Goal: Task Accomplishment & Management: Manage account settings

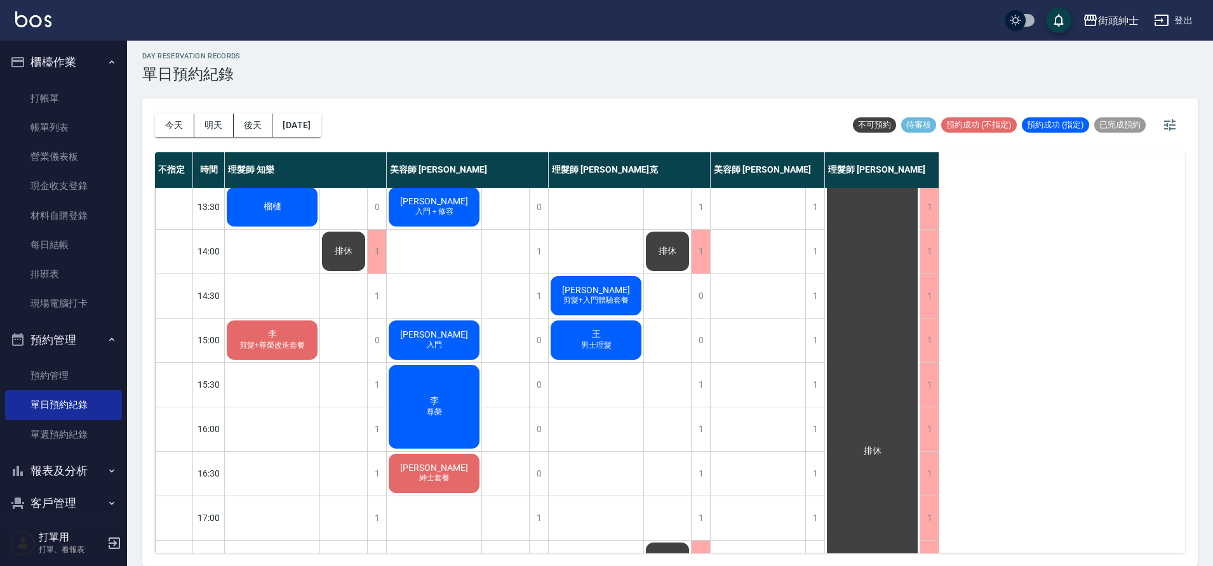
scroll to position [21, 0]
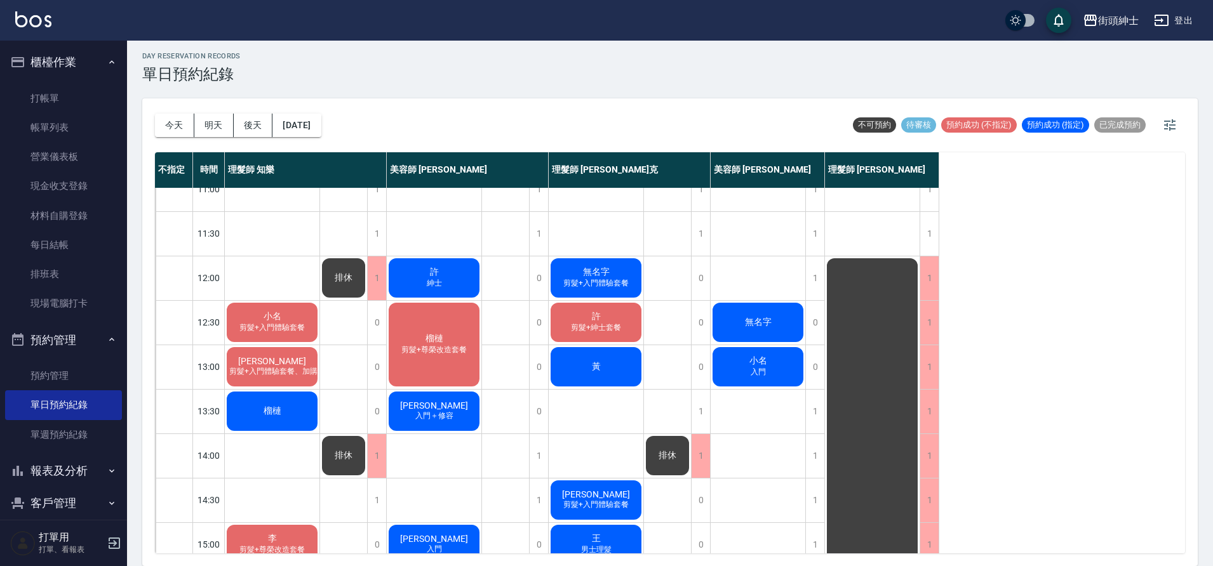
click at [439, 337] on span "榴槤" at bounding box center [434, 338] width 23 height 11
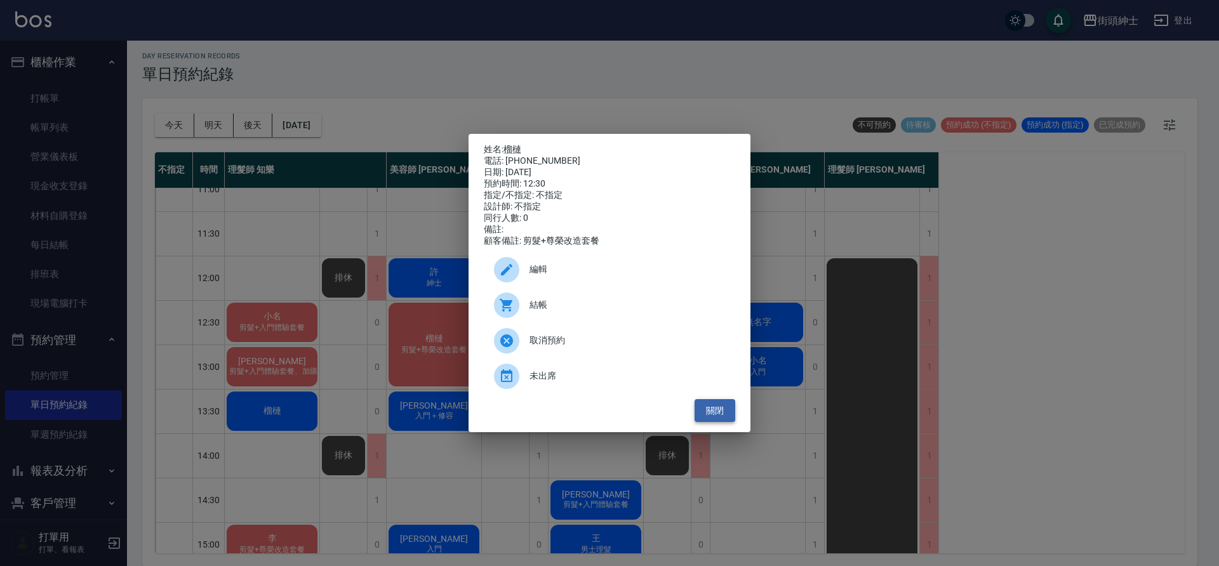
click at [711, 417] on button "關閉" at bounding box center [715, 410] width 41 height 23
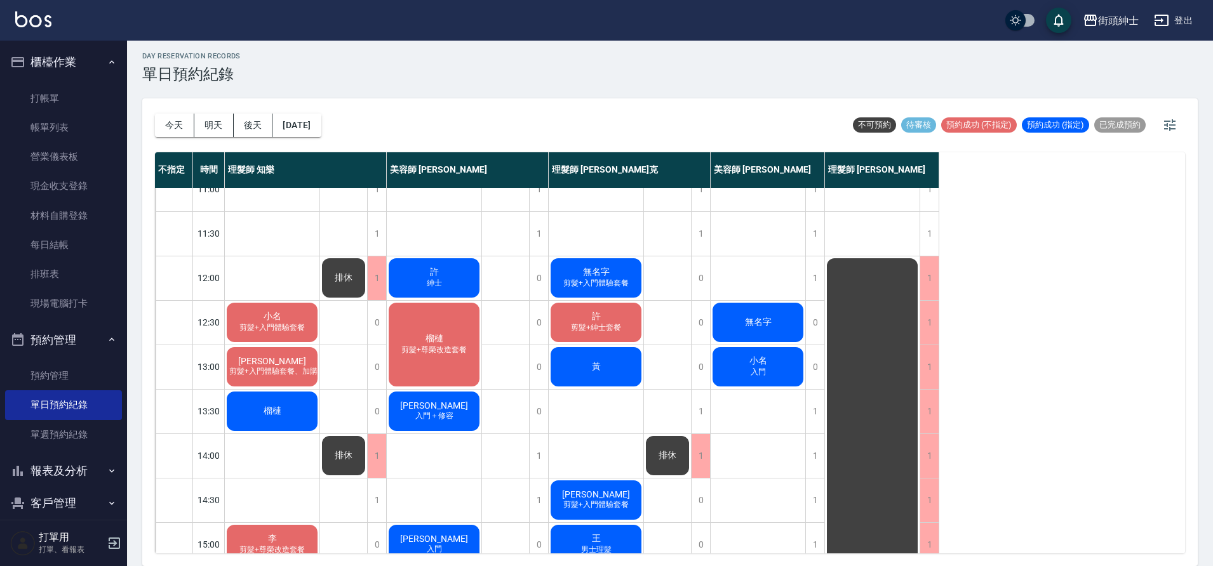
click at [753, 332] on div "無名字" at bounding box center [758, 322] width 95 height 43
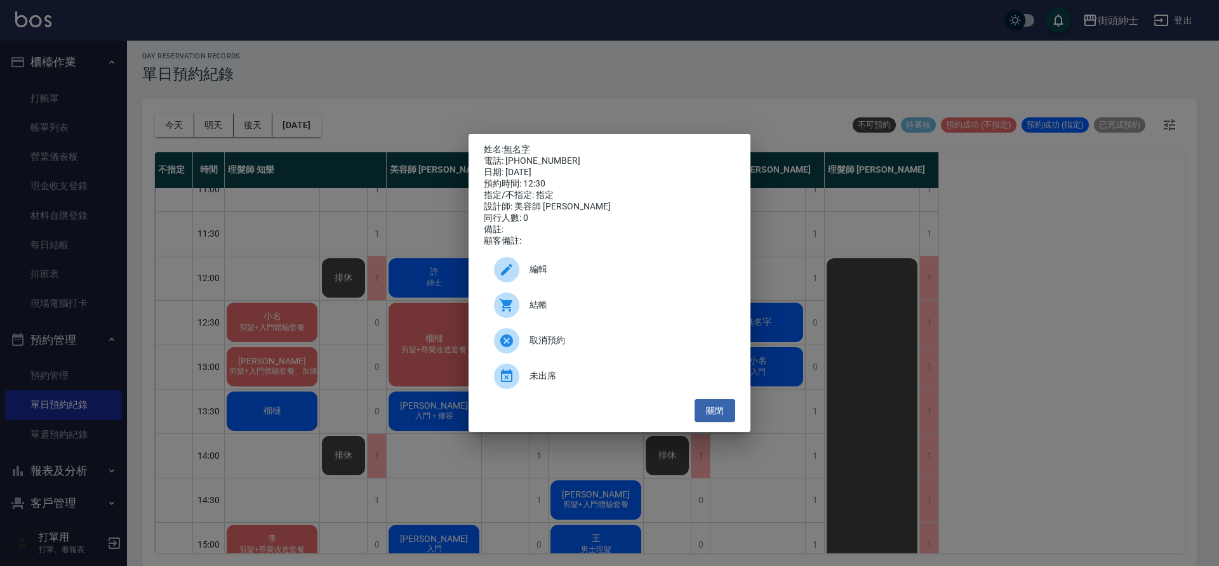
drag, startPoint x: 724, startPoint y: 422, endPoint x: 683, endPoint y: 394, distance: 49.8
click at [724, 422] on button "關閉" at bounding box center [715, 410] width 41 height 23
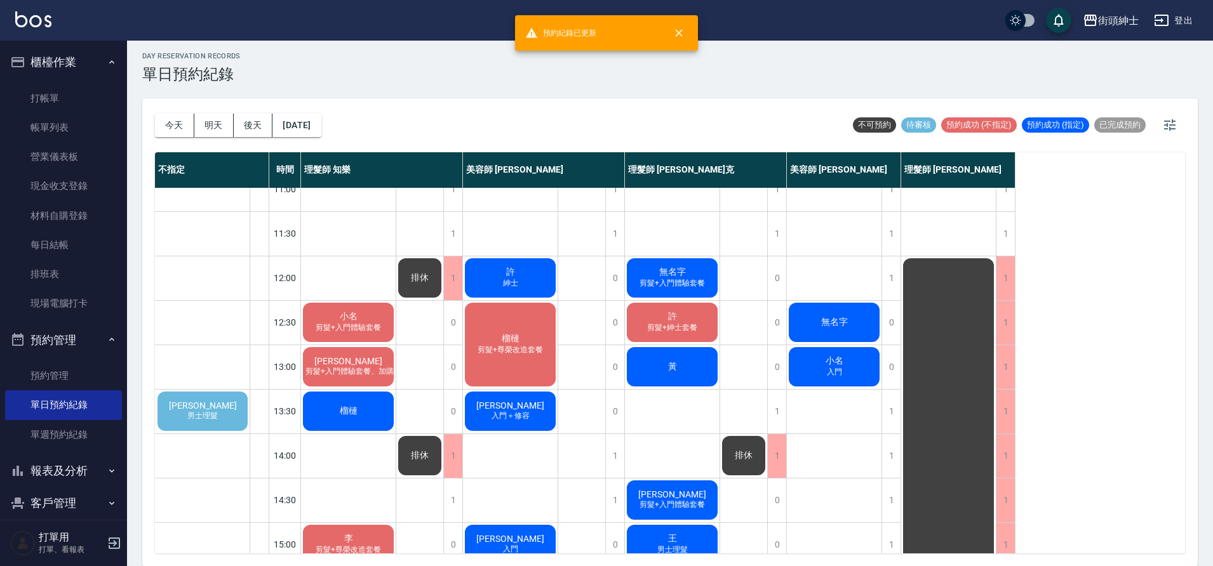
click at [349, 322] on span "小名" at bounding box center [348, 316] width 23 height 11
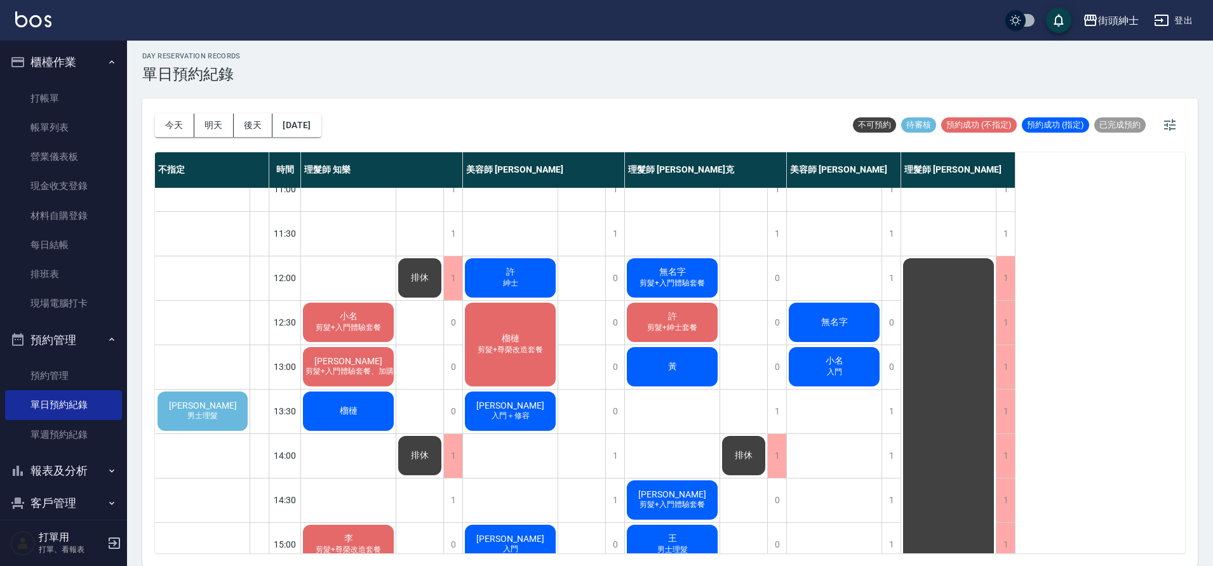
click at [351, 327] on span "剪髮+入門體驗套餐" at bounding box center [348, 328] width 70 height 11
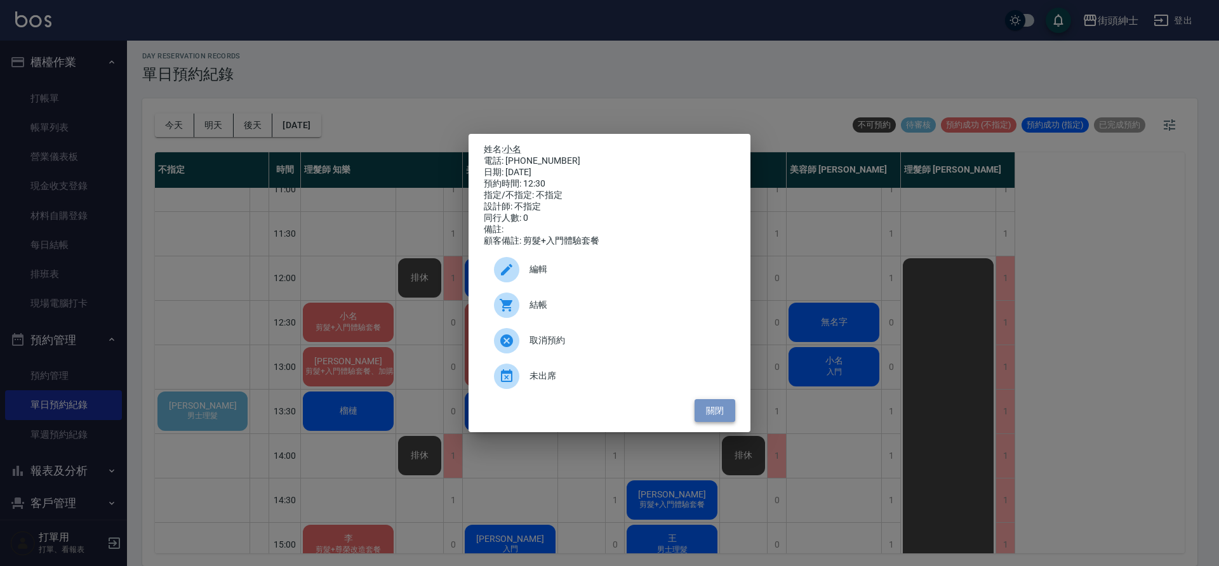
click at [720, 418] on button "關閉" at bounding box center [715, 410] width 41 height 23
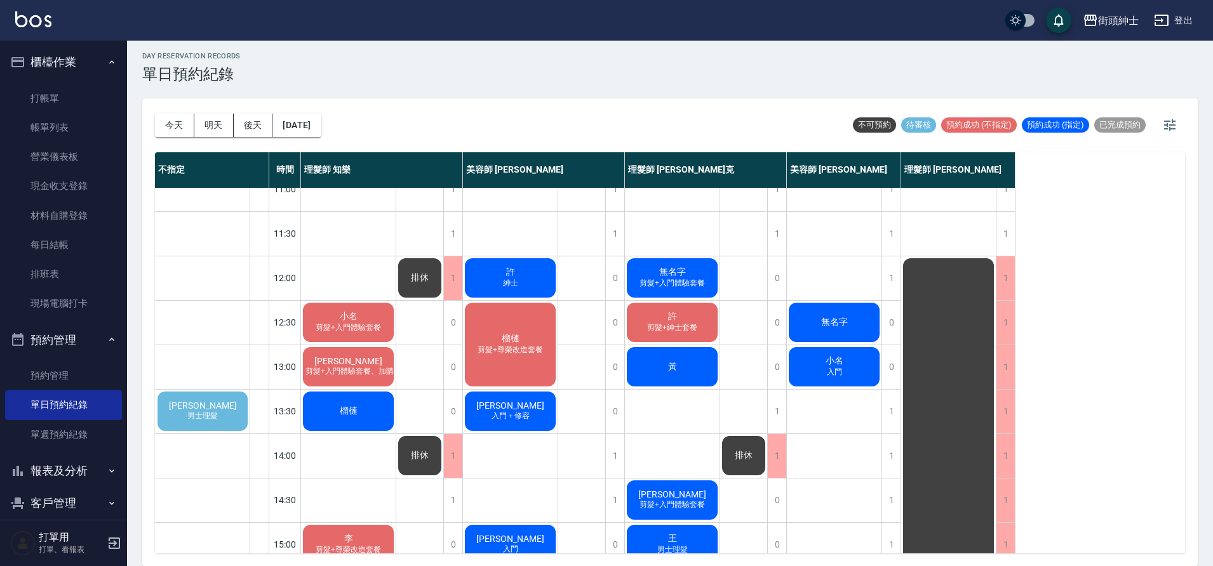
click at [190, 416] on span "男士理髮" at bounding box center [203, 416] width 36 height 11
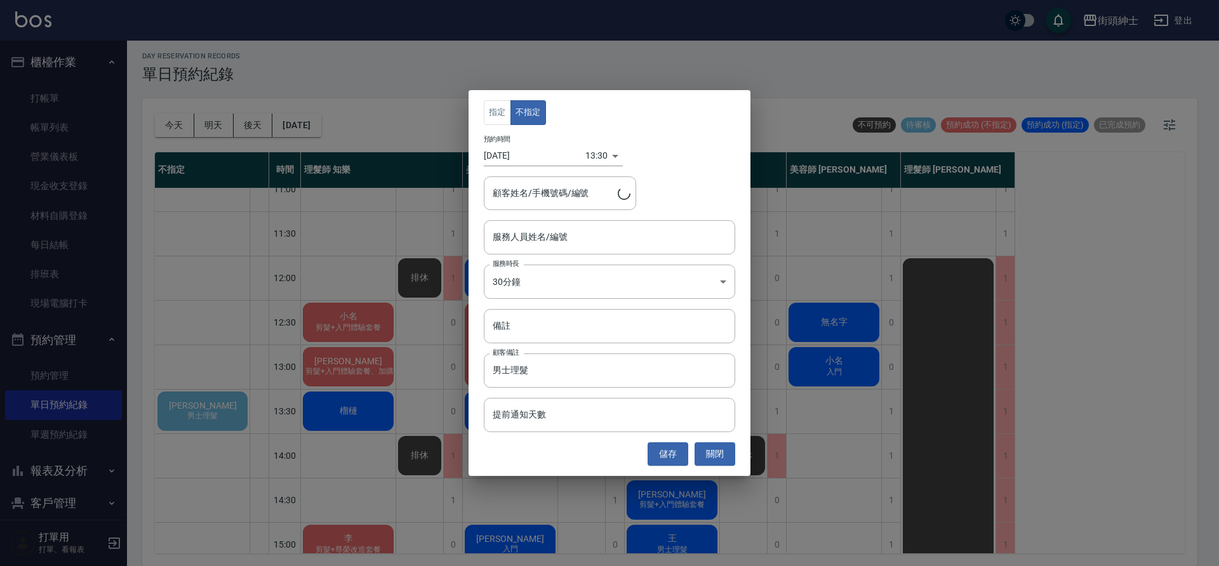
type input "[PERSON_NAME]/0908513812"
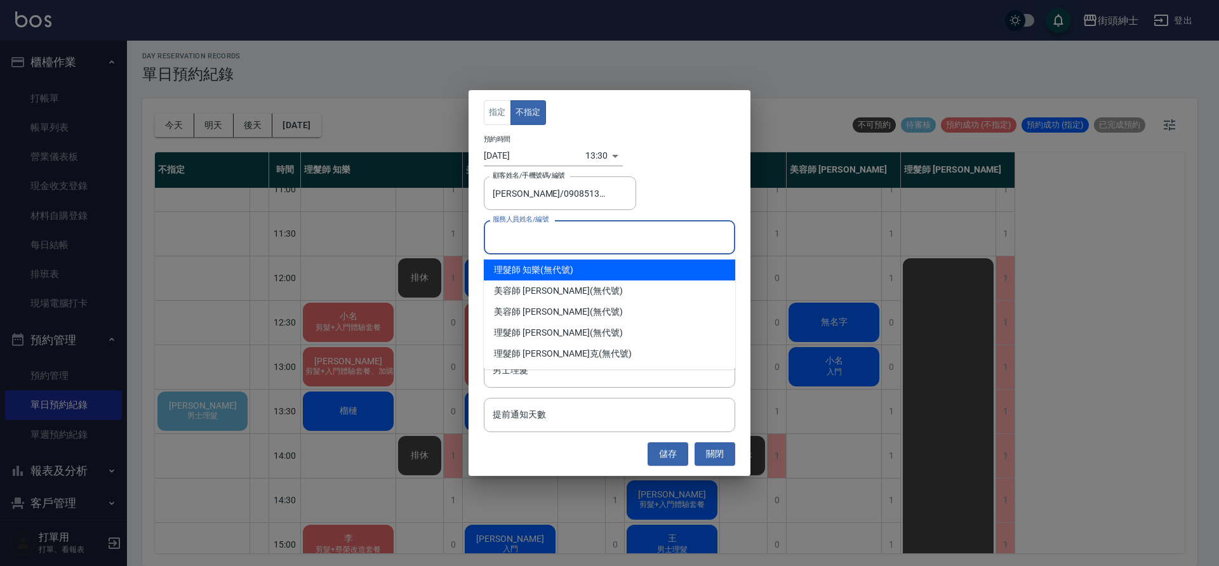
click at [515, 242] on input "服務人員姓名/編號" at bounding box center [610, 237] width 240 height 22
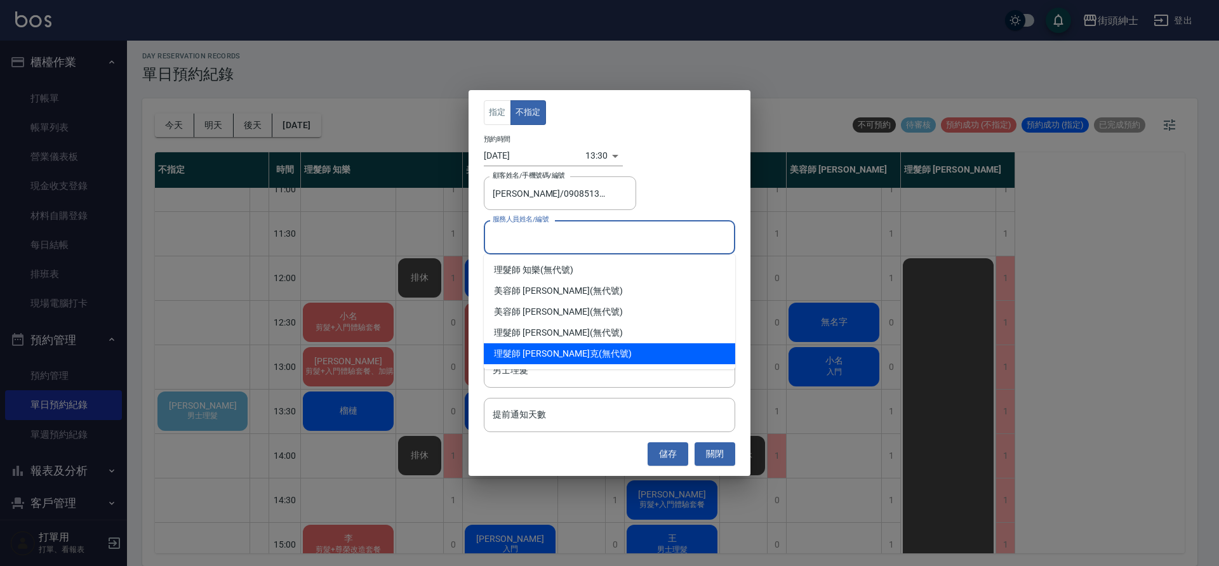
click at [566, 348] on div "理髮師 [PERSON_NAME]克 (無代號)" at bounding box center [609, 354] width 251 height 21
type input "理髮師 [PERSON_NAME]克(無代號)"
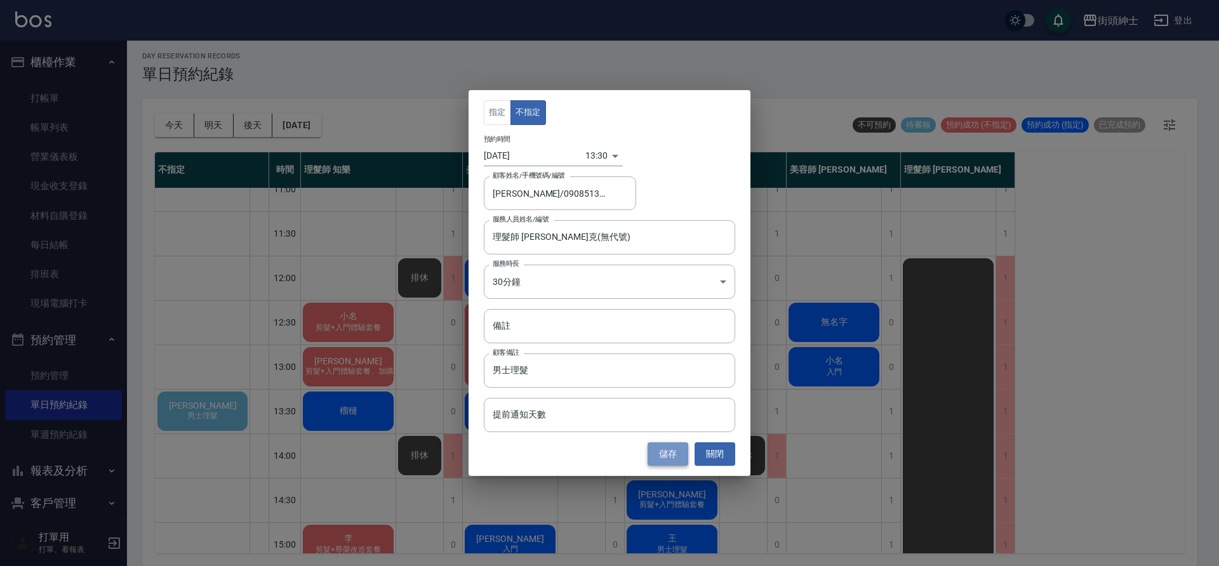
click at [669, 463] on button "儲存" at bounding box center [668, 454] width 41 height 23
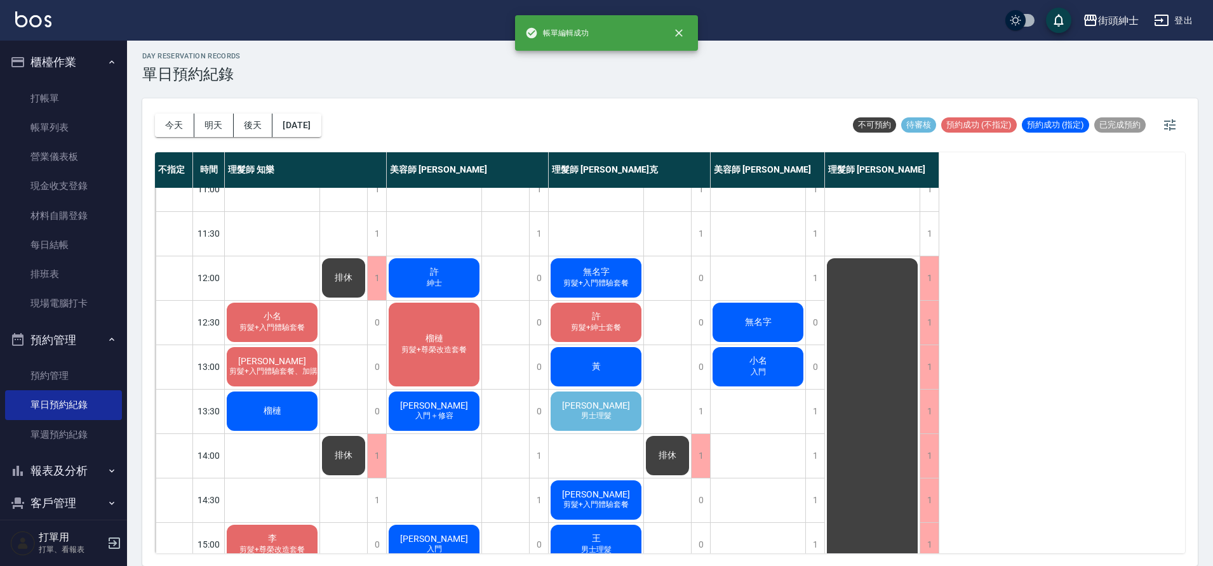
click at [606, 403] on span "[PERSON_NAME]" at bounding box center [595, 406] width 73 height 10
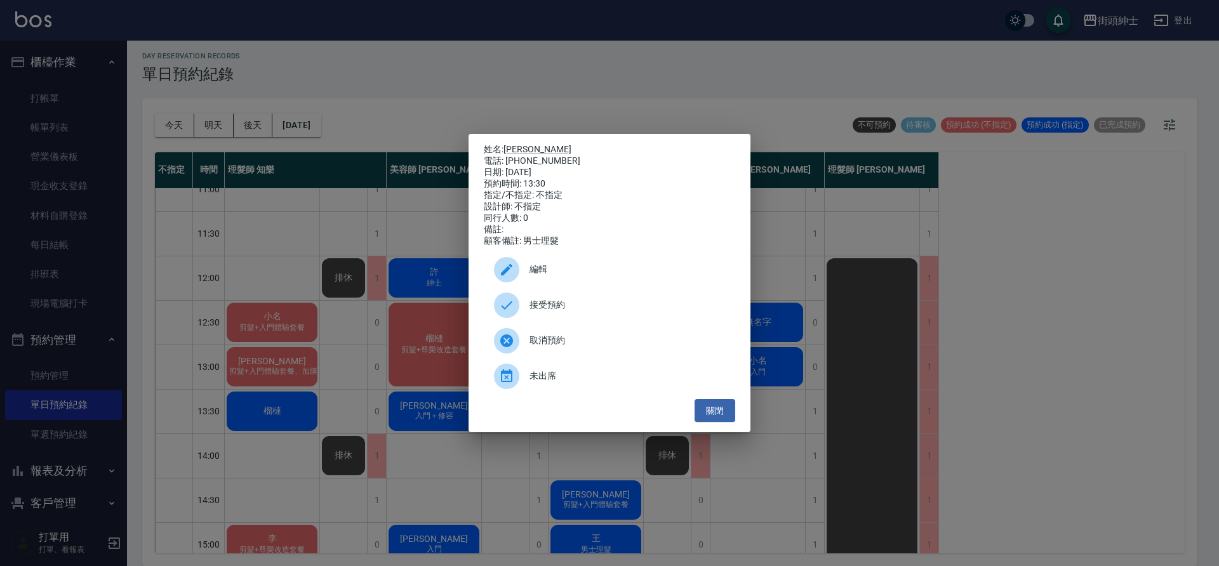
click at [607, 301] on div "接受預約" at bounding box center [609, 306] width 251 height 36
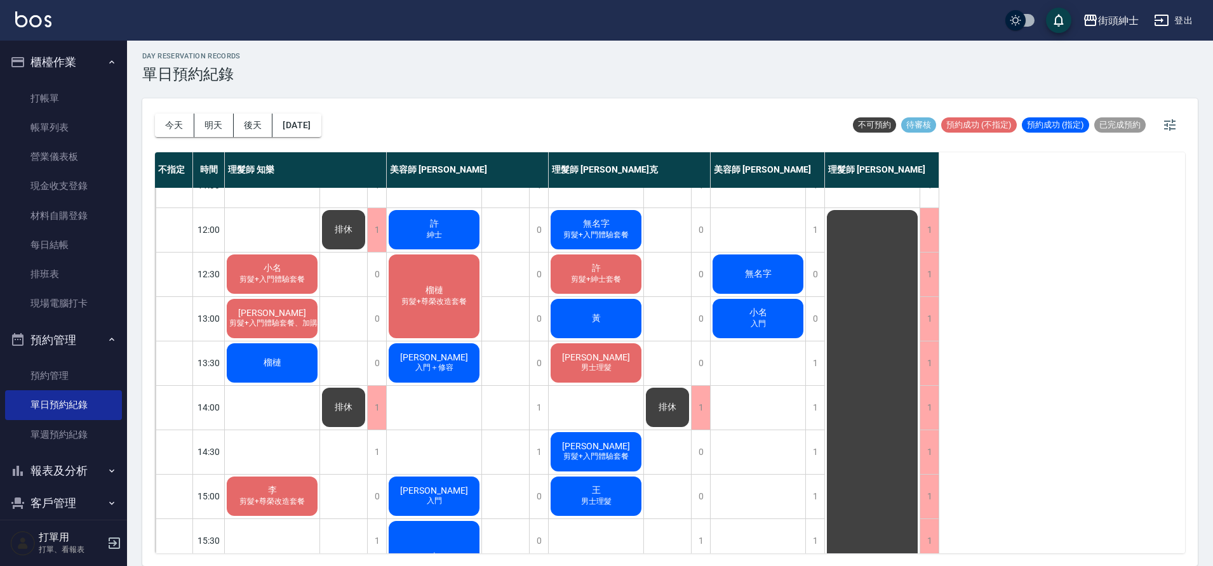
scroll to position [67, 0]
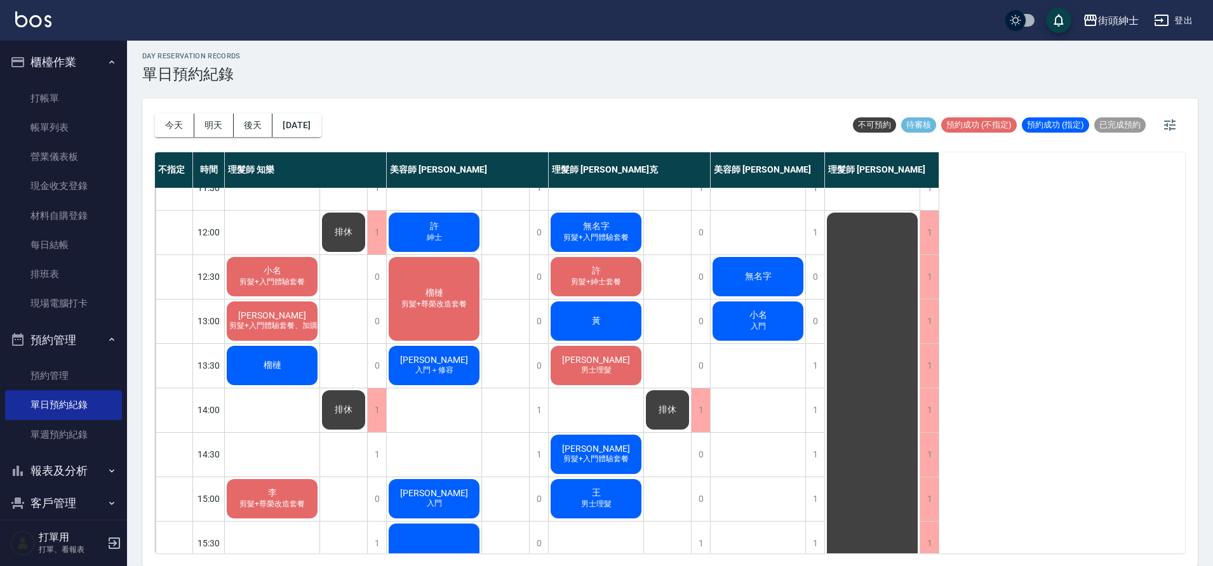
click at [450, 322] on div "榴槤 剪髮+尊榮改造套餐" at bounding box center [434, 299] width 95 height 88
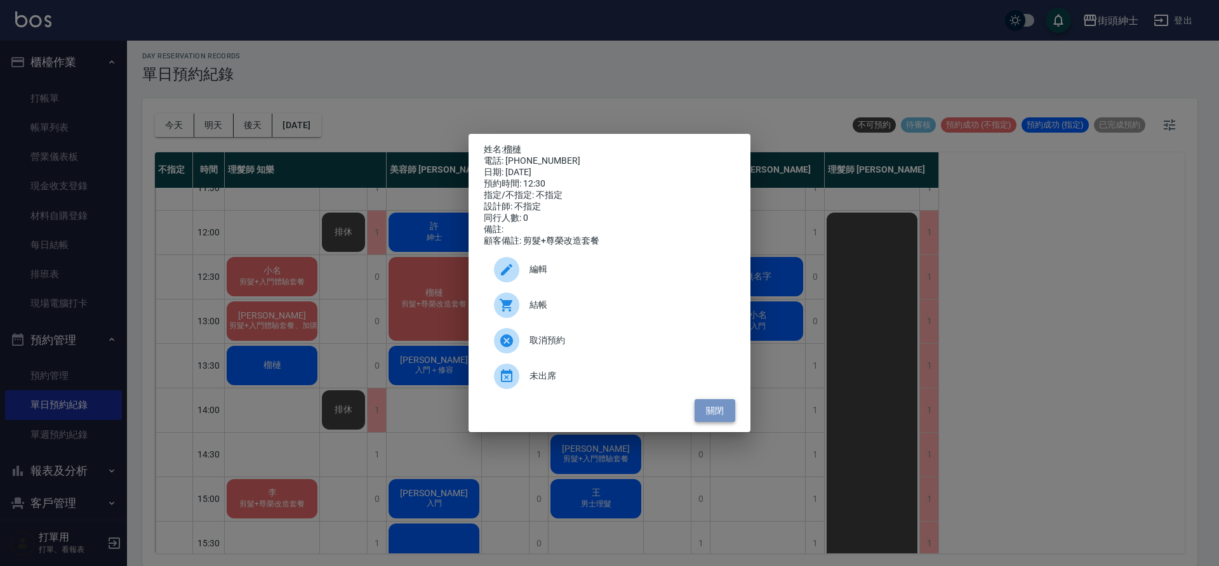
click at [716, 416] on button "關閉" at bounding box center [715, 410] width 41 height 23
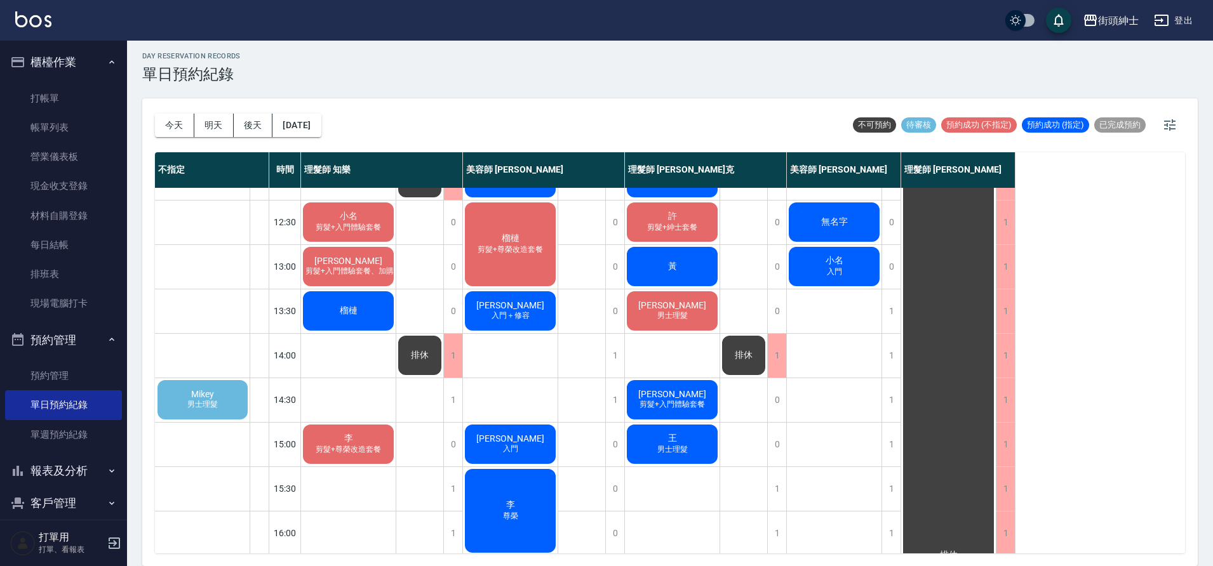
scroll to position [151, 0]
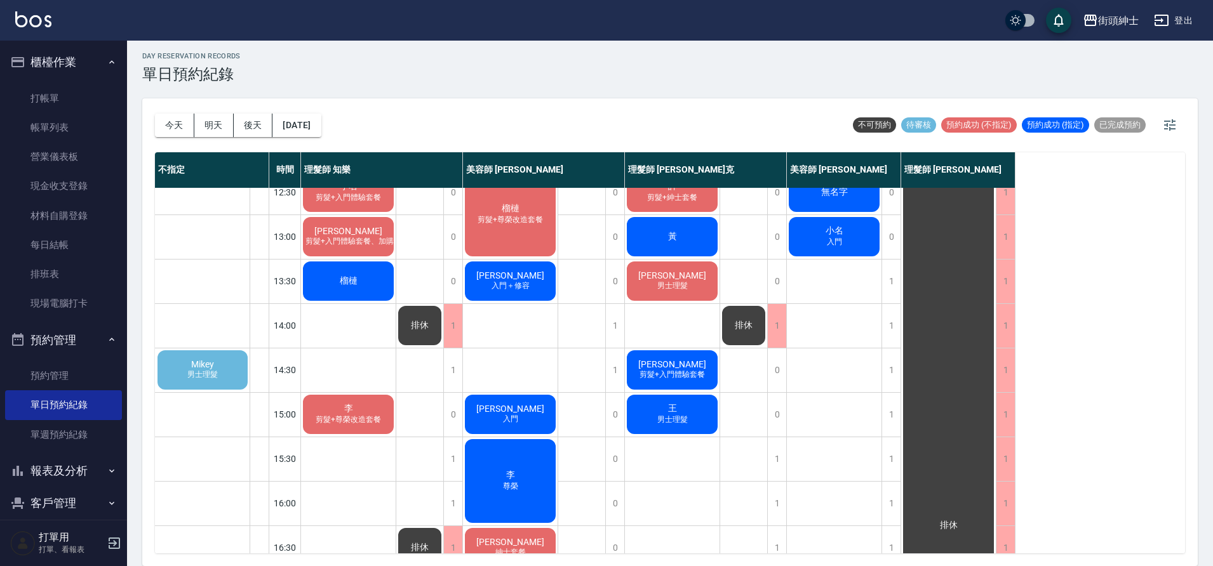
click at [196, 371] on span "男士理髮" at bounding box center [203, 375] width 36 height 11
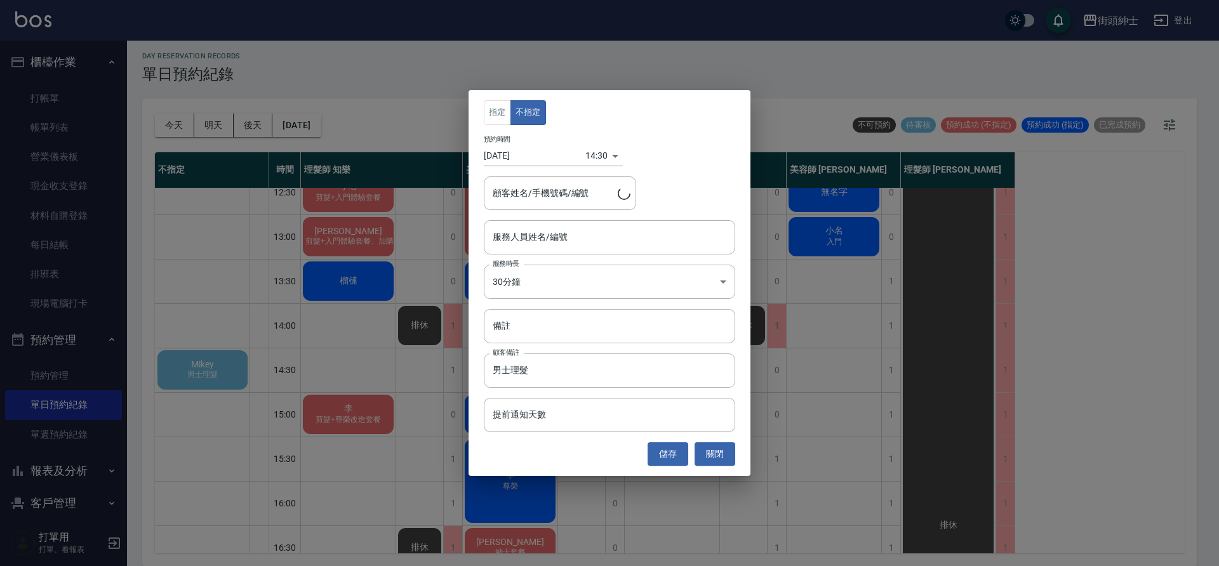
type input "[PERSON_NAME]/0905366338"
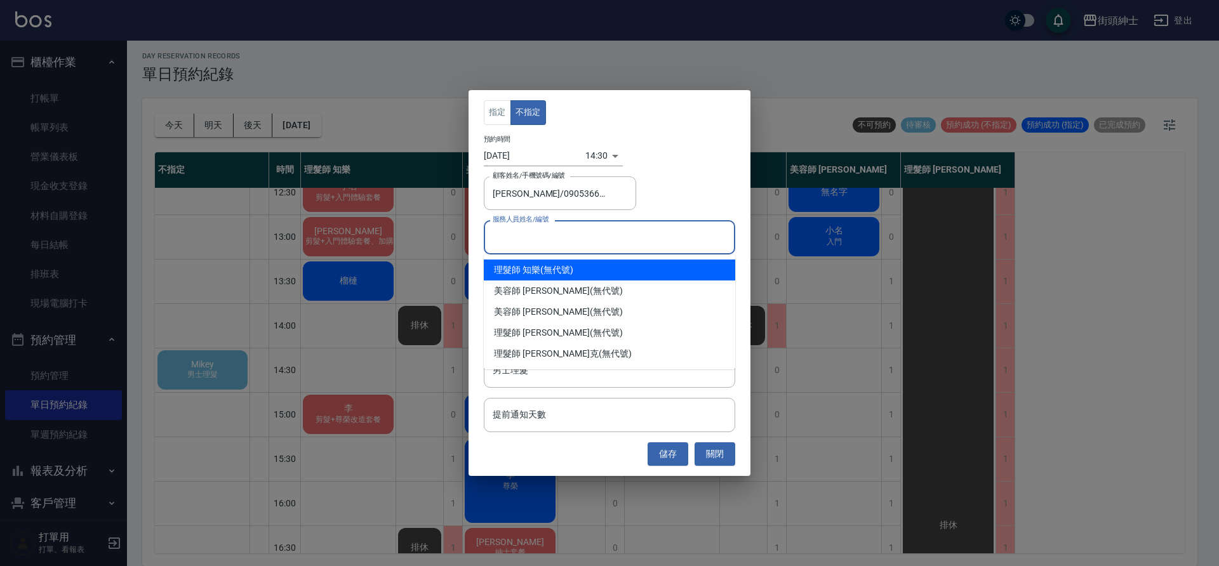
drag, startPoint x: 543, startPoint y: 246, endPoint x: 531, endPoint y: 271, distance: 28.1
click at [544, 245] on input "服務人員姓名/編號" at bounding box center [610, 237] width 240 height 22
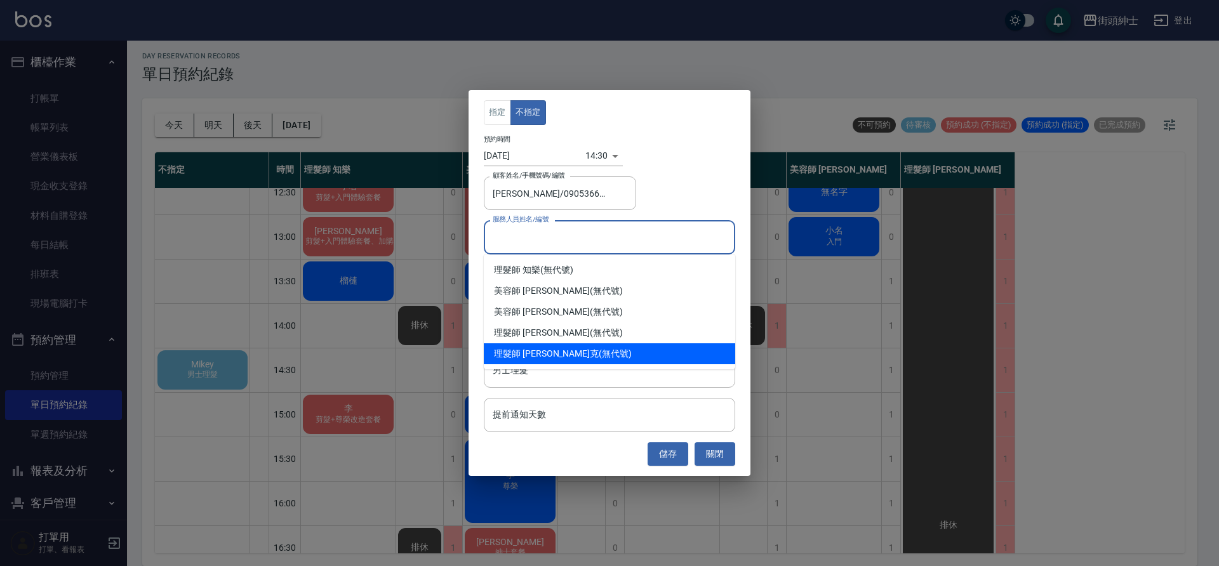
click at [566, 352] on div "理髮師 [PERSON_NAME]克 (無代號)" at bounding box center [609, 354] width 251 height 21
type input "理髮師 [PERSON_NAME]克(無代號)"
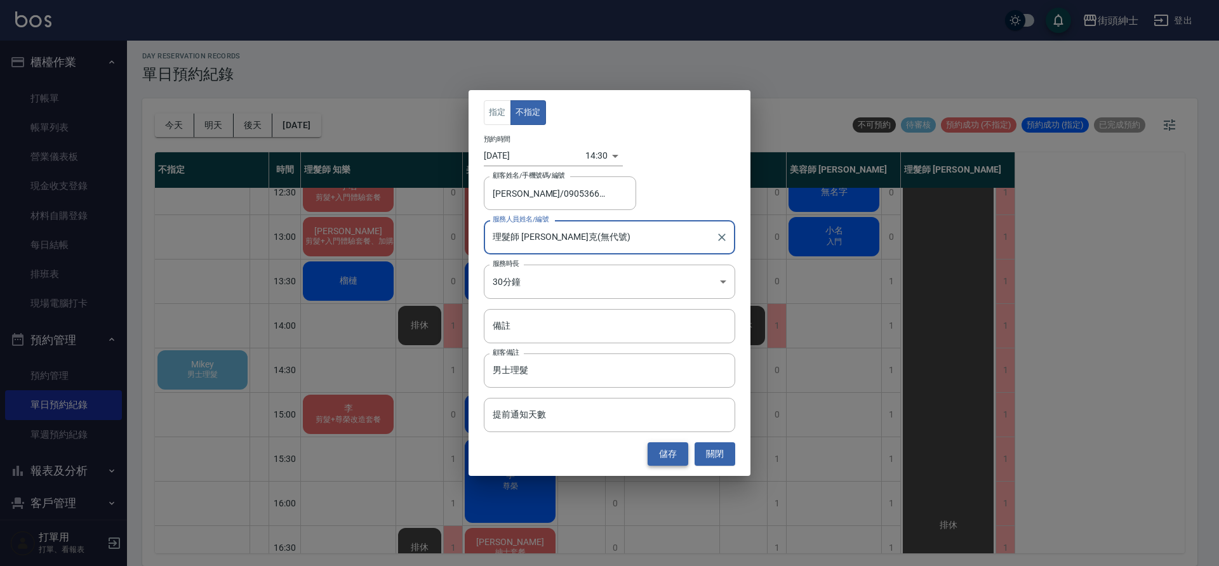
click at [674, 457] on button "儲存" at bounding box center [668, 454] width 41 height 23
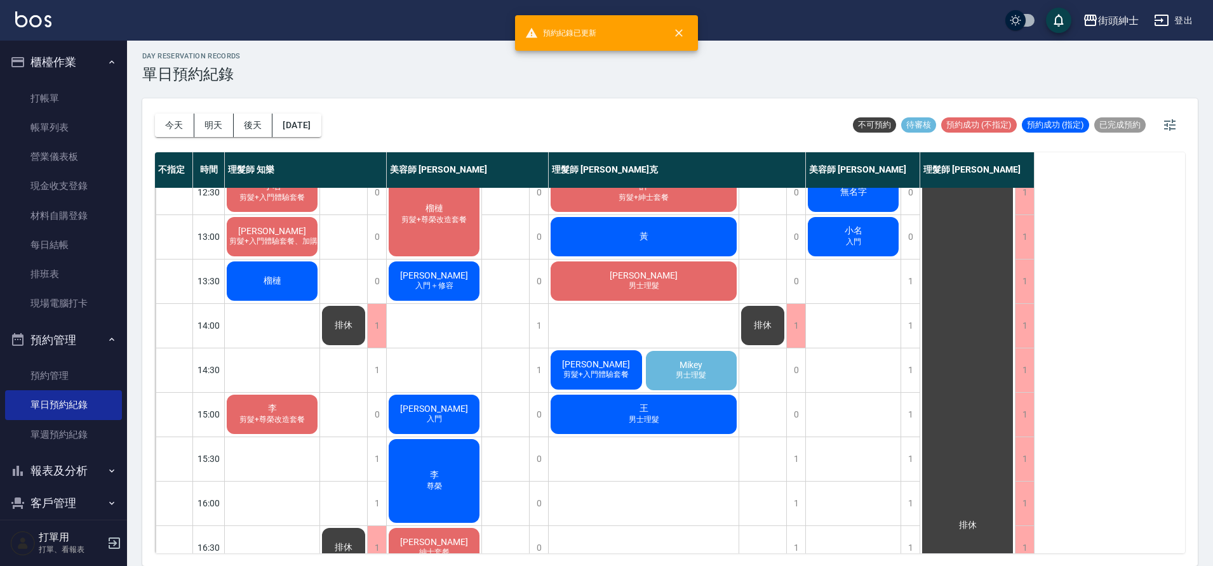
click at [700, 377] on span "男士理髮" at bounding box center [691, 375] width 36 height 11
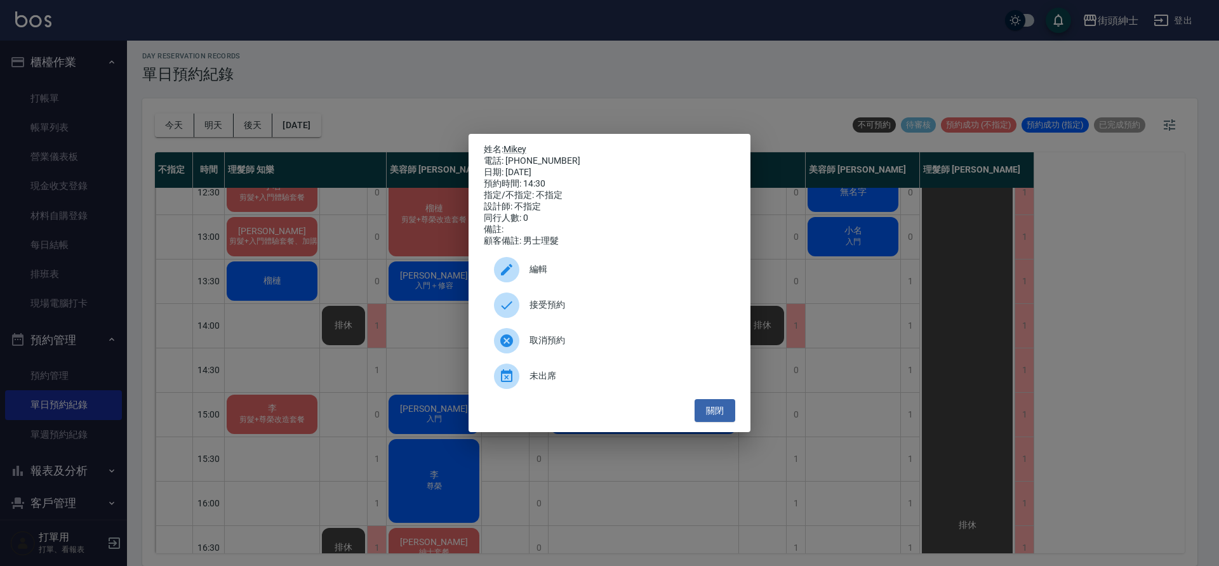
click at [573, 274] on span "編輯" at bounding box center [628, 269] width 196 height 13
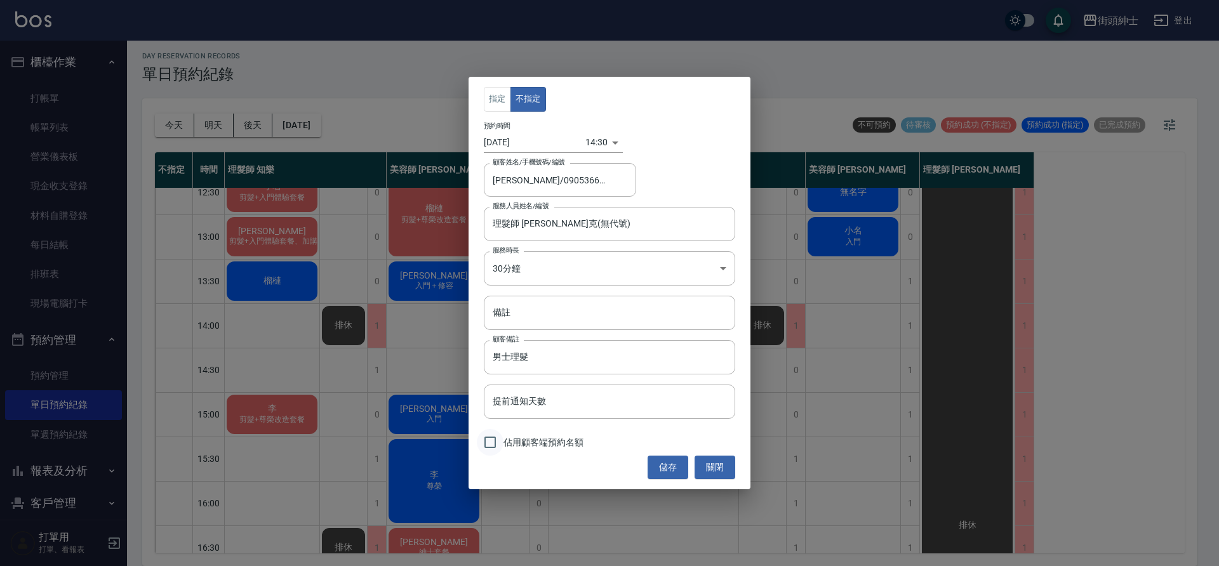
click at [492, 441] on input "佔用顧客端預約名額" at bounding box center [490, 442] width 27 height 27
checkbox input "true"
click at [561, 253] on body "街頭紳士 登出 櫃檯作業 打帳單 帳單列表 營業儀表板 現金收支登錄 材料自購登錄 每日結帳 排班表 現場電腦打卡 預約管理 預約管理 單日預約紀錄 單週預約…" at bounding box center [609, 281] width 1219 height 570
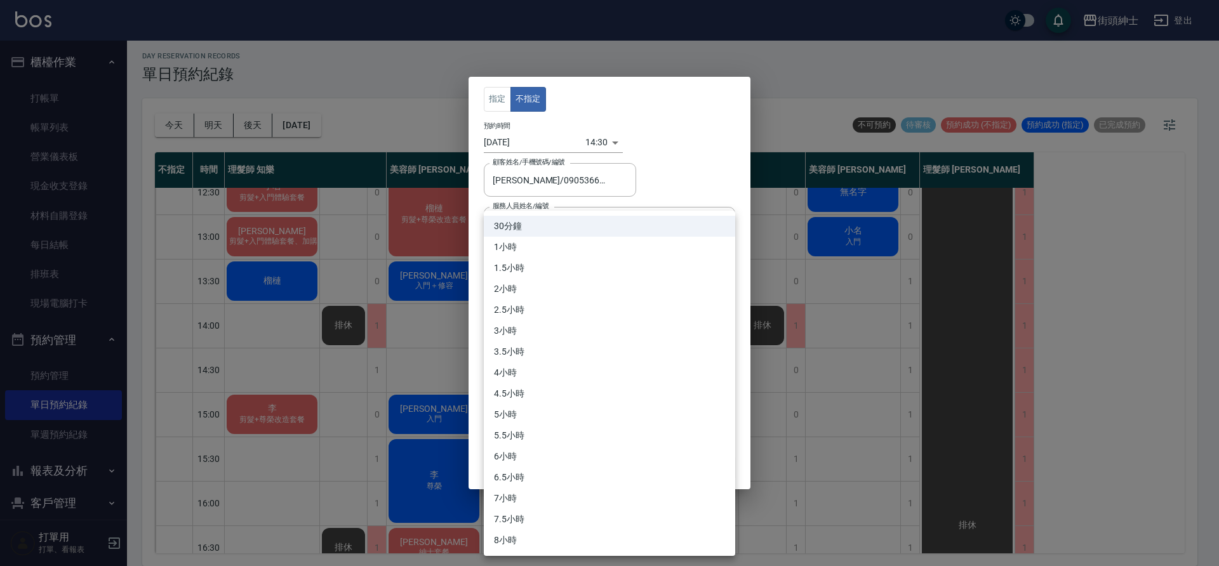
click at [682, 187] on div at bounding box center [609, 283] width 1219 height 566
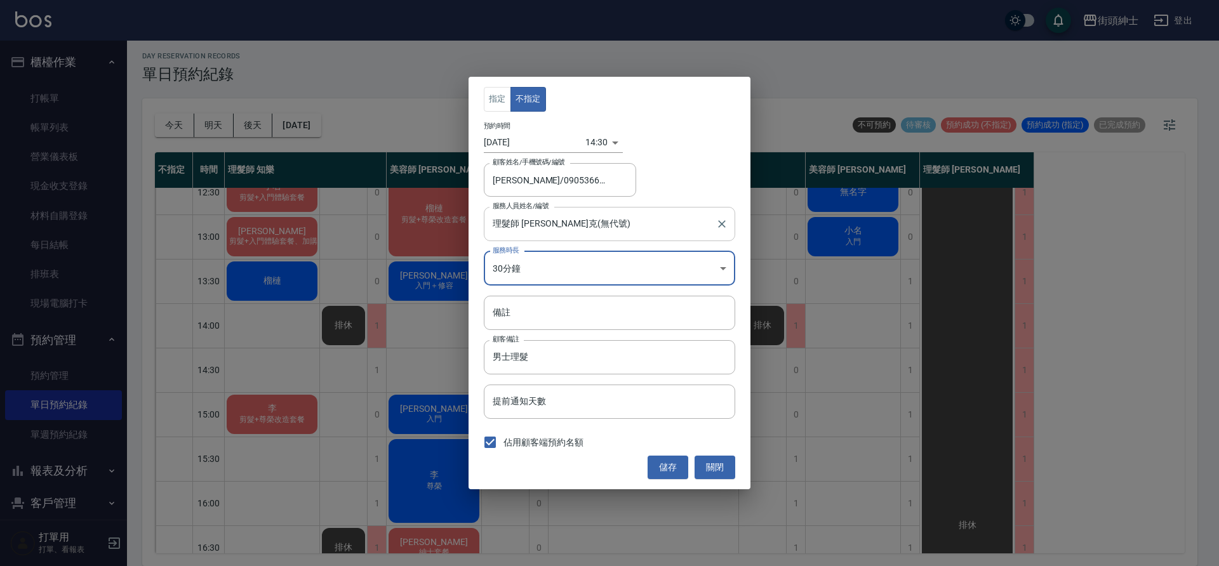
click at [603, 224] on input "理髮師 [PERSON_NAME]克(無代號)" at bounding box center [600, 224] width 221 height 22
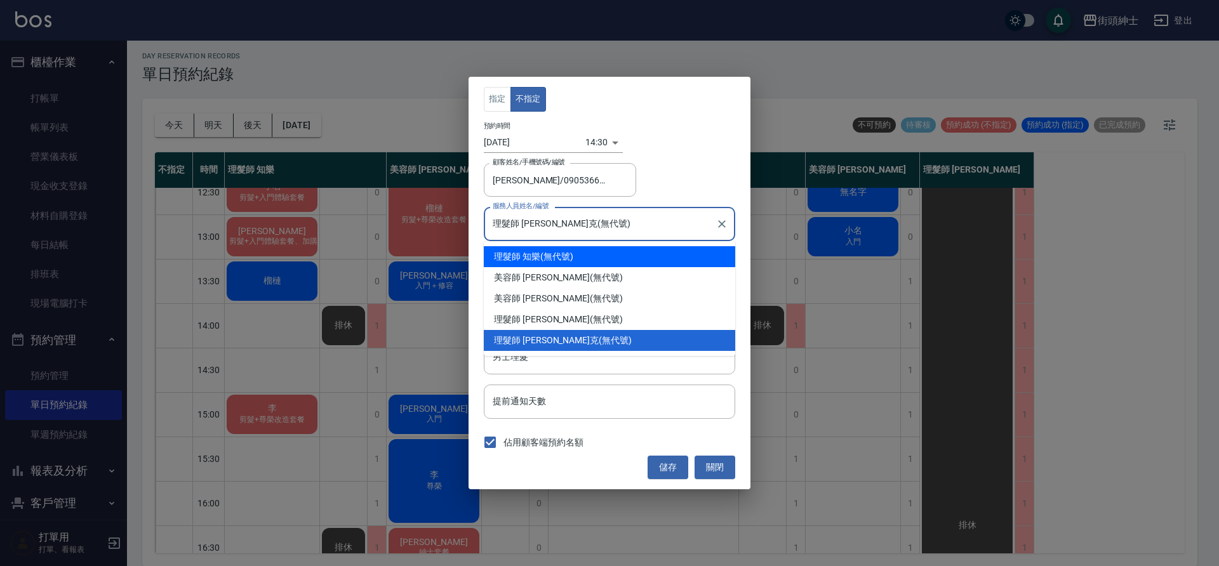
click at [582, 257] on div "理髮師 知樂 (無代號)" at bounding box center [609, 256] width 251 height 21
type input "理髮師 知樂(無代號)"
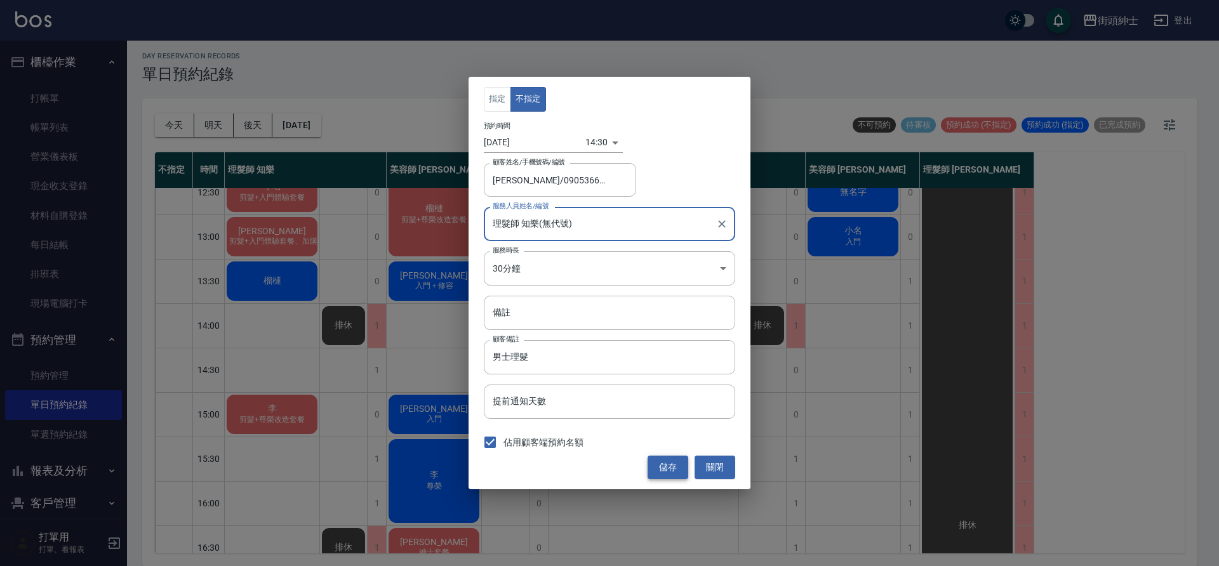
click at [669, 470] on button "儲存" at bounding box center [668, 467] width 41 height 23
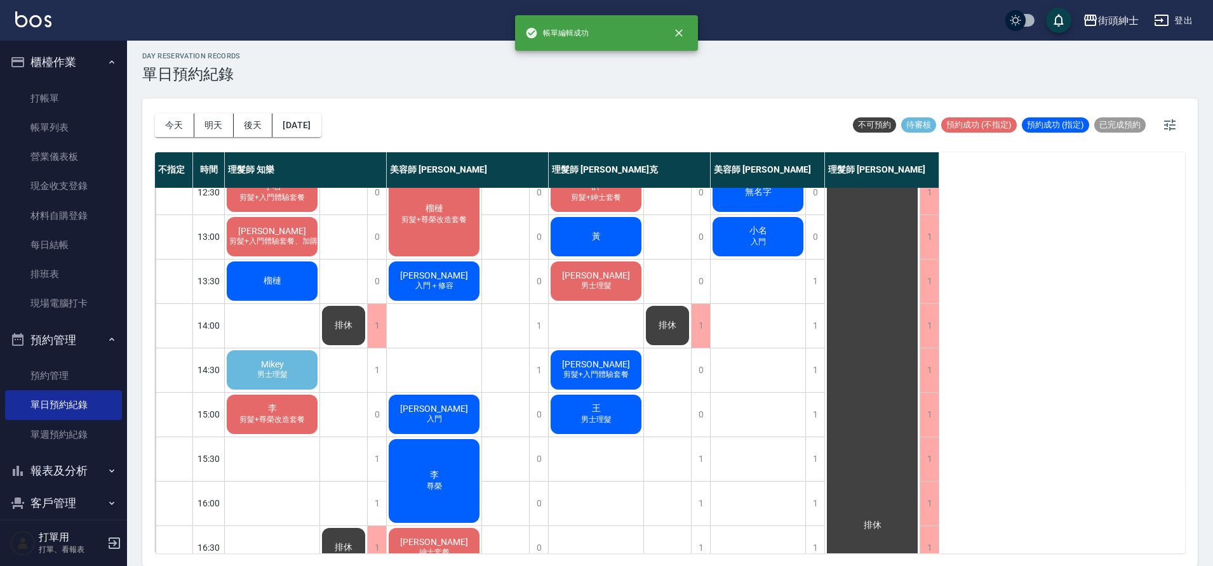
click at [284, 372] on span "男士理髮" at bounding box center [273, 375] width 36 height 11
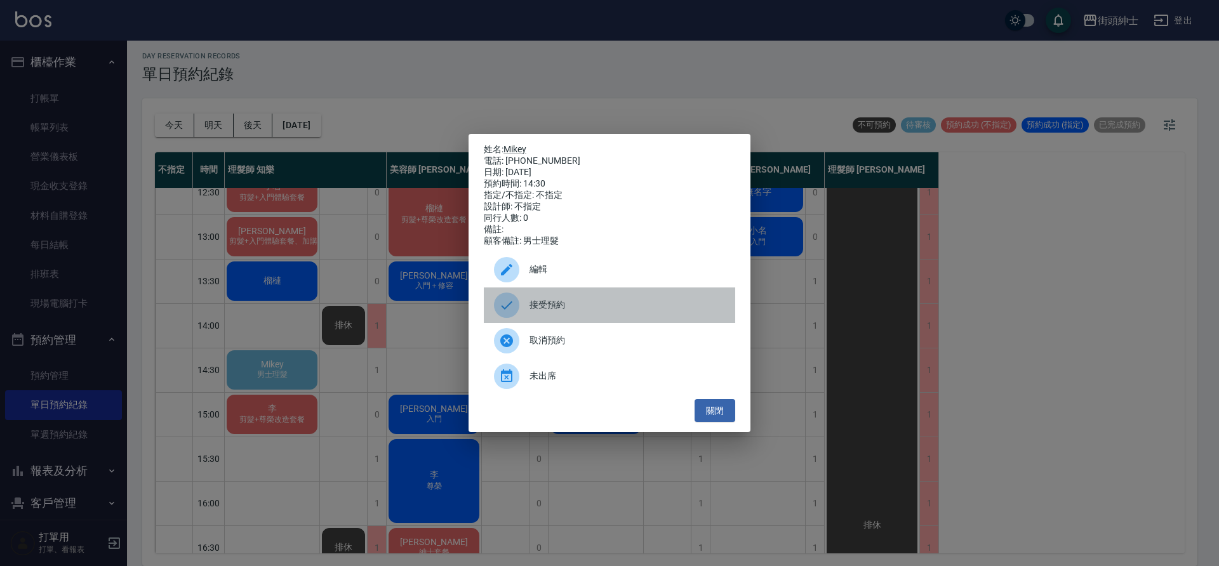
click at [587, 312] on span "接受預約" at bounding box center [628, 304] width 196 height 13
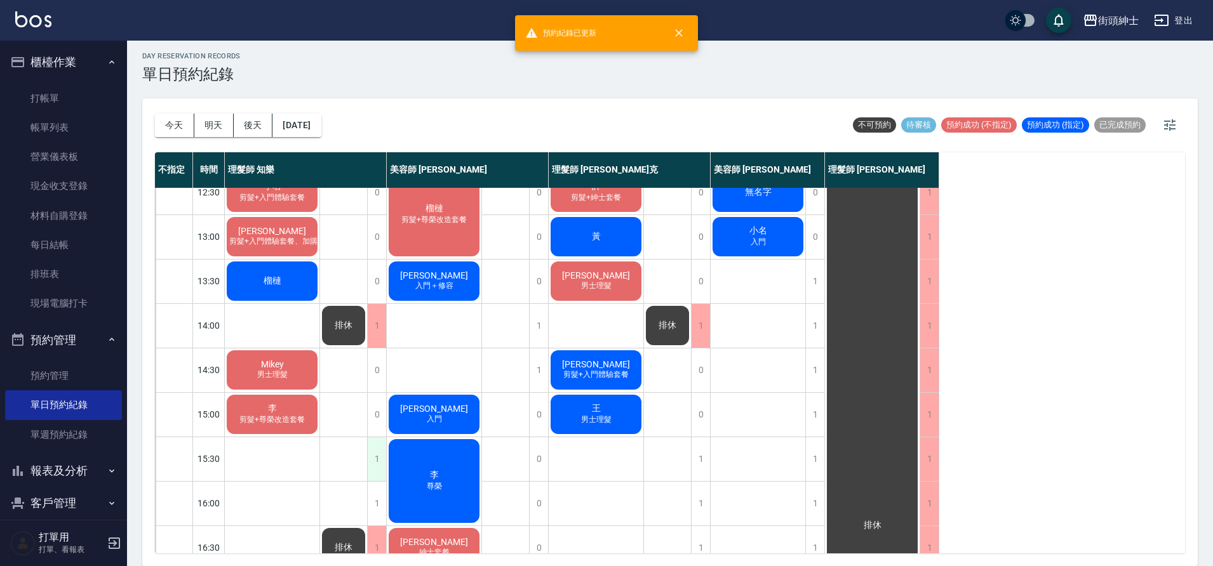
click at [380, 458] on div "1" at bounding box center [376, 460] width 19 height 44
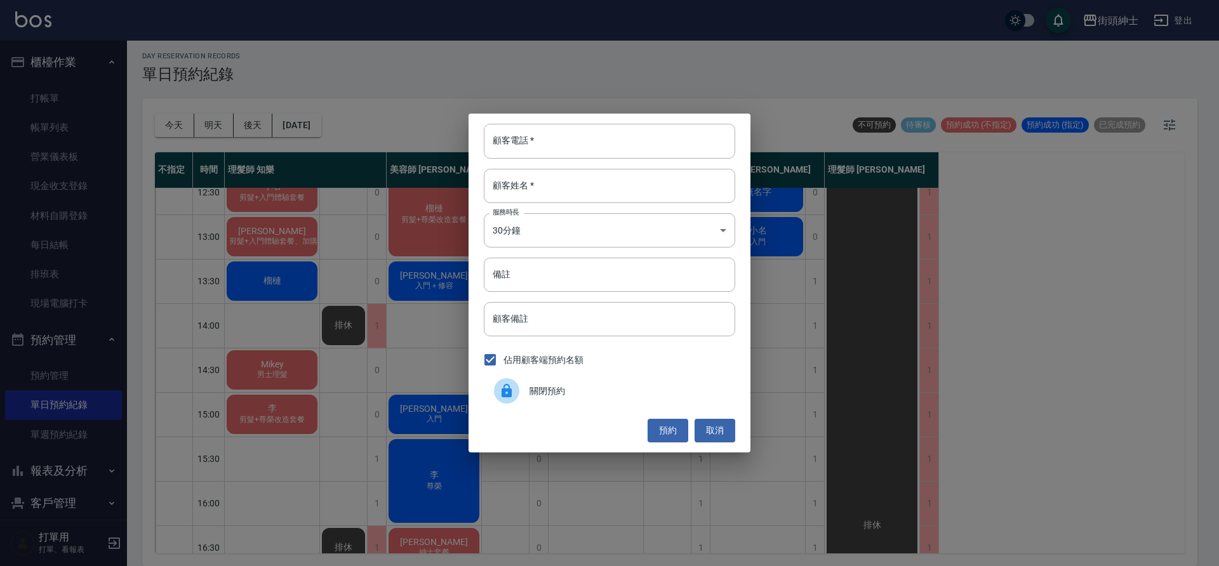
click at [622, 392] on span "關閉預約" at bounding box center [628, 391] width 196 height 13
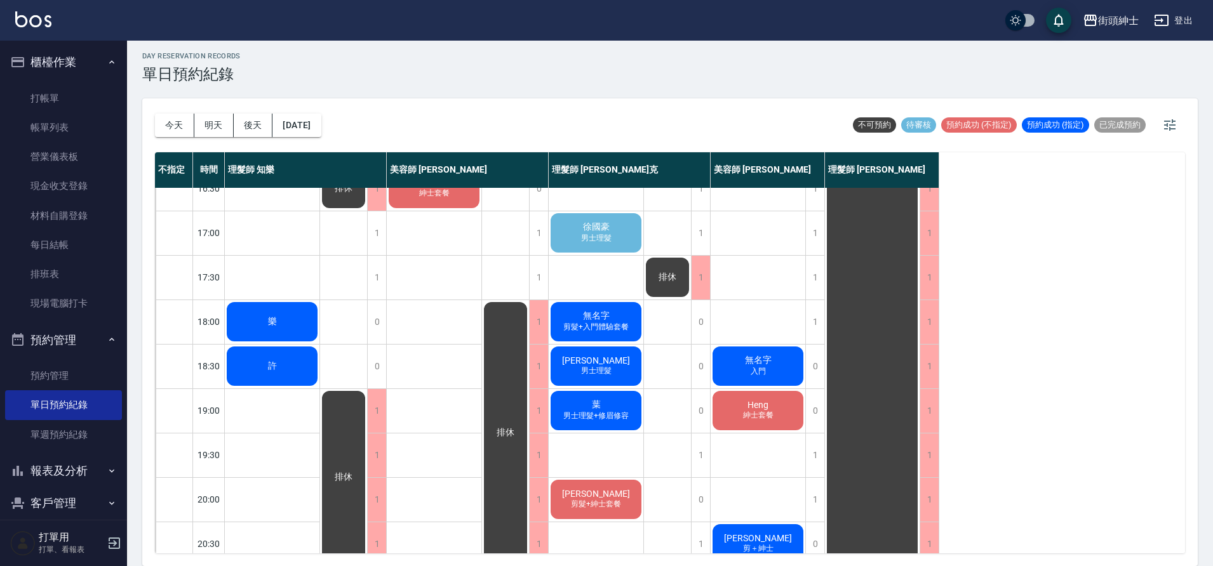
scroll to position [504, 0]
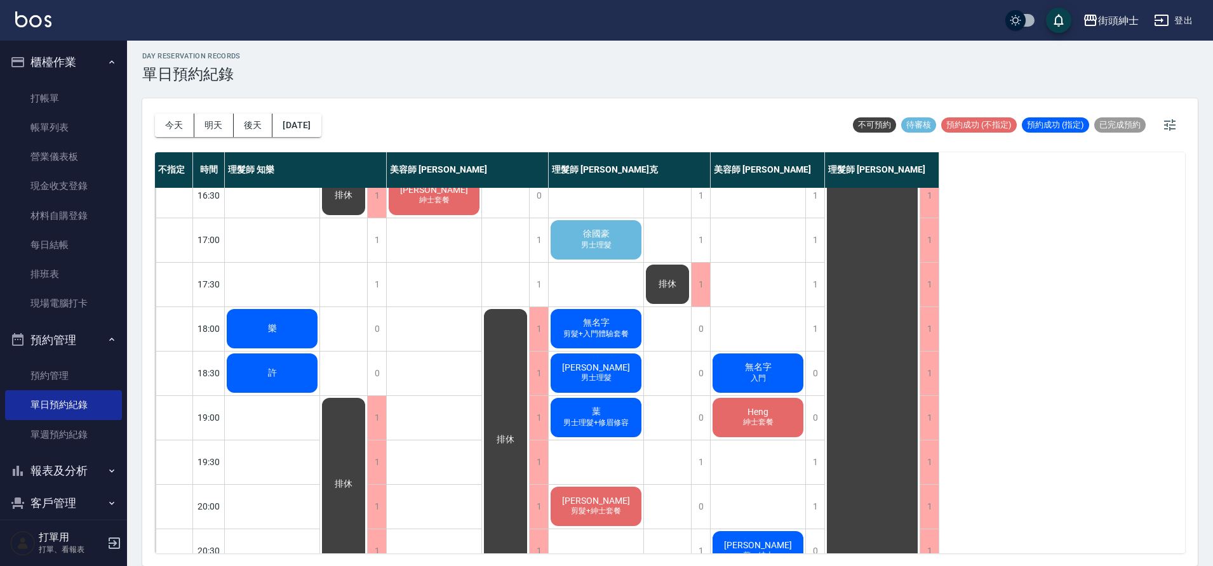
click at [599, 250] on span "男士理髮" at bounding box center [596, 245] width 36 height 11
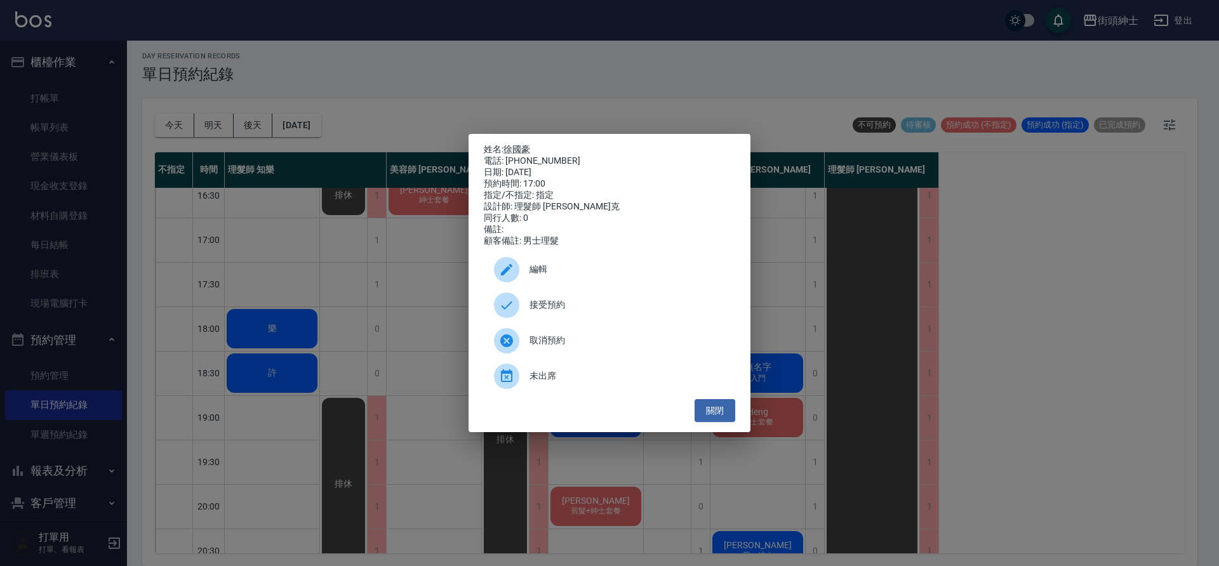
click at [560, 312] on span "接受預約" at bounding box center [628, 304] width 196 height 13
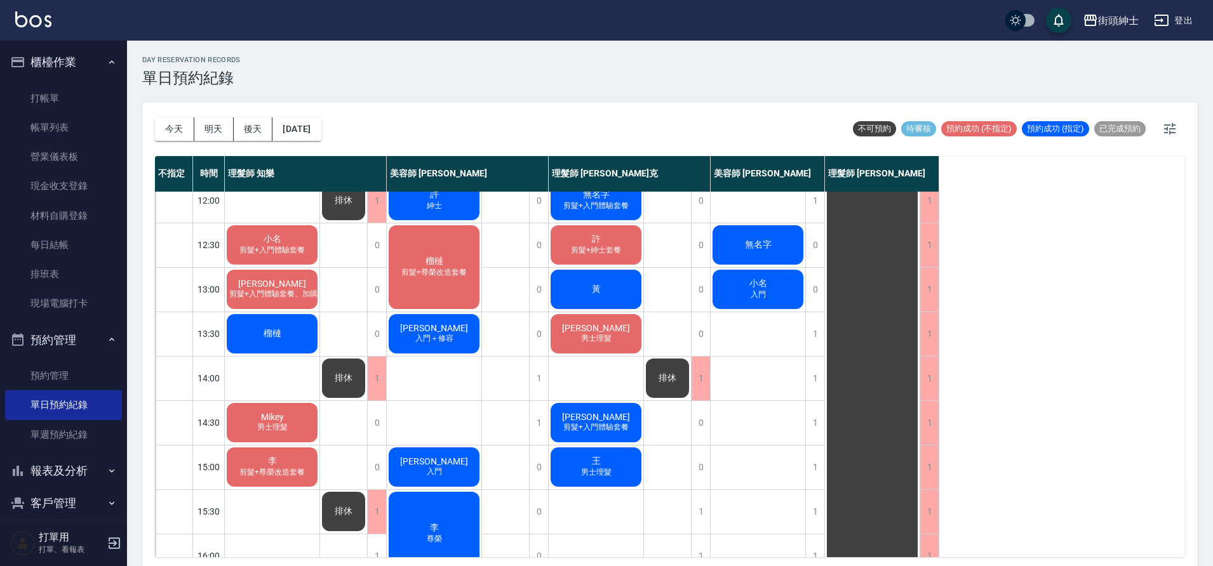
scroll to position [101, 0]
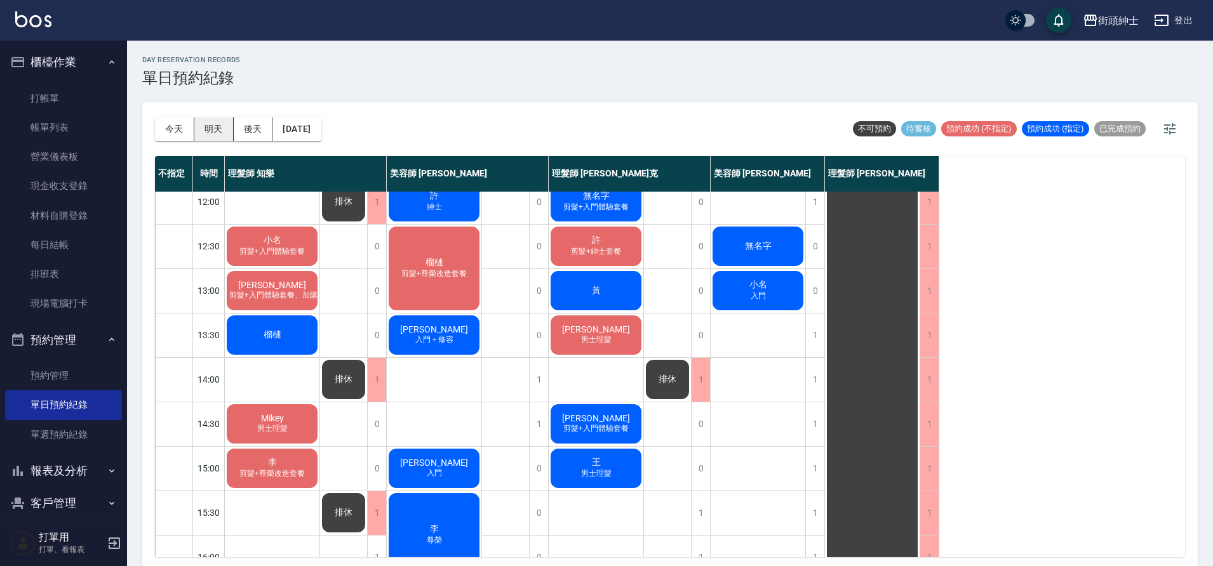
click at [212, 125] on button "明天" at bounding box center [213, 128] width 39 height 23
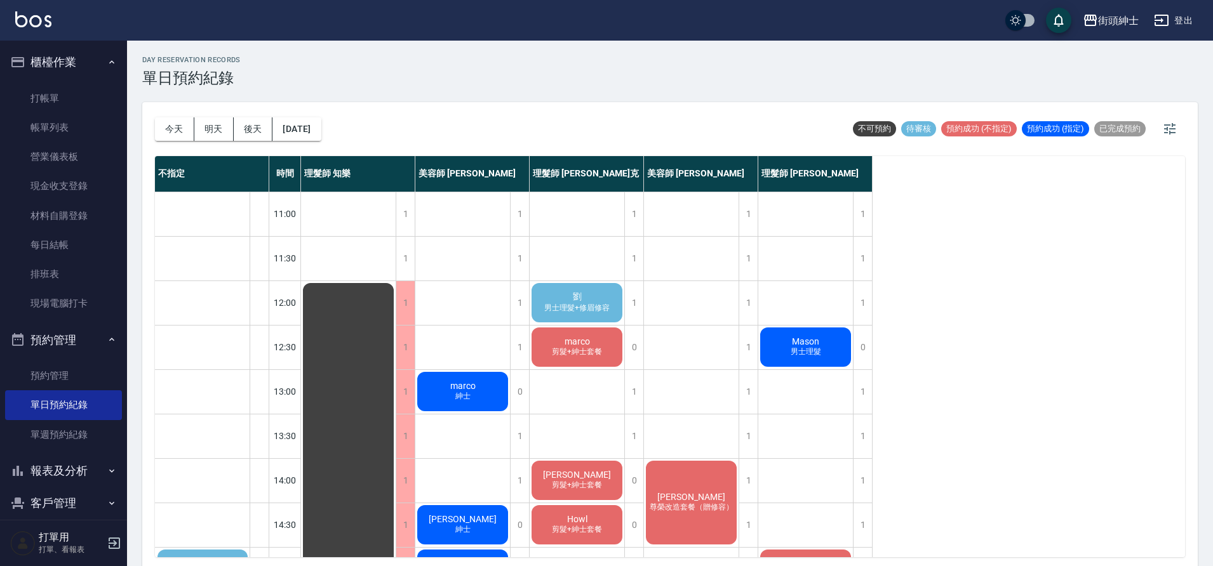
click at [555, 281] on div "[PERSON_NAME]理髮+修眉修容" at bounding box center [577, 302] width 95 height 43
click at [568, 304] on span "男士理髮+修眉修容" at bounding box center [577, 308] width 70 height 11
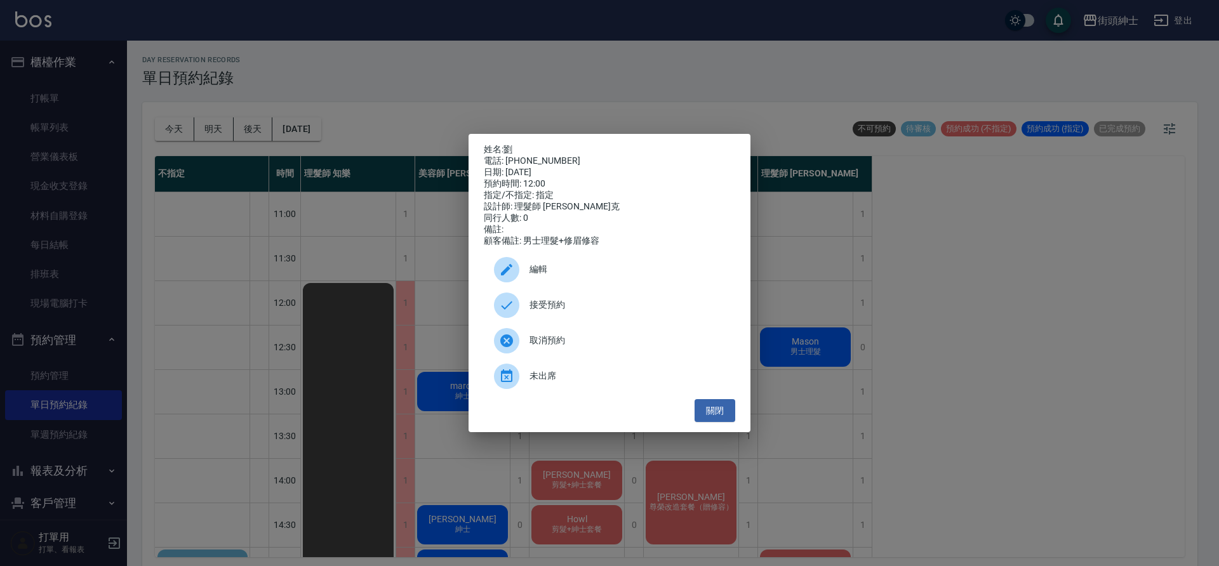
click at [574, 305] on span "接受預約" at bounding box center [628, 304] width 196 height 13
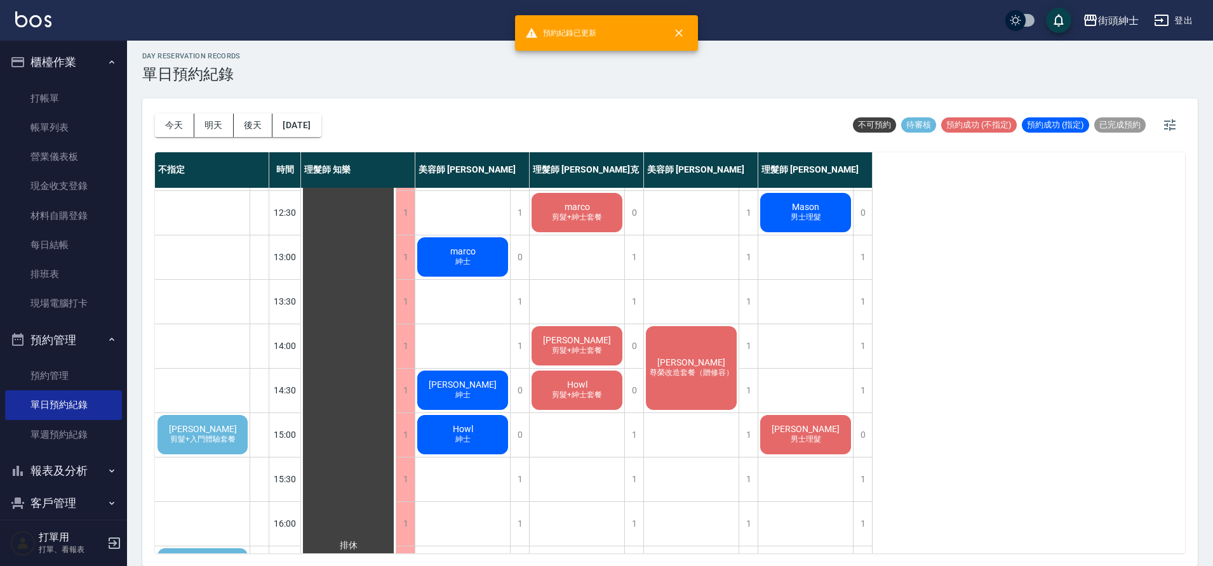
scroll to position [132, 0]
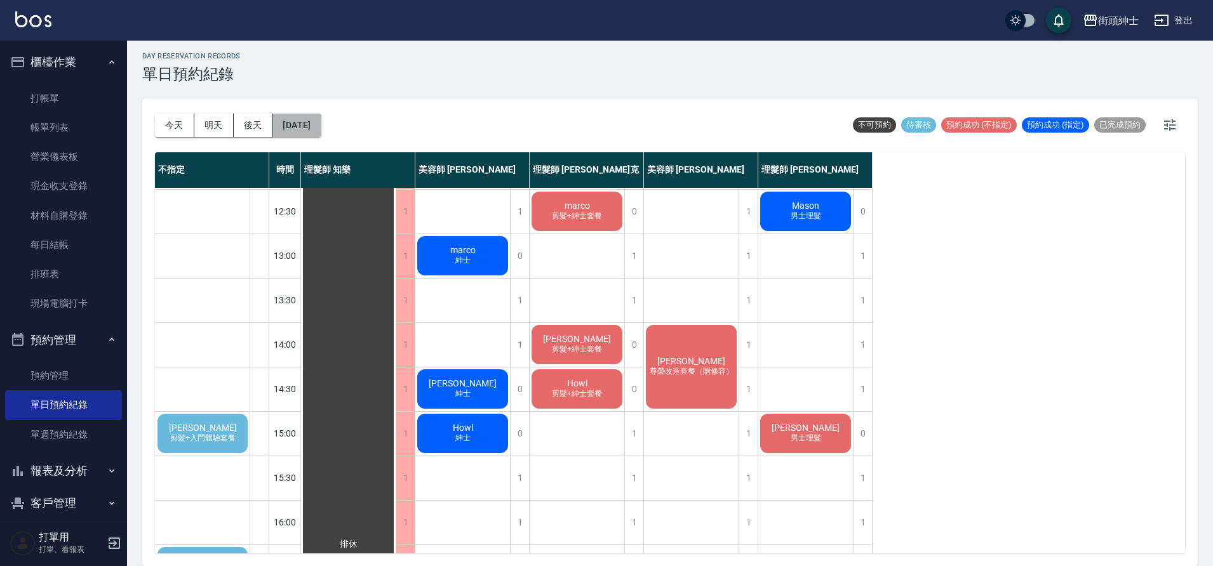
click at [316, 126] on button "[DATE]" at bounding box center [296, 125] width 48 height 23
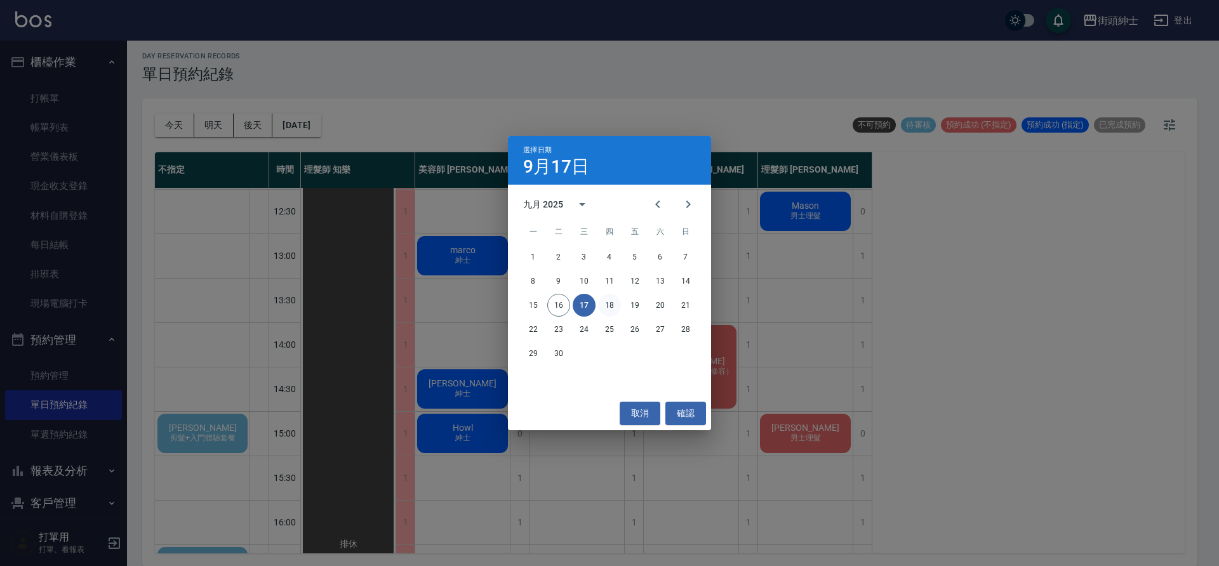
click at [608, 302] on button "18" at bounding box center [609, 305] width 23 height 23
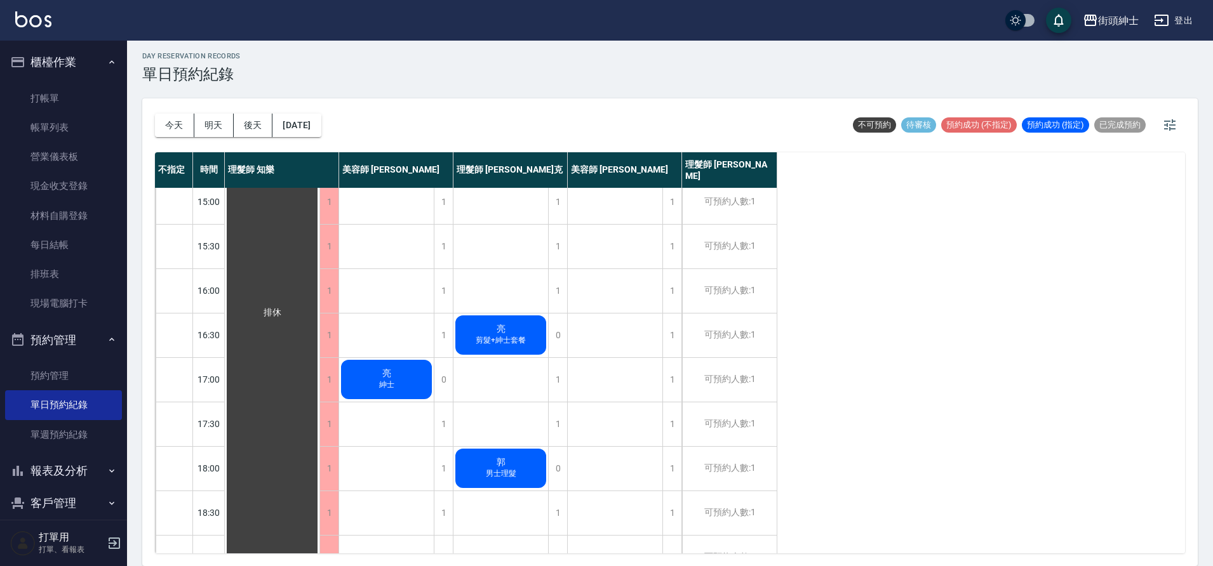
scroll to position [578, 0]
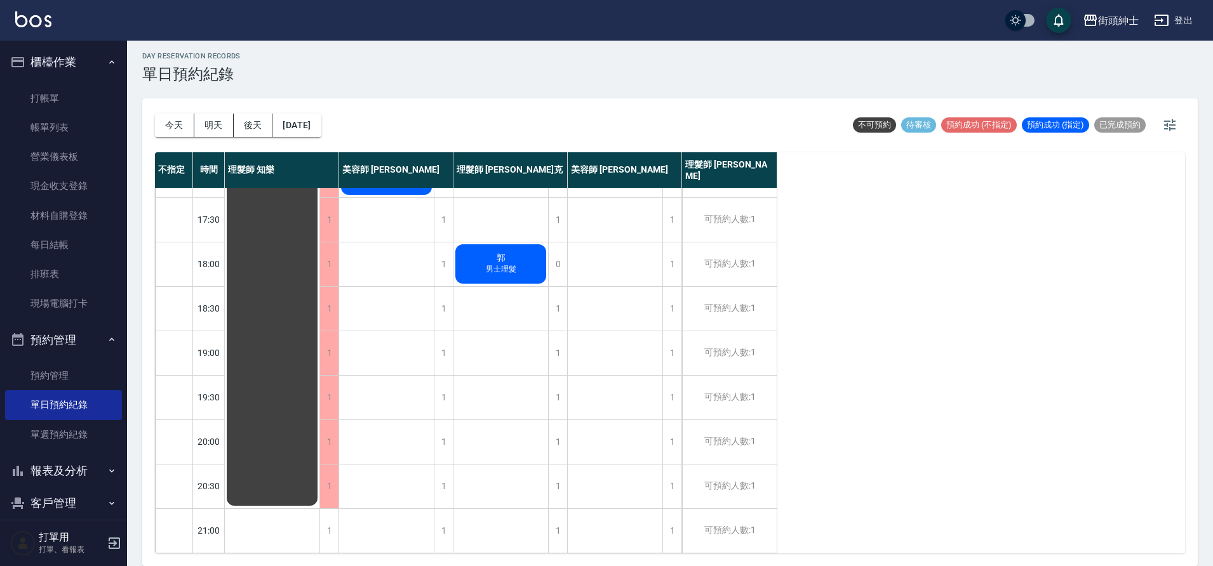
click at [321, 137] on div "[DATE] [DATE] [DATE] [DATE]" at bounding box center [238, 125] width 166 height 54
click at [321, 137] on button "[DATE]" at bounding box center [296, 125] width 48 height 23
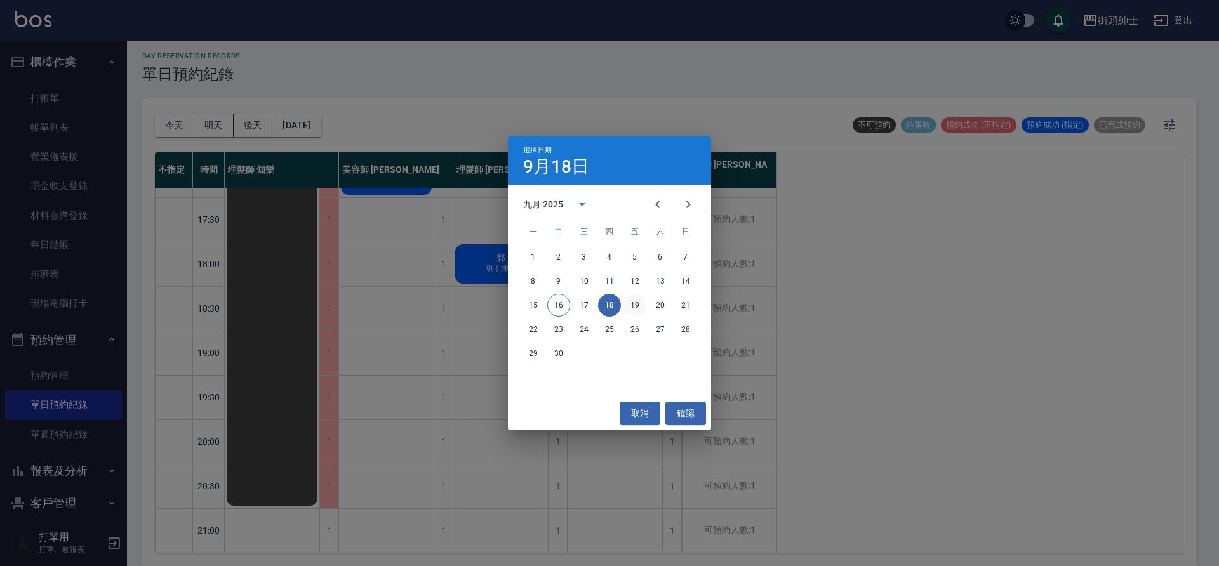
click at [645, 306] on button "19" at bounding box center [635, 305] width 23 height 23
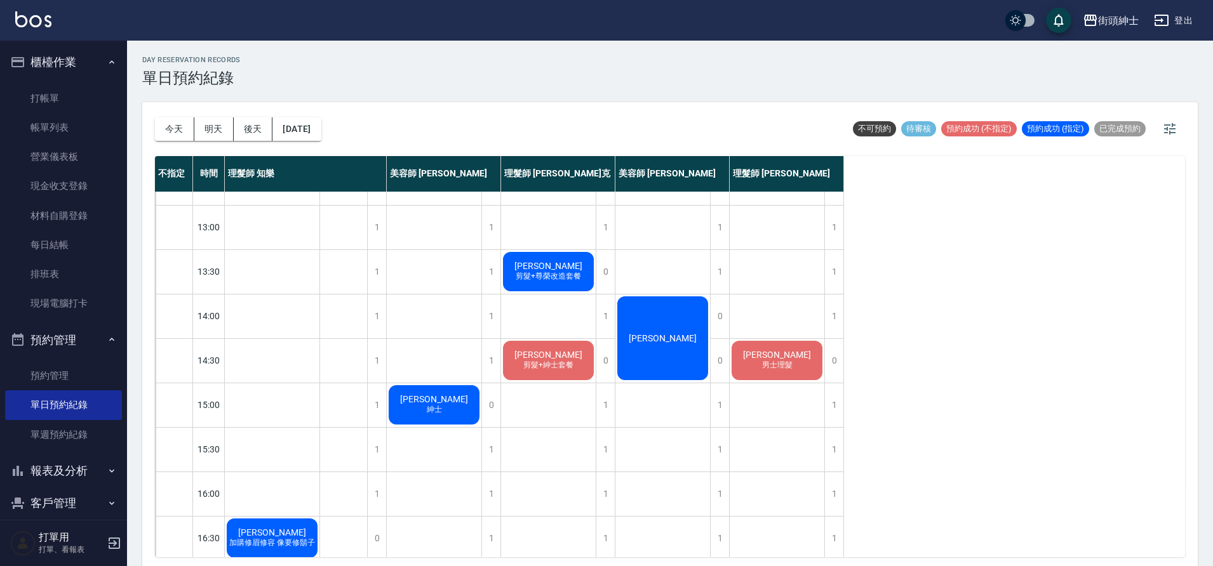
scroll to position [157, 0]
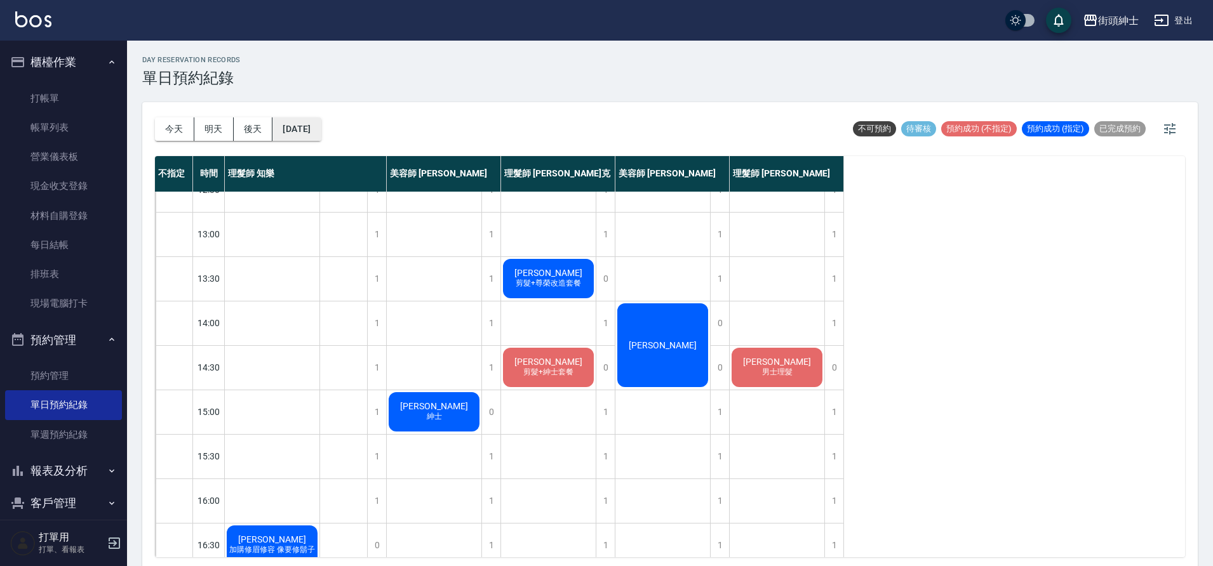
click at [317, 124] on button "[DATE]" at bounding box center [296, 128] width 48 height 23
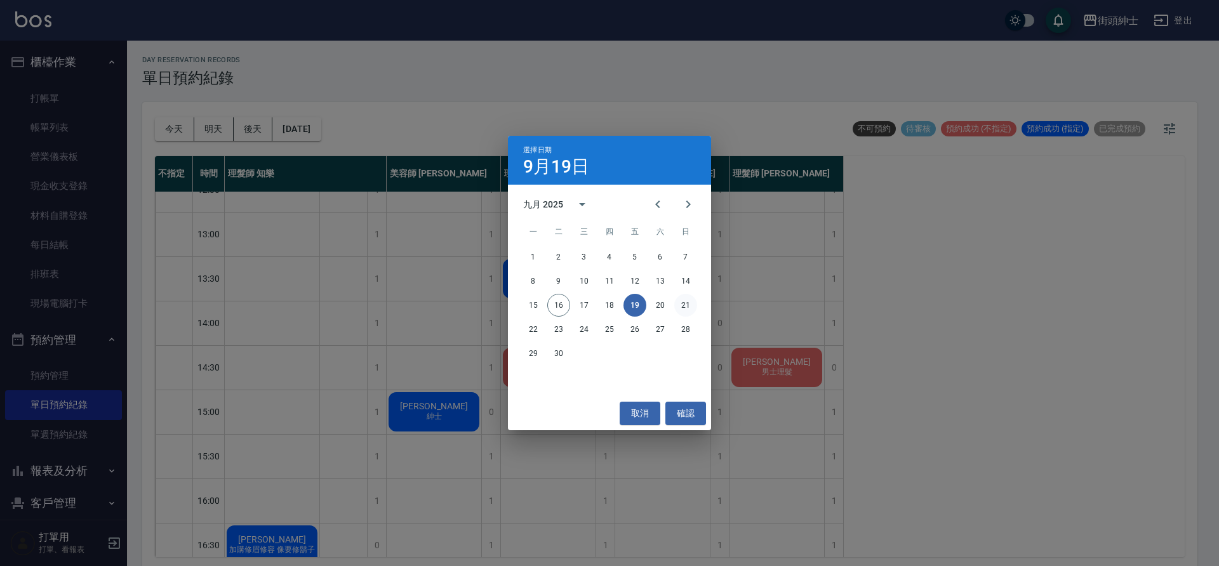
click at [674, 306] on div "15 16 17 18 19 20 21" at bounding box center [609, 305] width 203 height 23
click at [661, 303] on button "20" at bounding box center [660, 305] width 23 height 23
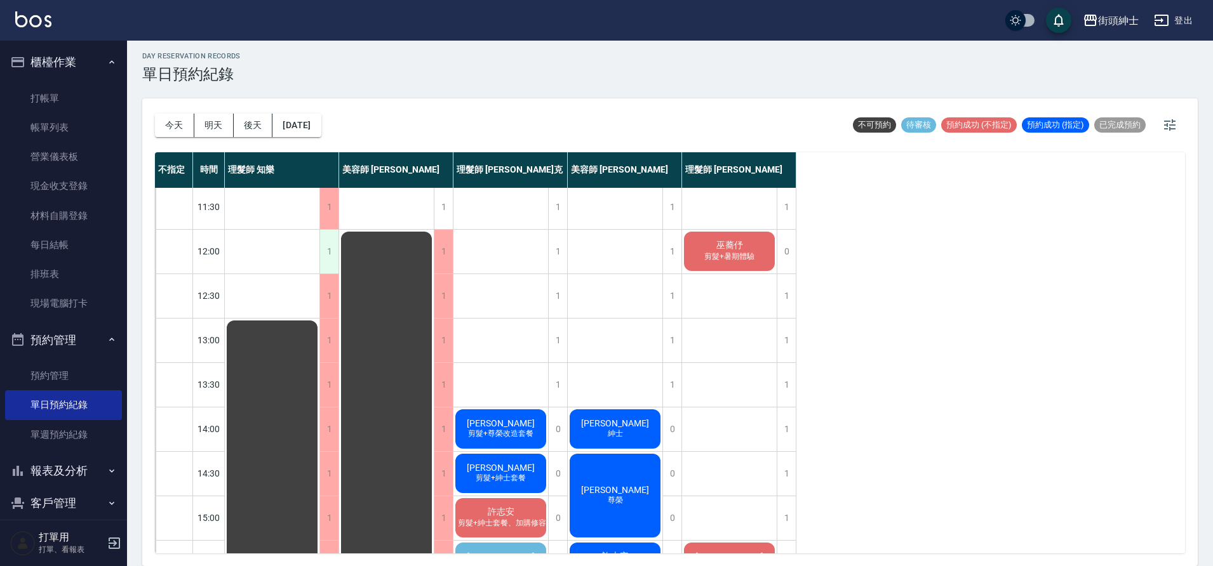
scroll to position [63, 0]
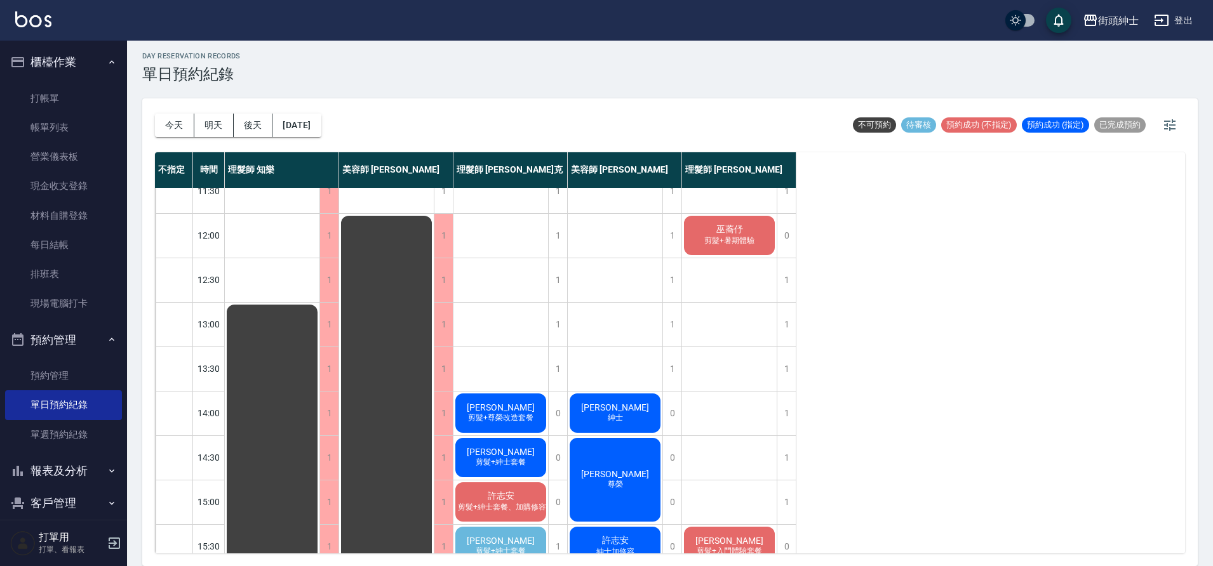
drag, startPoint x: 178, startPoint y: 127, endPoint x: 179, endPoint y: 116, distance: 10.9
click at [178, 119] on button "今天" at bounding box center [174, 125] width 39 height 23
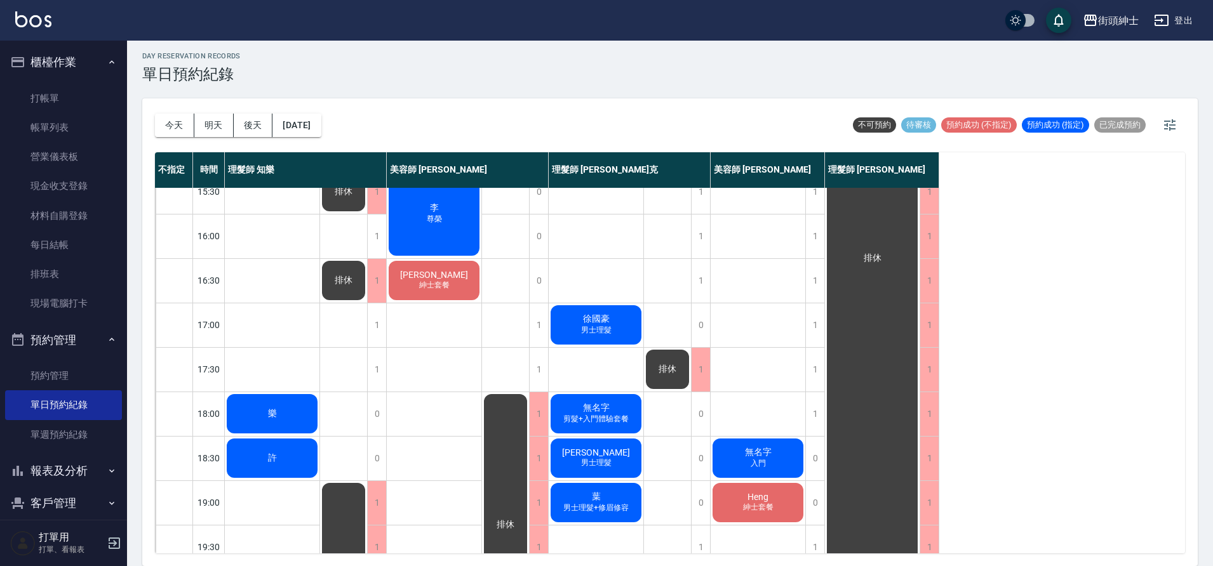
scroll to position [531, 0]
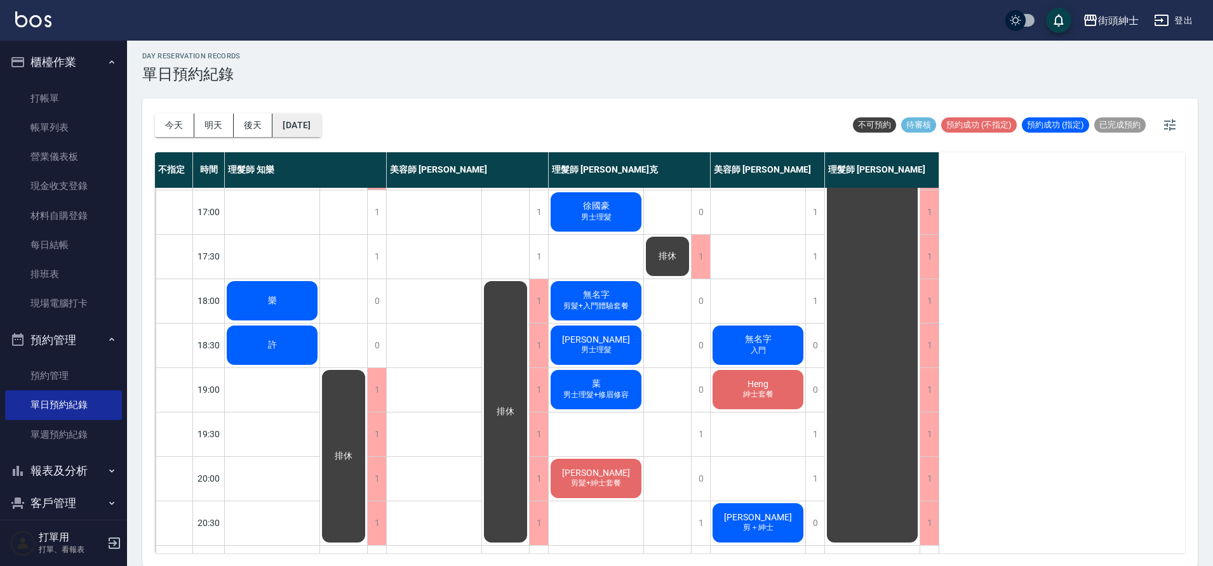
click at [312, 119] on button "[DATE]" at bounding box center [296, 125] width 48 height 23
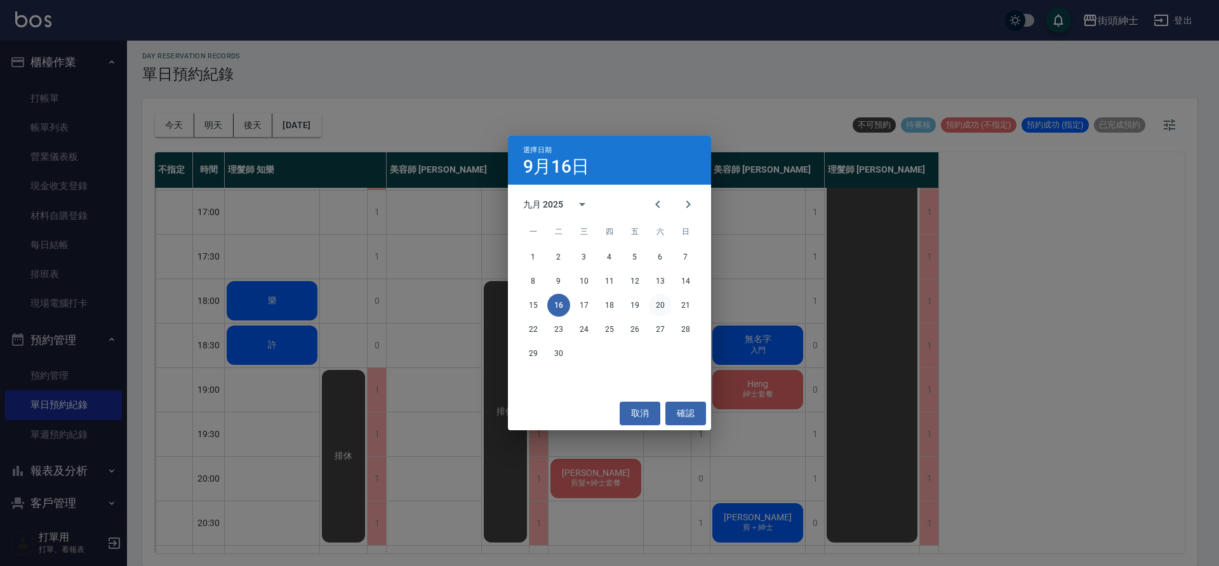
click at [662, 298] on button "20" at bounding box center [660, 305] width 23 height 23
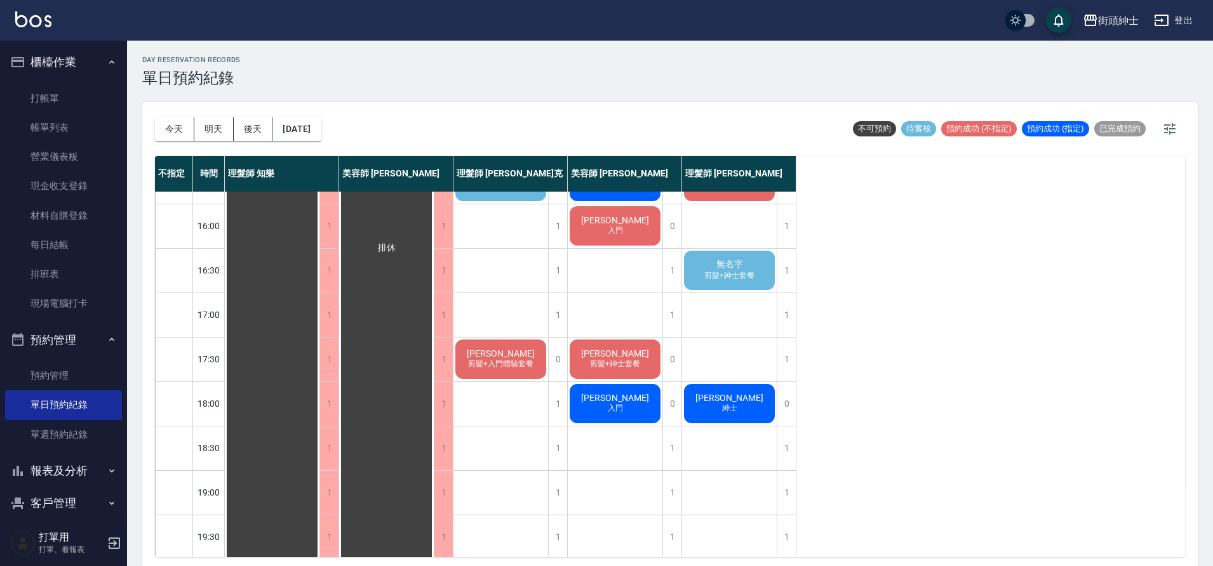
scroll to position [513, 0]
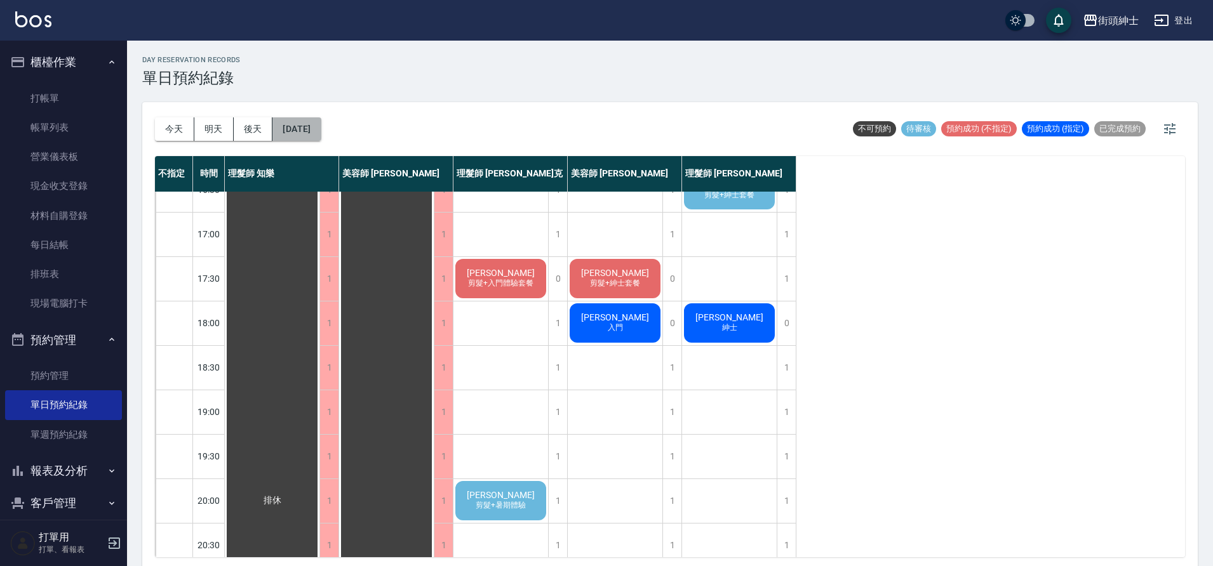
click at [315, 127] on button "[DATE]" at bounding box center [296, 128] width 48 height 23
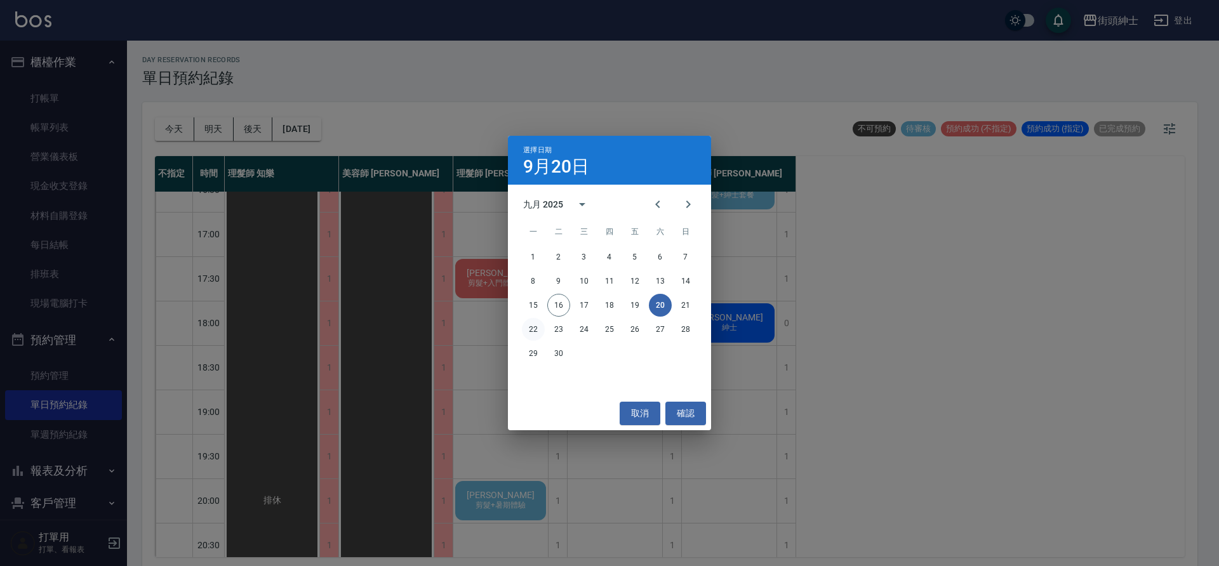
click at [538, 324] on button "22" at bounding box center [533, 329] width 23 height 23
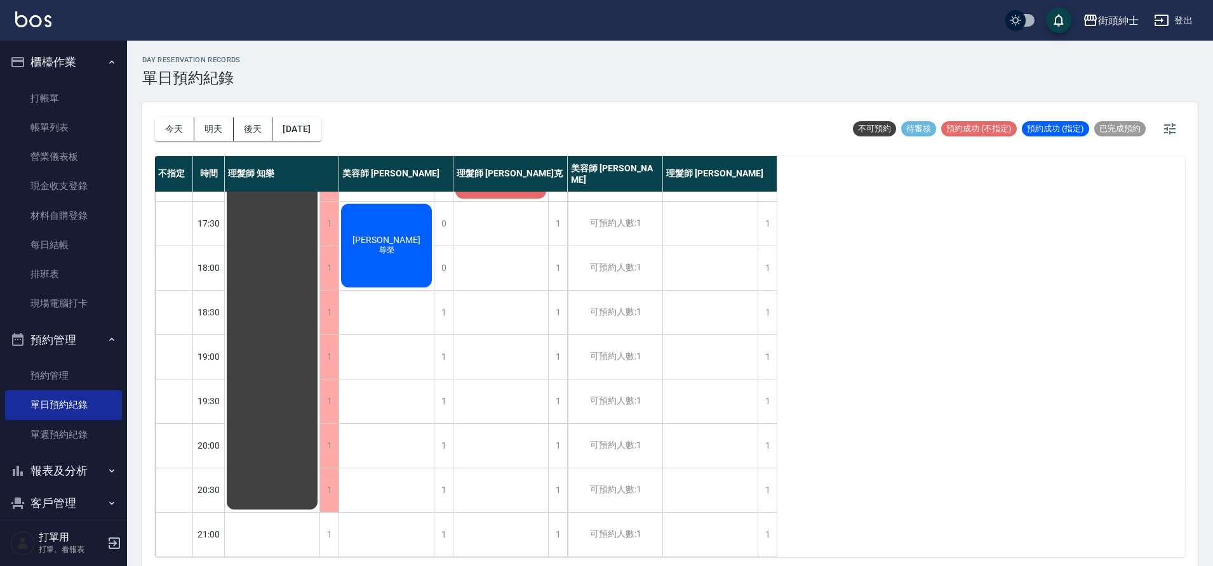
scroll to position [305, 0]
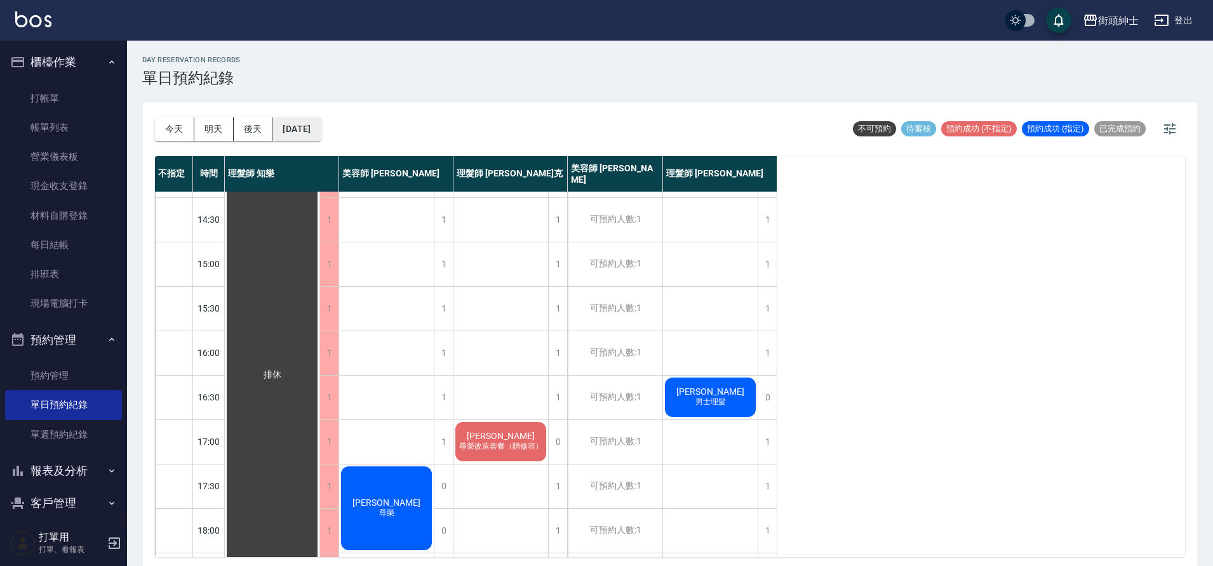
click at [321, 127] on button "[DATE]" at bounding box center [296, 128] width 48 height 23
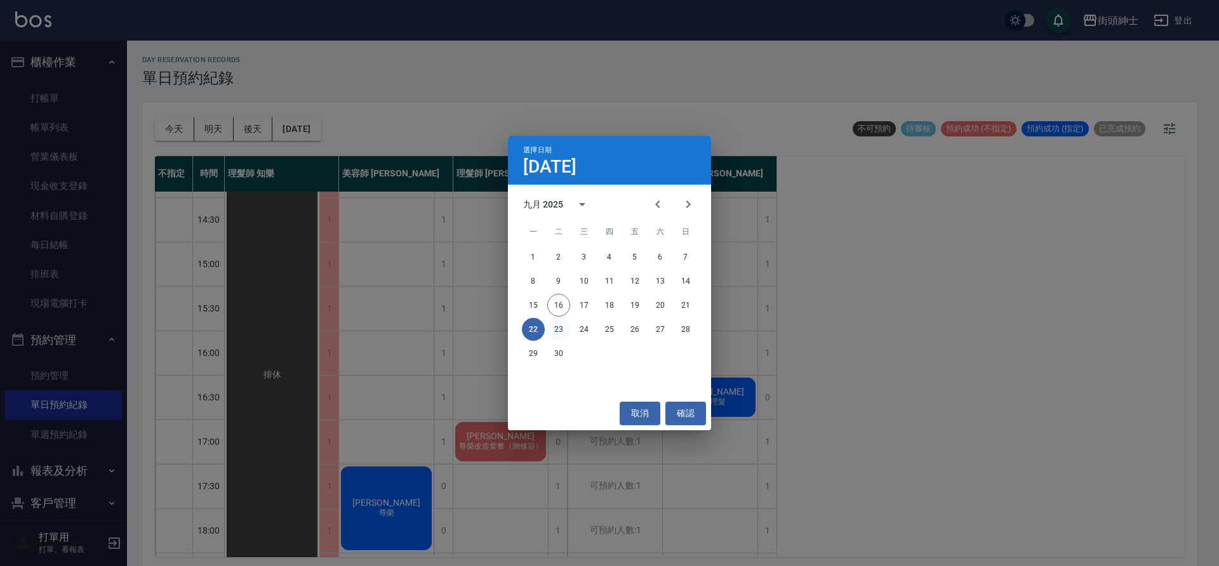
click at [558, 325] on button "23" at bounding box center [558, 329] width 23 height 23
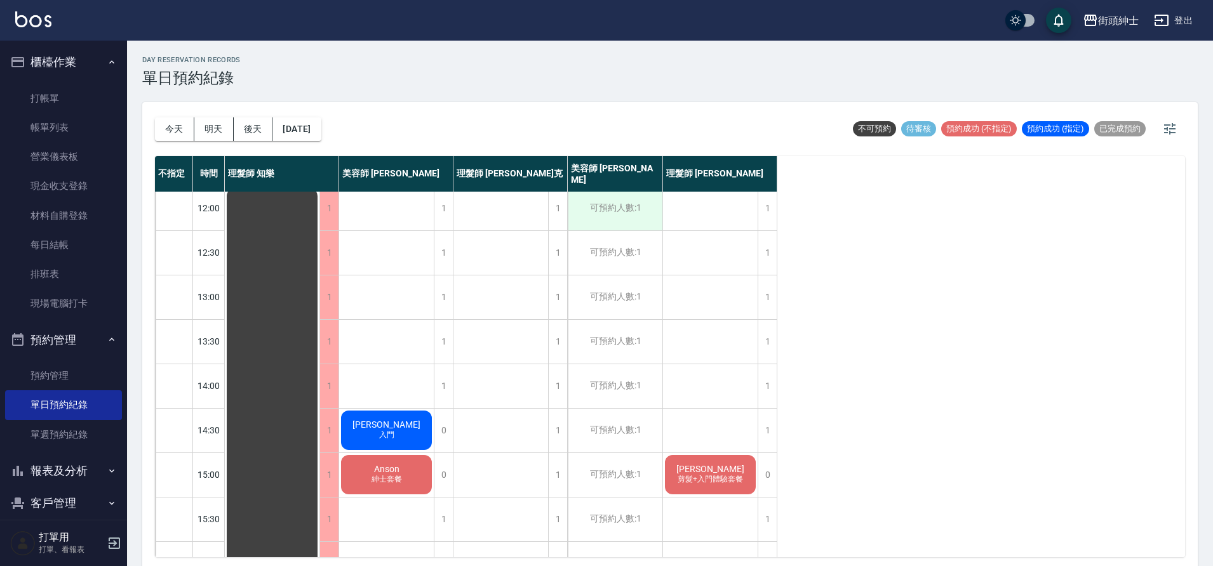
scroll to position [3, 0]
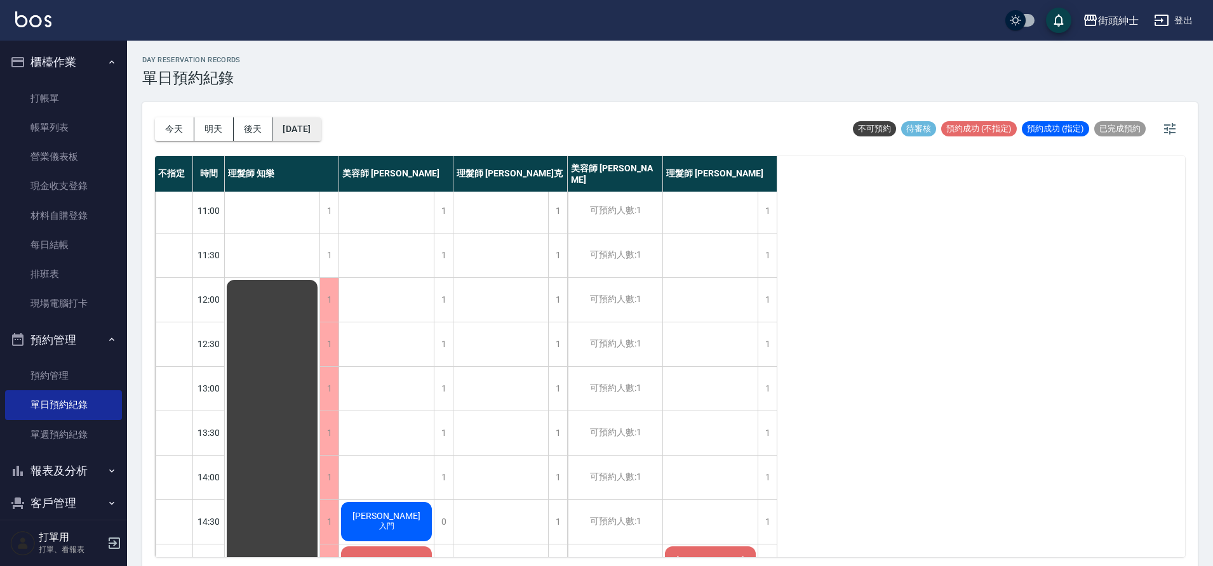
click at [314, 130] on button "[DATE]" at bounding box center [296, 128] width 48 height 23
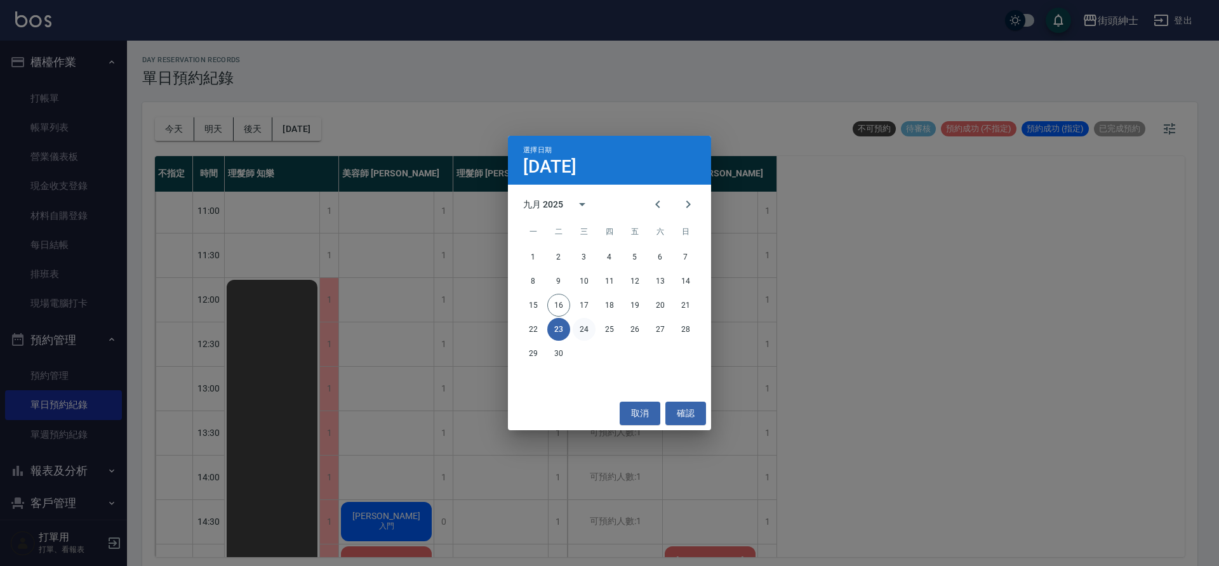
click at [579, 324] on button "24" at bounding box center [584, 329] width 23 height 23
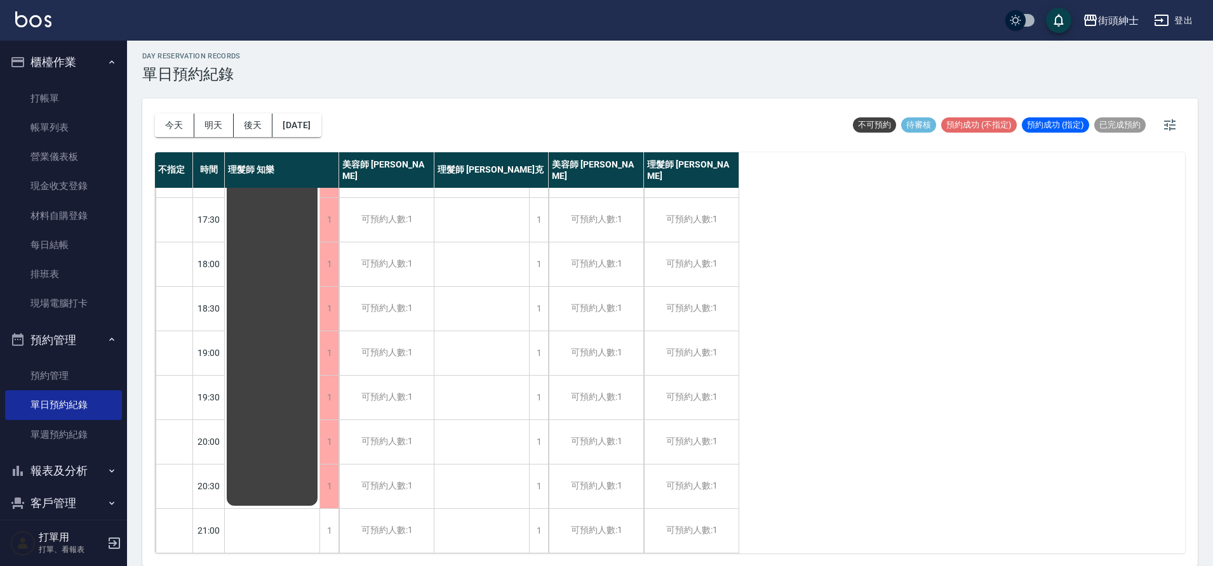
scroll to position [317, 0]
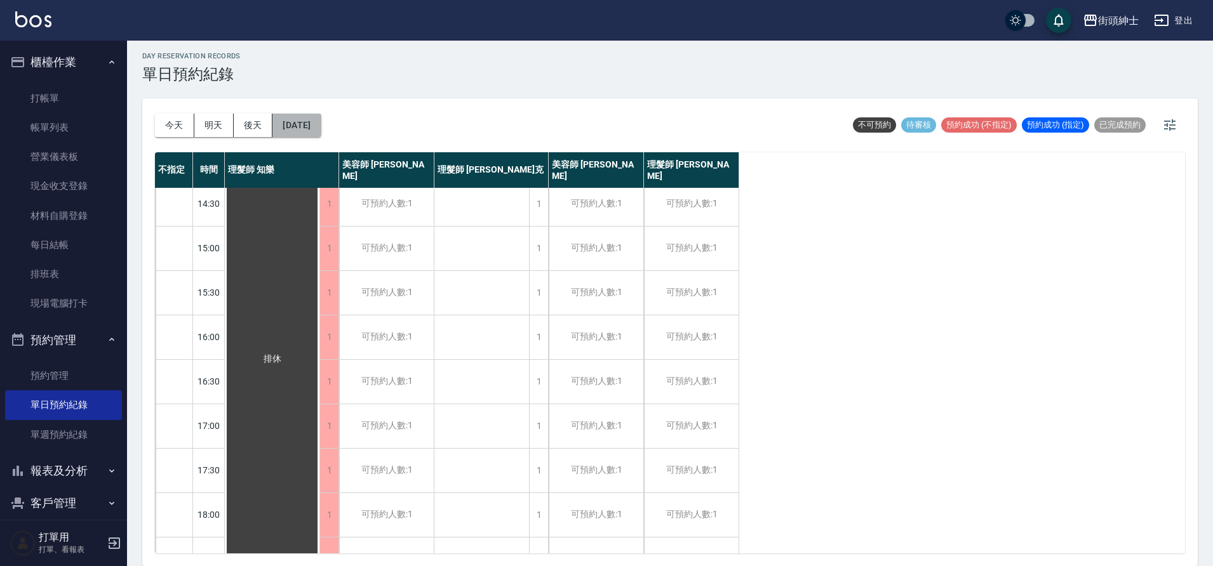
click at [312, 137] on button "[DATE]" at bounding box center [296, 125] width 48 height 23
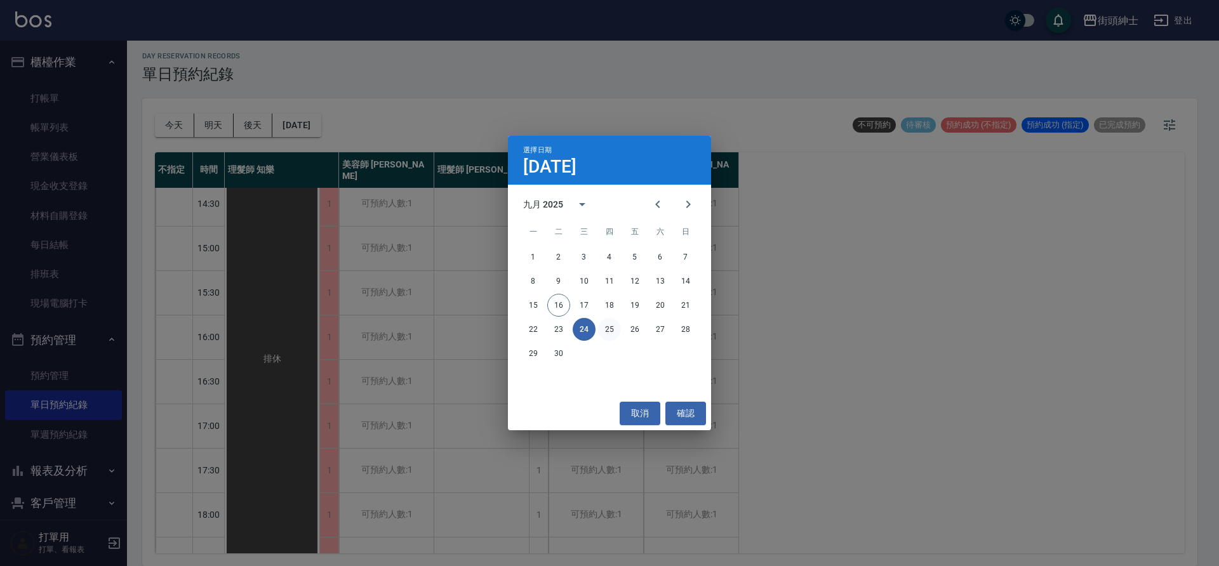
click at [613, 325] on button "25" at bounding box center [609, 329] width 23 height 23
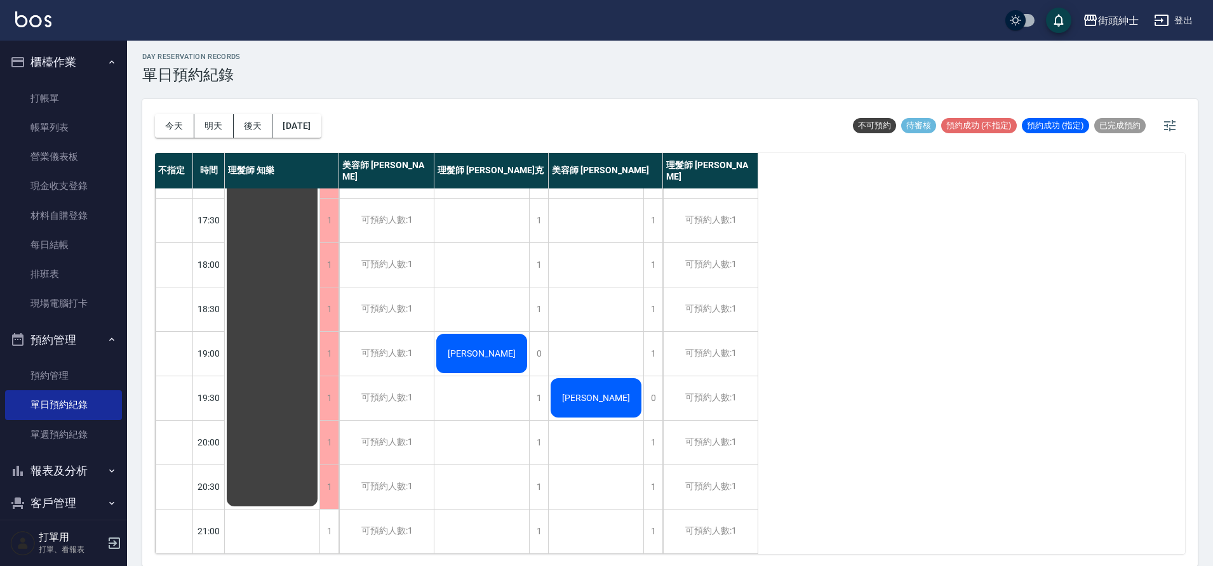
scroll to position [4, 0]
click at [317, 123] on button "[DATE]" at bounding box center [296, 125] width 48 height 23
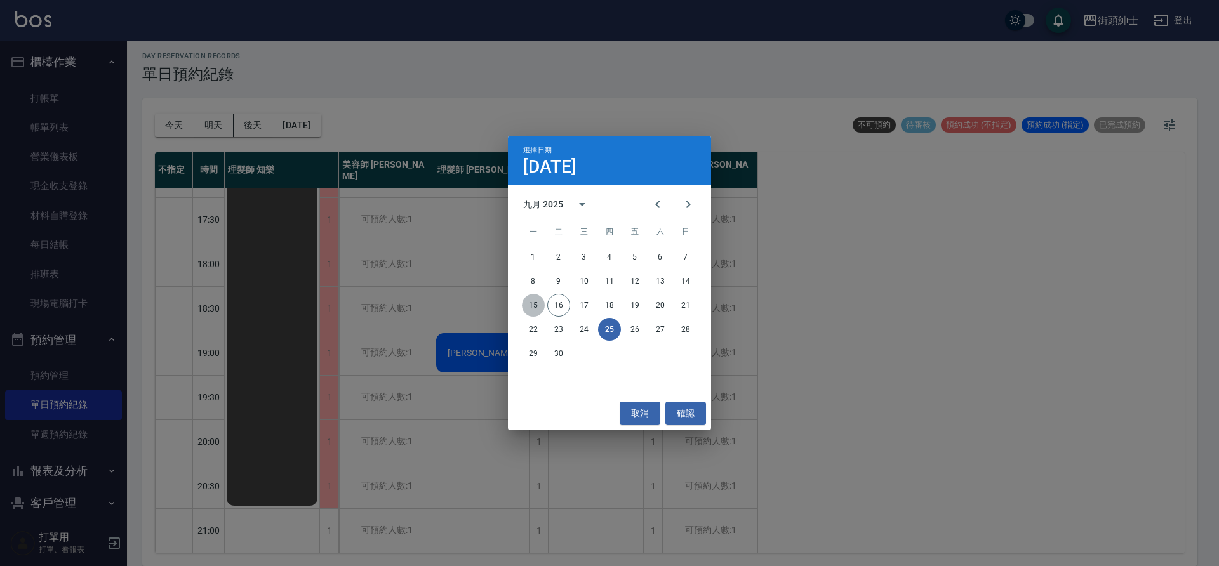
click at [530, 305] on button "15" at bounding box center [533, 305] width 23 height 23
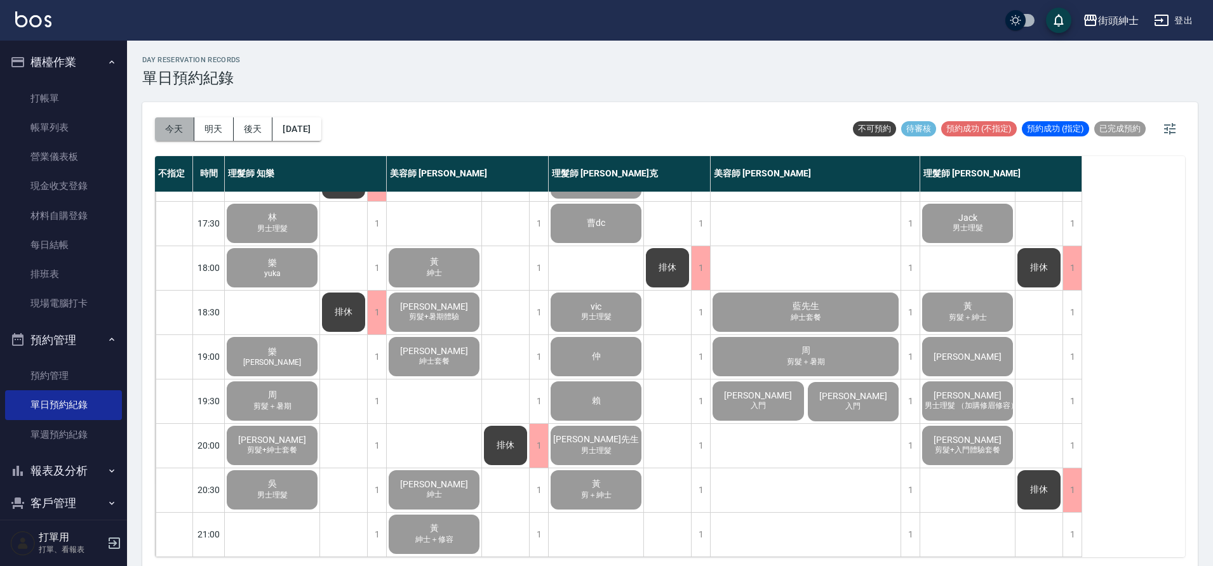
click at [185, 131] on button "今天" at bounding box center [174, 128] width 39 height 23
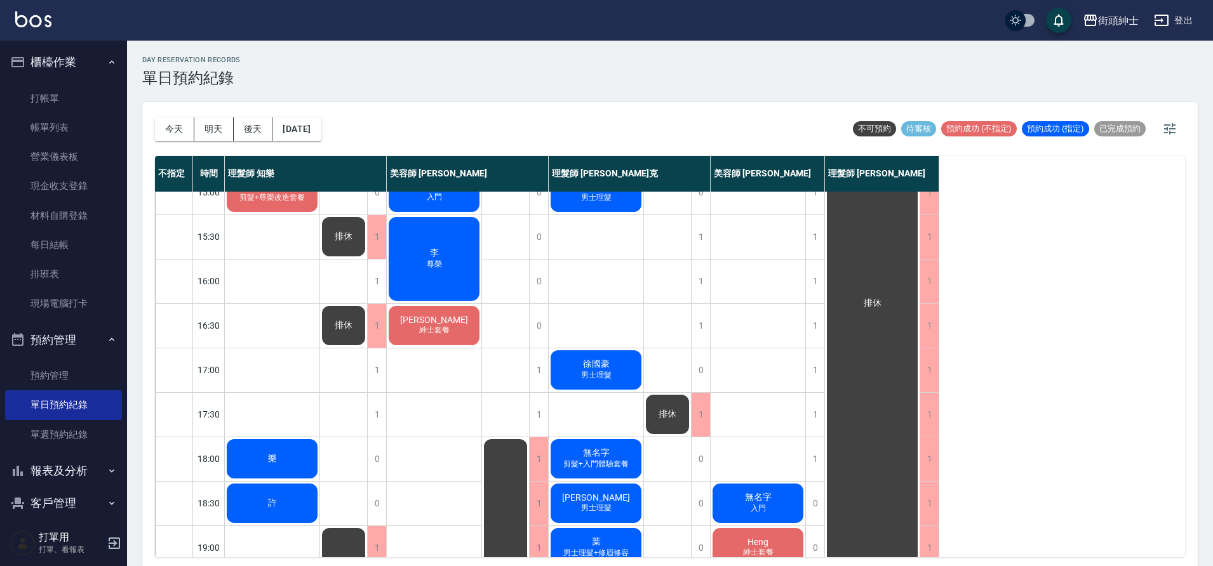
scroll to position [364, 0]
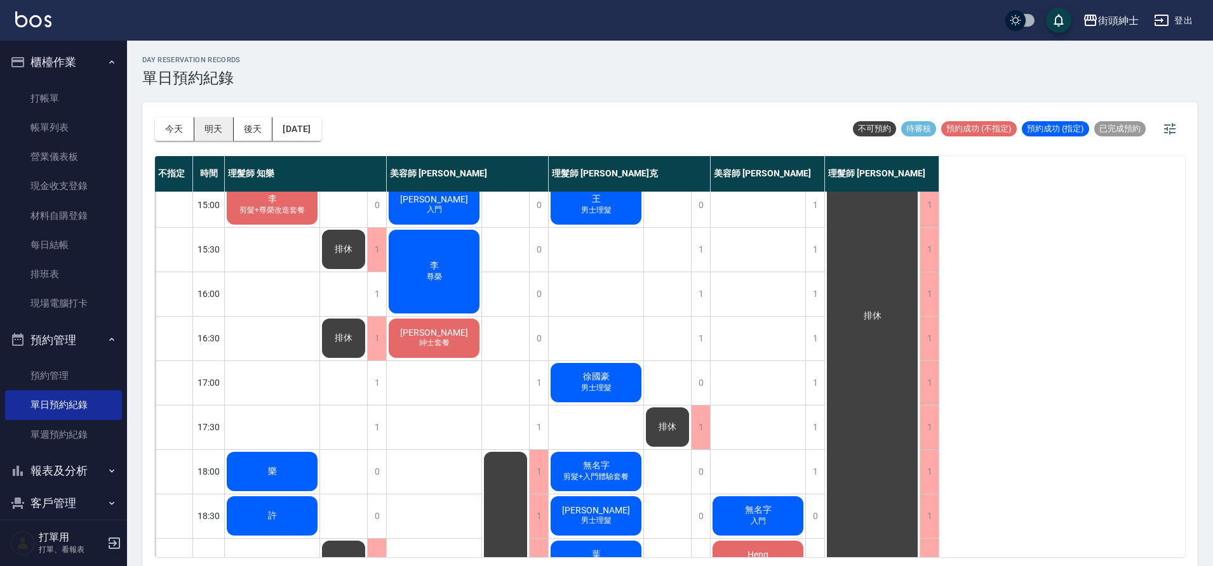
click at [210, 127] on button "明天" at bounding box center [213, 128] width 39 height 23
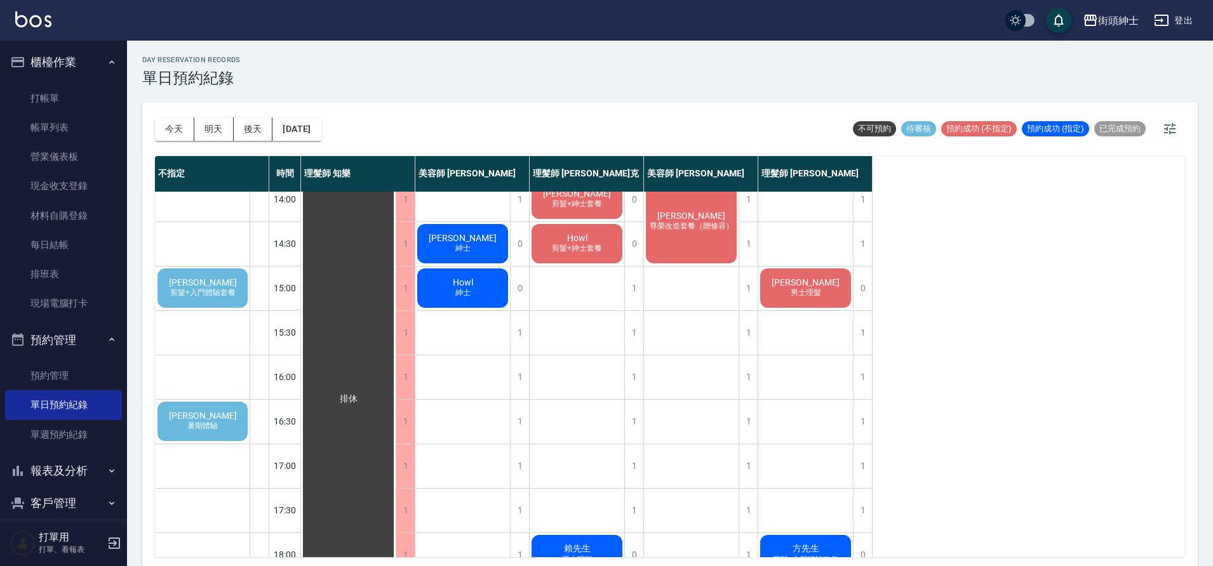
scroll to position [249, 0]
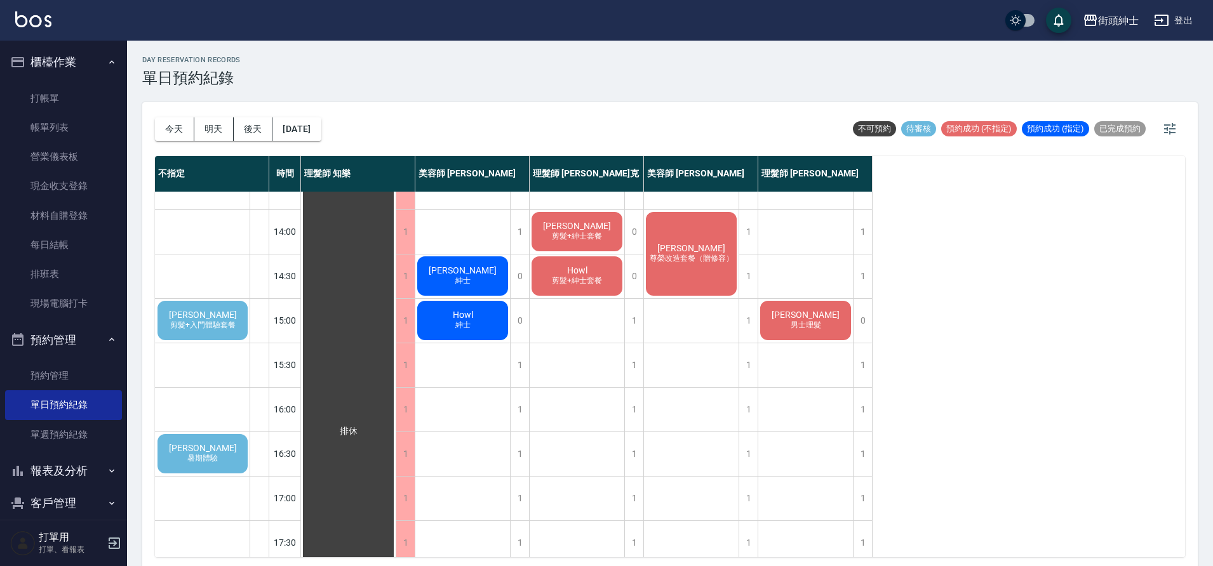
click at [213, 444] on span "[PERSON_NAME]" at bounding box center [202, 448] width 73 height 10
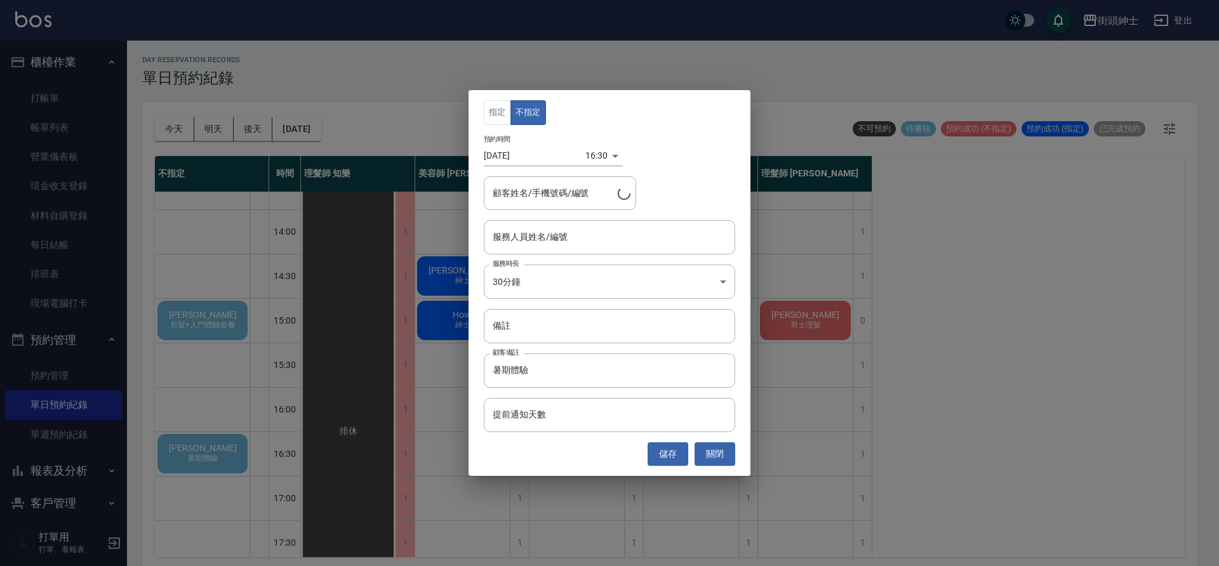
type input "[PERSON_NAME]/0979257959"
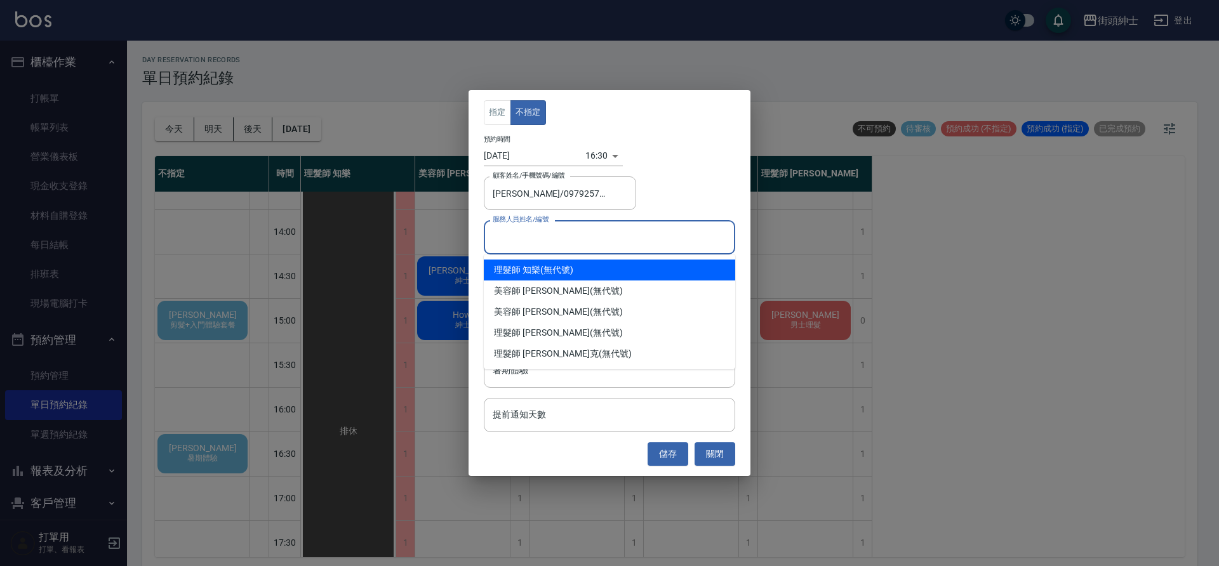
click at [551, 235] on input "服務人員姓名/編號" at bounding box center [610, 237] width 240 height 22
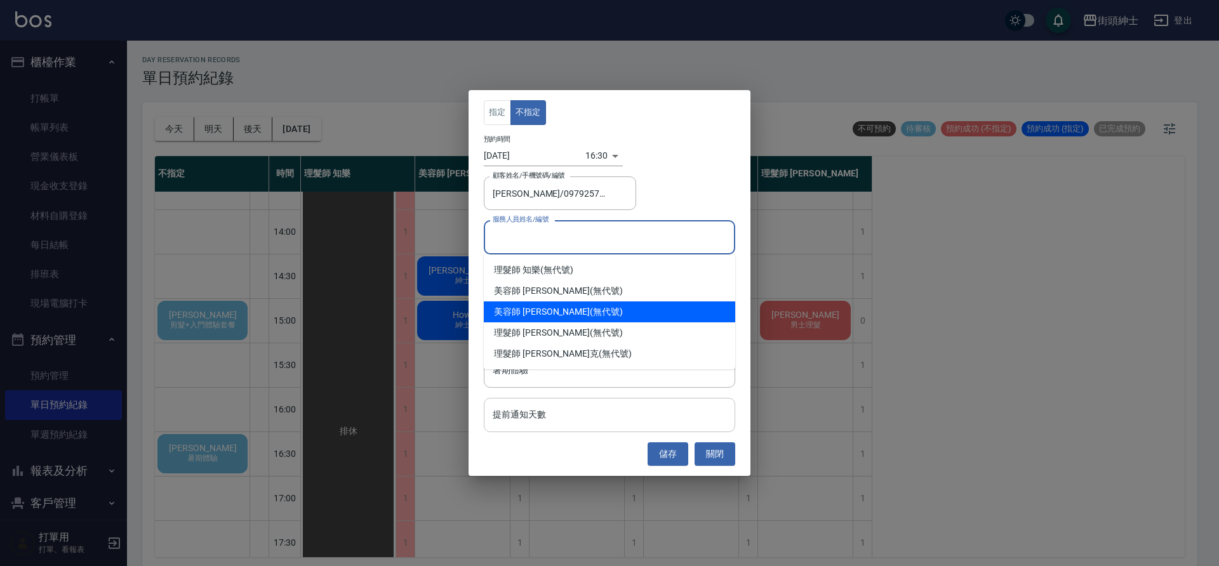
drag, startPoint x: 573, startPoint y: 317, endPoint x: 671, endPoint y: 413, distance: 137.0
click at [574, 317] on div "美容師 [PERSON_NAME] (無代號)" at bounding box center [609, 312] width 251 height 21
type input "美容師 [PERSON_NAME](無代號)"
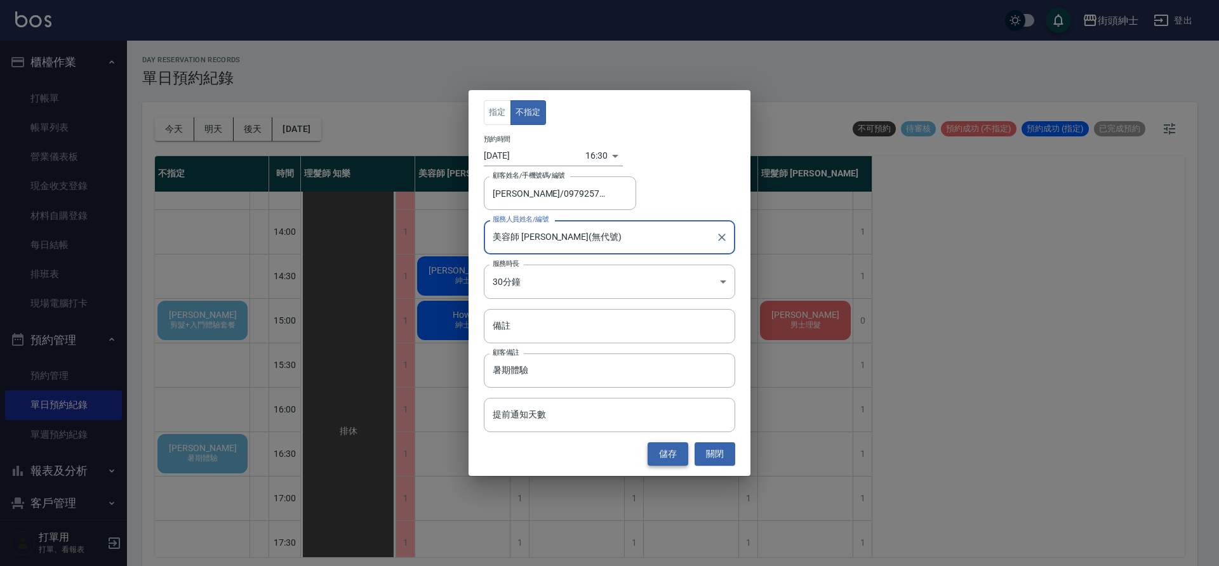
click at [669, 447] on button "儲存" at bounding box center [668, 454] width 41 height 23
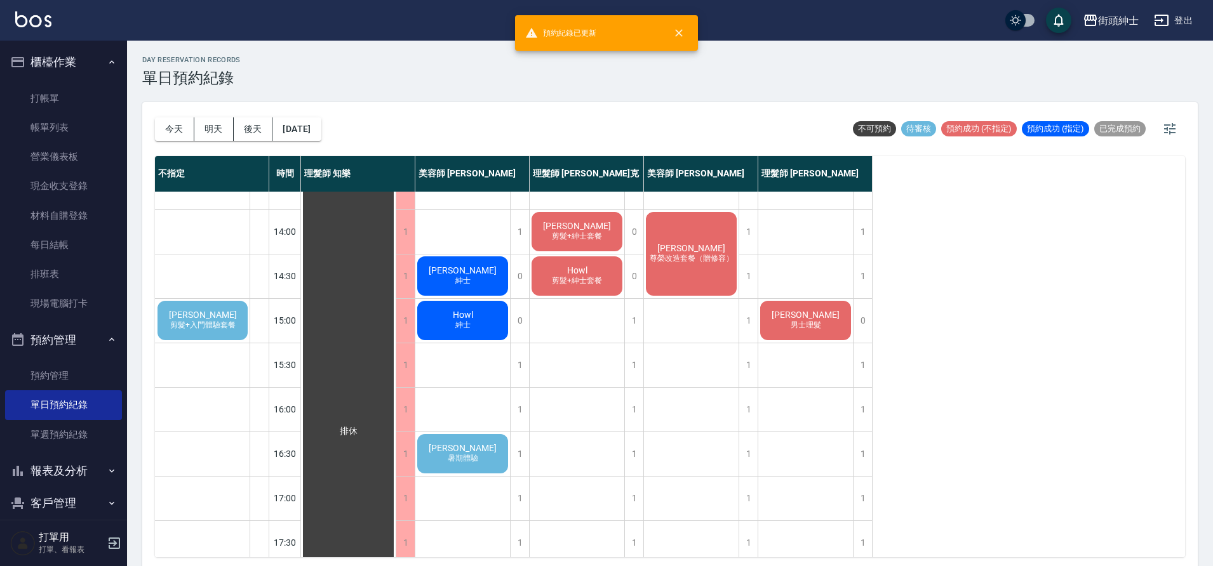
click at [476, 458] on span "暑期體驗" at bounding box center [463, 458] width 36 height 11
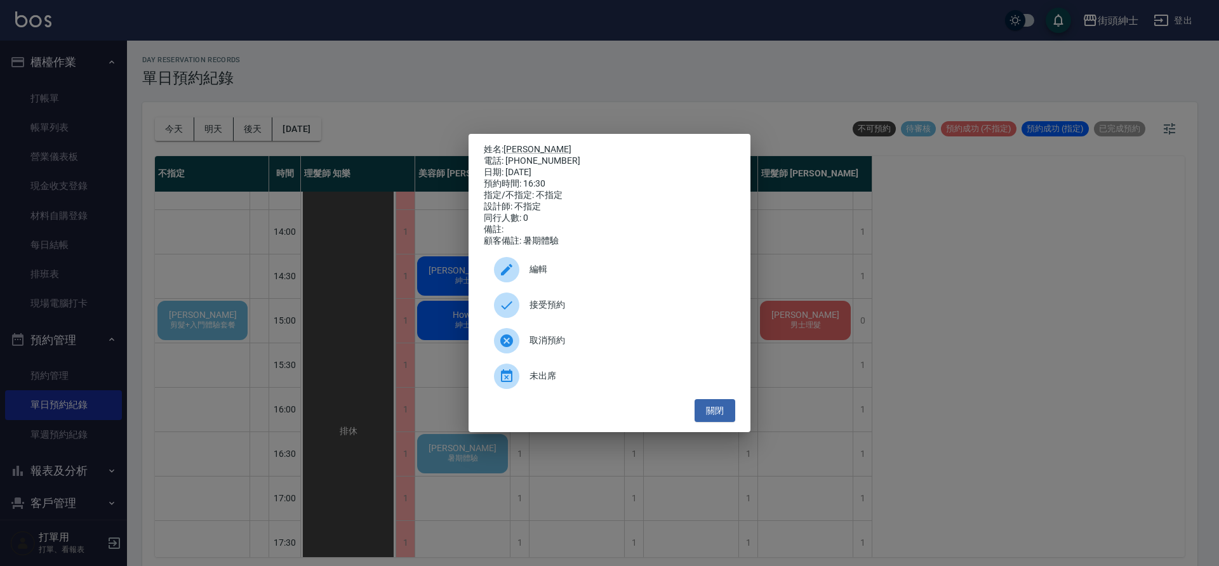
click at [535, 312] on span "接受預約" at bounding box center [628, 304] width 196 height 13
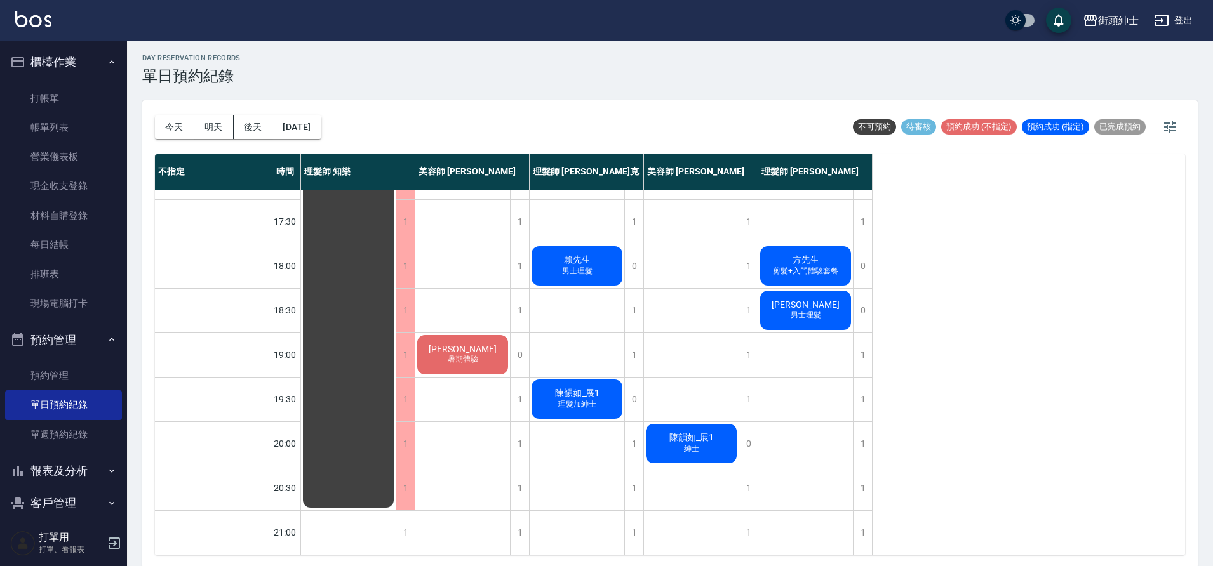
scroll to position [3, 0]
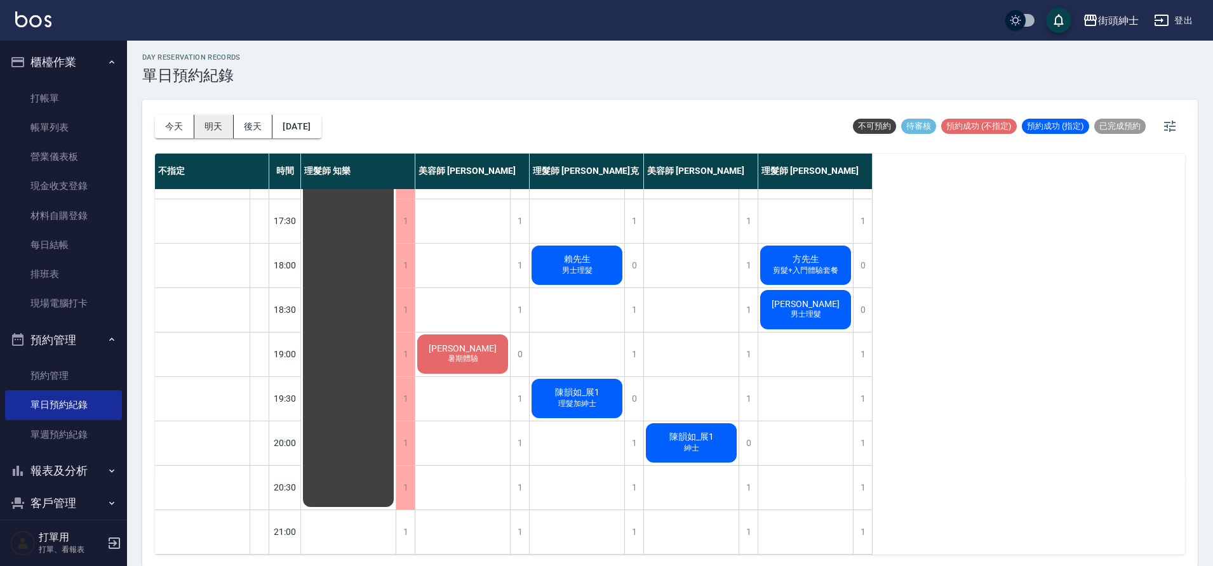
click at [197, 132] on button "明天" at bounding box center [213, 126] width 39 height 23
click at [225, 121] on button "明天" at bounding box center [213, 126] width 39 height 23
click at [310, 135] on button "[DATE]" at bounding box center [296, 126] width 48 height 23
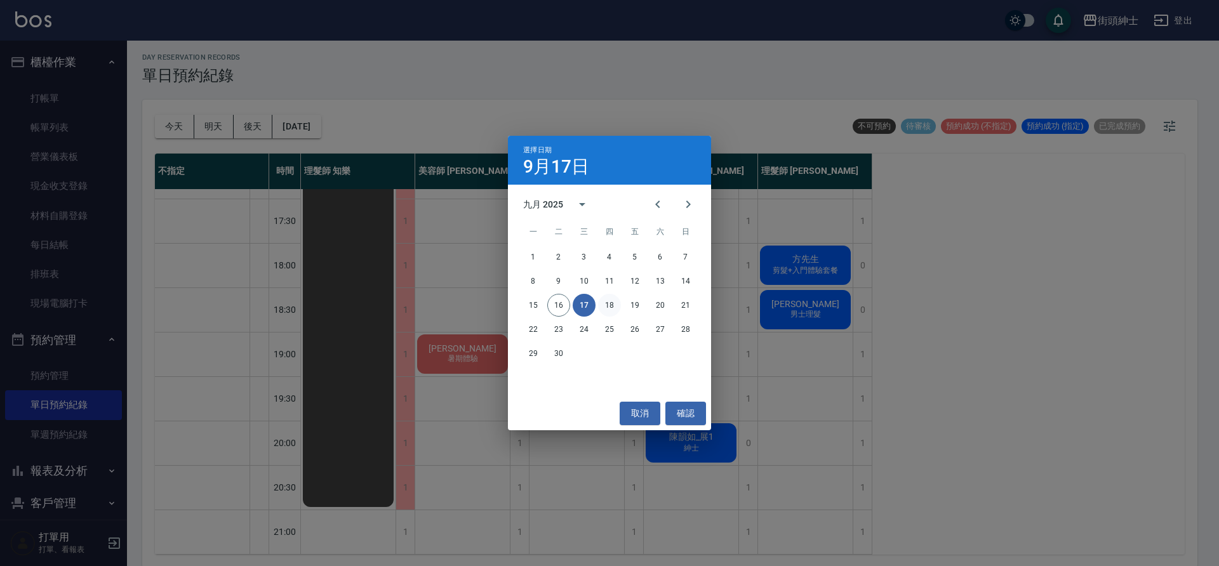
click at [618, 302] on button "18" at bounding box center [609, 305] width 23 height 23
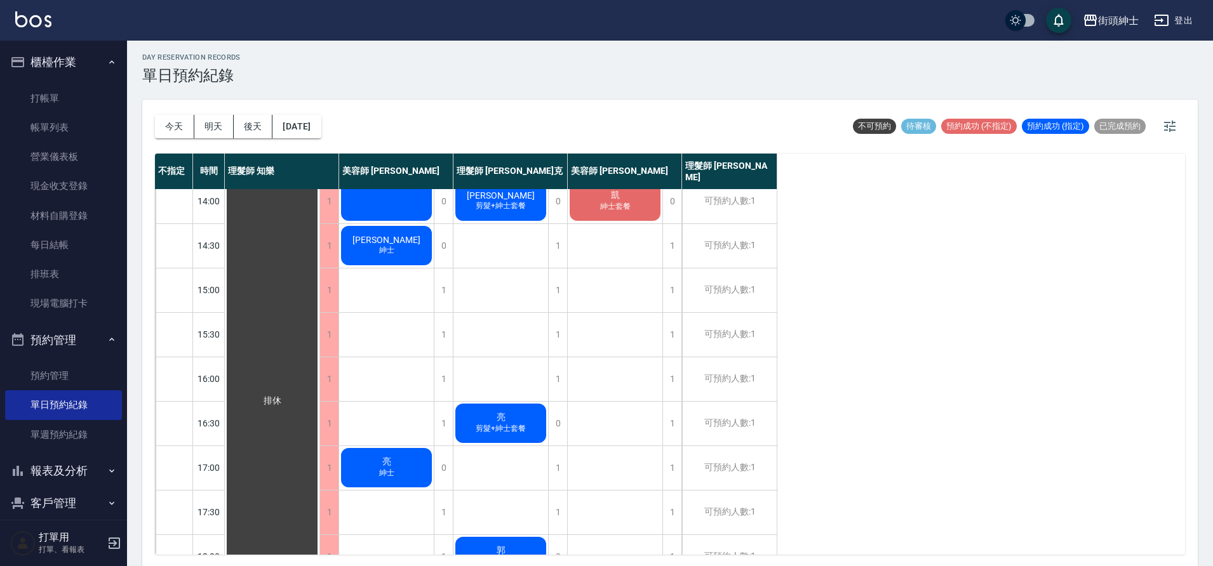
scroll to position [231, 0]
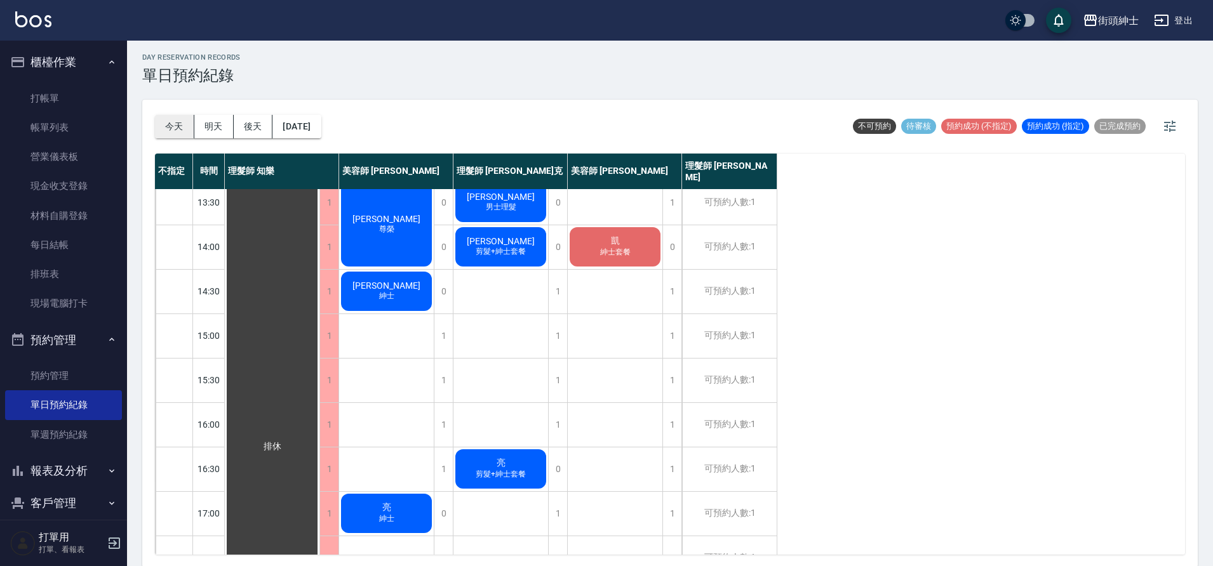
click at [184, 126] on button "今天" at bounding box center [174, 126] width 39 height 23
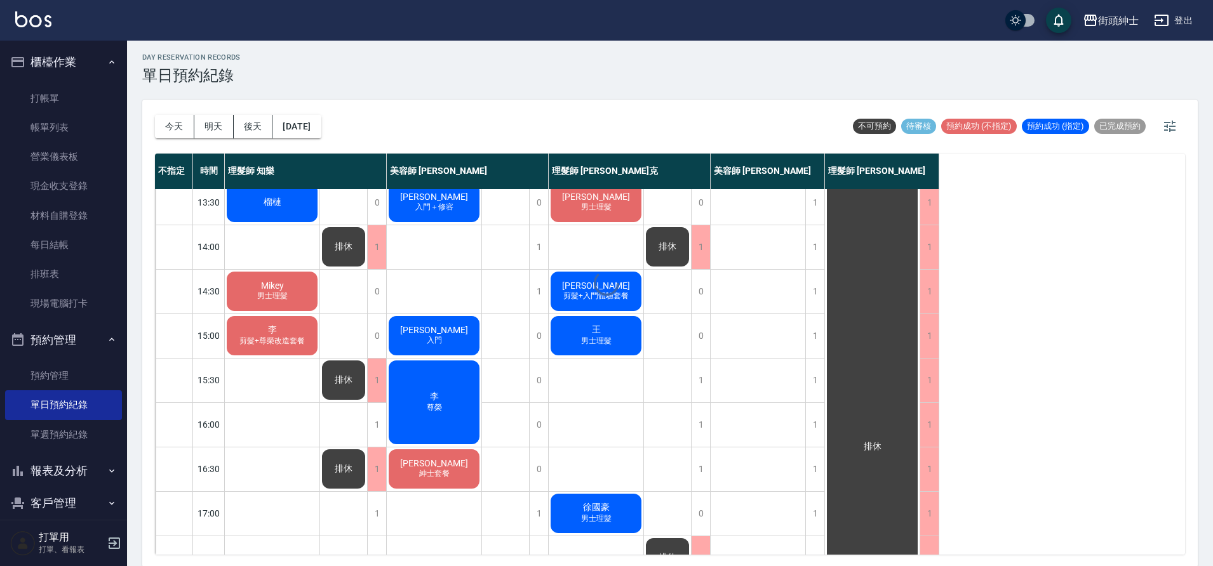
click at [306, 126] on div at bounding box center [606, 283] width 1213 height 566
click at [307, 126] on button "[DATE]" at bounding box center [296, 126] width 48 height 23
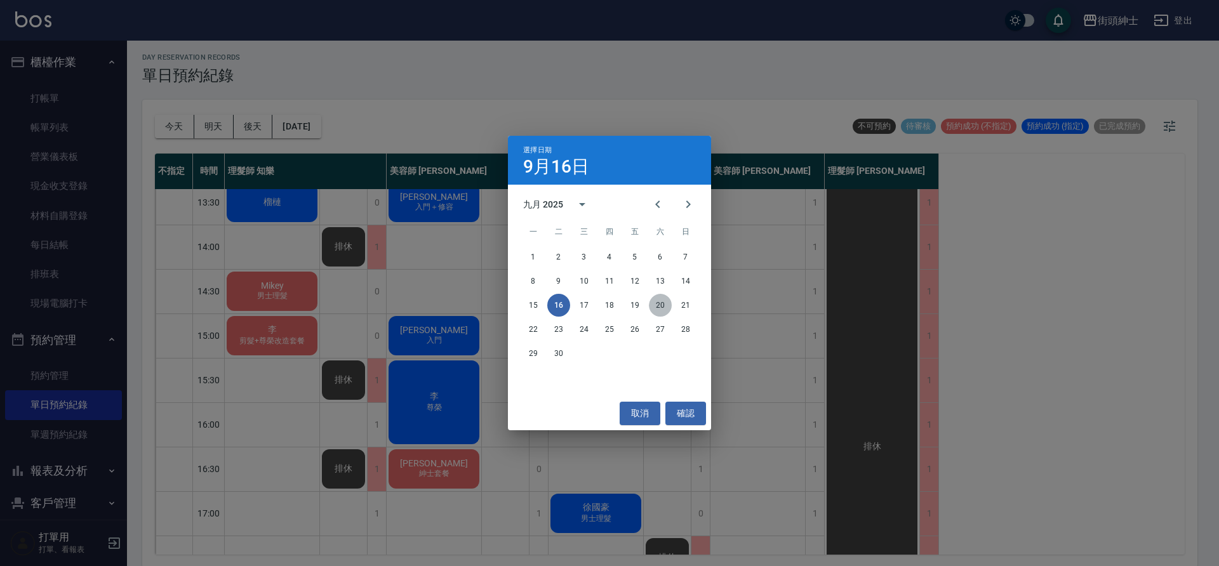
click at [661, 304] on button "20" at bounding box center [660, 305] width 23 height 23
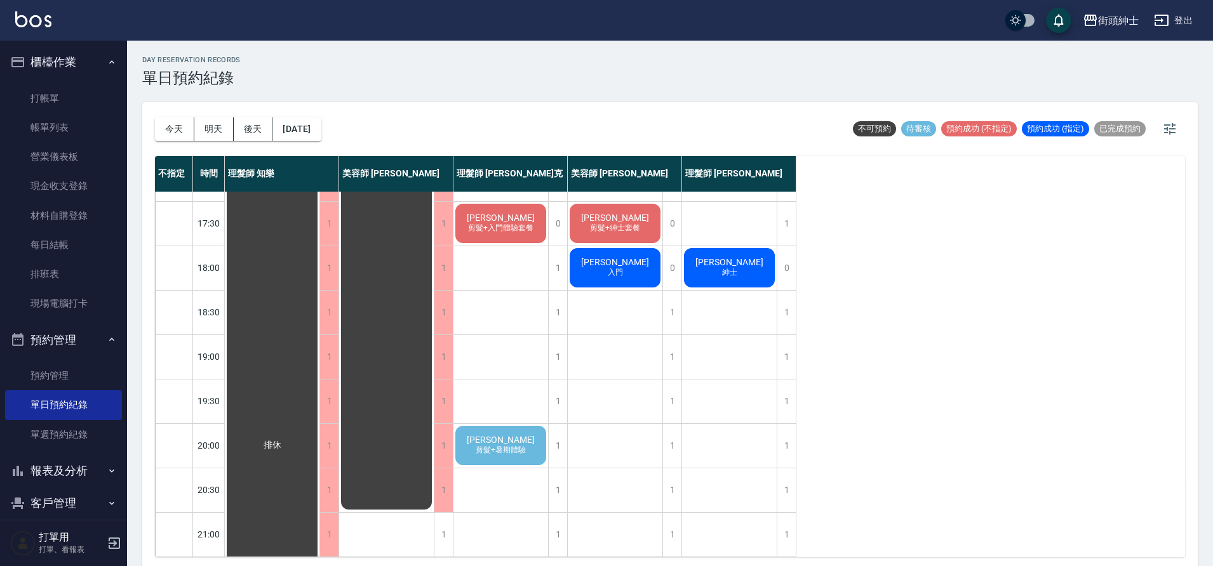
scroll to position [578, 0]
click at [295, 129] on button "[DATE]" at bounding box center [296, 128] width 48 height 23
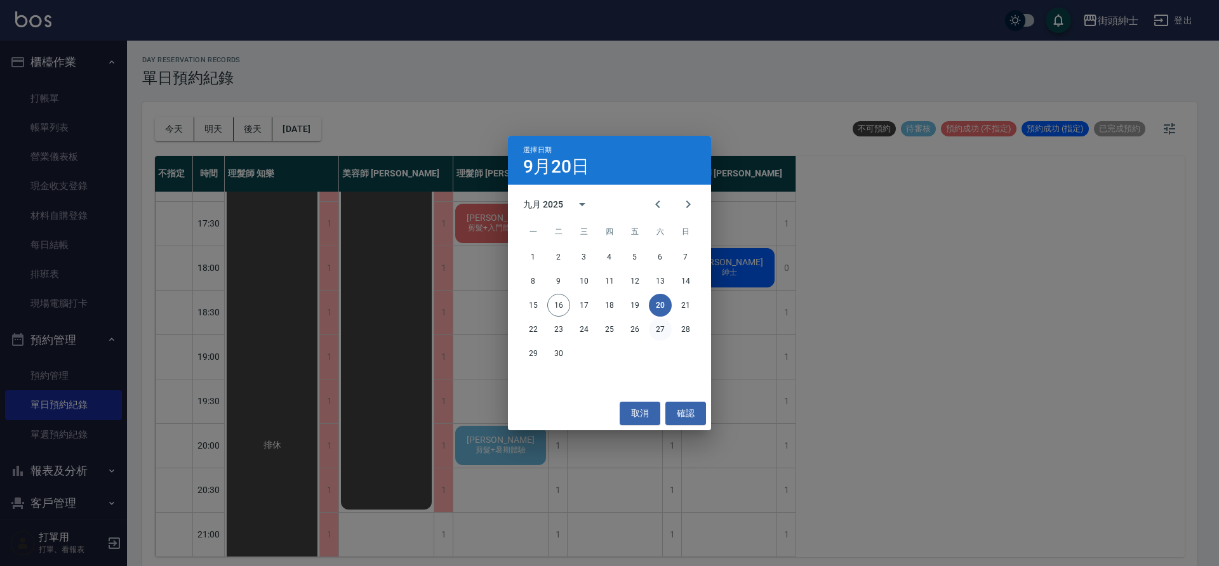
click at [667, 335] on button "27" at bounding box center [660, 329] width 23 height 23
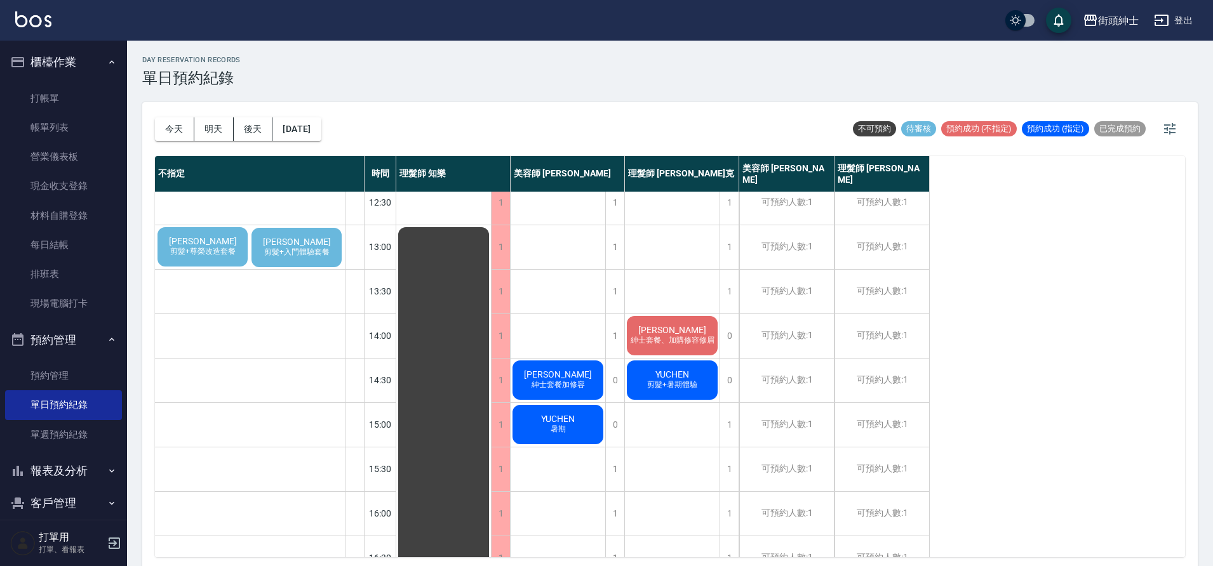
scroll to position [25, 0]
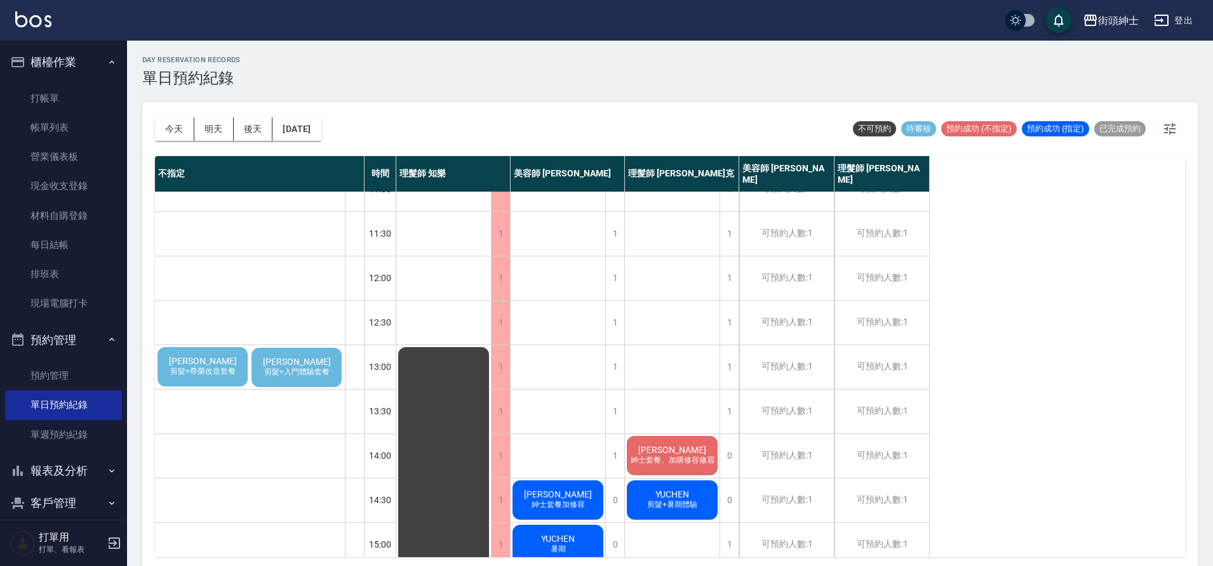
click at [209, 358] on span "[PERSON_NAME]" at bounding box center [202, 361] width 73 height 10
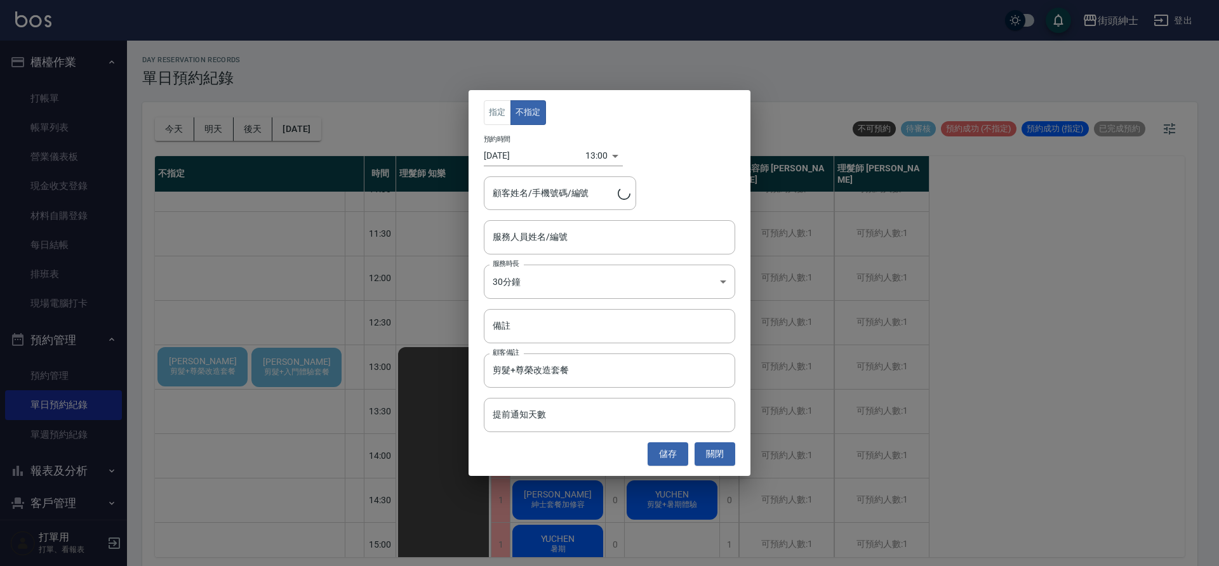
type input "[PERSON_NAME]/0916647766"
click at [584, 245] on input "服務人員姓名/編號" at bounding box center [610, 237] width 240 height 22
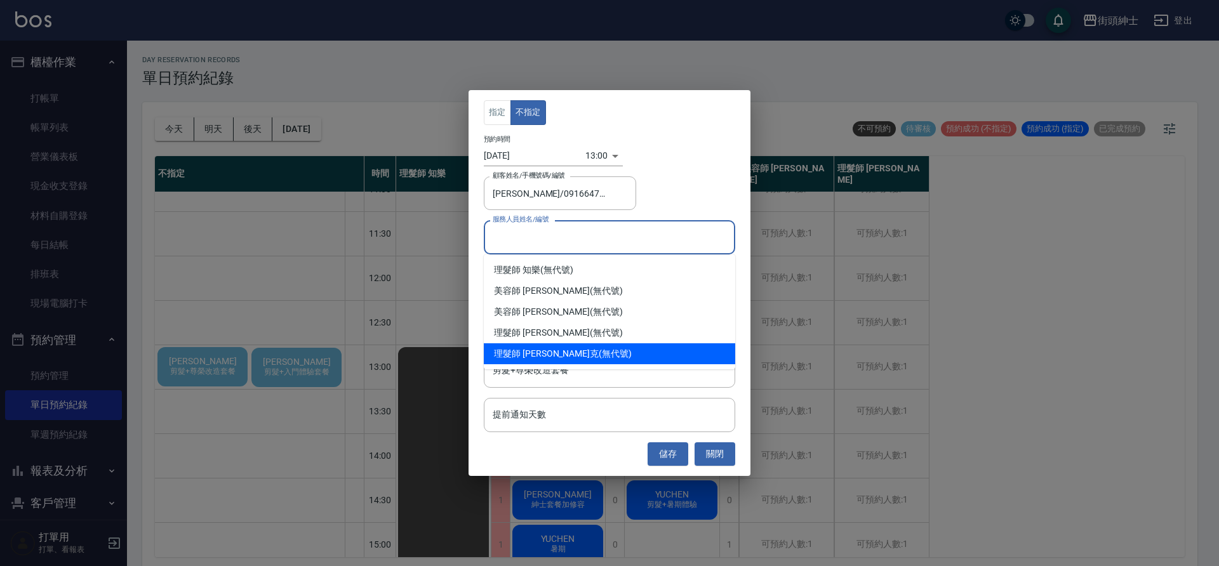
click at [593, 353] on div "理髮師 [PERSON_NAME]克 (無代號)" at bounding box center [609, 354] width 251 height 21
type input "理髮師 [PERSON_NAME]克(無代號)"
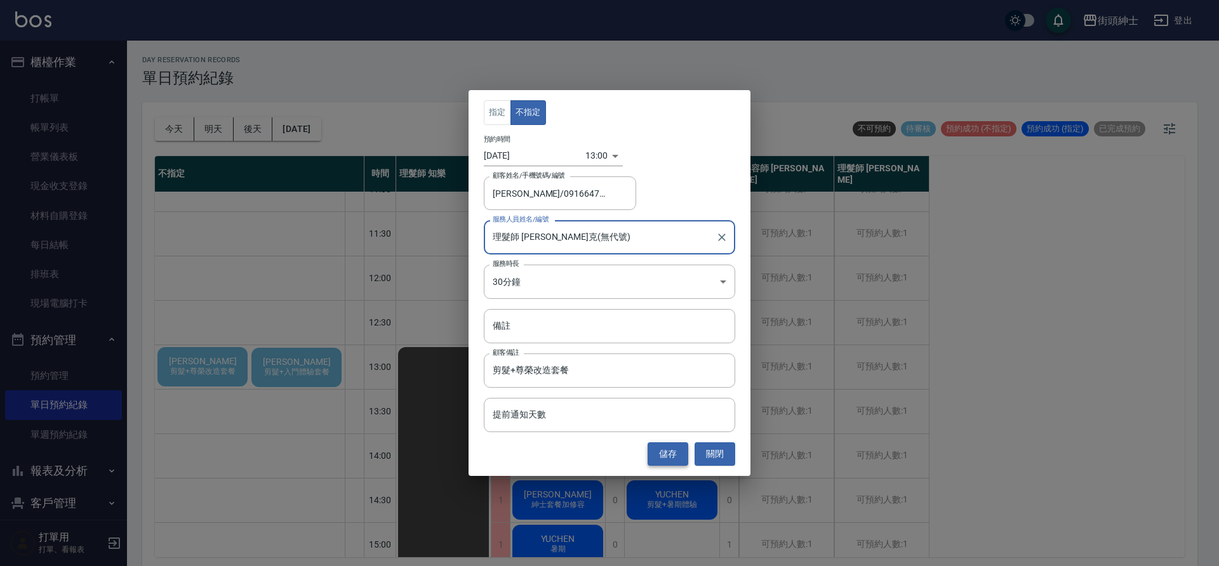
click at [669, 452] on button "儲存" at bounding box center [668, 454] width 41 height 23
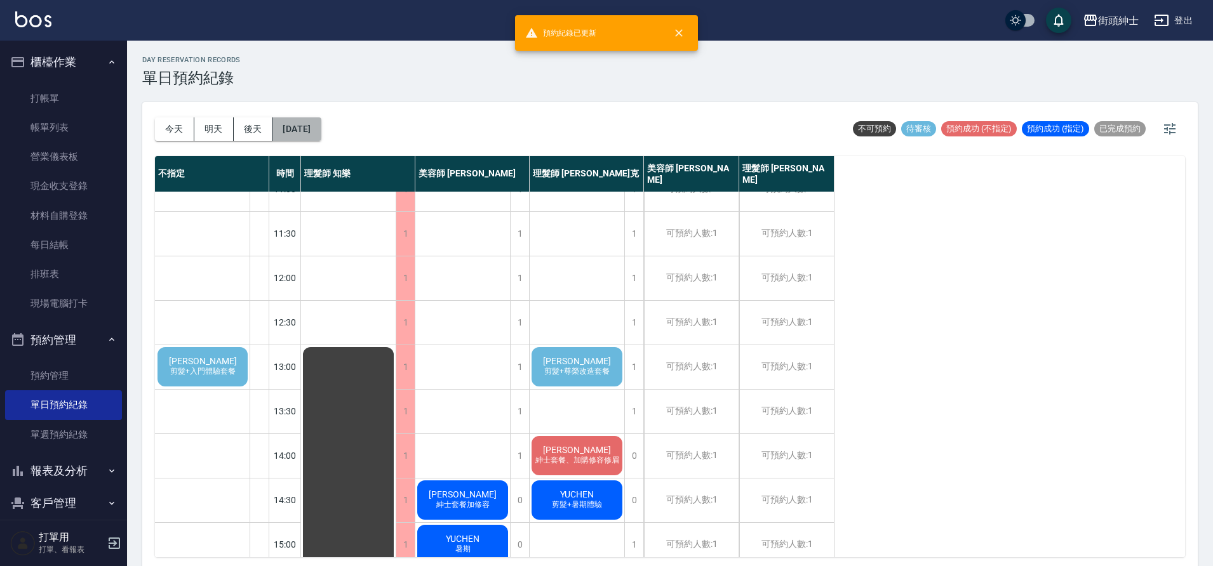
click at [305, 133] on button "[DATE]" at bounding box center [296, 128] width 48 height 23
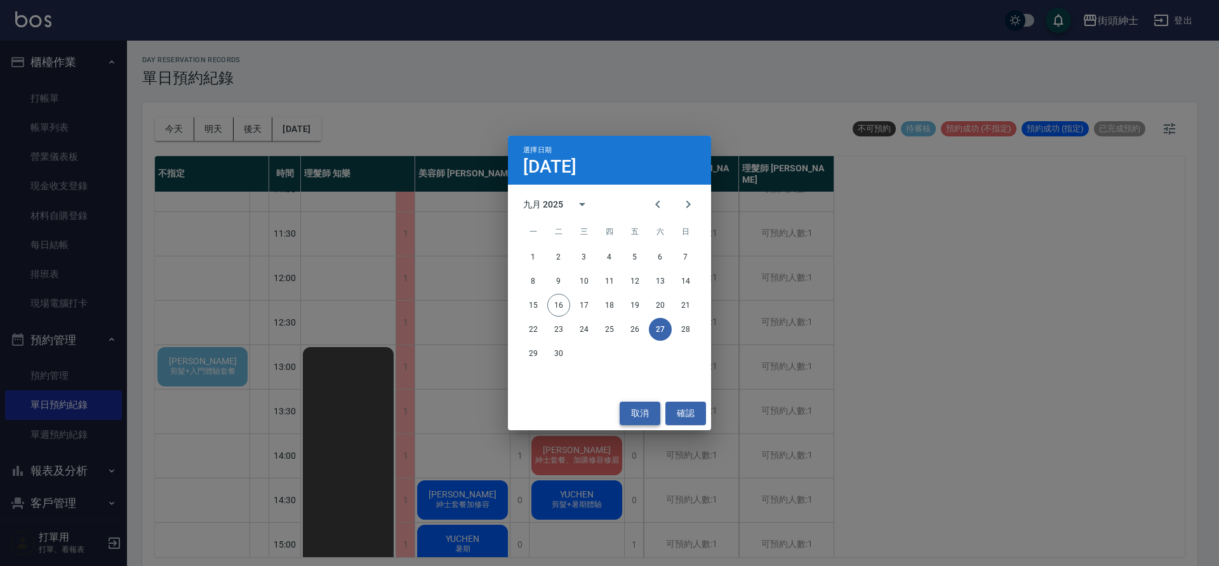
drag, startPoint x: 641, startPoint y: 411, endPoint x: 650, endPoint y: 411, distance: 9.5
click at [641, 411] on button "取消" at bounding box center [640, 413] width 41 height 23
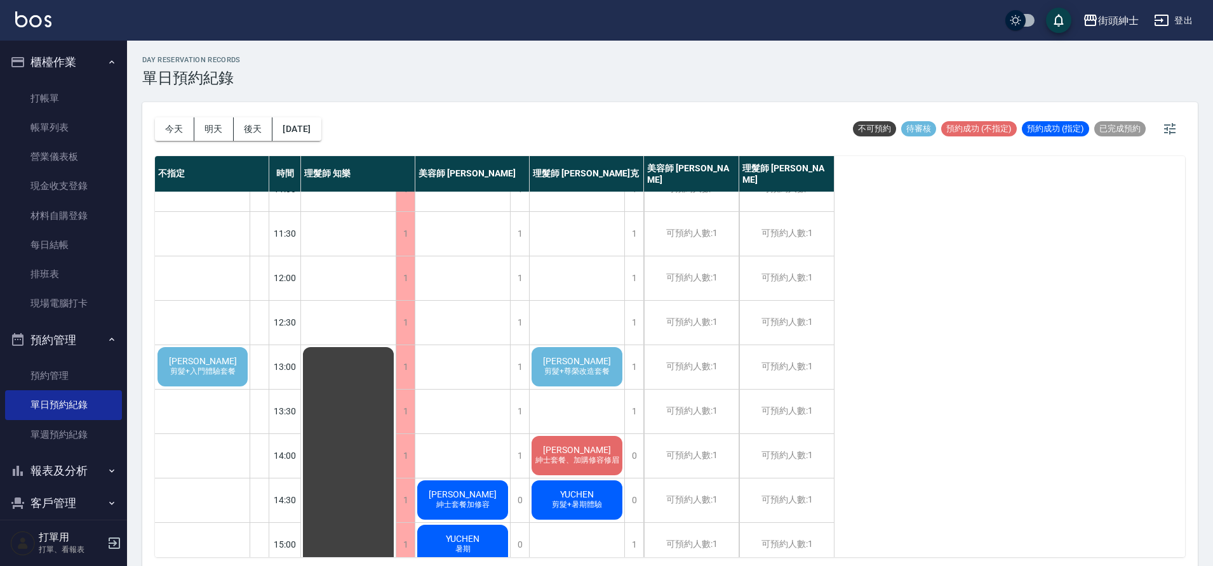
click at [557, 371] on span "剪髮+尊榮改造套餐" at bounding box center [577, 371] width 70 height 11
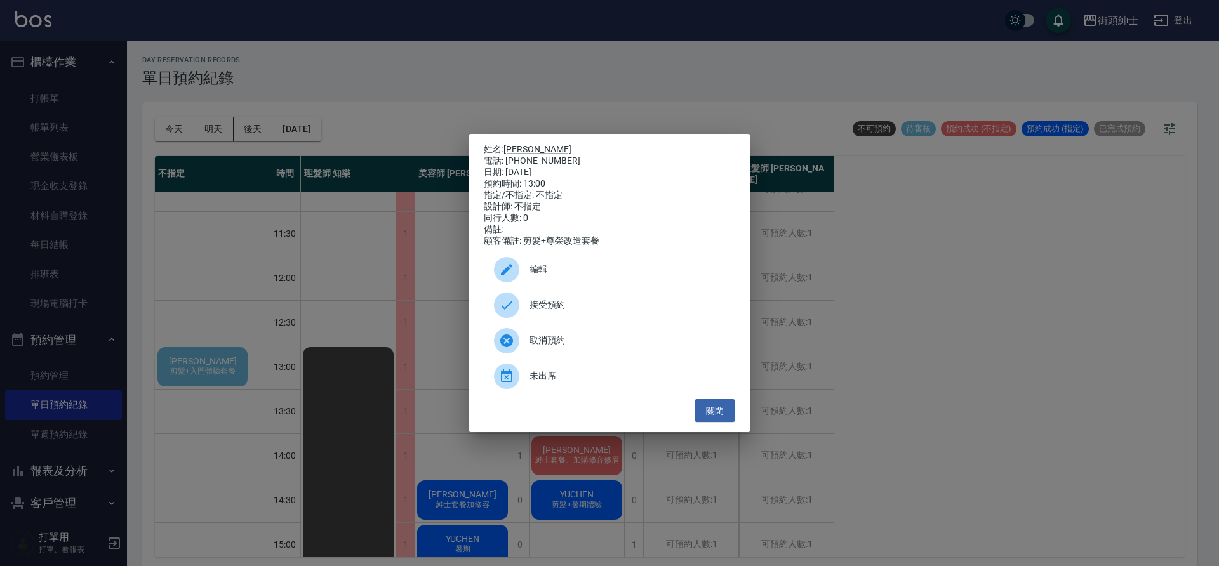
click at [555, 302] on div "接受預約" at bounding box center [609, 306] width 251 height 36
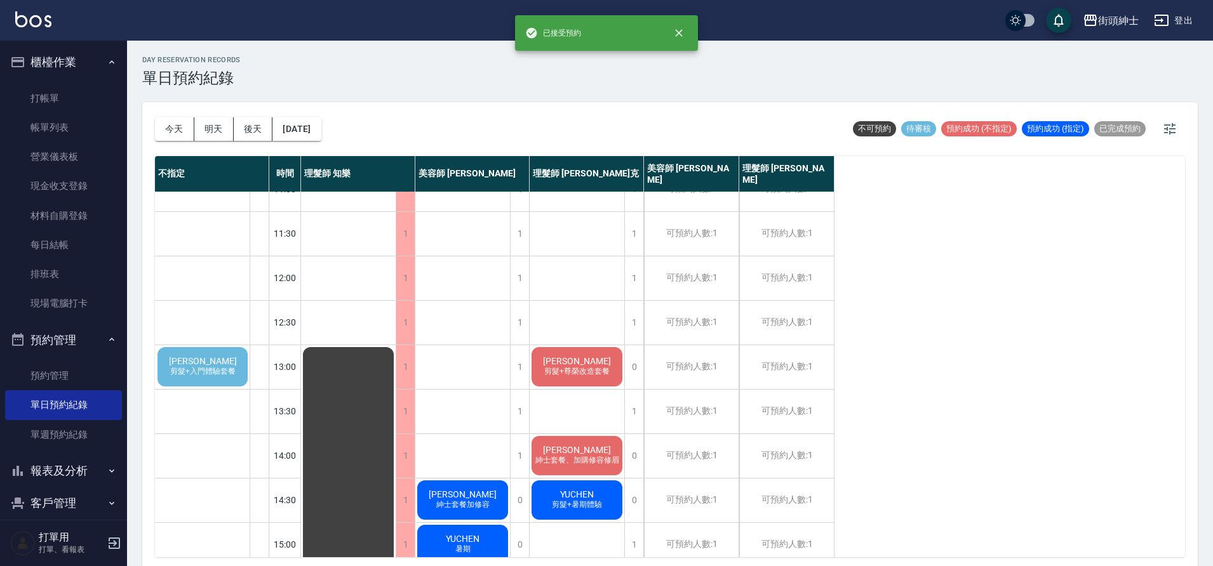
click at [563, 368] on span "剪髮+尊榮改造套餐" at bounding box center [577, 371] width 70 height 11
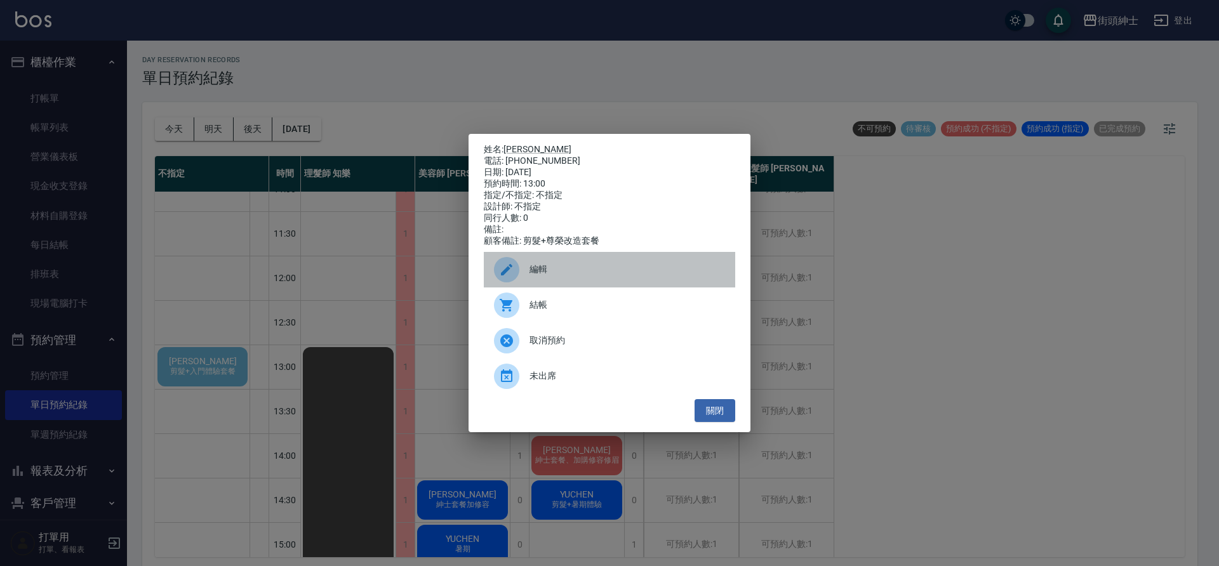
click at [576, 273] on span "編輯" at bounding box center [628, 269] width 196 height 13
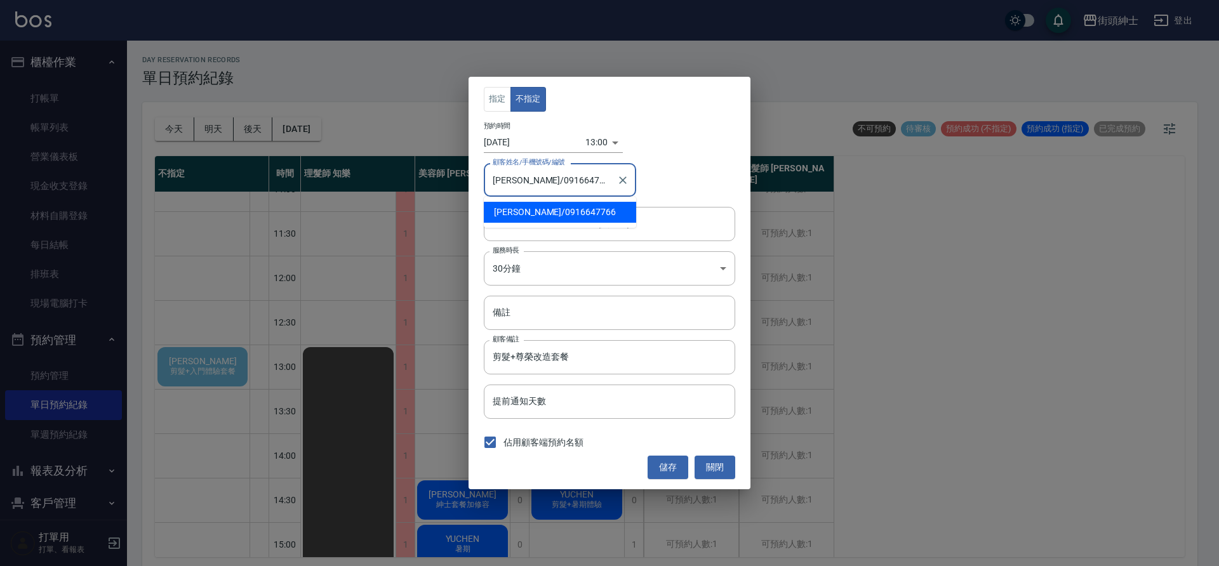
drag, startPoint x: 579, startPoint y: 181, endPoint x: 524, endPoint y: 180, distance: 54.6
click at [524, 180] on input "[PERSON_NAME]/0916647766" at bounding box center [551, 180] width 122 height 22
click at [719, 475] on button "關閉" at bounding box center [715, 467] width 41 height 23
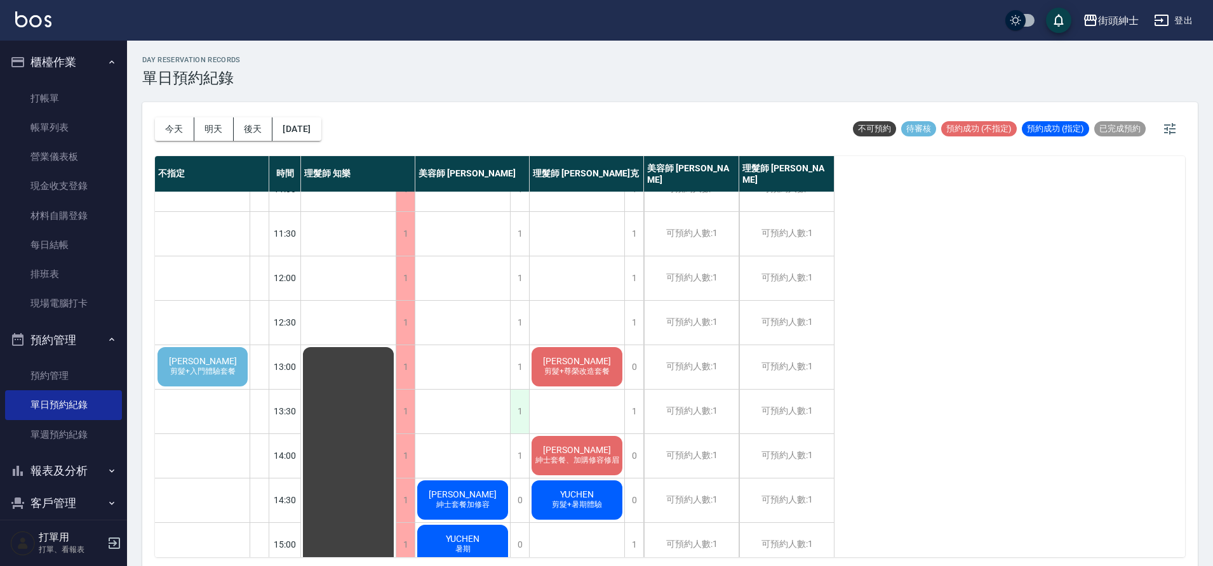
click at [518, 410] on div "1" at bounding box center [519, 412] width 19 height 44
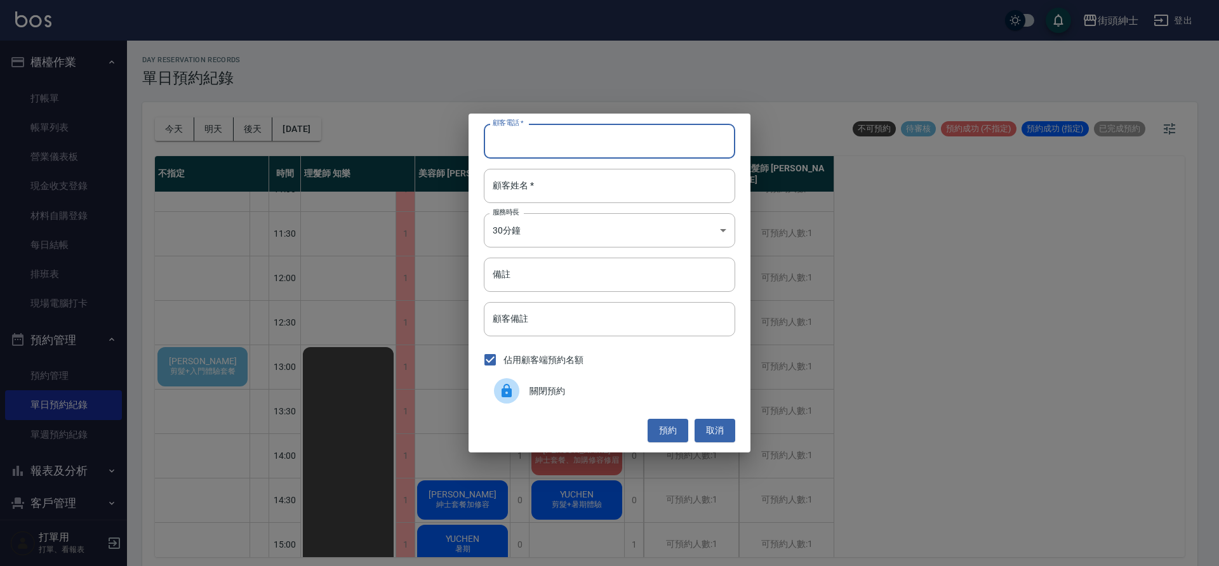
click at [523, 153] on input "顧客電話   *" at bounding box center [609, 141] width 251 height 34
paste input "0916647766"
type input "0916647766"
click at [554, 193] on input "顧客姓名   *" at bounding box center [609, 186] width 251 height 34
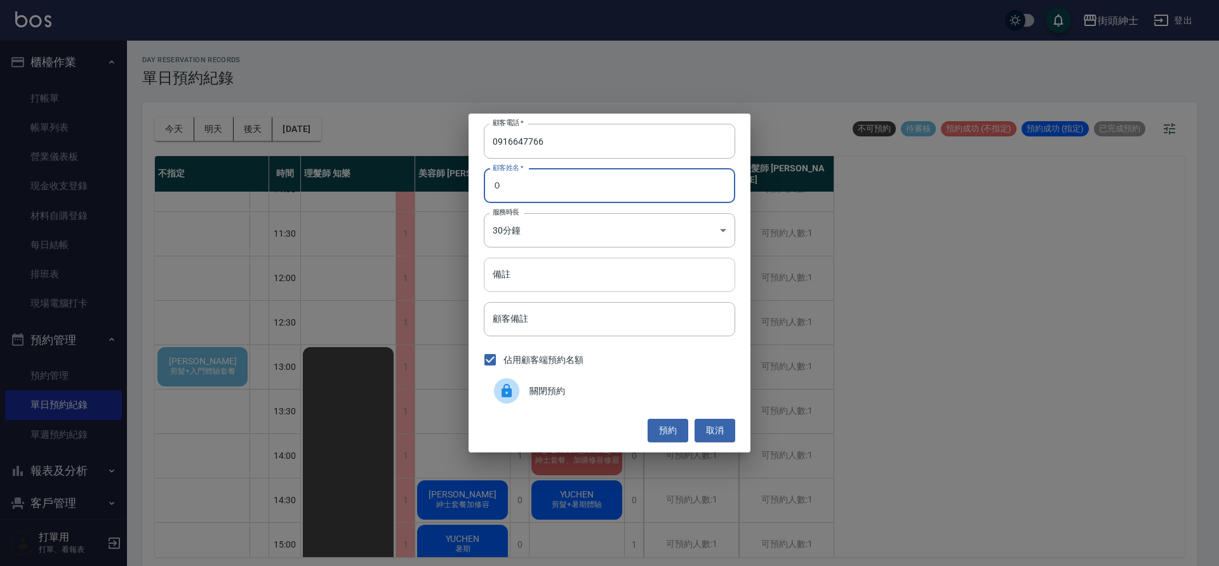
type input "０"
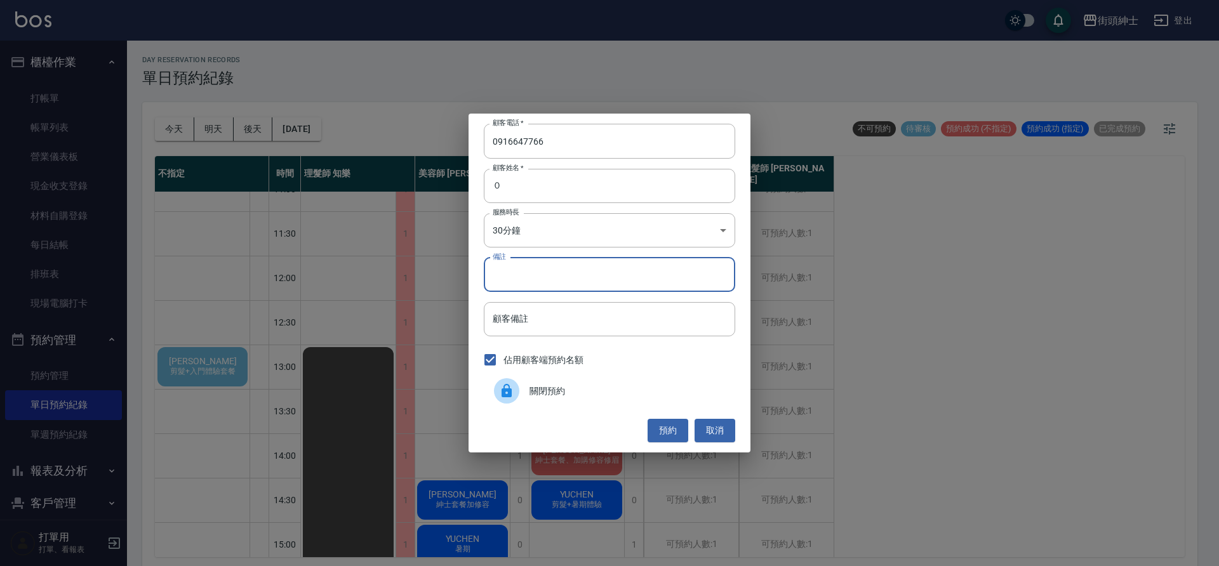
click at [553, 264] on input "備註" at bounding box center [609, 275] width 251 height 34
click at [520, 232] on body "街頭紳士 登出 櫃檯作業 打帳單 帳單列表 營業儀表板 現金收支登錄 材料自購登錄 每日結帳 排班表 現場電腦打卡 預約管理 預約管理 單日預約紀錄 單週預約…" at bounding box center [609, 285] width 1219 height 570
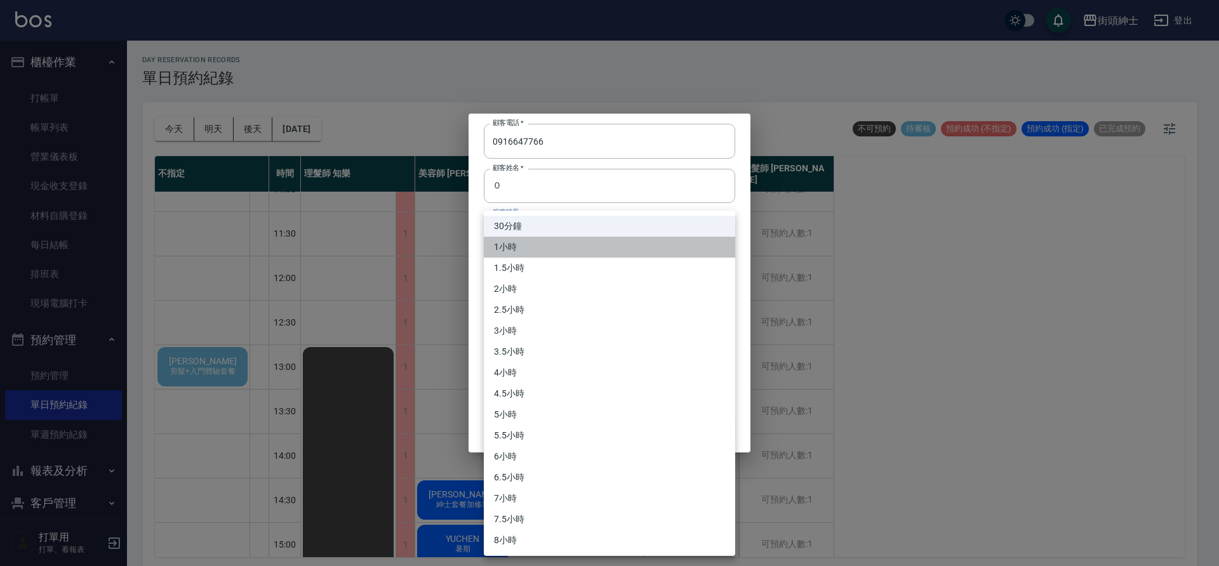
click at [524, 247] on li "1小時" at bounding box center [609, 247] width 251 height 21
type input "2"
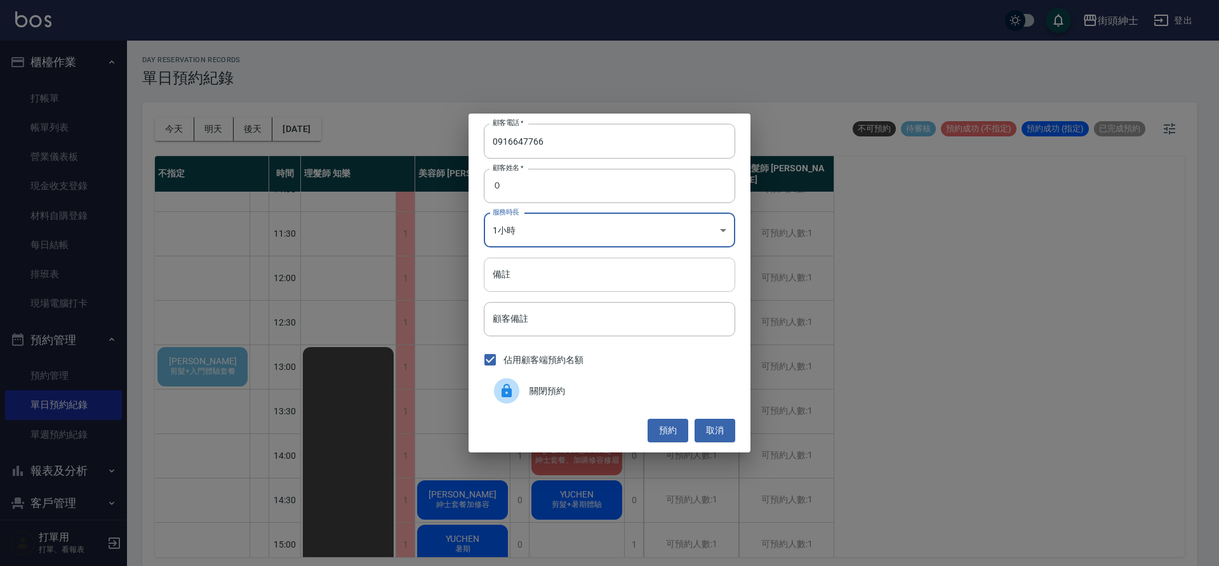
click at [532, 284] on input "備註" at bounding box center [609, 275] width 251 height 34
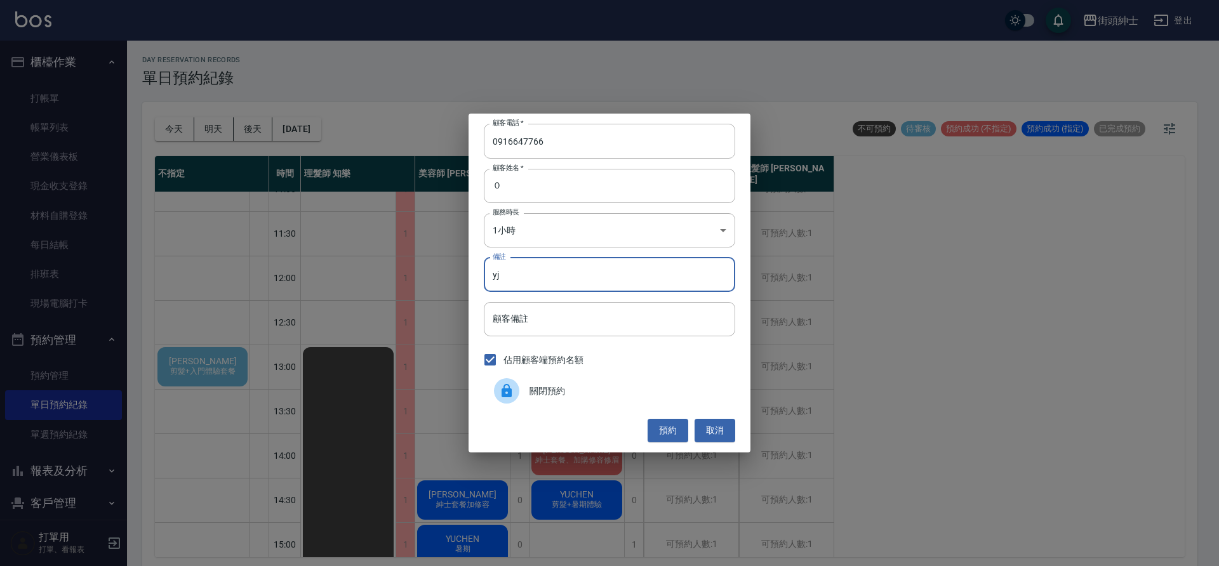
type input "y"
type input "尊榮"
click at [671, 435] on button "預約" at bounding box center [668, 430] width 41 height 23
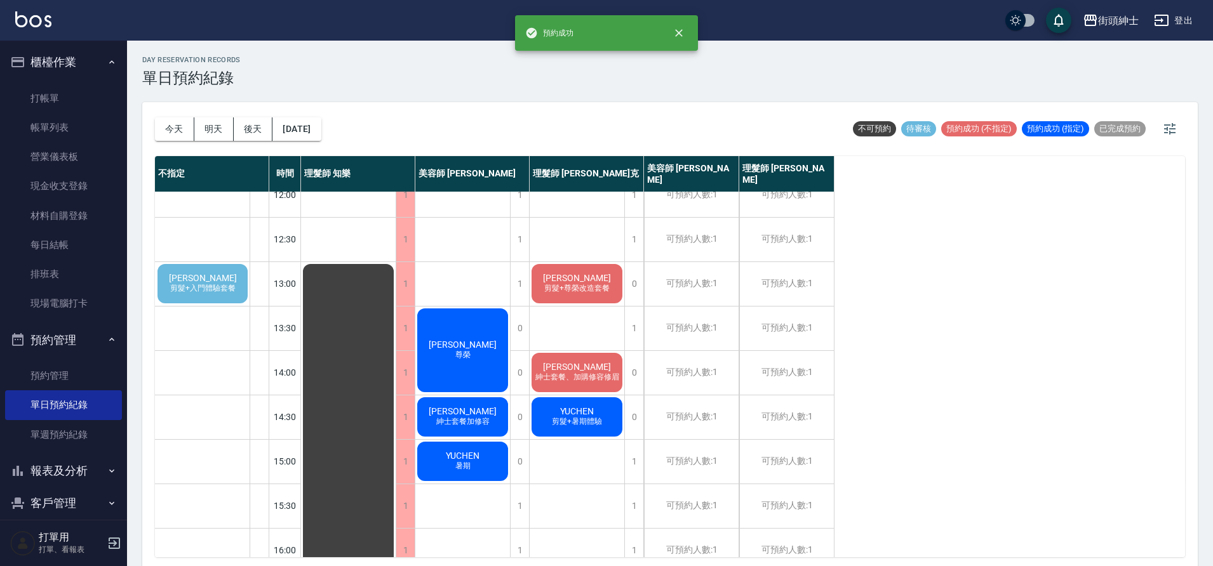
scroll to position [109, 0]
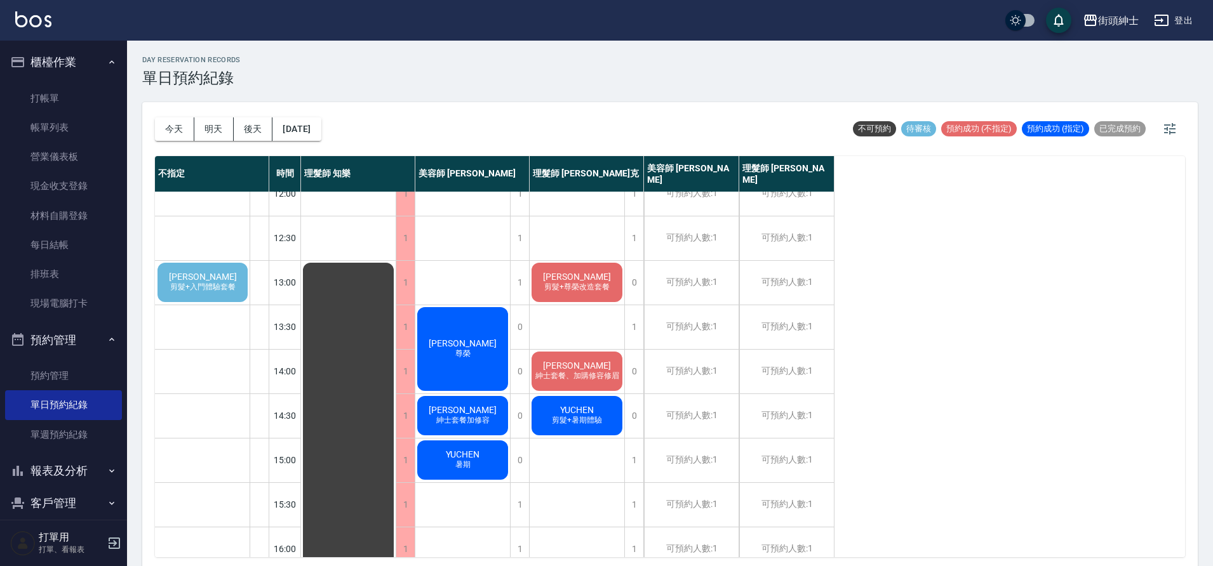
click at [225, 275] on div "[PERSON_NAME] 剪髮+入門體驗套餐" at bounding box center [203, 282] width 94 height 43
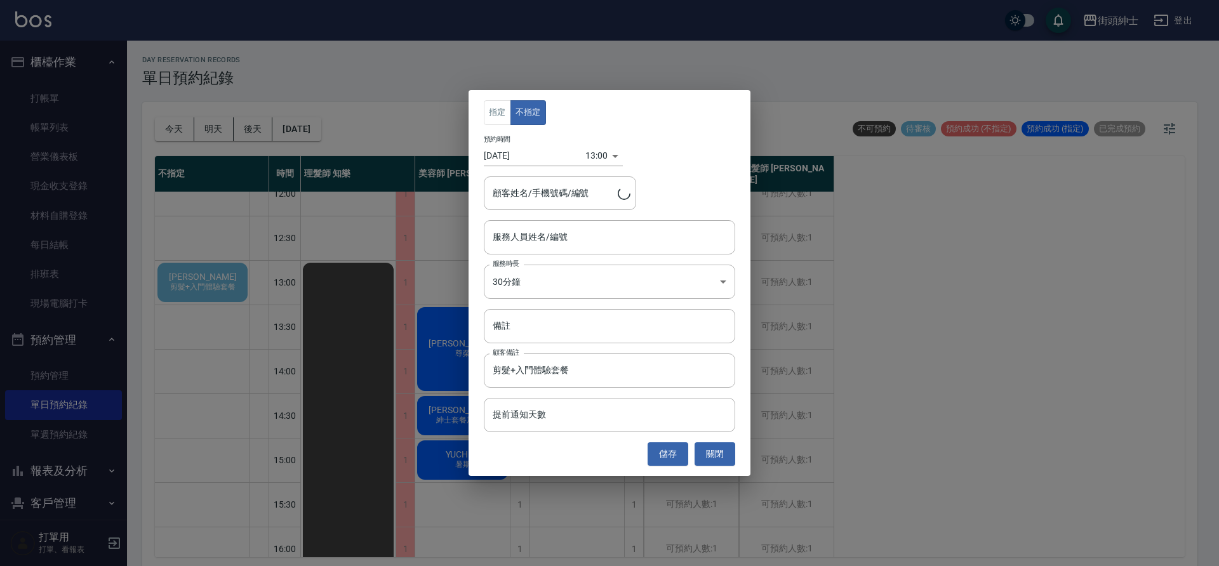
type input "[PERSON_NAME]/0938685970"
click at [596, 227] on input "服務人員姓名/編號" at bounding box center [610, 237] width 240 height 22
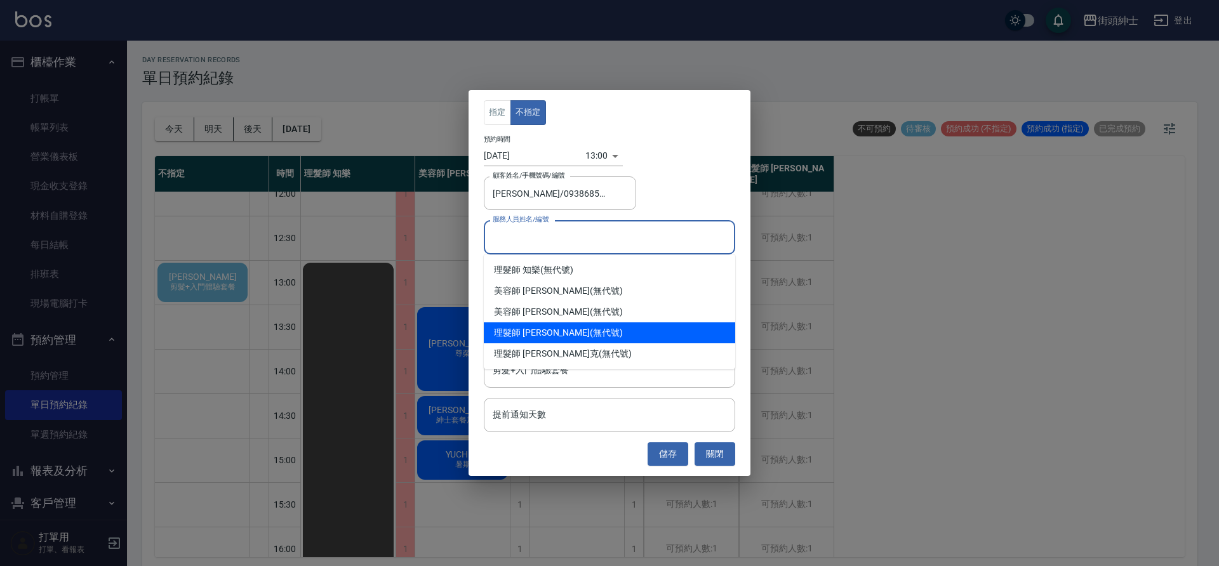
click at [576, 338] on div "理髮師 [PERSON_NAME] (無代號)" at bounding box center [609, 333] width 251 height 21
type input "理髮師 [PERSON_NAME](無代號)"
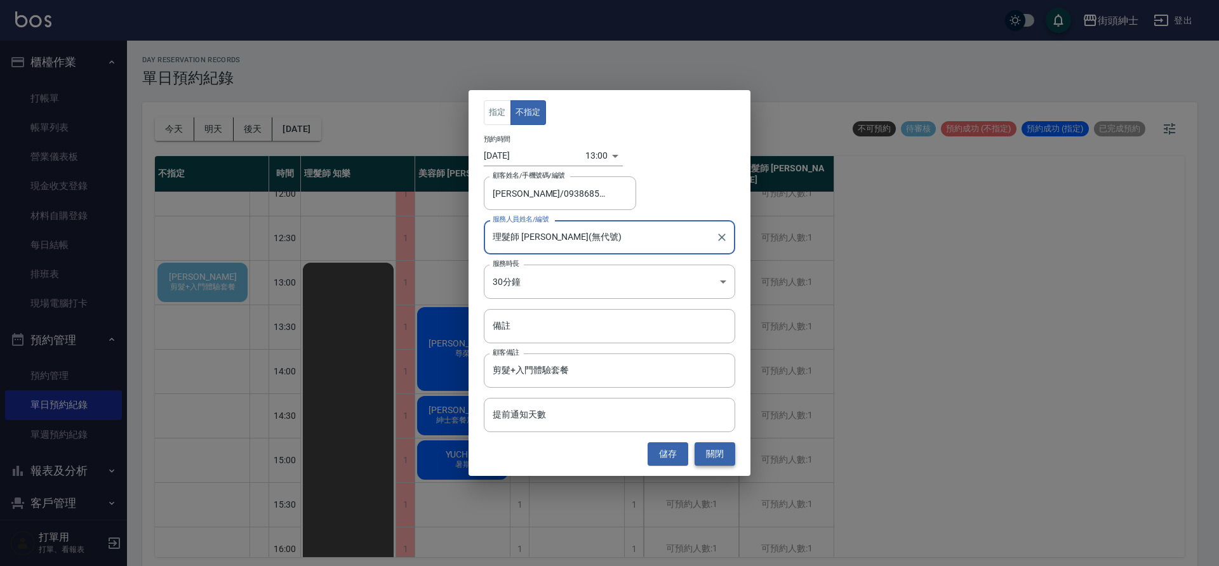
click at [705, 453] on button "關閉" at bounding box center [715, 454] width 41 height 23
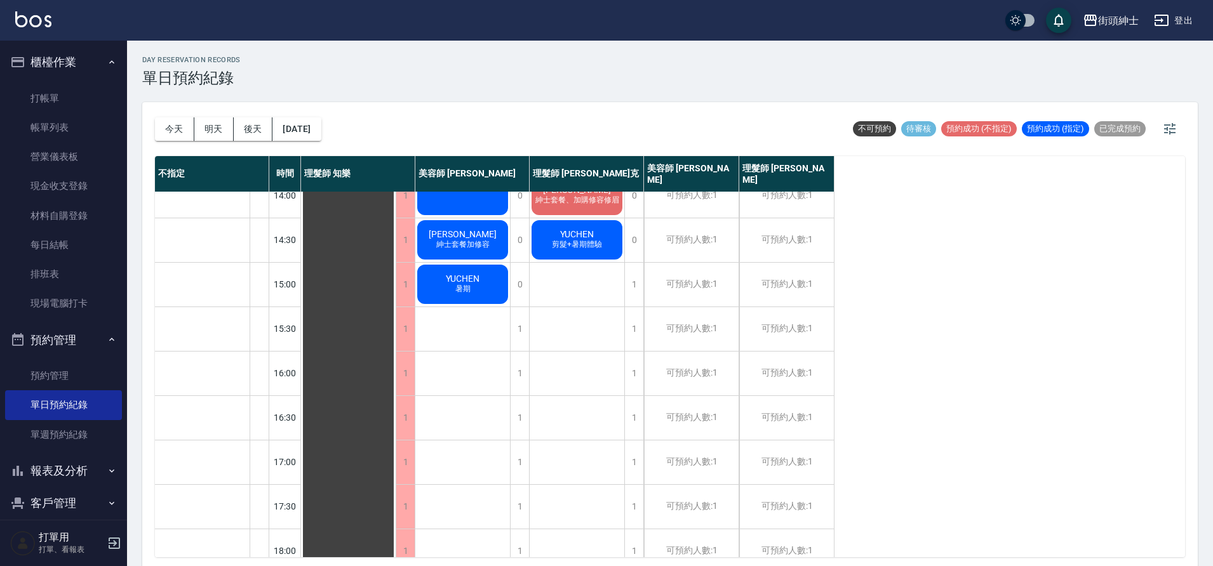
scroll to position [286, 0]
click at [305, 133] on button "[DATE]" at bounding box center [296, 128] width 48 height 23
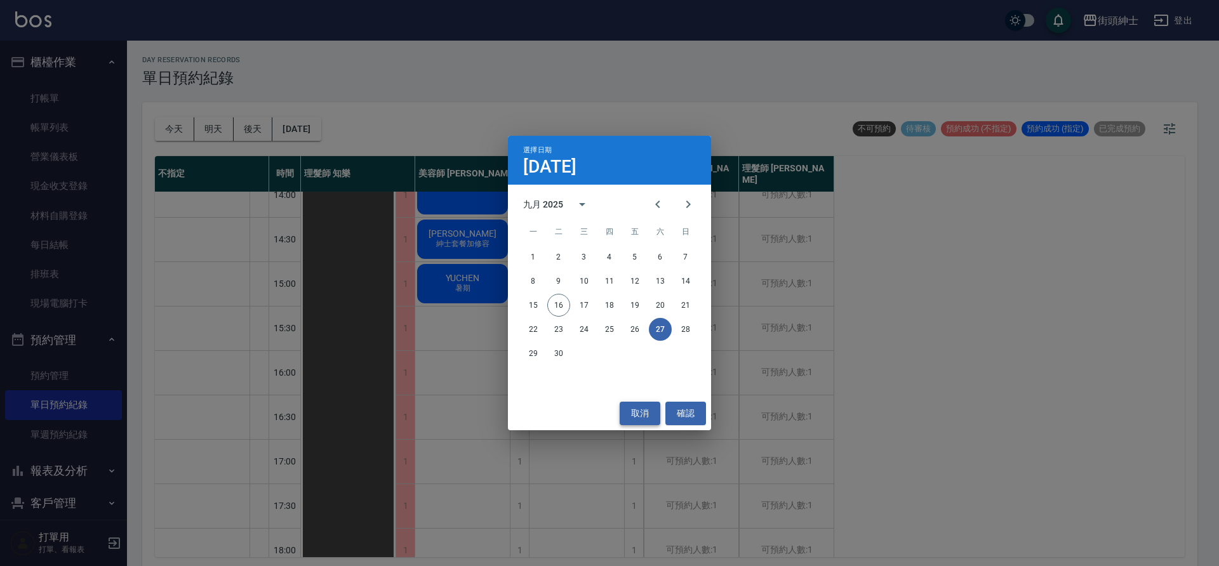
drag, startPoint x: 643, startPoint y: 410, endPoint x: 634, endPoint y: 401, distance: 13.5
click at [644, 410] on button "取消" at bounding box center [640, 413] width 41 height 23
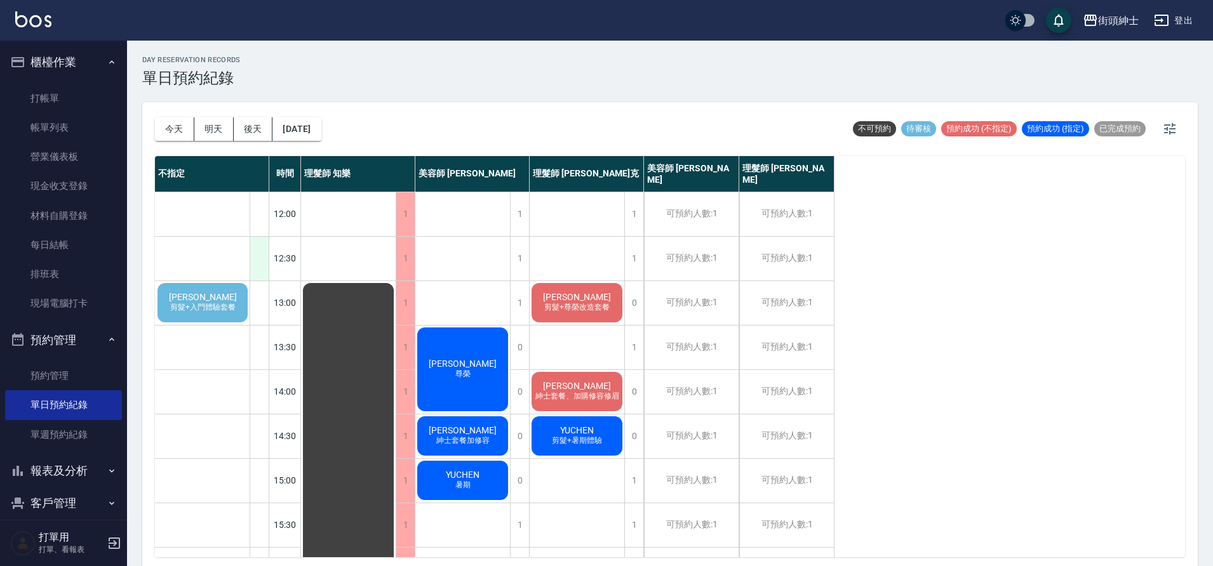
scroll to position [44, 0]
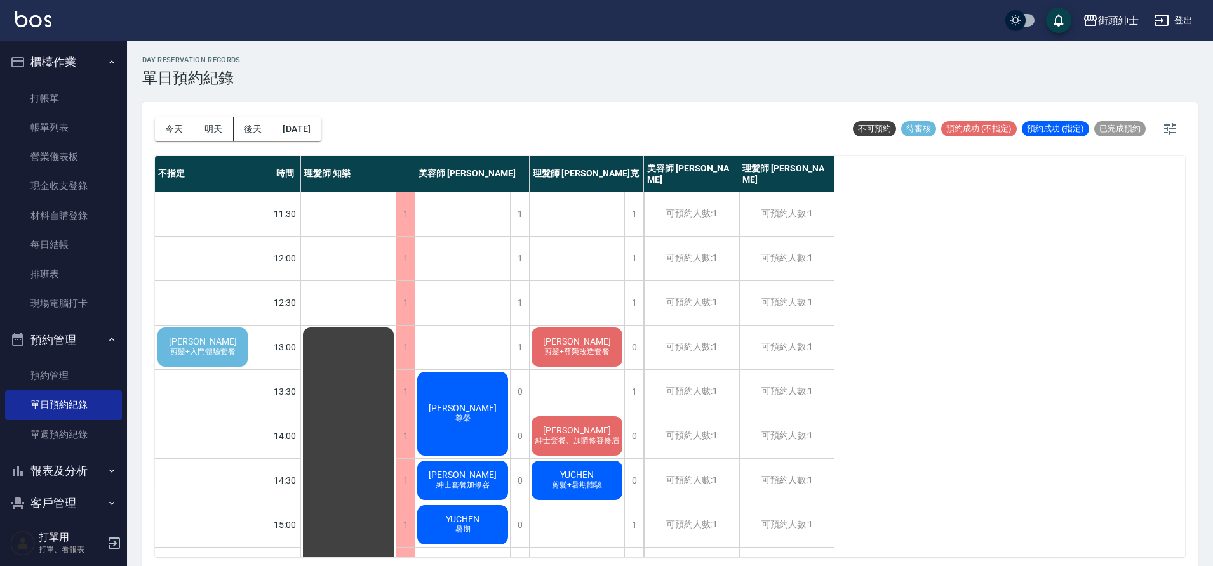
click at [196, 113] on div "[DATE] [DATE] [DATE] [DATE]" at bounding box center [238, 129] width 166 height 54
click at [174, 128] on button "今天" at bounding box center [174, 128] width 39 height 23
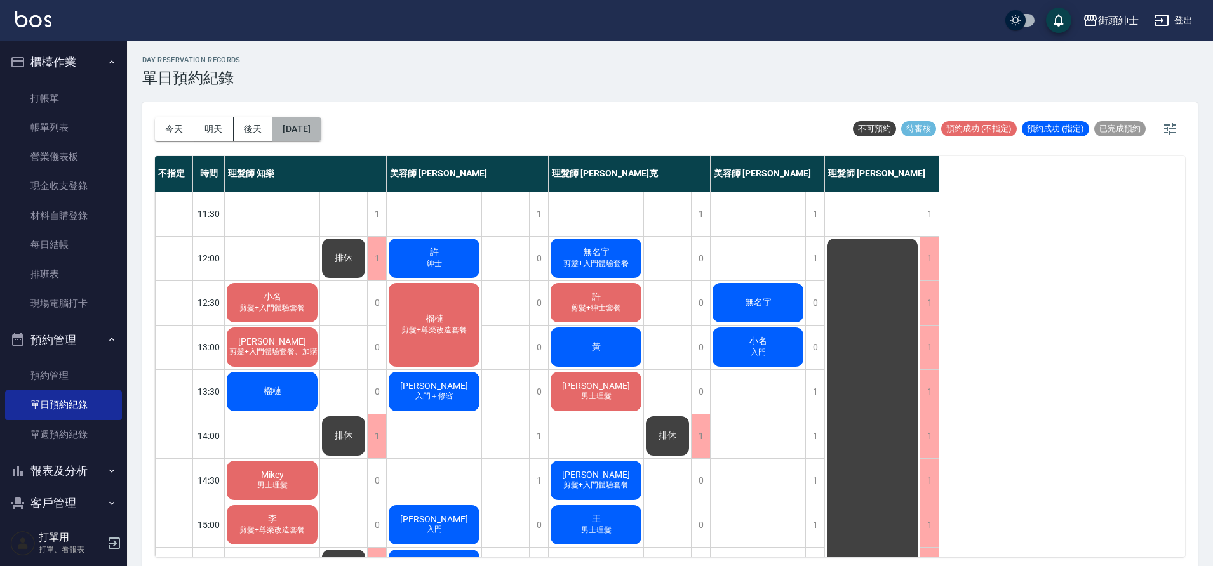
click at [315, 126] on button "[DATE]" at bounding box center [296, 128] width 48 height 23
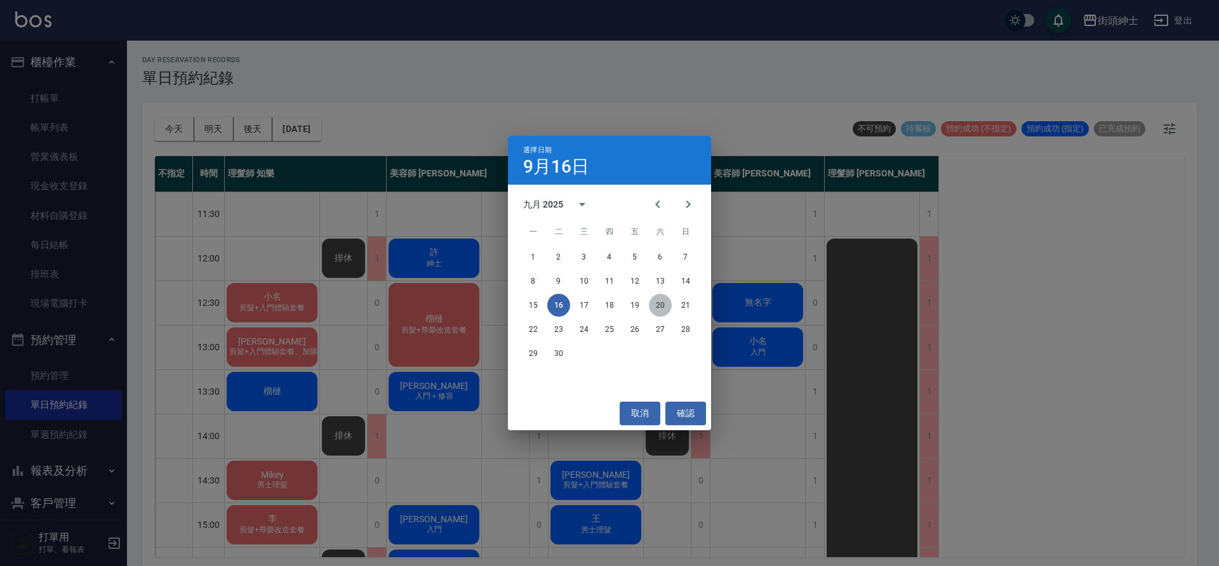
click at [655, 306] on button "20" at bounding box center [660, 305] width 23 height 23
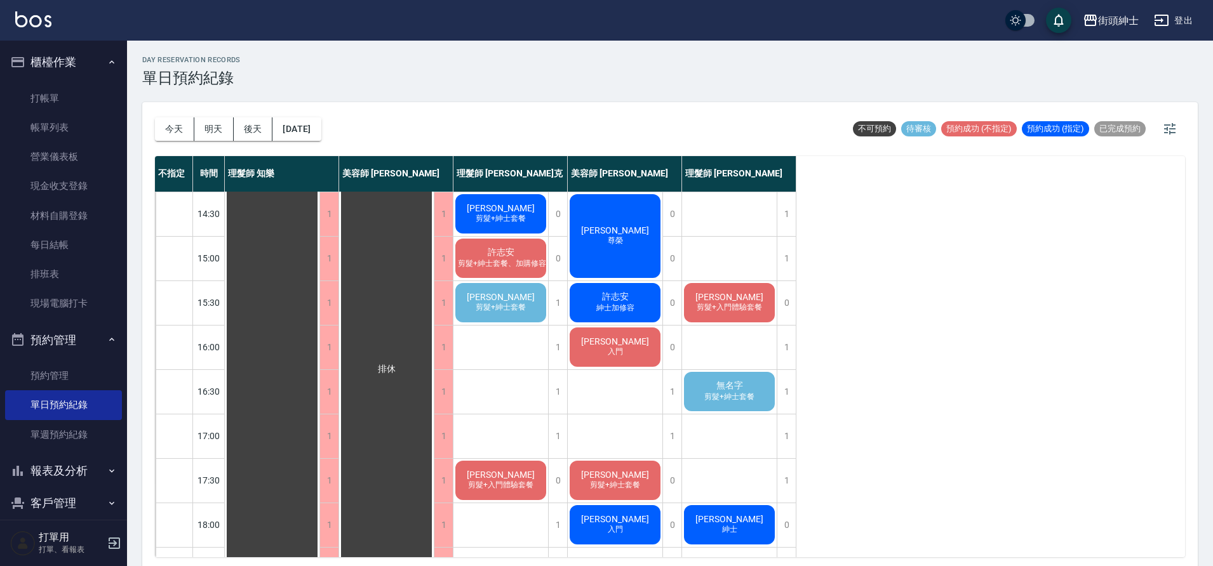
scroll to position [322, 0]
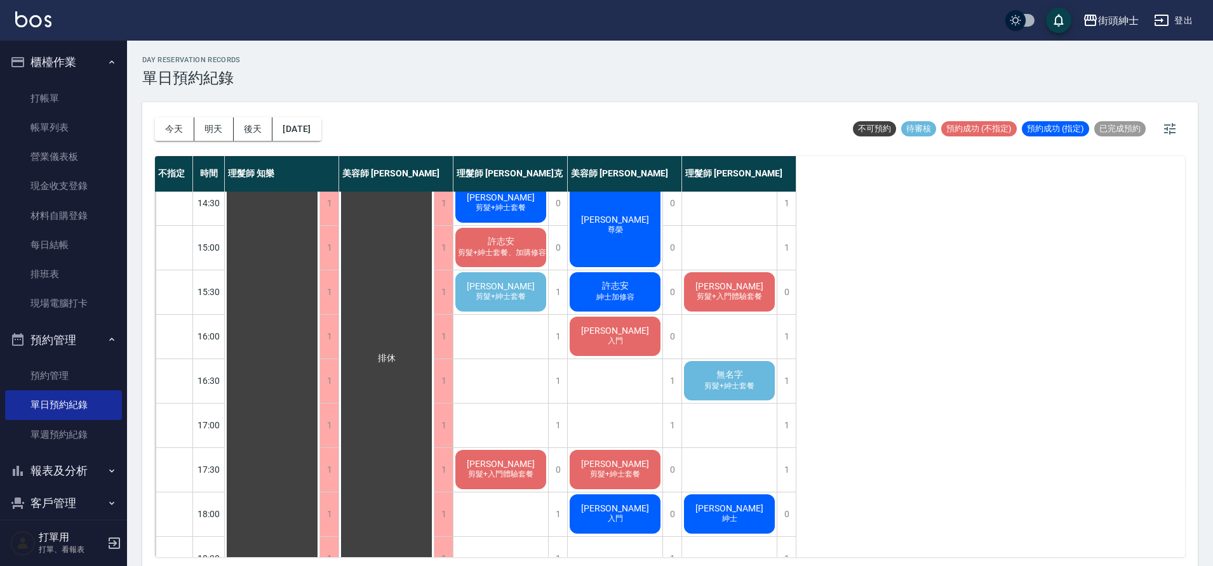
click at [731, 388] on span "剪髮+紳士套餐" at bounding box center [729, 386] width 55 height 11
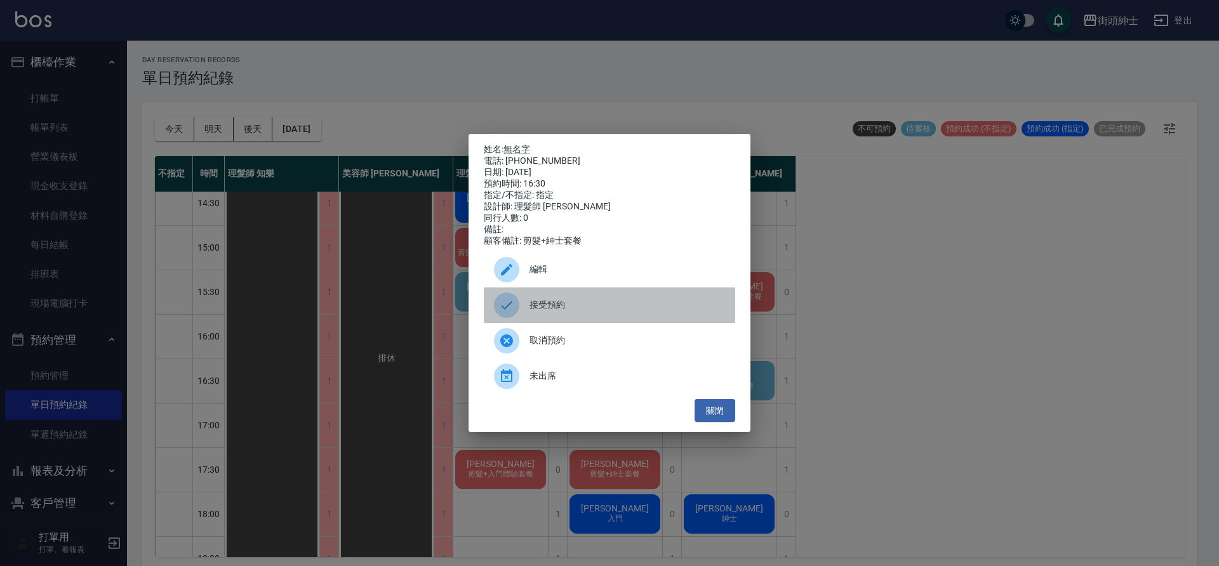
click at [511, 313] on icon at bounding box center [506, 305] width 15 height 15
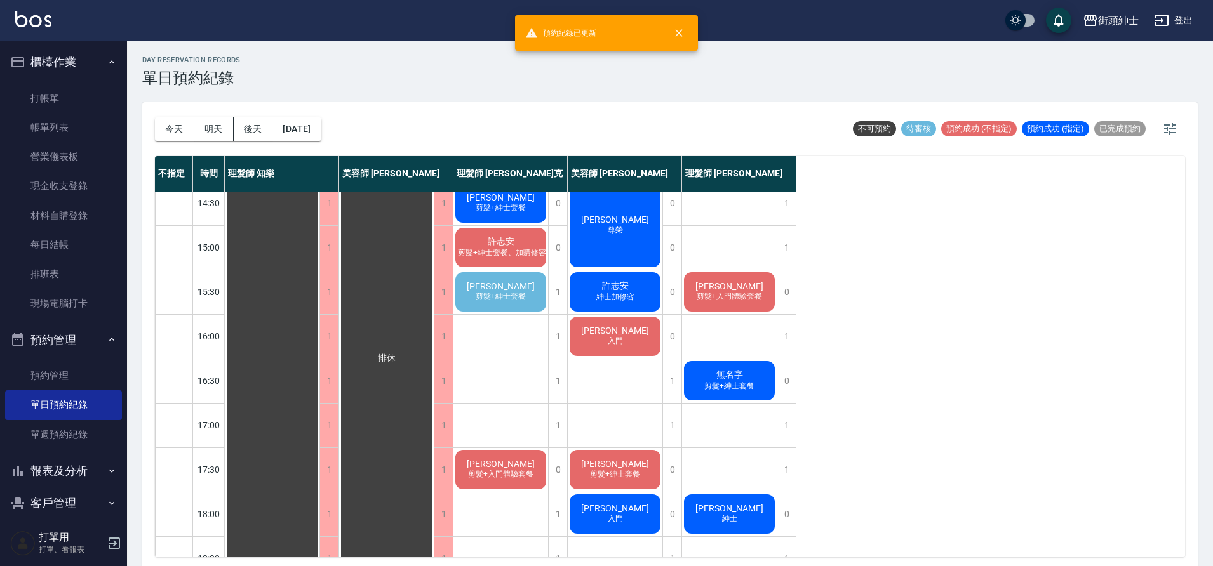
click at [711, 384] on span "剪髮+紳士套餐" at bounding box center [729, 386] width 55 height 11
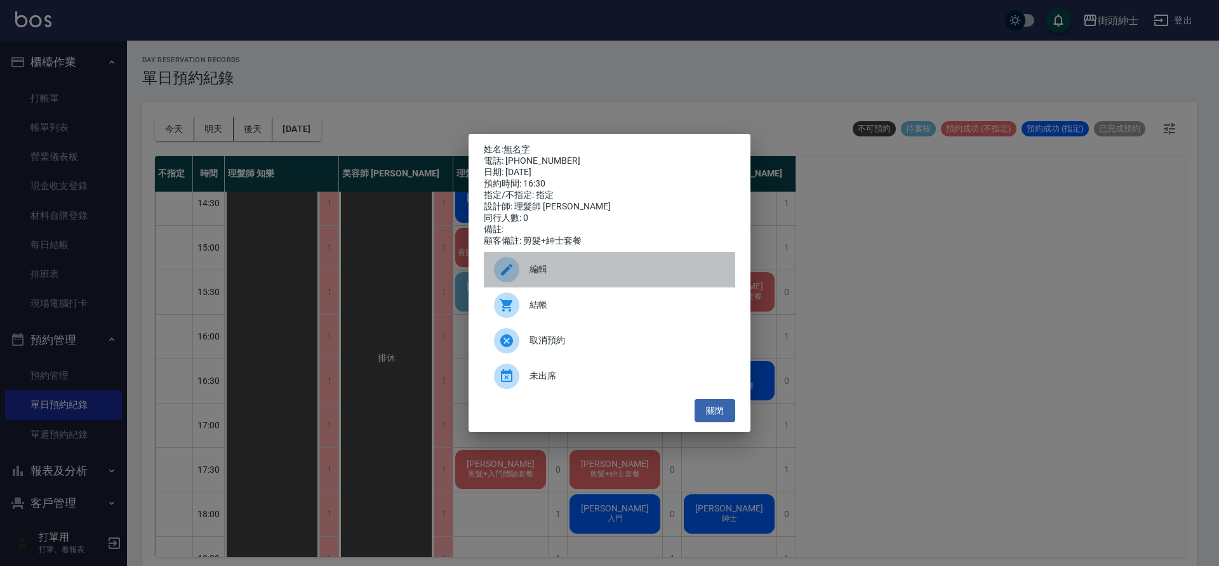
click at [571, 265] on div "編輯" at bounding box center [609, 270] width 251 height 36
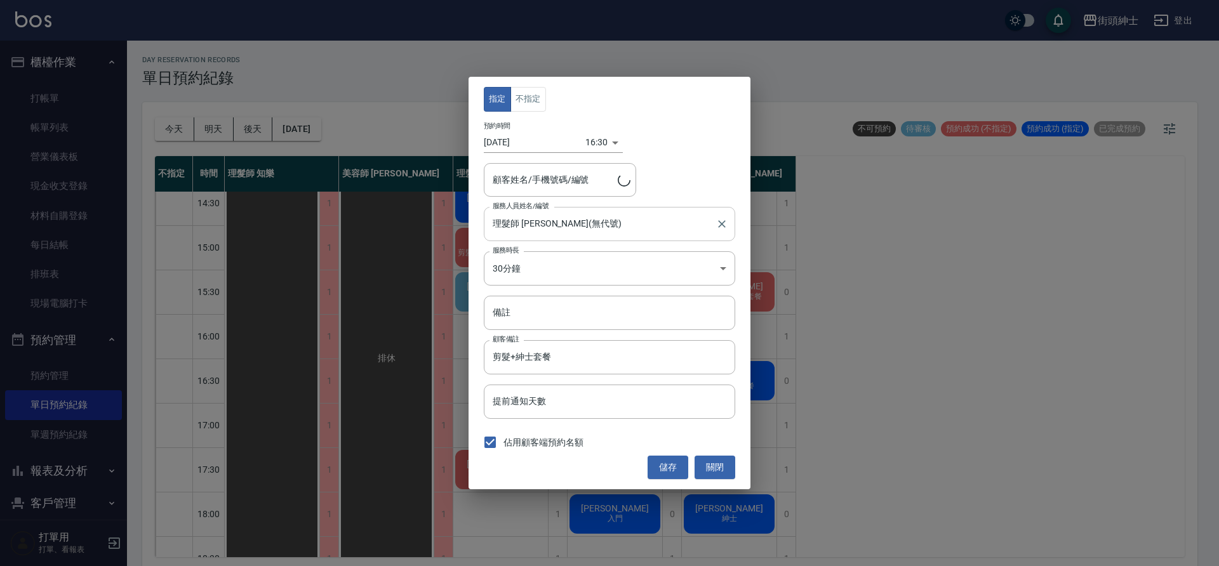
type input "無名字/0933691612"
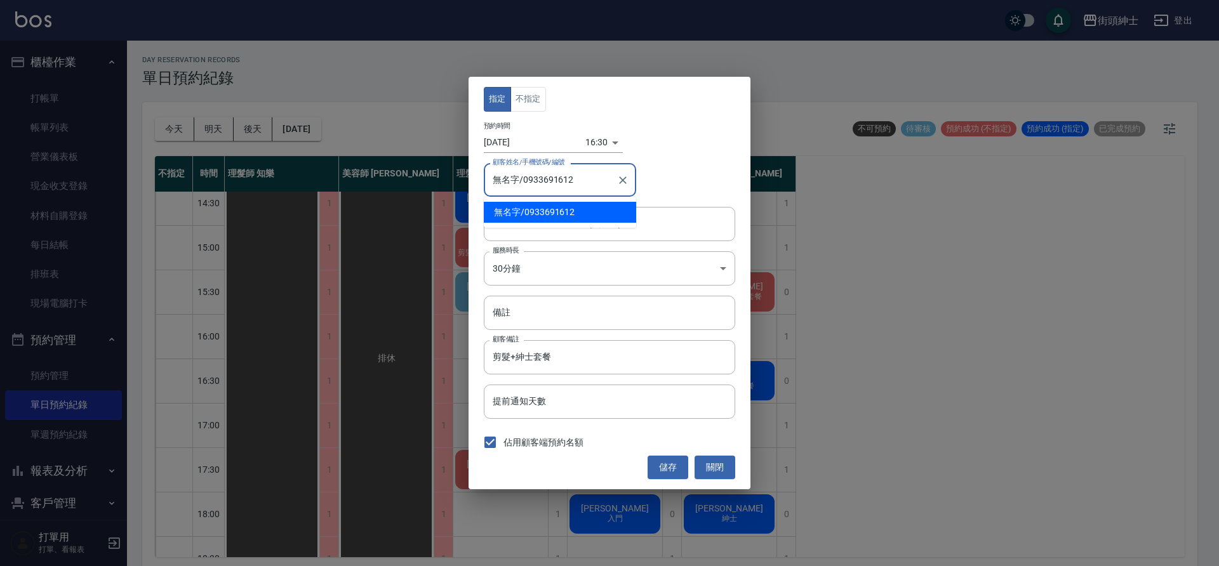
drag, startPoint x: 582, startPoint y: 187, endPoint x: 524, endPoint y: 180, distance: 58.8
click at [524, 180] on input "無名字/0933691612" at bounding box center [551, 180] width 122 height 22
click at [721, 465] on button "關閉" at bounding box center [715, 467] width 41 height 23
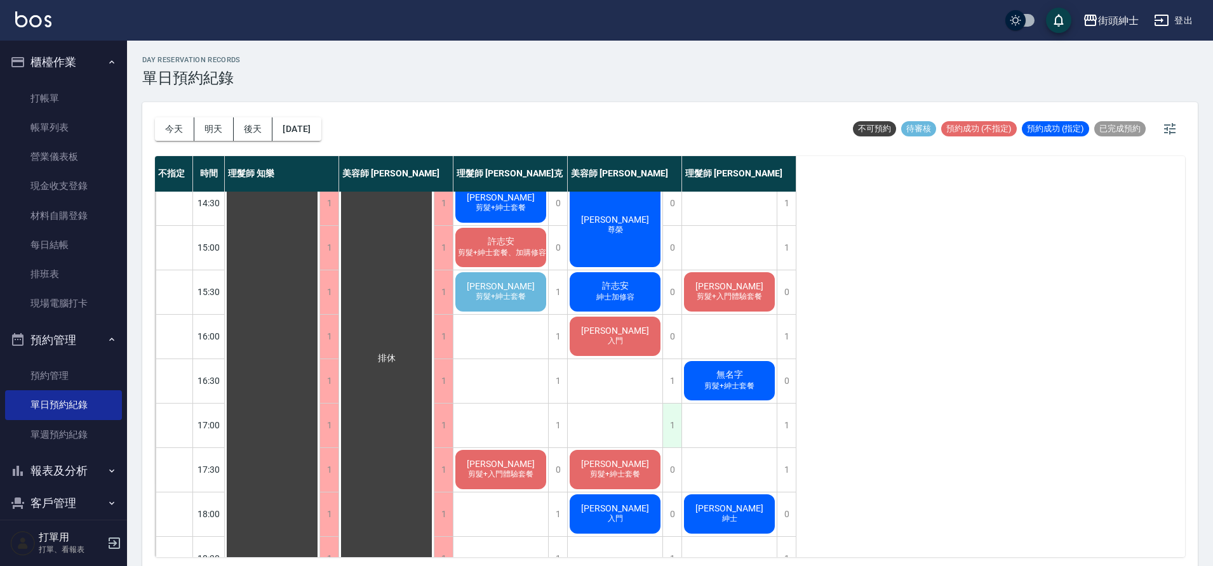
click at [671, 433] on div "1" at bounding box center [671, 426] width 19 height 44
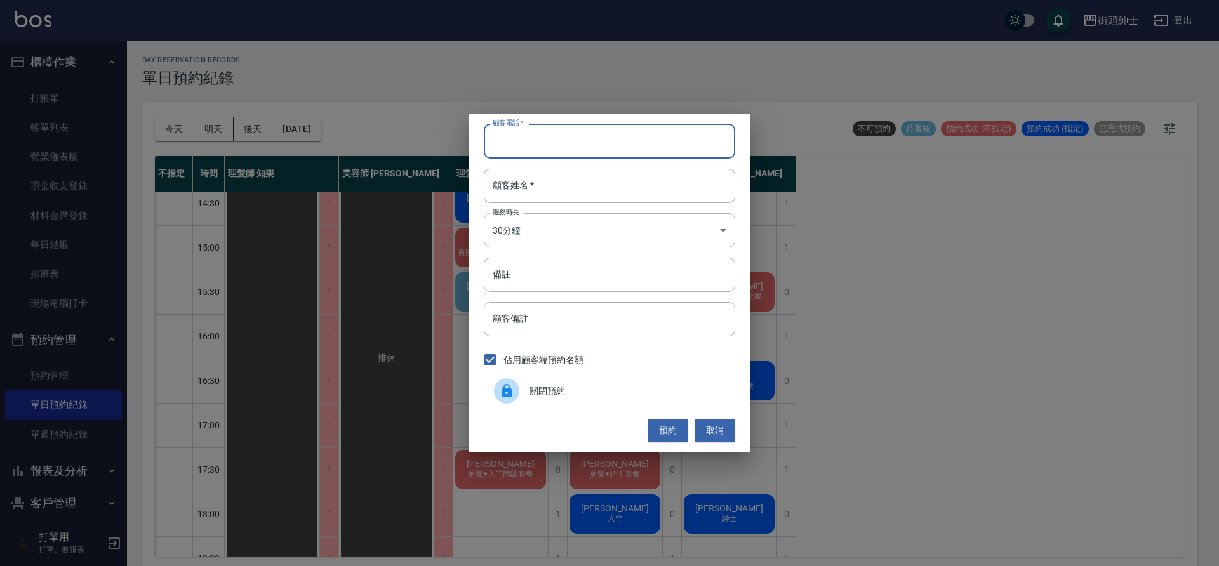
click at [584, 150] on input "顧客電話   *" at bounding box center [609, 141] width 251 height 34
paste input "0933691612"
type input "0933691612"
click at [615, 191] on input "顧客姓名   *" at bounding box center [609, 186] width 251 height 34
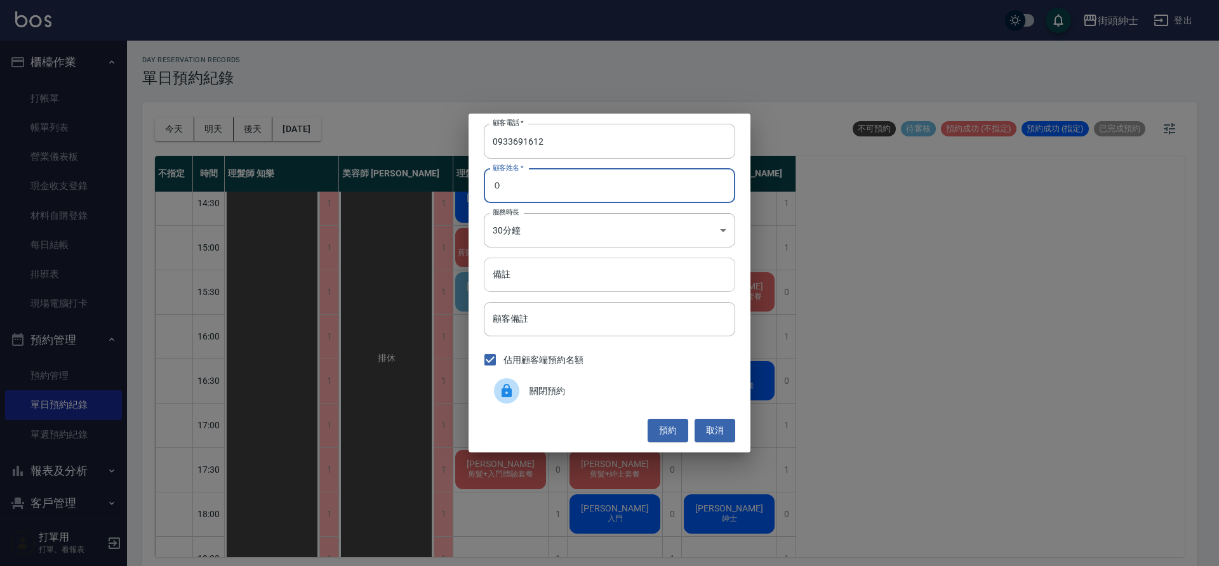
type input "０"
click at [561, 280] on input "備註" at bounding box center [609, 275] width 251 height 34
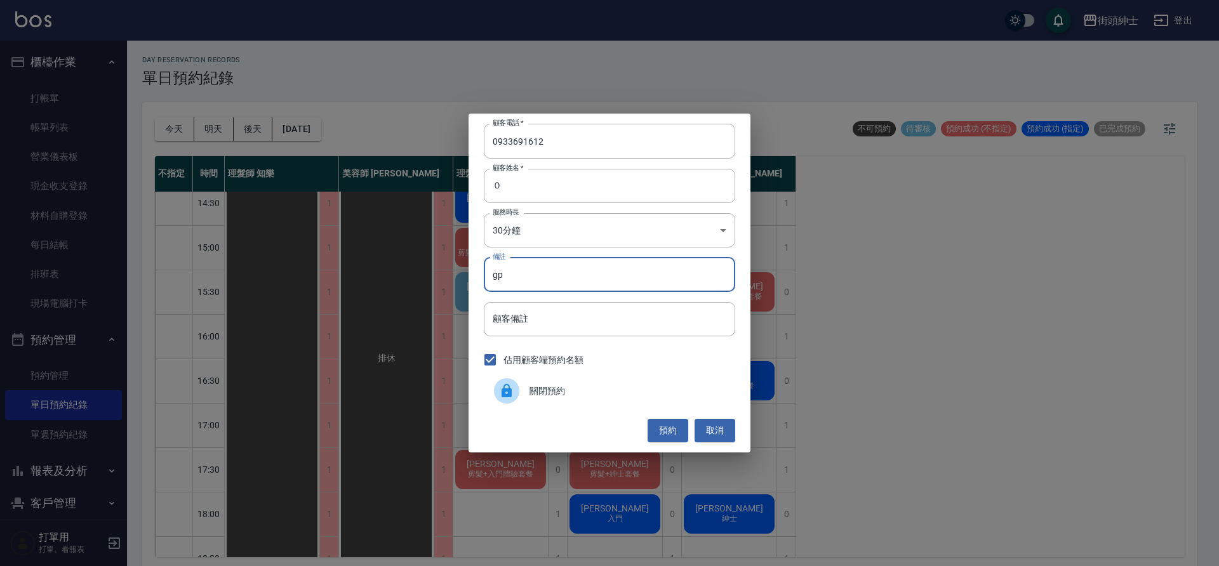
type input "g"
type input "紳士"
click at [671, 422] on button "預約" at bounding box center [668, 430] width 41 height 23
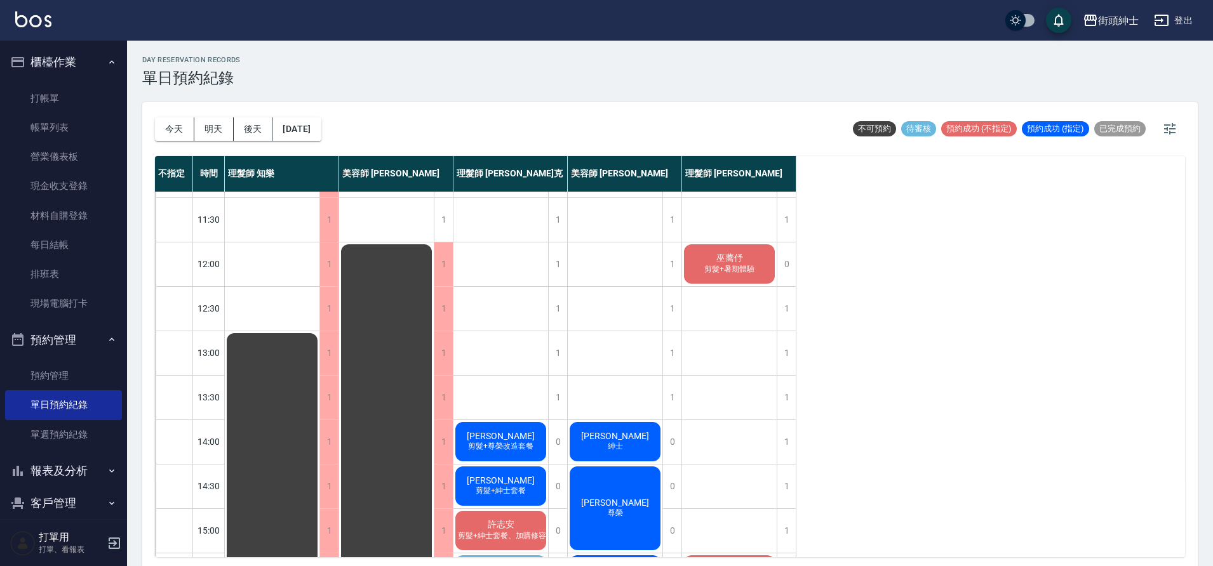
scroll to position [0, 0]
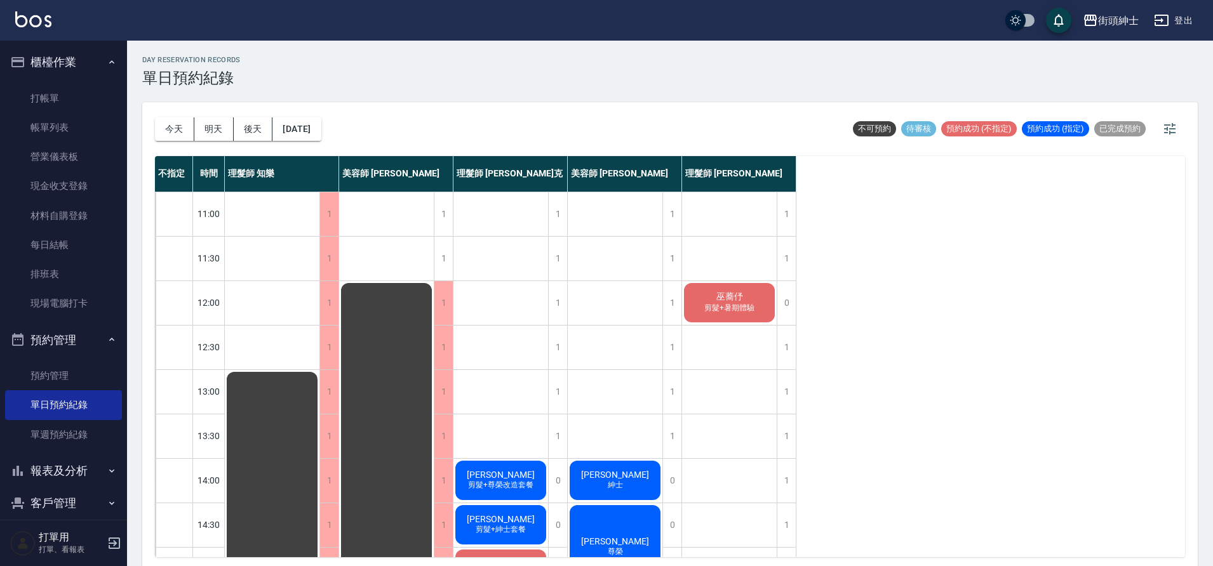
click at [712, 307] on span "剪髮+暑期體驗" at bounding box center [729, 308] width 55 height 11
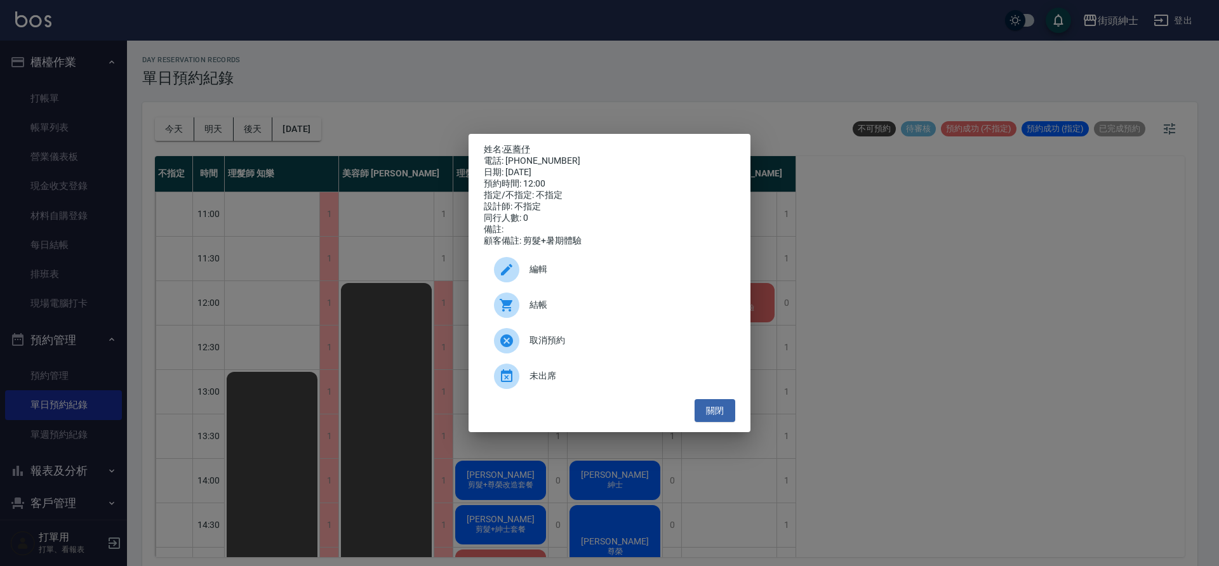
click at [594, 269] on span "編輯" at bounding box center [628, 269] width 196 height 13
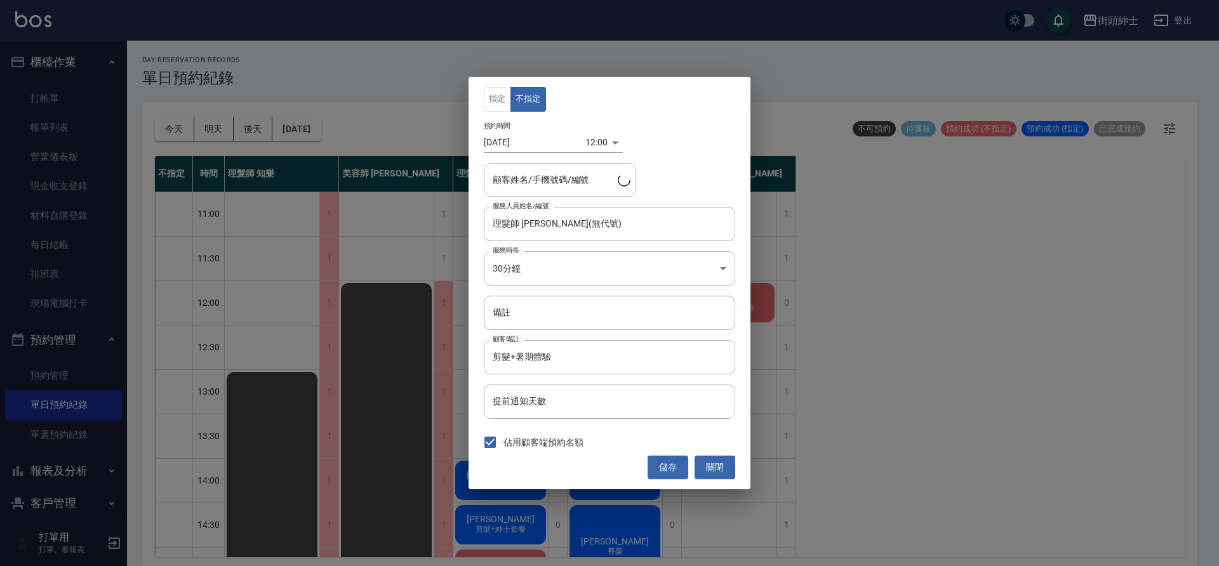
type input "巫蕎伃/0986691908"
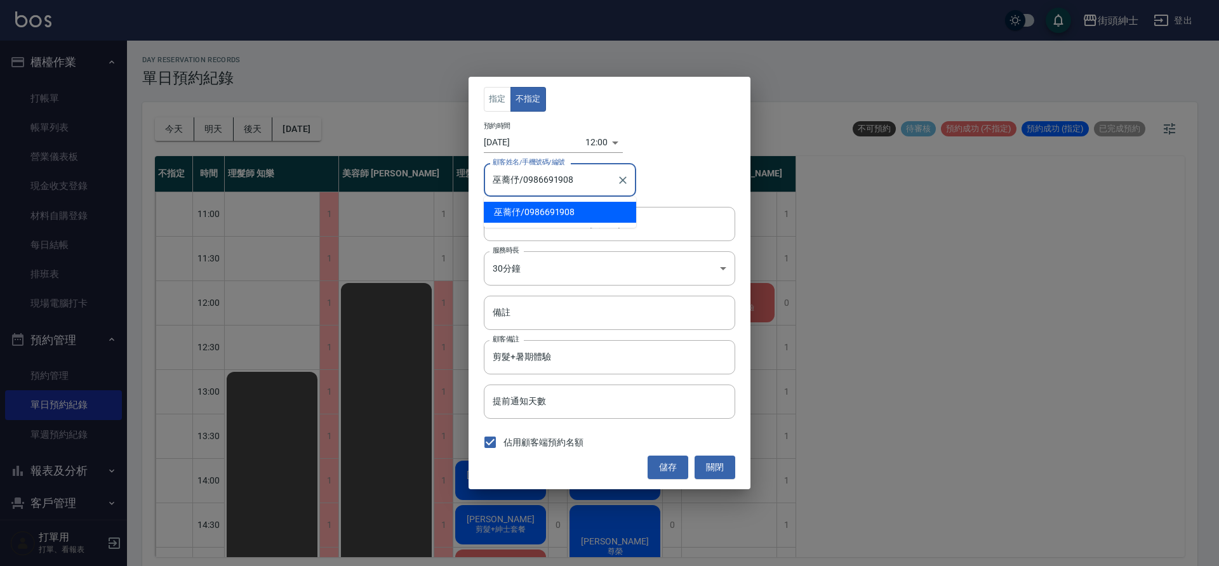
drag, startPoint x: 590, startPoint y: 178, endPoint x: 523, endPoint y: 180, distance: 66.7
click at [523, 180] on input "巫蕎伃/0986691908" at bounding box center [551, 180] width 122 height 22
click at [716, 461] on button "關閉" at bounding box center [715, 467] width 41 height 23
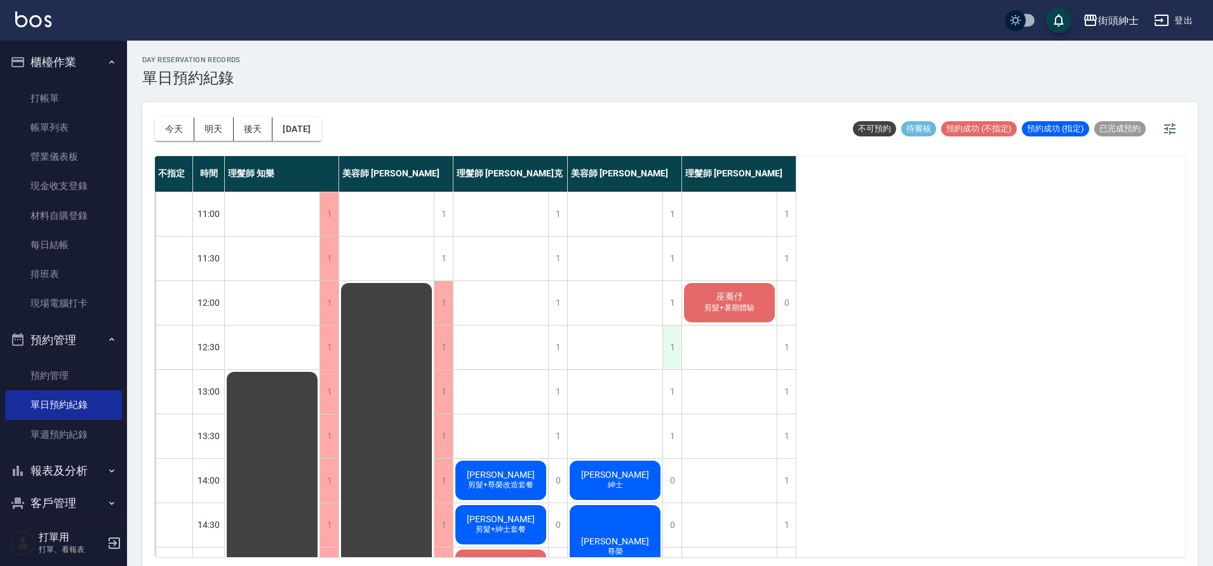
click at [676, 363] on div "1" at bounding box center [671, 348] width 19 height 44
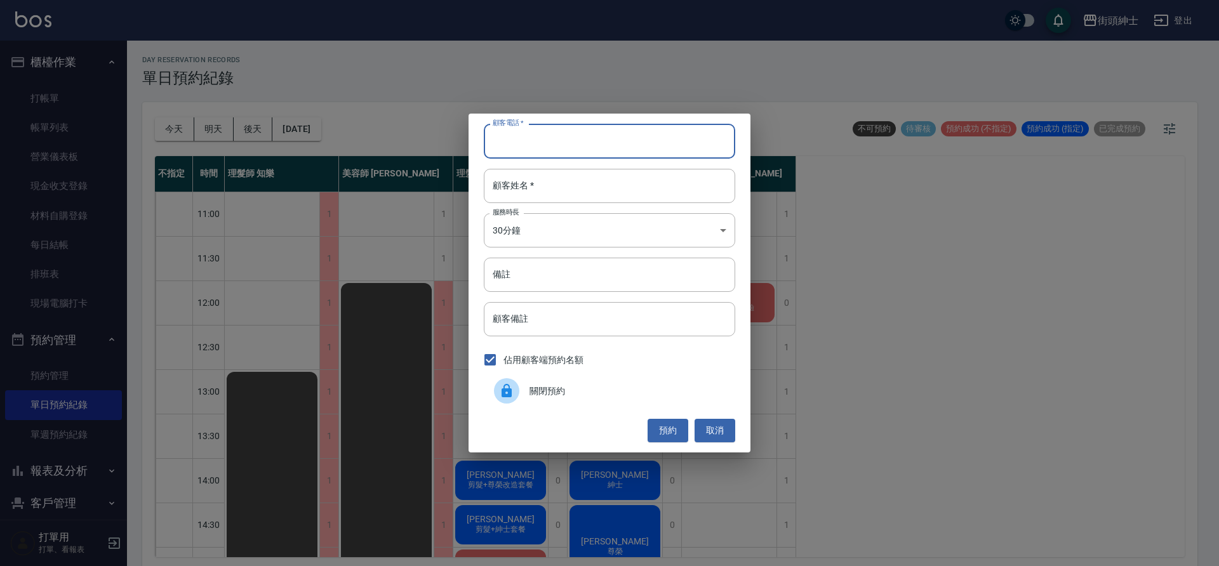
click at [573, 145] on input "顧客電話   *" at bounding box center [609, 141] width 251 height 34
paste input "0986691908"
type input "0986691908"
click at [600, 185] on input "顧客姓名   *" at bounding box center [609, 186] width 251 height 34
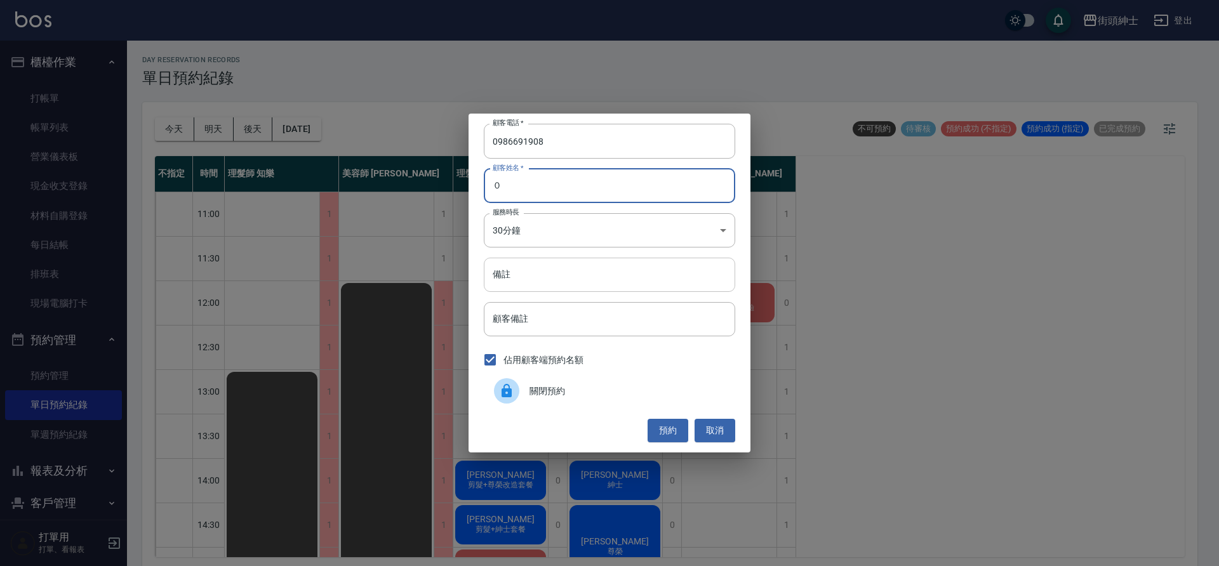
type input "０"
click at [594, 277] on input "備註" at bounding box center [609, 275] width 251 height 34
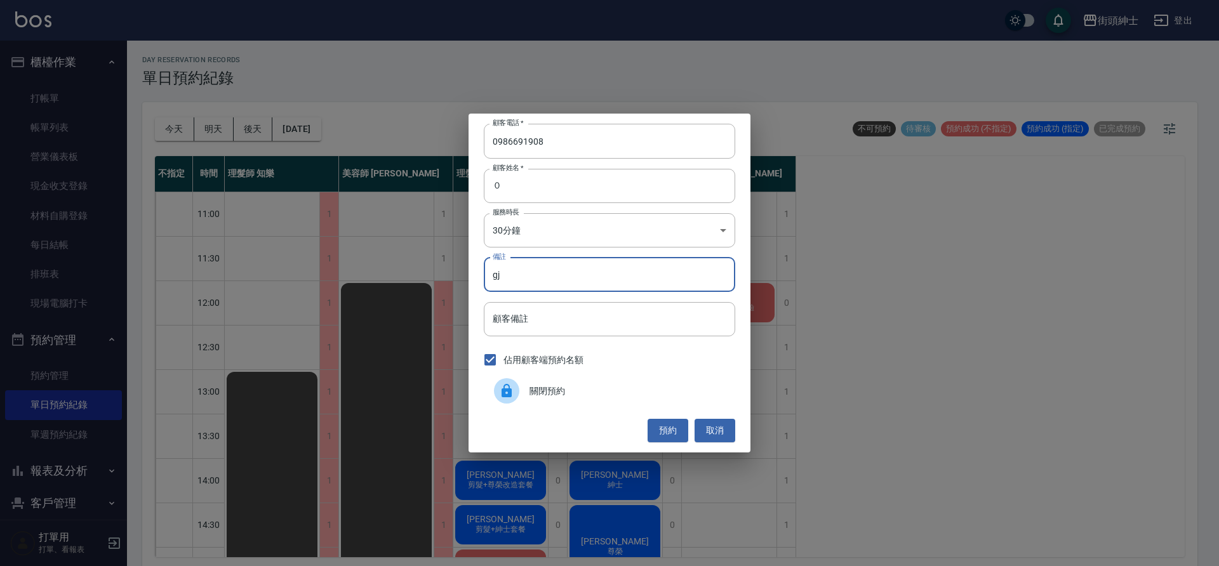
type input "g"
type input "暑期"
click at [665, 435] on button "預約" at bounding box center [668, 430] width 41 height 23
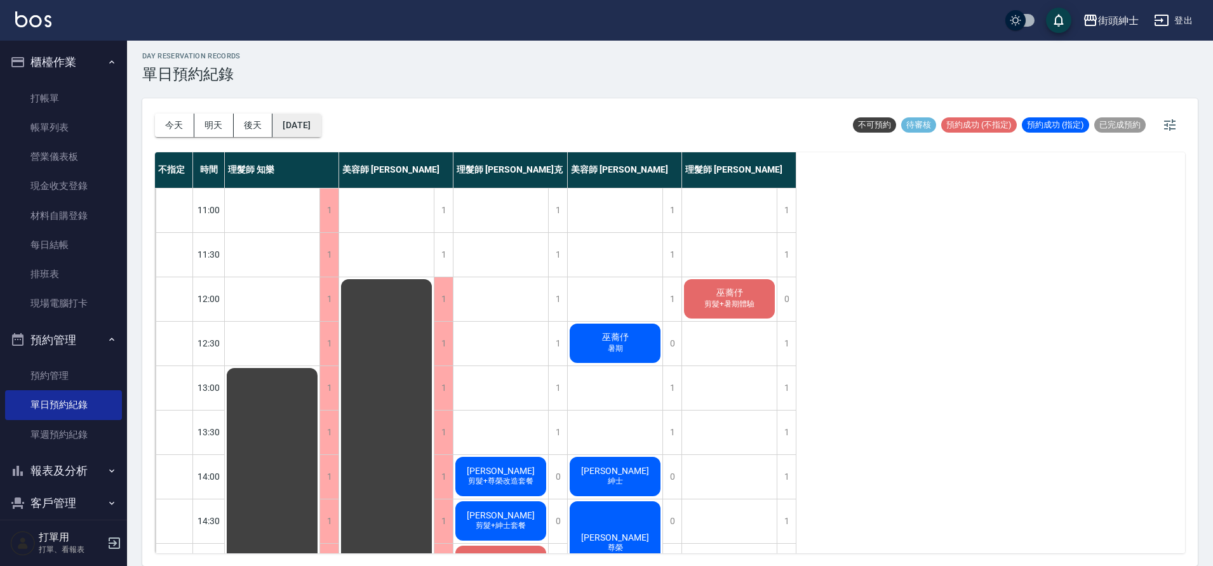
click at [318, 131] on button "[DATE]" at bounding box center [296, 125] width 48 height 23
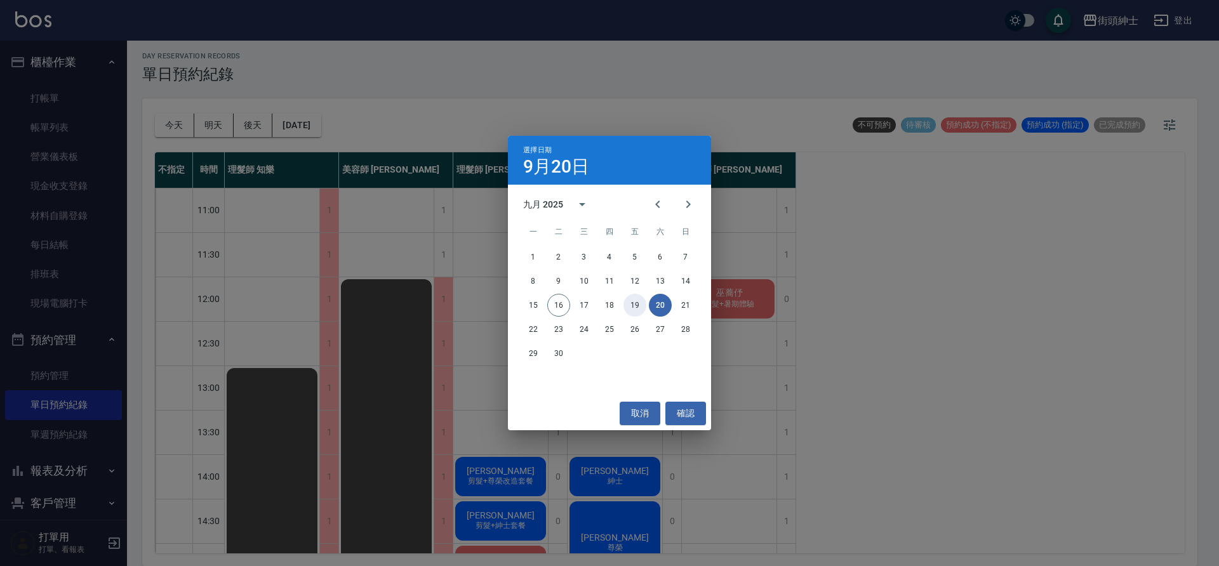
click at [638, 307] on button "19" at bounding box center [635, 305] width 23 height 23
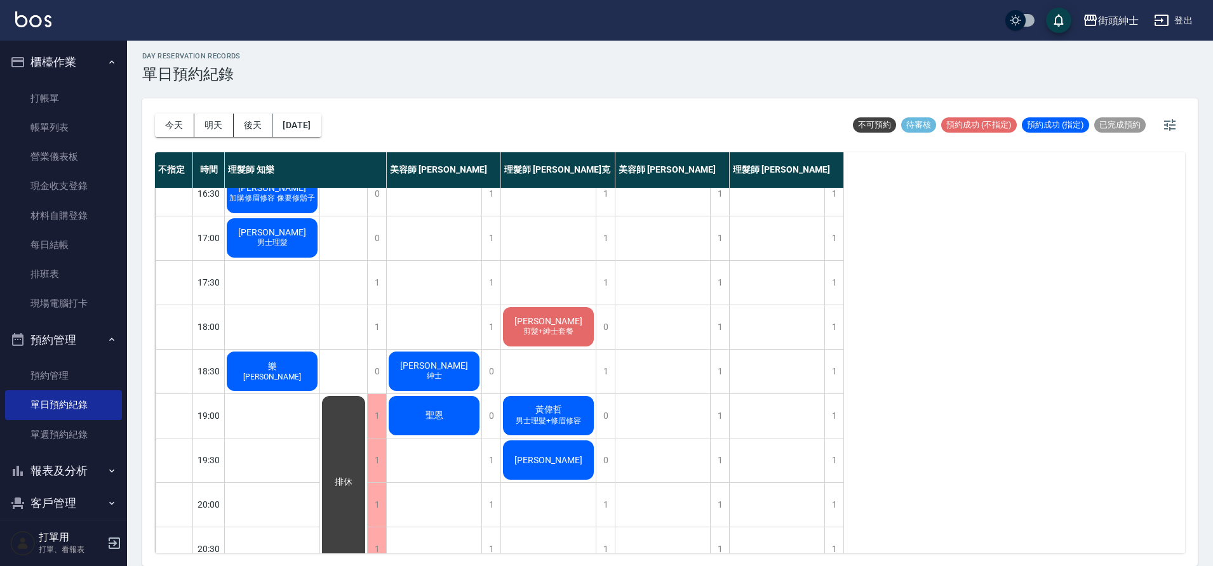
scroll to position [448, 0]
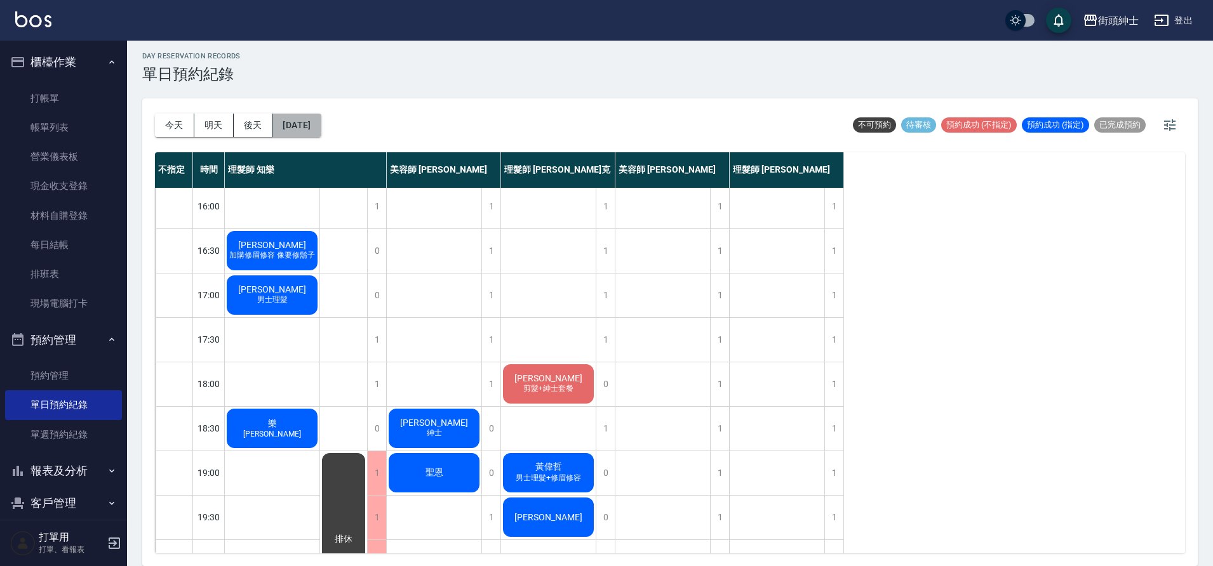
click at [321, 118] on button "[DATE]" at bounding box center [296, 125] width 48 height 23
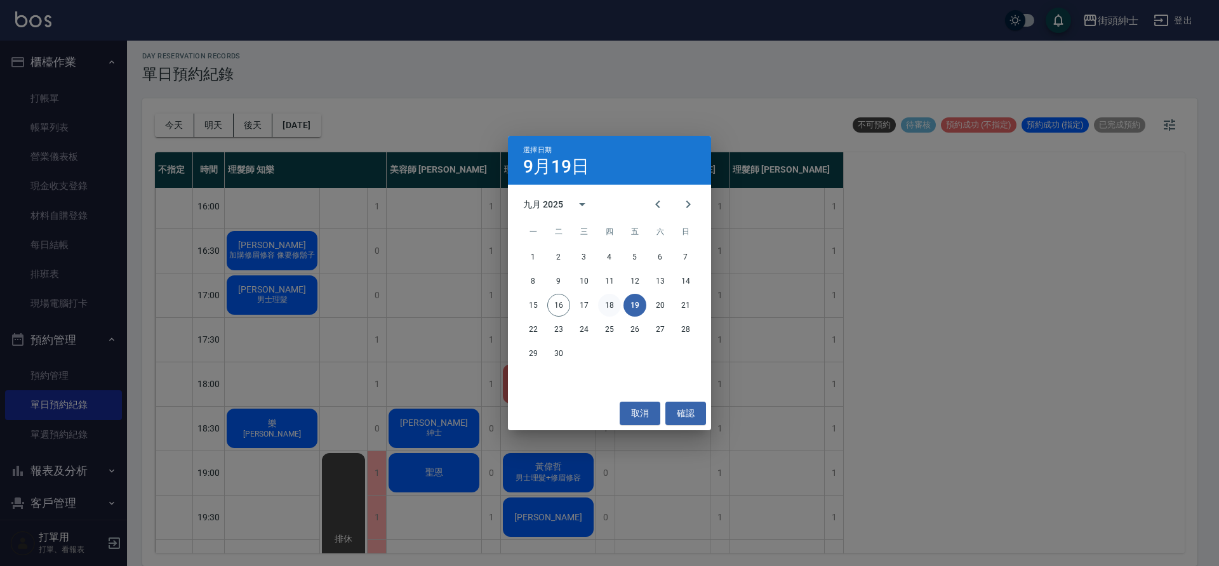
click at [608, 298] on button "18" at bounding box center [609, 305] width 23 height 23
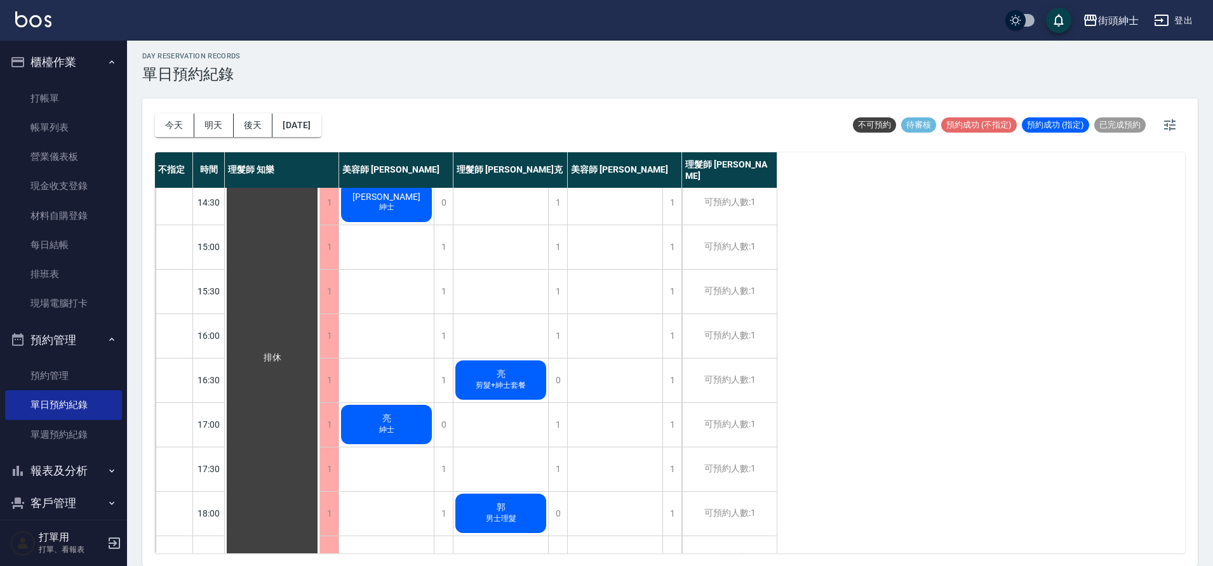
scroll to position [458, 0]
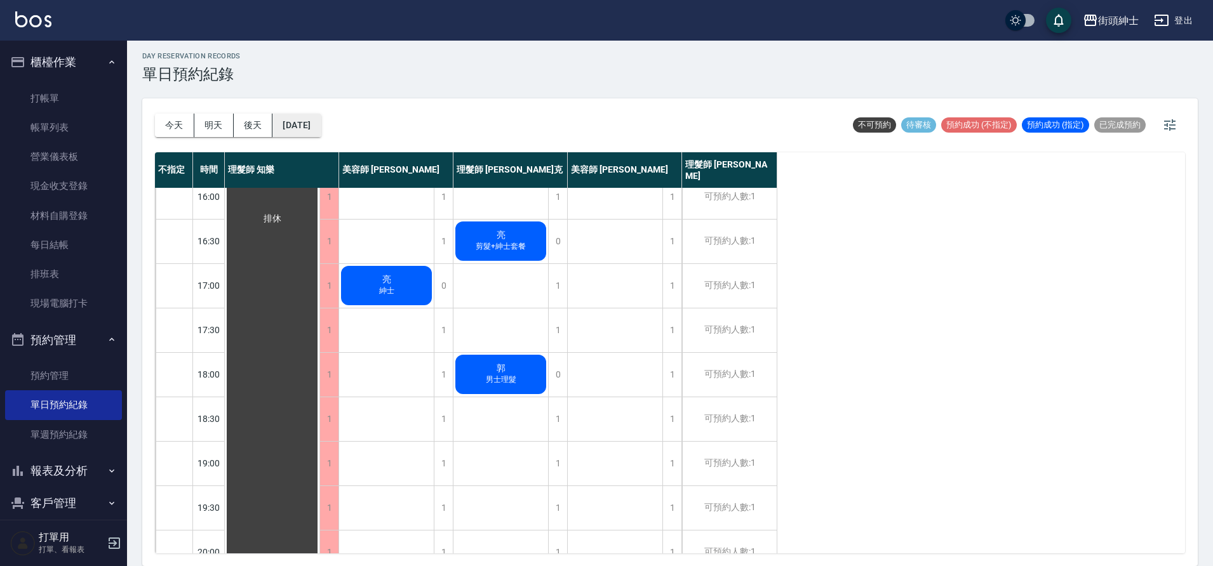
click at [309, 123] on button "[DATE]" at bounding box center [296, 125] width 48 height 23
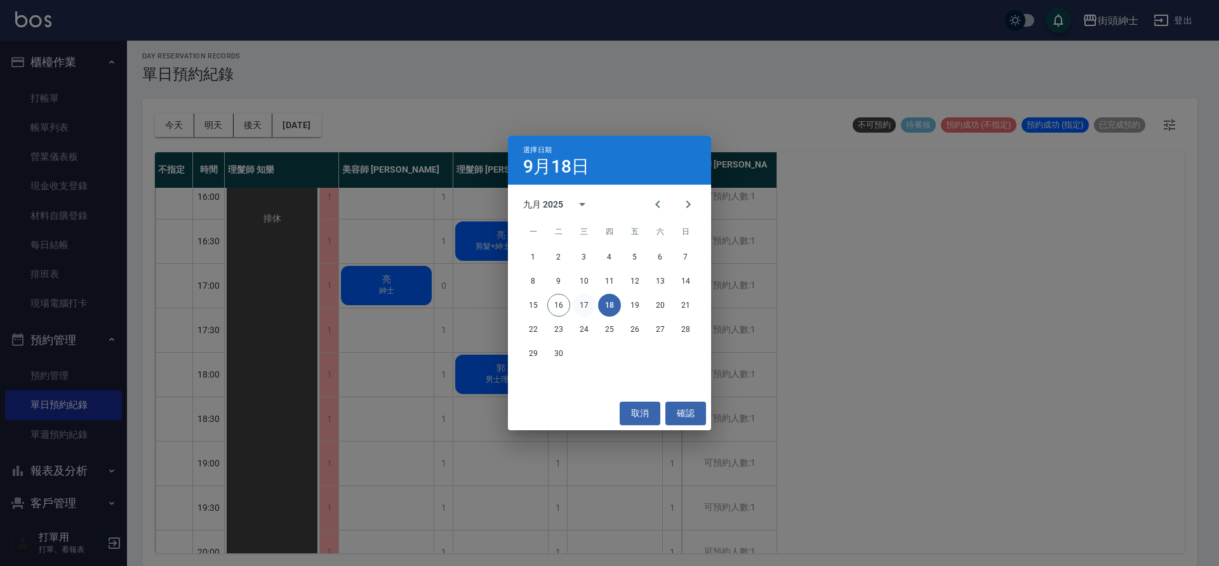
click at [589, 304] on button "17" at bounding box center [584, 305] width 23 height 23
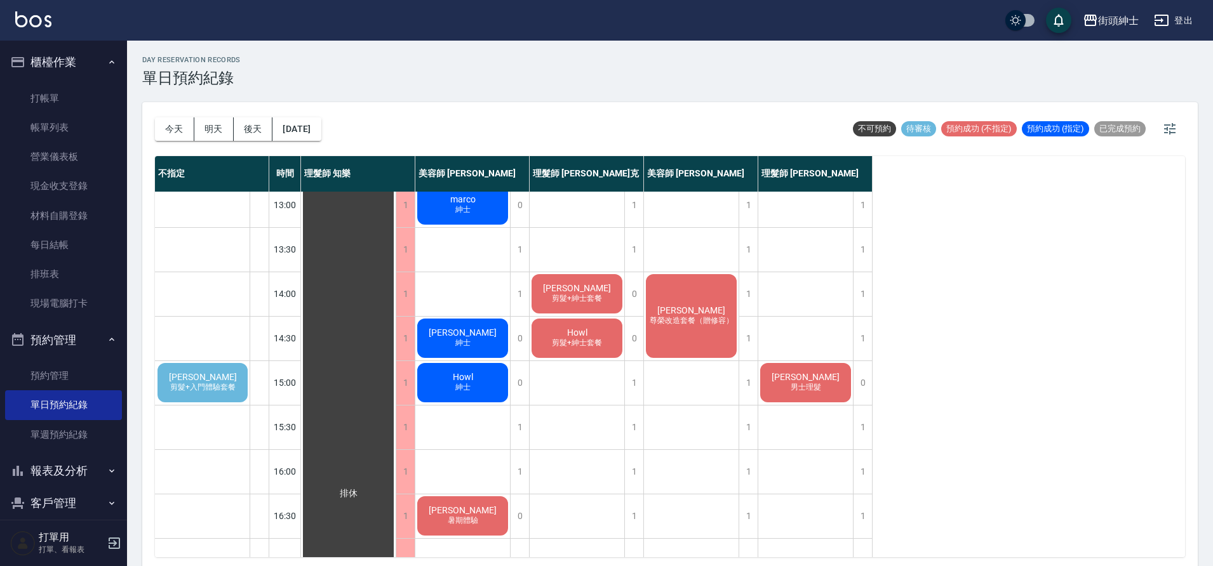
scroll to position [184, 0]
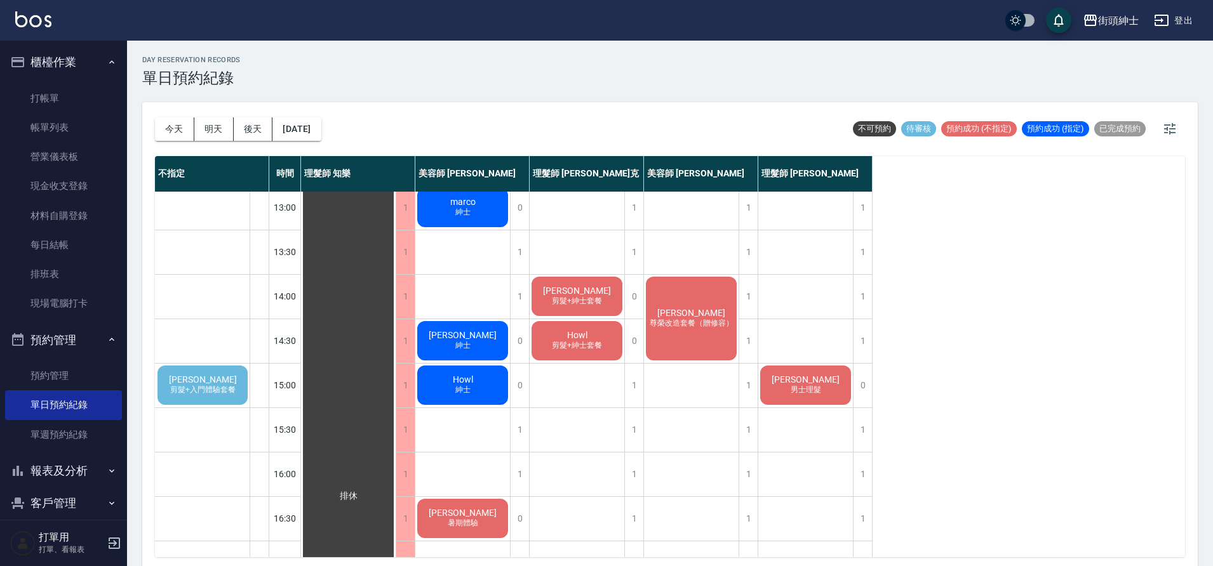
click at [233, 378] on div "[PERSON_NAME] 剪髮+入門體驗套餐" at bounding box center [203, 385] width 94 height 43
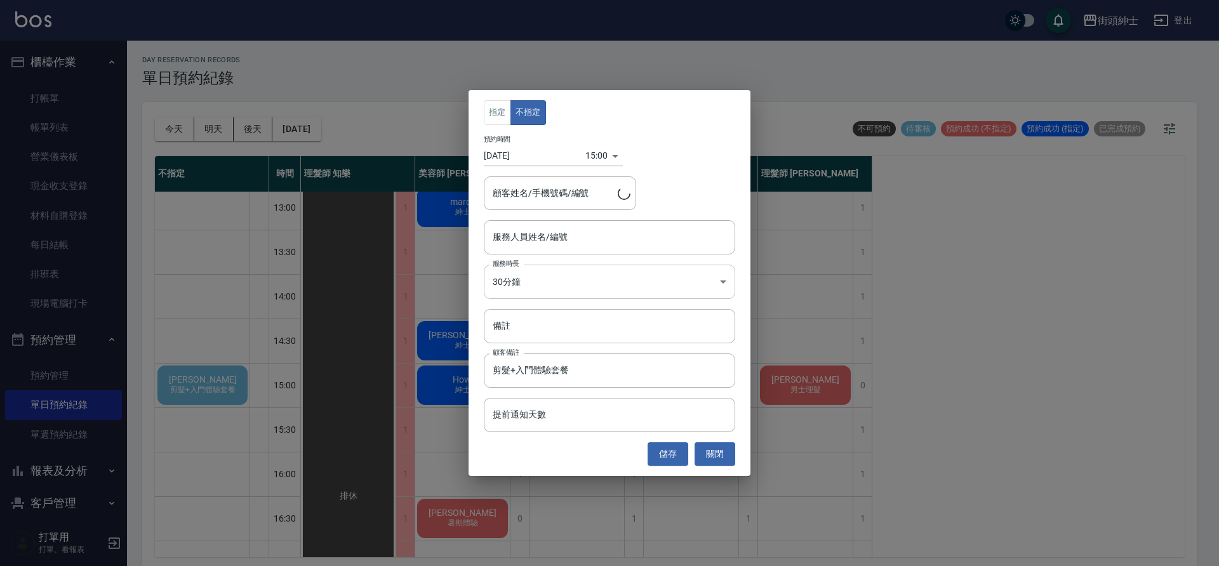
type input "[PERSON_NAME]/0939877502"
click at [556, 247] on input "服務人員姓名/編號" at bounding box center [610, 237] width 240 height 22
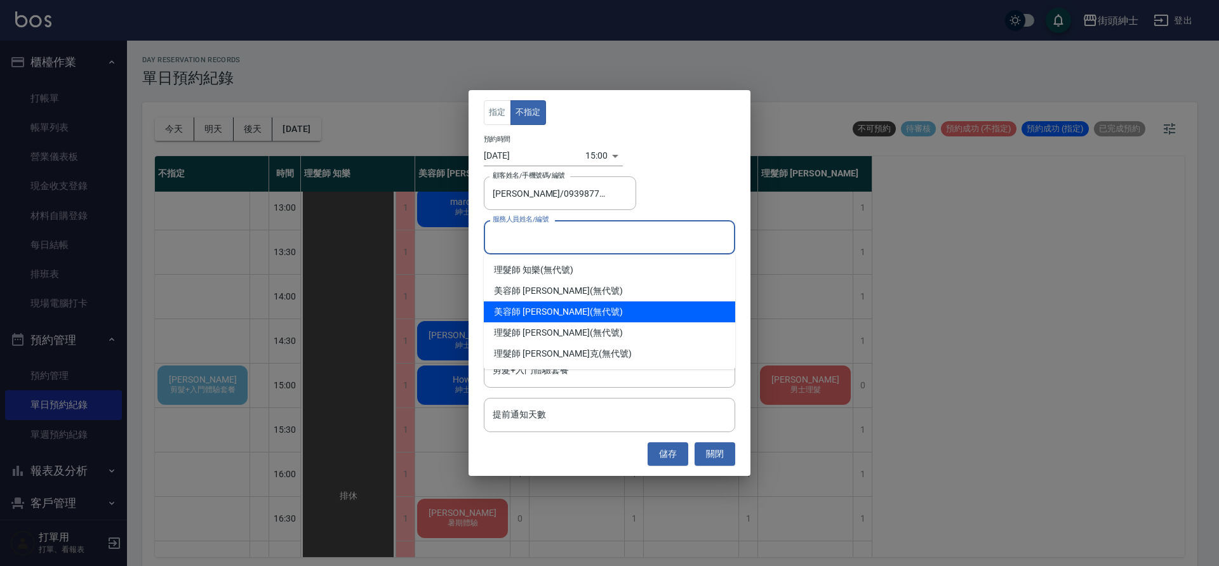
click at [551, 316] on div "美容師 [PERSON_NAME] (無代號)" at bounding box center [609, 312] width 251 height 21
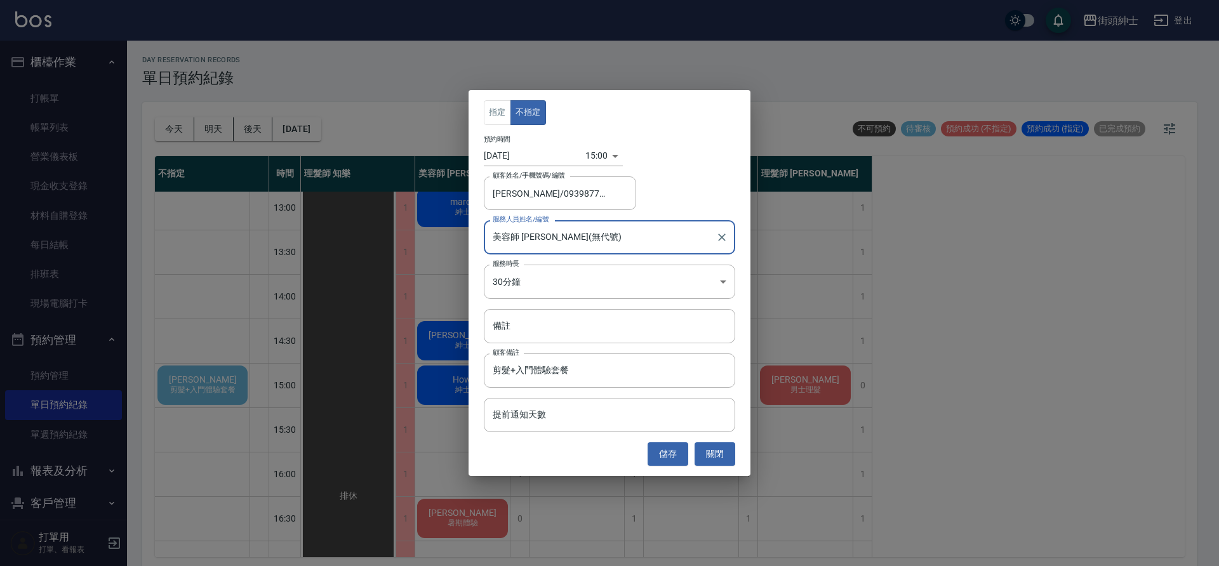
click at [530, 230] on input "美容師 [PERSON_NAME](無代號)" at bounding box center [600, 237] width 221 height 22
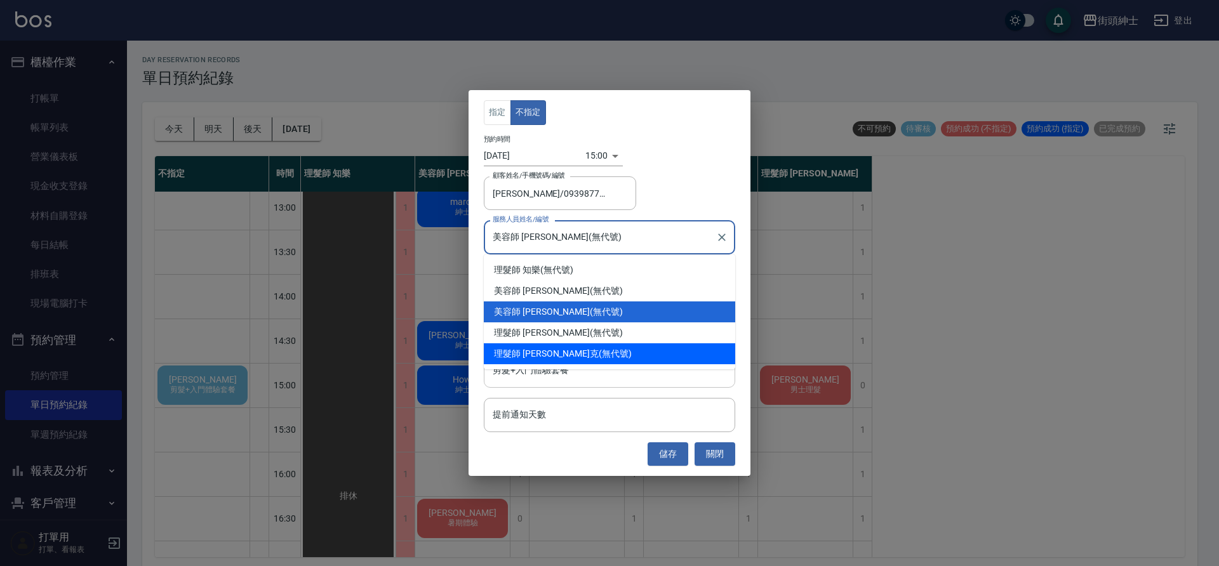
click at [566, 354] on div "理髮師 [PERSON_NAME]克 (無代號)" at bounding box center [609, 354] width 251 height 21
type input "理髮師 [PERSON_NAME]克(無代號)"
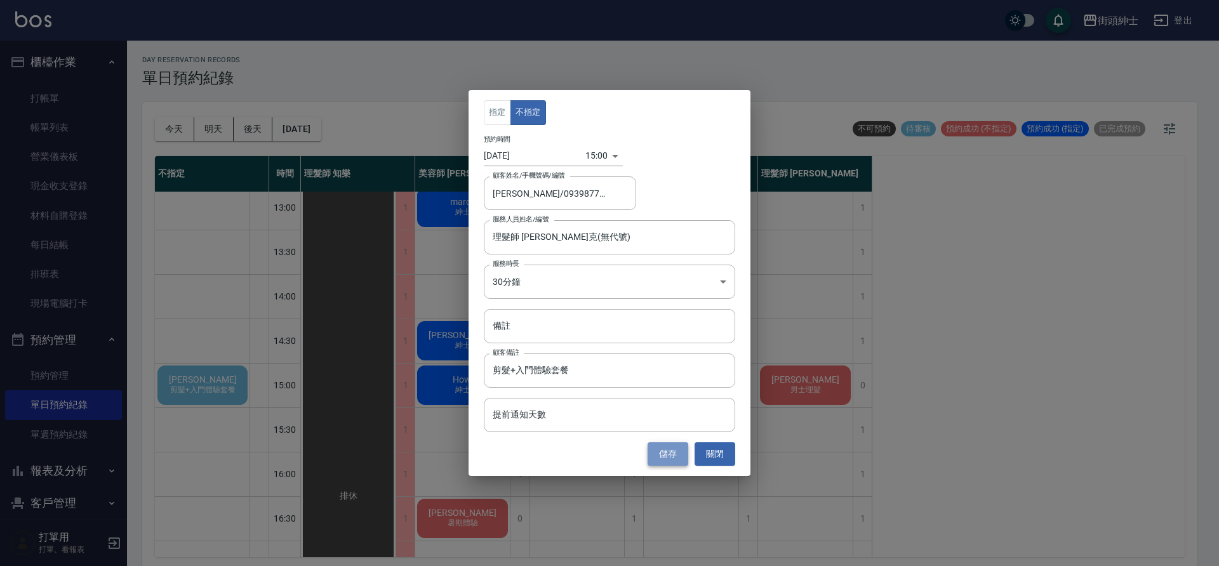
click at [674, 459] on button "儲存" at bounding box center [668, 454] width 41 height 23
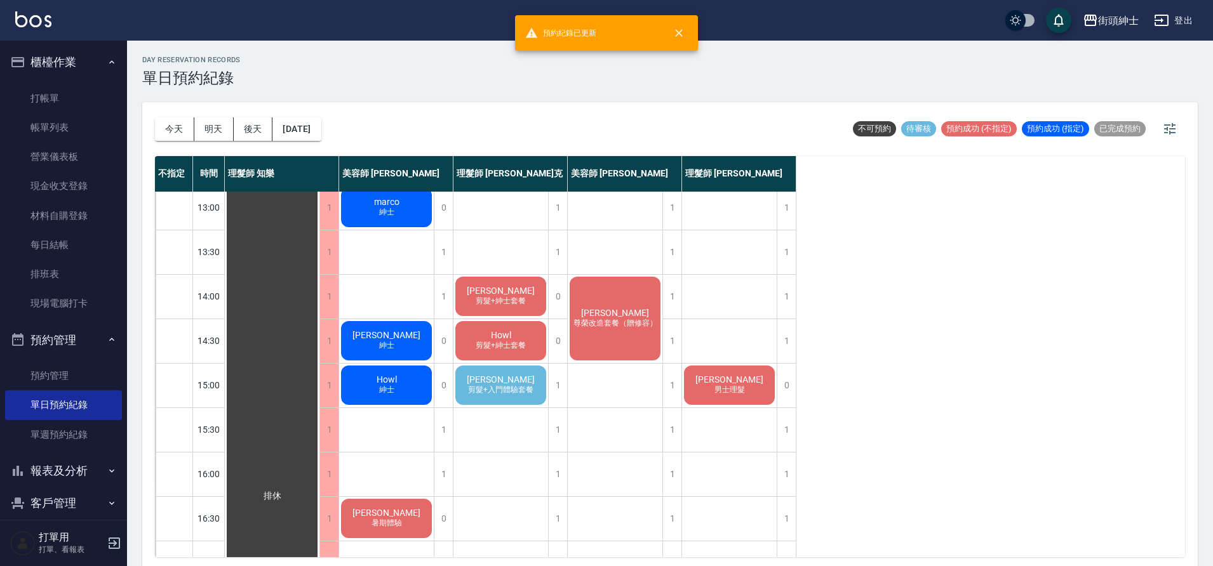
click at [532, 391] on span "剪髮+入門體驗套餐" at bounding box center [500, 390] width 70 height 11
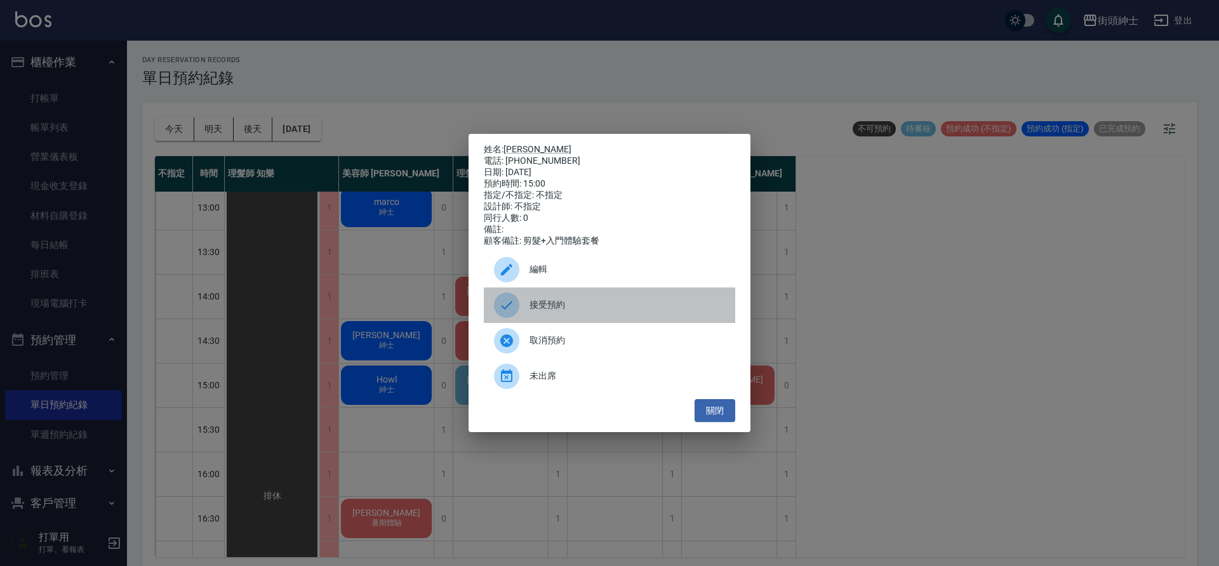
click at [560, 312] on span "接受預約" at bounding box center [628, 304] width 196 height 13
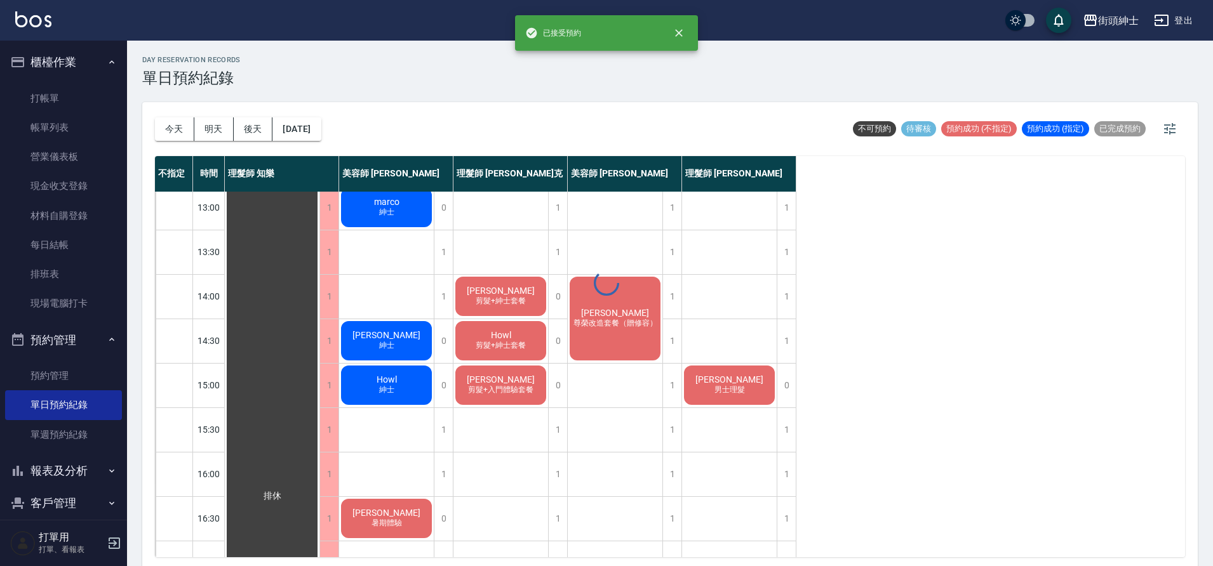
click at [496, 385] on span "[PERSON_NAME]" at bounding box center [500, 380] width 73 height 10
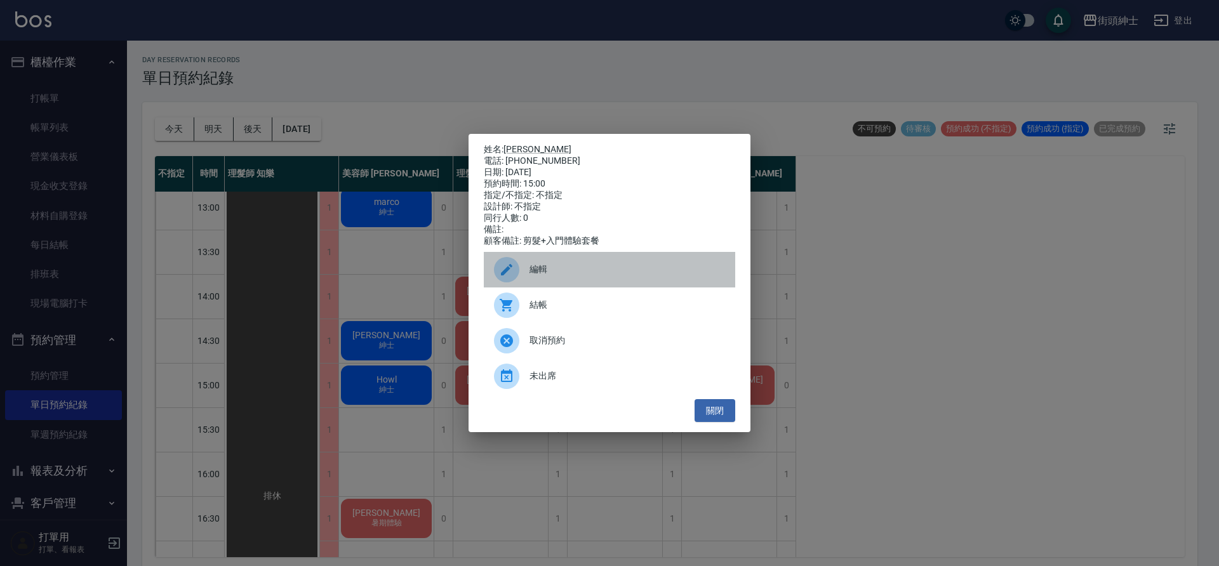
click at [570, 275] on span "編輯" at bounding box center [628, 269] width 196 height 13
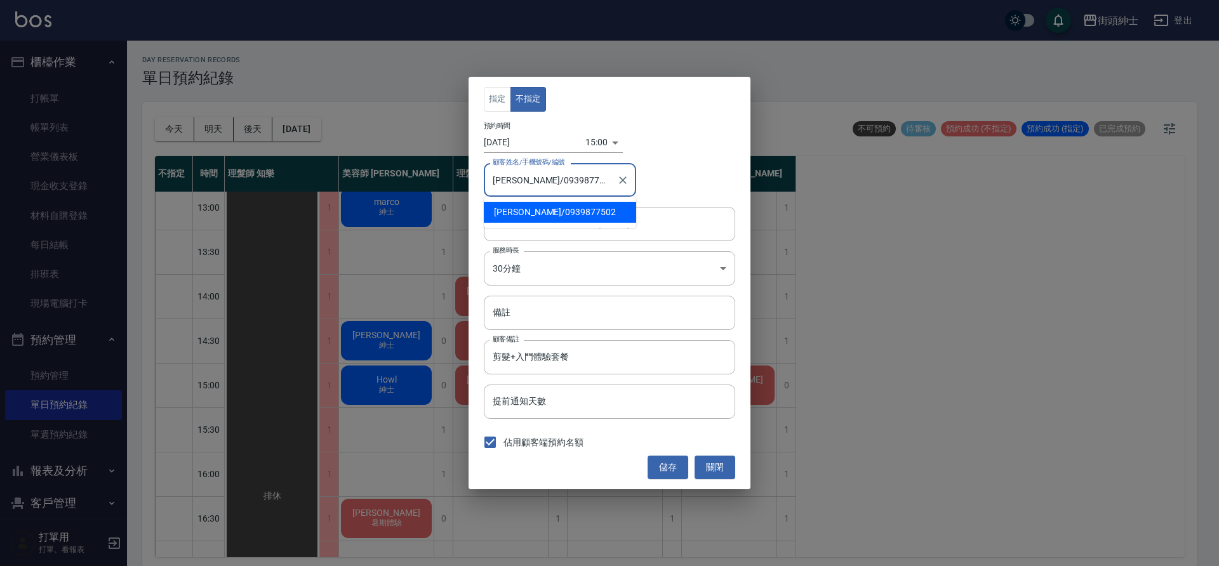
drag, startPoint x: 580, startPoint y: 187, endPoint x: 523, endPoint y: 180, distance: 56.9
click at [523, 180] on input "[PERSON_NAME]/0939877502" at bounding box center [551, 180] width 122 height 22
click at [720, 479] on button "關閉" at bounding box center [715, 467] width 41 height 23
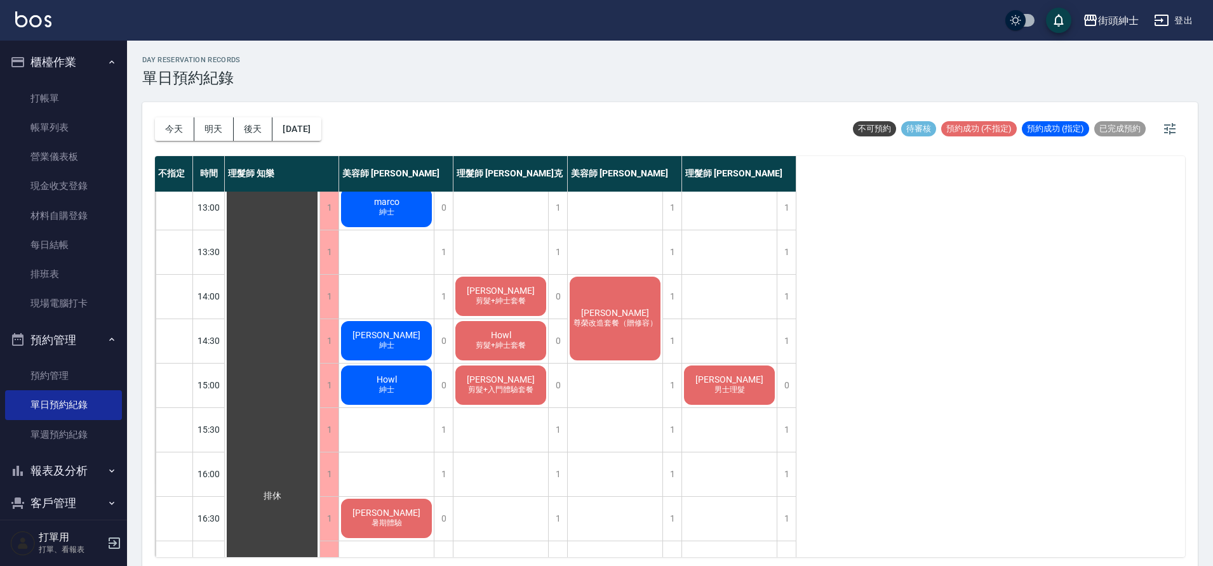
click at [711, 457] on div "[PERSON_NAME] 男士理髮 [PERSON_NAME] 男士理髮 方先生 剪髮+入門體驗套餐 [PERSON_NAME] 男士理髮" at bounding box center [729, 474] width 95 height 933
click at [453, 422] on div "[PERSON_NAME]理髮+修眉修容 marco 剪髮+紳士套餐 [PERSON_NAME] 剪髮+紳士套餐 Howl 剪髮+紳士套餐 [PERSON_N…" at bounding box center [500, 474] width 95 height 933
click at [443, 422] on div "1" at bounding box center [443, 430] width 19 height 44
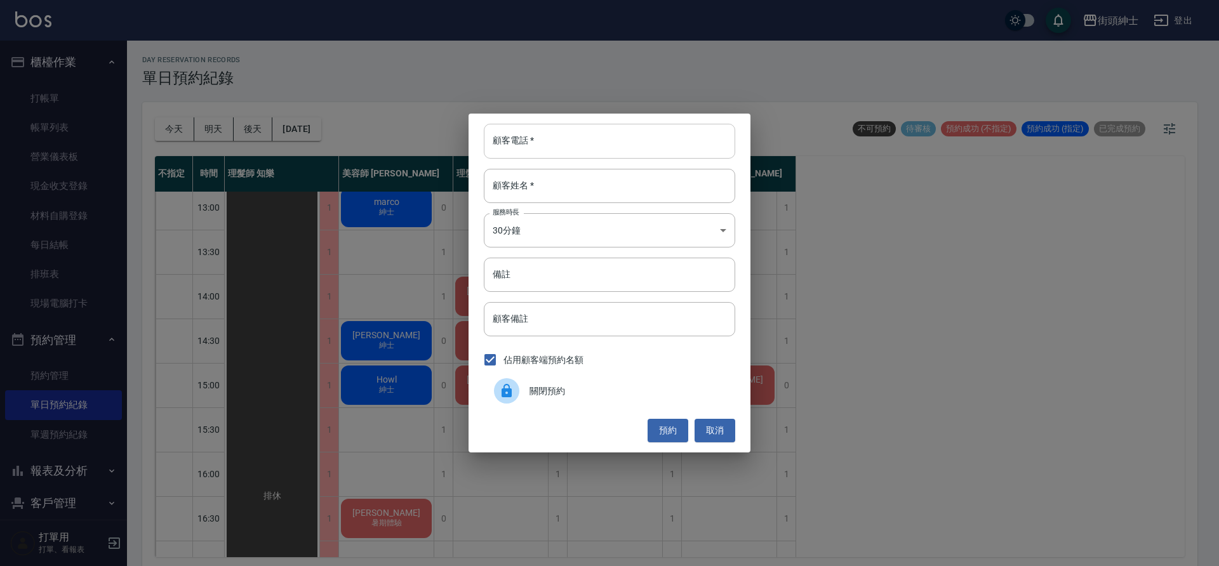
click at [554, 157] on input "顧客電話   *" at bounding box center [609, 141] width 251 height 34
paste input "0939877502"
type input "0939877502"
click at [541, 175] on input "顧客姓名   *" at bounding box center [609, 186] width 251 height 34
type input "０"
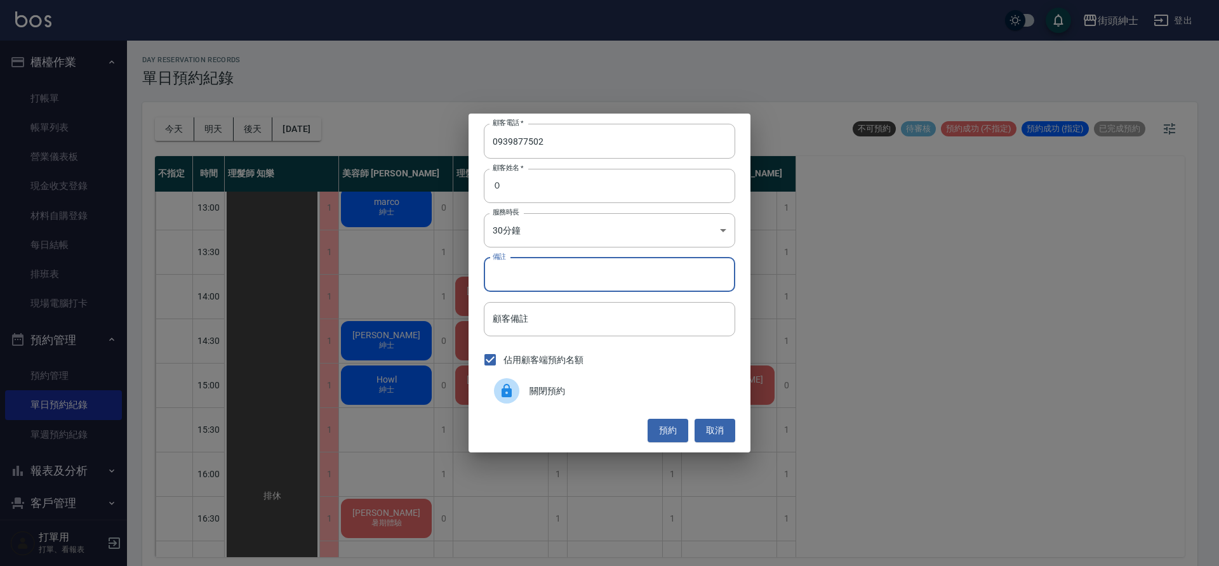
click at [524, 283] on input "備註" at bounding box center [609, 275] width 251 height 34
type input "b"
type input "入門"
click at [680, 432] on button "預約" at bounding box center [668, 430] width 41 height 23
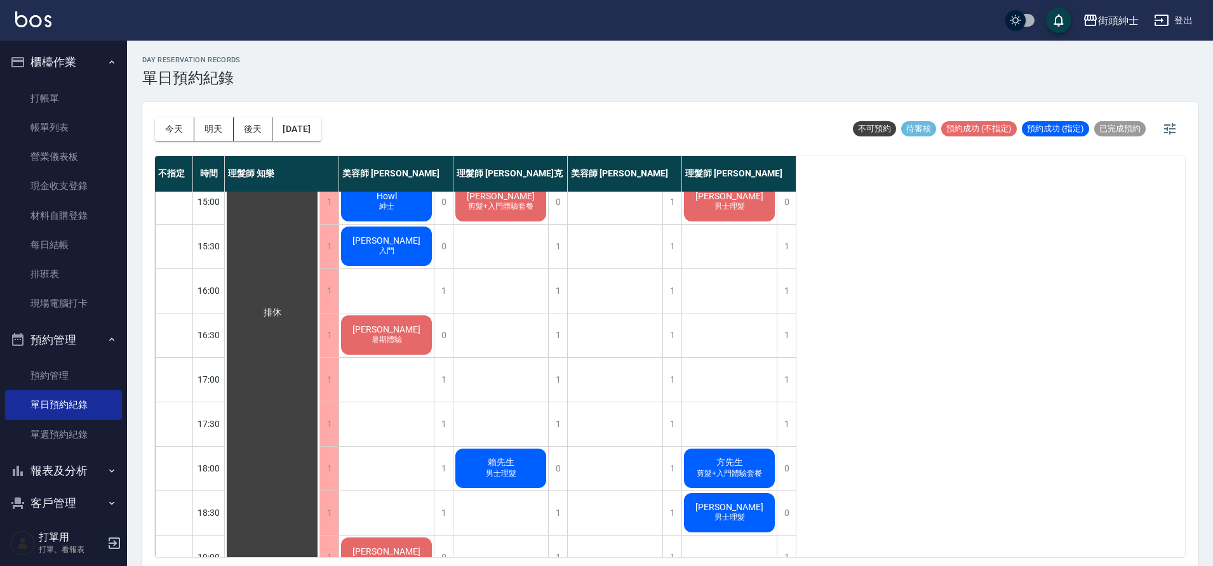
scroll to position [328, 0]
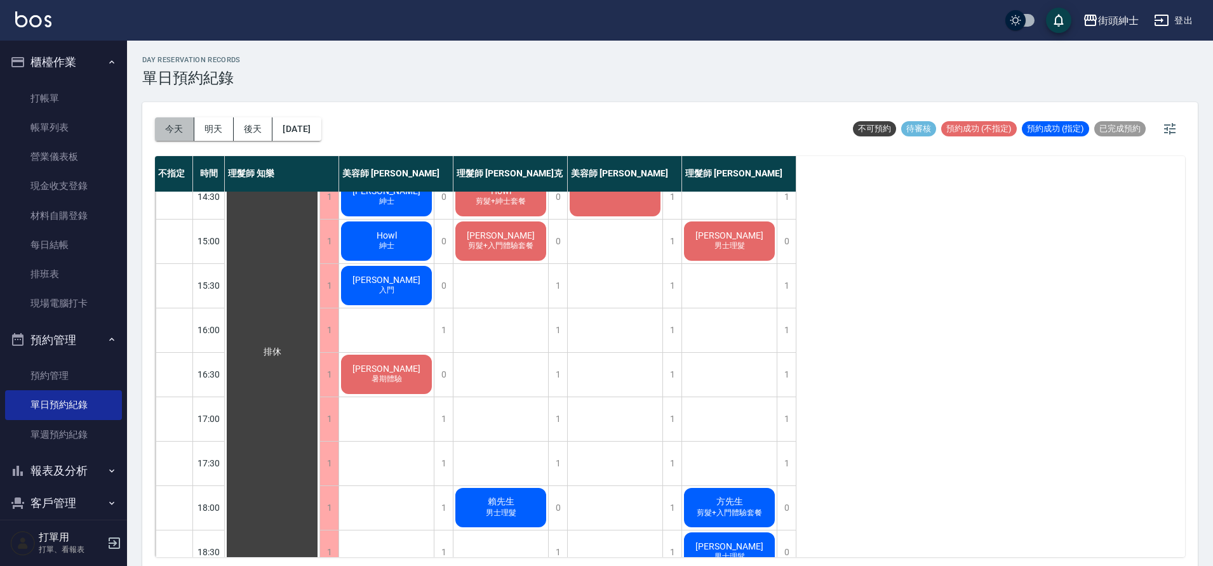
click at [180, 128] on button "今天" at bounding box center [174, 128] width 39 height 23
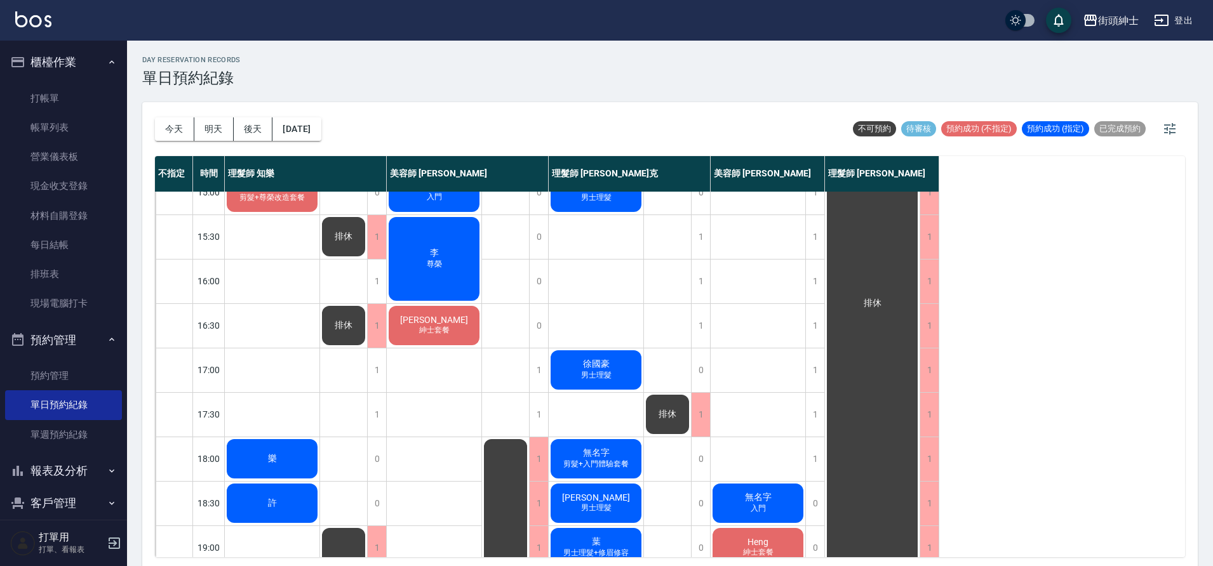
scroll to position [377, 0]
click at [373, 244] on div "1" at bounding box center [376, 238] width 19 height 44
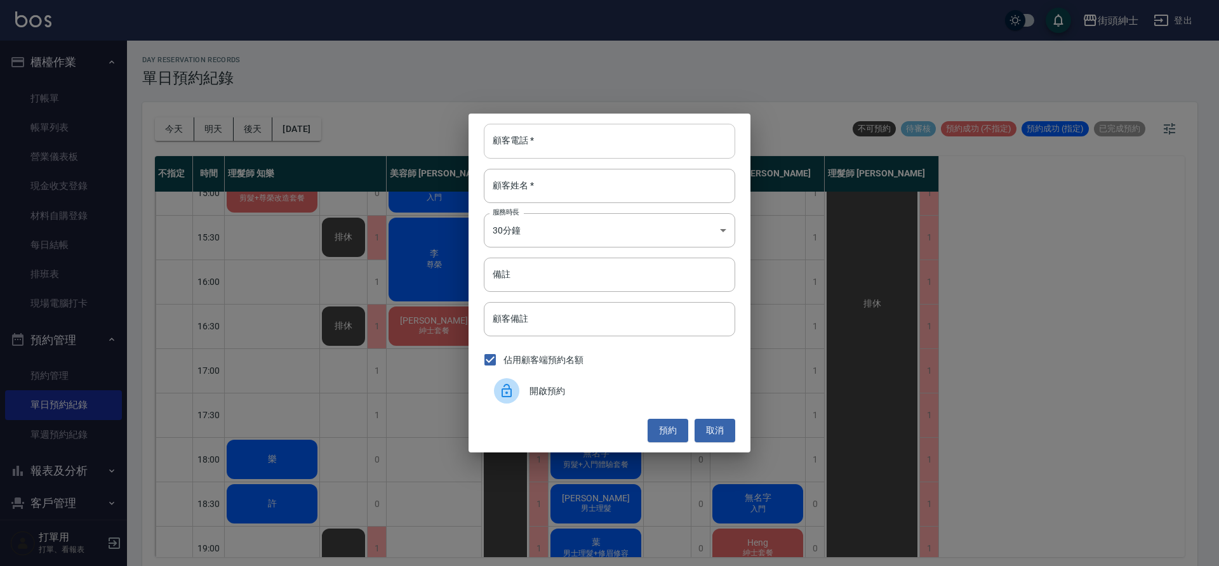
click at [535, 133] on input "顧客電話   *" at bounding box center [609, 141] width 251 height 34
click at [538, 175] on input "顧客姓名   *" at bounding box center [609, 186] width 251 height 34
type input "ㄇ"
type input "[PERSON_NAME]"
click at [504, 136] on input "顧客電話   *" at bounding box center [609, 141] width 251 height 34
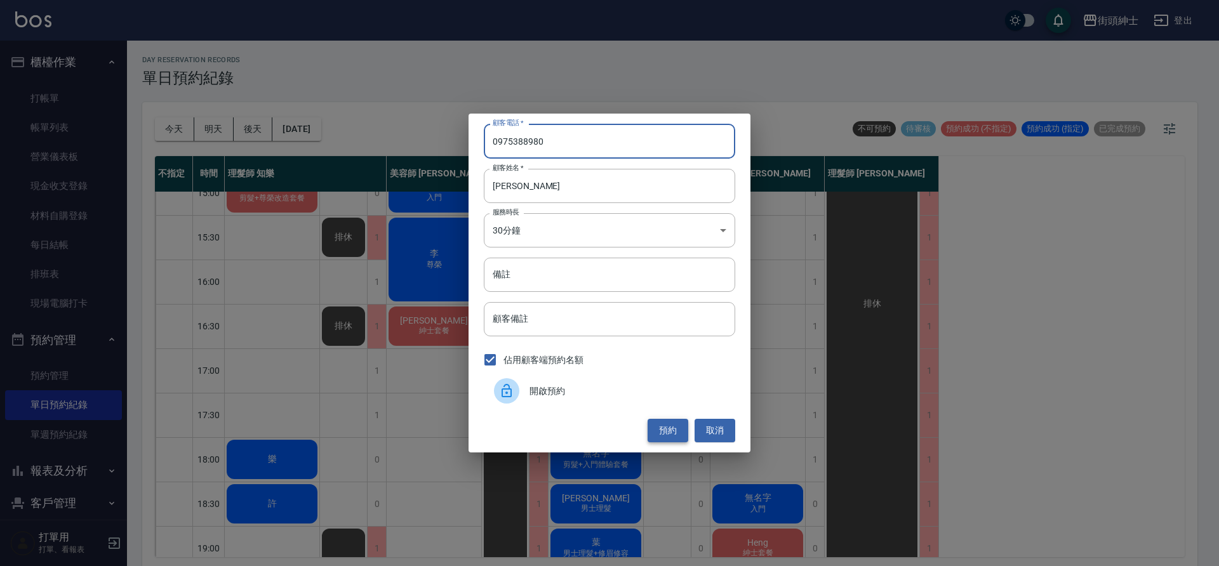
type input "0975388980"
click at [659, 432] on button "預約" at bounding box center [668, 430] width 41 height 23
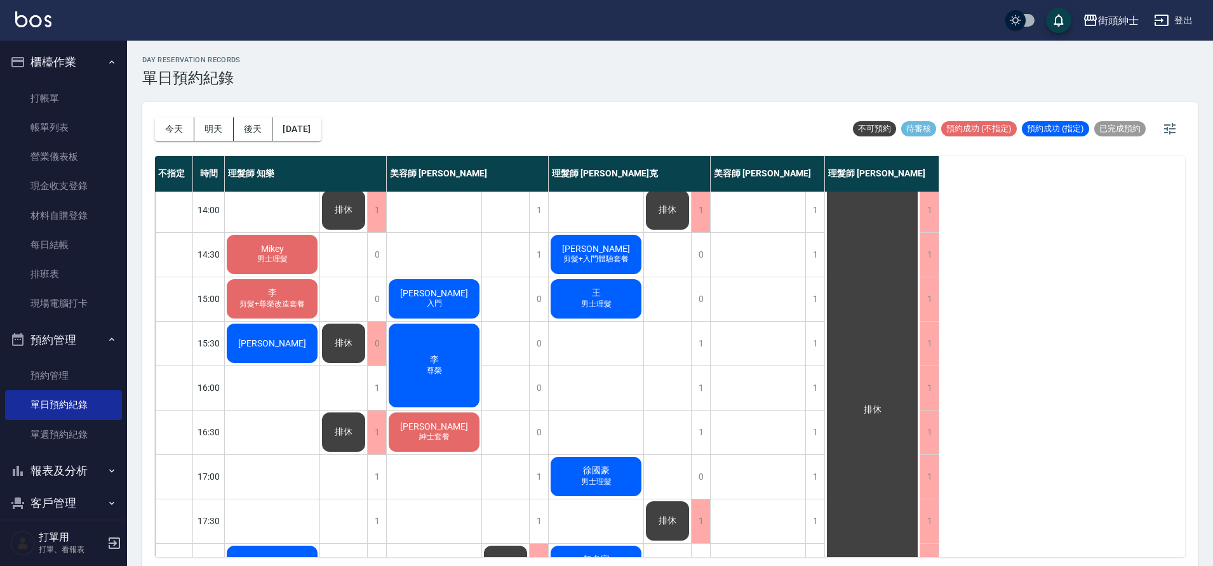
scroll to position [374, 0]
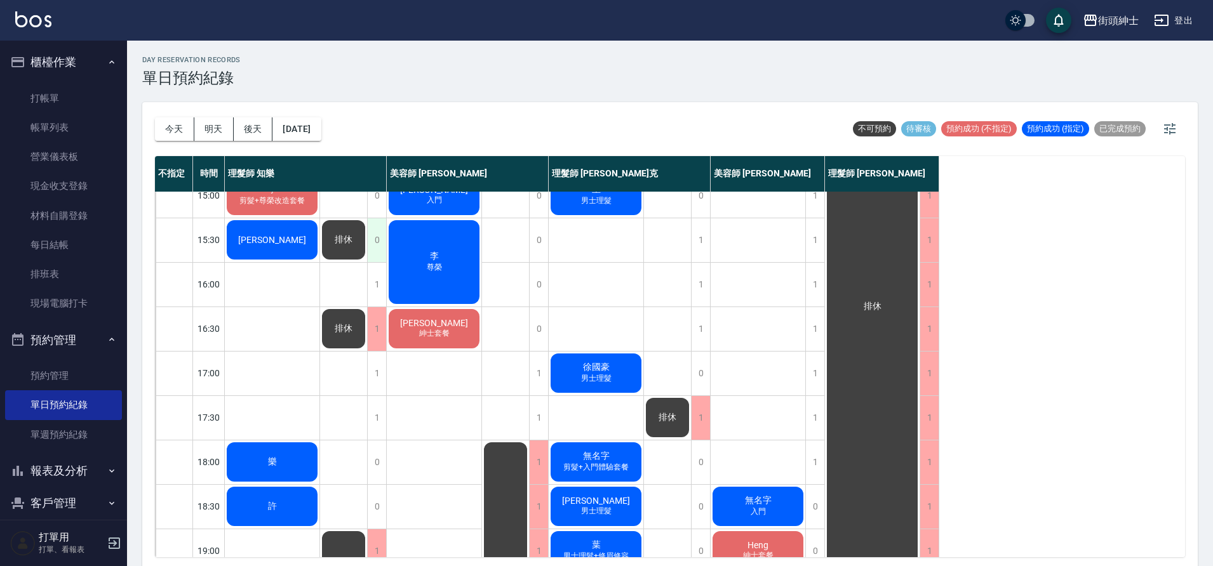
click at [377, 246] on div "0" at bounding box center [376, 240] width 19 height 44
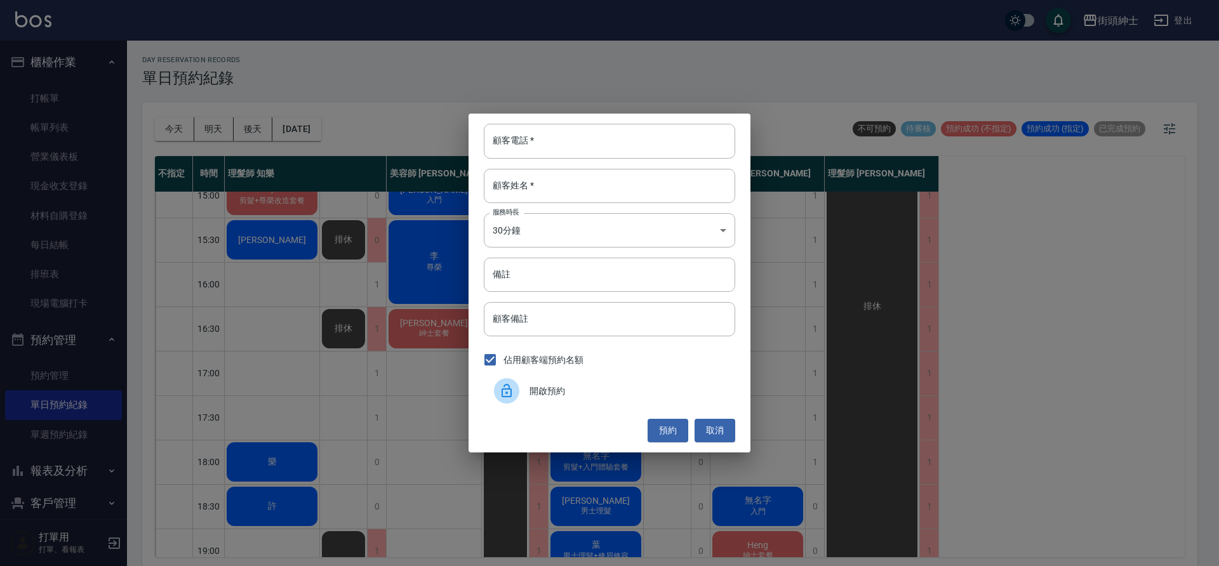
click at [571, 397] on span "開啟預約" at bounding box center [628, 391] width 196 height 13
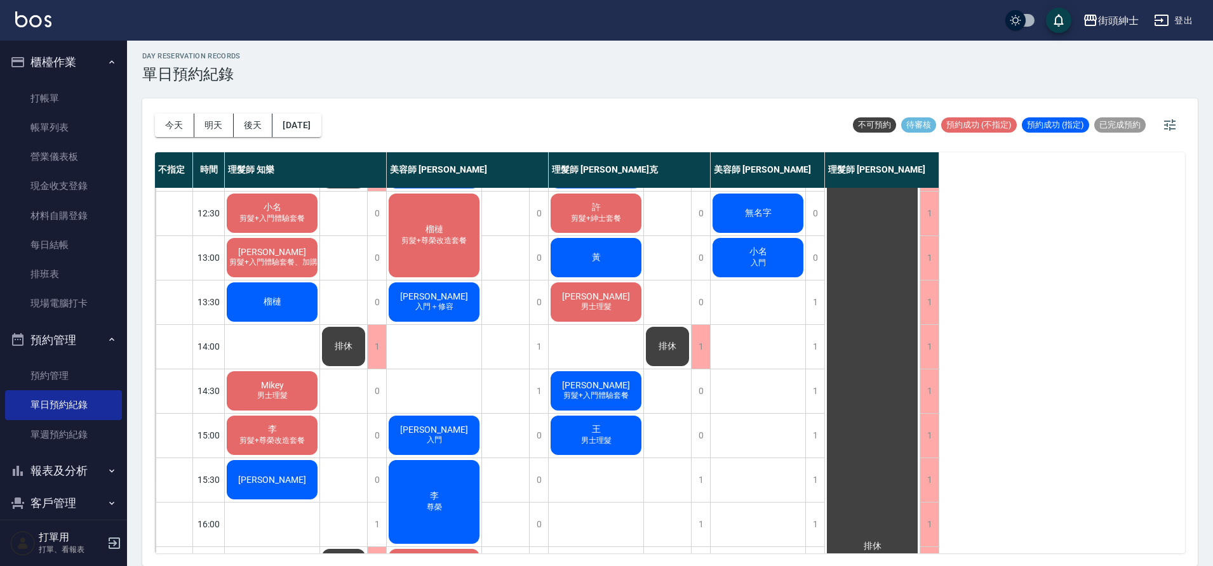
scroll to position [130, 0]
click at [207, 120] on button "明天" at bounding box center [213, 125] width 39 height 23
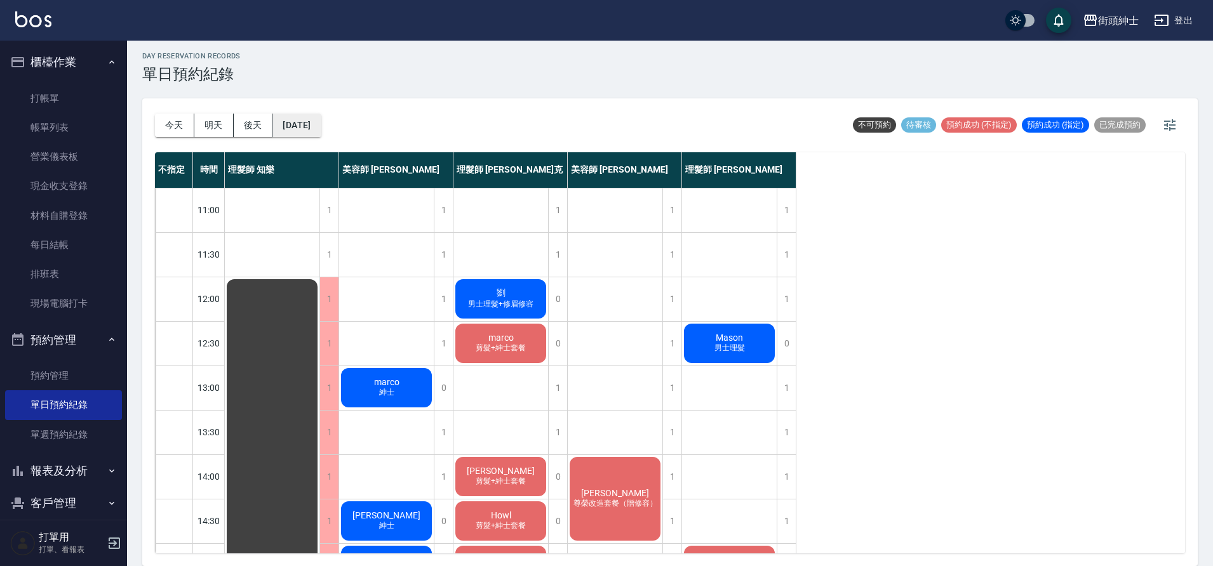
click at [294, 124] on button "[DATE]" at bounding box center [296, 125] width 48 height 23
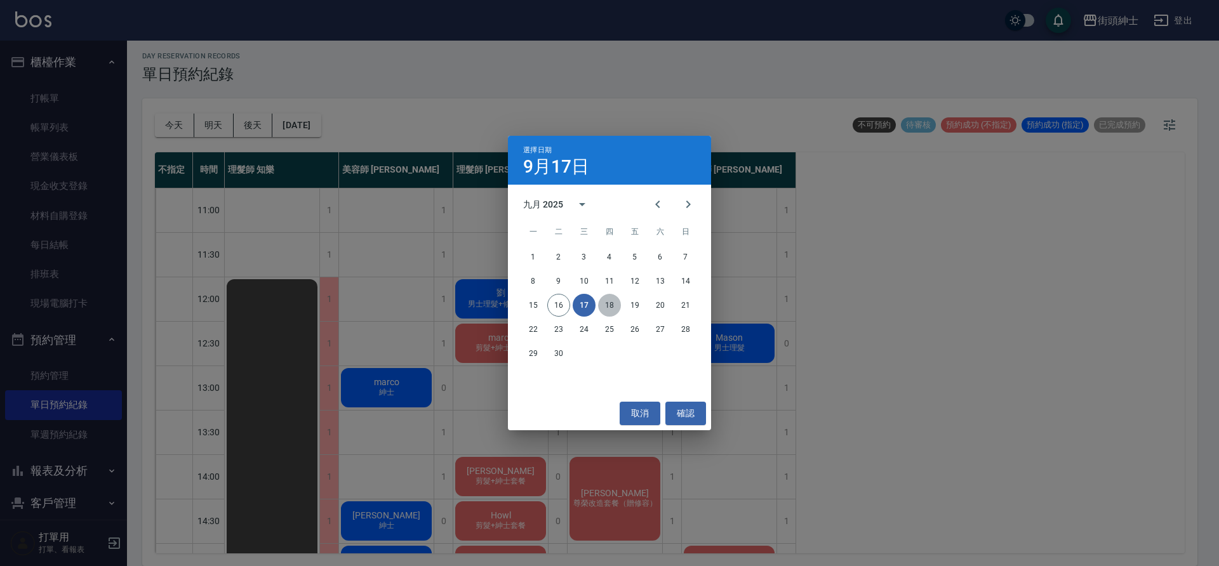
click at [612, 305] on button "18" at bounding box center [609, 305] width 23 height 23
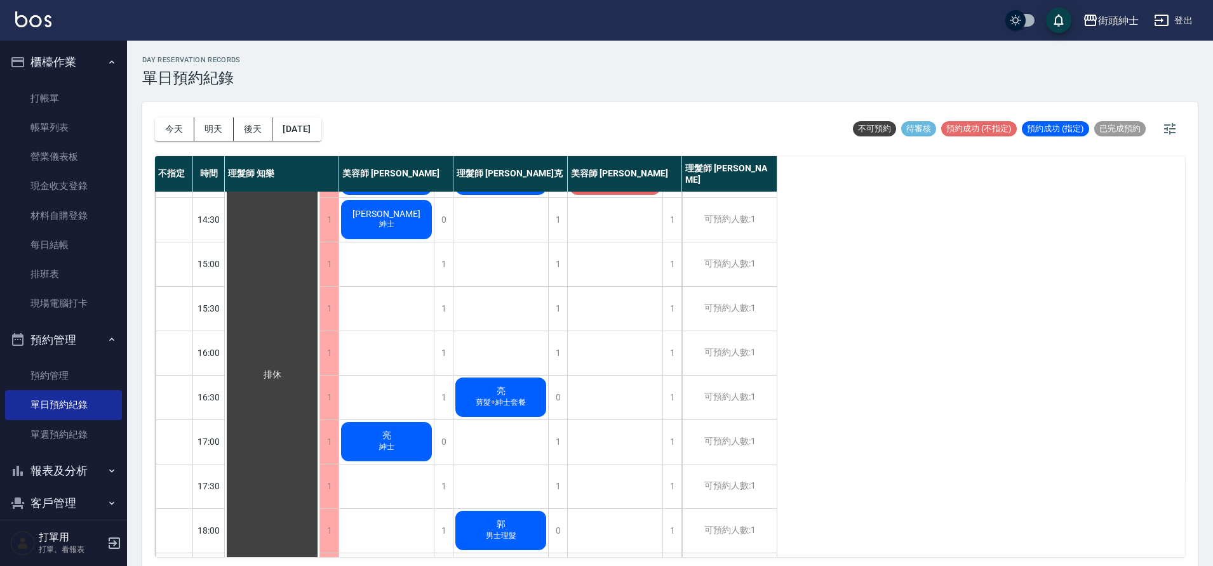
scroll to position [312, 0]
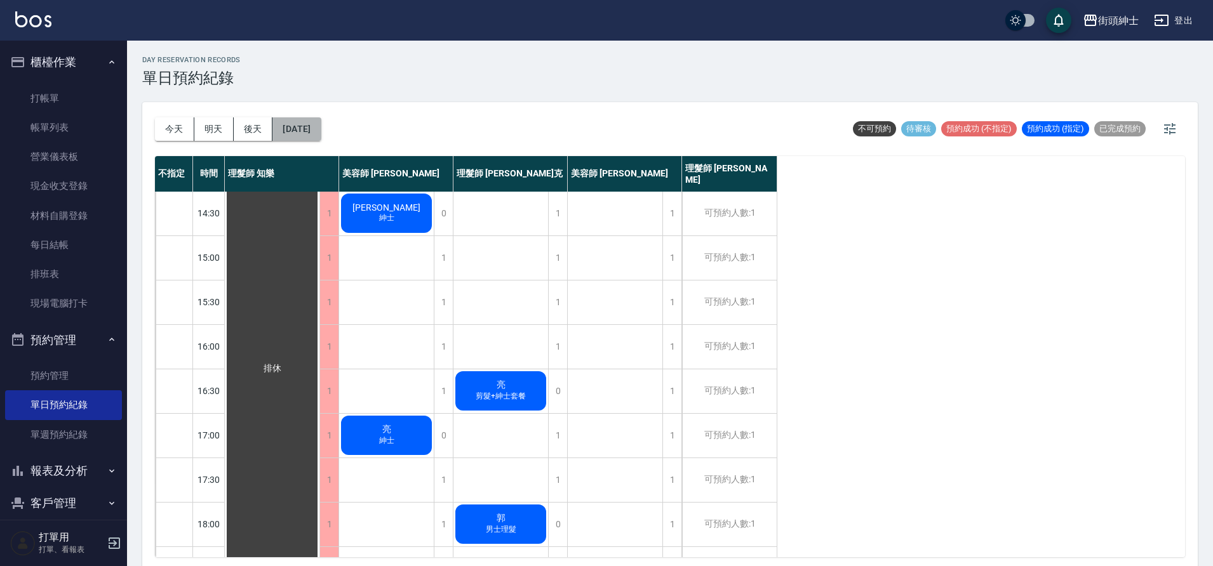
click at [302, 129] on button "[DATE]" at bounding box center [296, 128] width 48 height 23
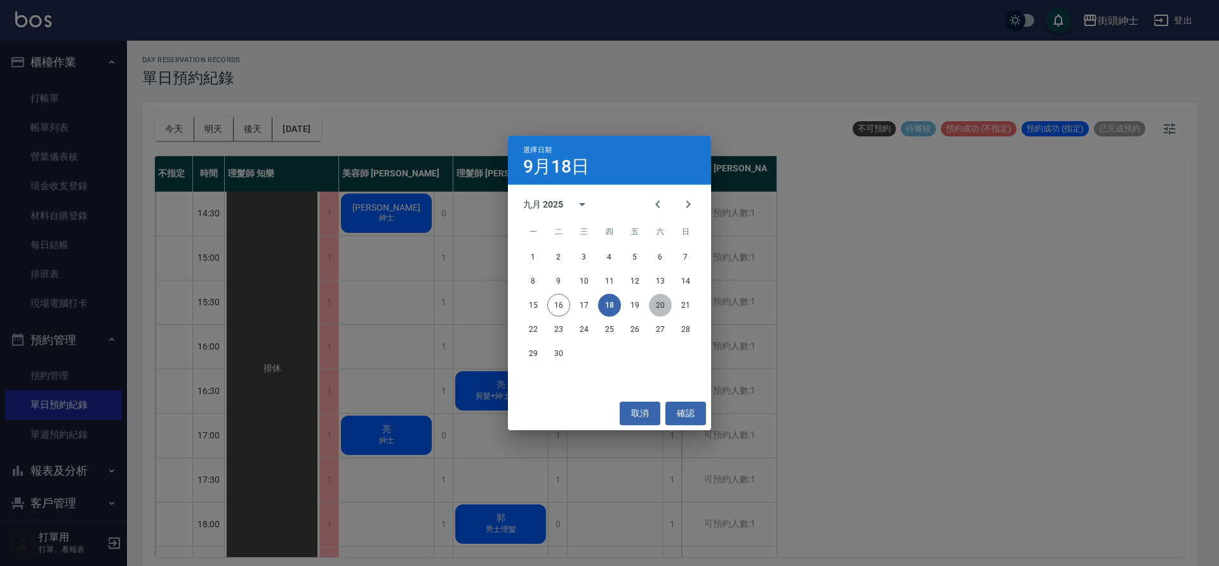
click at [660, 307] on button "20" at bounding box center [660, 305] width 23 height 23
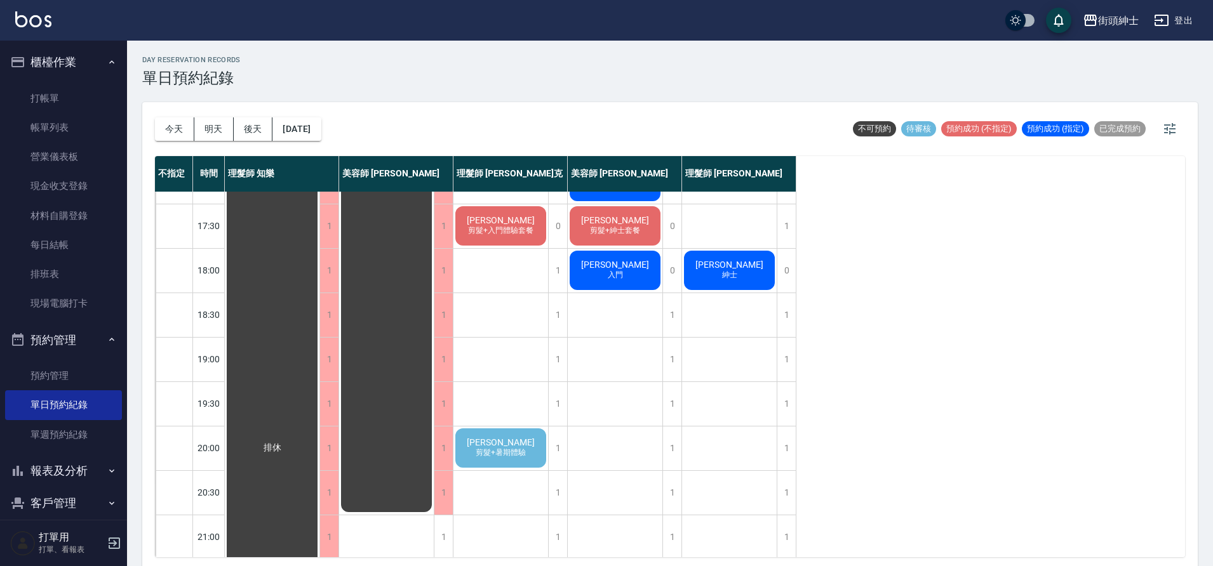
scroll to position [578, 0]
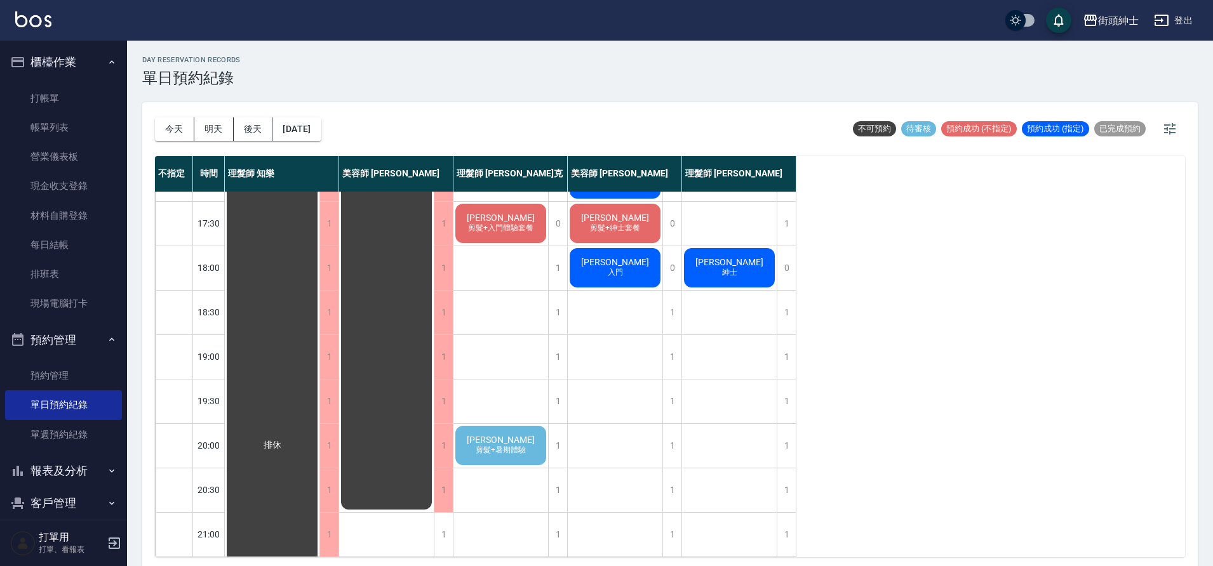
click at [539, 426] on div "[PERSON_NAME] 剪髮+暑期體驗" at bounding box center [500, 445] width 95 height 43
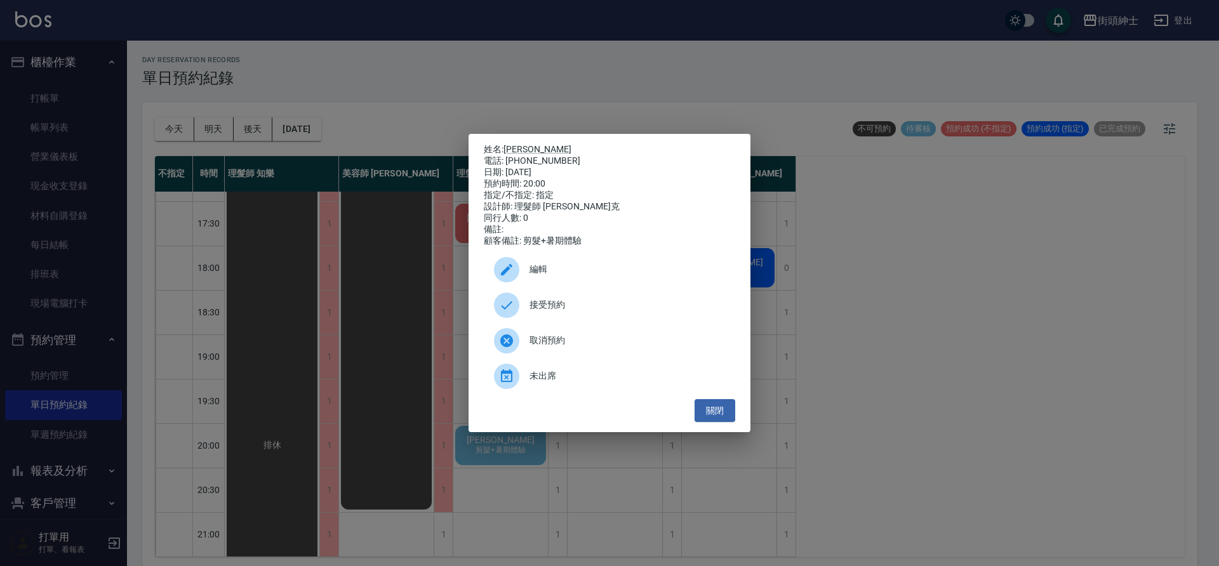
click at [575, 311] on span "接受預約" at bounding box center [628, 304] width 196 height 13
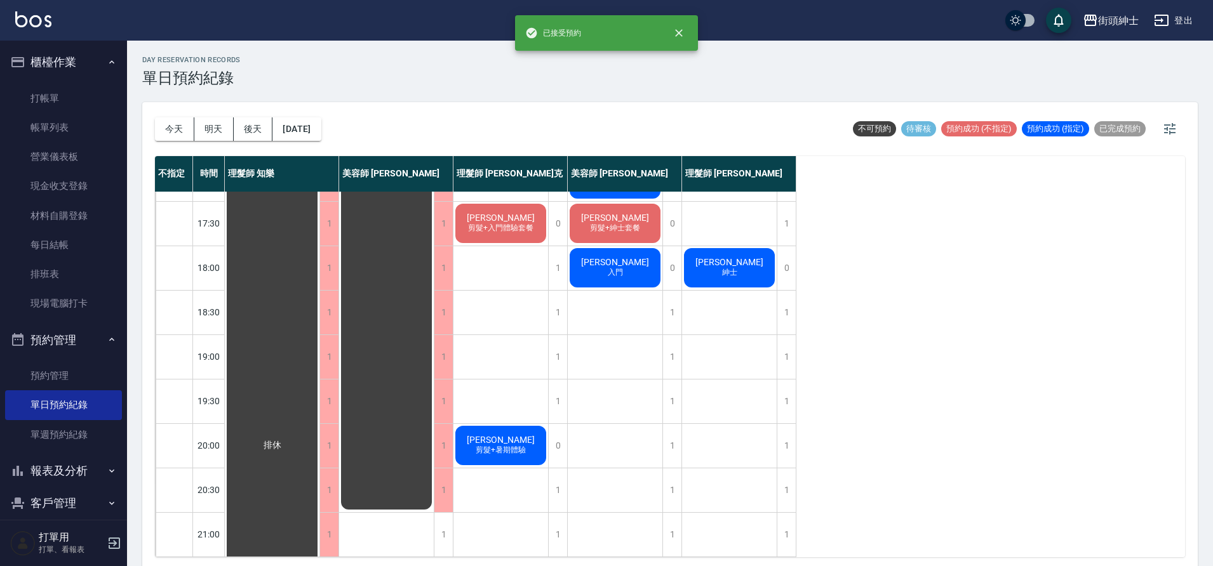
click at [529, 429] on div "[PERSON_NAME] 剪髮+暑期體驗" at bounding box center [500, 445] width 95 height 43
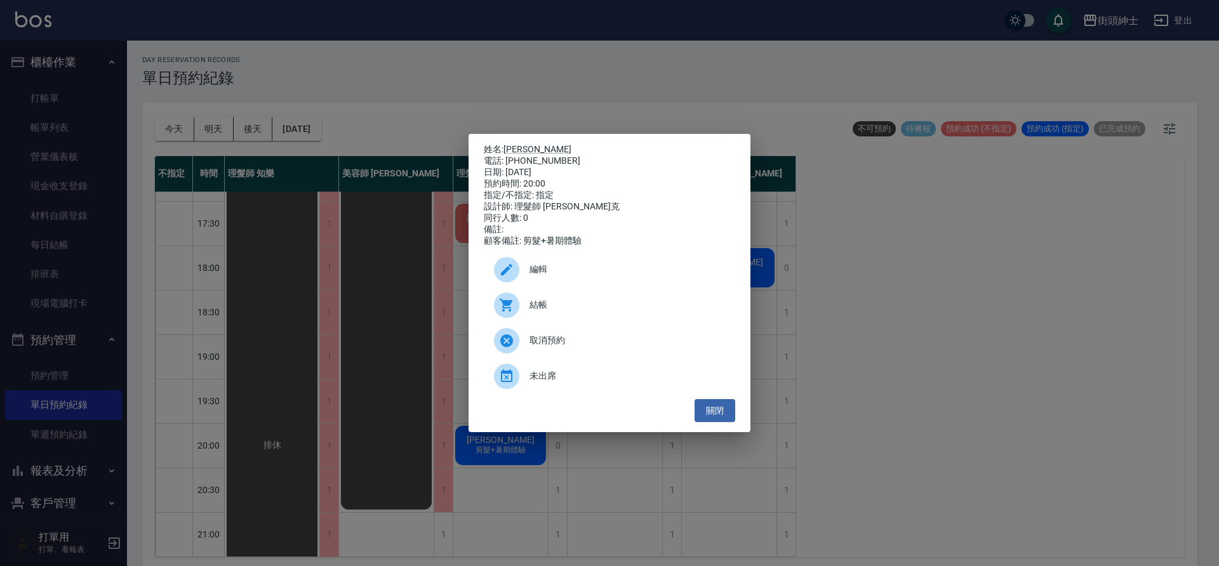
click at [563, 274] on span "編輯" at bounding box center [628, 269] width 196 height 13
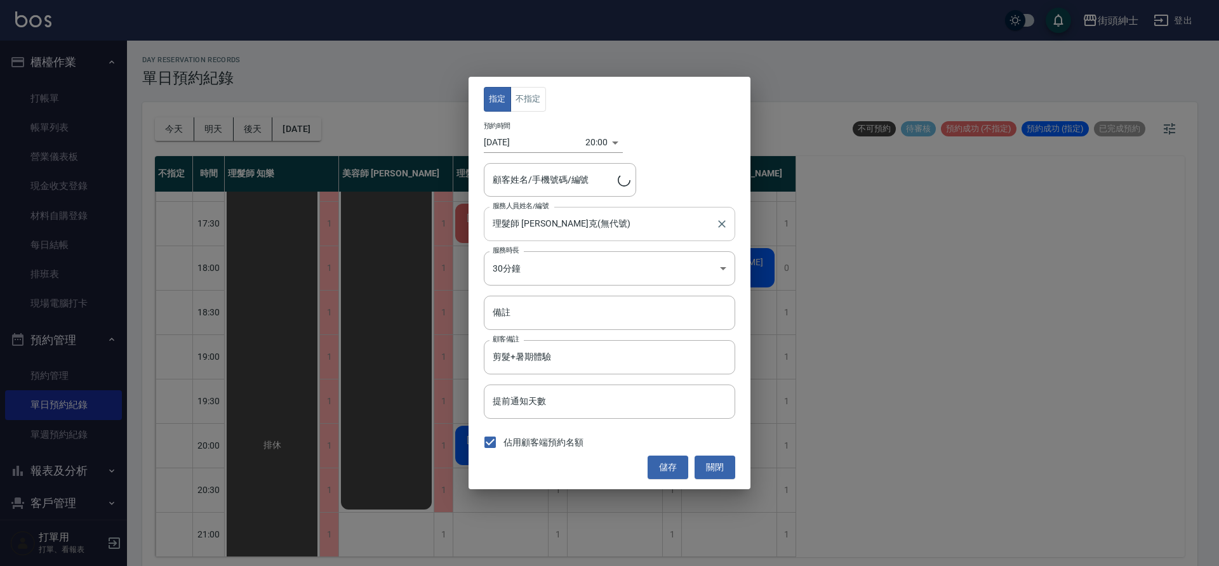
type input "[PERSON_NAME]/0910922657"
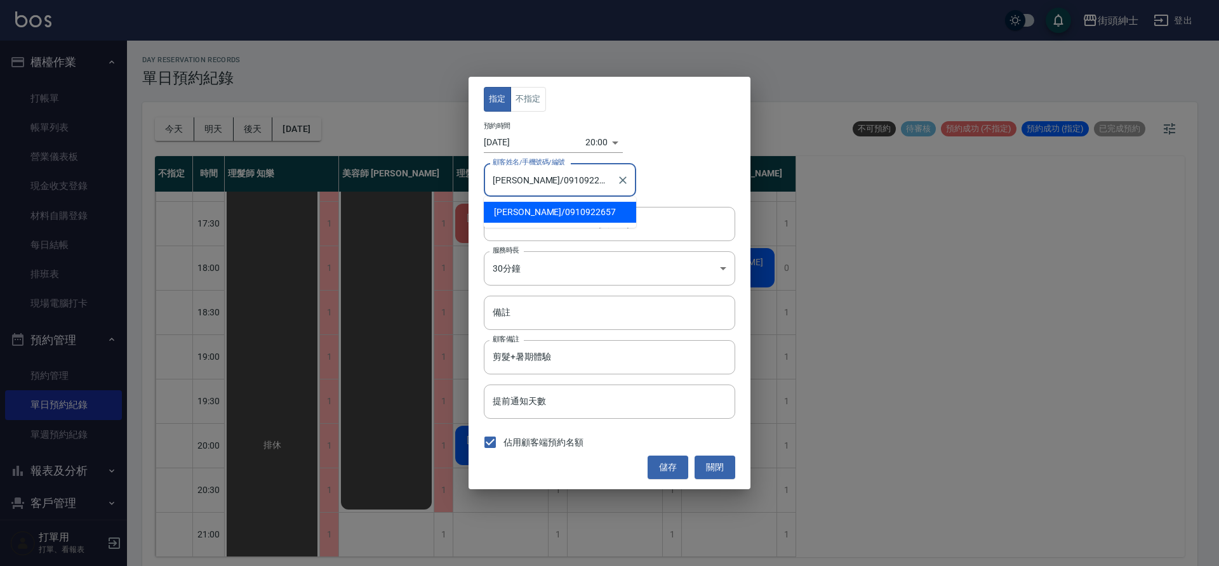
drag, startPoint x: 598, startPoint y: 178, endPoint x: 539, endPoint y: 178, distance: 59.1
click at [538, 178] on input "[PERSON_NAME]/0910922657" at bounding box center [551, 180] width 122 height 22
click at [733, 470] on button "關閉" at bounding box center [715, 467] width 41 height 23
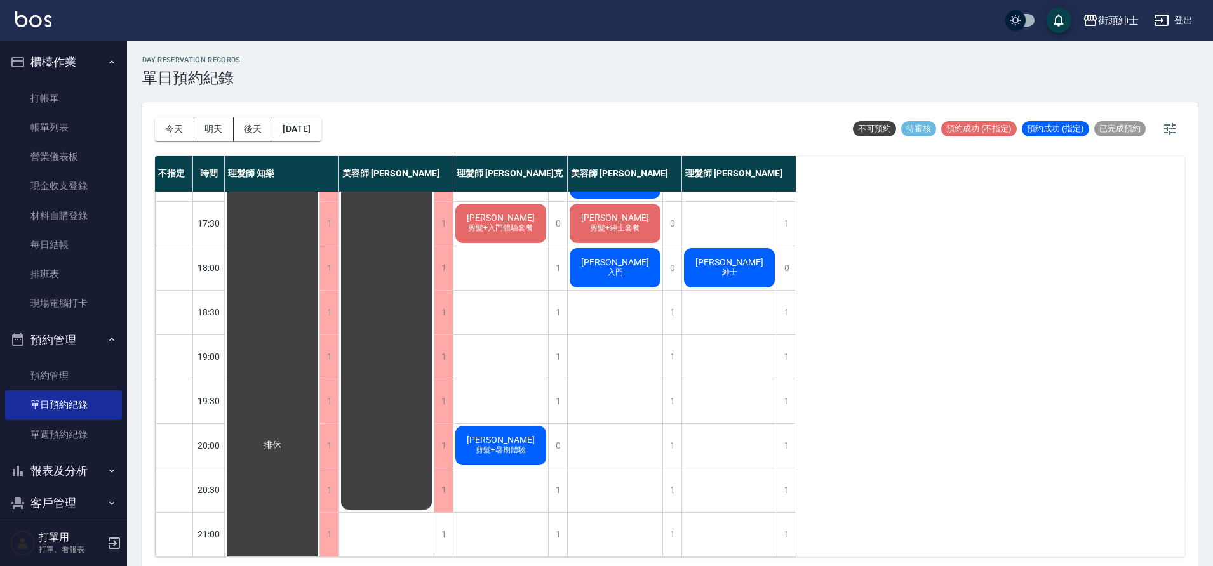
click at [682, 467] on div "巫蕎伃 剪髮+暑期體驗 [PERSON_NAME] 剪髮+入門體驗套餐 無名字 剪髮+紳士套餐 [PERSON_NAME]" at bounding box center [729, 89] width 95 height 933
click at [667, 471] on div "1" at bounding box center [671, 491] width 19 height 44
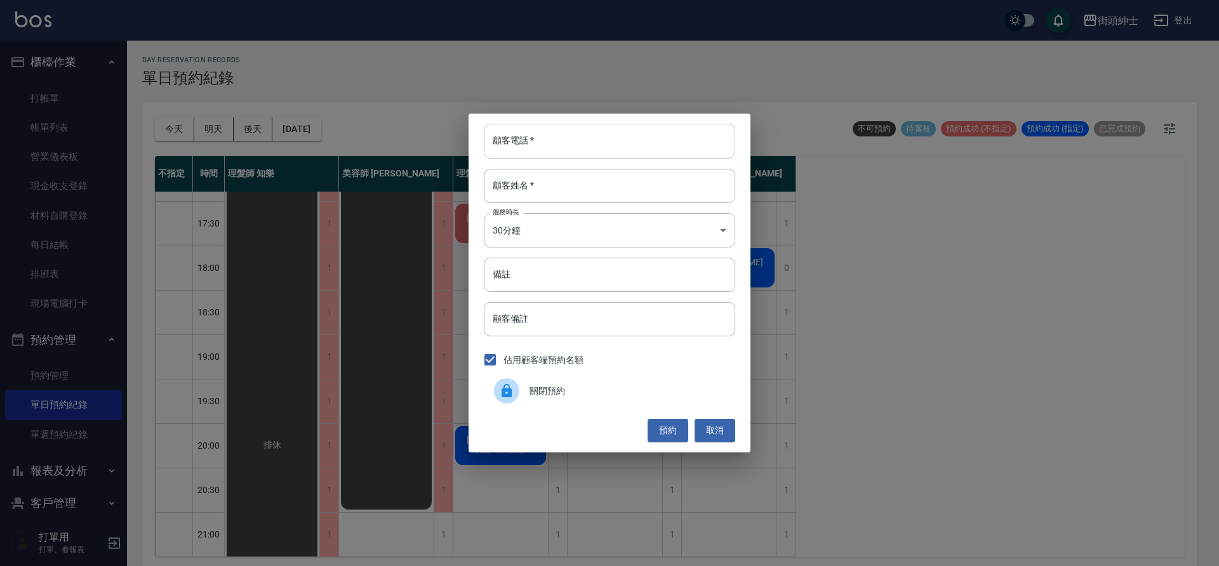
click at [558, 139] on input "顧客電話   *" at bounding box center [609, 141] width 251 height 34
paste input "0910922657"
type input "0910922657"
click at [587, 190] on input "顧客姓名   *" at bounding box center [609, 186] width 251 height 34
type input "0"
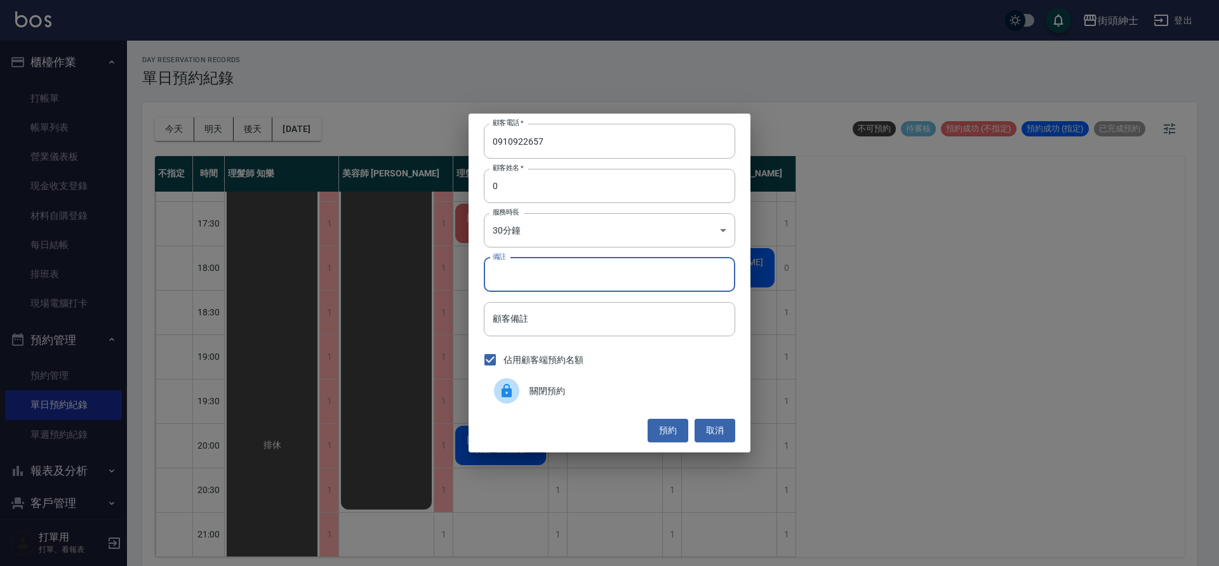
drag, startPoint x: 617, startPoint y: 257, endPoint x: 611, endPoint y: 273, distance: 16.9
click at [617, 258] on input "備註" at bounding box center [609, 275] width 251 height 34
type input "暑期"
click at [658, 434] on button "預約" at bounding box center [668, 430] width 41 height 23
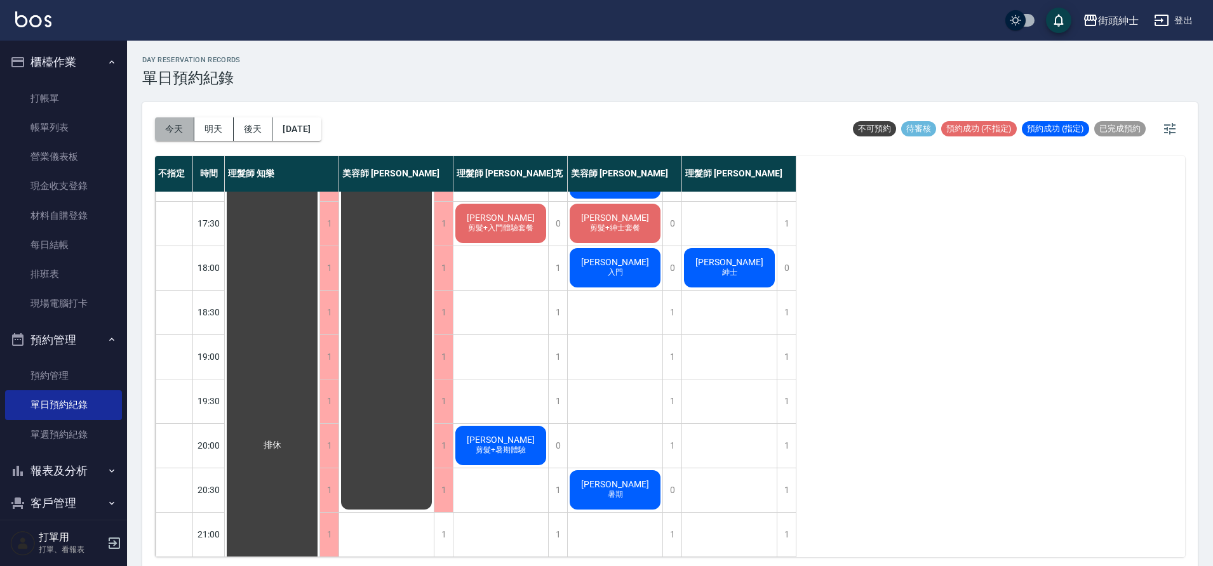
click at [164, 118] on button "今天" at bounding box center [174, 128] width 39 height 23
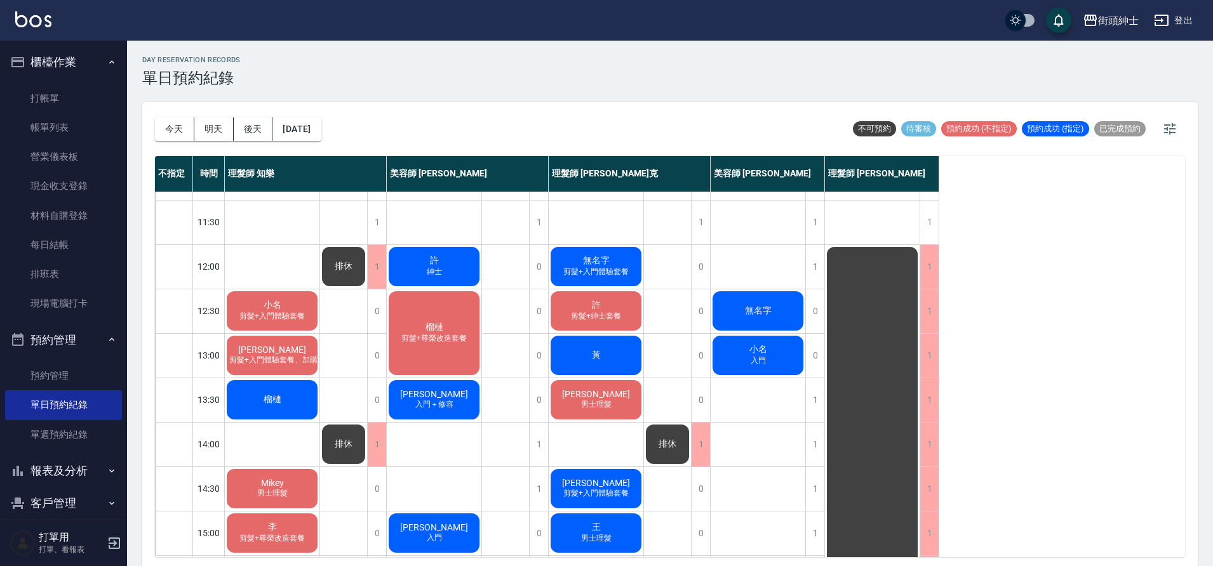
scroll to position [69, 0]
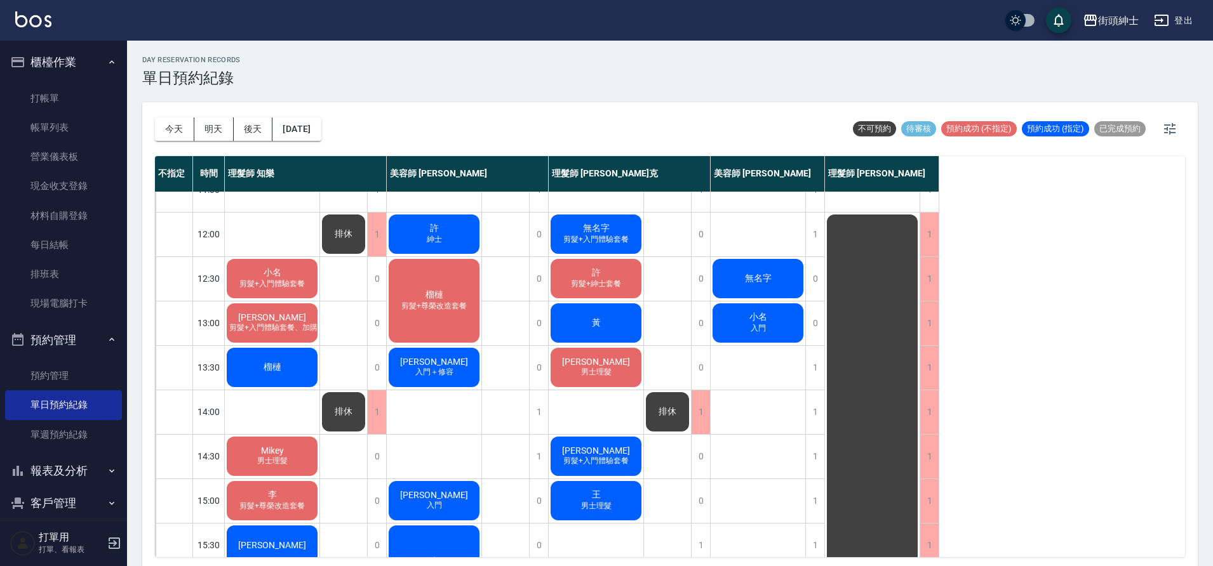
click at [298, 142] on div "[DATE] [DATE] [DATE] [DATE]" at bounding box center [238, 129] width 166 height 54
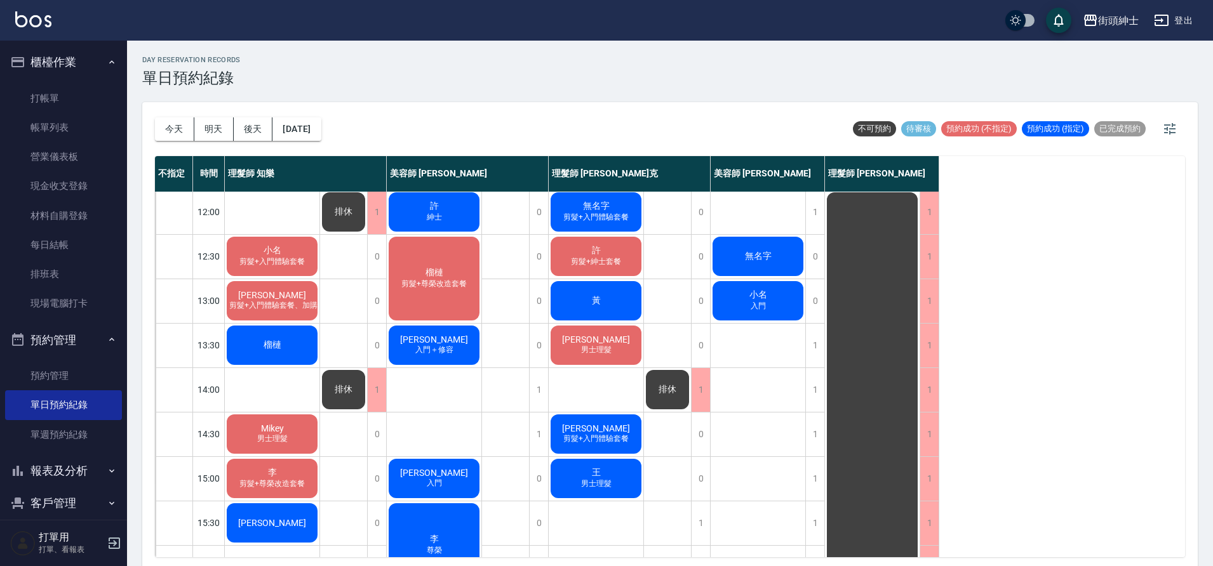
scroll to position [69, 0]
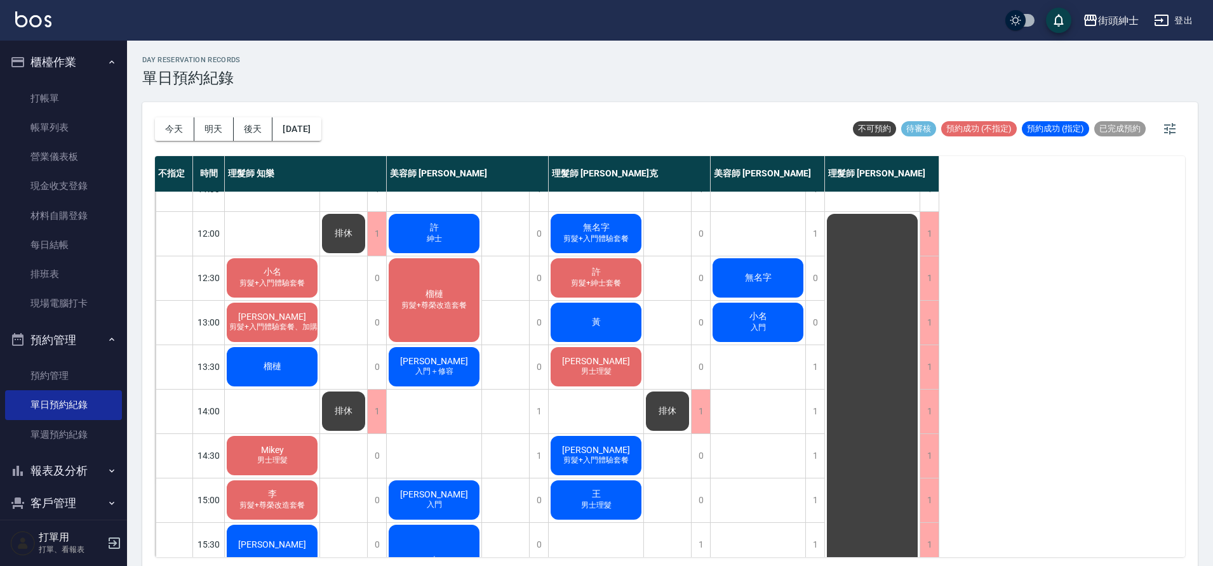
click at [303, 354] on div "榴槤" at bounding box center [272, 366] width 95 height 43
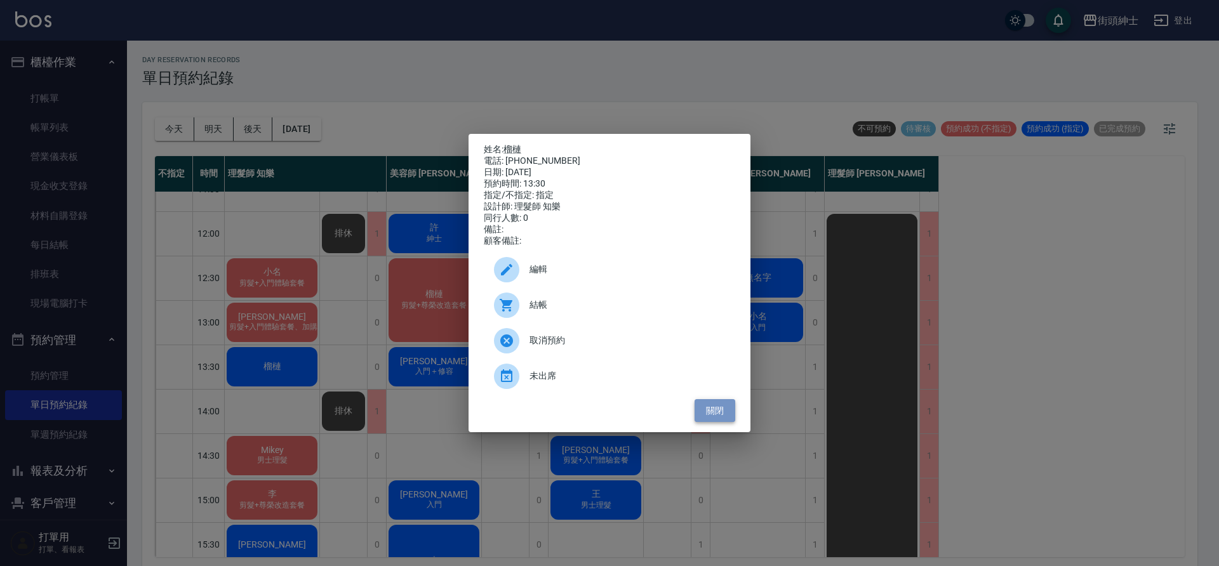
click at [709, 422] on button "關閉" at bounding box center [715, 410] width 41 height 23
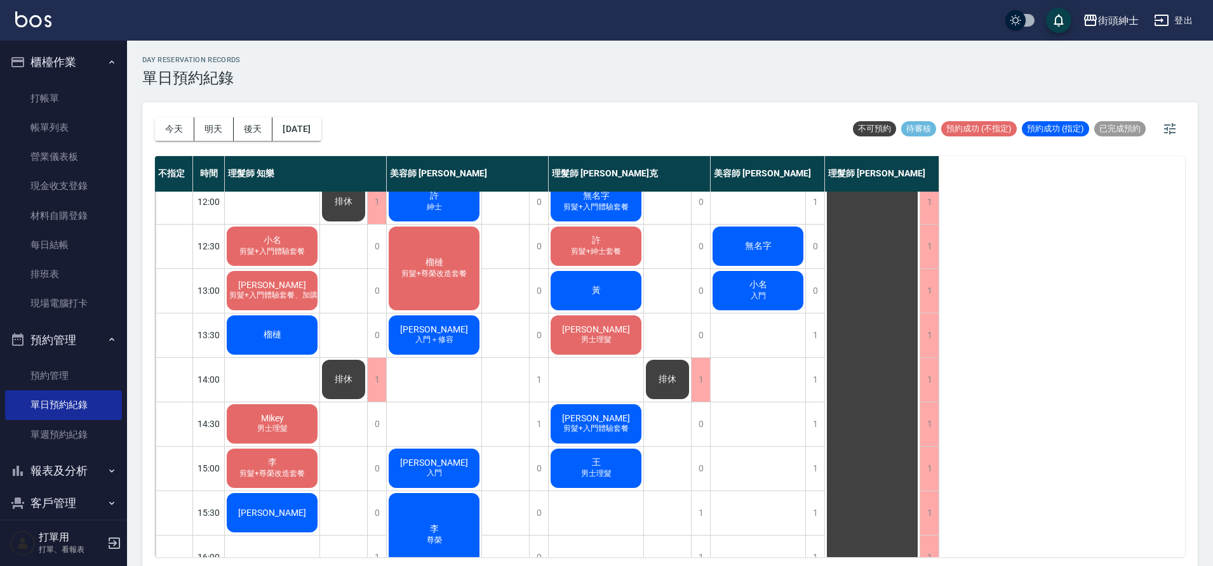
scroll to position [100, 0]
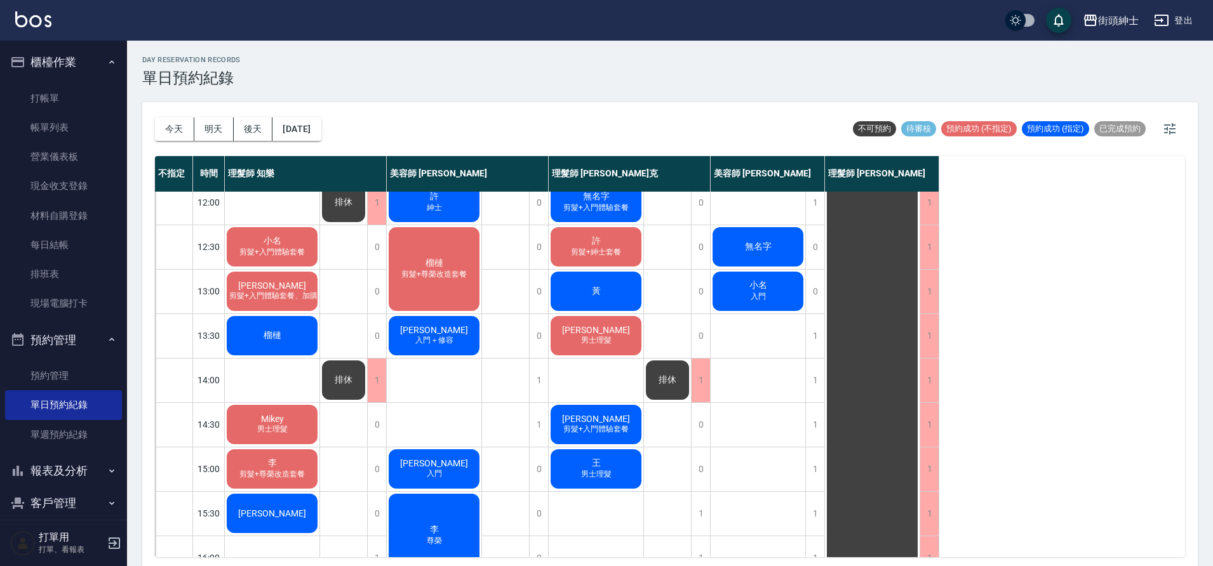
click at [286, 291] on span "[PERSON_NAME]" at bounding box center [272, 286] width 73 height 10
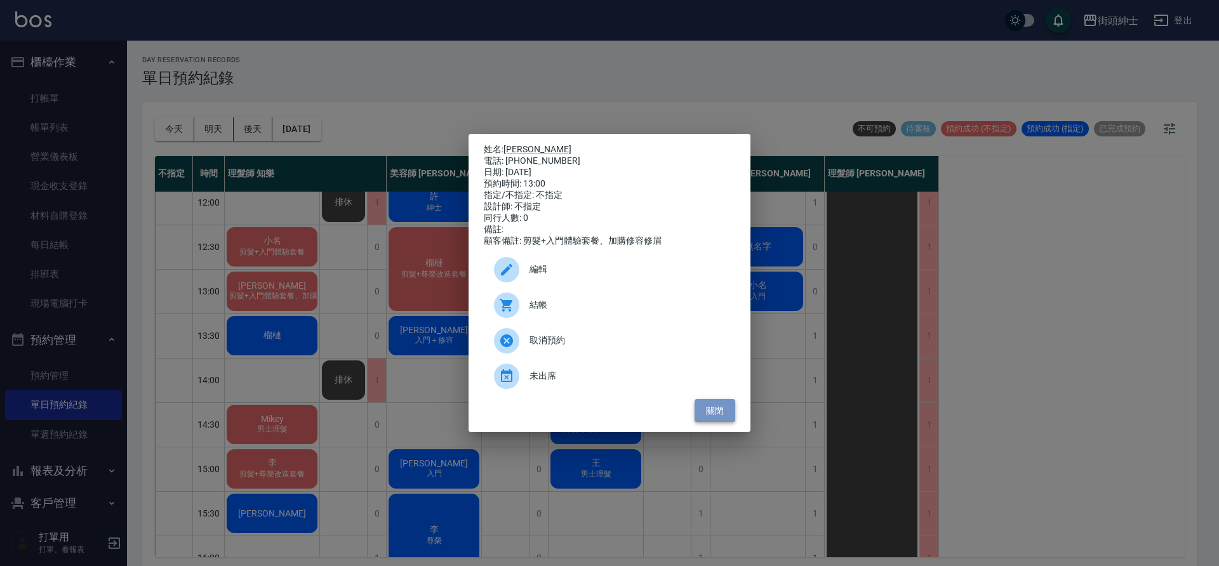
click at [724, 415] on button "關閉" at bounding box center [715, 410] width 41 height 23
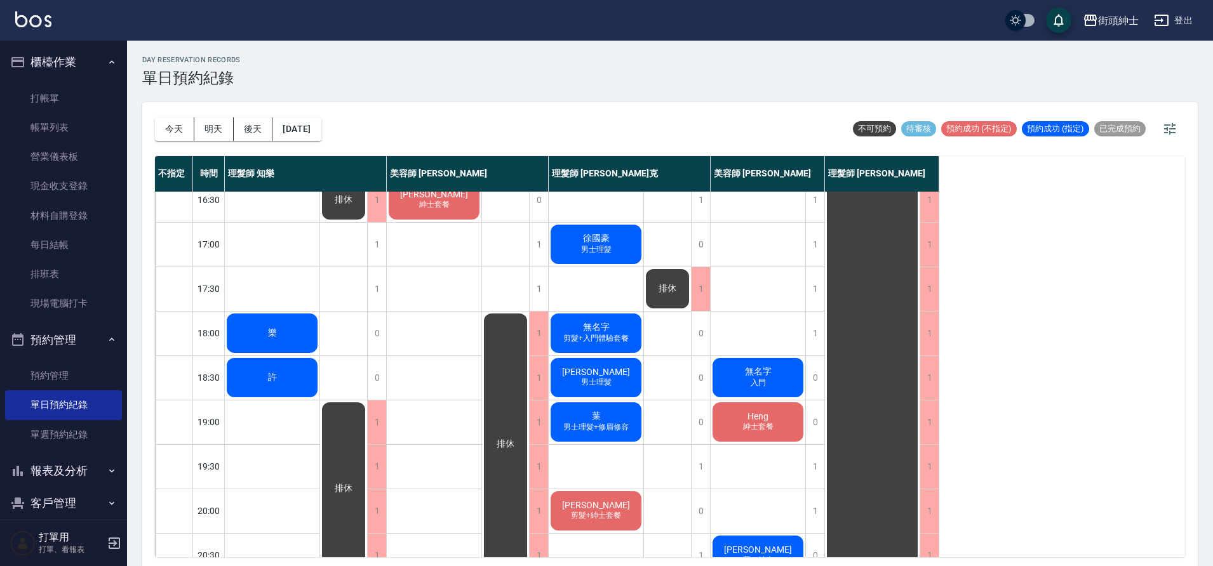
scroll to position [496, 0]
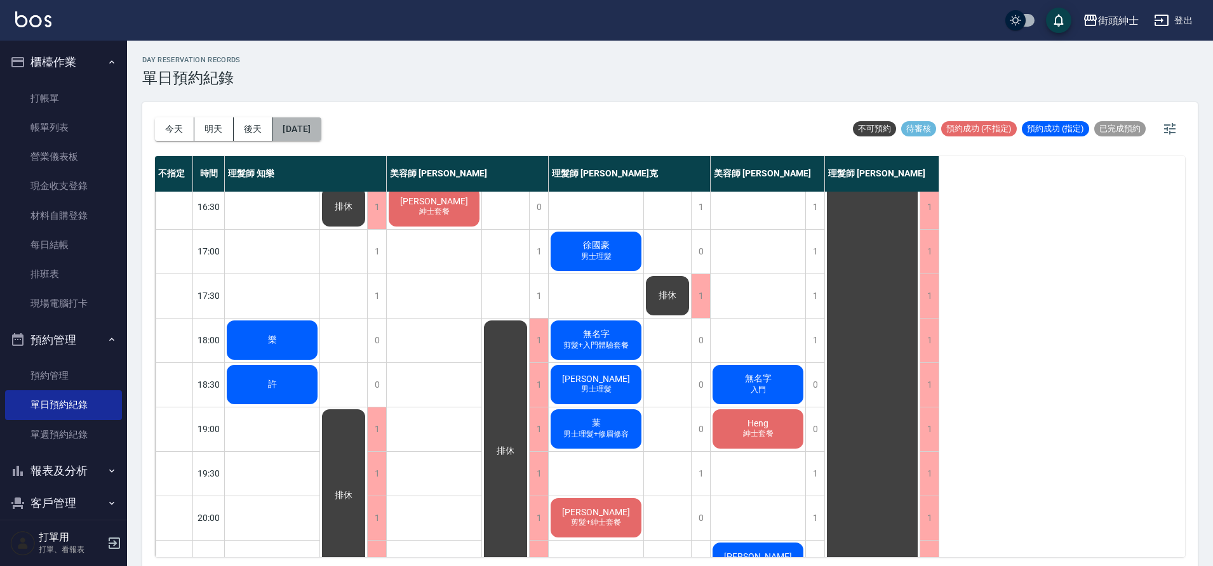
click at [304, 128] on button "[DATE]" at bounding box center [296, 128] width 48 height 23
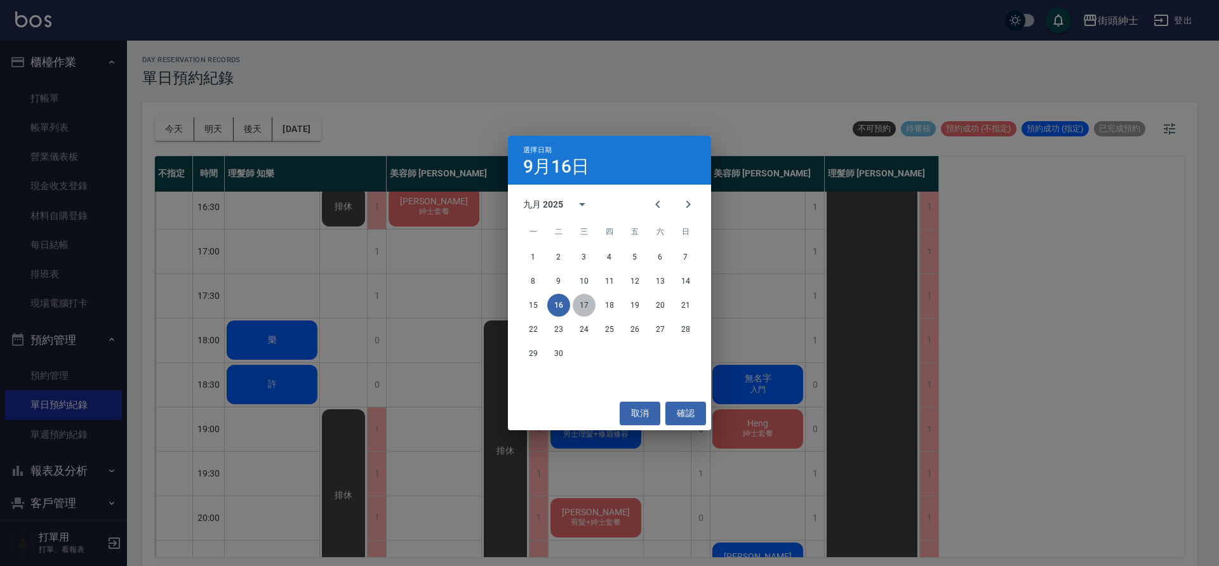
click at [581, 299] on button "17" at bounding box center [584, 305] width 23 height 23
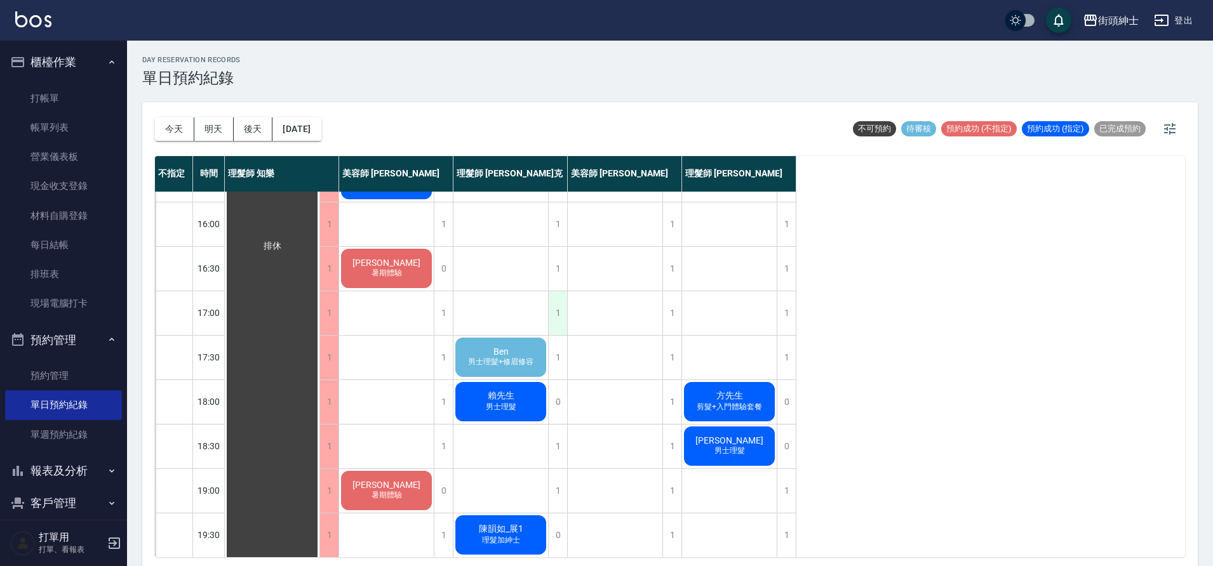
scroll to position [422, 0]
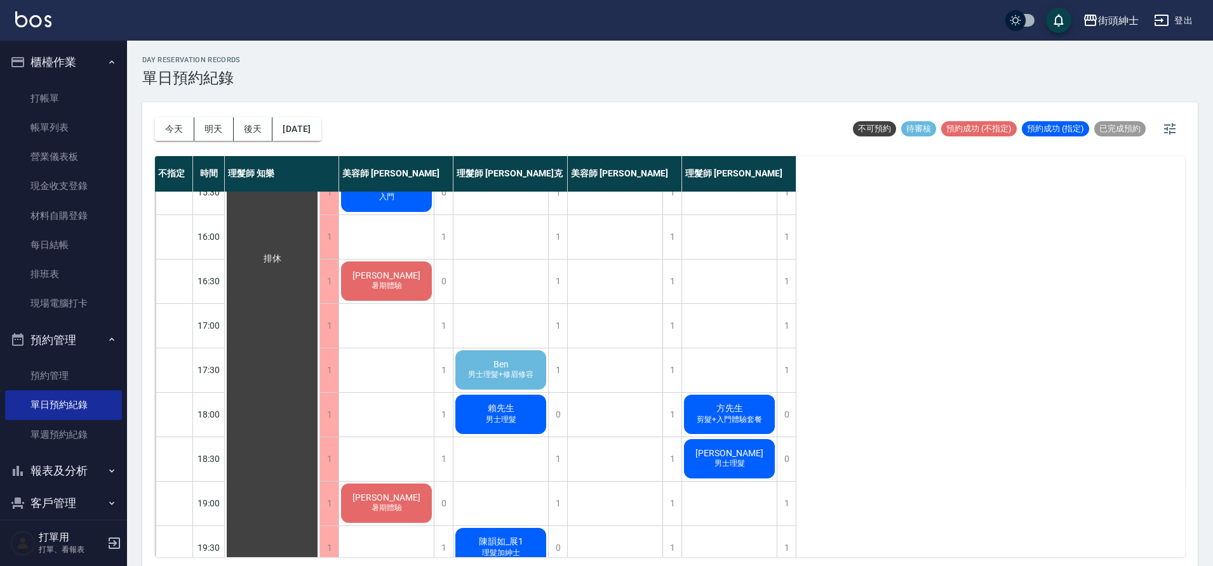
click at [525, 359] on div "[PERSON_NAME] 男士理髮+修眉修容" at bounding box center [500, 370] width 95 height 43
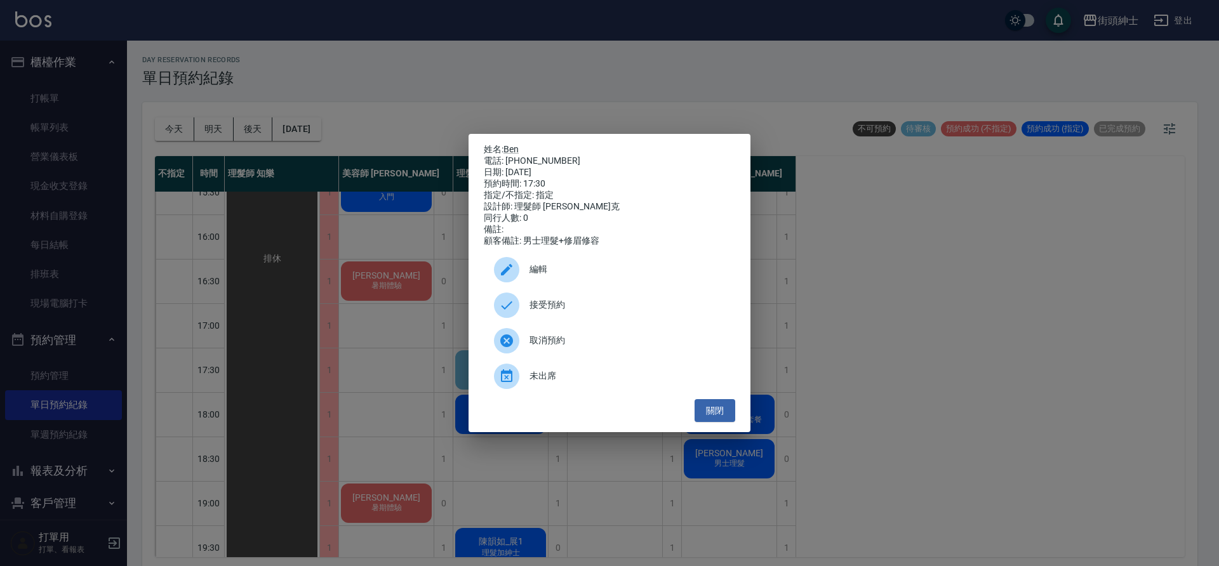
click at [540, 308] on span "接受預約" at bounding box center [628, 304] width 196 height 13
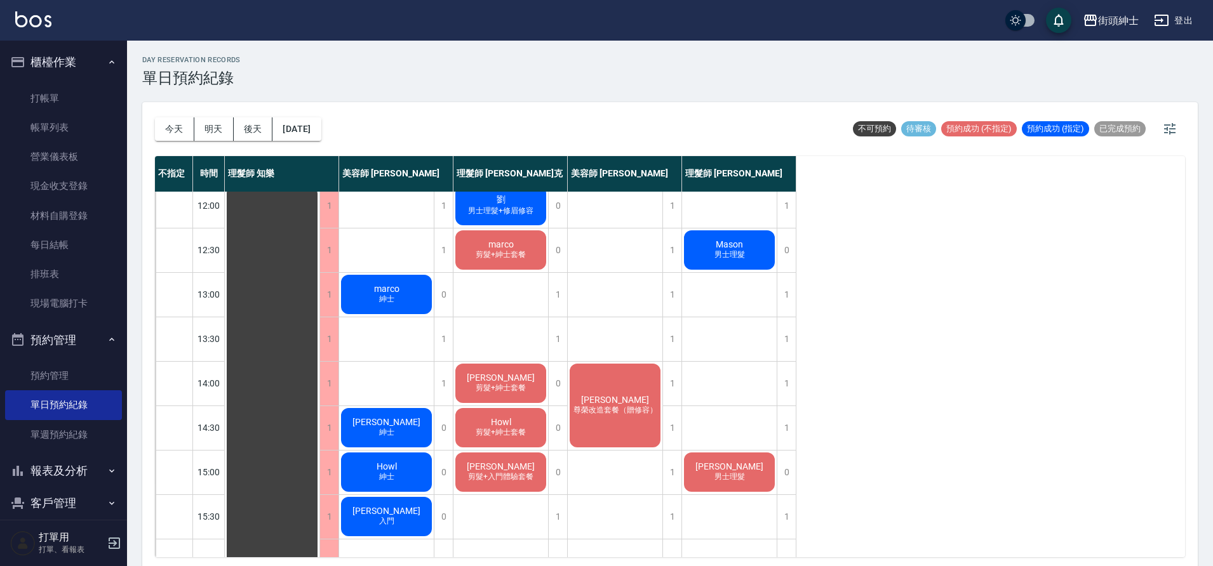
scroll to position [95, 0]
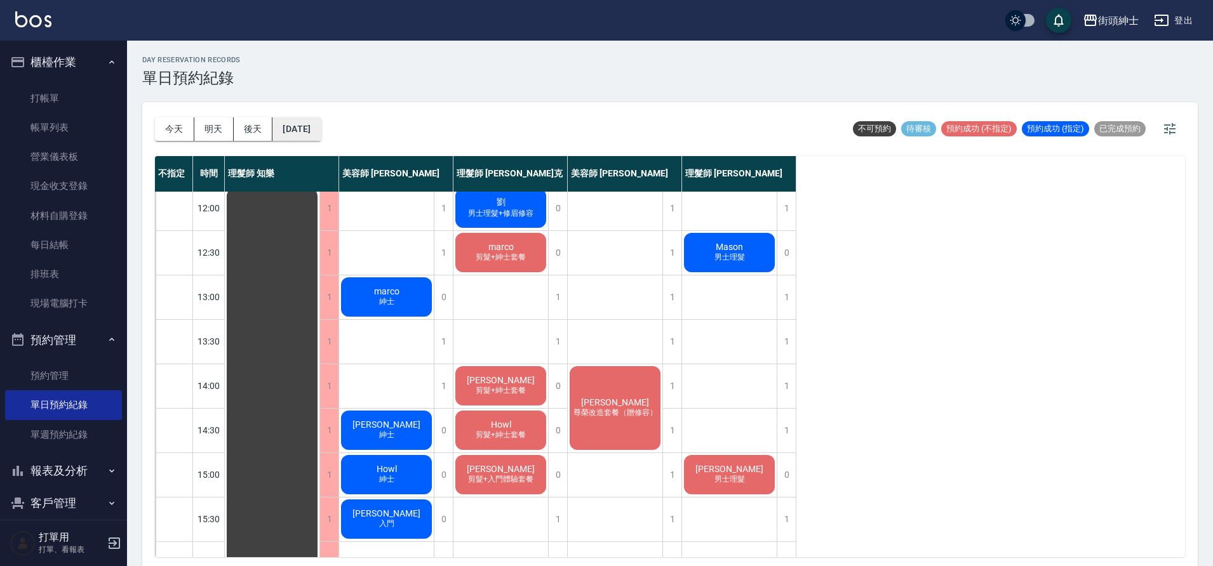
click at [312, 130] on button "[DATE]" at bounding box center [296, 128] width 48 height 23
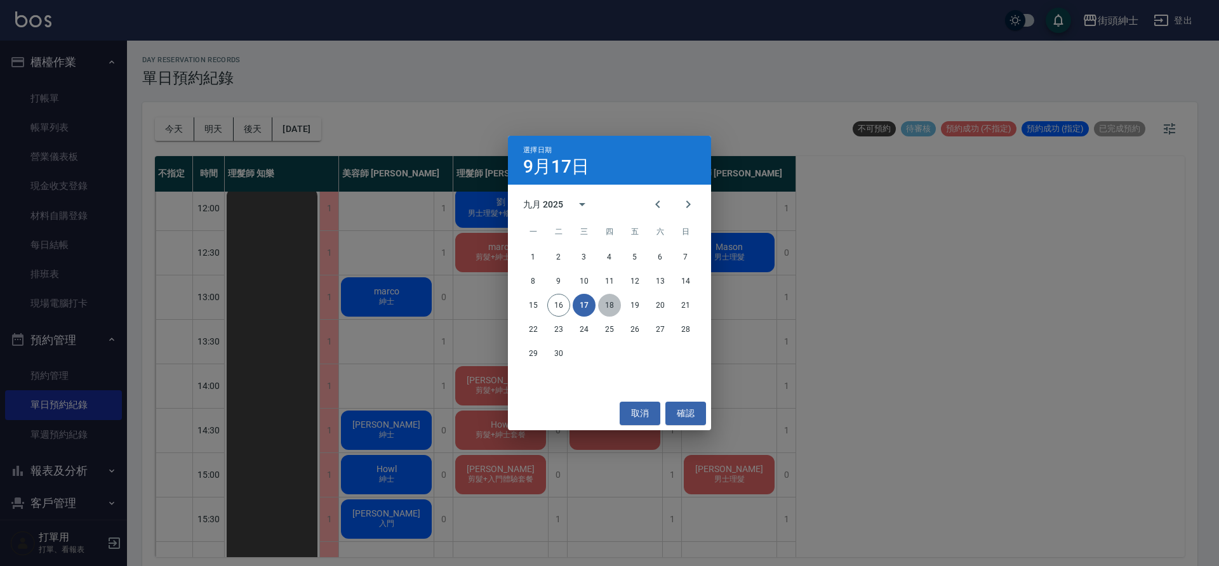
click at [618, 307] on button "18" at bounding box center [609, 305] width 23 height 23
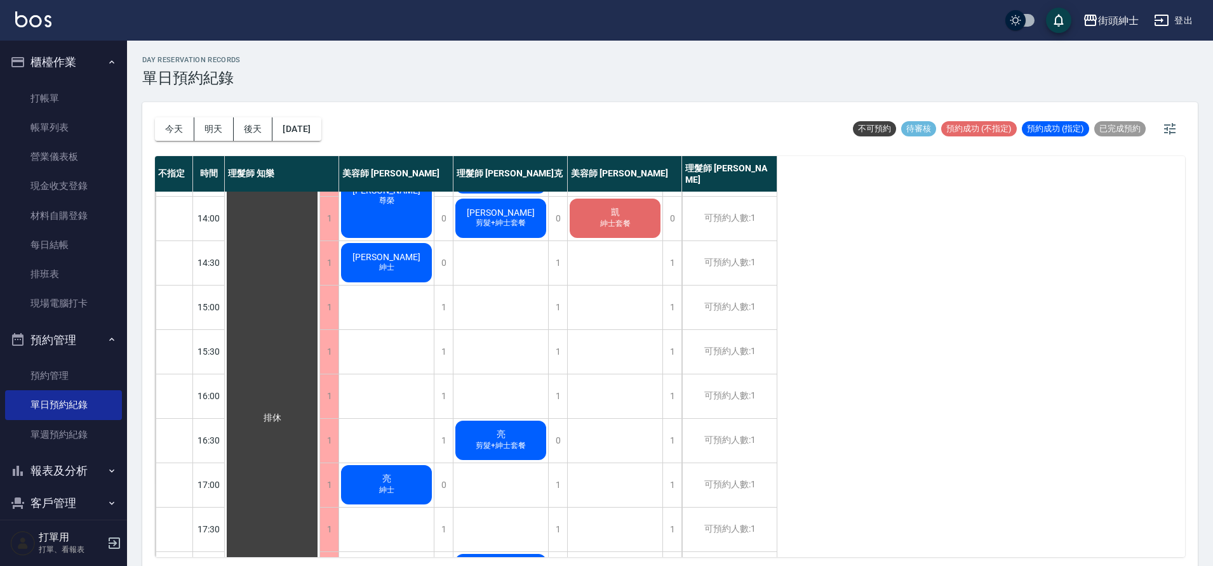
scroll to position [457, 0]
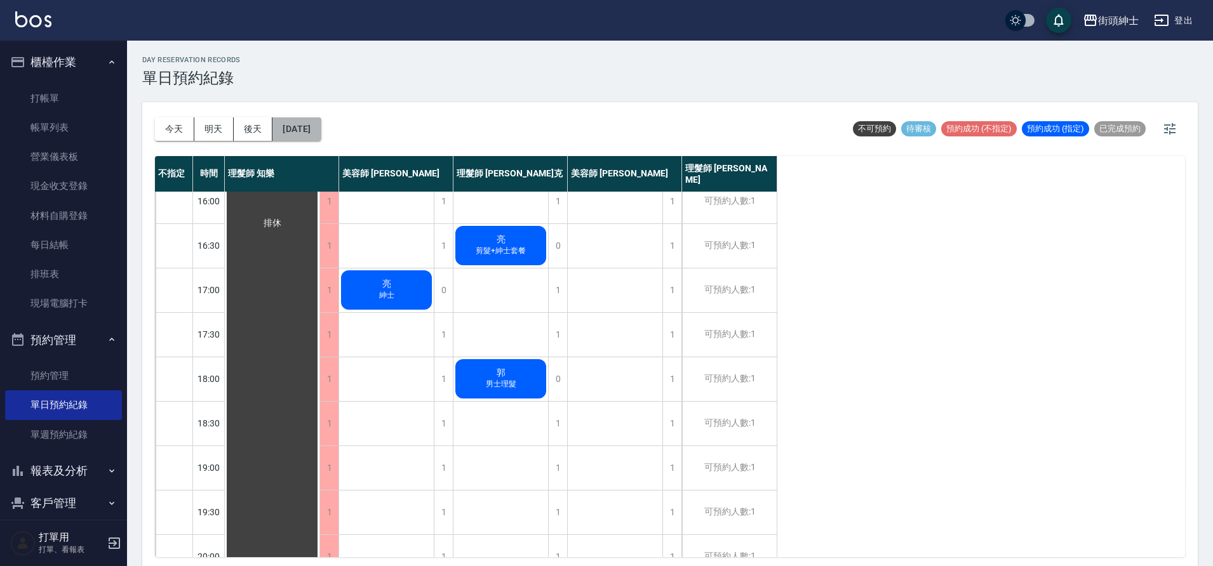
click at [301, 129] on button "[DATE]" at bounding box center [296, 128] width 48 height 23
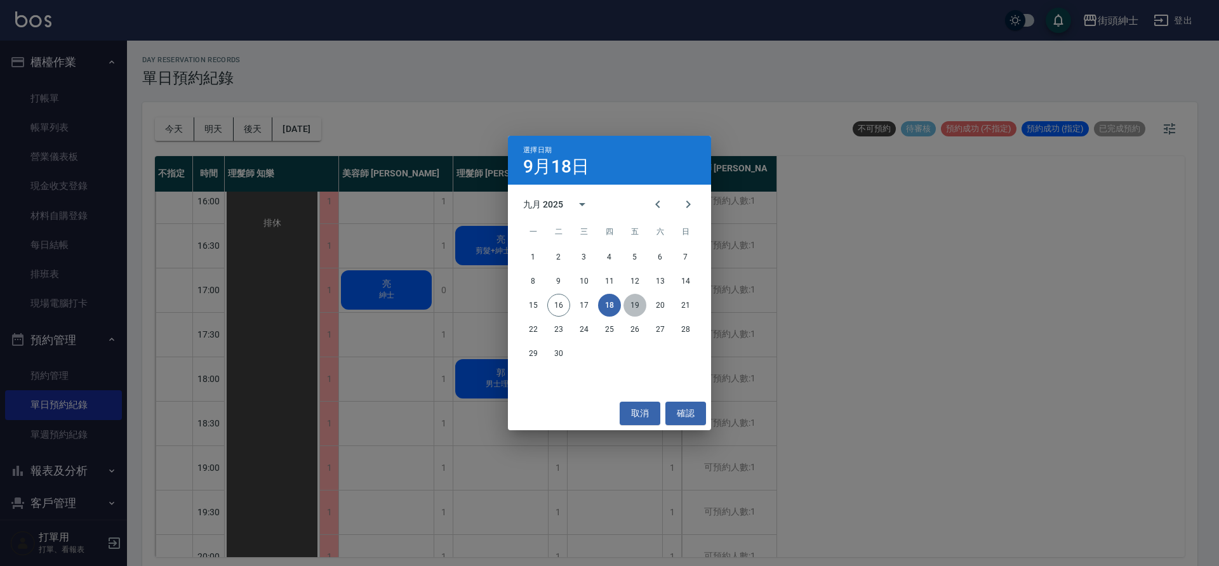
click at [640, 312] on button "19" at bounding box center [635, 305] width 23 height 23
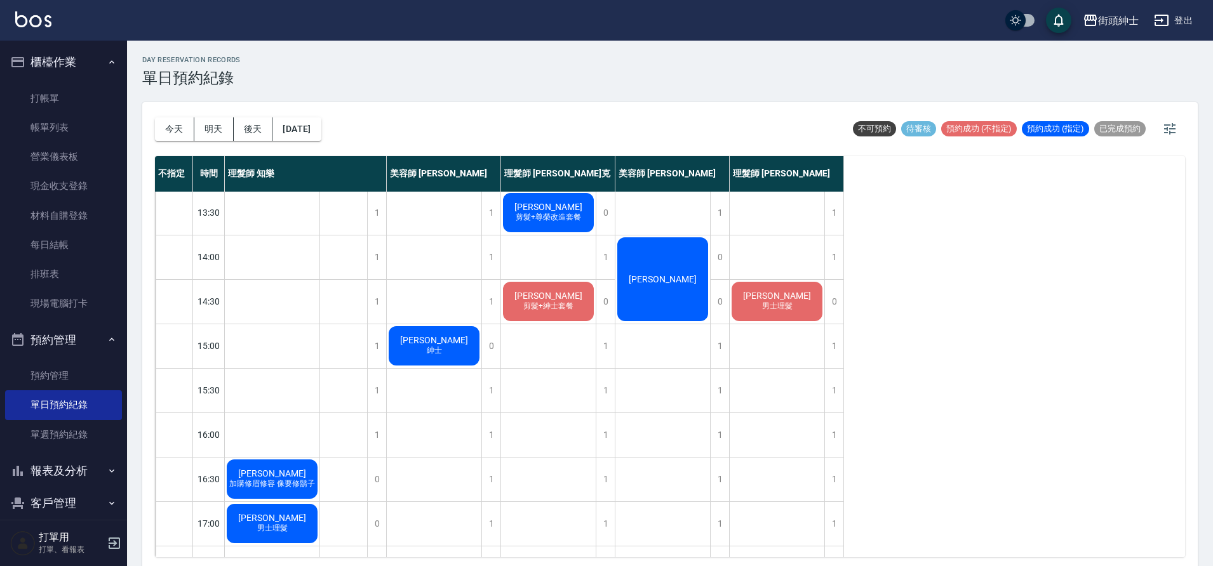
scroll to position [123, 0]
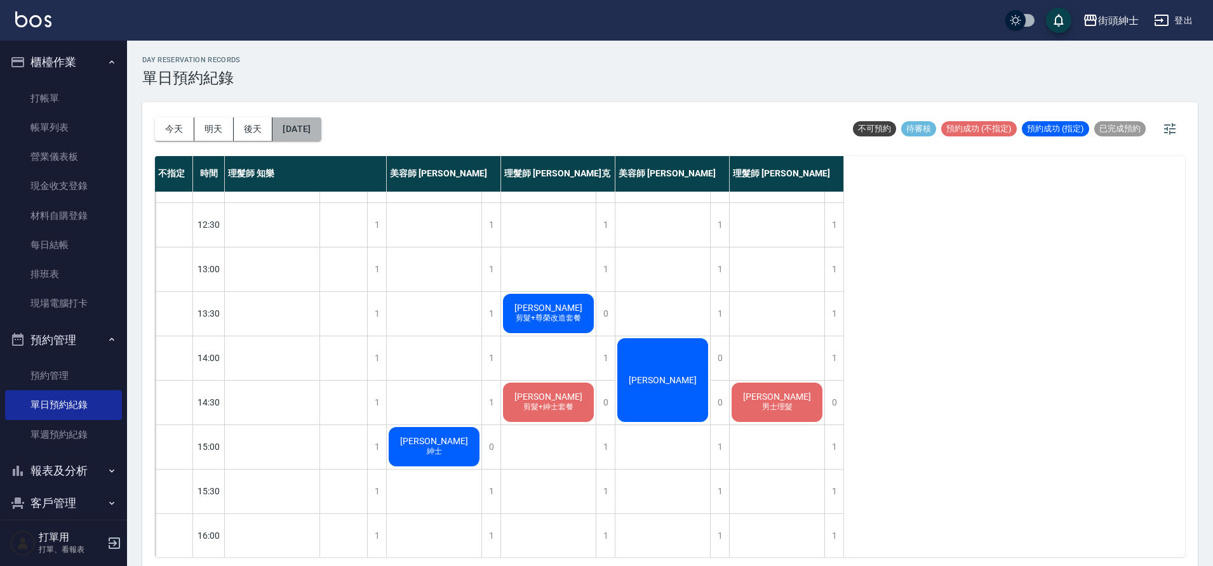
click at [314, 124] on button "[DATE]" at bounding box center [296, 128] width 48 height 23
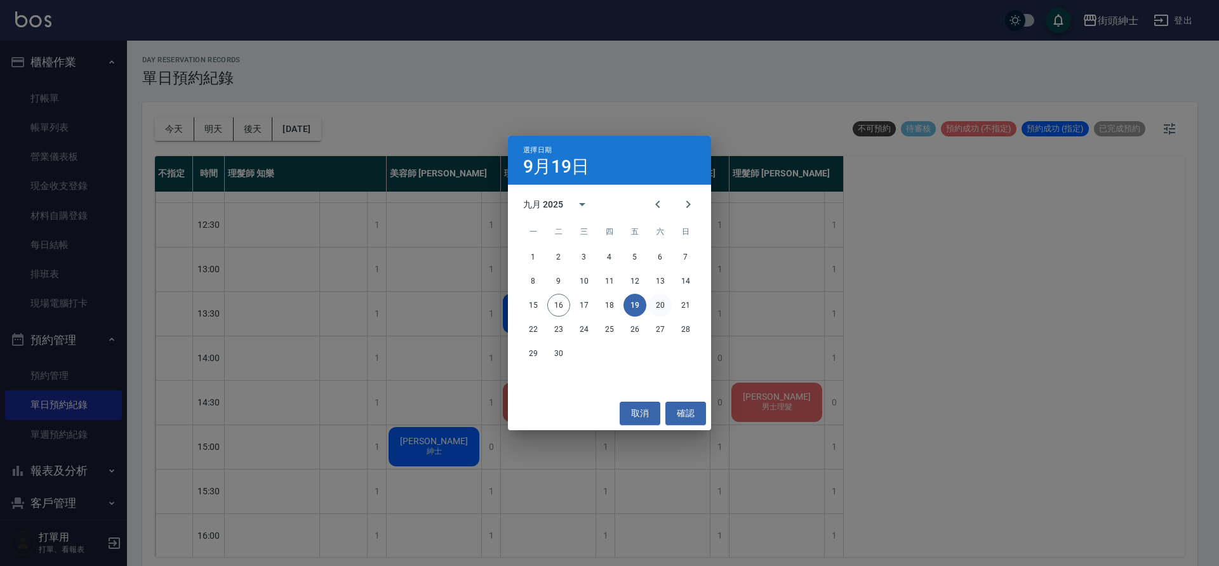
click at [655, 303] on button "20" at bounding box center [660, 305] width 23 height 23
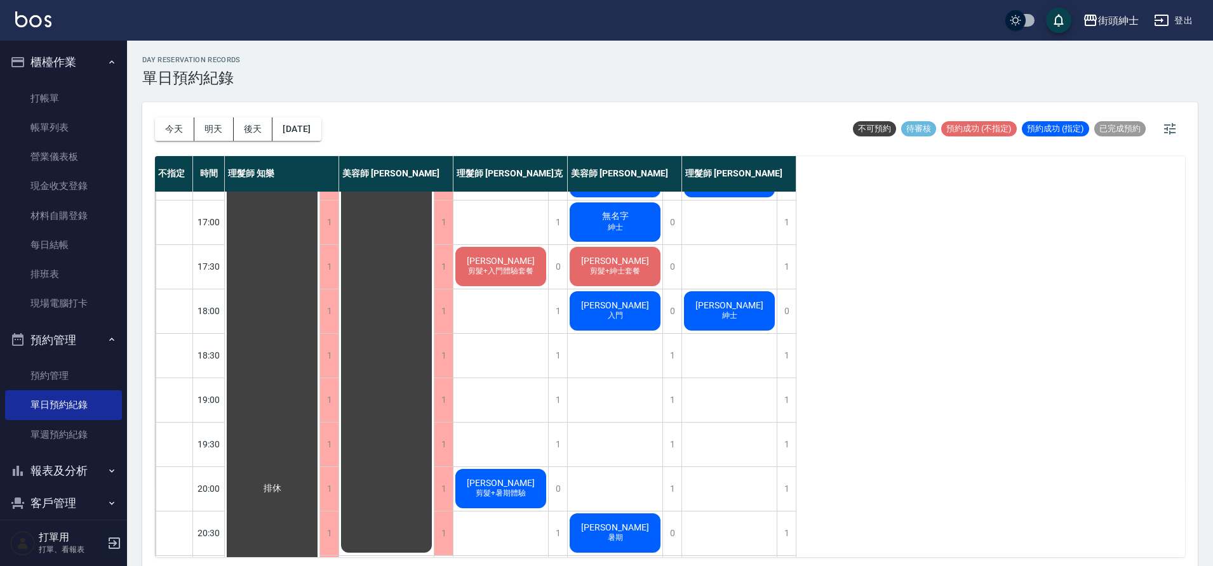
scroll to position [578, 0]
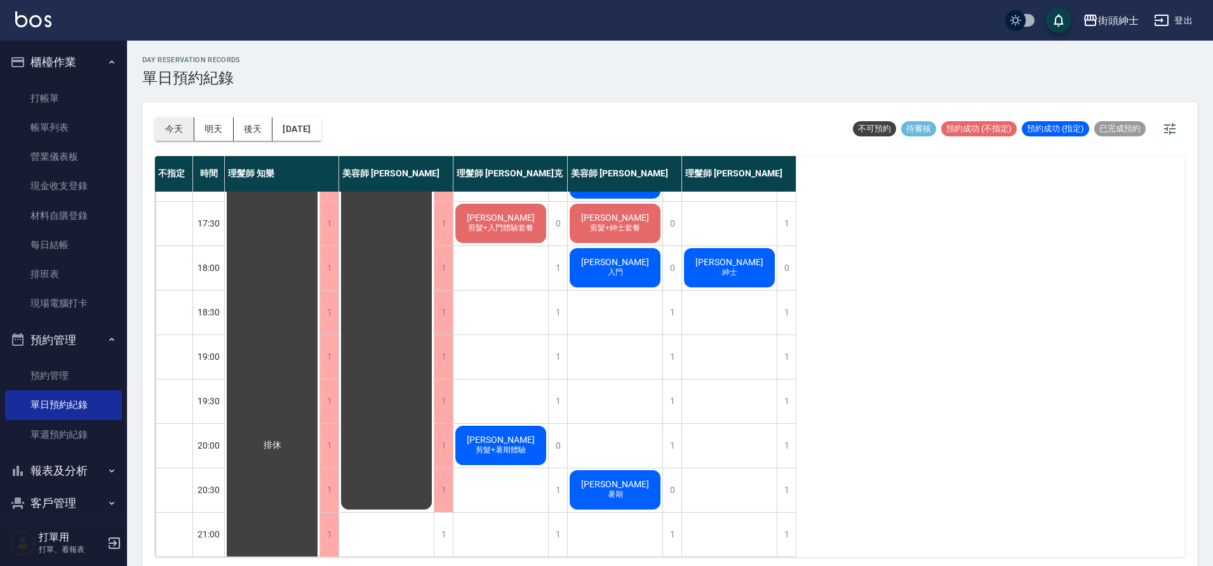
click at [174, 121] on button "今天" at bounding box center [174, 128] width 39 height 23
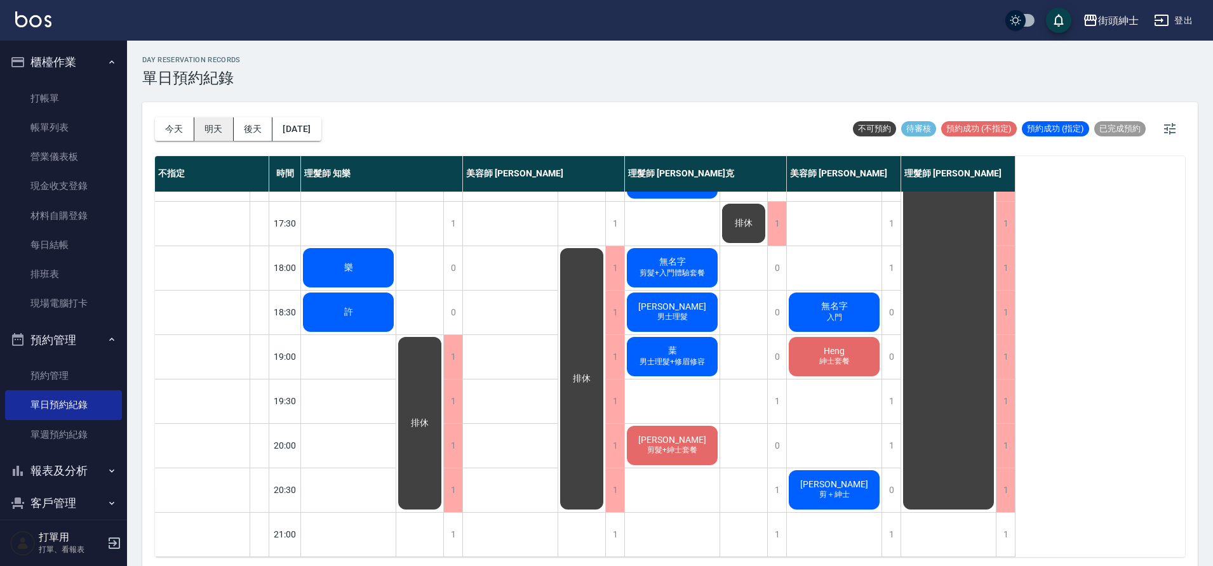
click at [206, 131] on button "明天" at bounding box center [213, 128] width 39 height 23
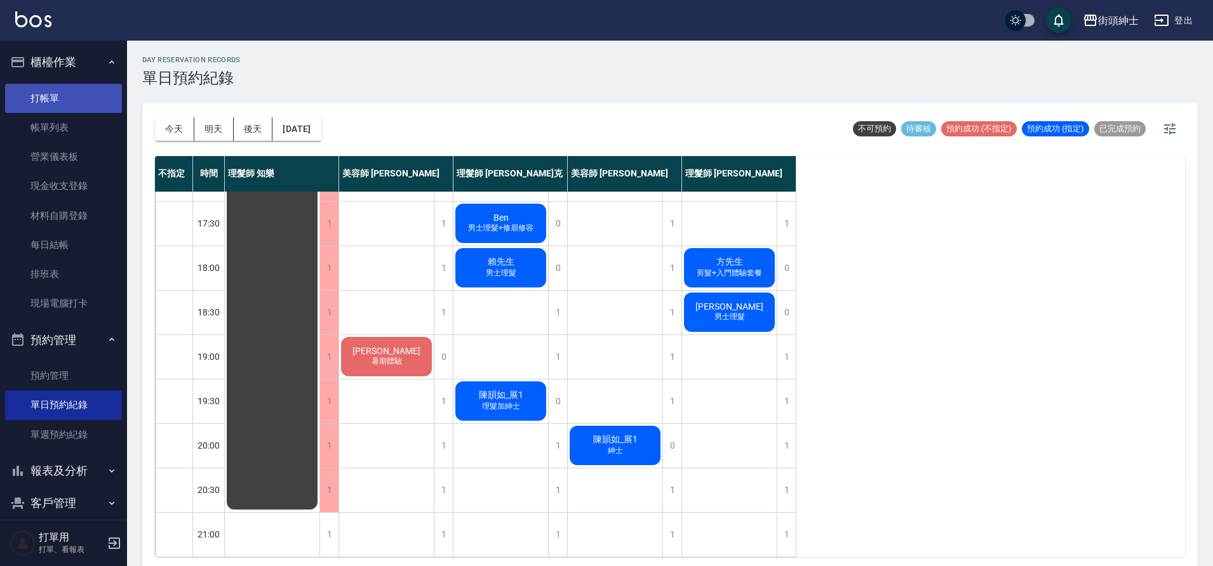
scroll to position [578, 0]
click at [321, 126] on button "[DATE]" at bounding box center [296, 128] width 48 height 23
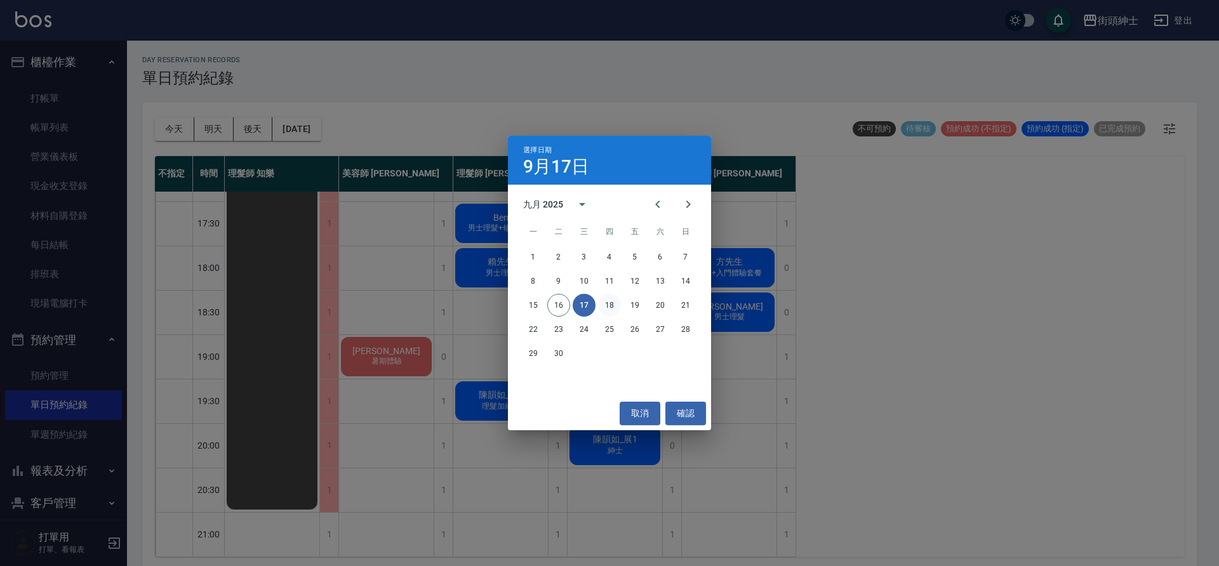
click at [613, 302] on button "18" at bounding box center [609, 305] width 23 height 23
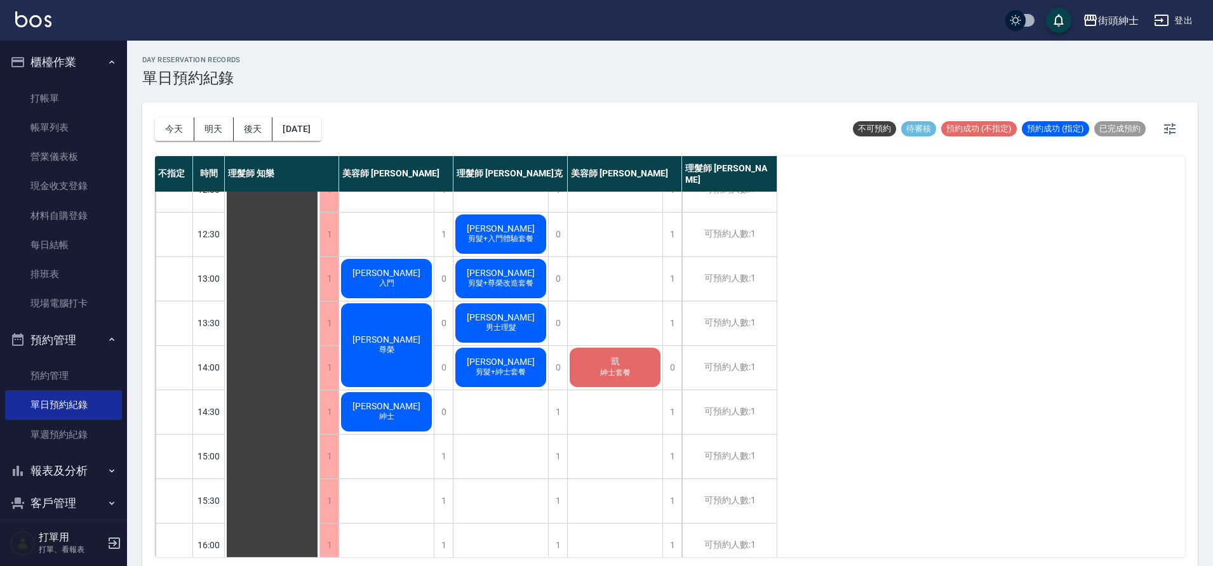
scroll to position [110, 0]
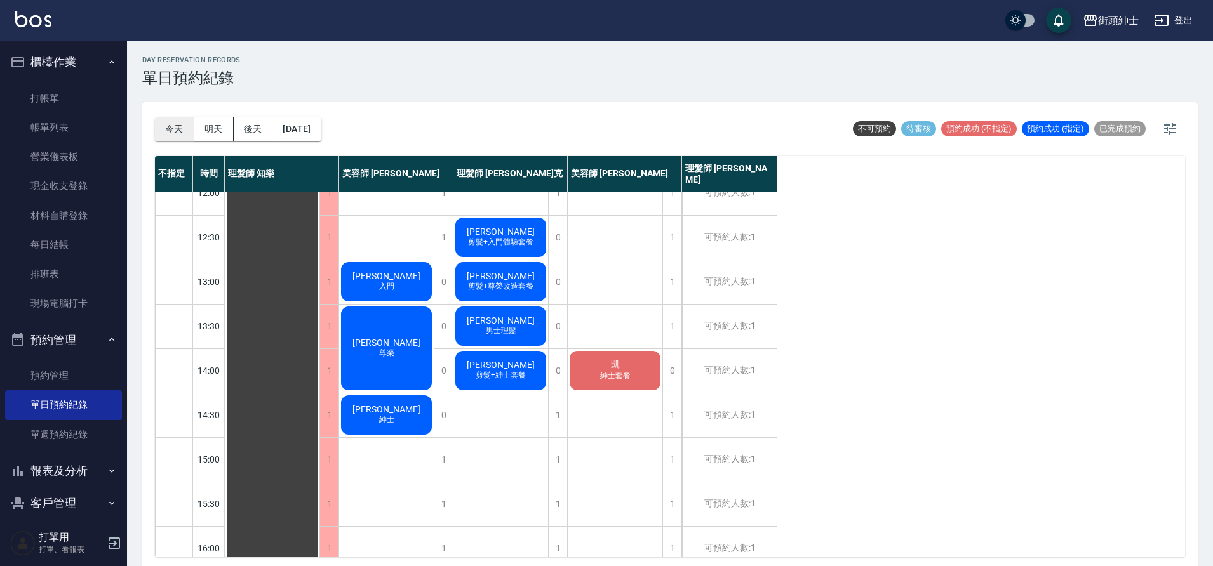
click at [156, 124] on button "今天" at bounding box center [174, 128] width 39 height 23
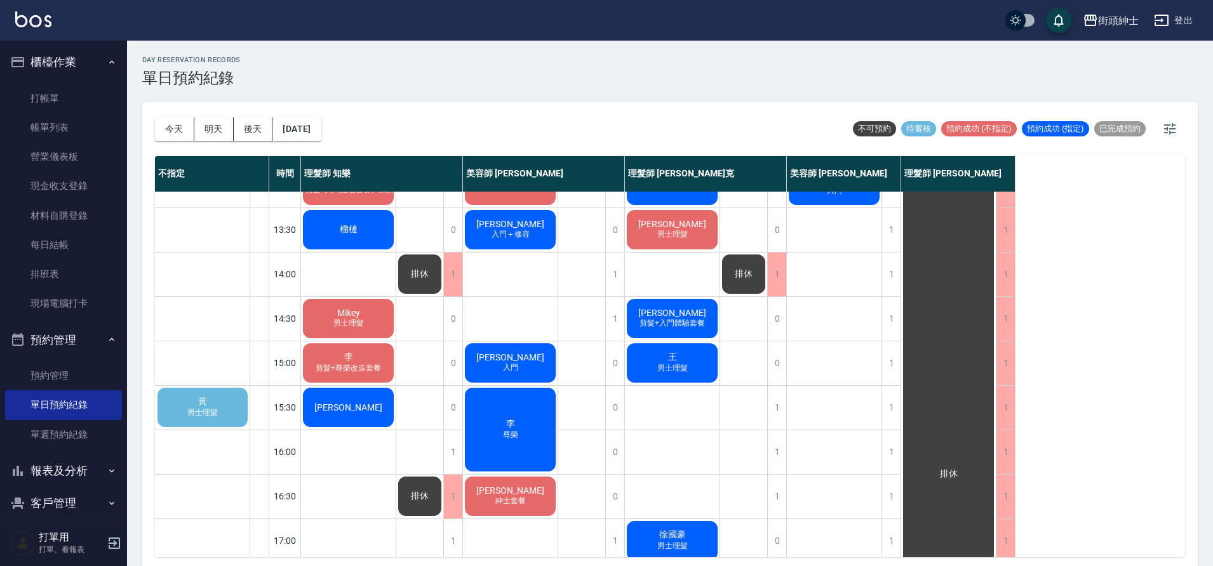
scroll to position [171, 0]
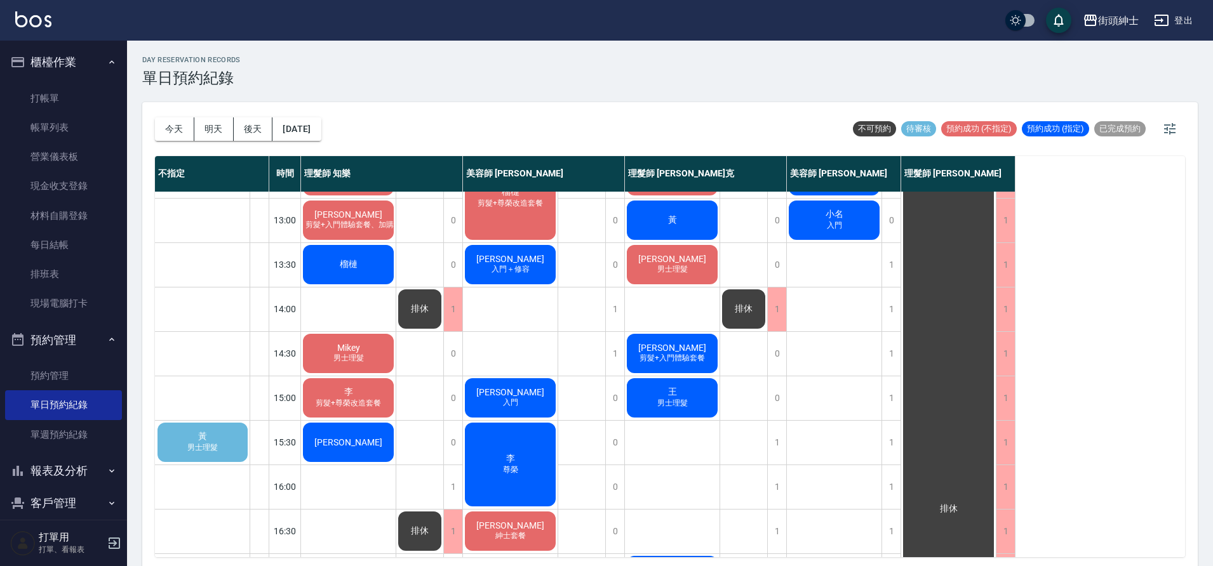
click at [212, 442] on div "黃 男士理髮" at bounding box center [203, 442] width 94 height 43
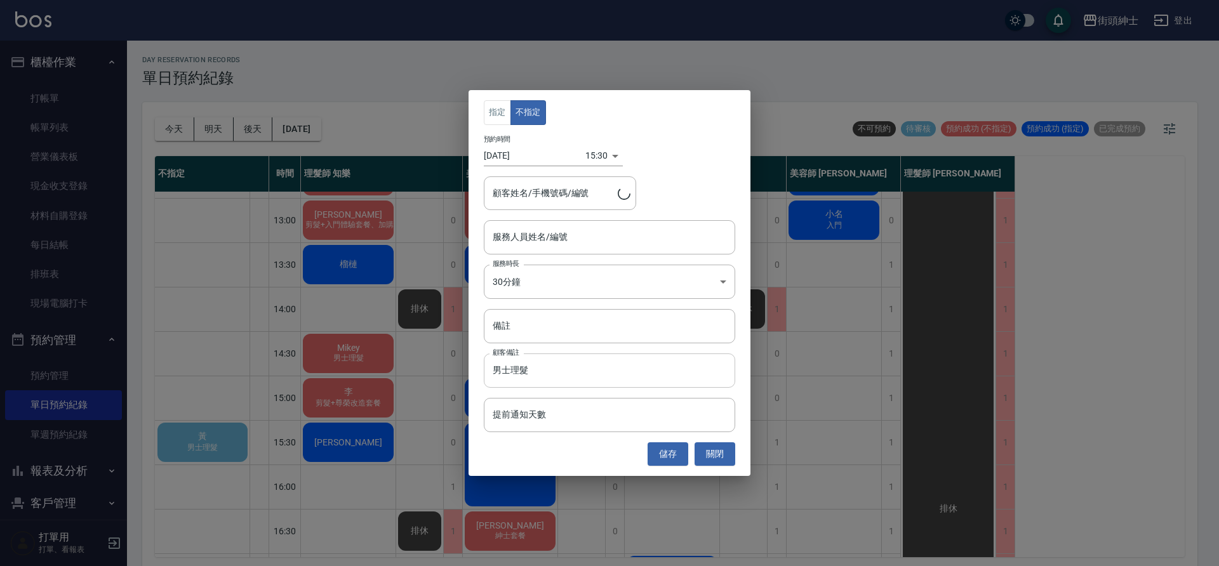
type input "黃/0988603868"
click at [578, 238] on input "服務人員姓名/編號" at bounding box center [610, 237] width 240 height 22
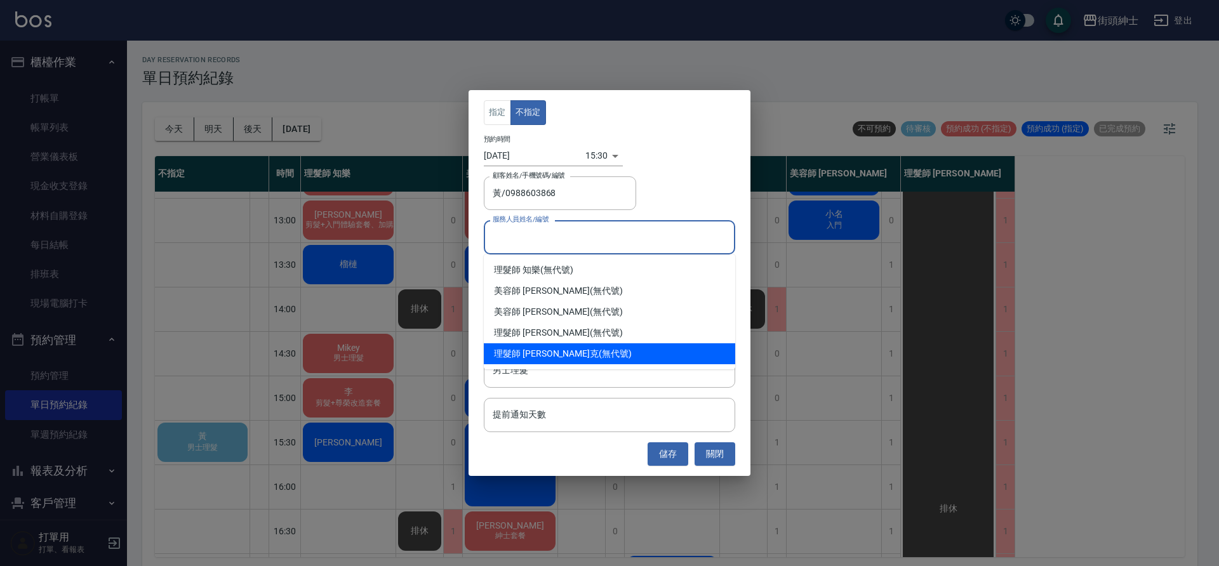
click at [582, 352] on div "理髮師 [PERSON_NAME]克 (無代號)" at bounding box center [609, 354] width 251 height 21
type input "理髮師 [PERSON_NAME]克(無代號)"
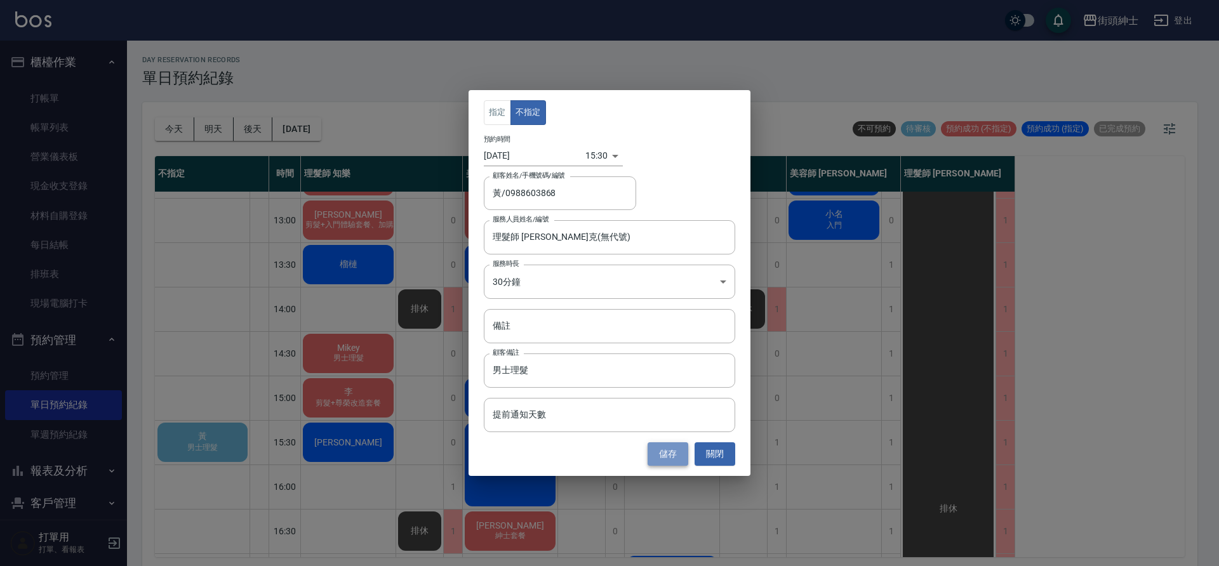
click at [667, 458] on button "儲存" at bounding box center [668, 454] width 41 height 23
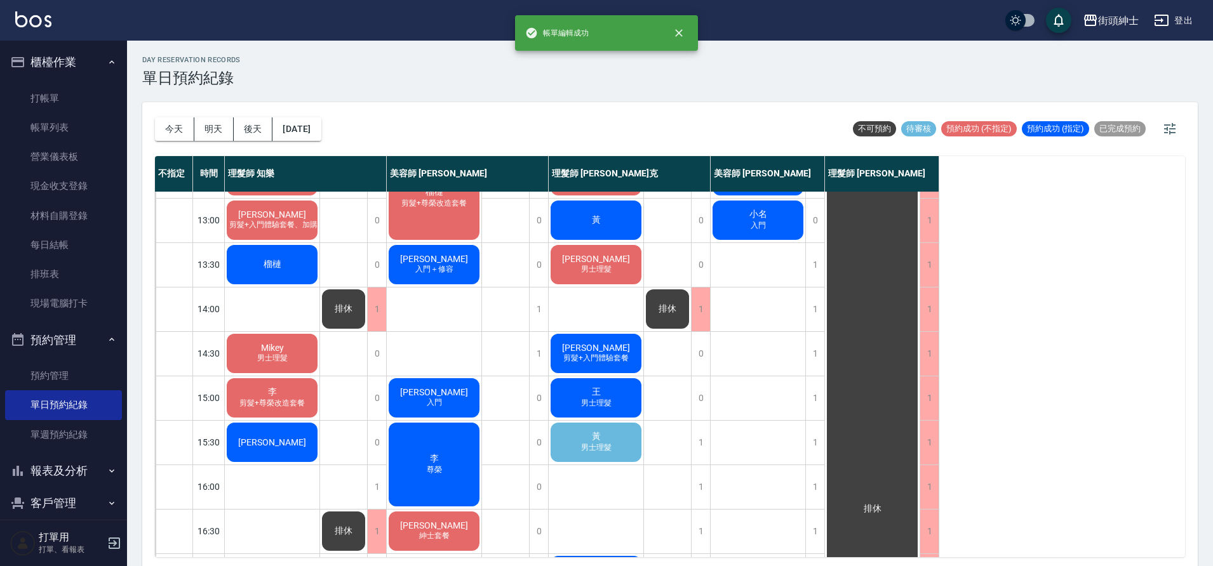
click at [630, 447] on div "黃 男士理髮" at bounding box center [596, 442] width 95 height 43
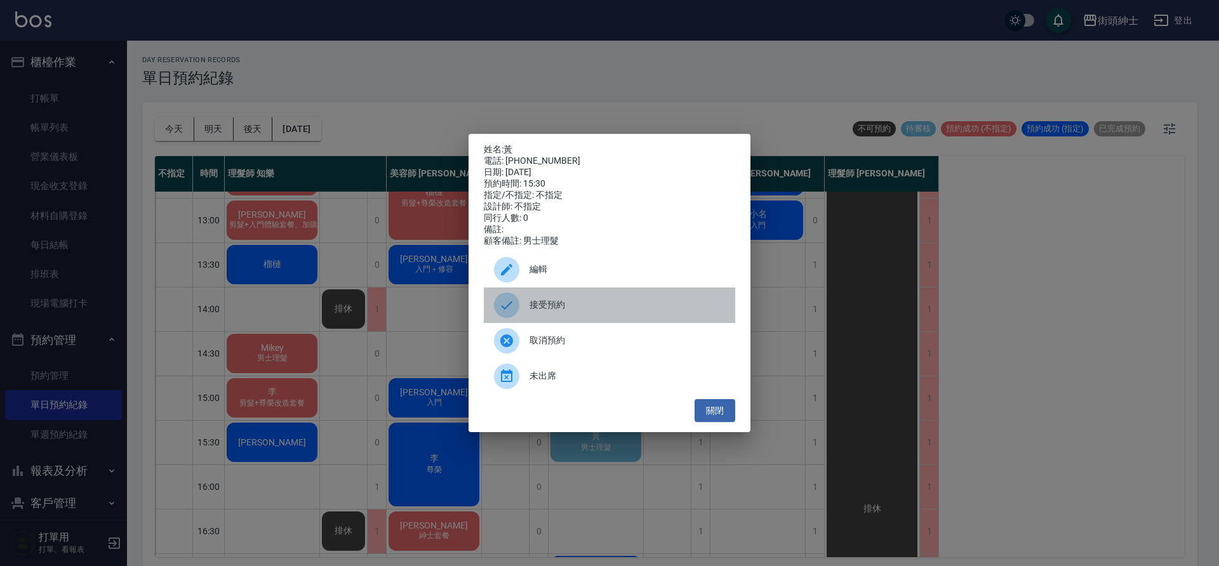
click at [599, 312] on span "接受預約" at bounding box center [628, 304] width 196 height 13
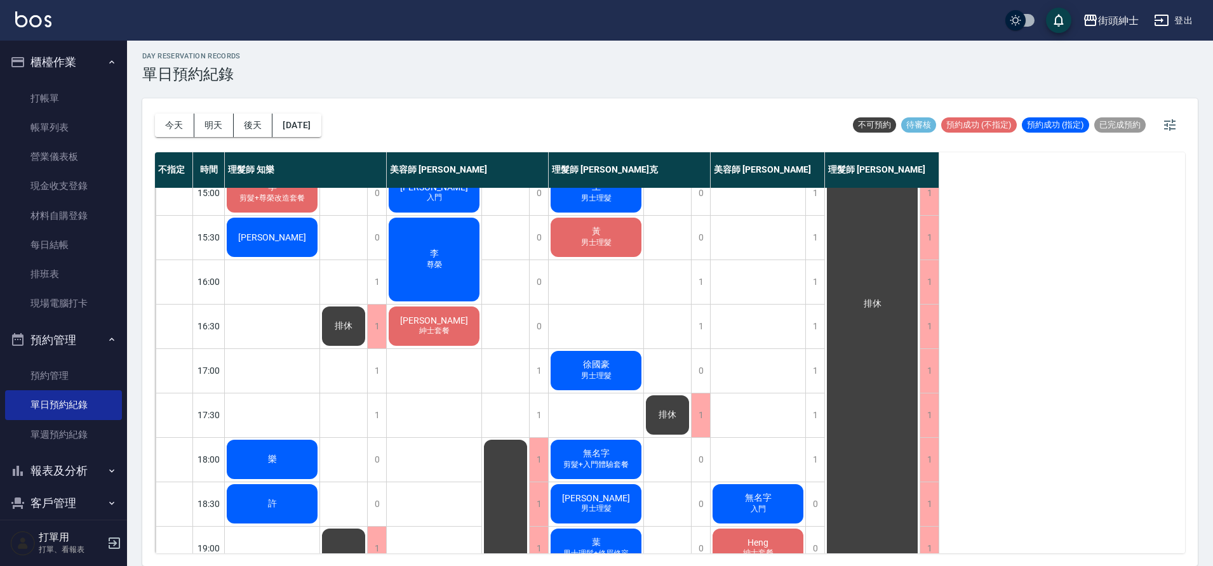
scroll to position [417, 0]
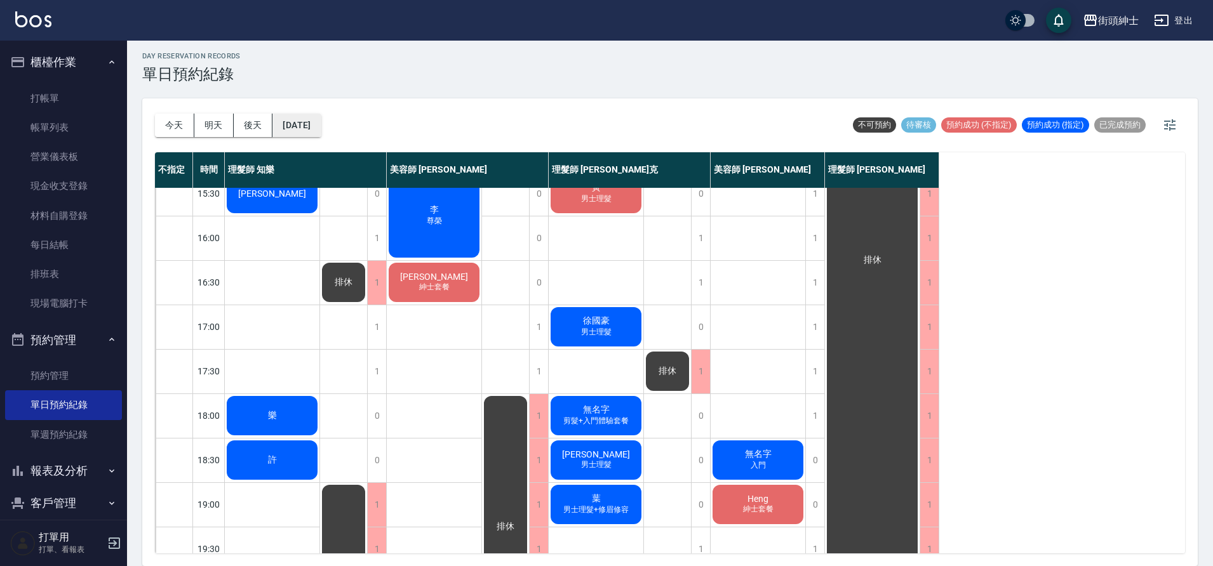
click at [305, 129] on button "[DATE]" at bounding box center [296, 125] width 48 height 23
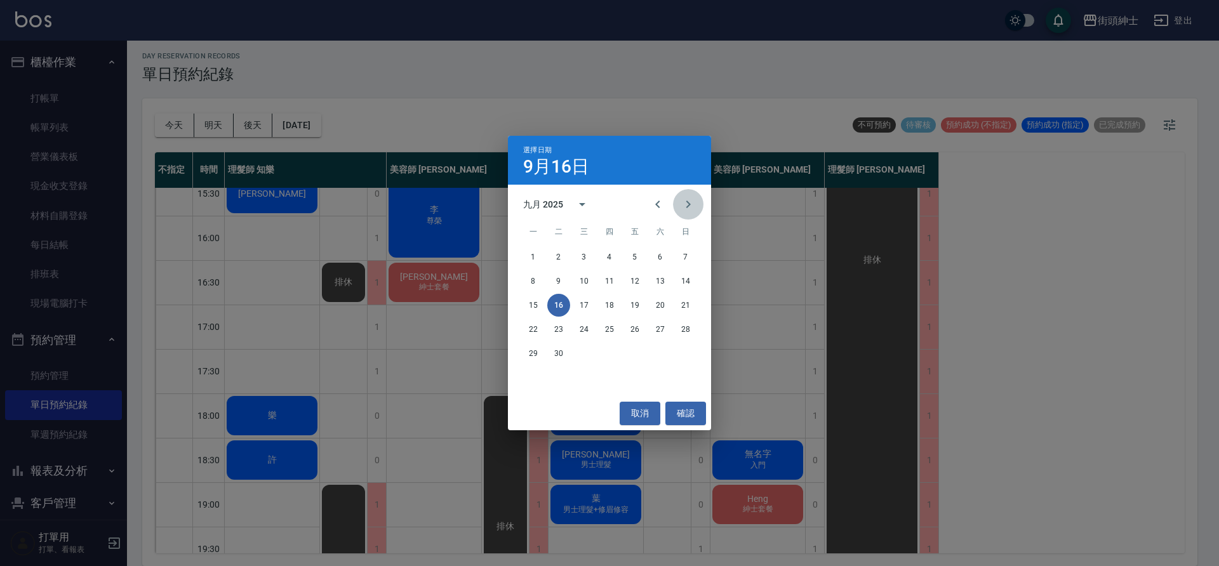
click at [674, 211] on button "Next month" at bounding box center [688, 204] width 30 height 30
click at [606, 283] on button "9" at bounding box center [609, 281] width 23 height 23
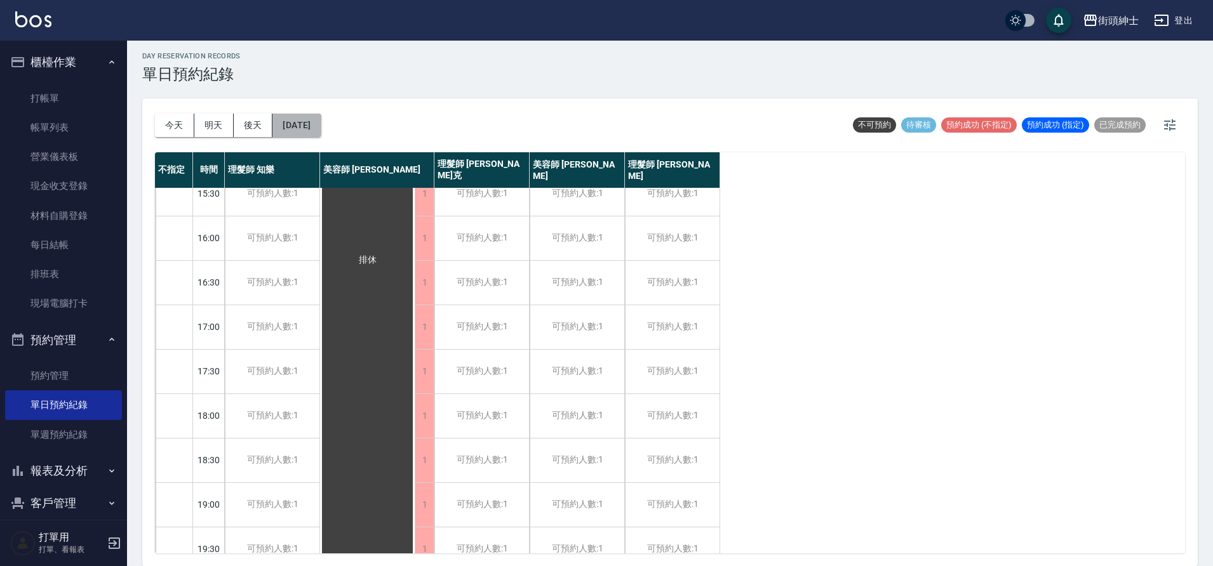
click at [320, 116] on button "[DATE]" at bounding box center [296, 125] width 48 height 23
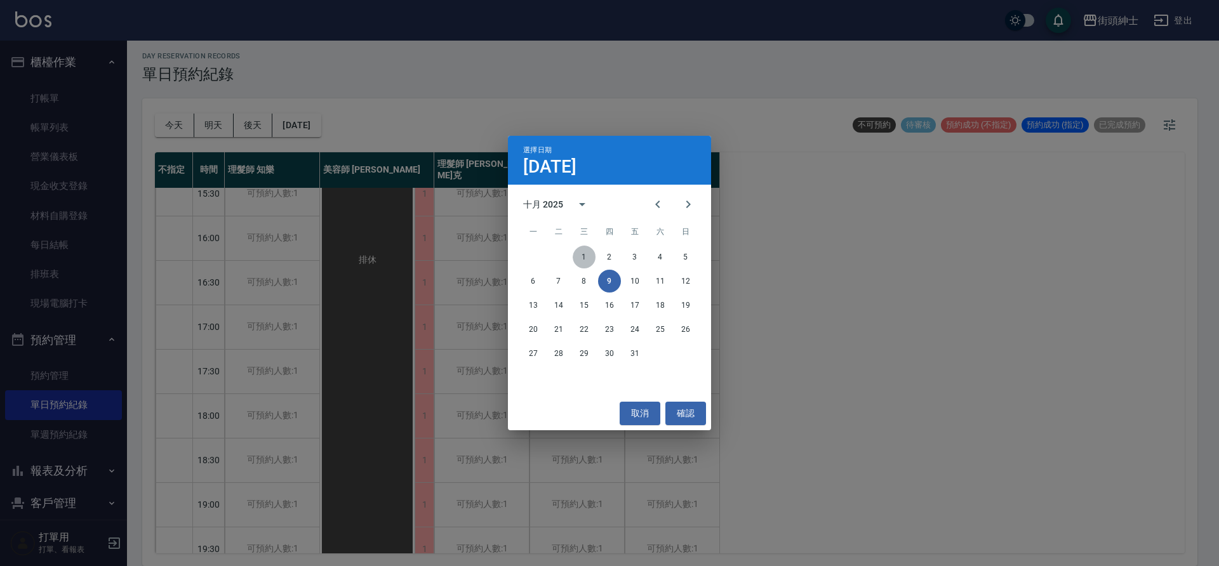
click at [587, 250] on button "1" at bounding box center [584, 257] width 23 height 23
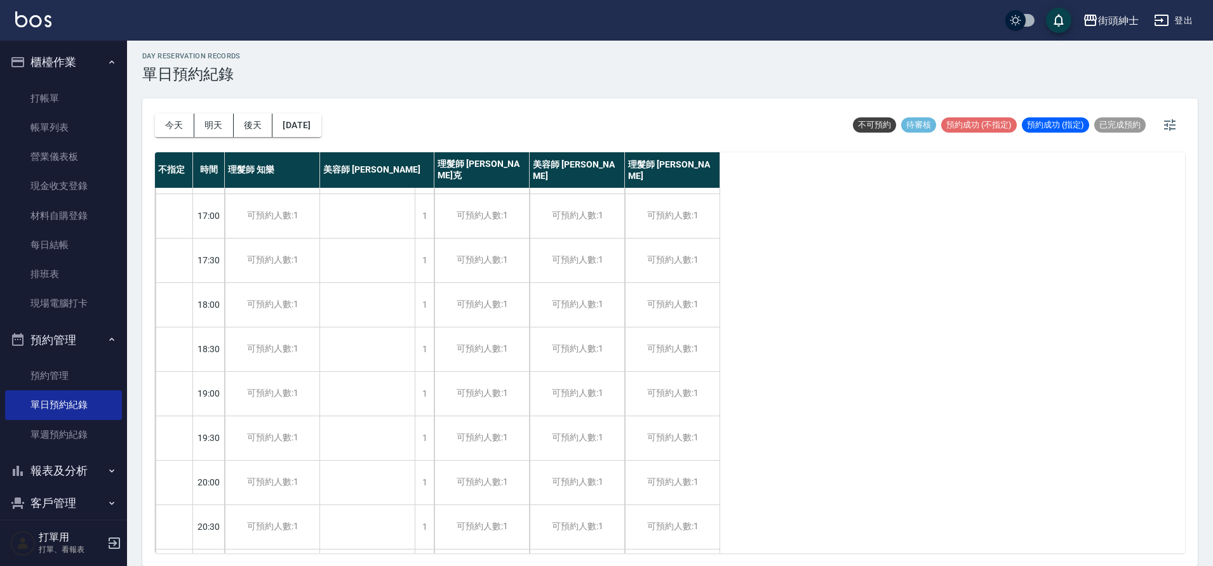
scroll to position [561, 0]
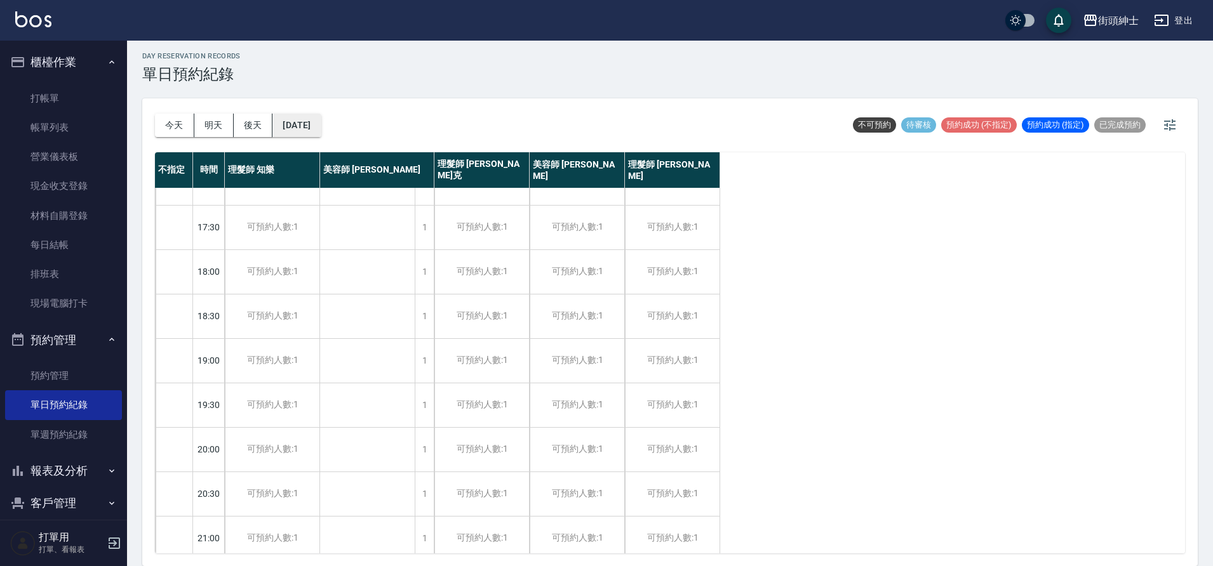
click at [321, 128] on button "[DATE]" at bounding box center [296, 125] width 48 height 23
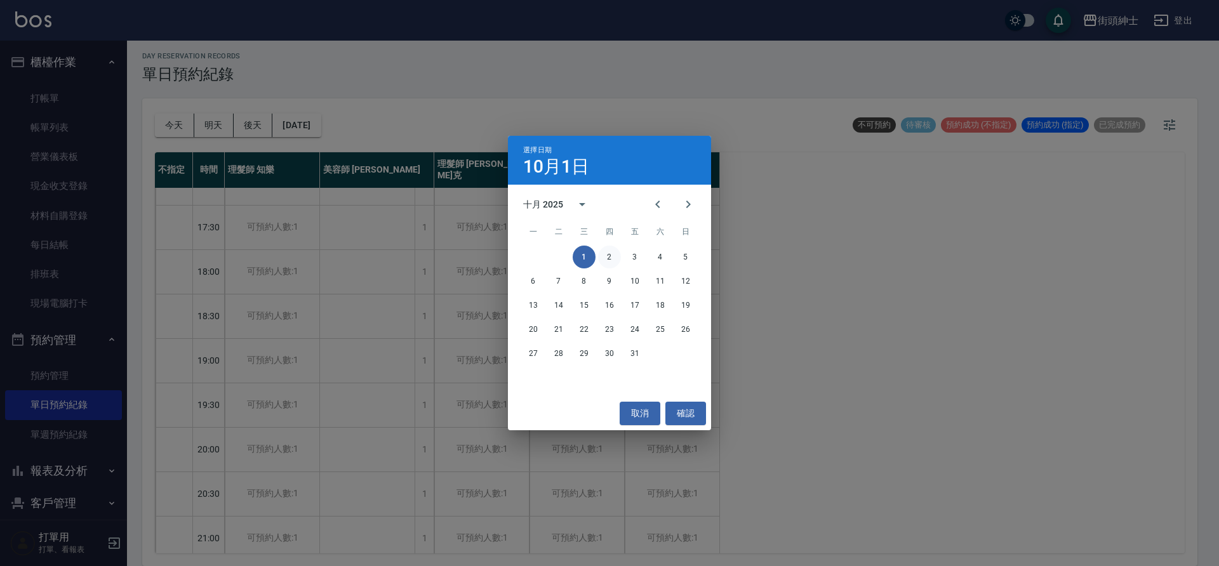
click at [606, 257] on button "2" at bounding box center [609, 257] width 23 height 23
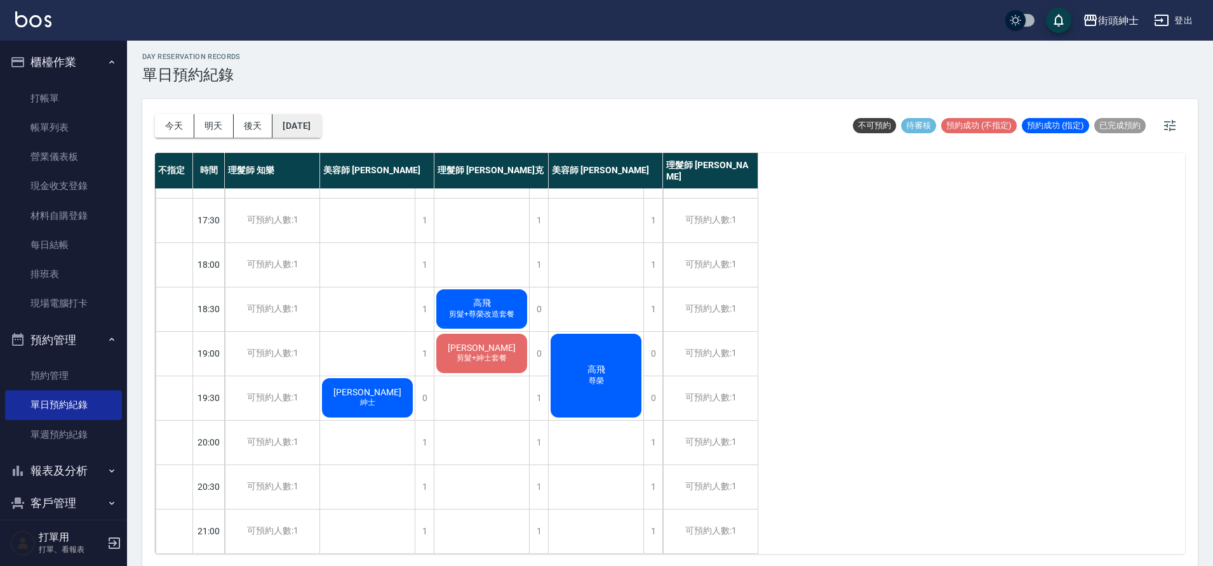
scroll to position [4, 0]
click at [321, 124] on button "[DATE]" at bounding box center [296, 125] width 48 height 23
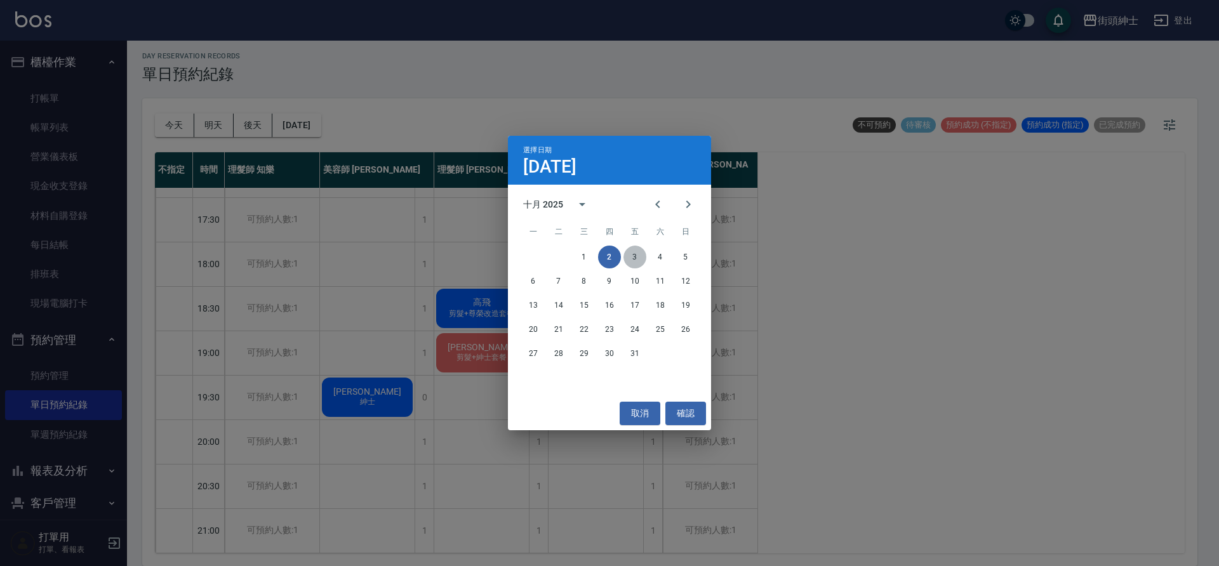
click at [636, 252] on button "3" at bounding box center [635, 257] width 23 height 23
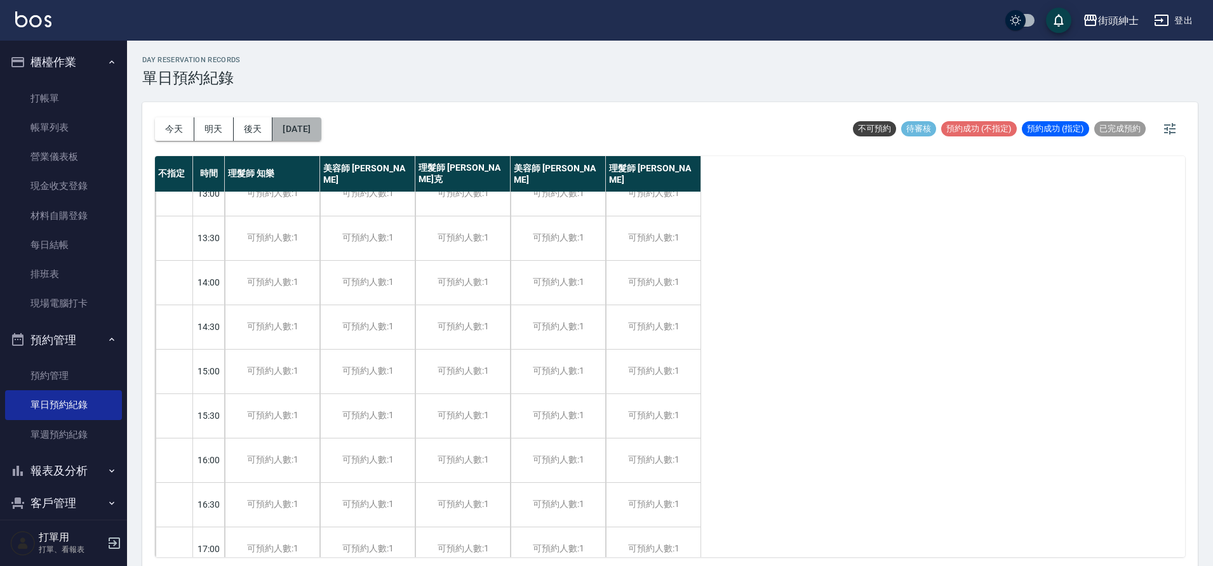
click at [321, 126] on button "[DATE]" at bounding box center [296, 128] width 48 height 23
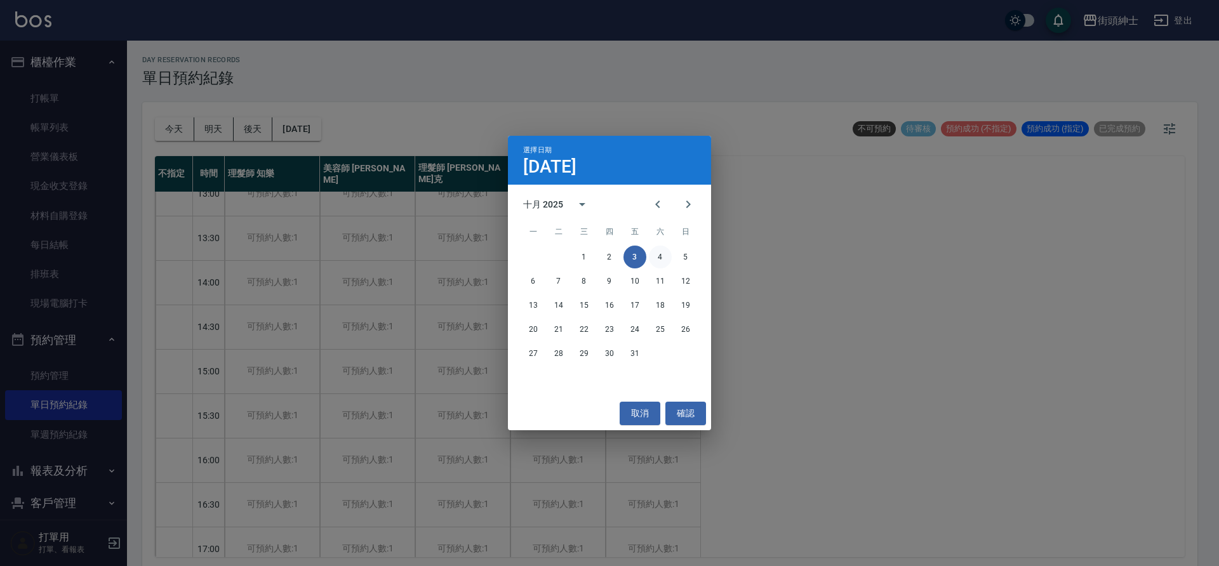
click at [669, 263] on button "4" at bounding box center [660, 257] width 23 height 23
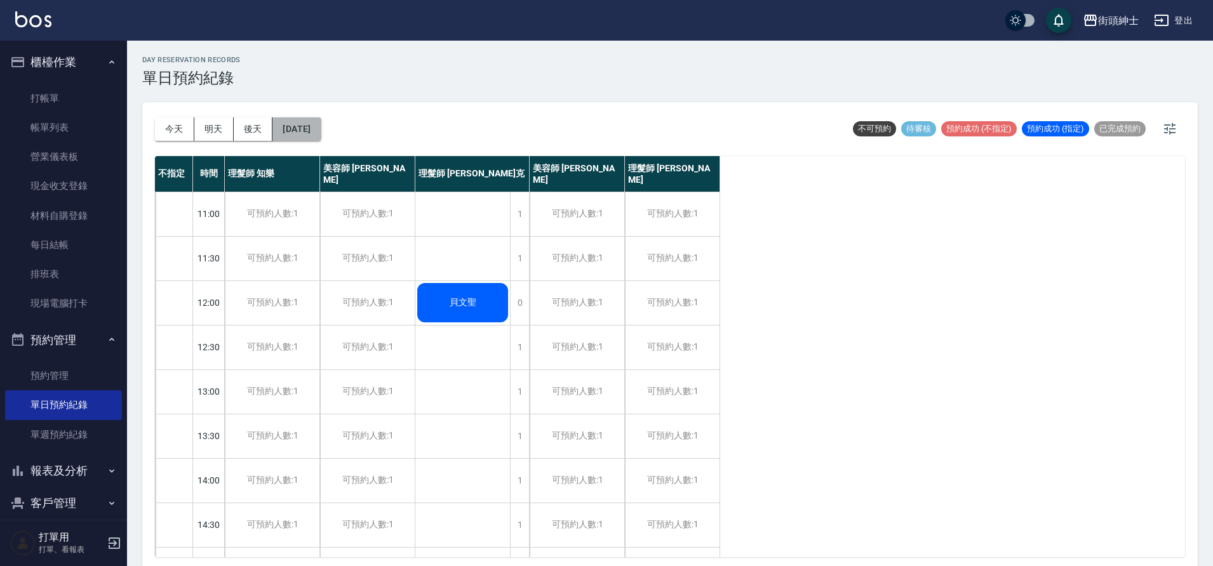
click at [321, 130] on button "[DATE]" at bounding box center [296, 128] width 48 height 23
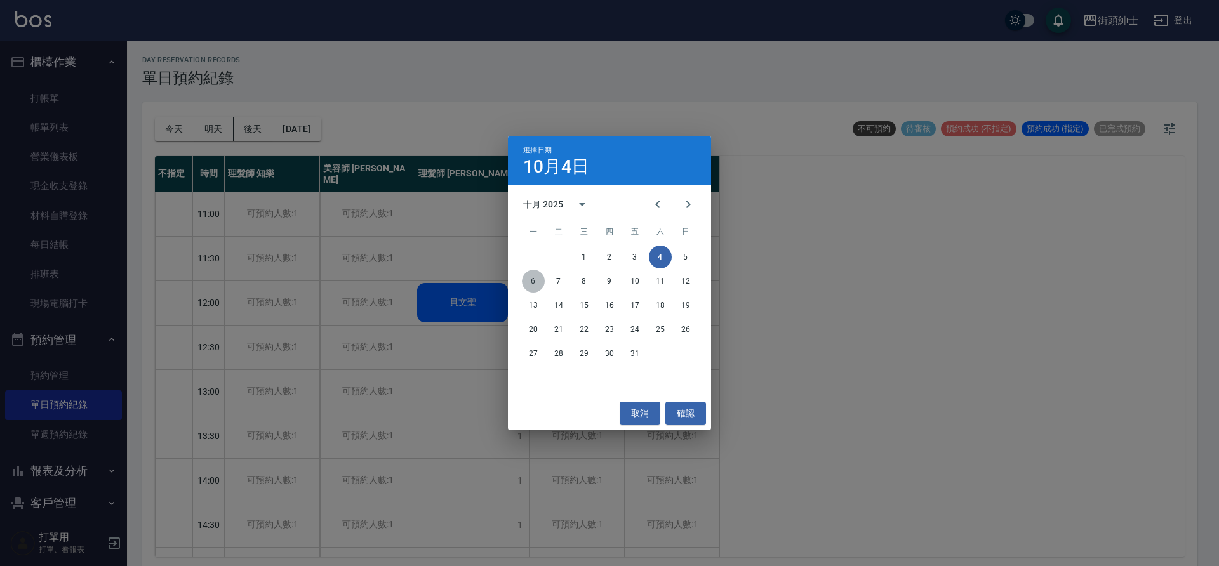
click at [528, 287] on button "6" at bounding box center [533, 281] width 23 height 23
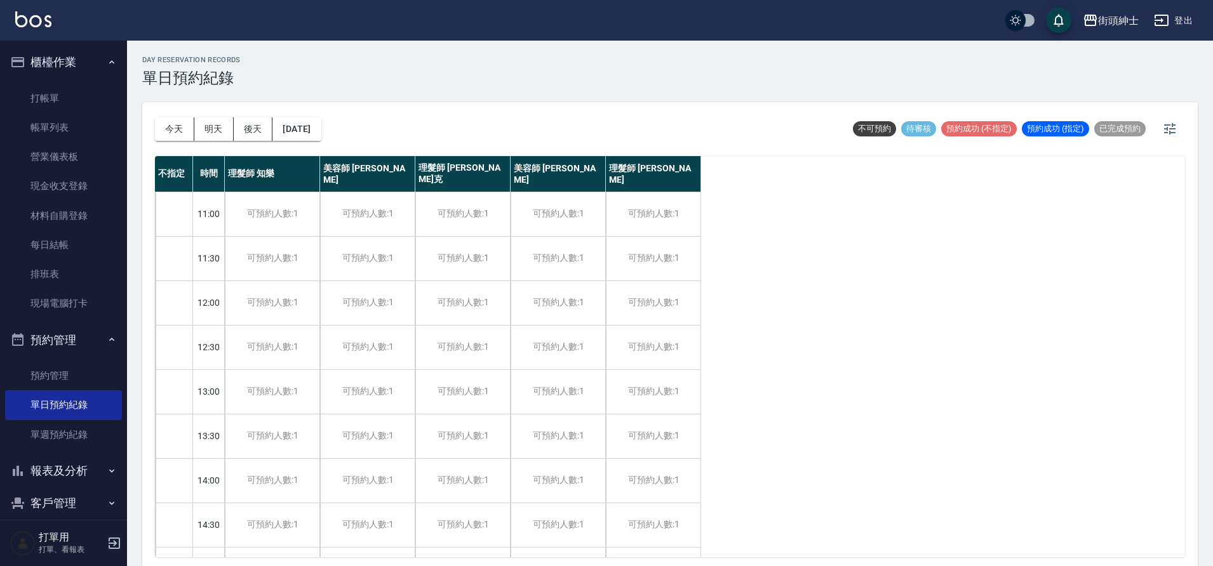
click at [304, 114] on div "[DATE] [DATE] [DATE] [DATE]" at bounding box center [238, 129] width 166 height 54
click at [316, 126] on button "[DATE]" at bounding box center [296, 128] width 48 height 23
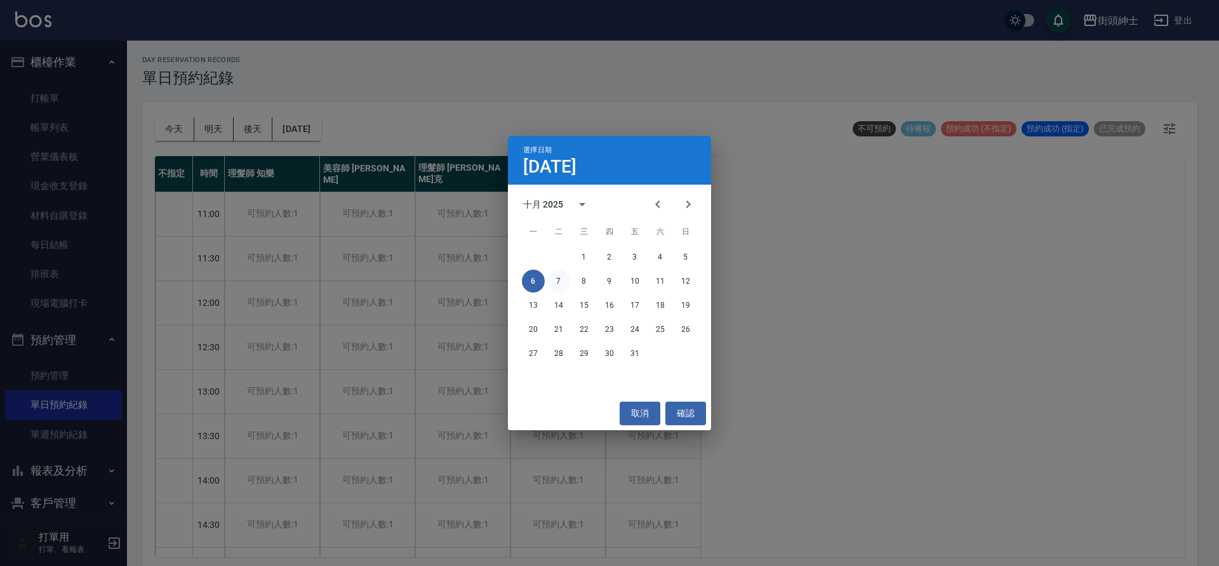
click at [564, 281] on button "7" at bounding box center [558, 281] width 23 height 23
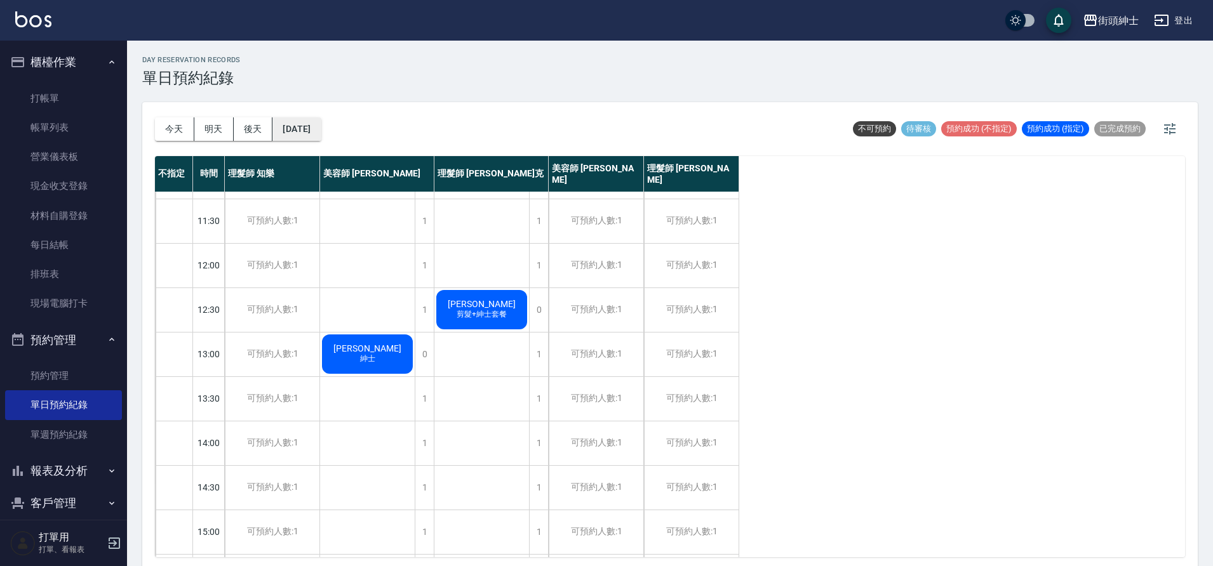
scroll to position [105, 0]
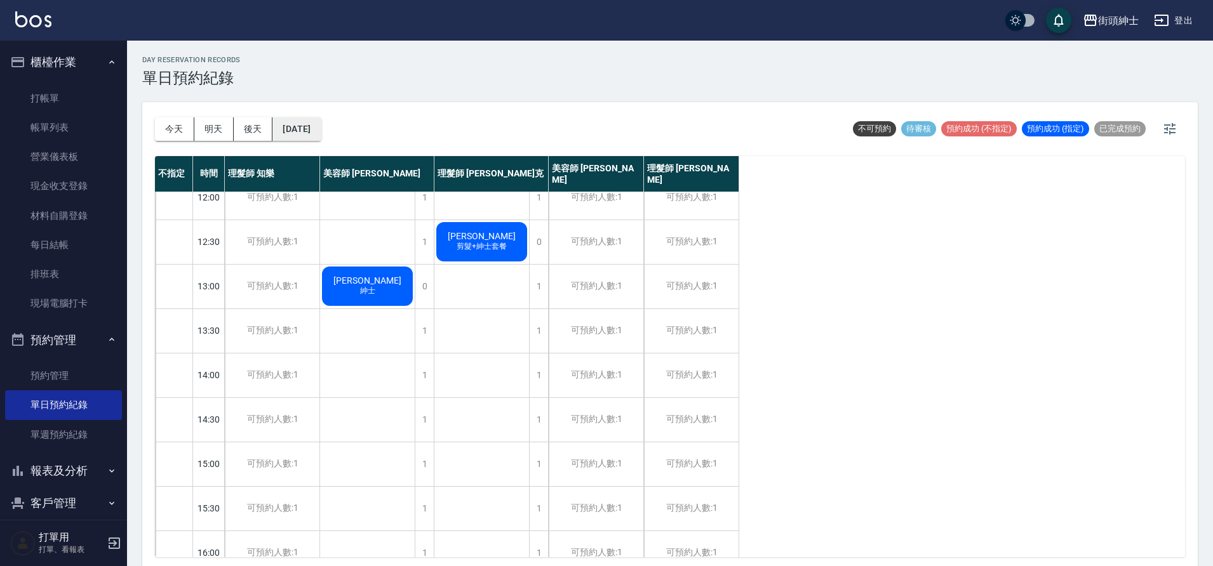
click at [316, 127] on button "[DATE]" at bounding box center [296, 128] width 48 height 23
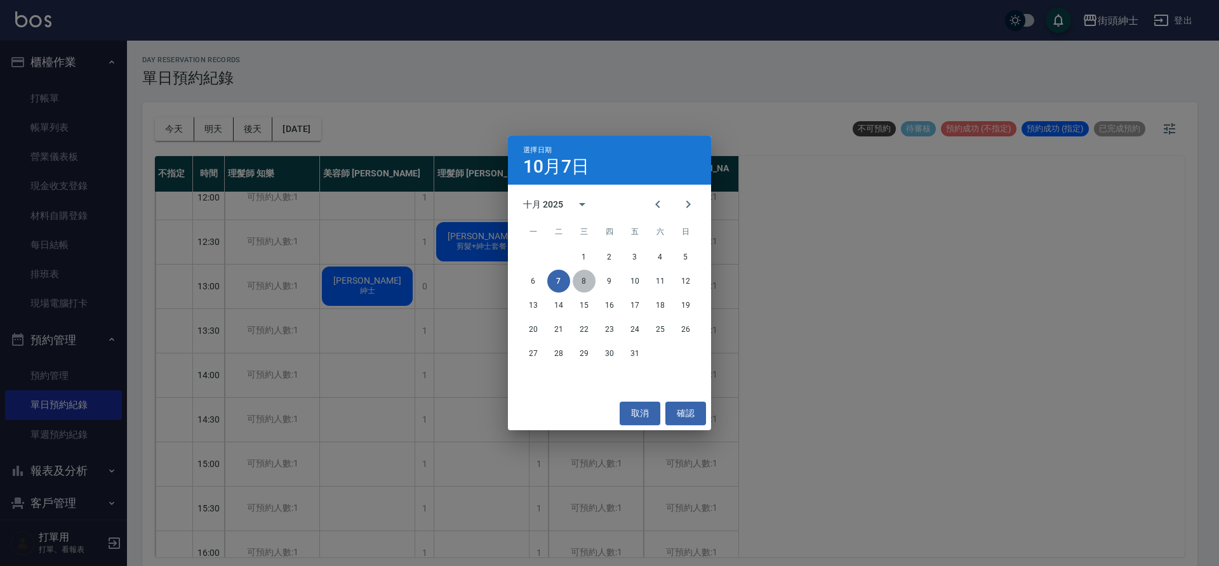
click at [574, 276] on button "8" at bounding box center [584, 281] width 23 height 23
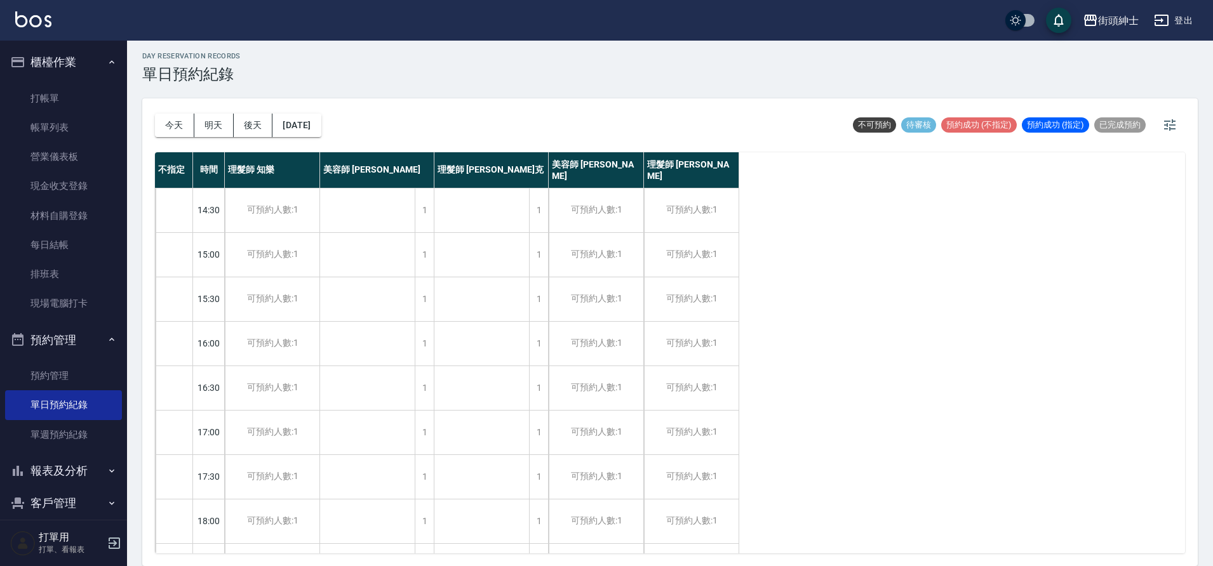
scroll to position [410, 0]
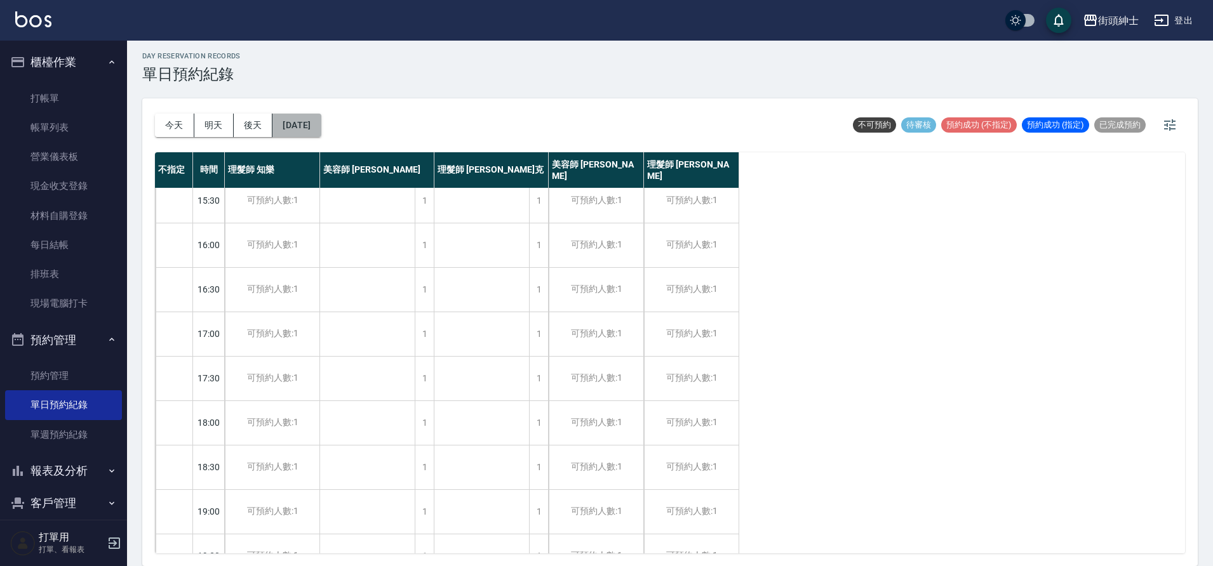
click at [312, 124] on button "[DATE]" at bounding box center [296, 125] width 48 height 23
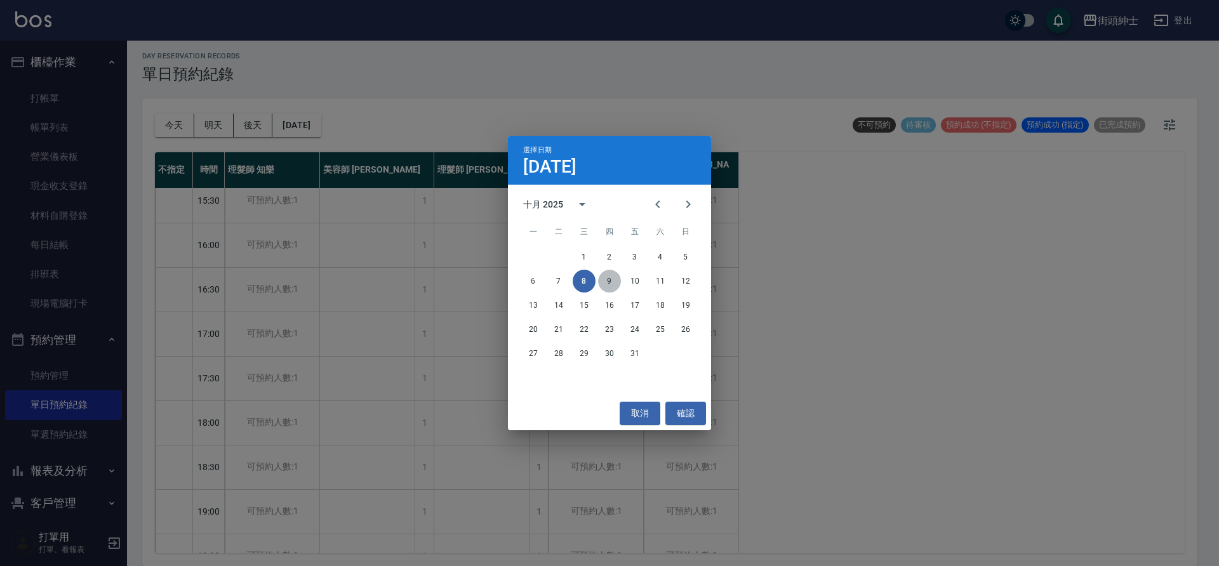
click at [610, 289] on button "9" at bounding box center [609, 281] width 23 height 23
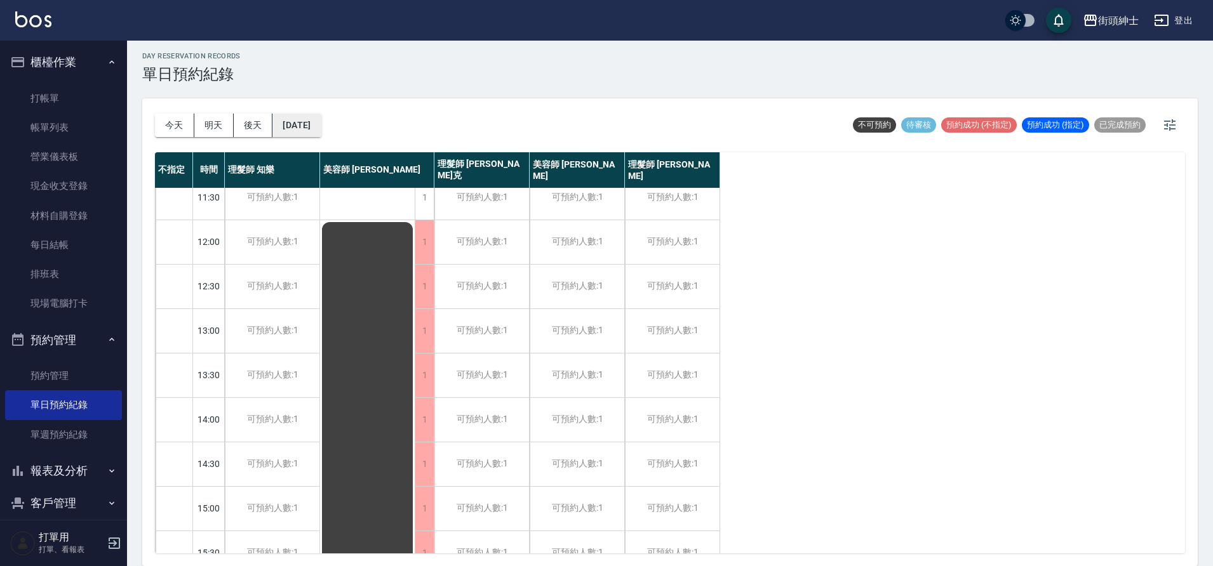
scroll to position [11, 0]
click at [315, 130] on button "[DATE]" at bounding box center [296, 125] width 48 height 23
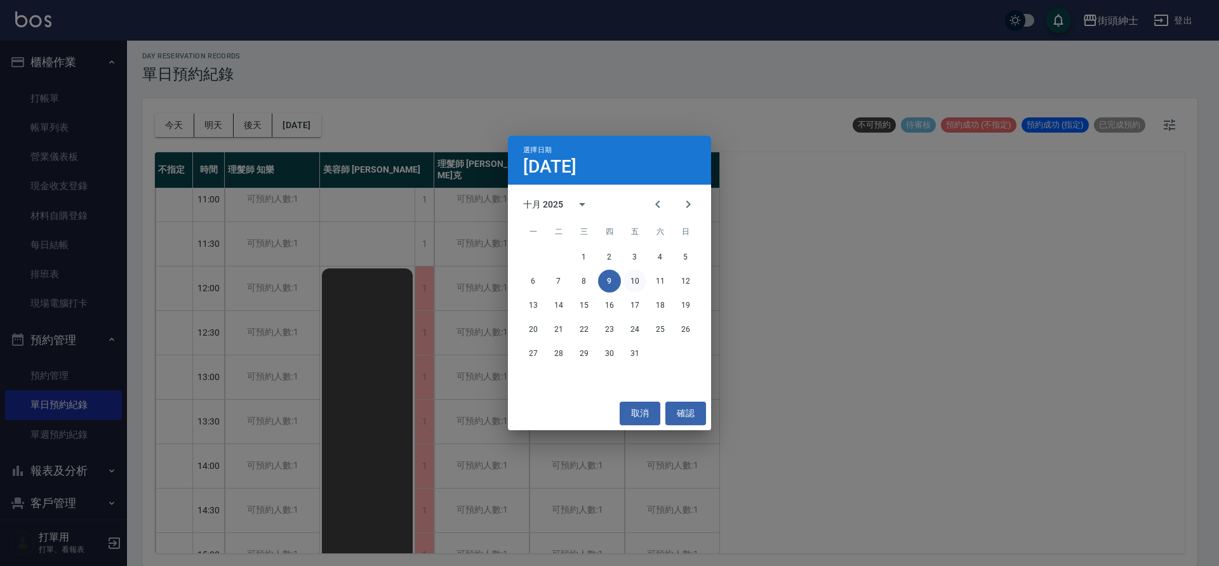
click at [644, 279] on button "10" at bounding box center [635, 281] width 23 height 23
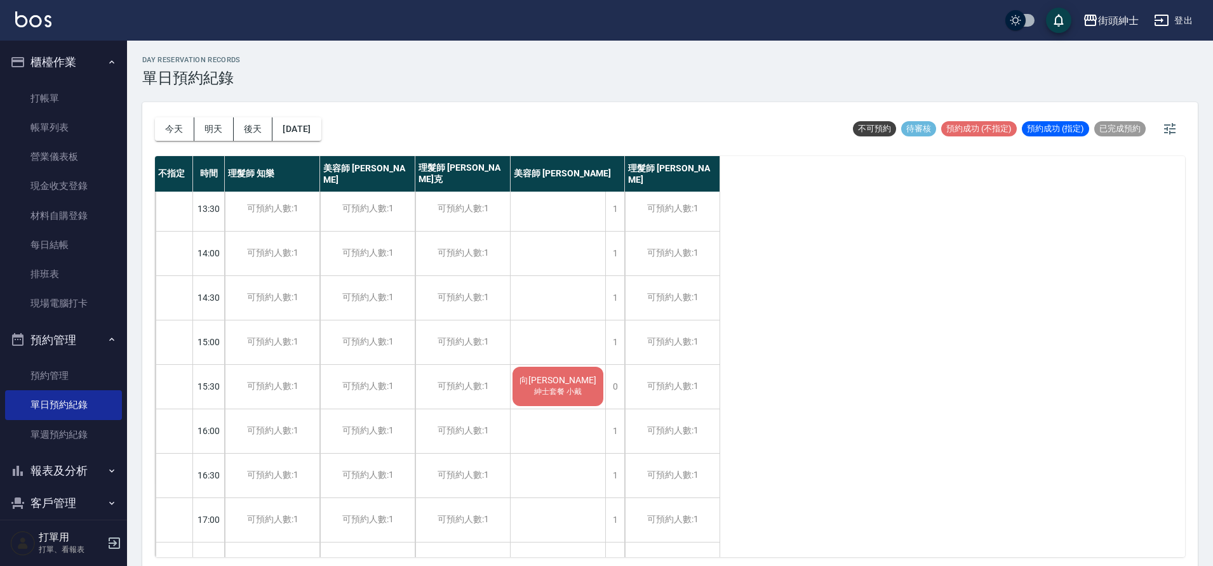
scroll to position [196, 0]
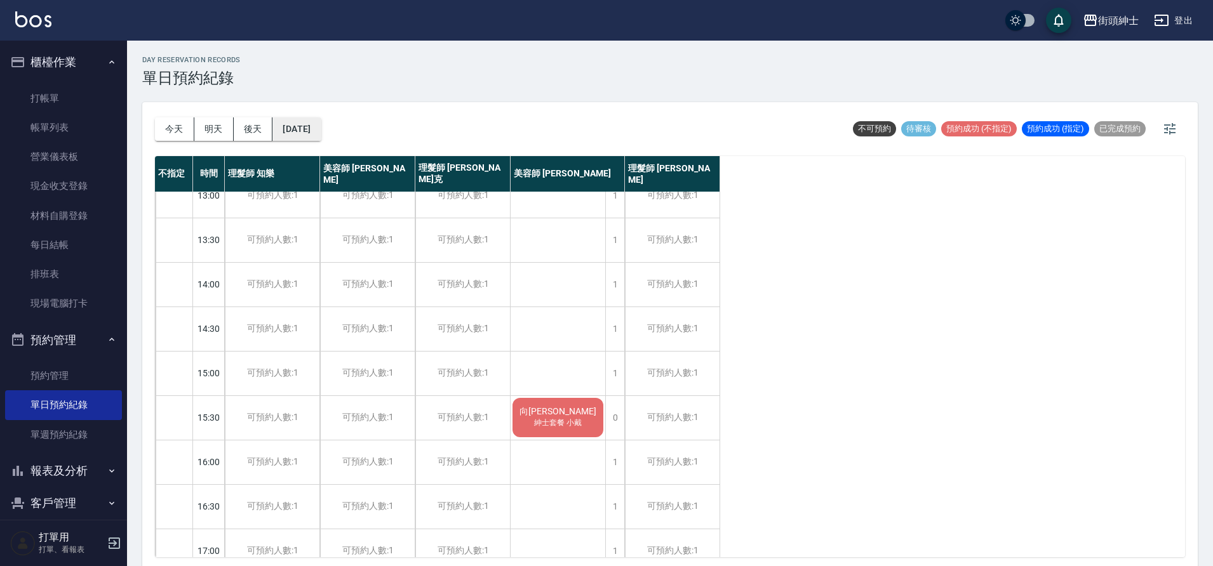
click at [321, 128] on button "[DATE]" at bounding box center [296, 128] width 48 height 23
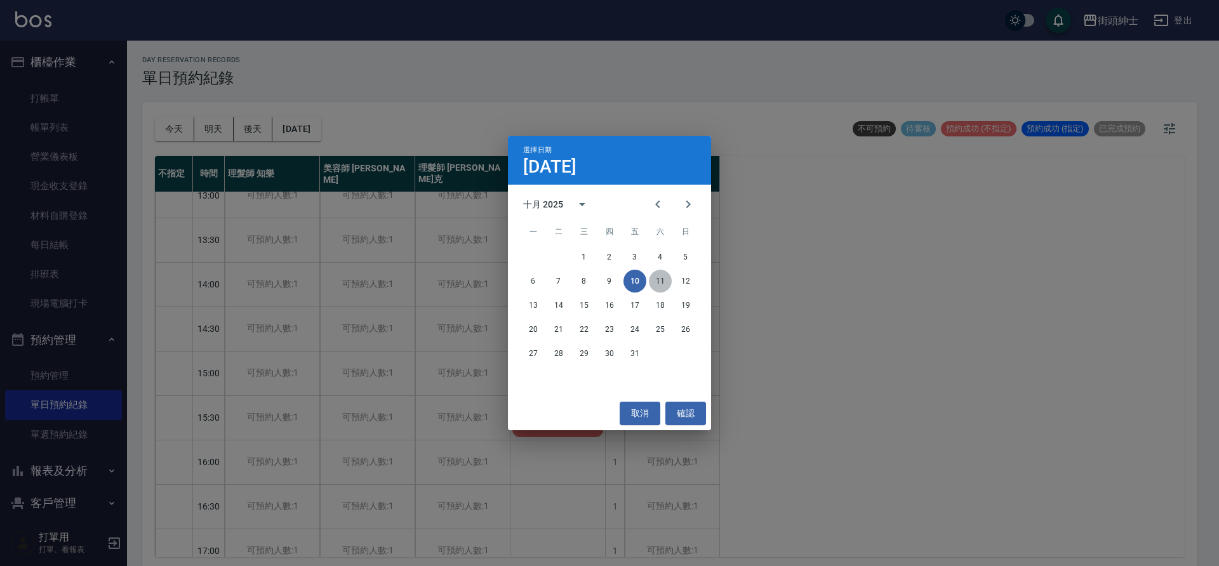
click at [654, 273] on button "11" at bounding box center [660, 281] width 23 height 23
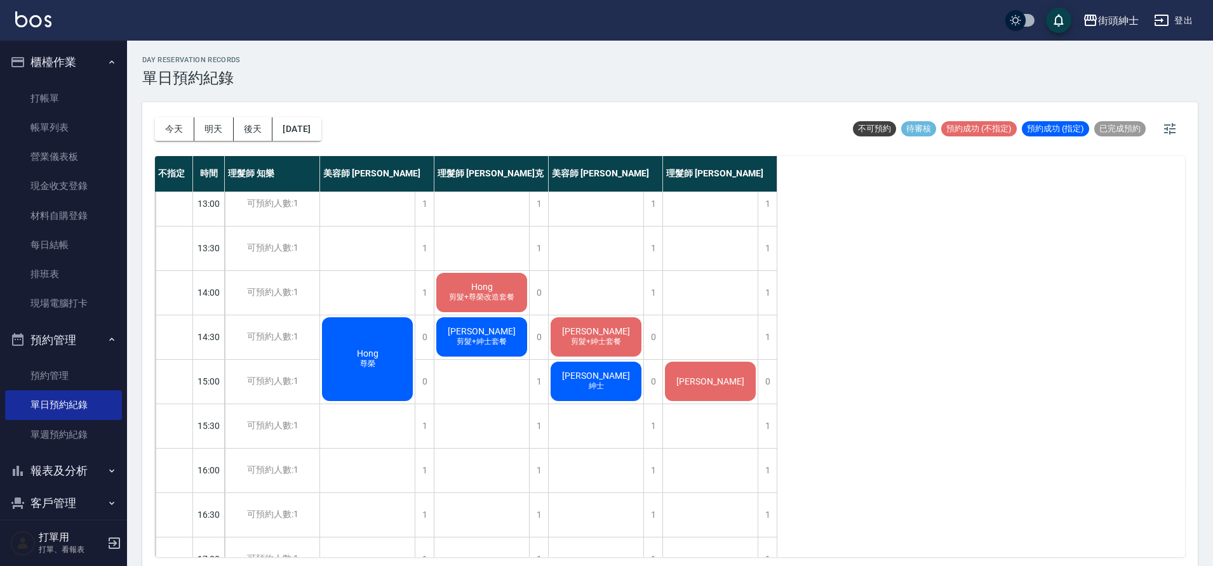
scroll to position [58, 0]
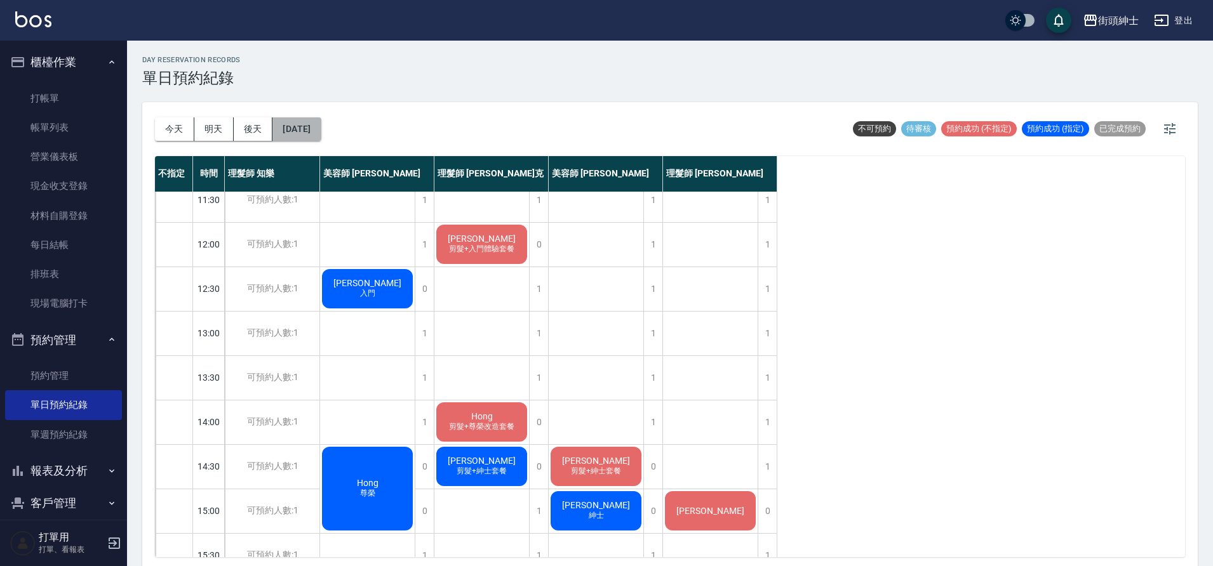
click at [321, 127] on button "[DATE]" at bounding box center [296, 128] width 48 height 23
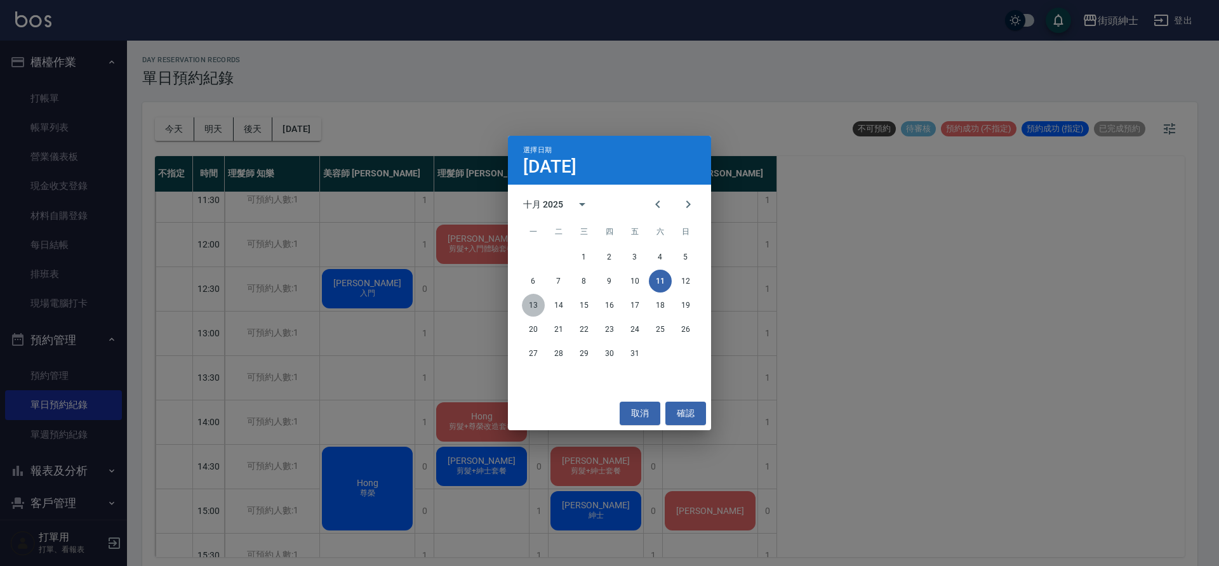
click at [542, 305] on button "13" at bounding box center [533, 305] width 23 height 23
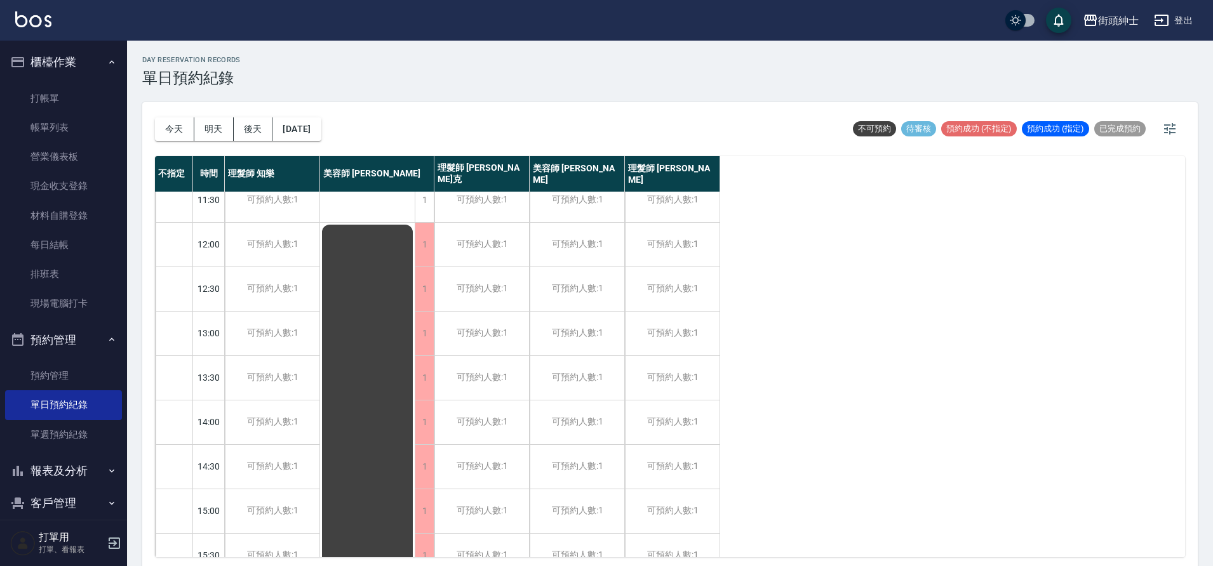
scroll to position [165, 0]
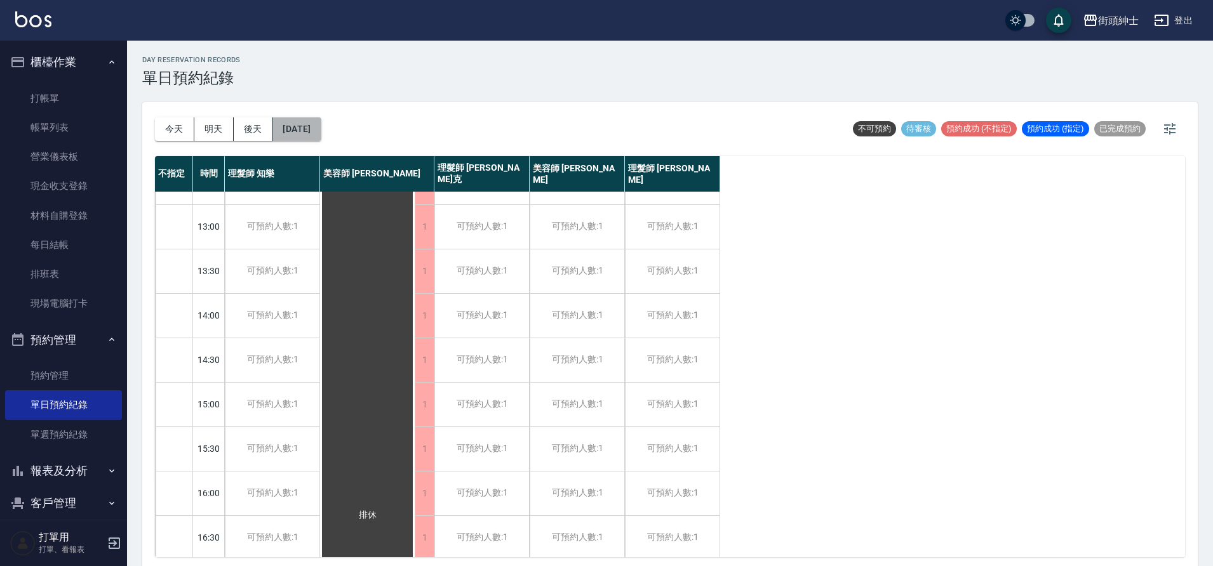
click at [312, 128] on button "[DATE]" at bounding box center [296, 128] width 48 height 23
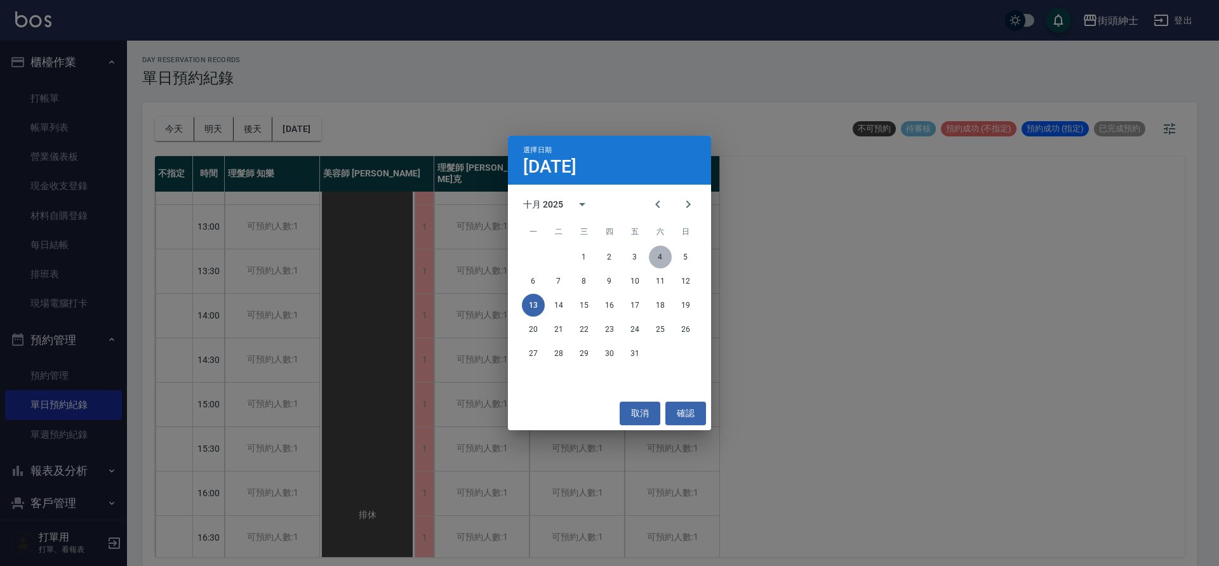
click at [659, 256] on button "4" at bounding box center [660, 257] width 23 height 23
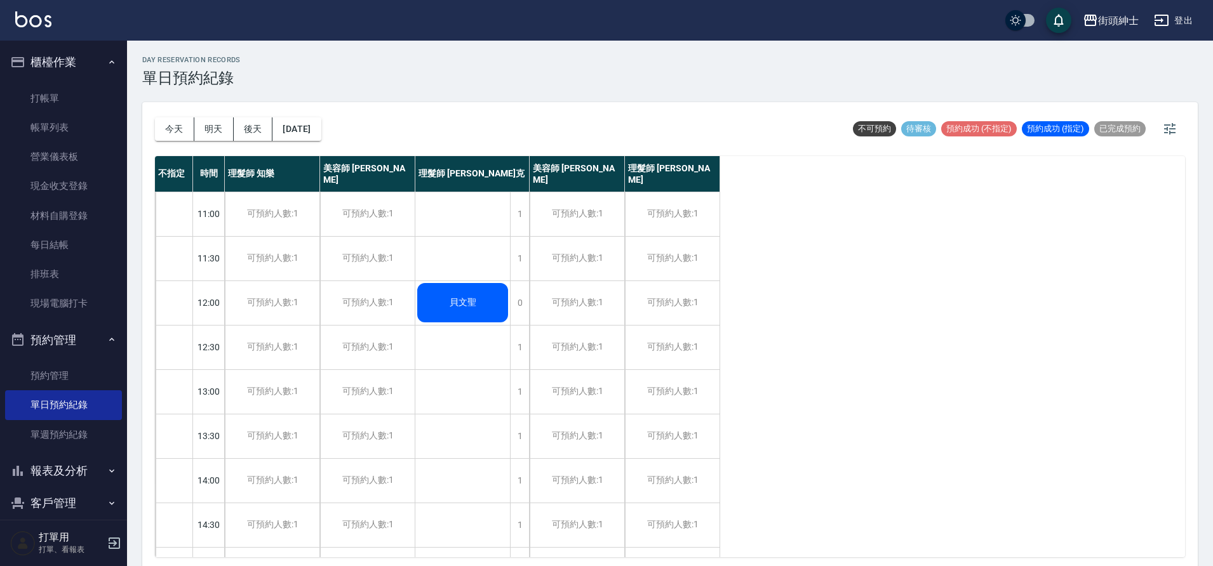
scroll to position [119, 0]
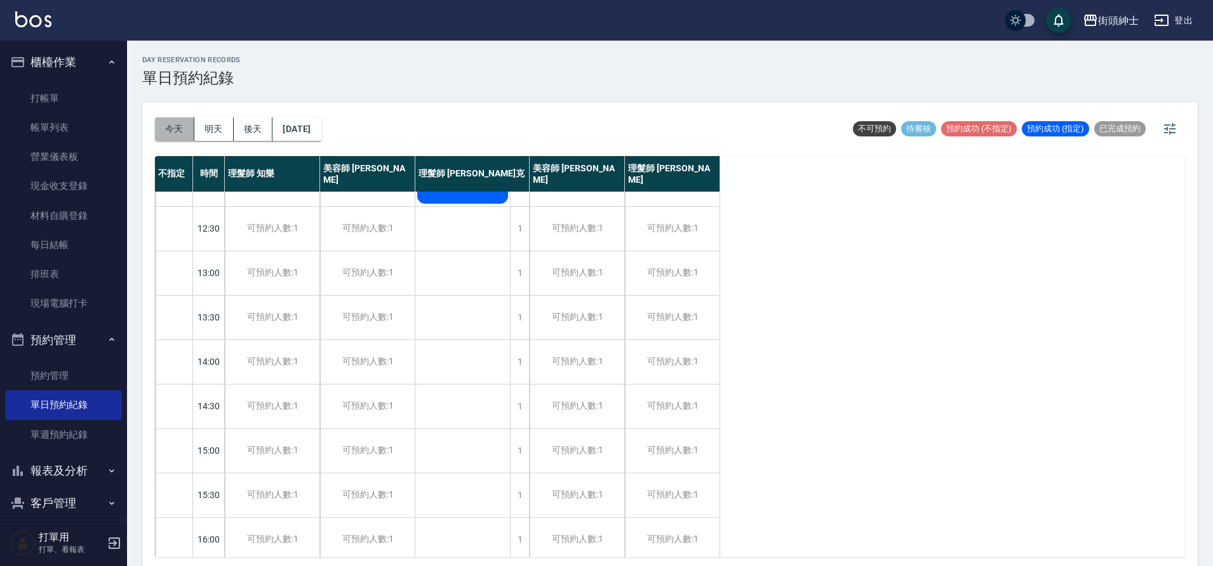
click at [168, 126] on button "今天" at bounding box center [174, 128] width 39 height 23
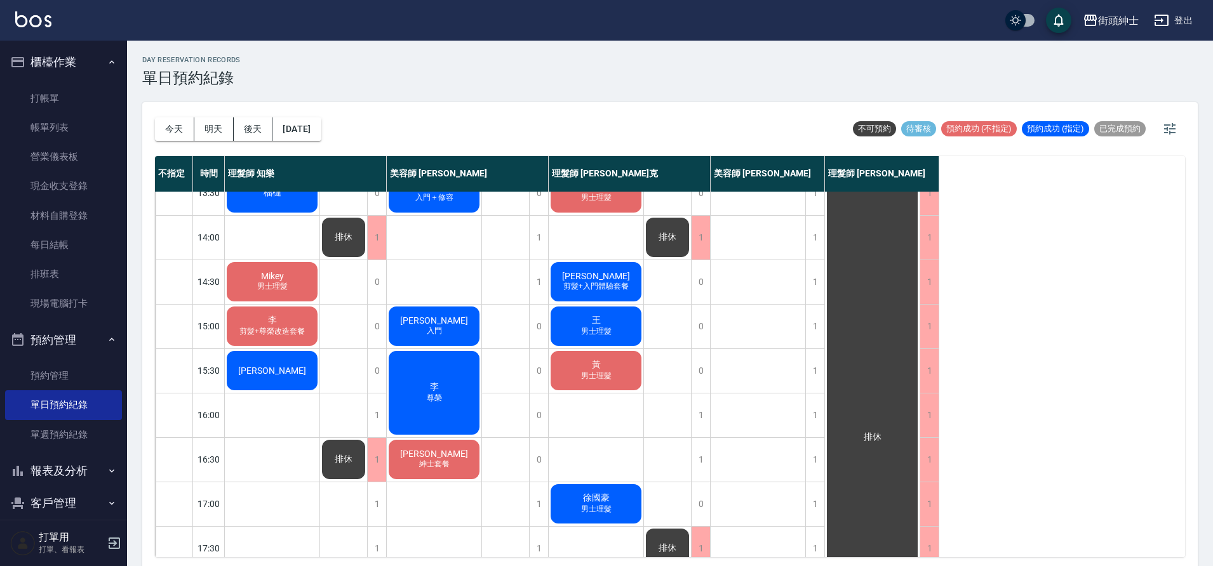
scroll to position [204, 0]
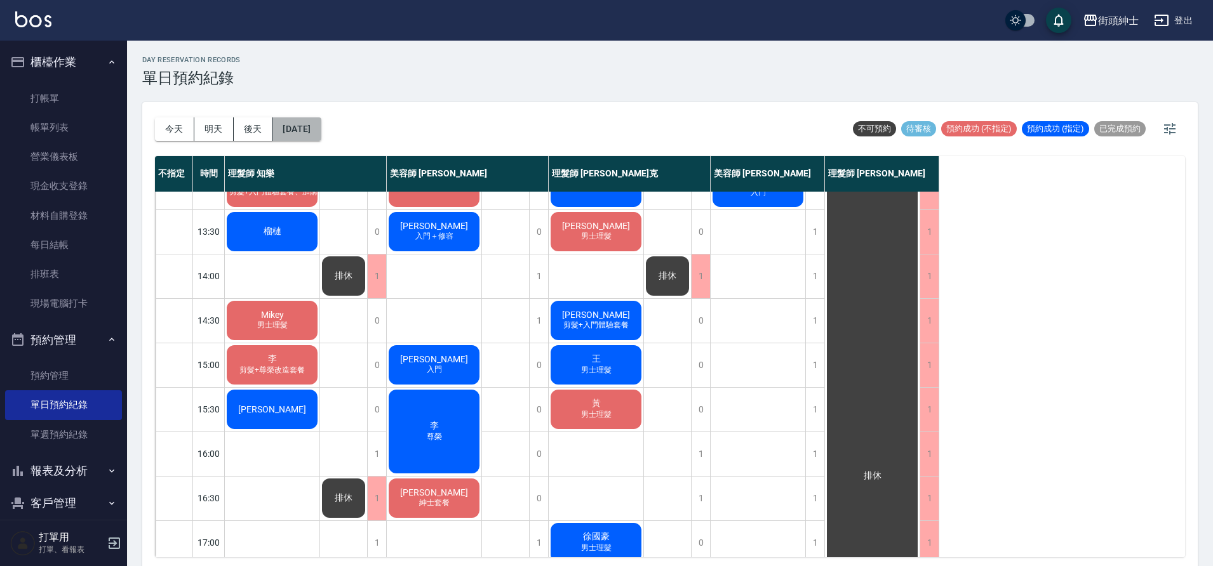
click at [319, 124] on button "[DATE]" at bounding box center [296, 128] width 48 height 23
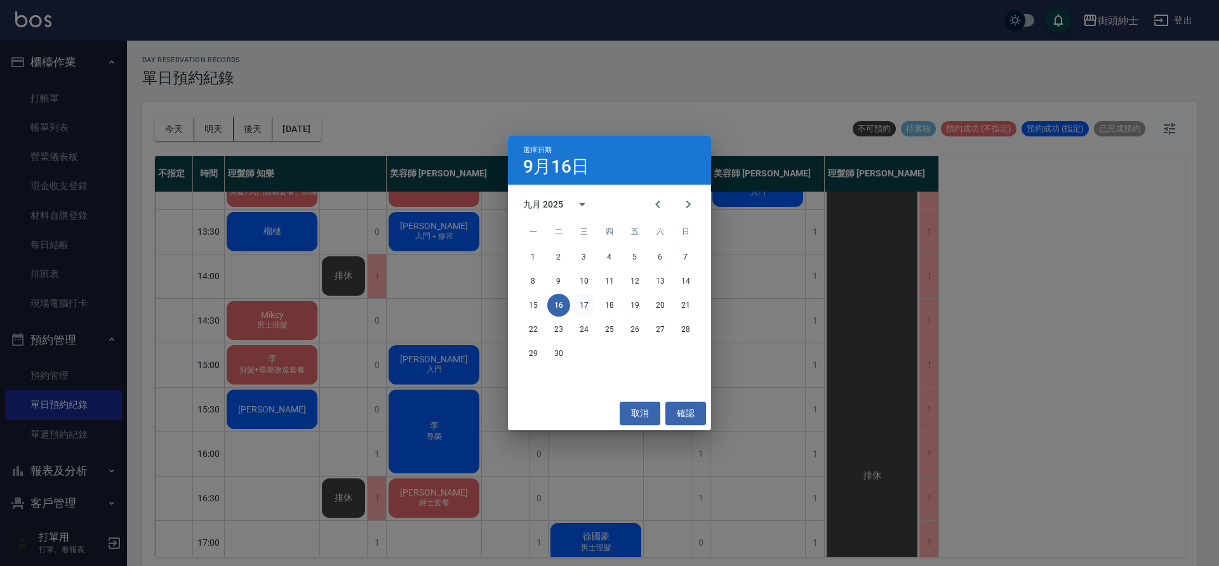
click at [584, 303] on button "17" at bounding box center [584, 305] width 23 height 23
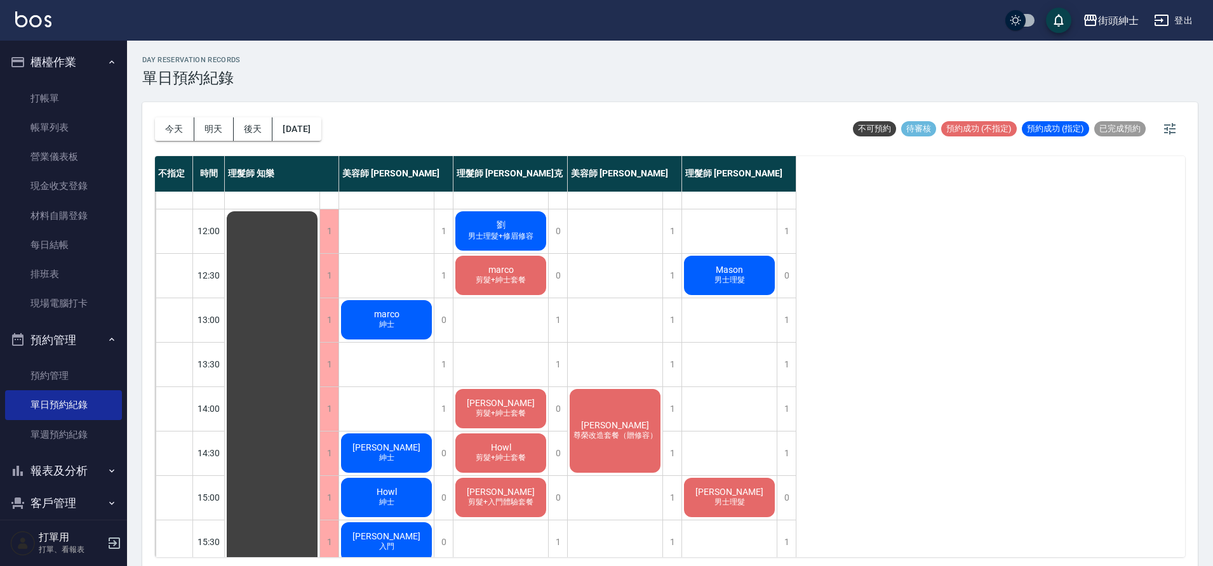
scroll to position [62, 0]
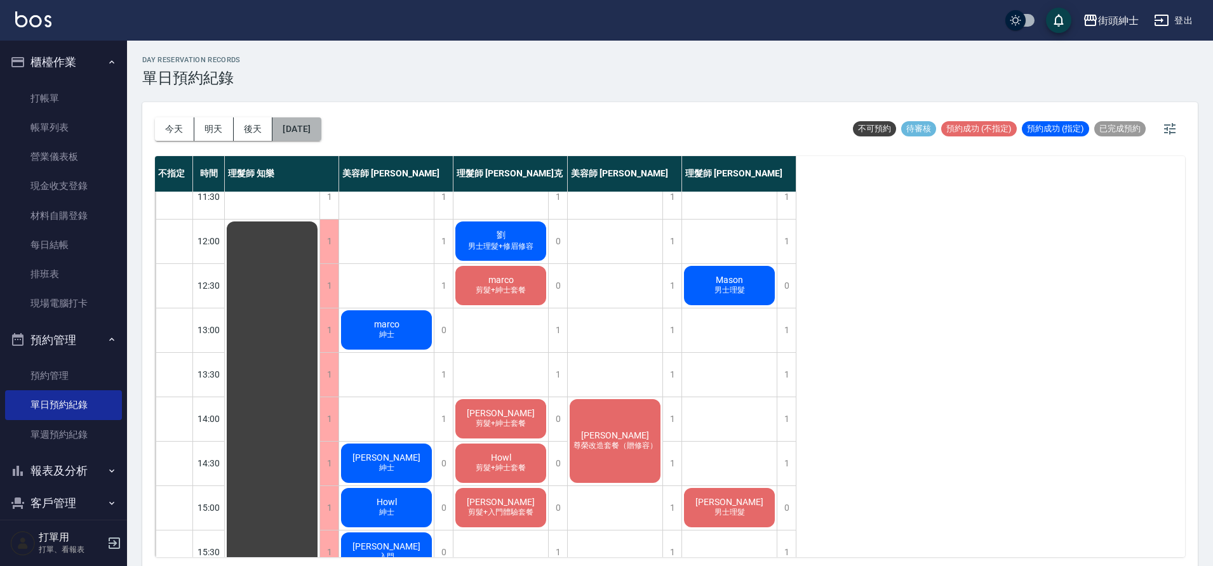
click at [291, 126] on button "[DATE]" at bounding box center [296, 128] width 48 height 23
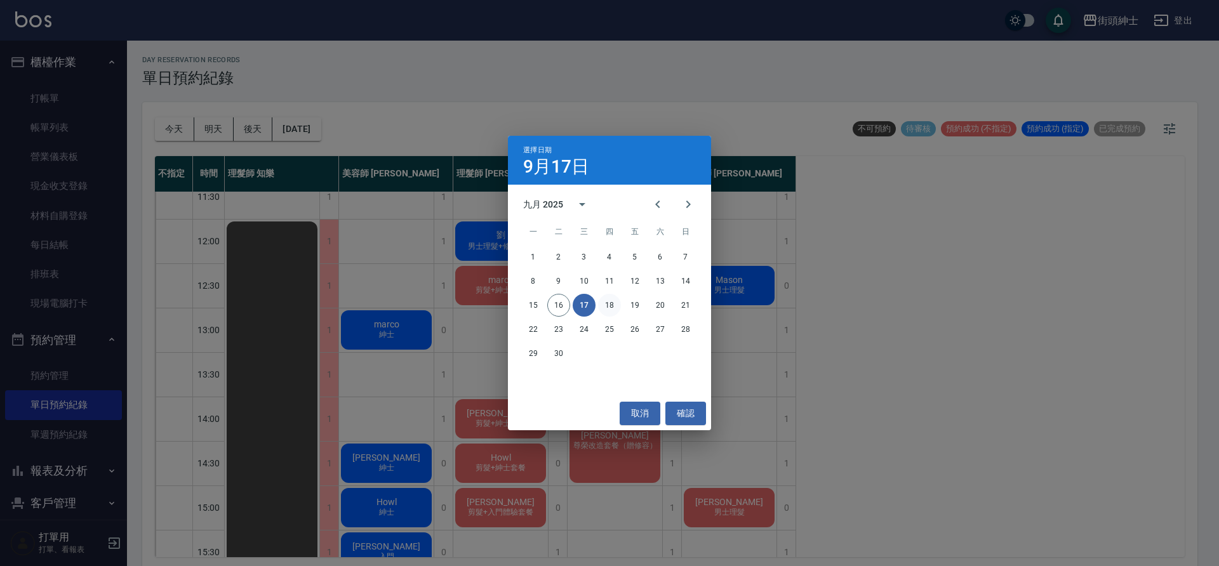
click at [604, 309] on button "18" at bounding box center [609, 305] width 23 height 23
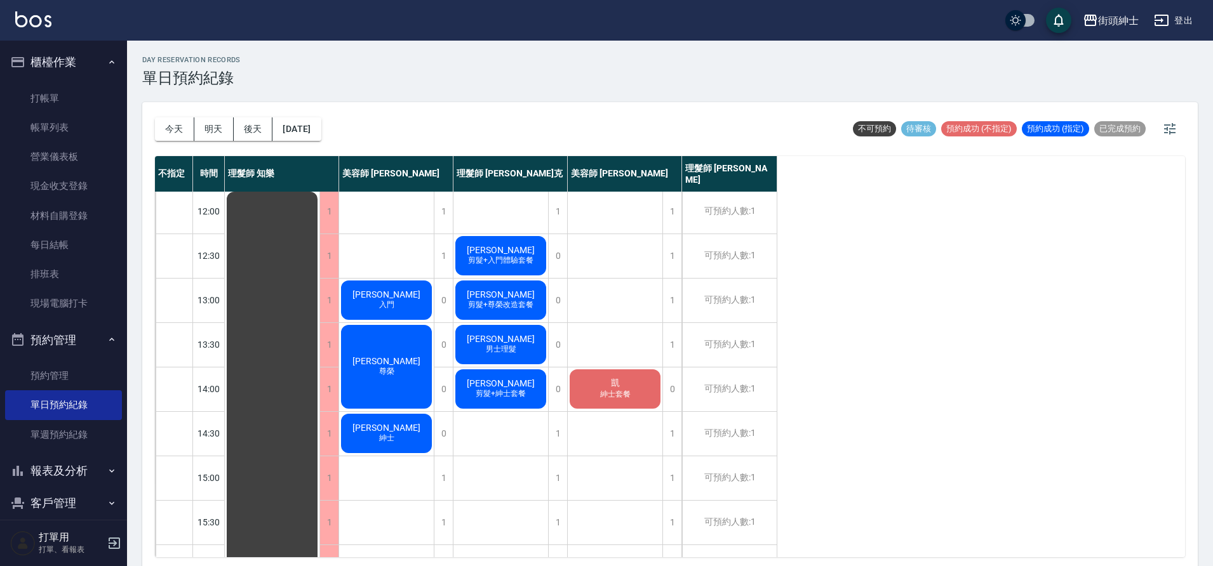
scroll to position [349, 0]
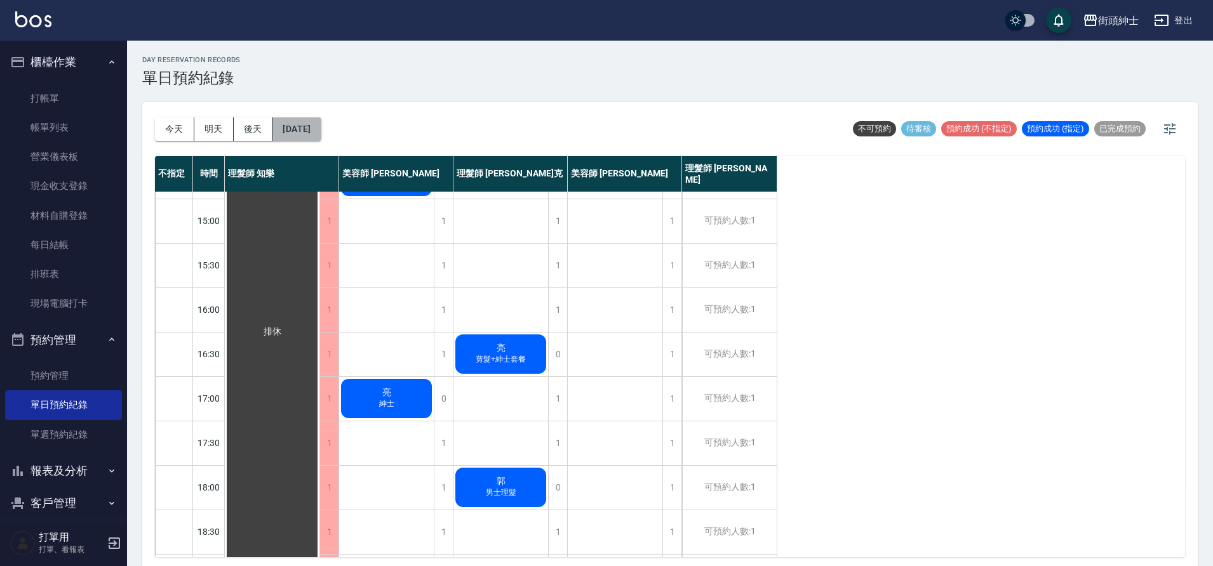
click at [314, 130] on button "[DATE]" at bounding box center [296, 128] width 48 height 23
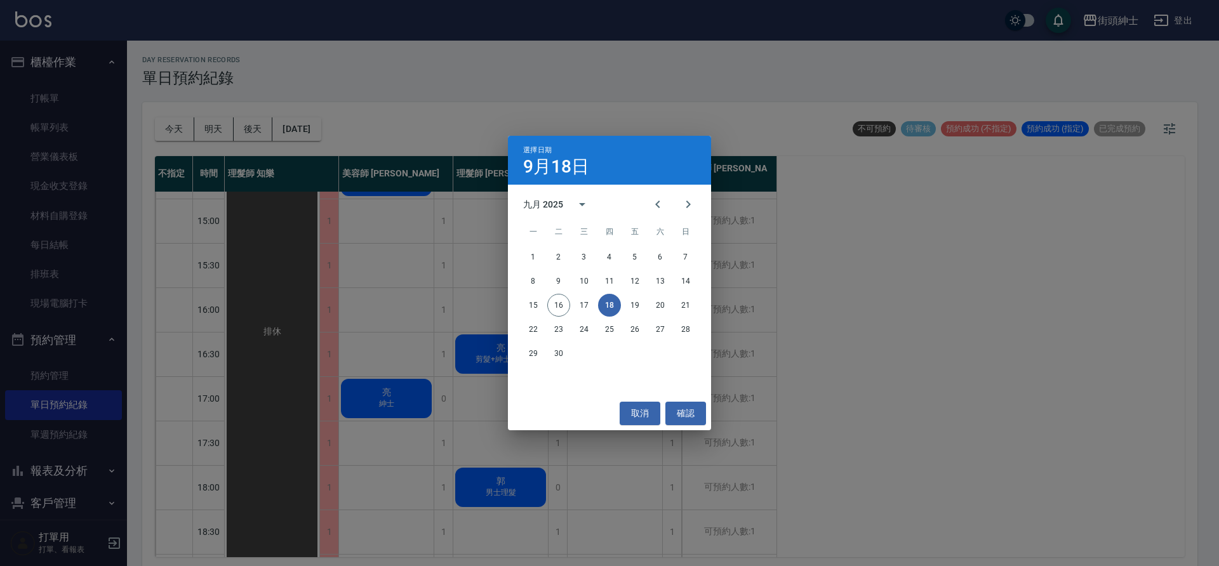
click at [649, 310] on div "15 16 17 18 19 20 21" at bounding box center [609, 305] width 203 height 23
click at [658, 305] on button "20" at bounding box center [660, 305] width 23 height 23
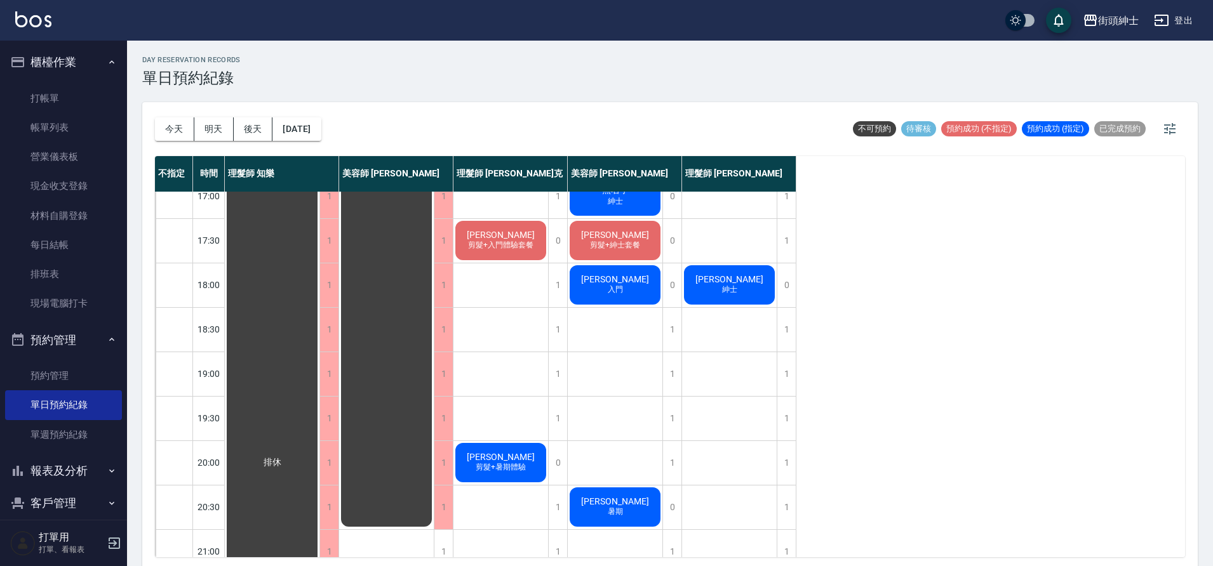
scroll to position [578, 0]
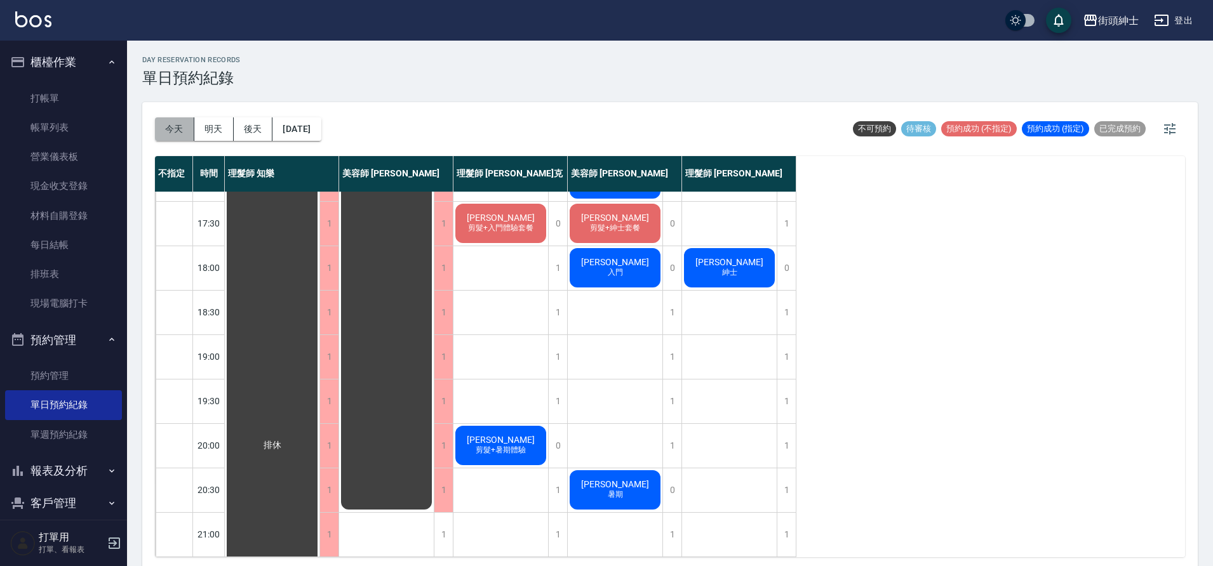
click at [187, 119] on button "今天" at bounding box center [174, 128] width 39 height 23
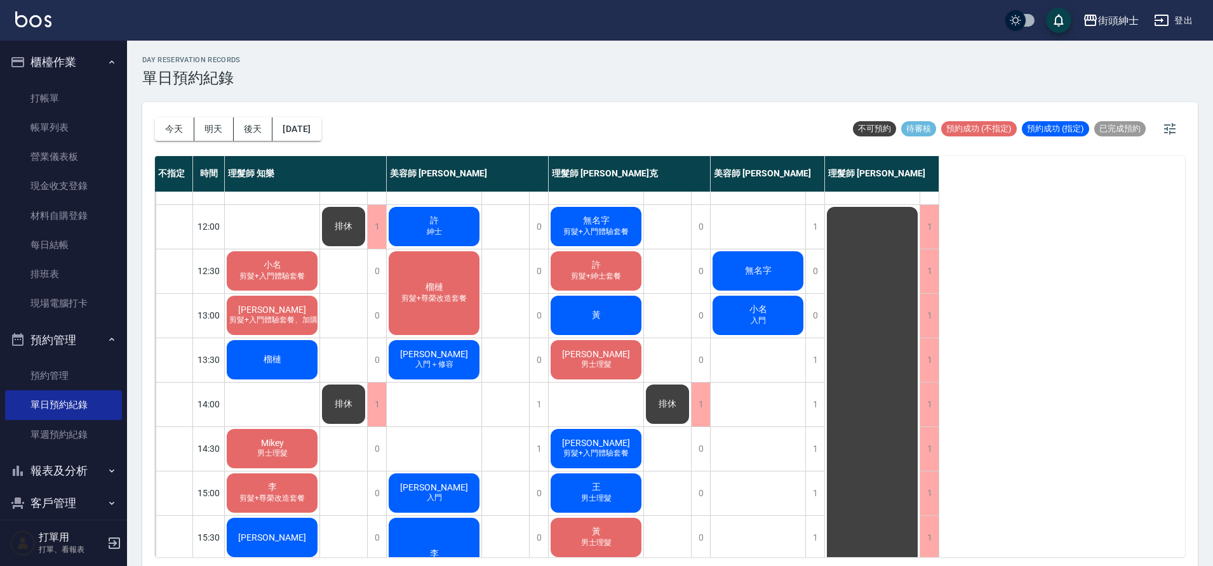
scroll to position [349, 0]
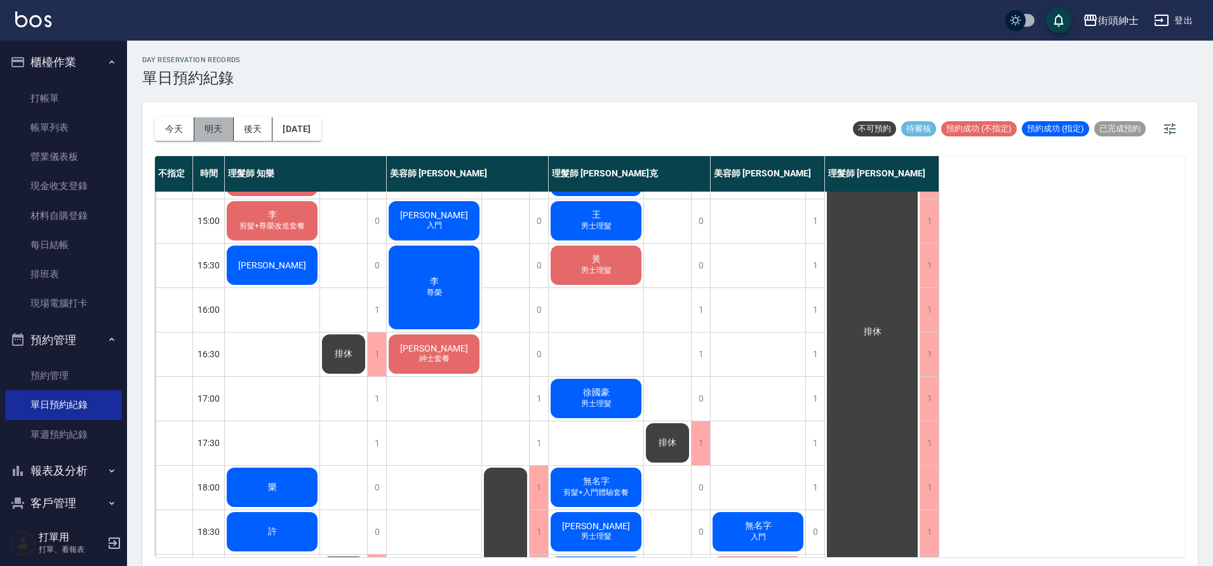
click at [202, 124] on button "明天" at bounding box center [213, 128] width 39 height 23
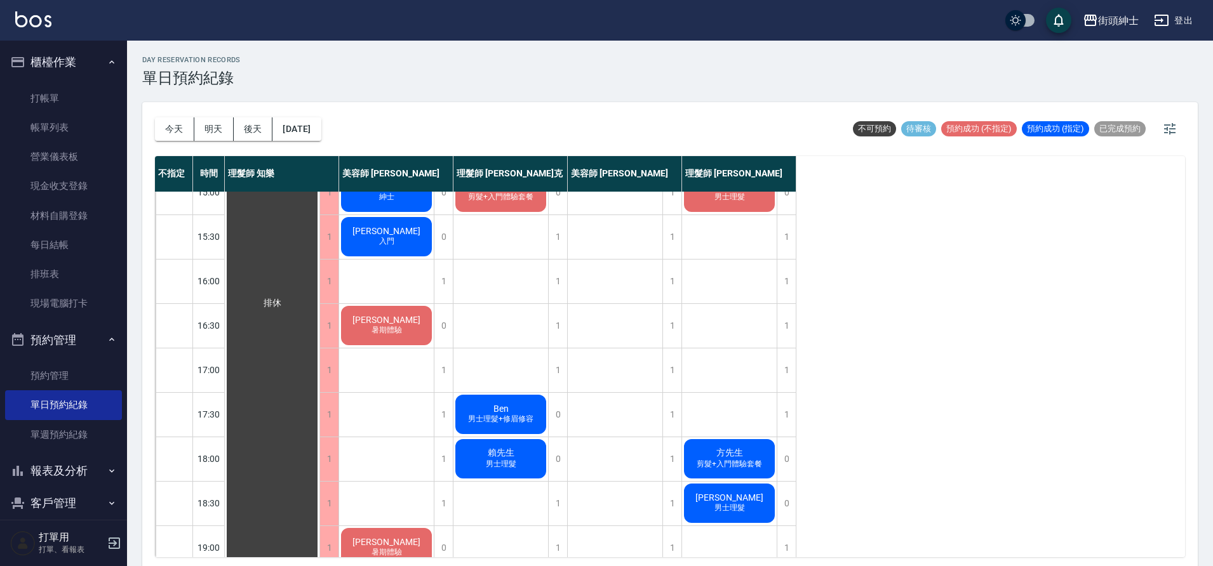
scroll to position [556, 0]
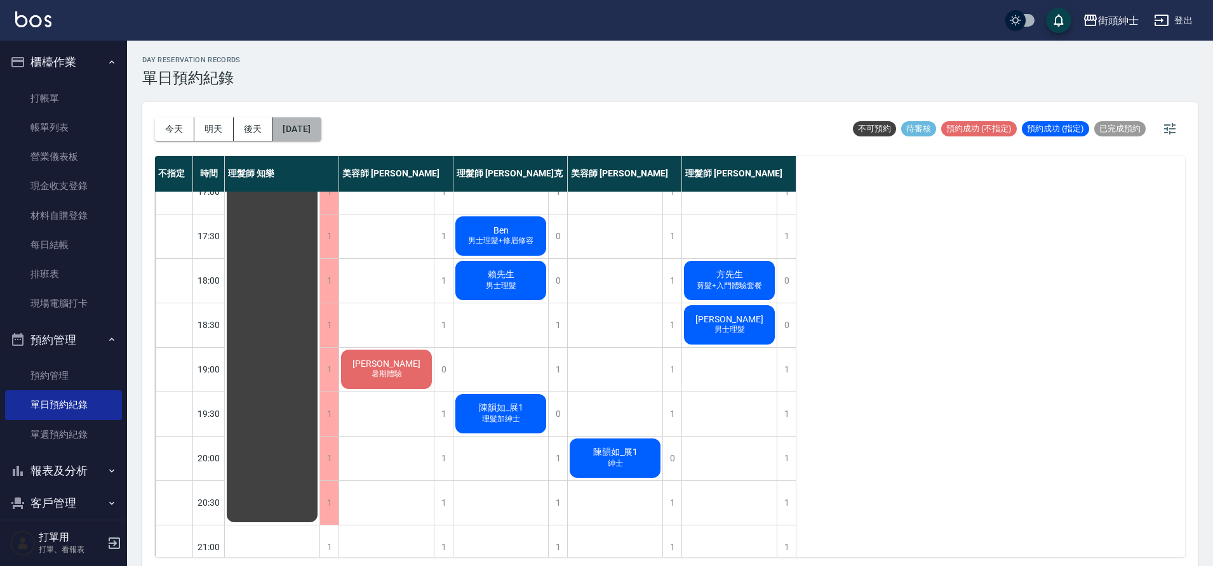
click at [321, 132] on button "[DATE]" at bounding box center [296, 128] width 48 height 23
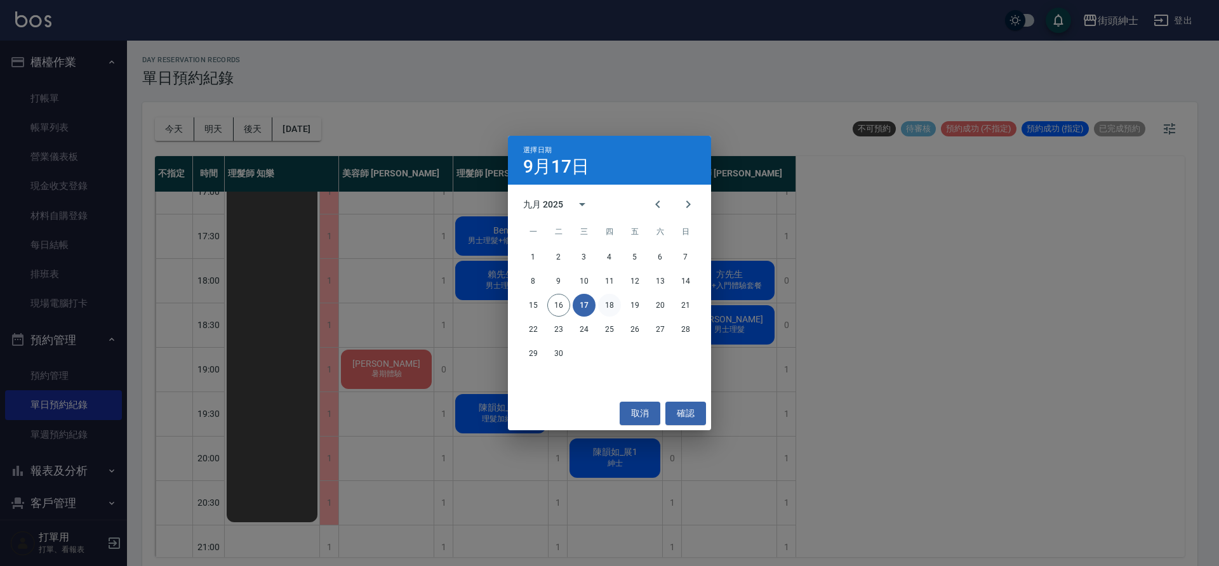
click at [617, 301] on button "18" at bounding box center [609, 305] width 23 height 23
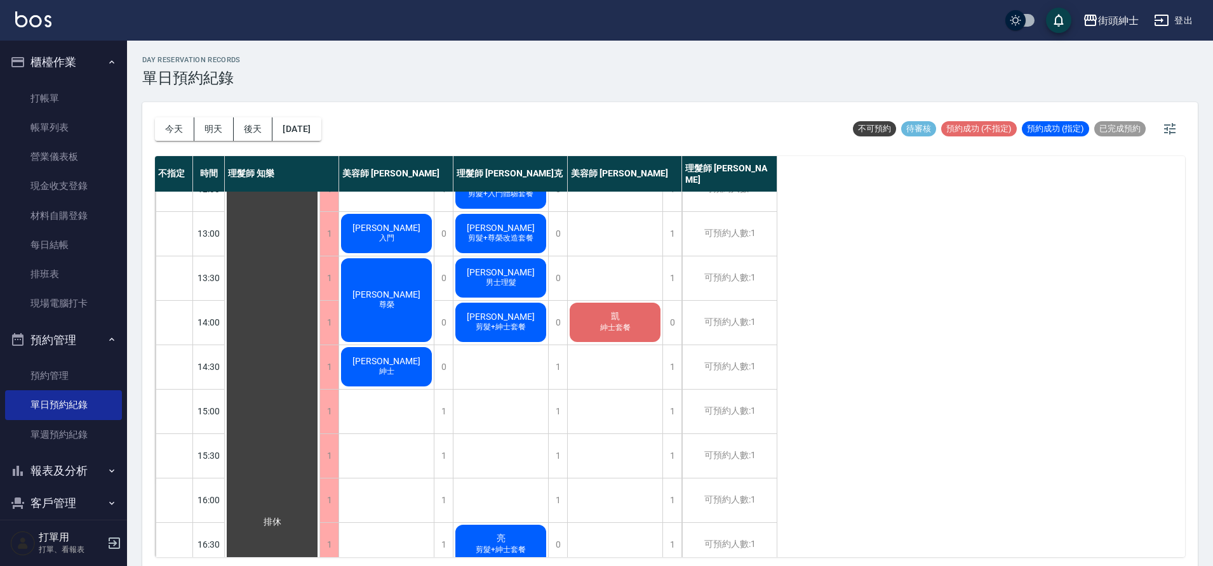
scroll to position [157, 0]
click at [317, 138] on button "[DATE]" at bounding box center [296, 128] width 48 height 23
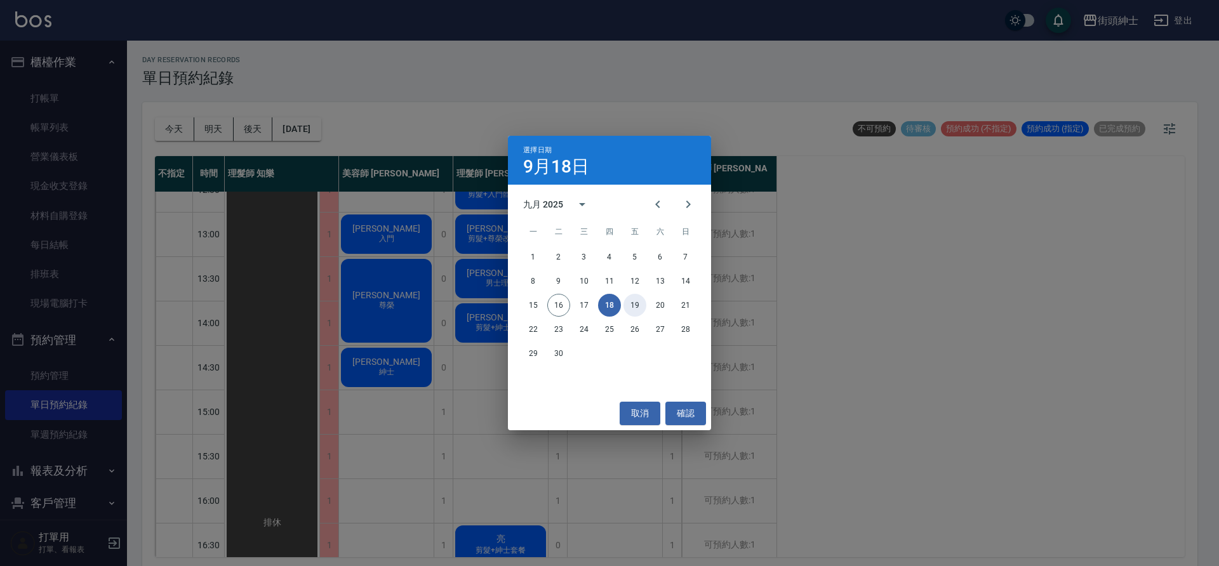
click at [644, 308] on button "19" at bounding box center [635, 305] width 23 height 23
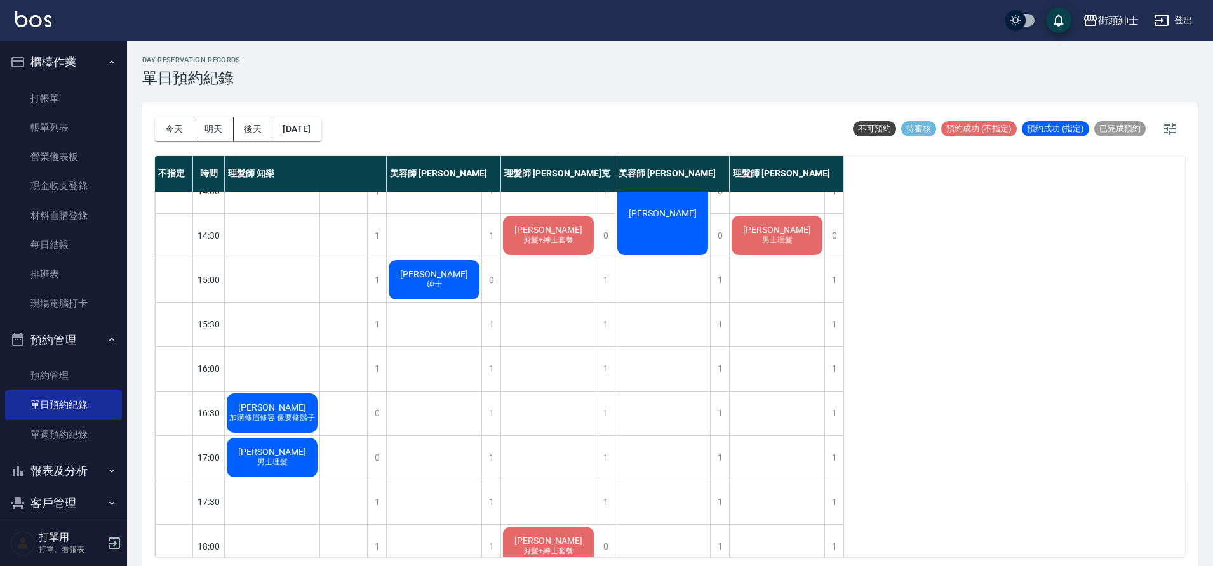
scroll to position [578, 0]
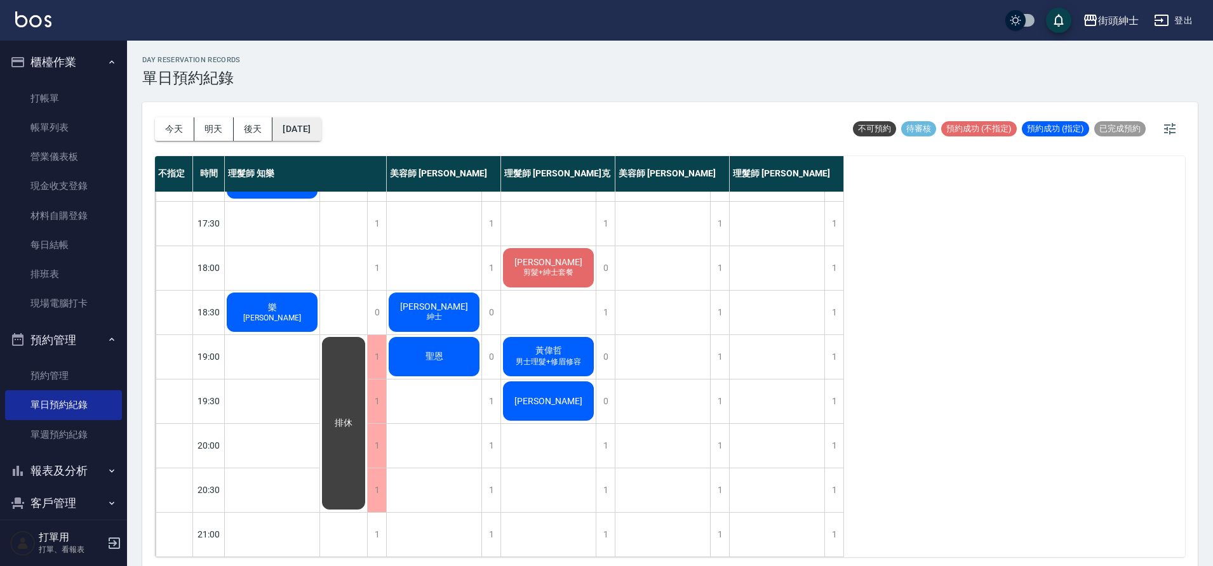
click at [296, 131] on button "[DATE]" at bounding box center [296, 128] width 48 height 23
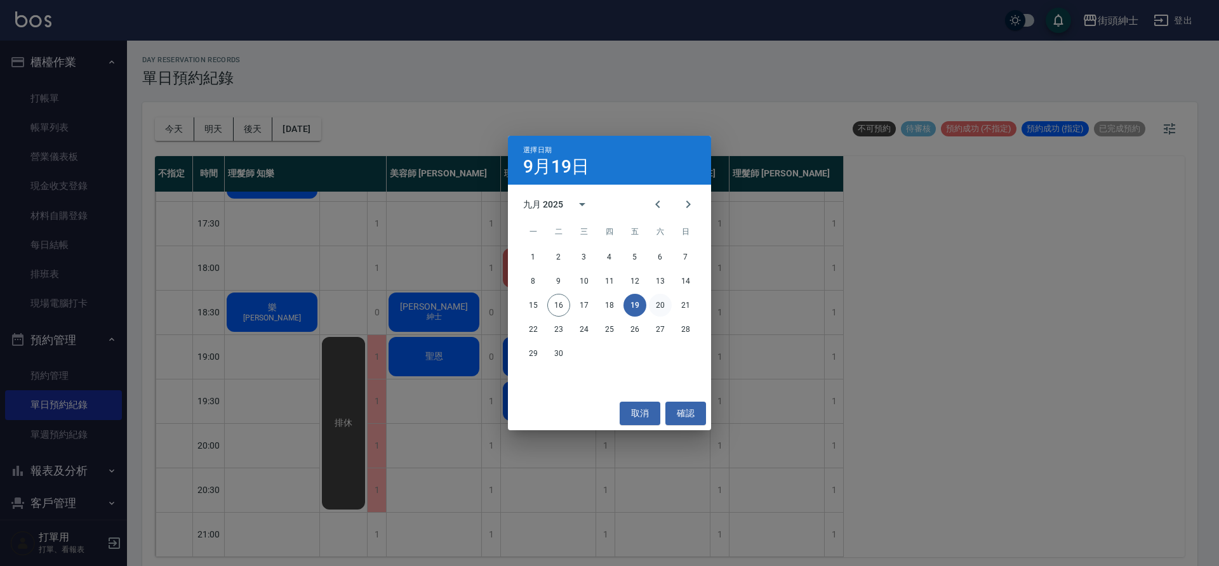
click at [655, 300] on button "20" at bounding box center [660, 305] width 23 height 23
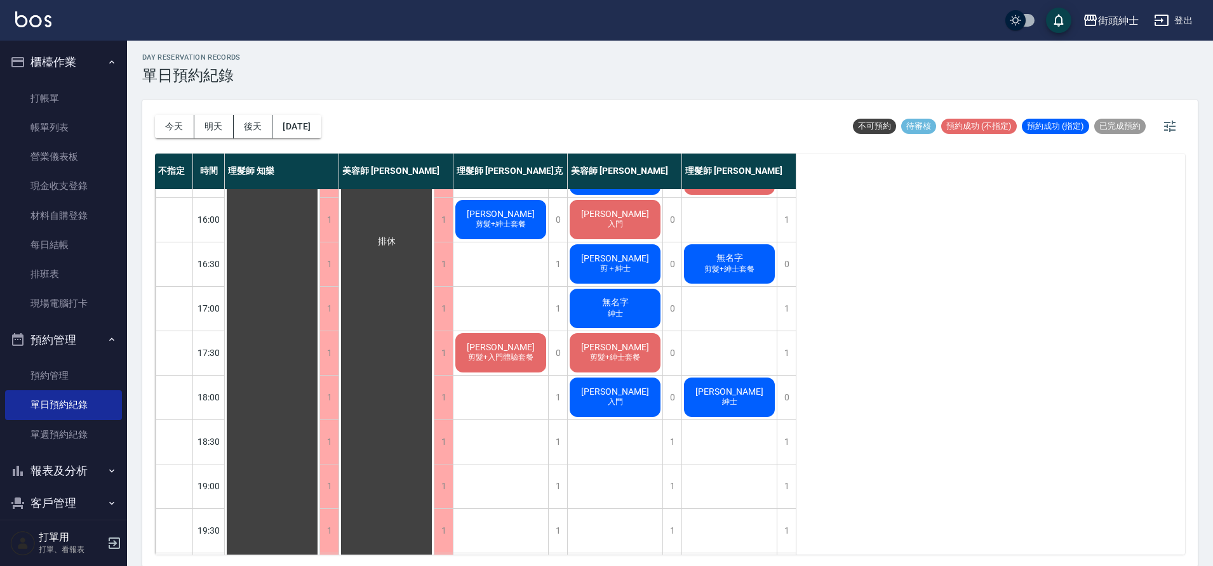
scroll to position [4, 0]
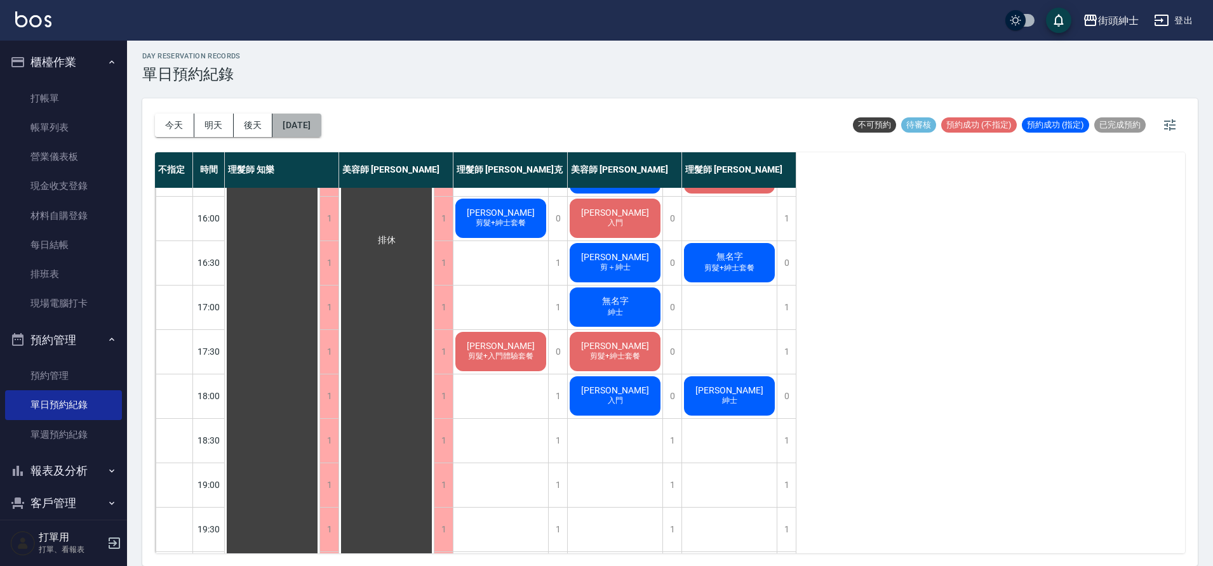
click at [321, 127] on button "[DATE]" at bounding box center [296, 125] width 48 height 23
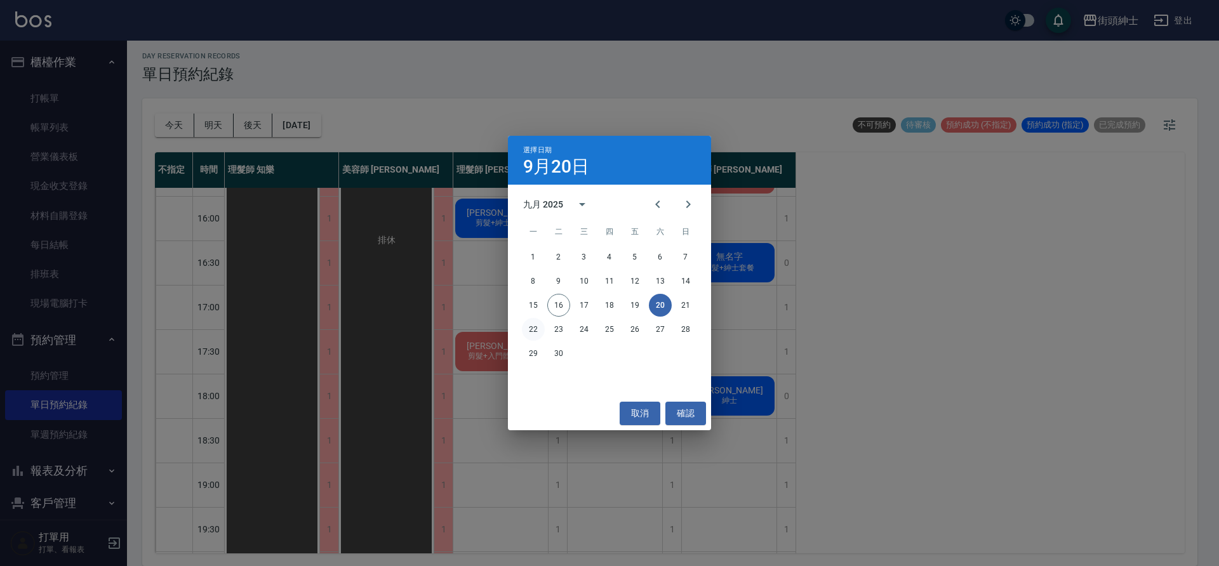
click at [538, 331] on button "22" at bounding box center [533, 329] width 23 height 23
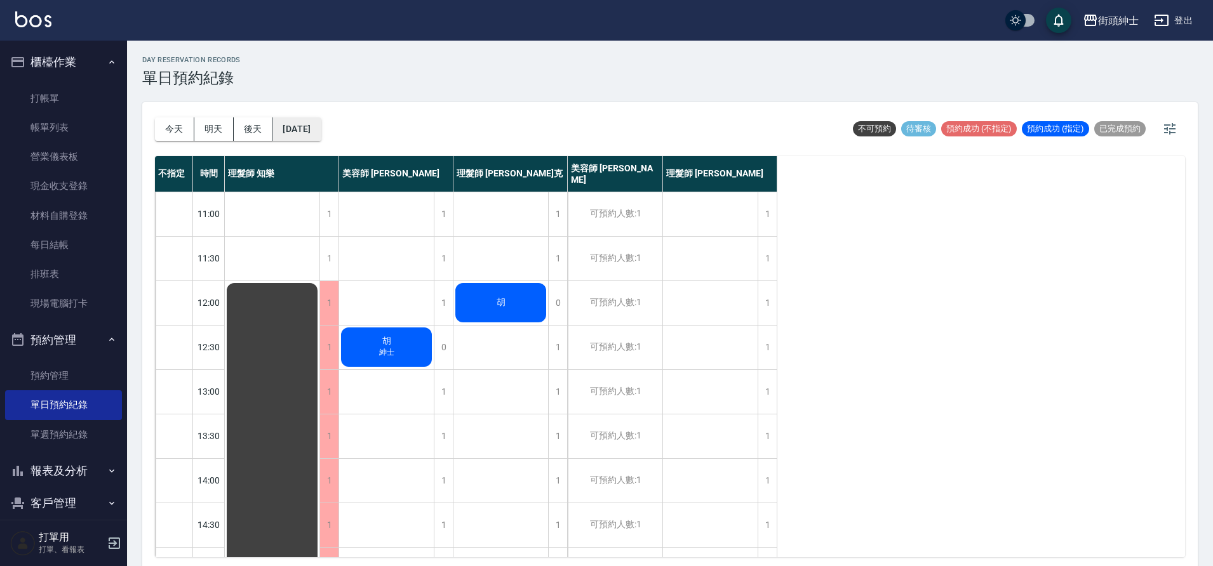
click at [290, 128] on button "[DATE]" at bounding box center [296, 128] width 48 height 23
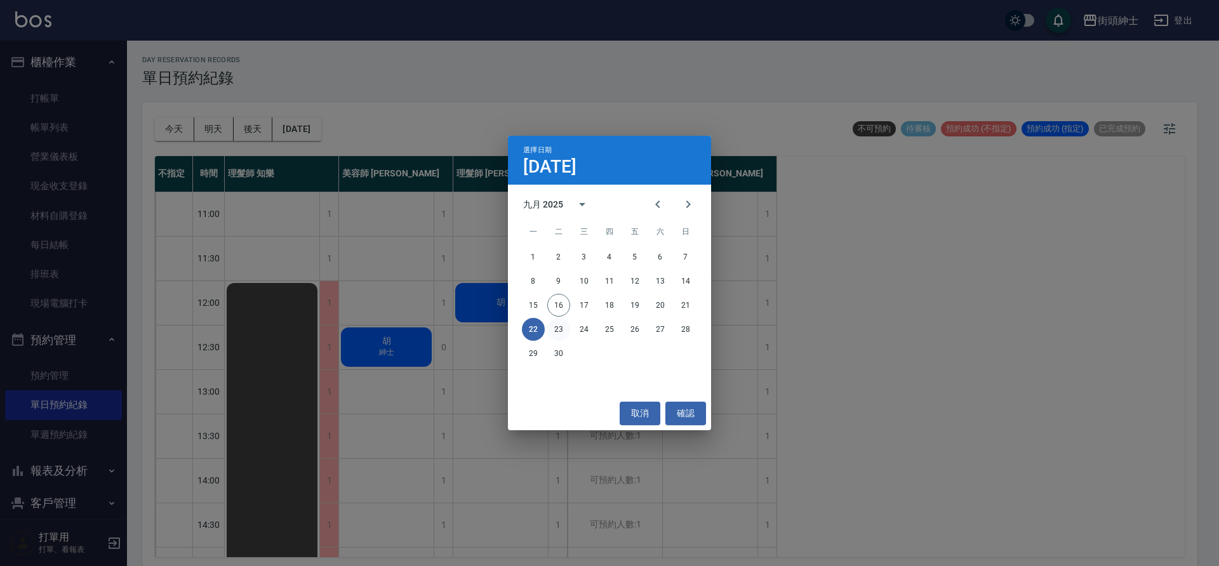
click at [568, 322] on button "23" at bounding box center [558, 329] width 23 height 23
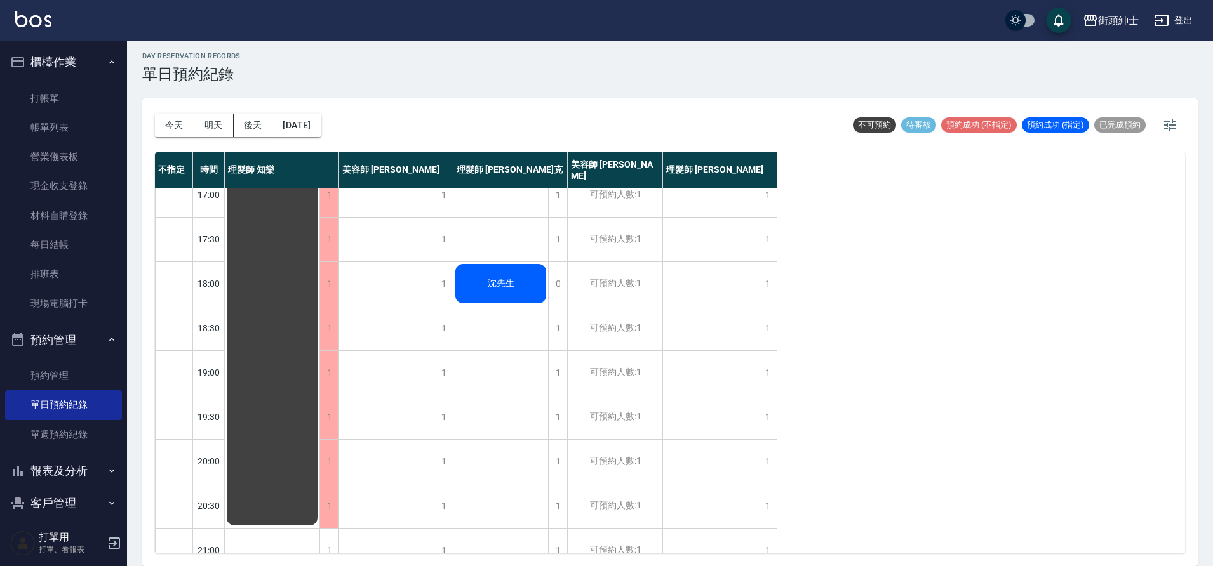
scroll to position [568, 0]
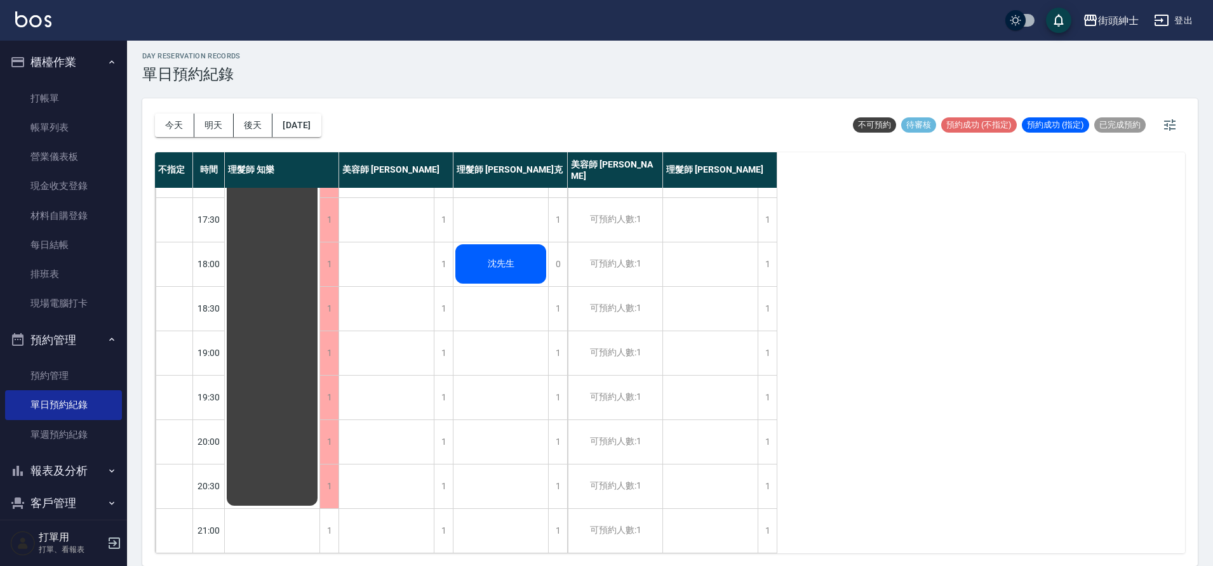
click at [321, 138] on div "[DATE] [DATE] [DATE] [DATE]" at bounding box center [238, 125] width 166 height 54
click at [321, 136] on button "[DATE]" at bounding box center [296, 125] width 48 height 23
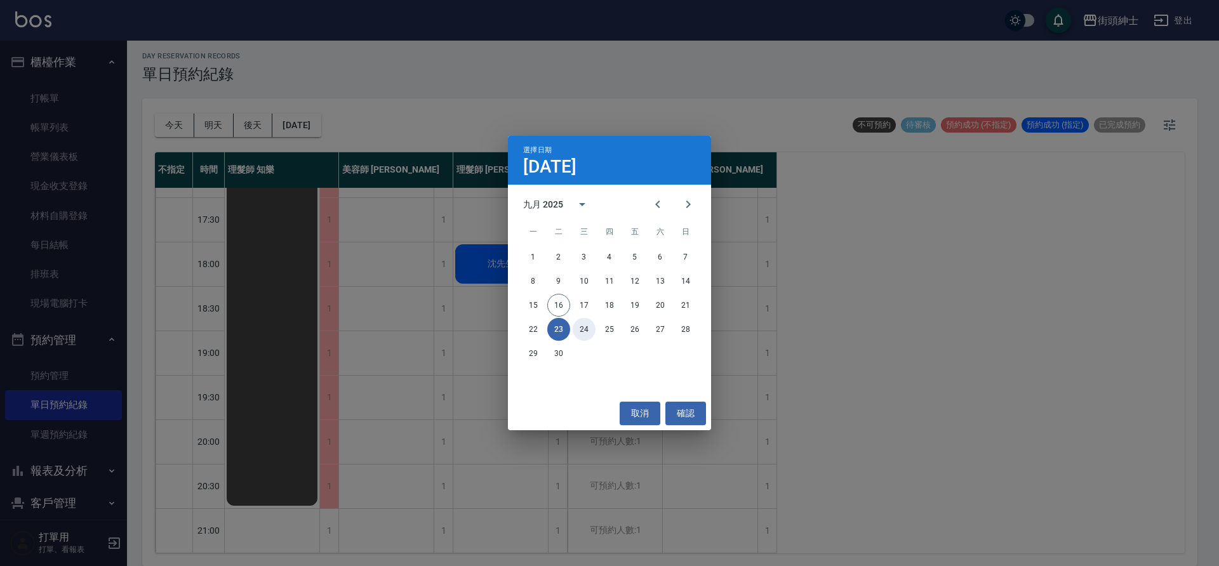
click at [575, 326] on button "24" at bounding box center [584, 329] width 23 height 23
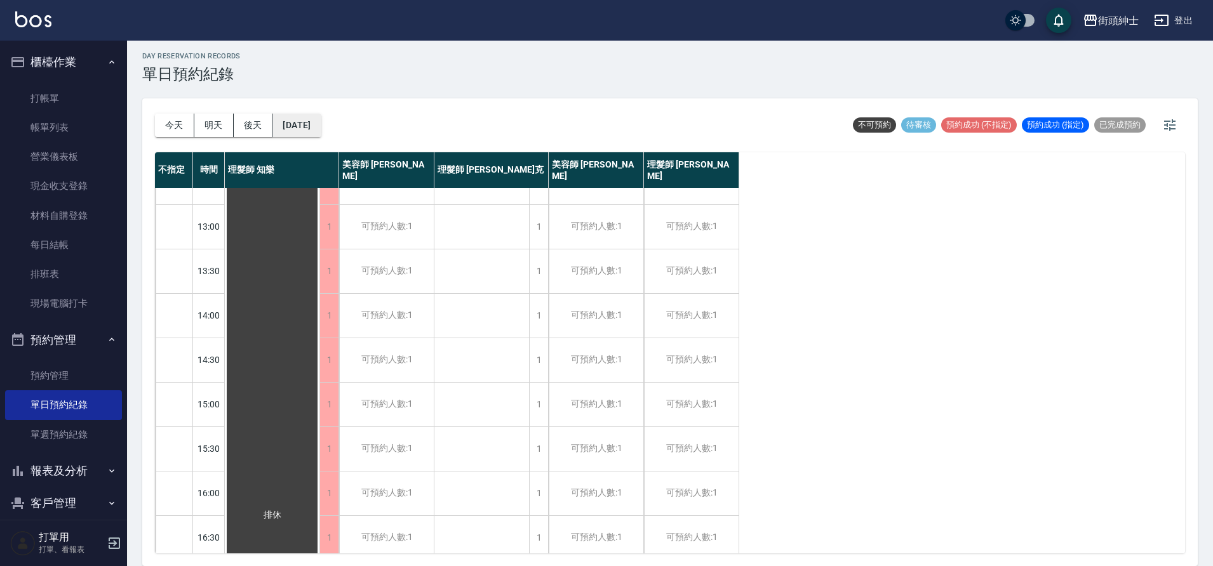
scroll to position [234, 0]
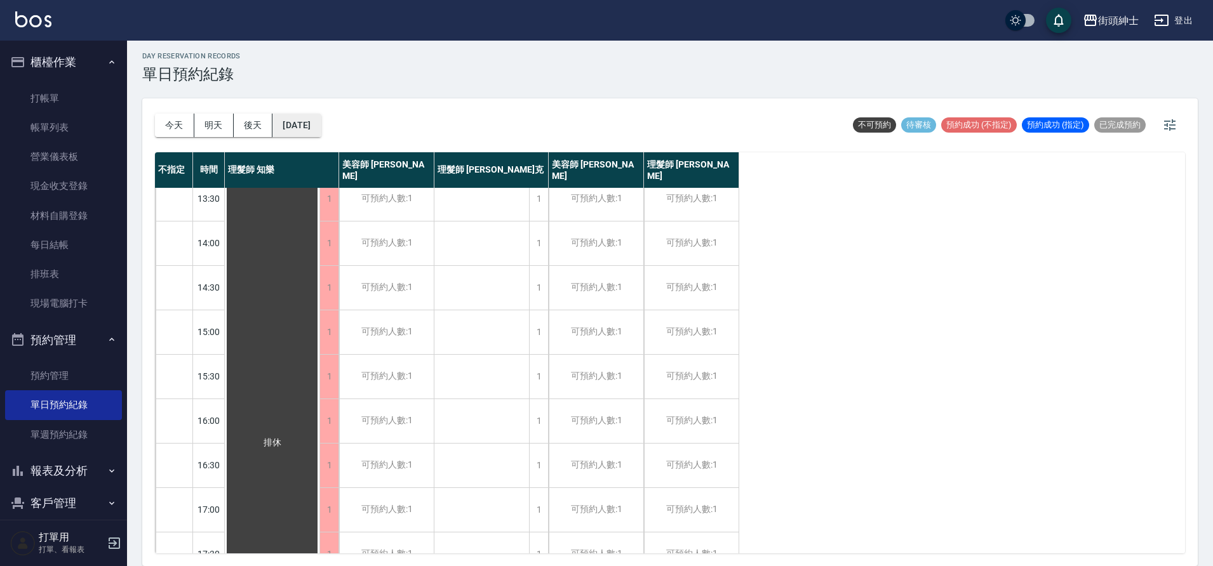
click at [300, 123] on button "[DATE]" at bounding box center [296, 125] width 48 height 23
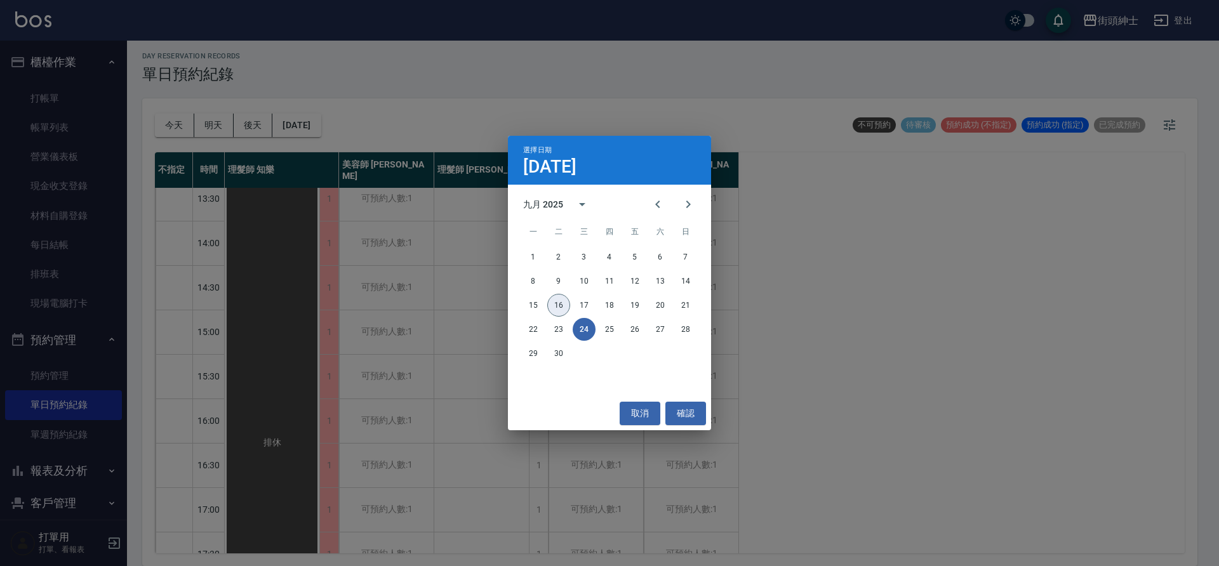
click at [558, 312] on button "16" at bounding box center [558, 305] width 23 height 23
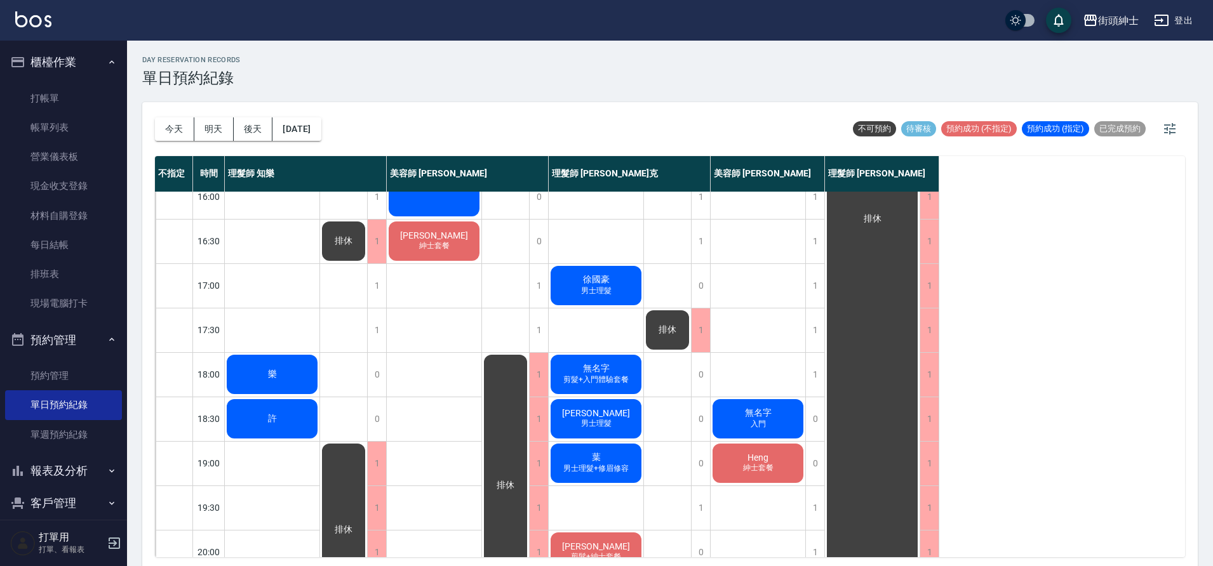
scroll to position [461, 0]
click at [175, 128] on button "今天" at bounding box center [174, 128] width 39 height 23
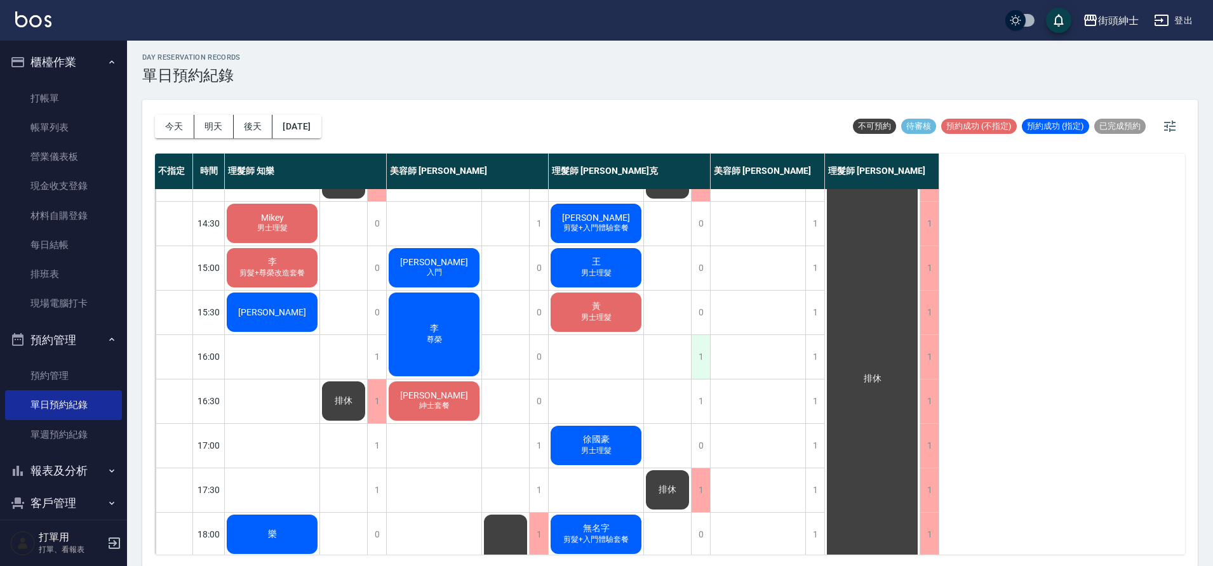
scroll to position [297, 0]
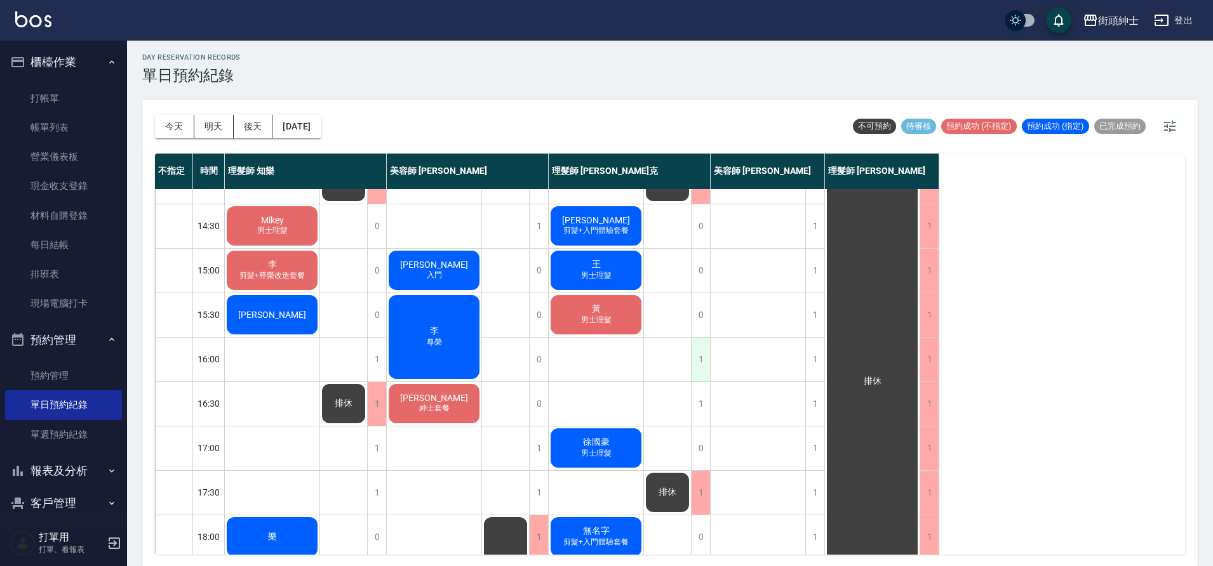
click at [706, 369] on div "1" at bounding box center [700, 360] width 19 height 44
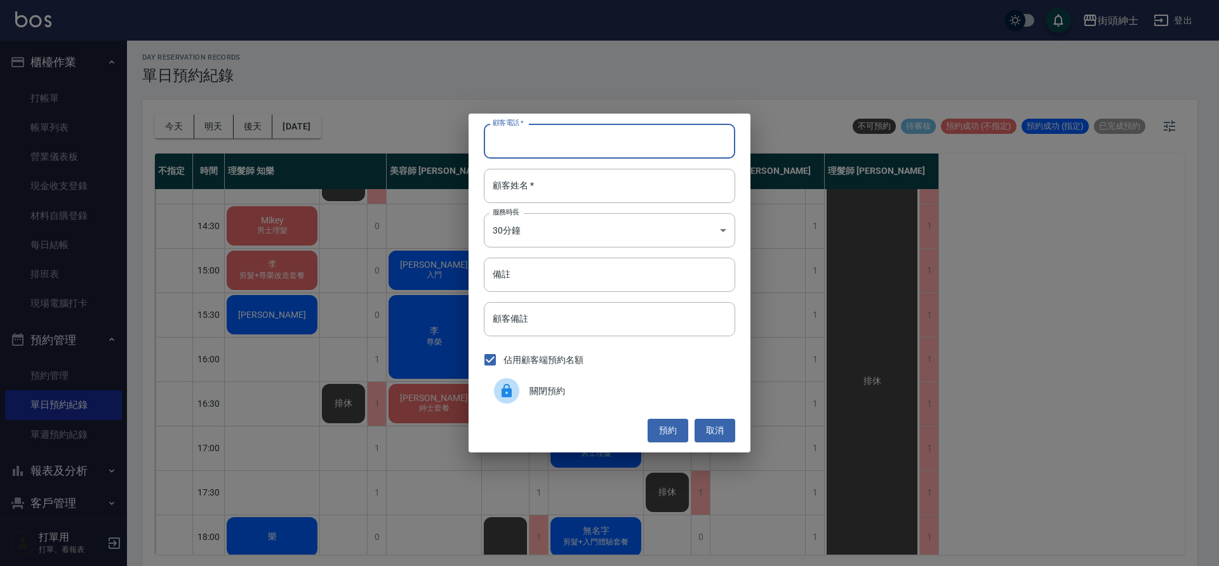
click at [520, 140] on input "顧客電話   *" at bounding box center [609, 141] width 251 height 34
type input "0933304501"
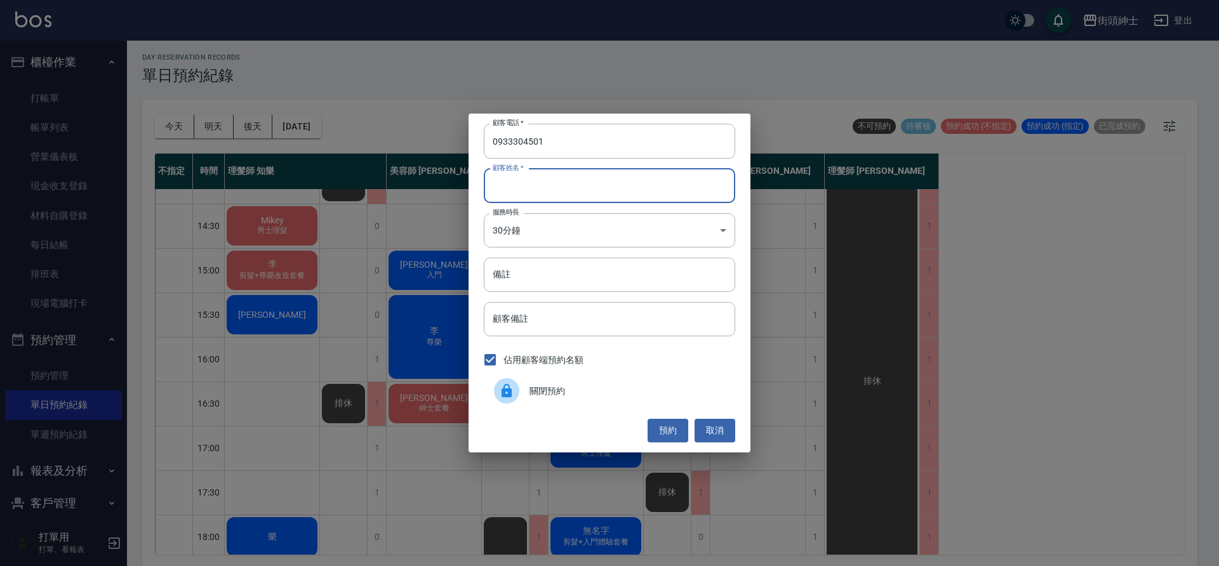
click at [540, 196] on input "顧客姓名   *" at bounding box center [609, 186] width 251 height 34
type input "賴"
click at [663, 435] on button "預約" at bounding box center [668, 430] width 41 height 23
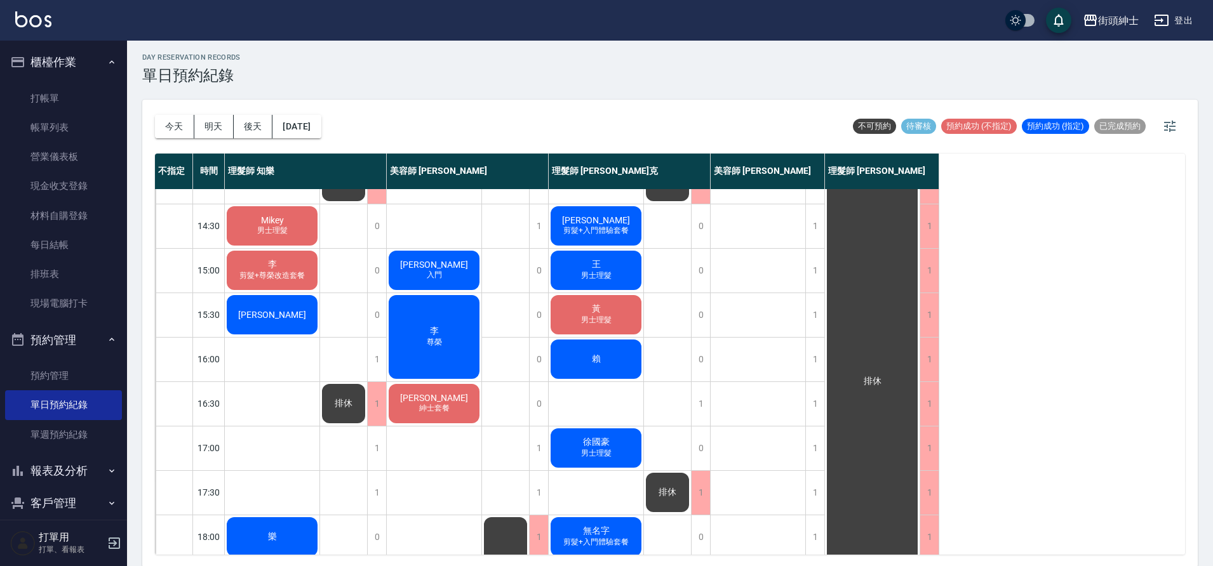
drag, startPoint x: 584, startPoint y: 372, endPoint x: 578, endPoint y: 342, distance: 31.1
click at [578, 342] on div "賴" at bounding box center [596, 359] width 95 height 43
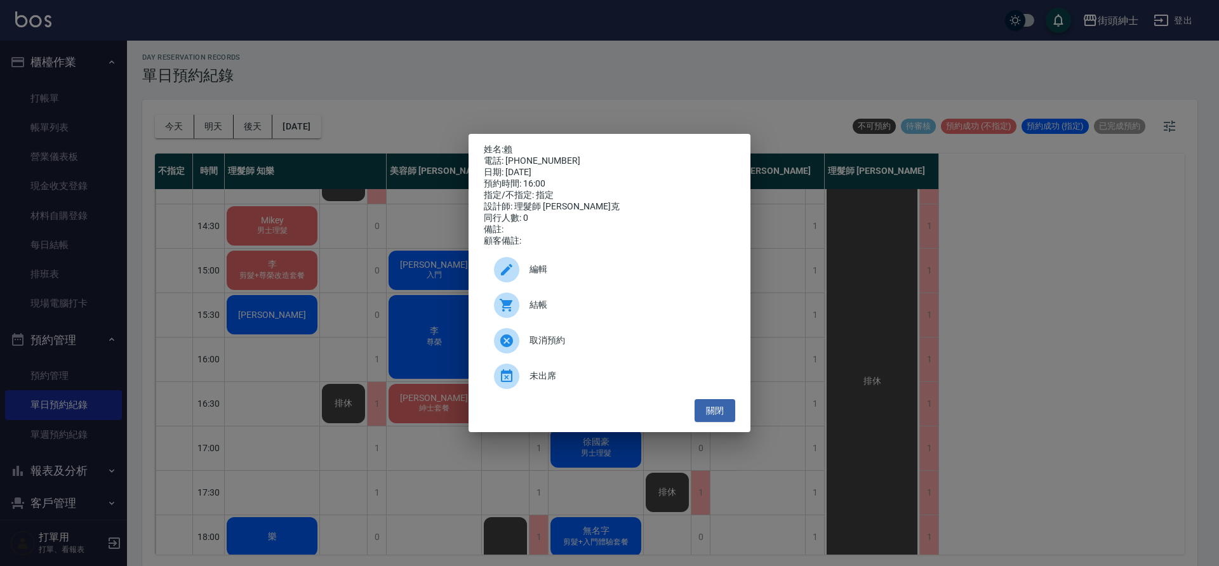
click at [558, 274] on span "編輯" at bounding box center [628, 269] width 196 height 13
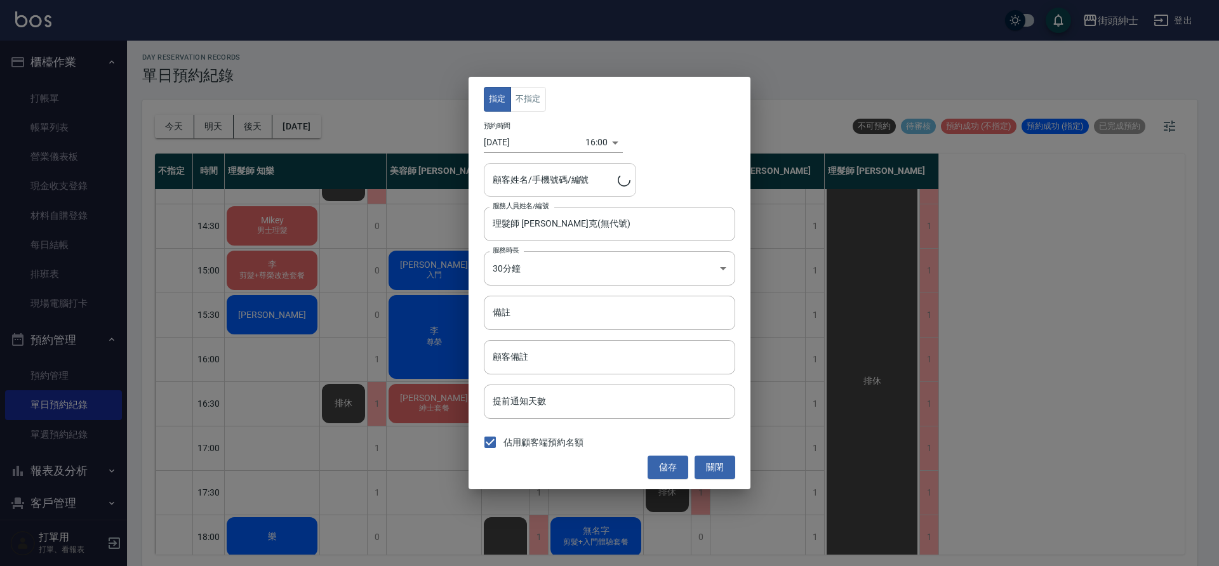
type input "賴/0933304501"
click at [529, 101] on button "不指定" at bounding box center [529, 99] width 36 height 25
click at [677, 465] on button "儲存" at bounding box center [668, 467] width 41 height 23
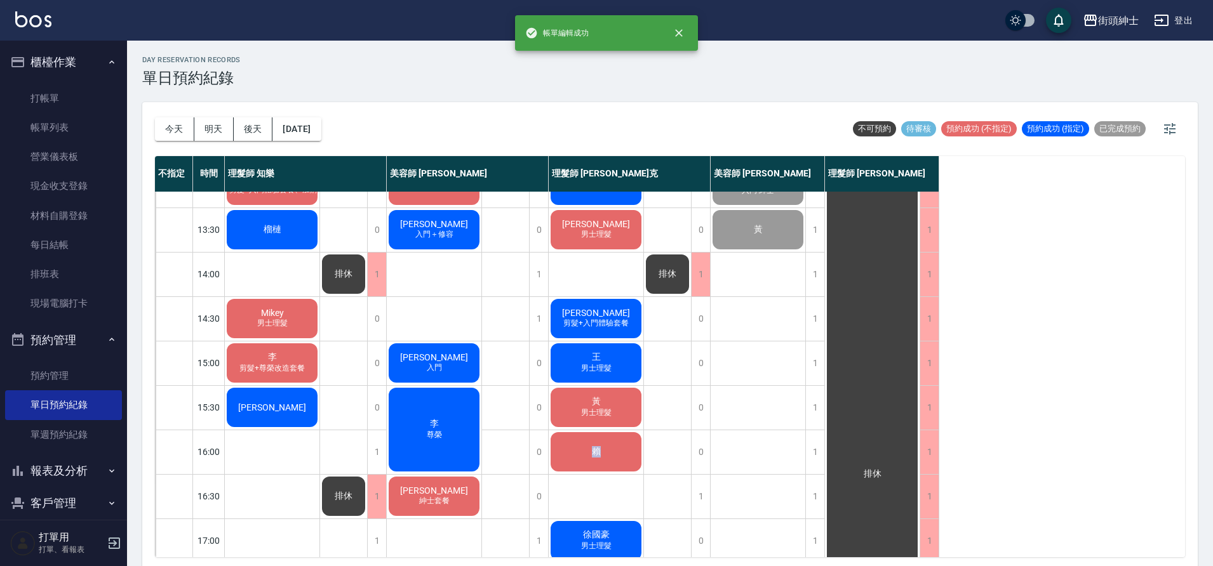
scroll to position [45, 0]
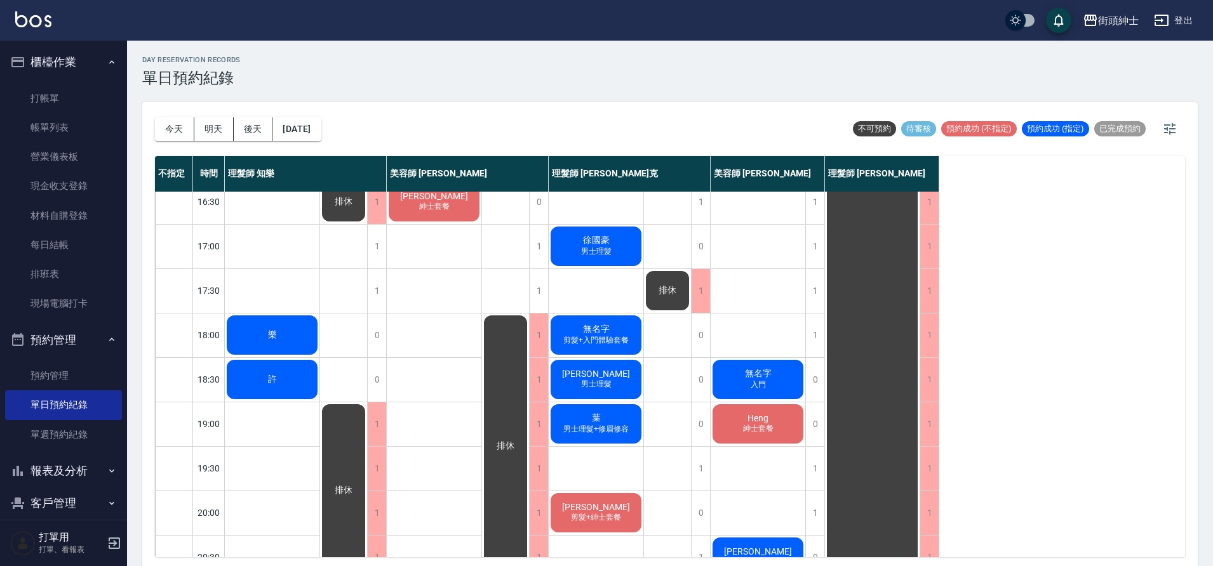
scroll to position [559, 0]
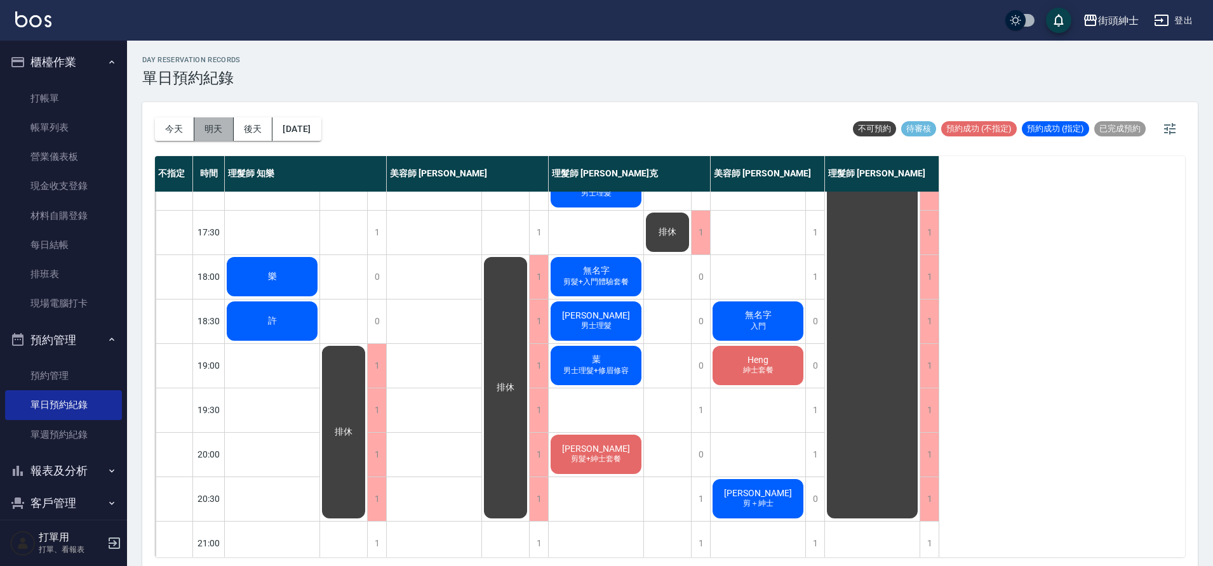
click at [220, 118] on button "明天" at bounding box center [213, 128] width 39 height 23
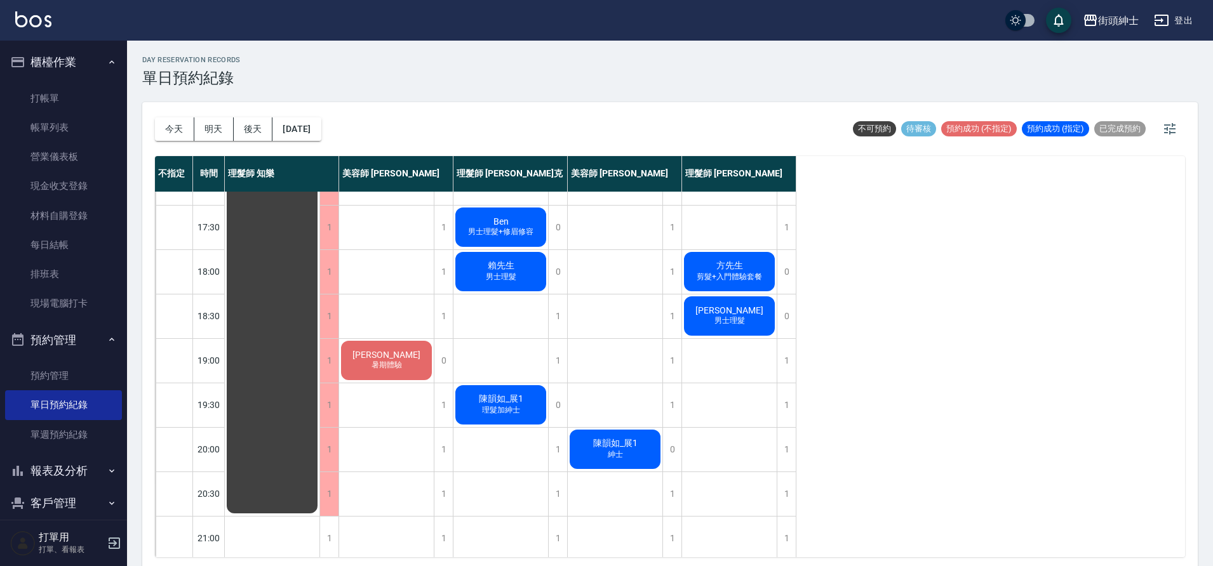
scroll to position [578, 0]
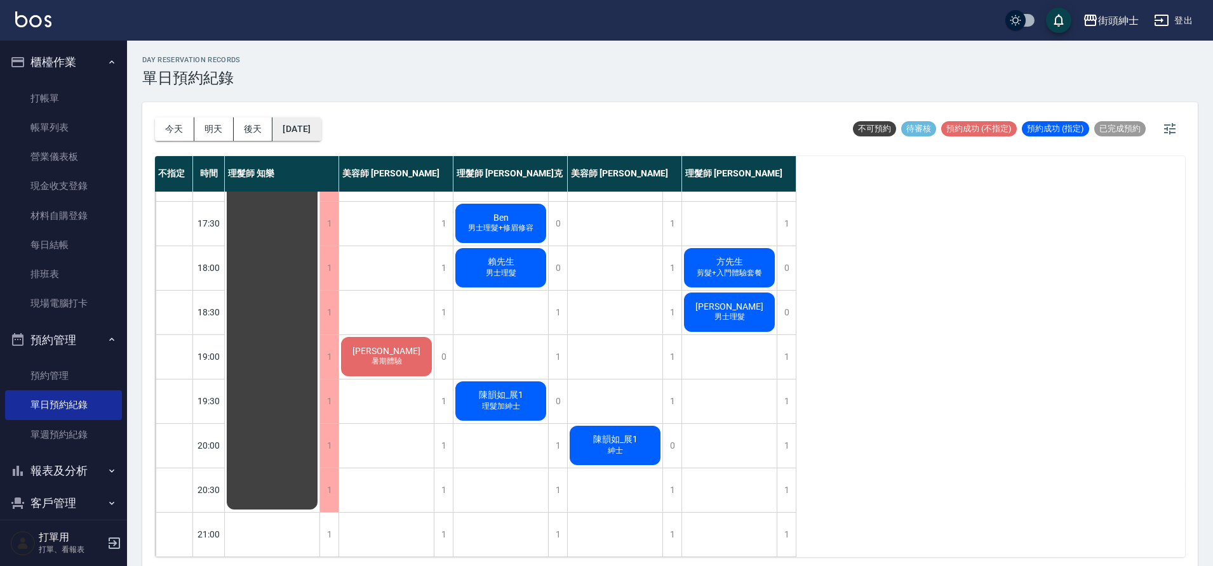
click at [295, 132] on button "[DATE]" at bounding box center [296, 128] width 48 height 23
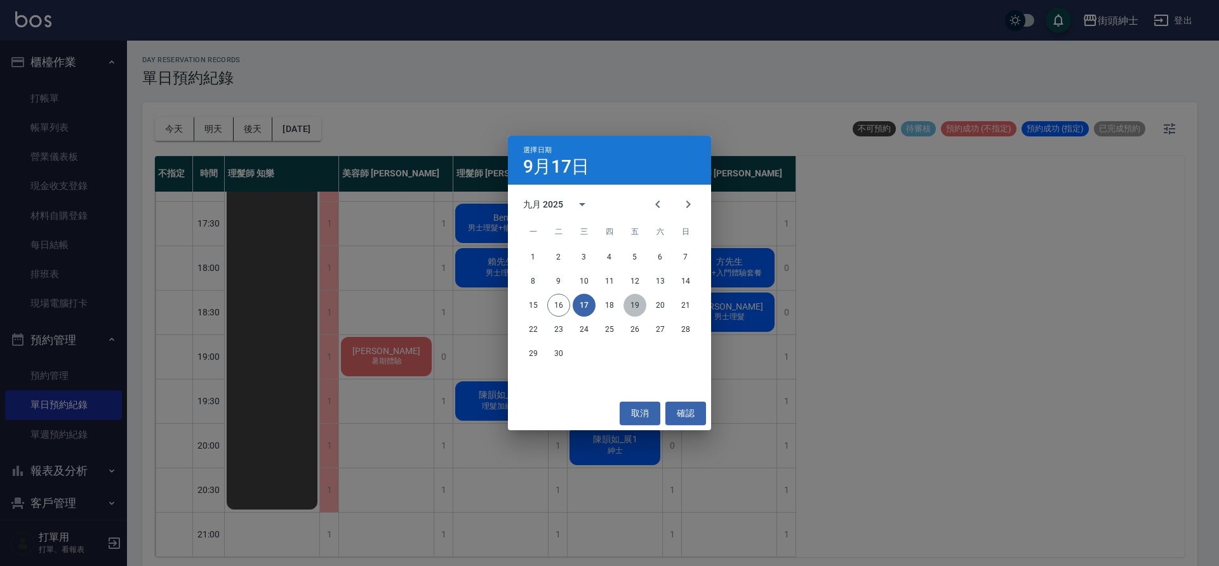
click at [625, 302] on button "19" at bounding box center [635, 305] width 23 height 23
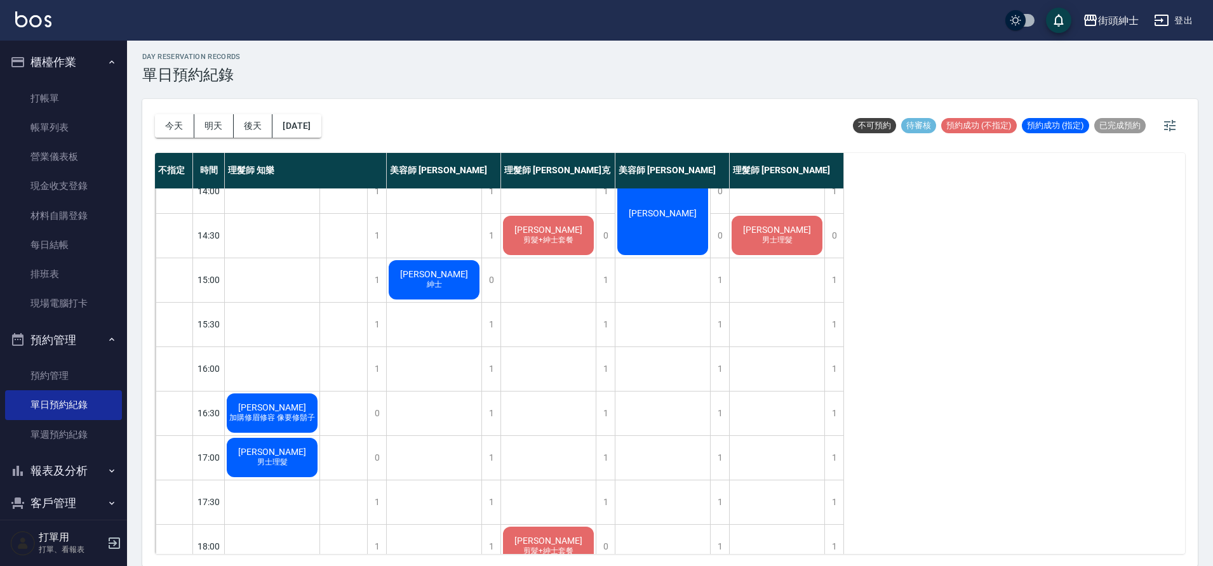
scroll to position [4, 0]
click at [321, 127] on button "[DATE]" at bounding box center [296, 125] width 48 height 23
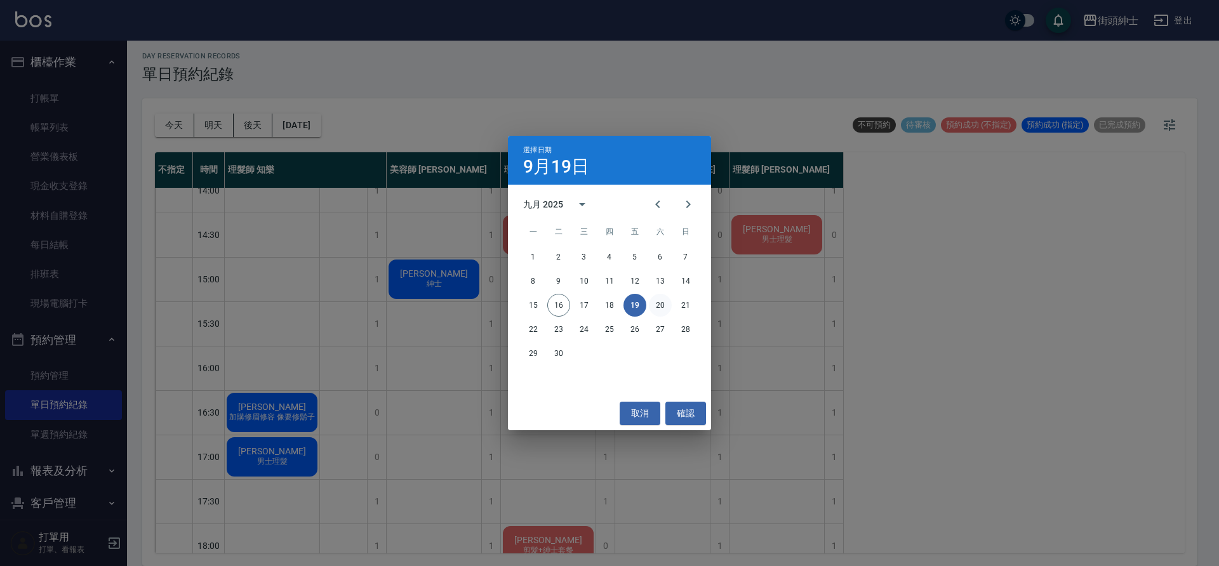
click at [667, 300] on button "20" at bounding box center [660, 305] width 23 height 23
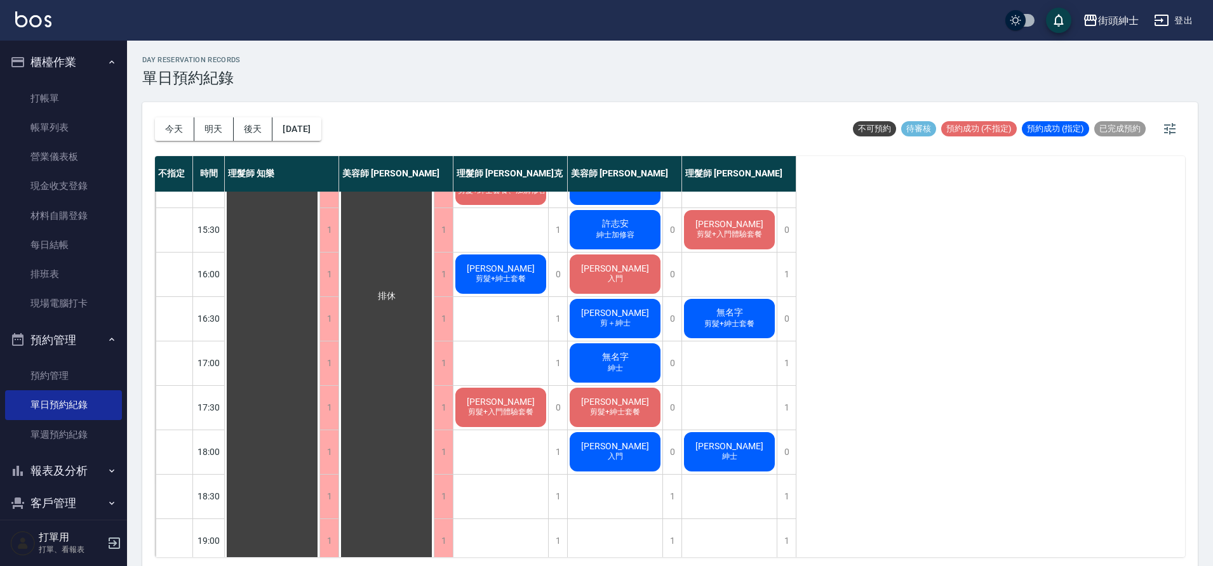
scroll to position [578, 0]
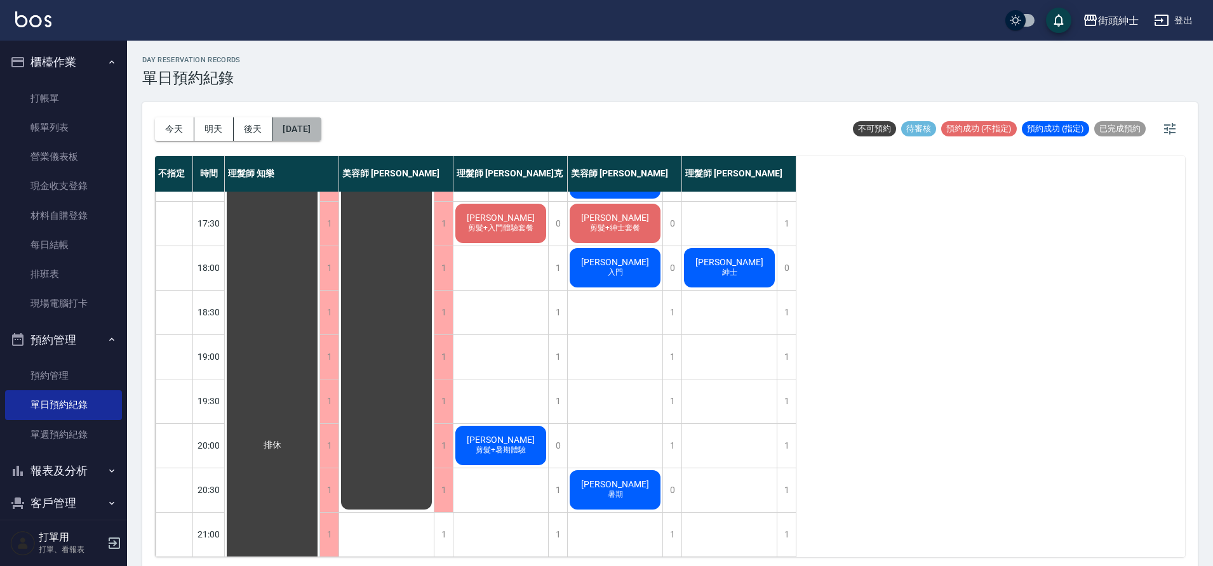
click at [321, 132] on button "[DATE]" at bounding box center [296, 128] width 48 height 23
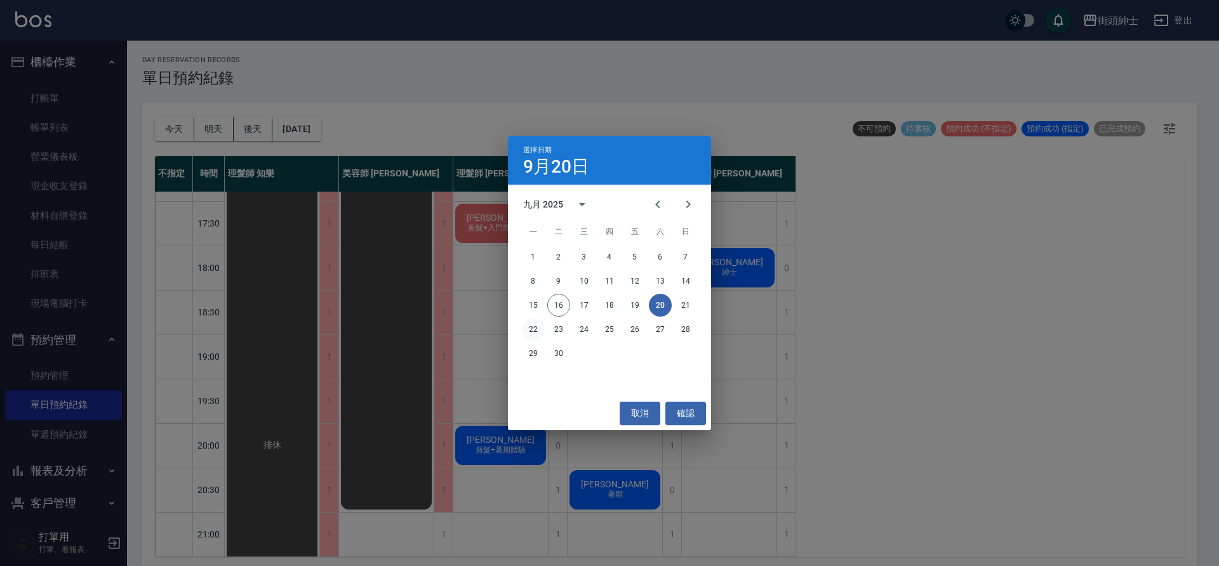
click at [531, 328] on button "22" at bounding box center [533, 329] width 23 height 23
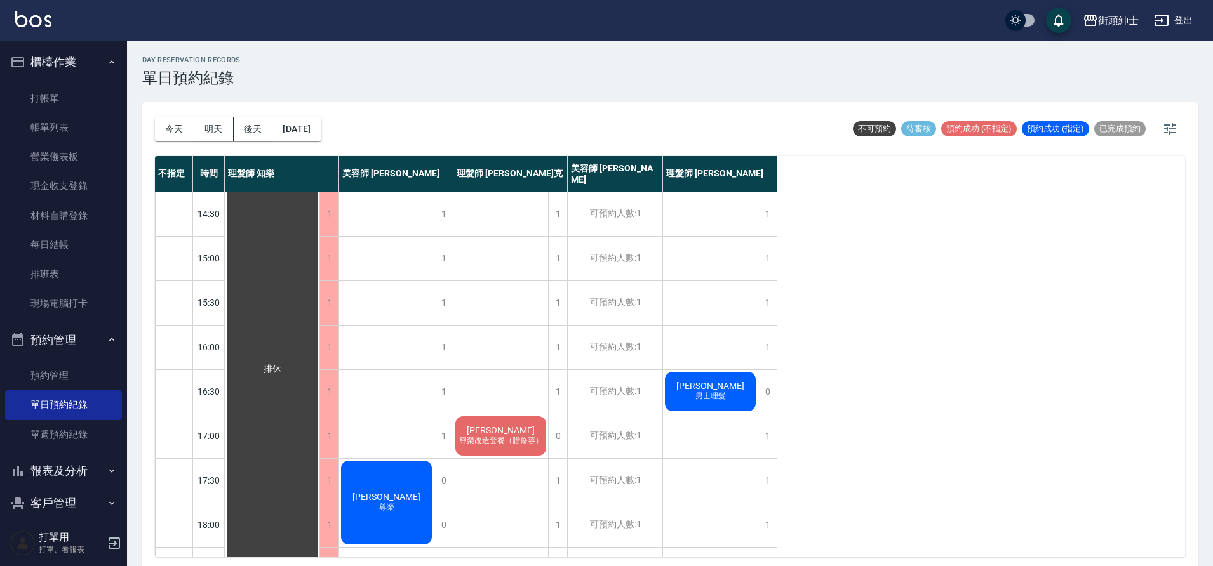
scroll to position [260, 0]
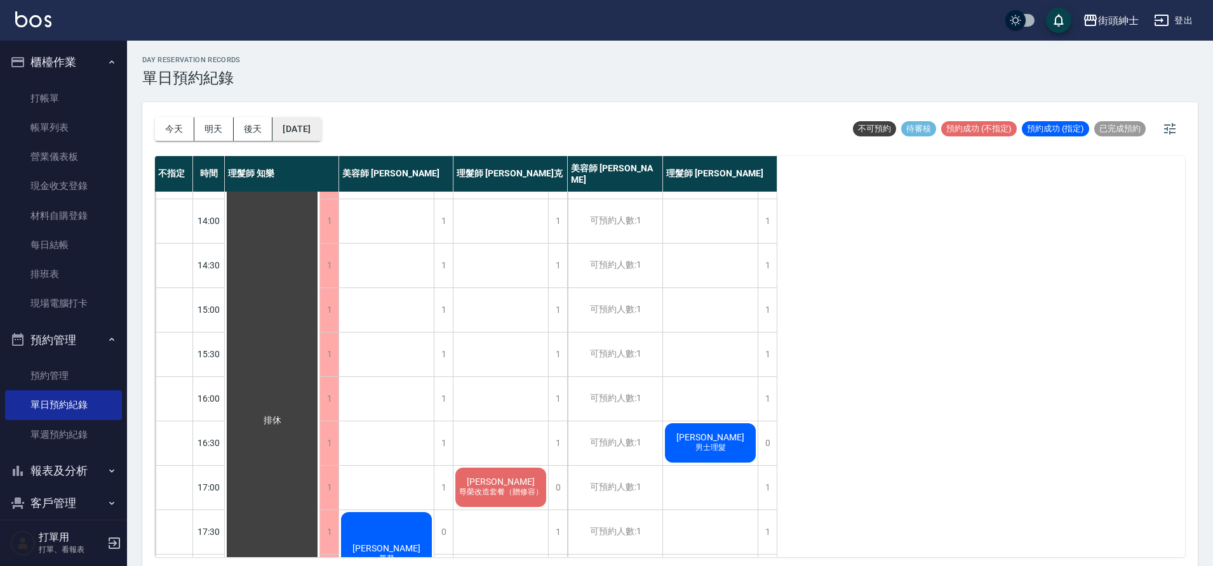
click at [295, 122] on button "[DATE]" at bounding box center [296, 128] width 48 height 23
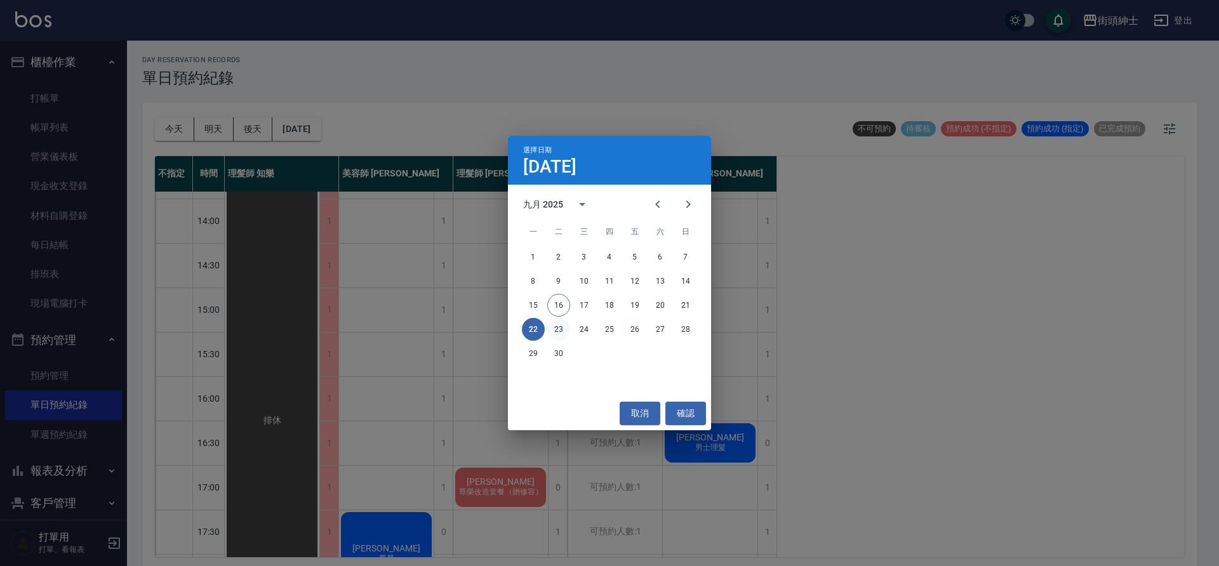
click at [563, 322] on button "23" at bounding box center [558, 329] width 23 height 23
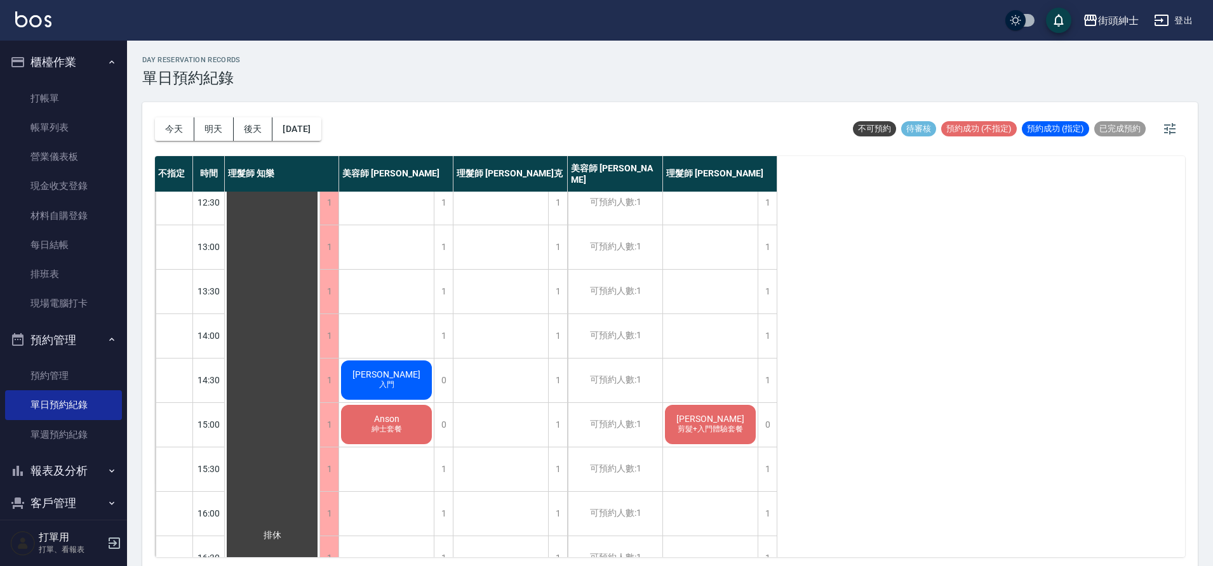
scroll to position [145, 0]
click at [316, 129] on button "[DATE]" at bounding box center [296, 128] width 48 height 23
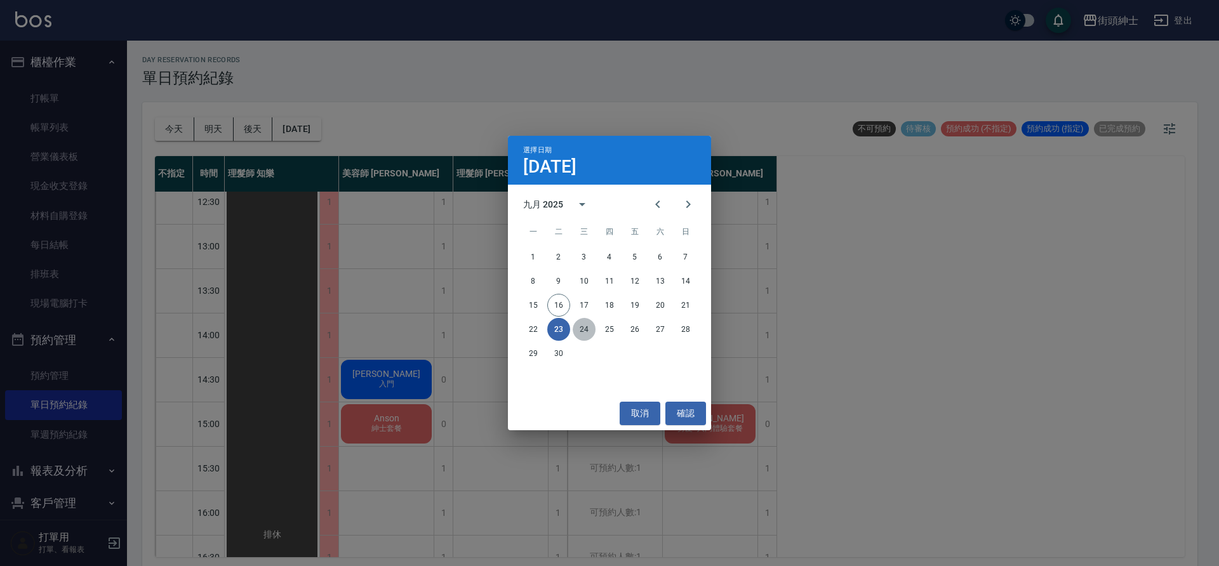
click at [584, 335] on button "24" at bounding box center [584, 329] width 23 height 23
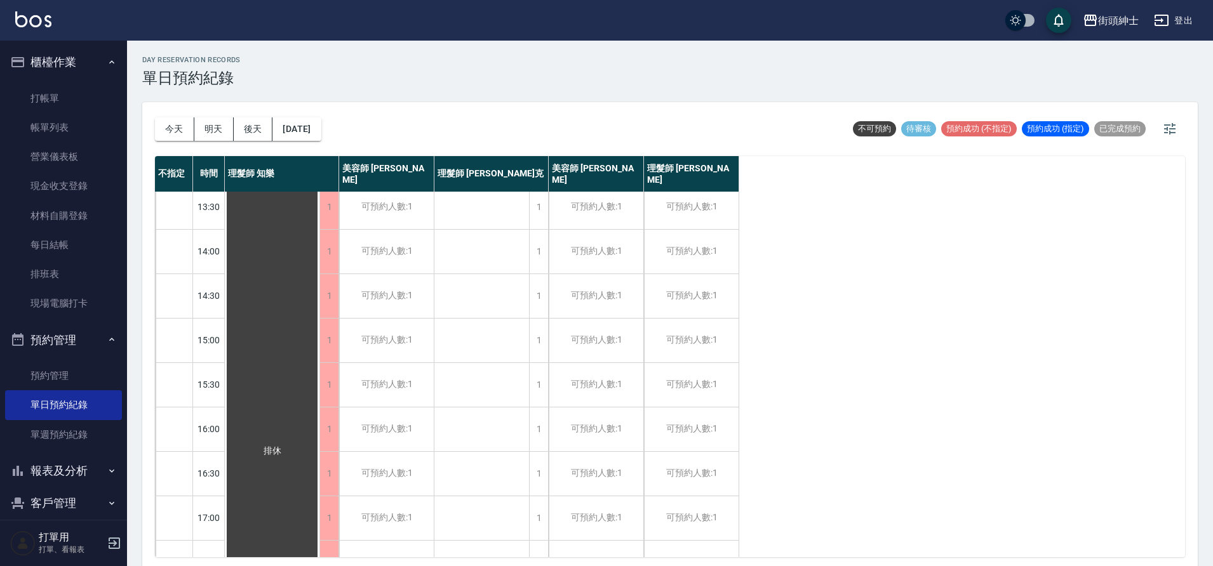
scroll to position [271, 0]
click at [321, 136] on button "[DATE]" at bounding box center [296, 128] width 48 height 23
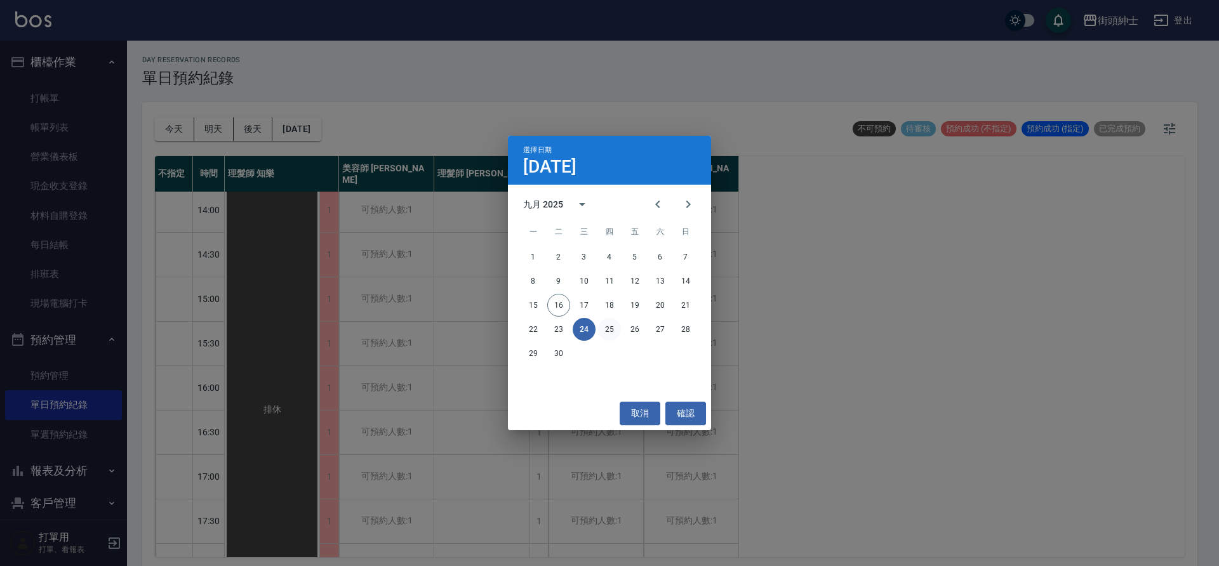
click at [611, 322] on button "25" at bounding box center [609, 329] width 23 height 23
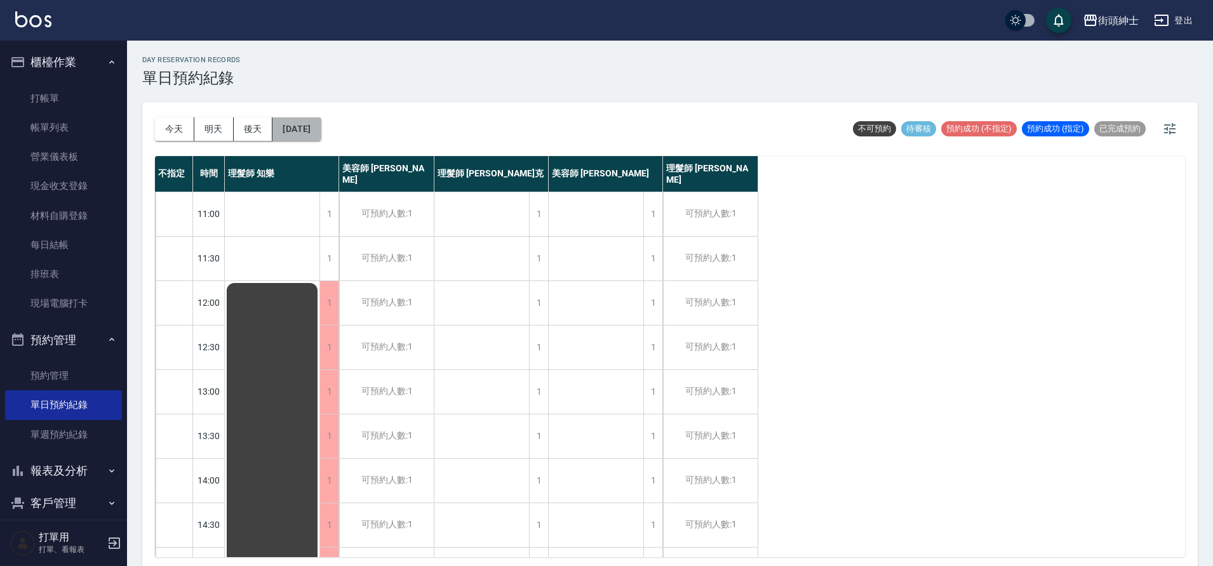
click at [307, 132] on button "[DATE]" at bounding box center [296, 128] width 48 height 23
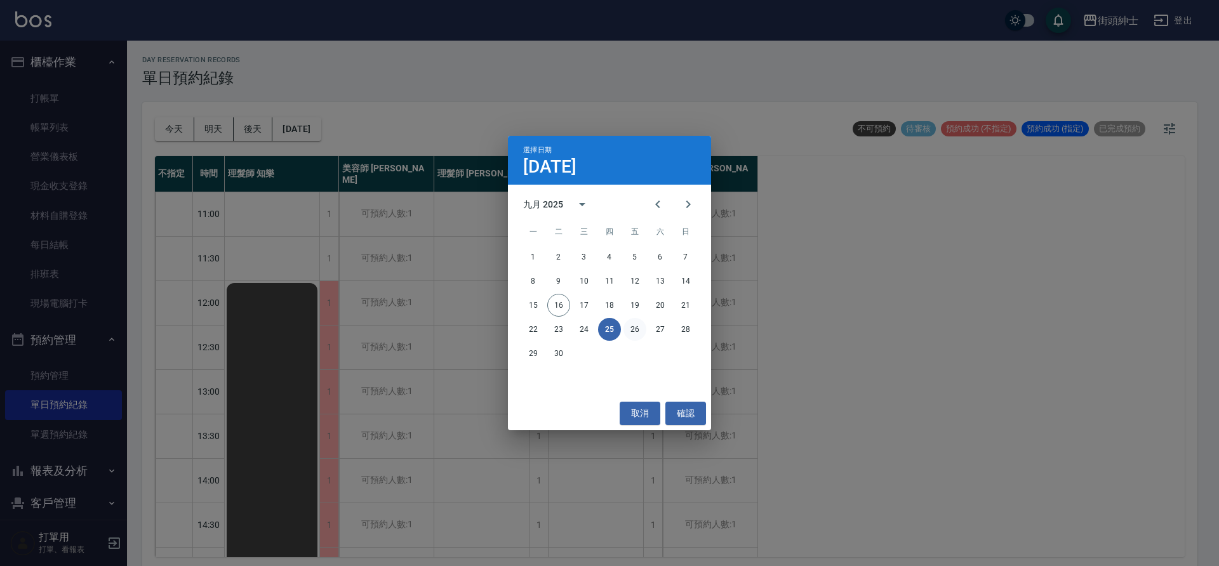
click at [641, 330] on button "26" at bounding box center [635, 329] width 23 height 23
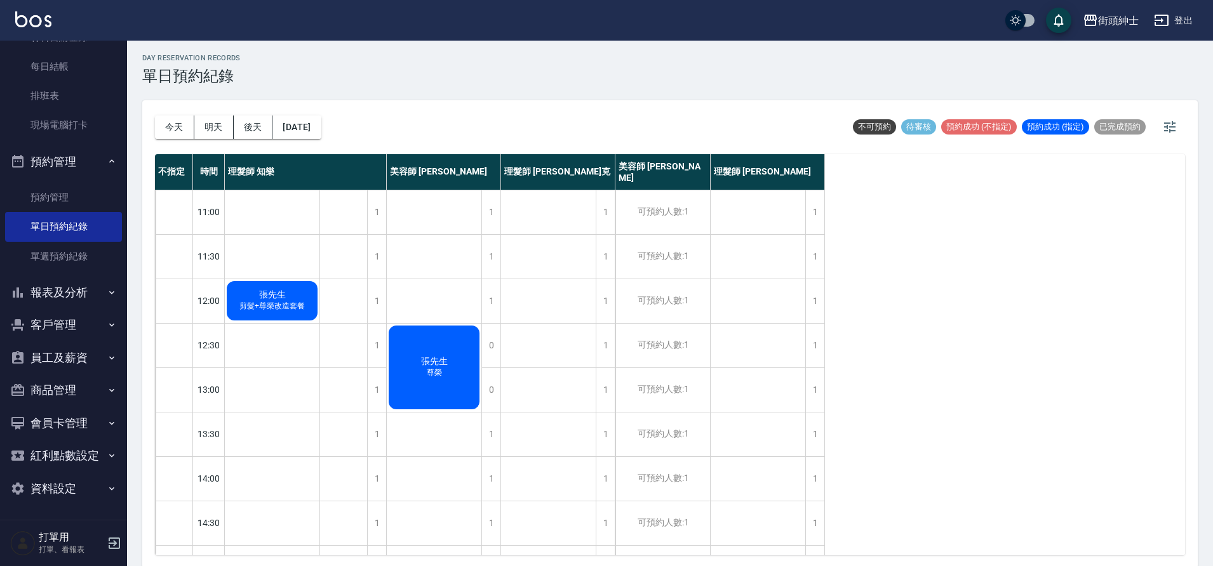
scroll to position [4, 0]
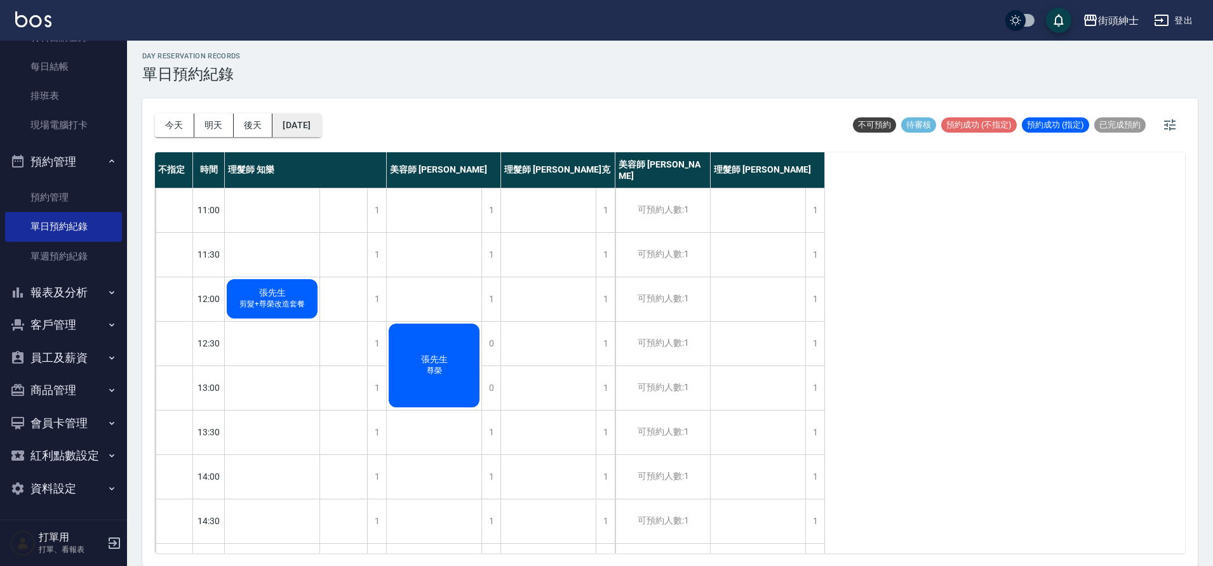
click at [309, 132] on button "[DATE]" at bounding box center [296, 125] width 48 height 23
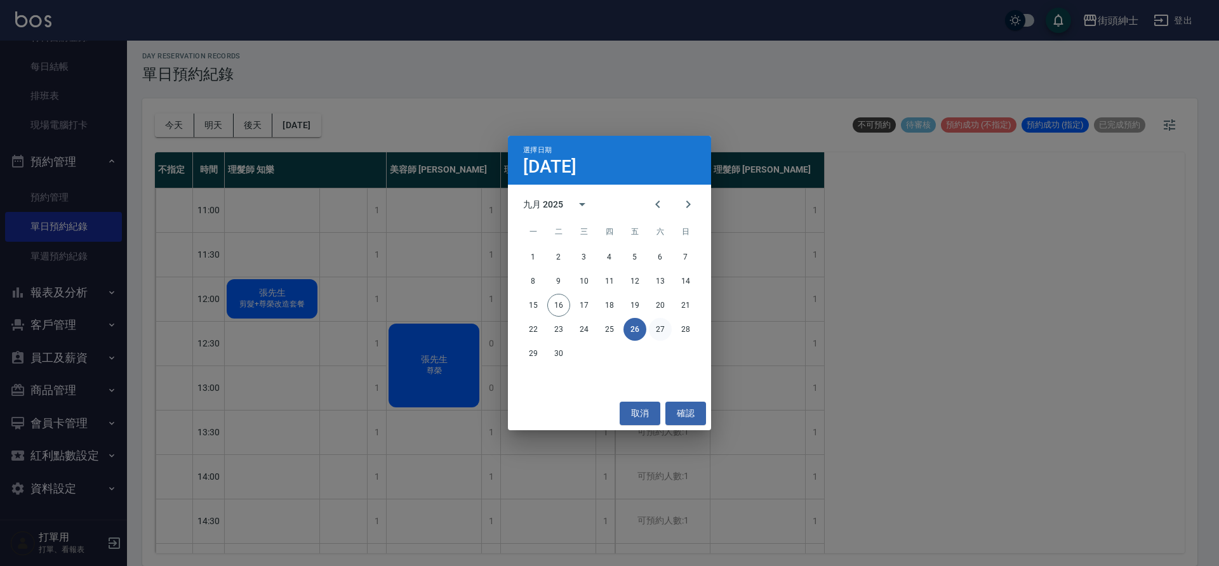
click at [652, 325] on button "27" at bounding box center [660, 329] width 23 height 23
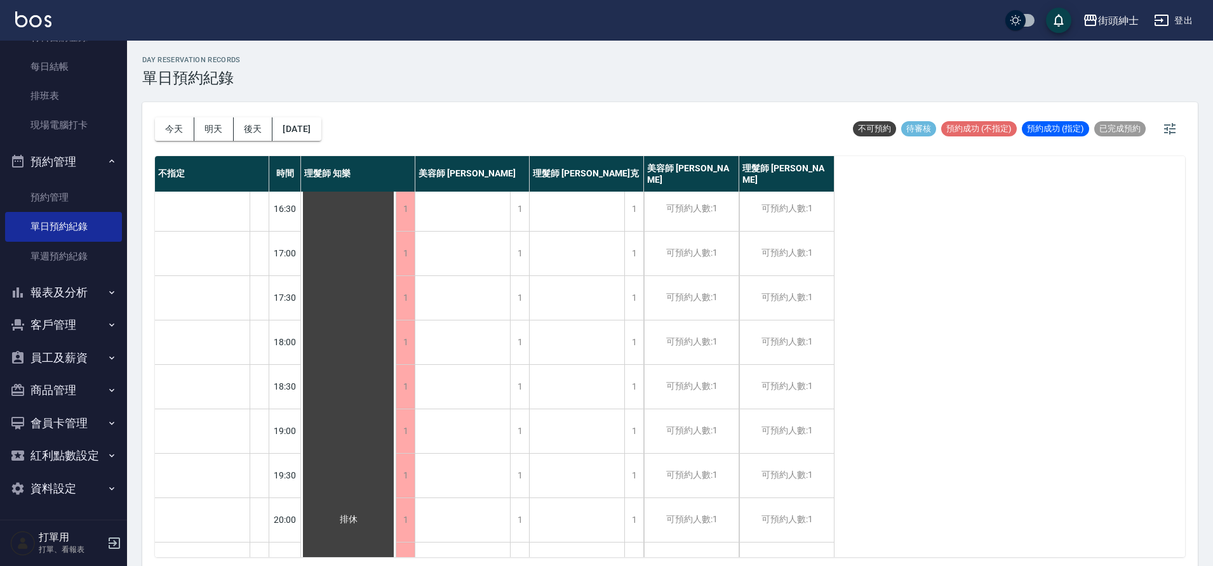
scroll to position [578, 0]
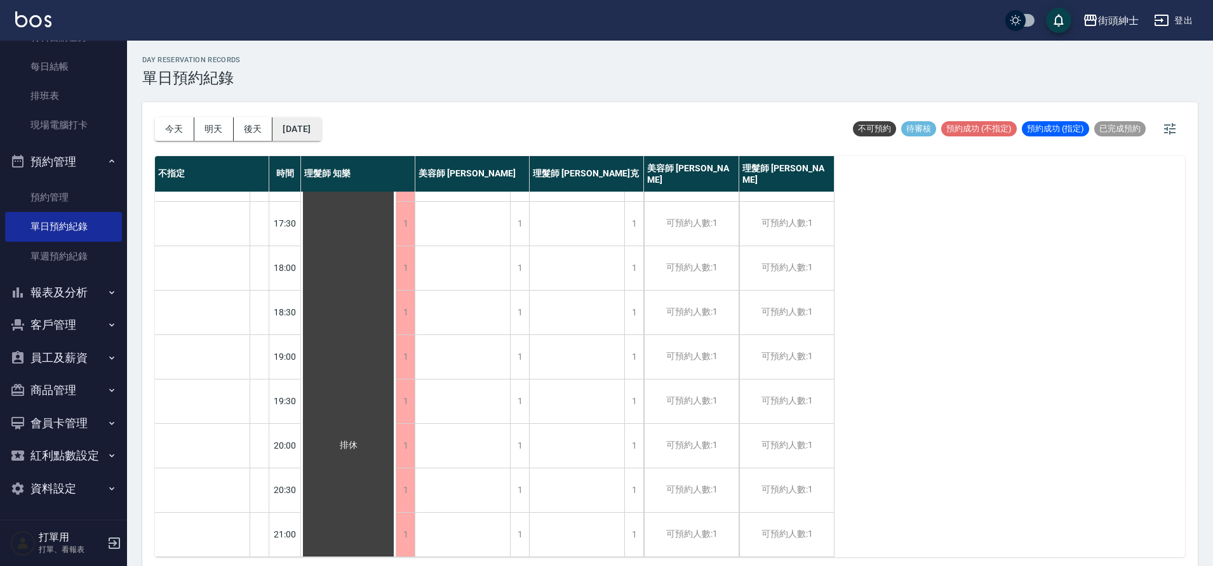
click at [321, 124] on button "[DATE]" at bounding box center [296, 128] width 48 height 23
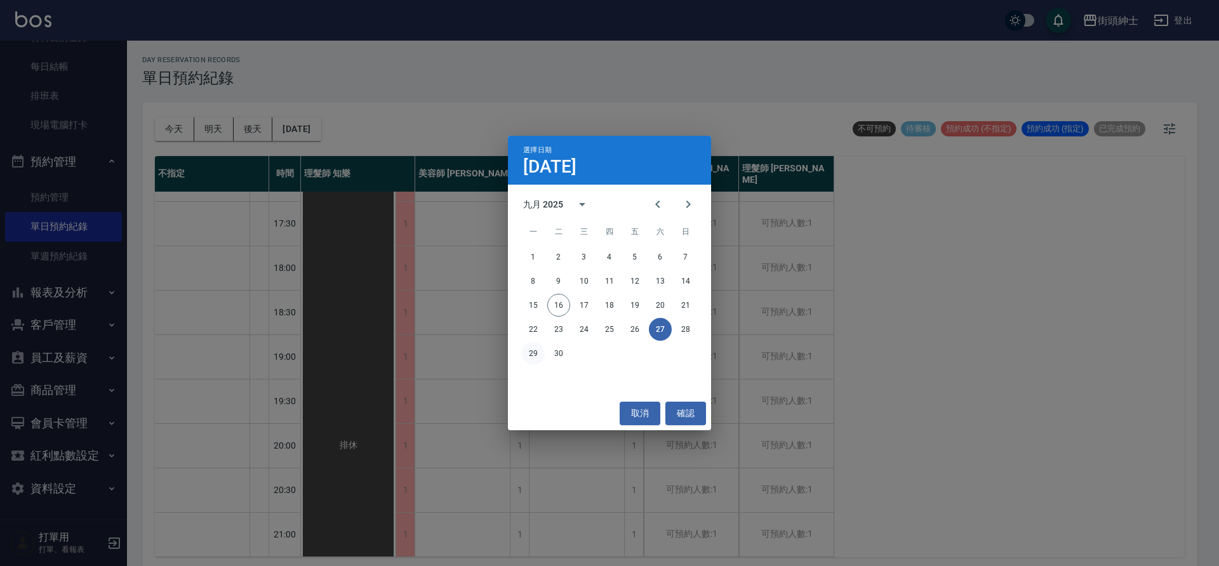
click at [534, 357] on button "29" at bounding box center [533, 353] width 23 height 23
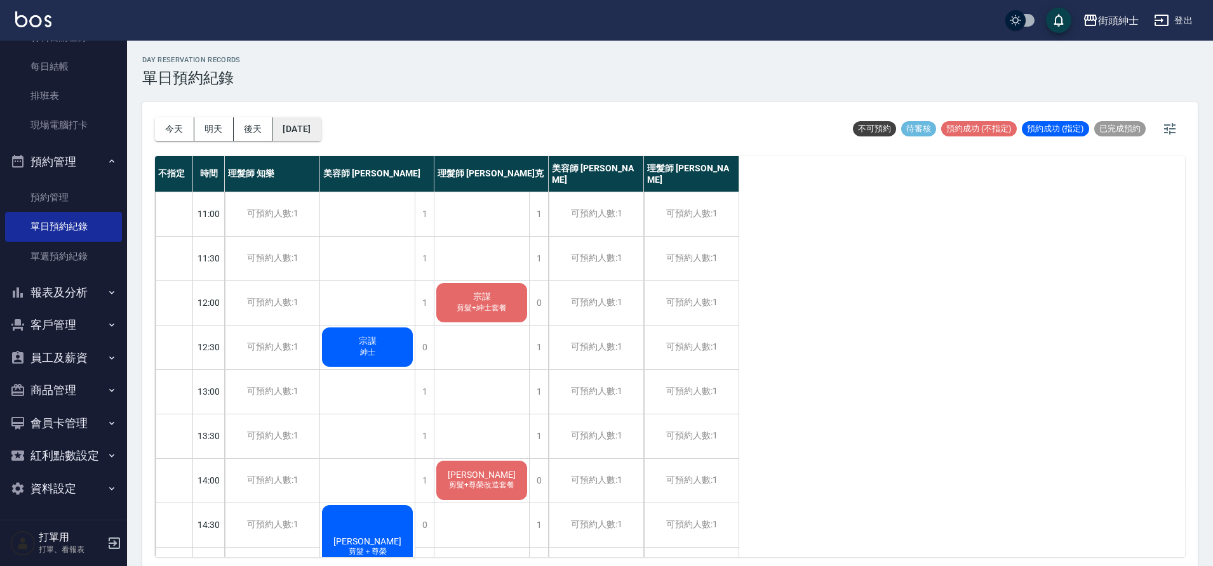
click at [301, 133] on button "[DATE]" at bounding box center [296, 128] width 48 height 23
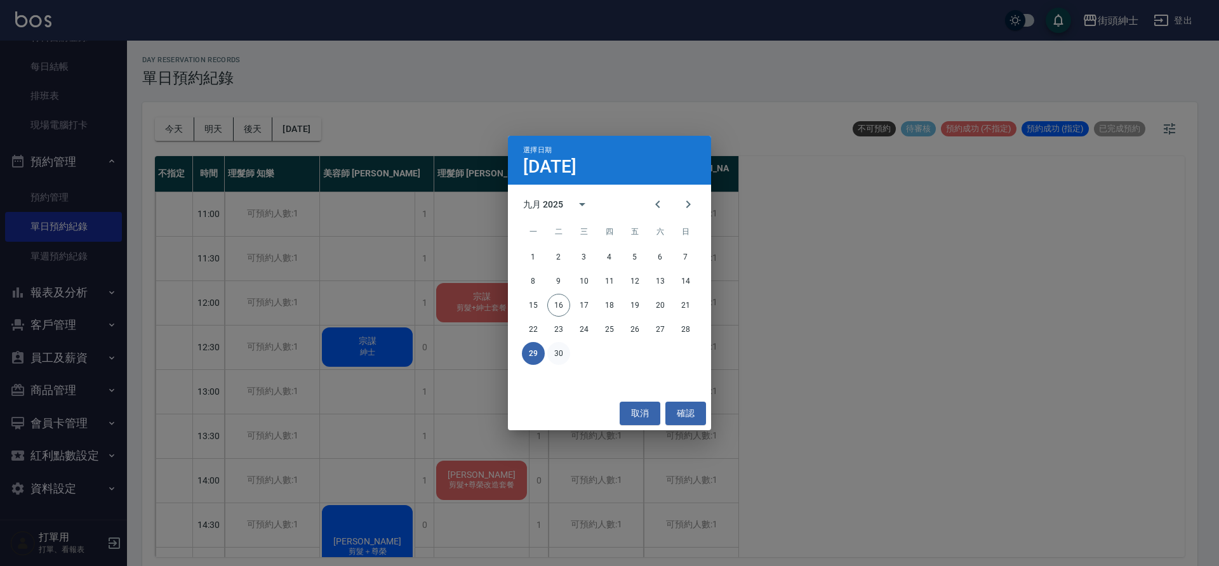
click at [565, 353] on button "30" at bounding box center [558, 353] width 23 height 23
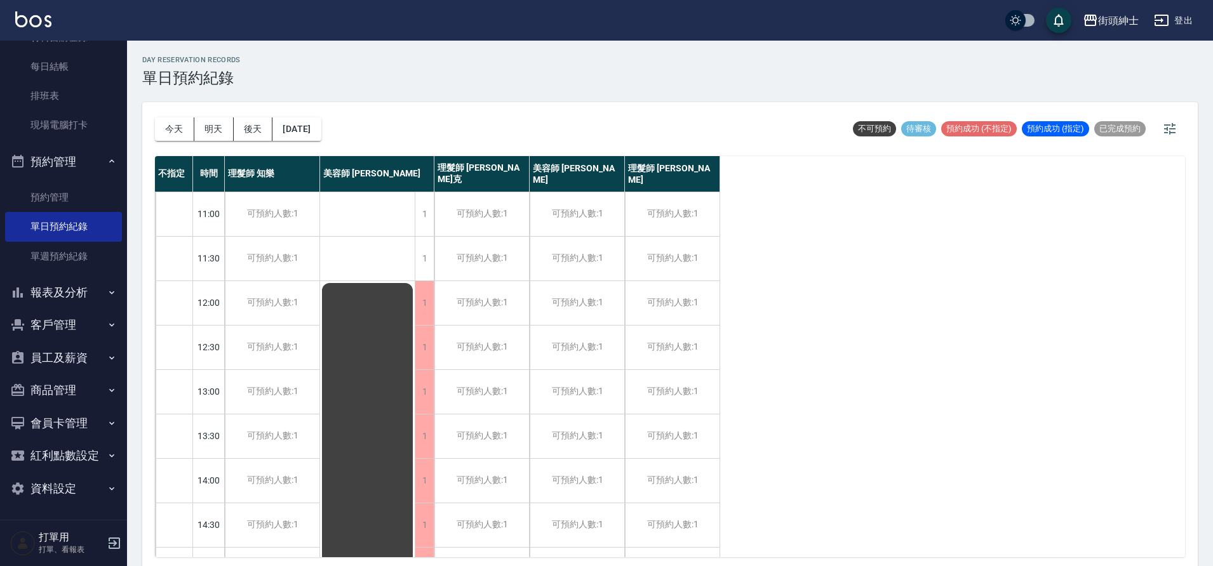
click at [176, 128] on button "今天" at bounding box center [174, 128] width 39 height 23
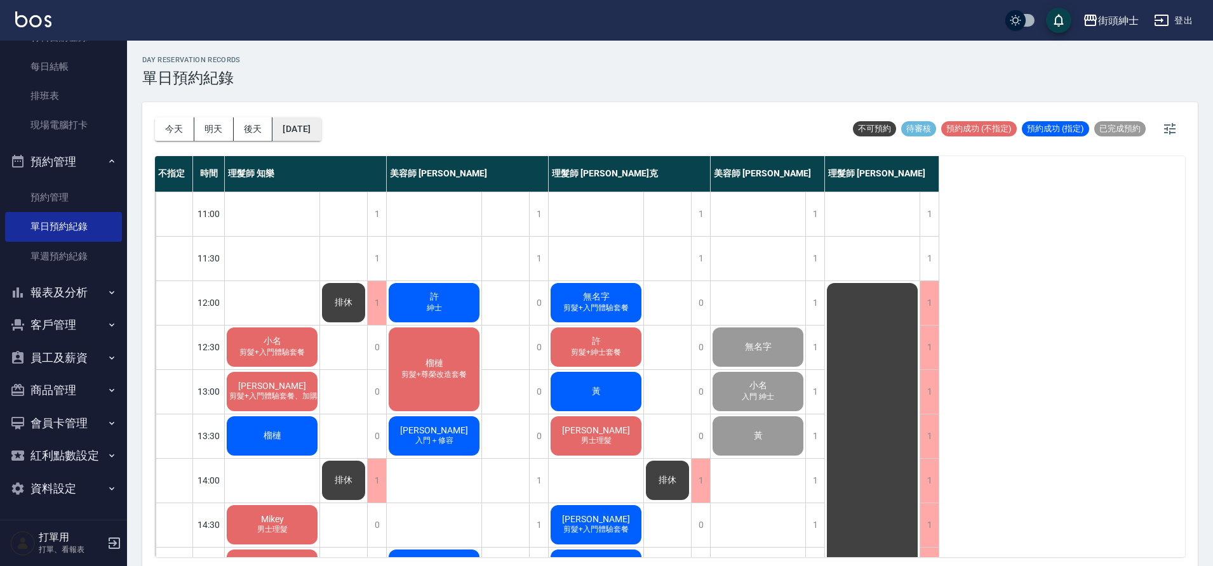
click at [314, 136] on button "[DATE]" at bounding box center [296, 128] width 48 height 23
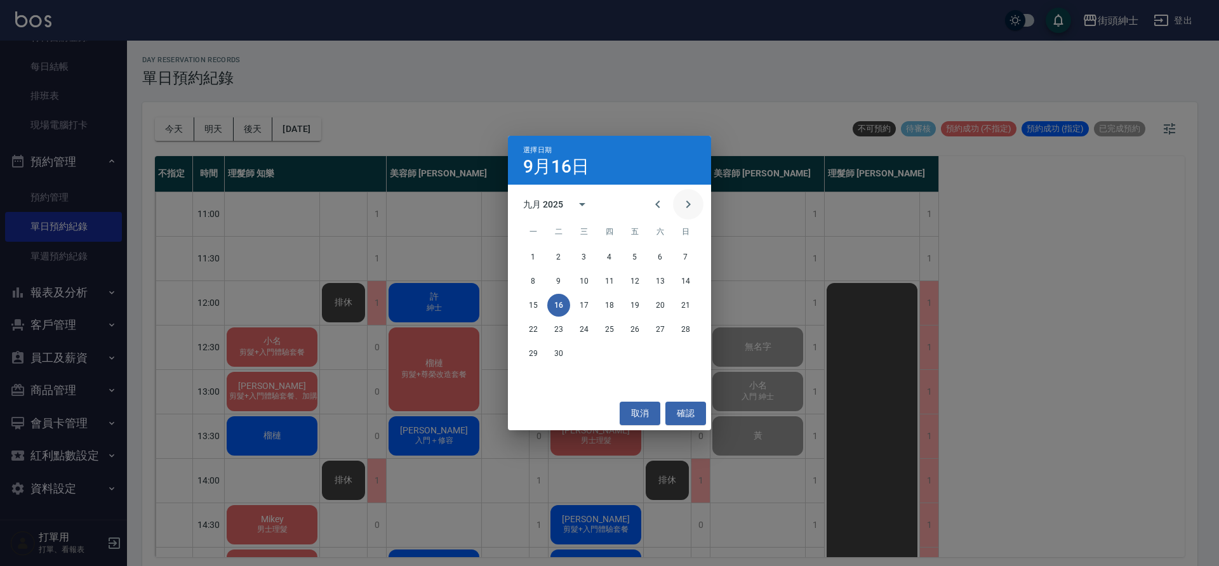
click at [695, 202] on icon "Next month" at bounding box center [688, 204] width 15 height 15
click at [588, 253] on button "1" at bounding box center [584, 257] width 23 height 23
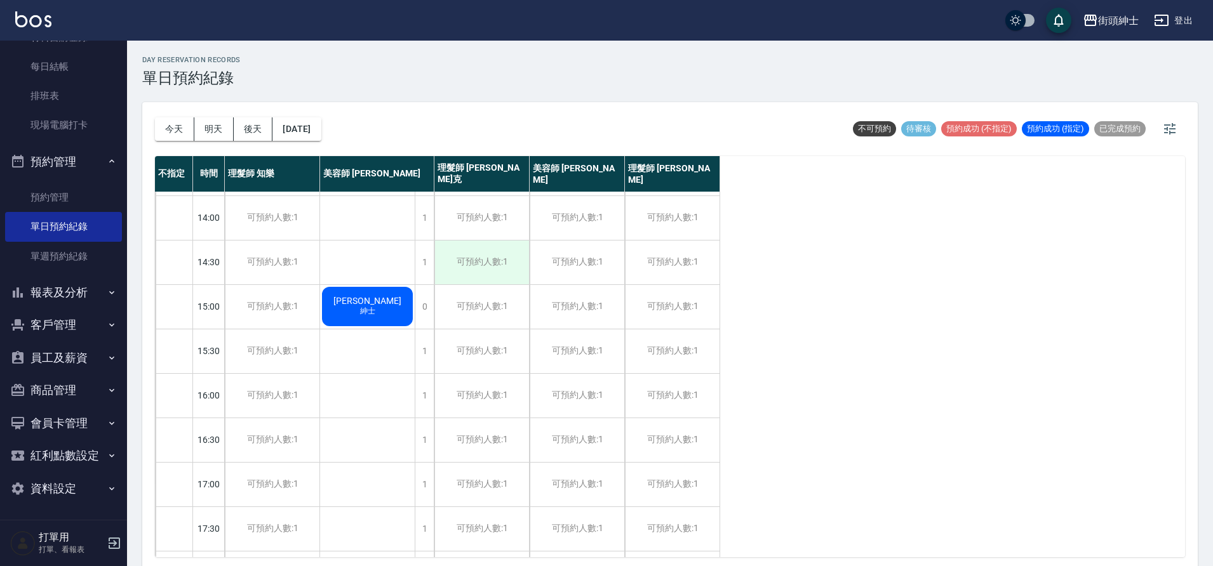
scroll to position [509, 0]
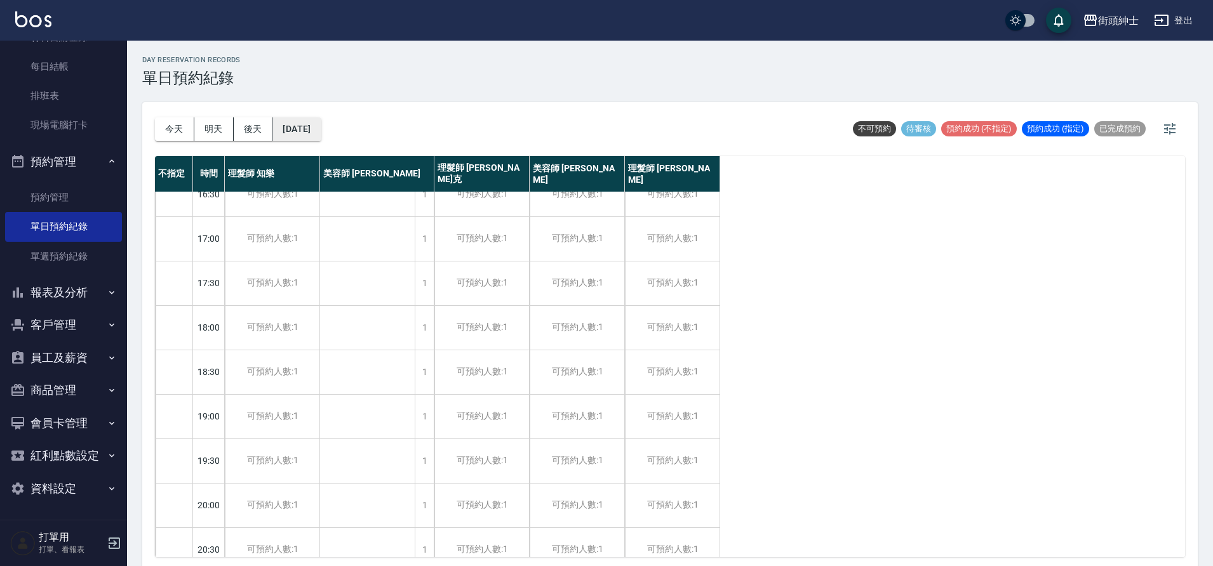
click at [321, 128] on button "[DATE]" at bounding box center [296, 128] width 48 height 23
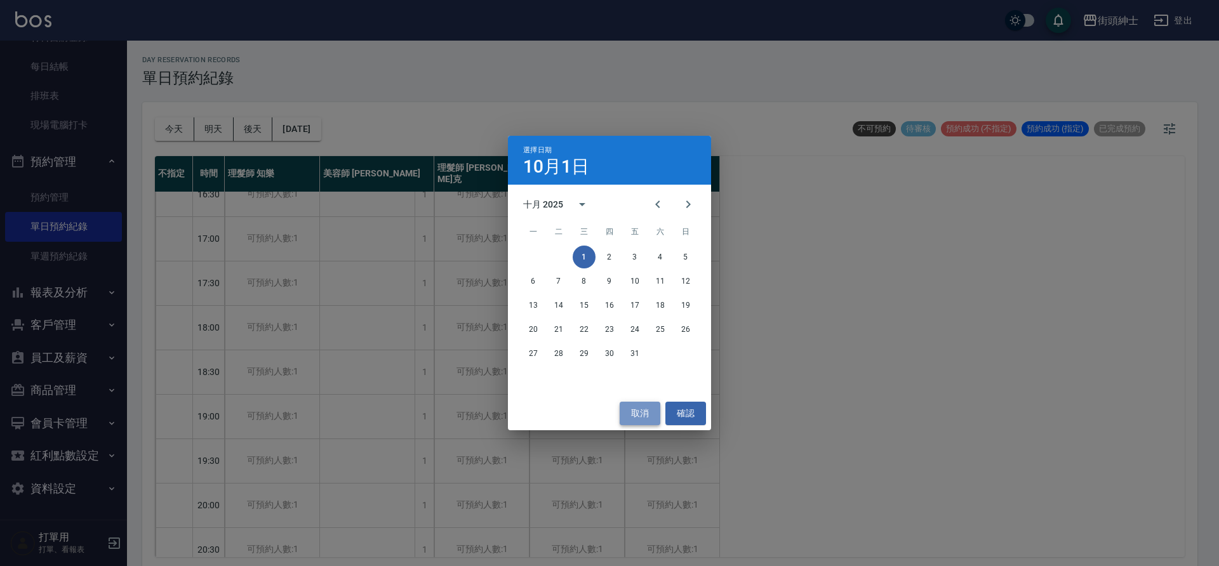
click at [653, 410] on button "取消" at bounding box center [640, 413] width 41 height 23
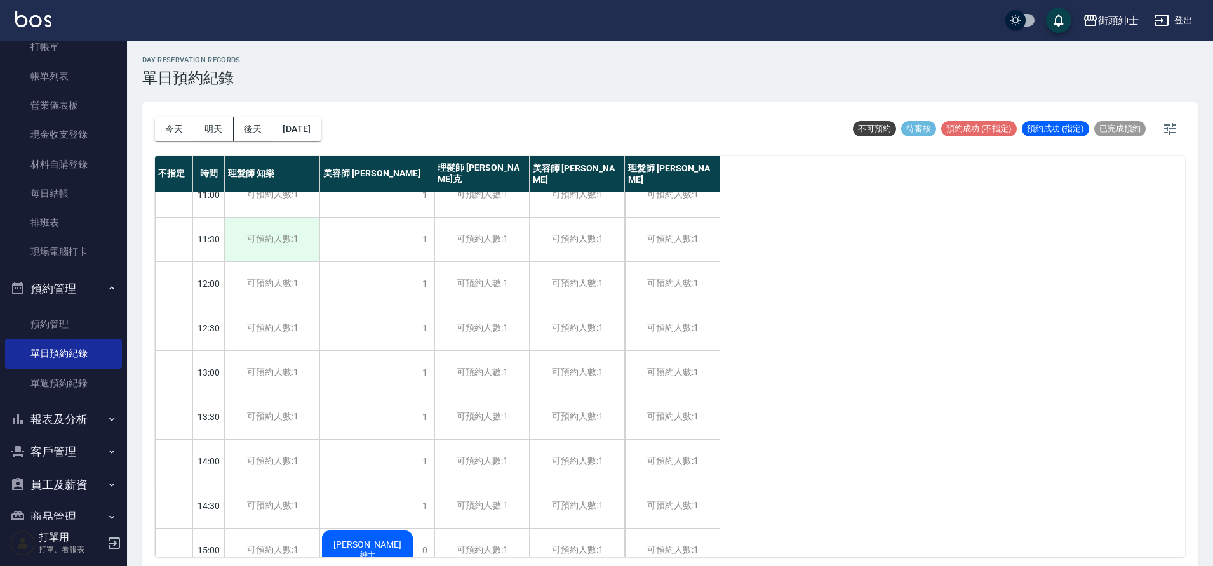
scroll to position [0, 0]
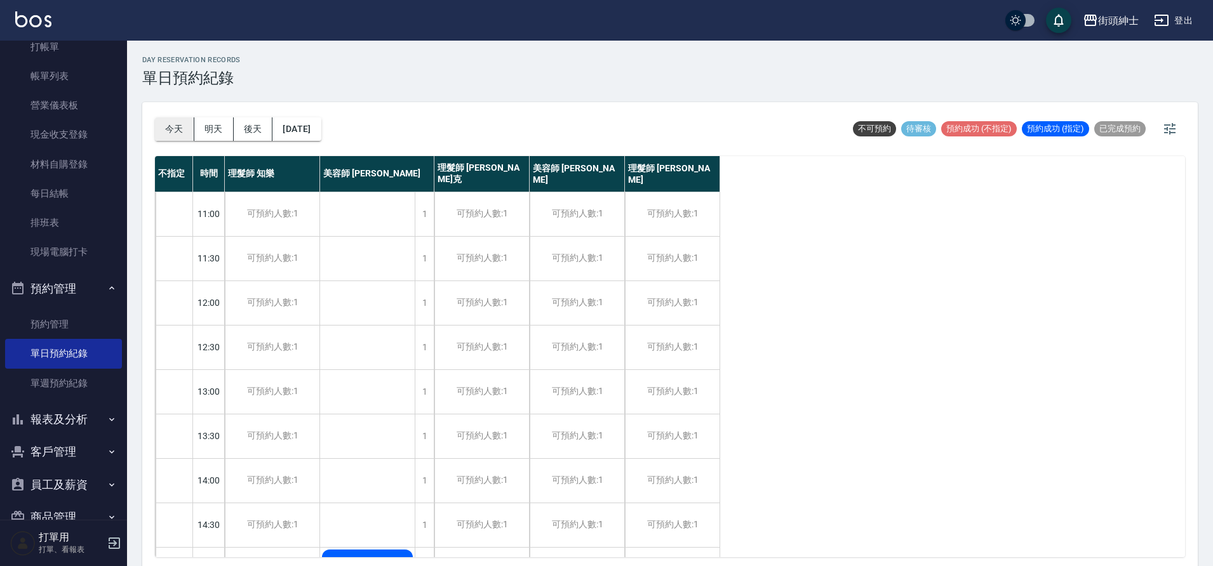
drag, startPoint x: 201, startPoint y: 142, endPoint x: 191, endPoint y: 133, distance: 13.5
click at [202, 144] on div "[DATE] [DATE] [DATE] [DATE]" at bounding box center [238, 129] width 166 height 54
click at [189, 129] on button "今天" at bounding box center [174, 128] width 39 height 23
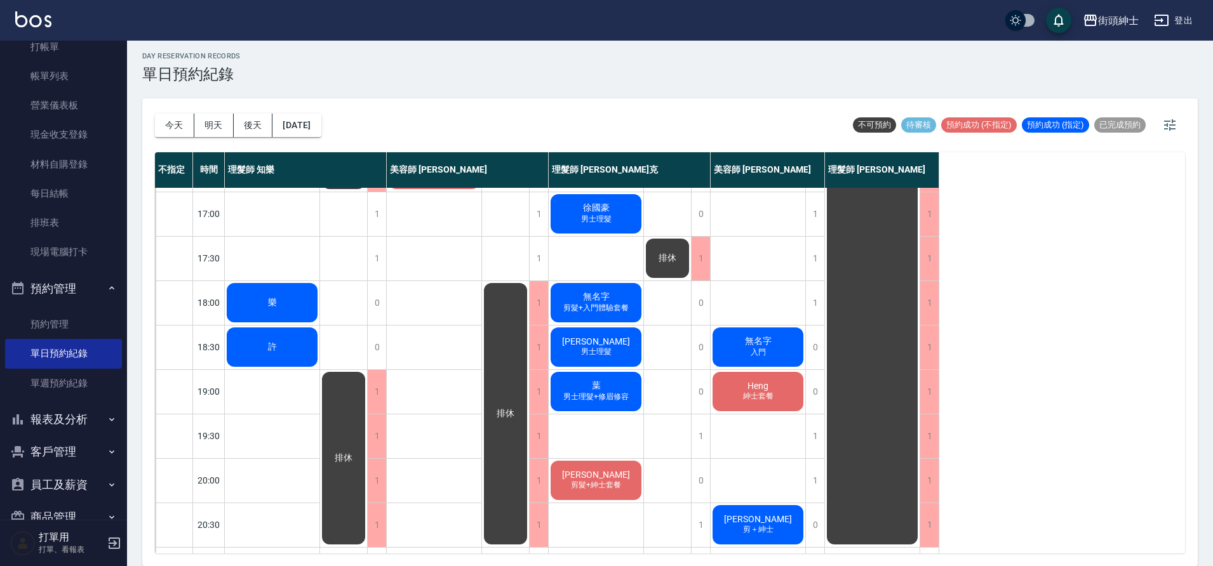
scroll to position [531, 0]
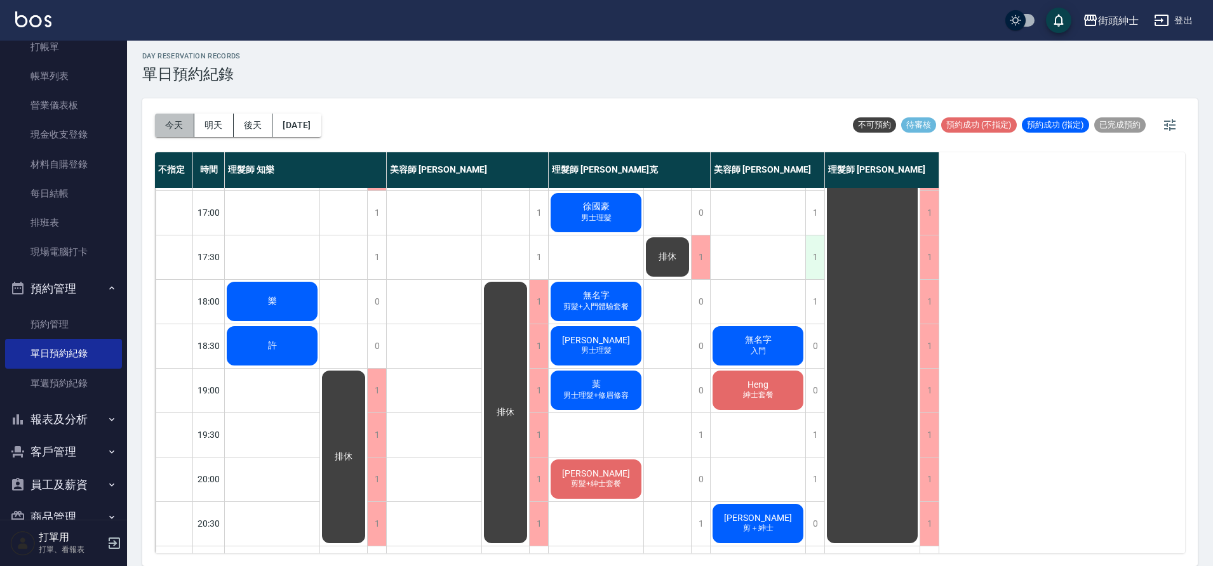
drag, startPoint x: 172, startPoint y: 130, endPoint x: 813, endPoint y: 248, distance: 651.6
click at [172, 130] on button "今天" at bounding box center [174, 125] width 39 height 23
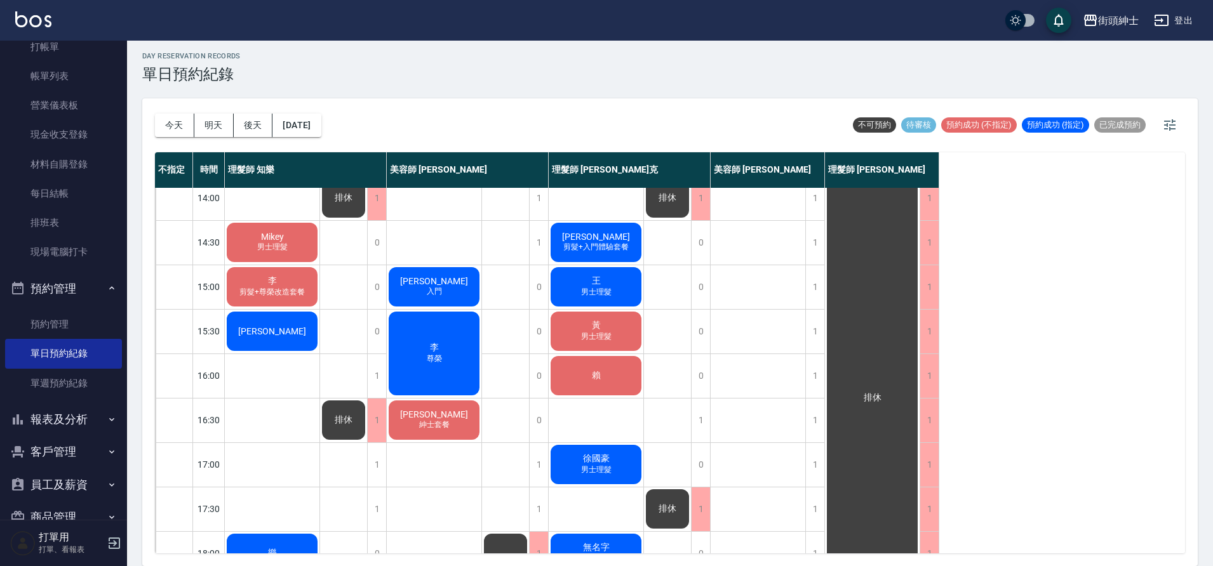
scroll to position [248, 0]
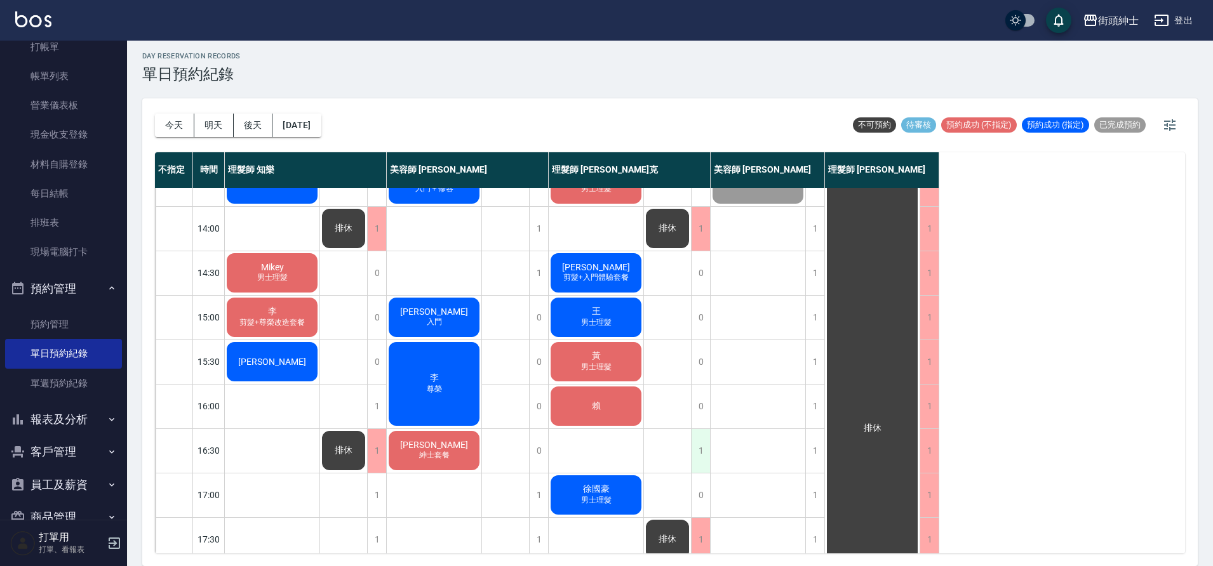
click at [695, 453] on div "1" at bounding box center [700, 451] width 19 height 44
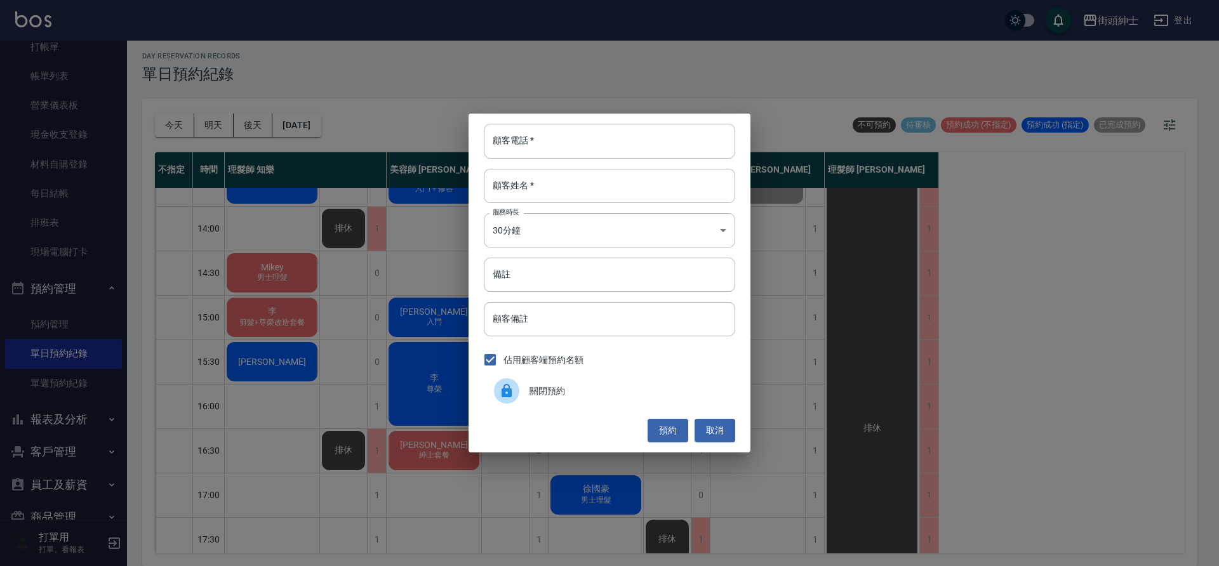
click at [582, 390] on span "關閉預約" at bounding box center [628, 391] width 196 height 13
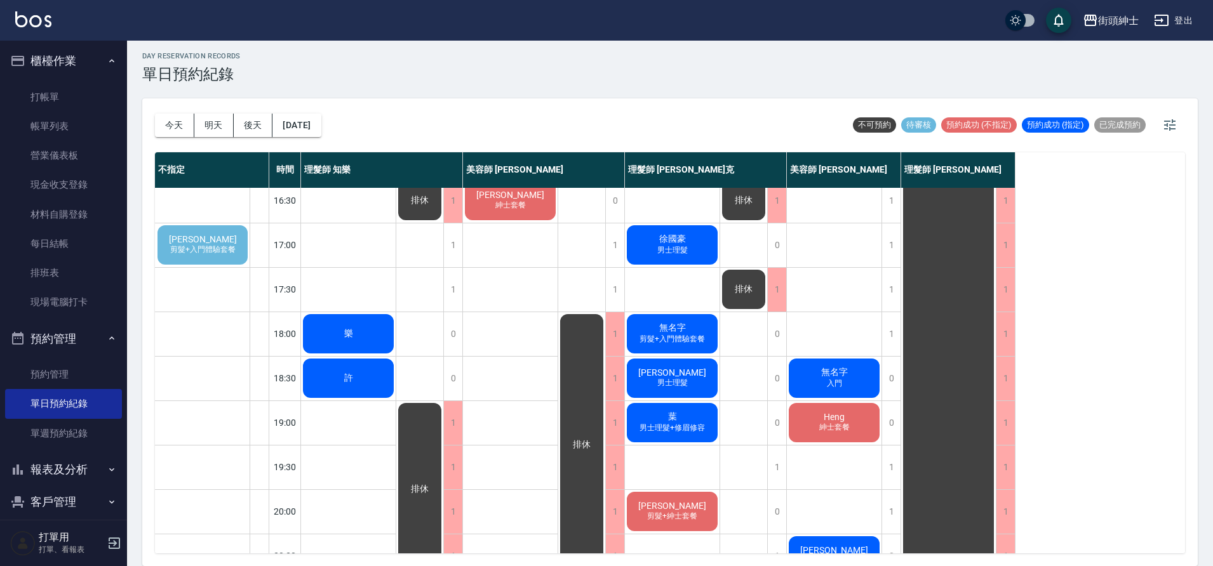
scroll to position [0, 0]
click at [201, 248] on span "剪髮+入門體驗套餐" at bounding box center [203, 249] width 70 height 11
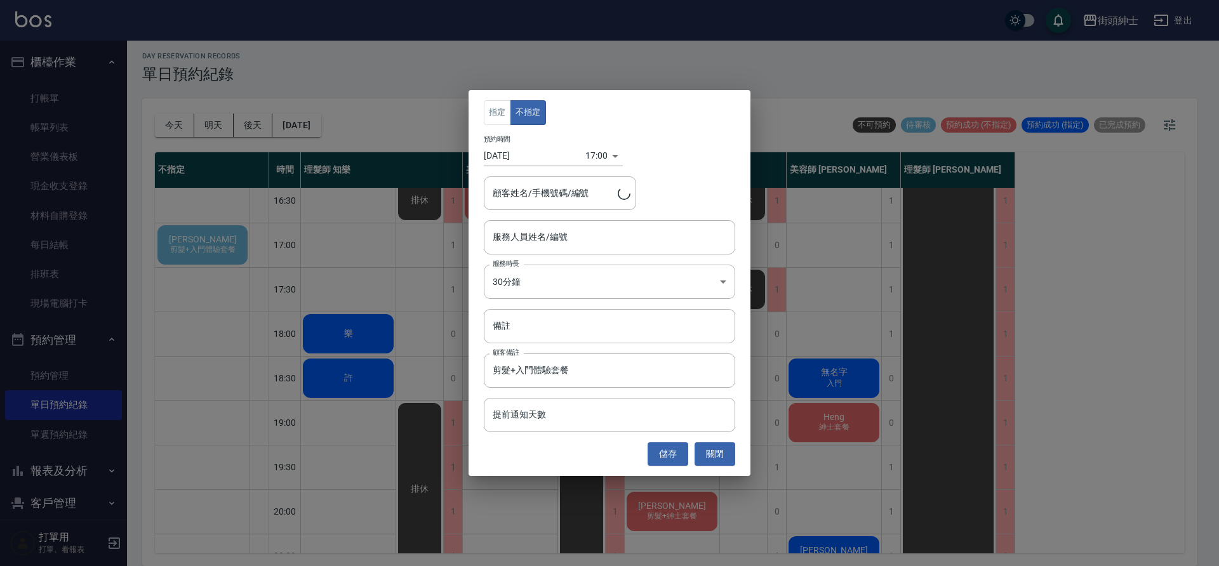
type input "[PERSON_NAME]/0925277520"
click at [547, 241] on input "服務人員姓名/編號" at bounding box center [610, 237] width 240 height 22
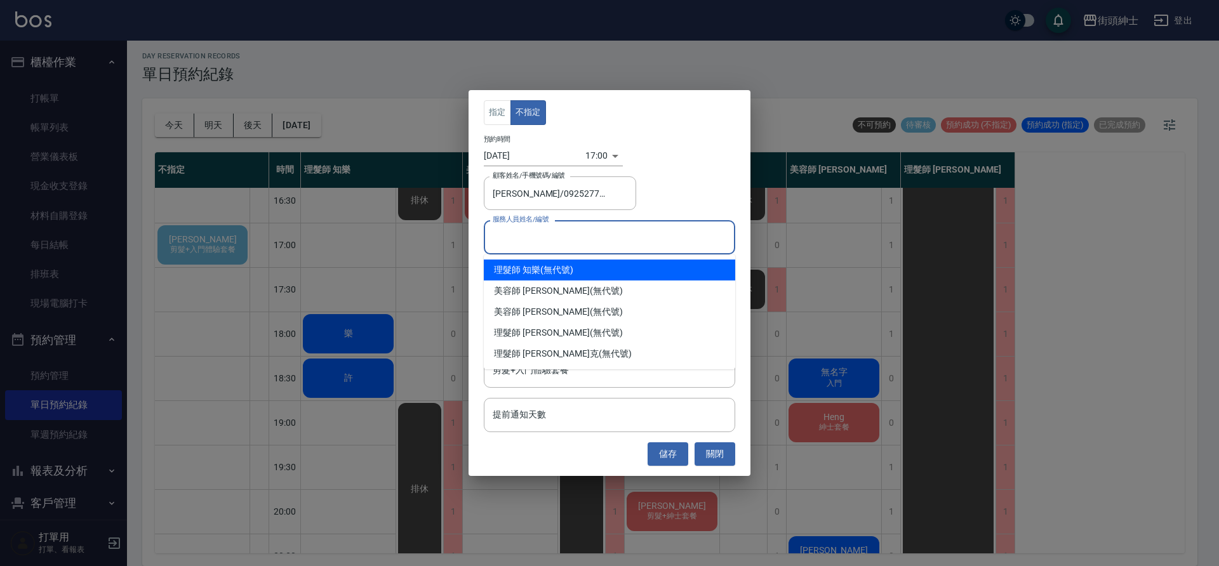
click at [571, 261] on div "理髮師 知樂 (無代號)" at bounding box center [609, 270] width 251 height 21
type input "理髮師 知樂(無代號)"
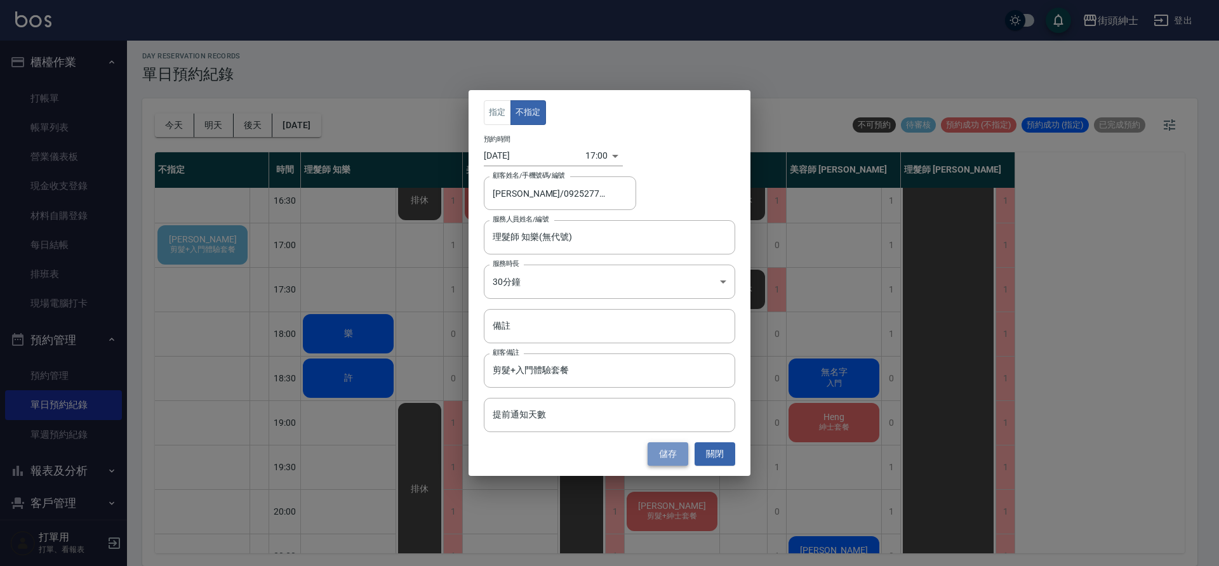
click at [670, 454] on button "儲存" at bounding box center [668, 454] width 41 height 23
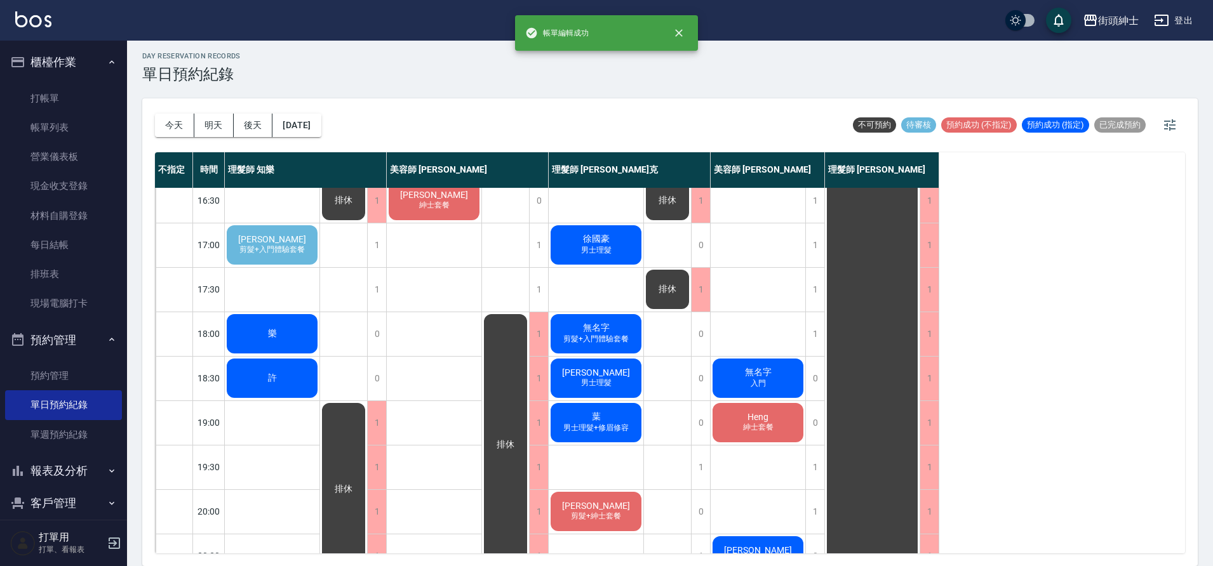
click at [277, 245] on span "剪髮+入門體驗套餐" at bounding box center [272, 249] width 70 height 11
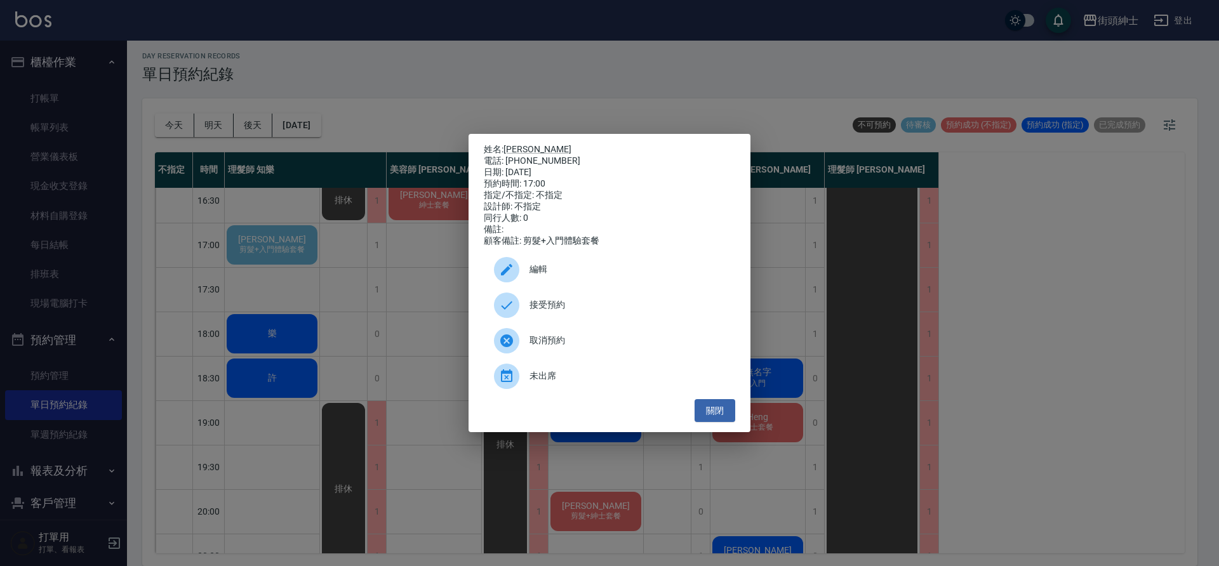
click at [577, 307] on span "接受預約" at bounding box center [628, 304] width 196 height 13
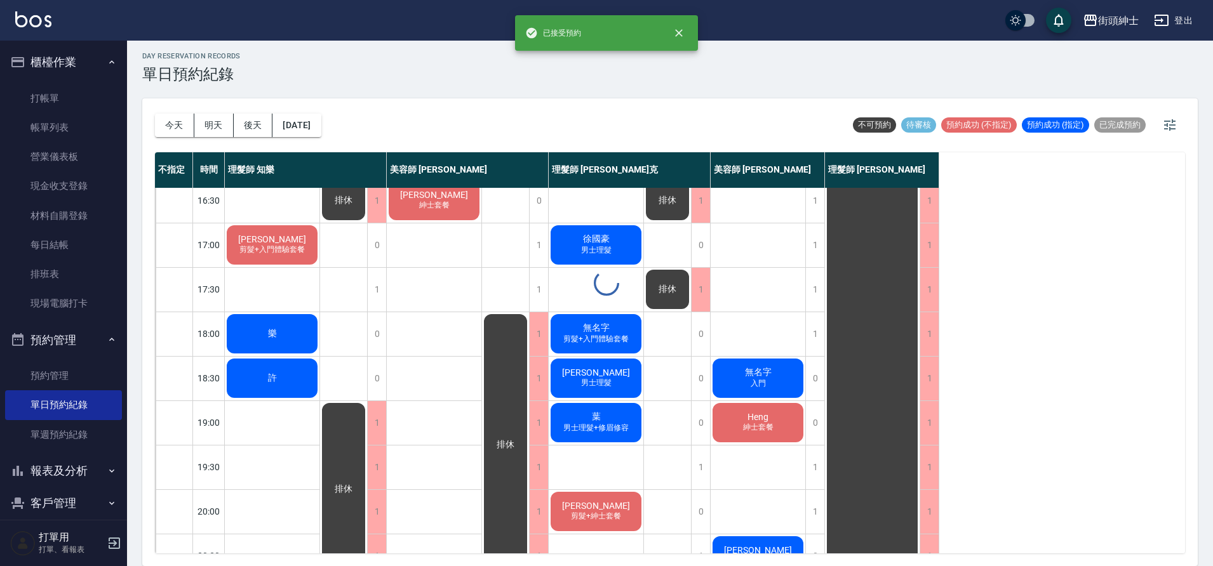
click at [295, 248] on span "剪髮+入門體驗套餐" at bounding box center [272, 249] width 70 height 11
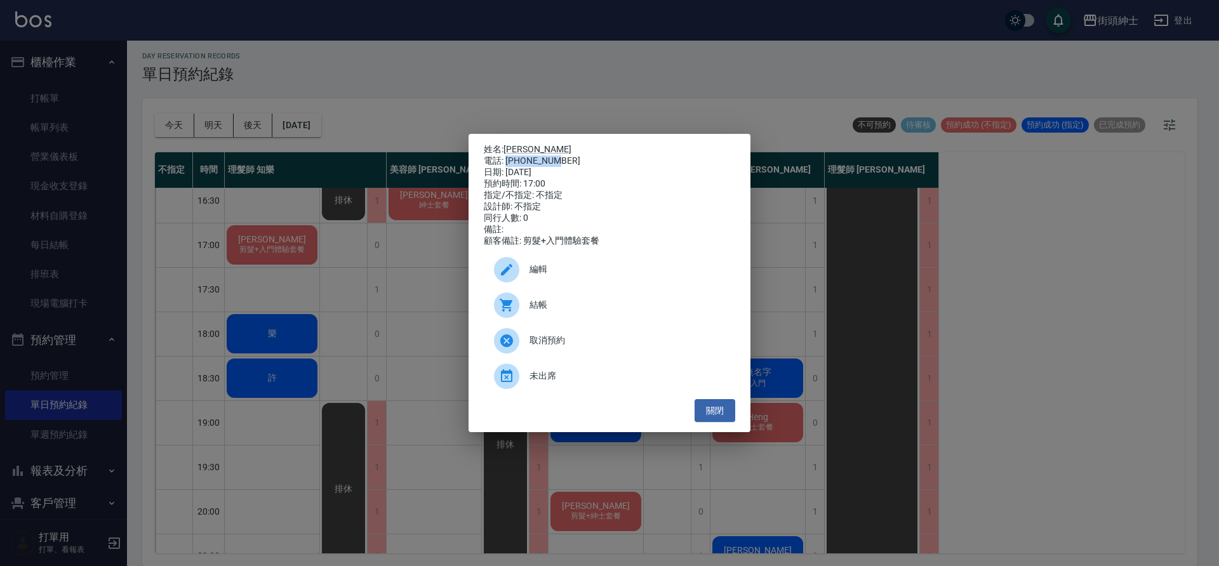
click at [574, 157] on div "電話: [PHONE_NUMBER]" at bounding box center [609, 161] width 251 height 11
copy div "0925277520"
click at [371, 246] on div "姓名: [PERSON_NAME]徐 電話: [PHONE_NUMBER] 日期: [DATE] 預約時間: 17:00 指定/不指定: 不指定 設計師: 不…" at bounding box center [609, 283] width 1219 height 566
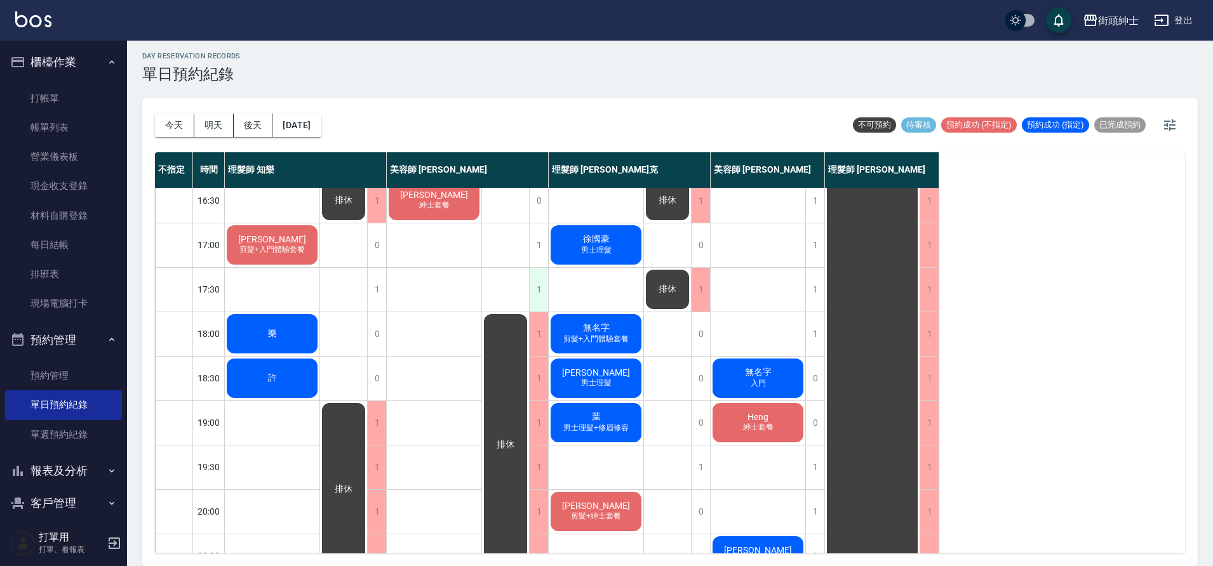
click at [538, 295] on div "1" at bounding box center [538, 290] width 19 height 44
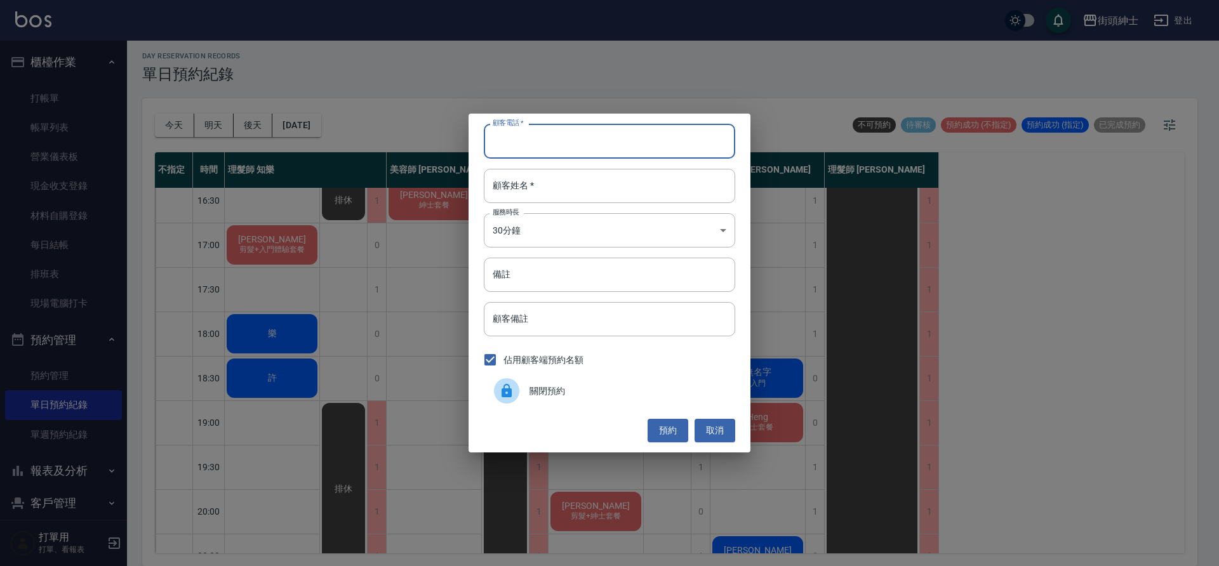
click at [564, 142] on input "顧客電話   *" at bounding box center [609, 141] width 251 height 34
paste input "0925277520"
type input "0925277520"
click at [554, 192] on input "顧客姓名   *" at bounding box center [609, 186] width 251 height 34
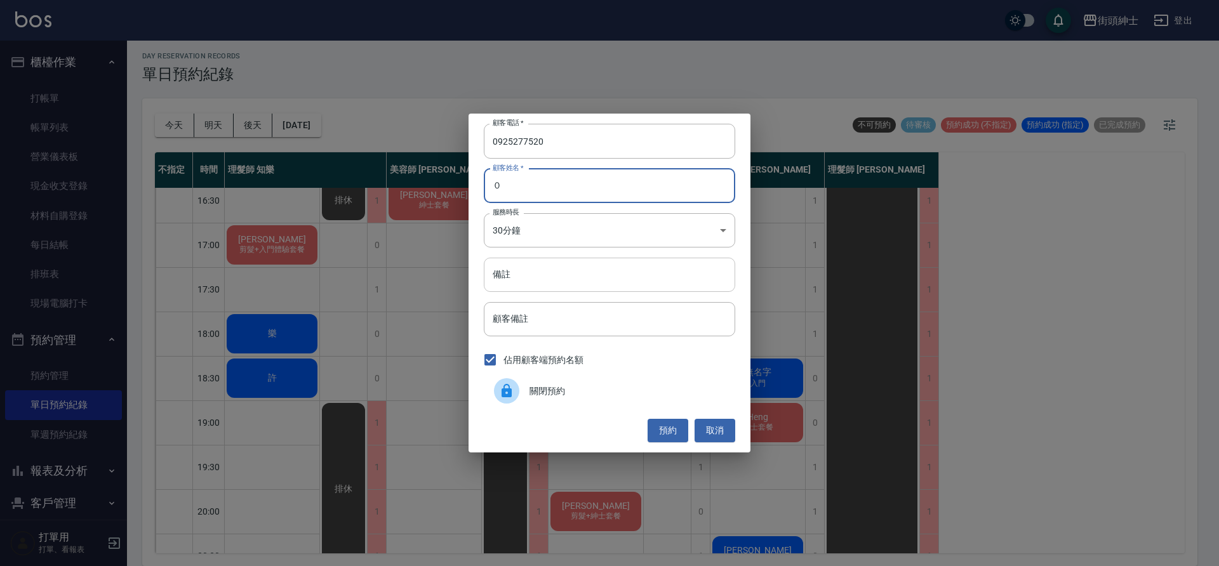
type input "０"
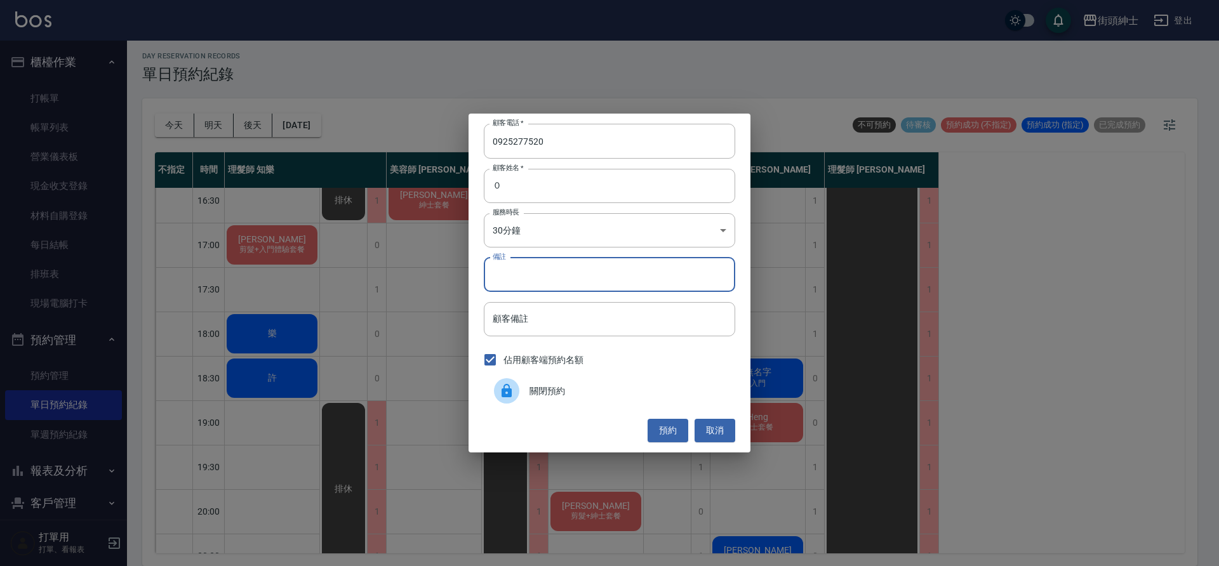
click at [596, 277] on input "備註" at bounding box center [609, 275] width 251 height 34
type input "入門"
click at [669, 429] on button "預約" at bounding box center [668, 430] width 41 height 23
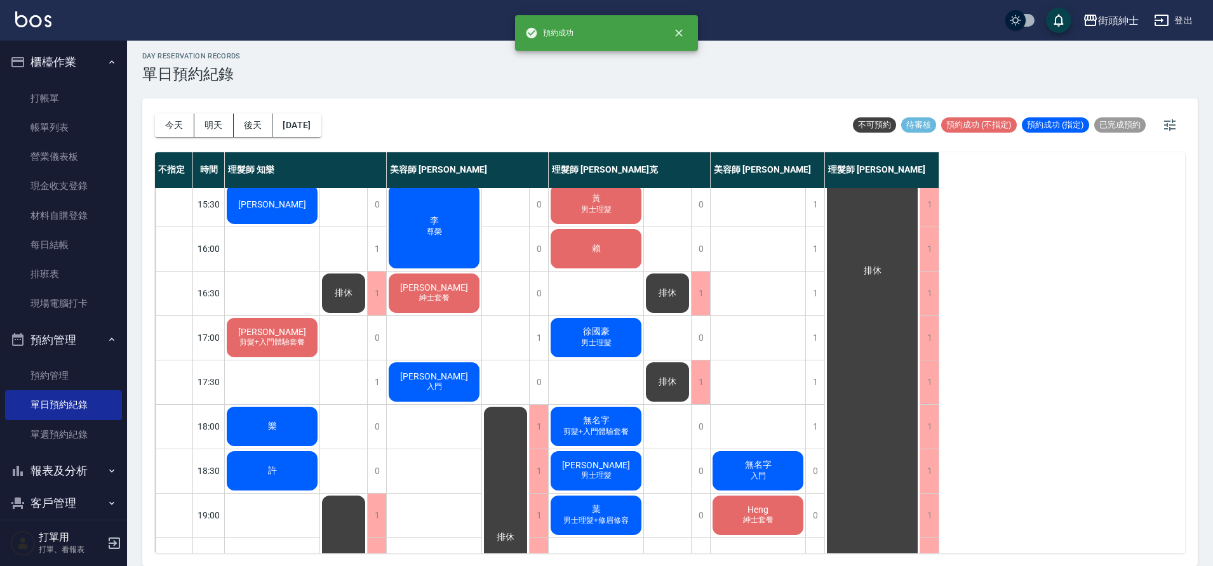
scroll to position [578, 0]
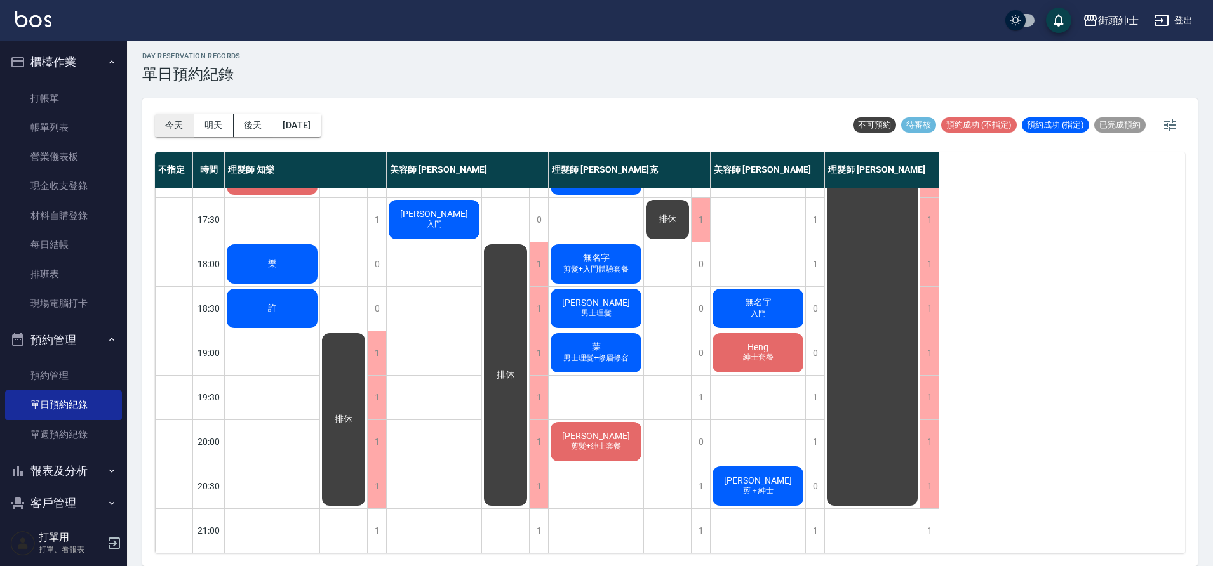
click at [170, 125] on button "今天" at bounding box center [174, 125] width 39 height 23
click at [222, 126] on button "明天" at bounding box center [213, 125] width 39 height 23
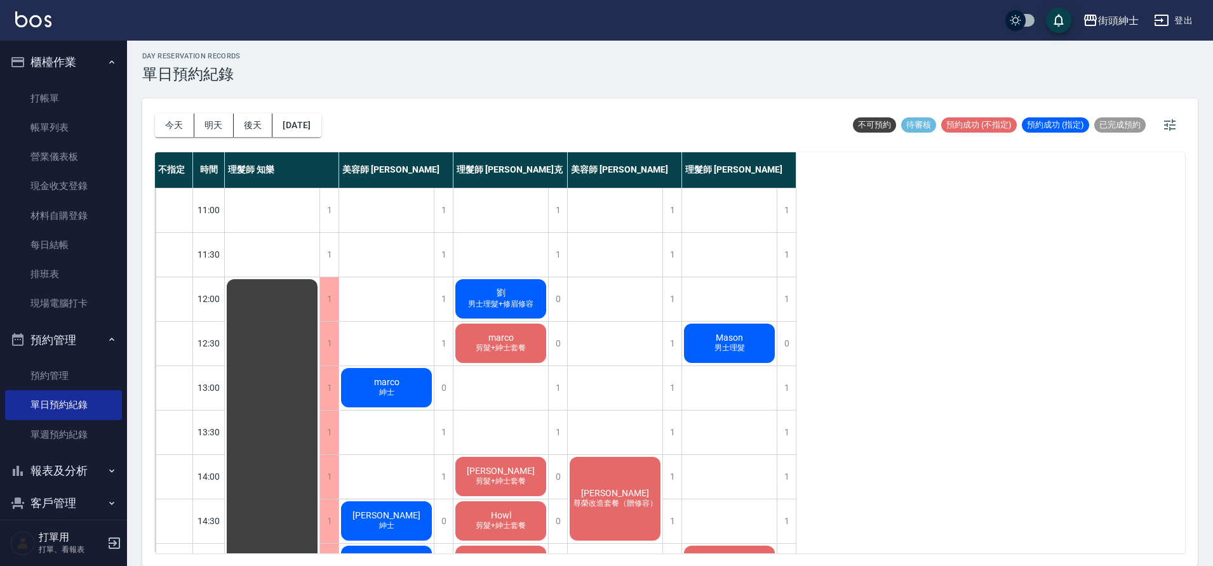
drag, startPoint x: 162, startPoint y: 120, endPoint x: 181, endPoint y: 126, distance: 20.1
click at [162, 120] on button "今天" at bounding box center [174, 125] width 39 height 23
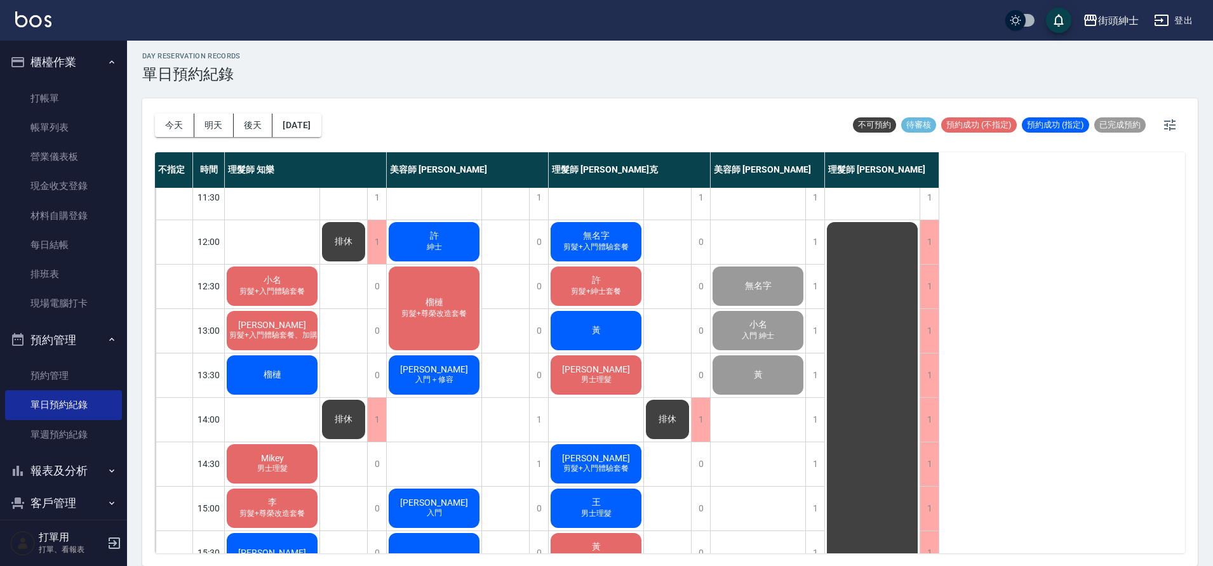
scroll to position [46, 0]
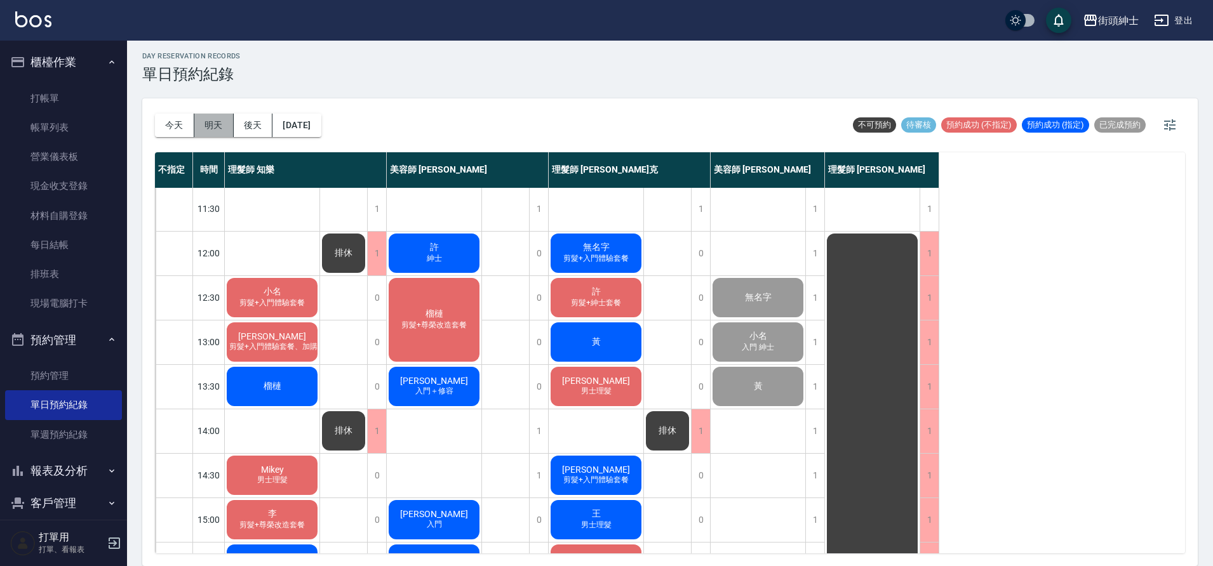
click at [211, 118] on button "明天" at bounding box center [213, 125] width 39 height 23
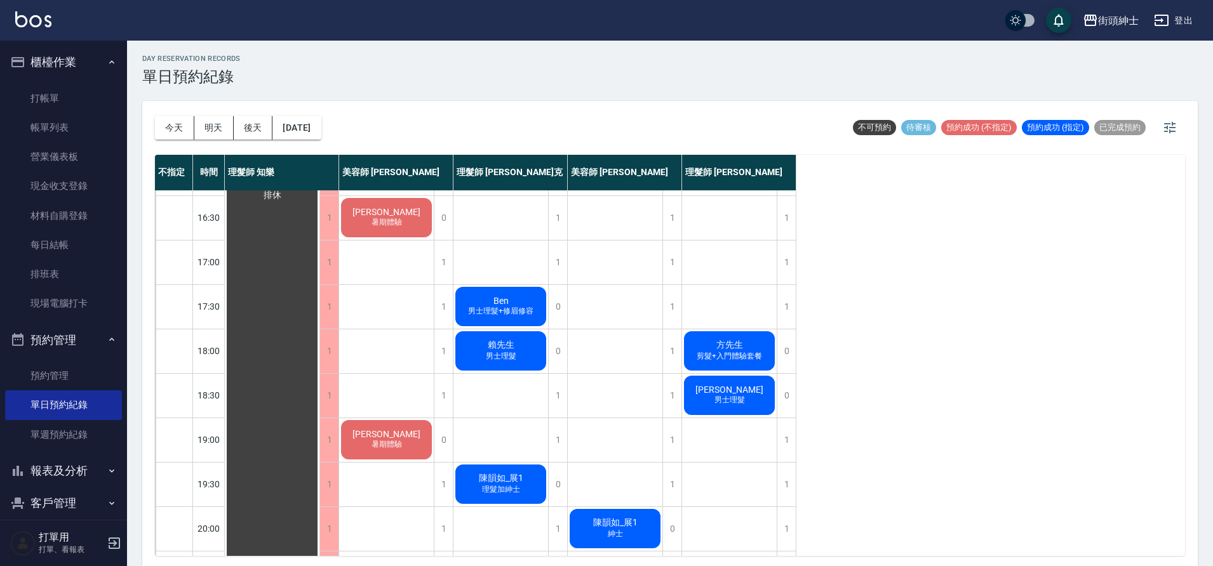
scroll to position [543, 0]
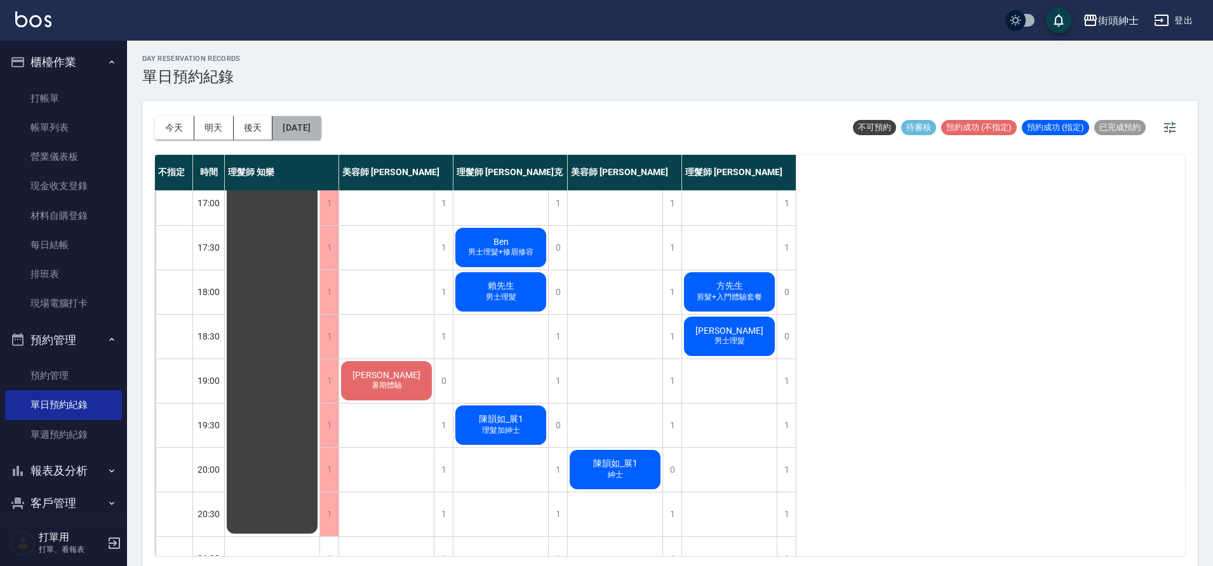
click at [289, 127] on button "[DATE]" at bounding box center [296, 127] width 48 height 23
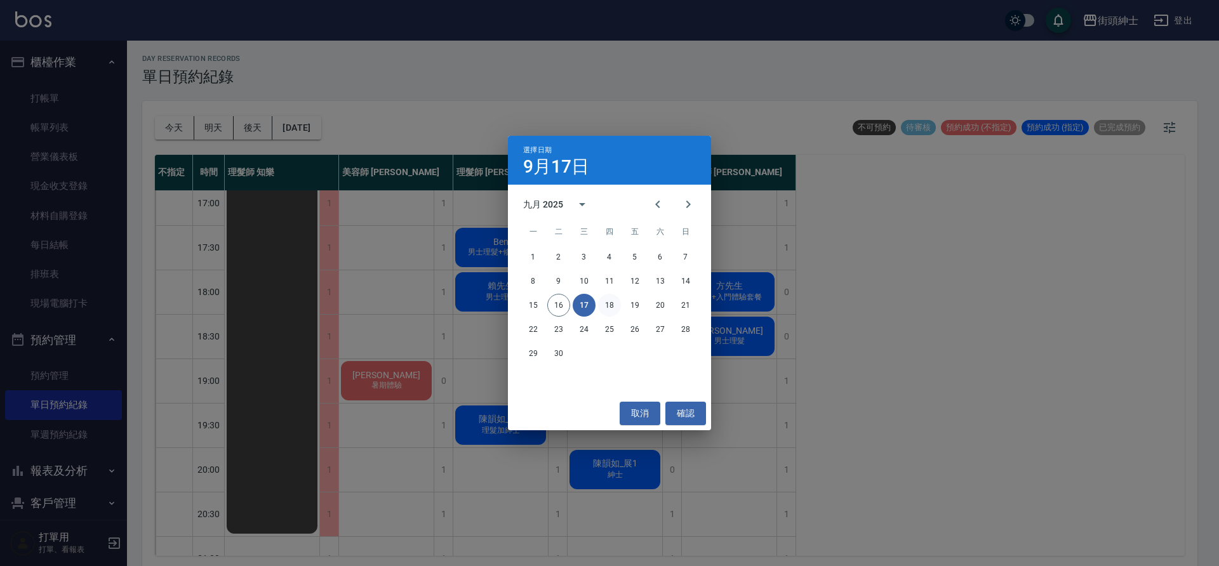
click at [610, 298] on button "18" at bounding box center [609, 305] width 23 height 23
click at [610, 298] on div at bounding box center [609, 283] width 1219 height 566
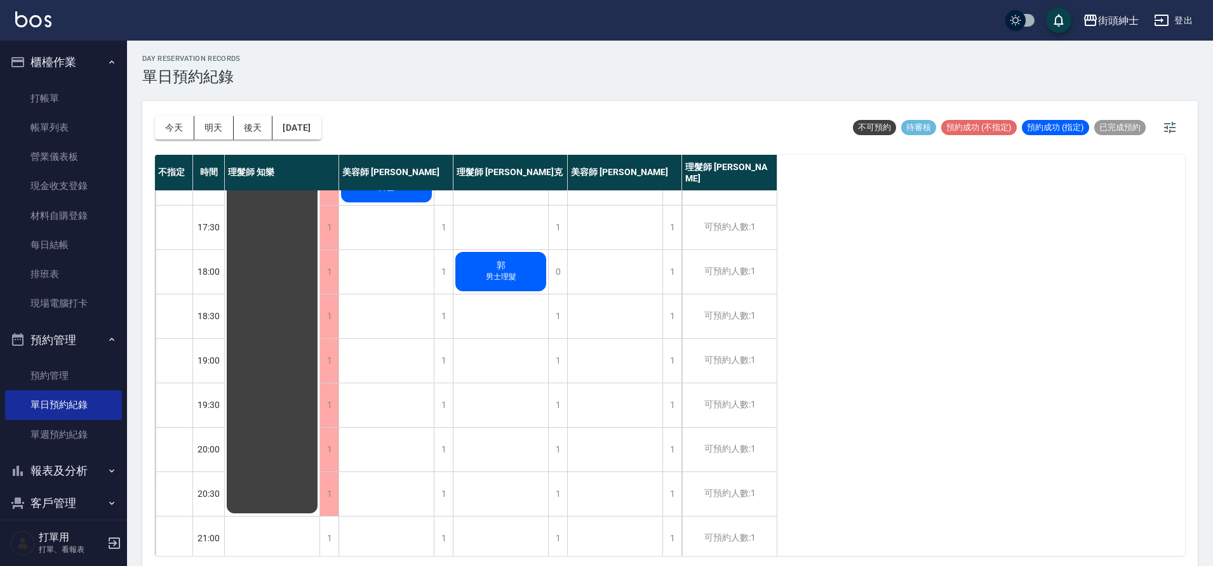
scroll to position [578, 0]
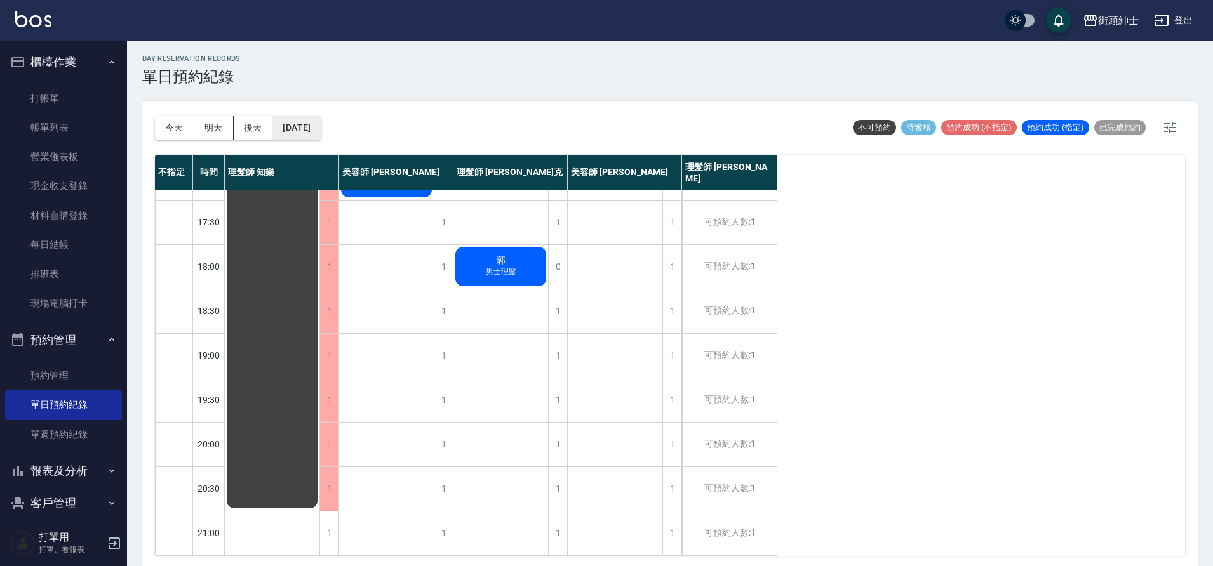
click at [321, 133] on button "[DATE]" at bounding box center [296, 127] width 48 height 23
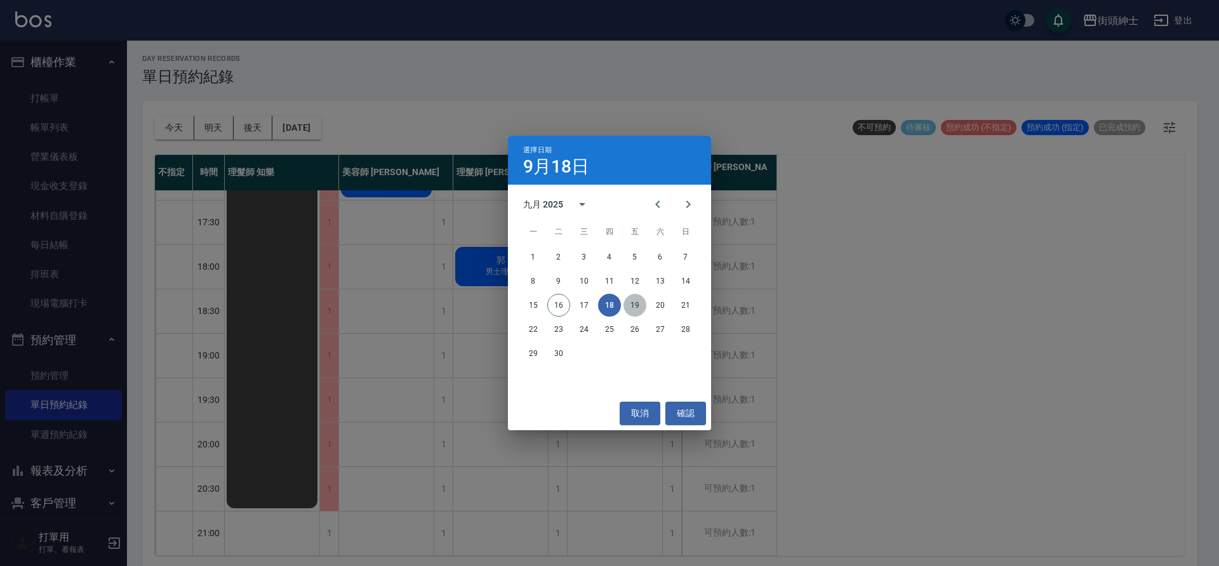
click at [639, 306] on button "19" at bounding box center [635, 305] width 23 height 23
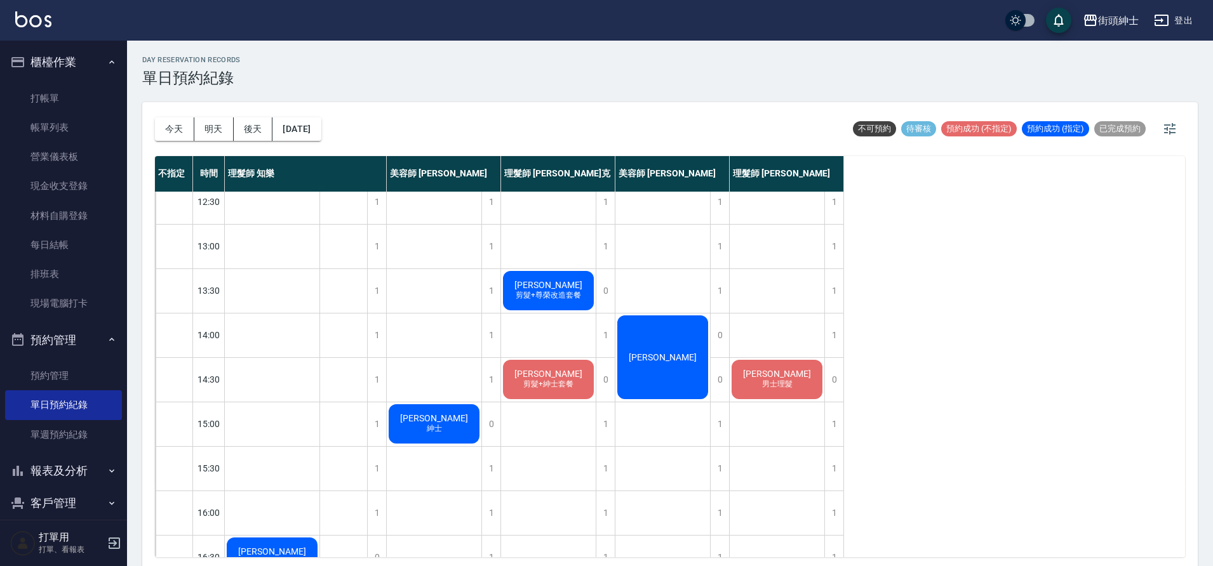
scroll to position [138, 0]
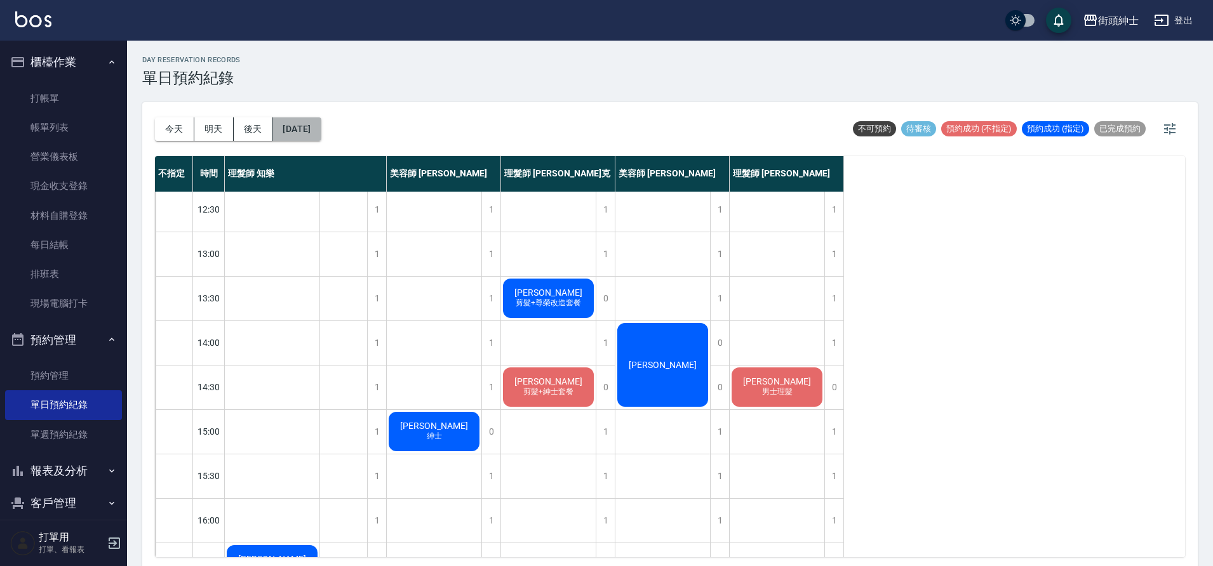
click at [321, 135] on button "[DATE]" at bounding box center [296, 128] width 48 height 23
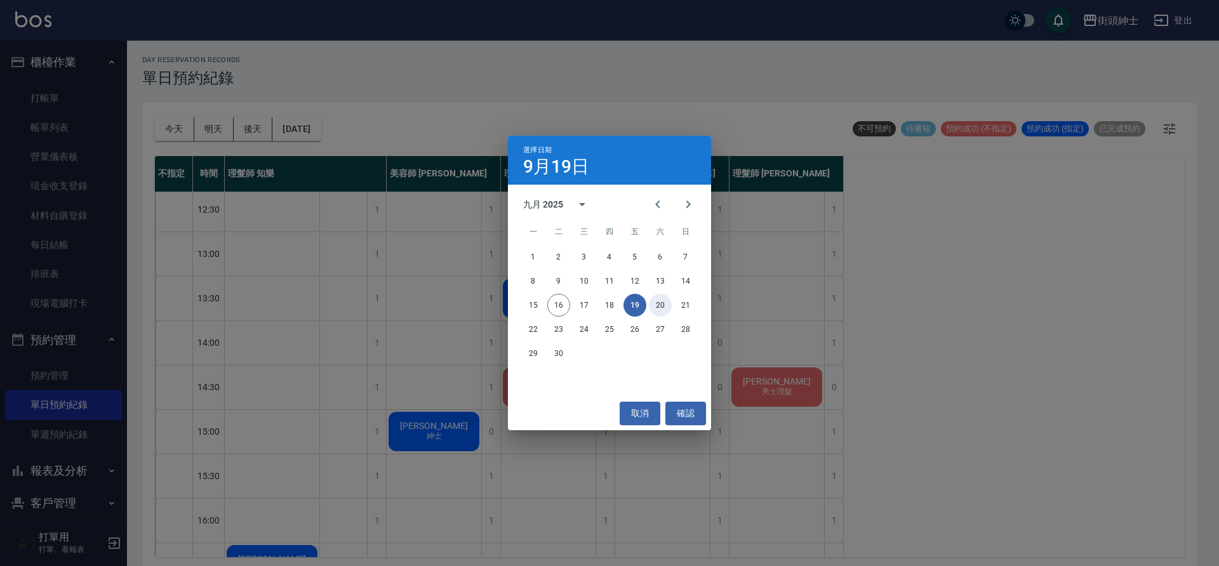
click at [669, 304] on button "20" at bounding box center [660, 305] width 23 height 23
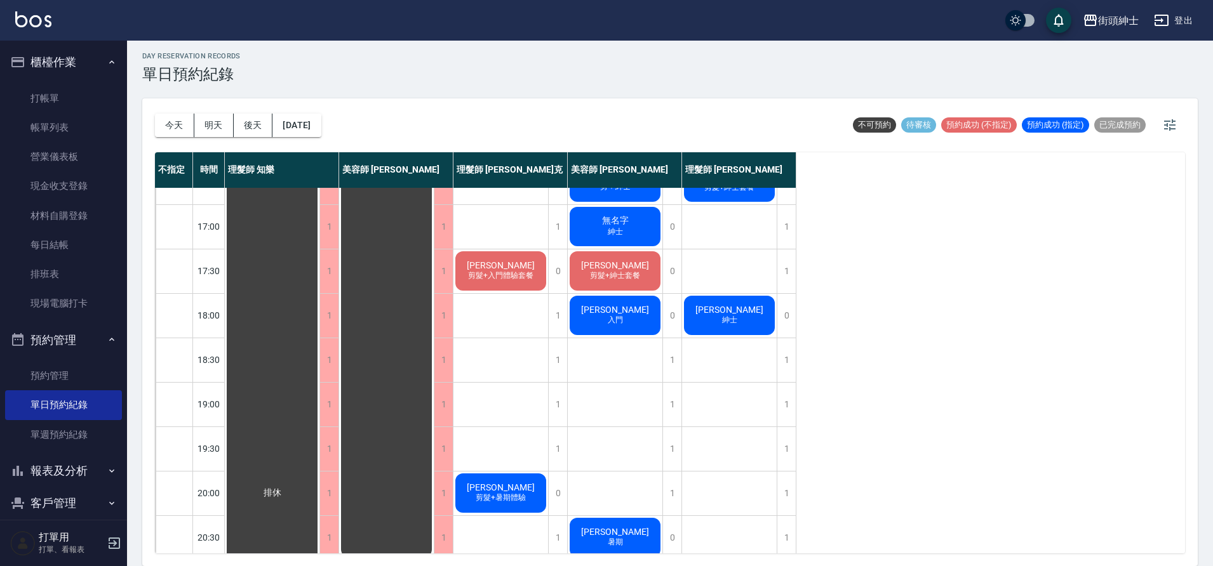
scroll to position [578, 0]
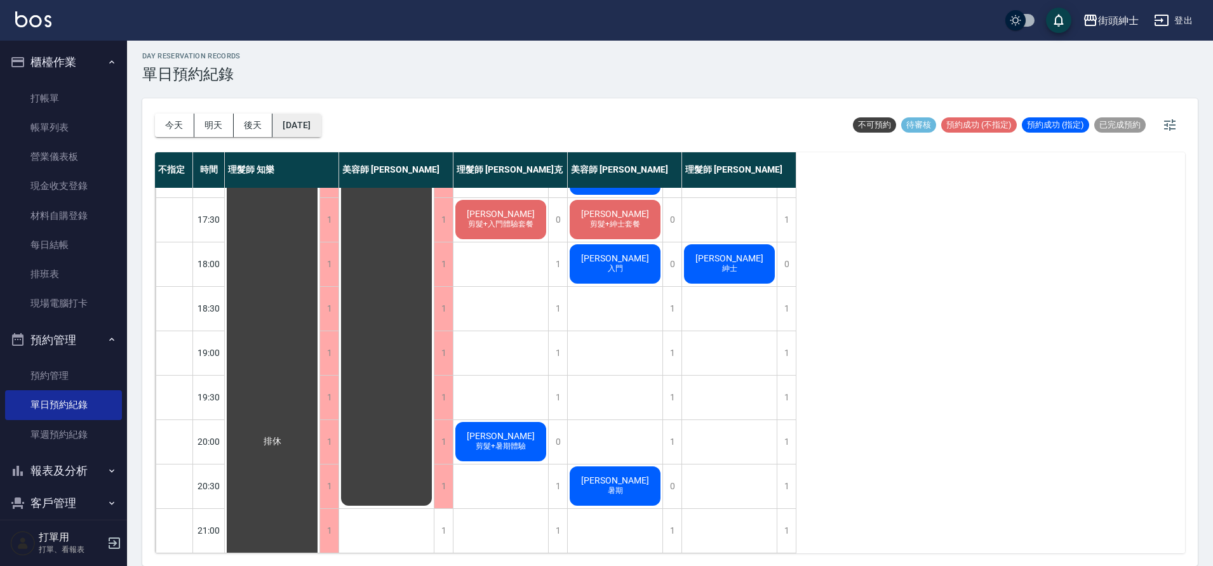
click at [321, 131] on button "[DATE]" at bounding box center [296, 125] width 48 height 23
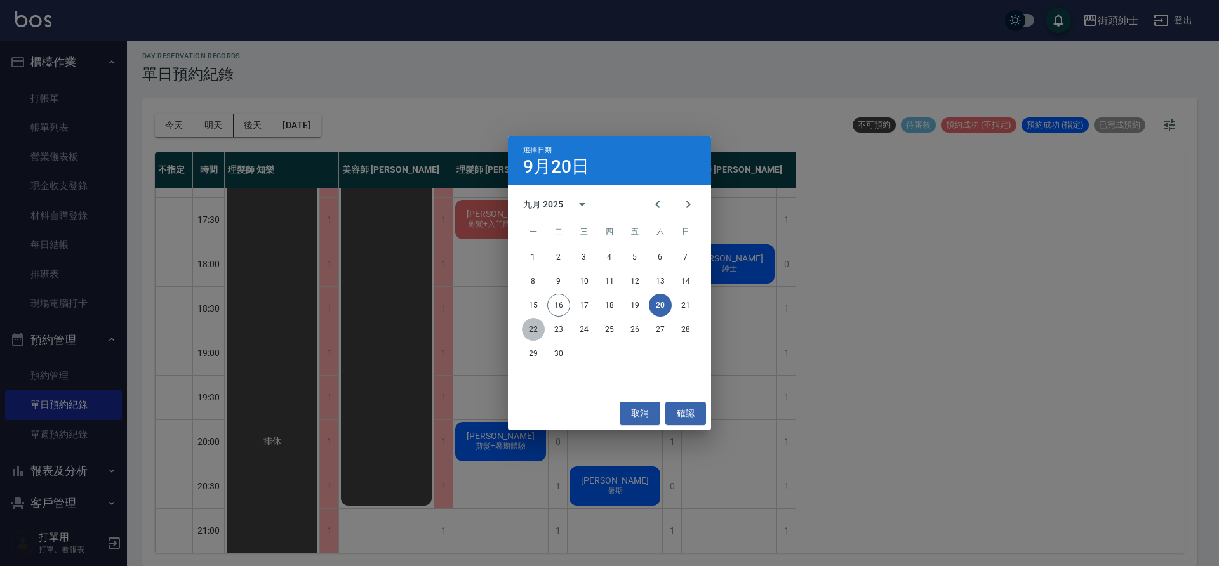
click at [528, 327] on button "22" at bounding box center [533, 329] width 23 height 23
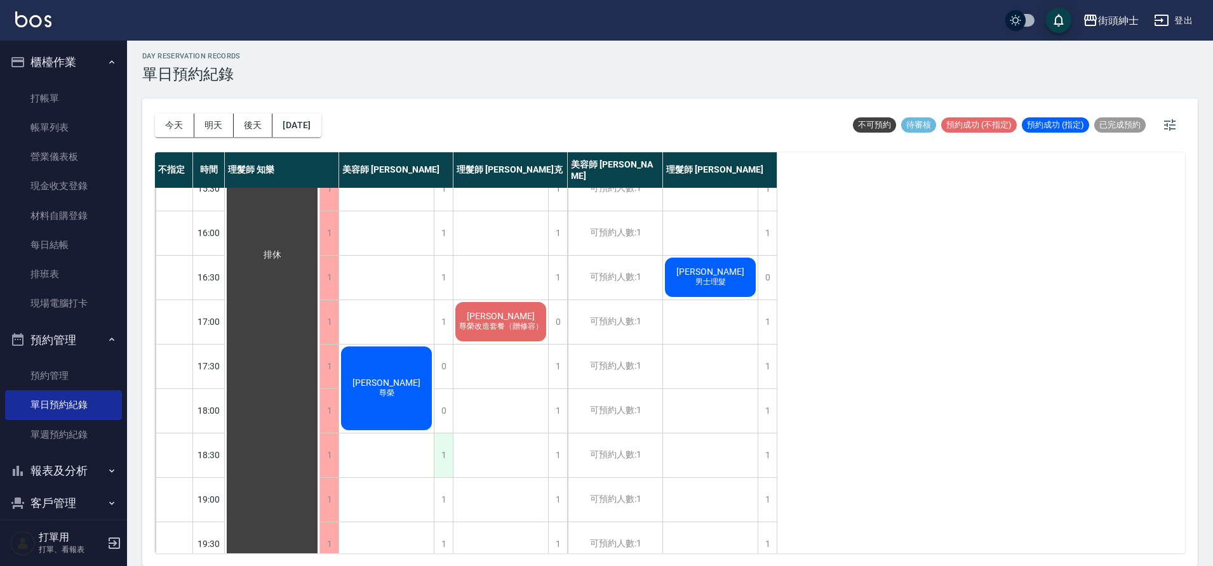
scroll to position [556, 0]
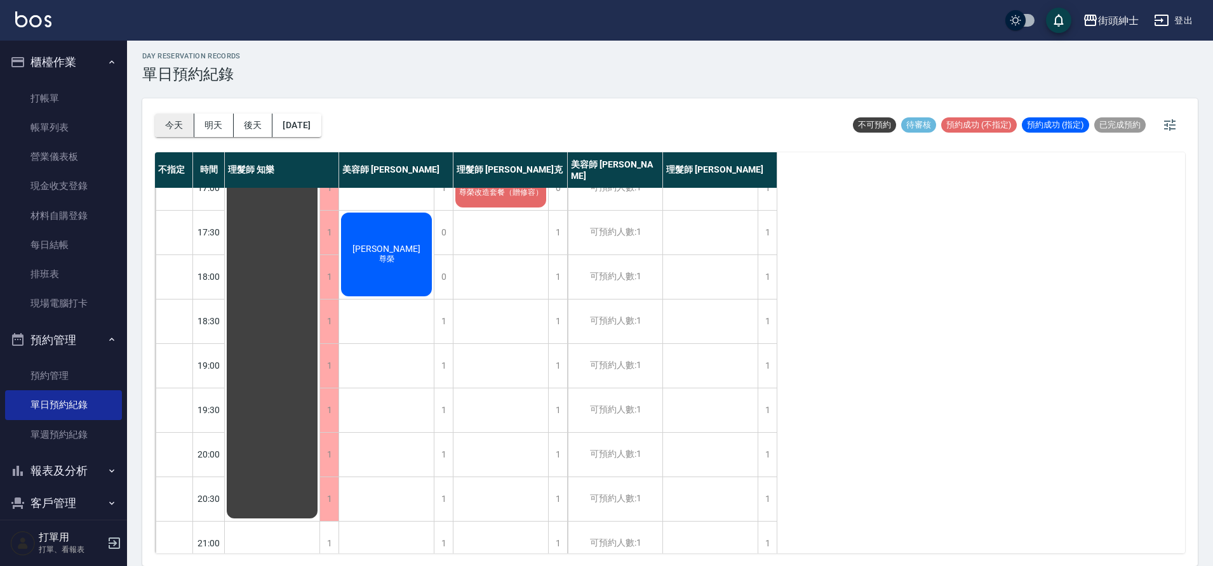
click at [164, 126] on button "今天" at bounding box center [174, 125] width 39 height 23
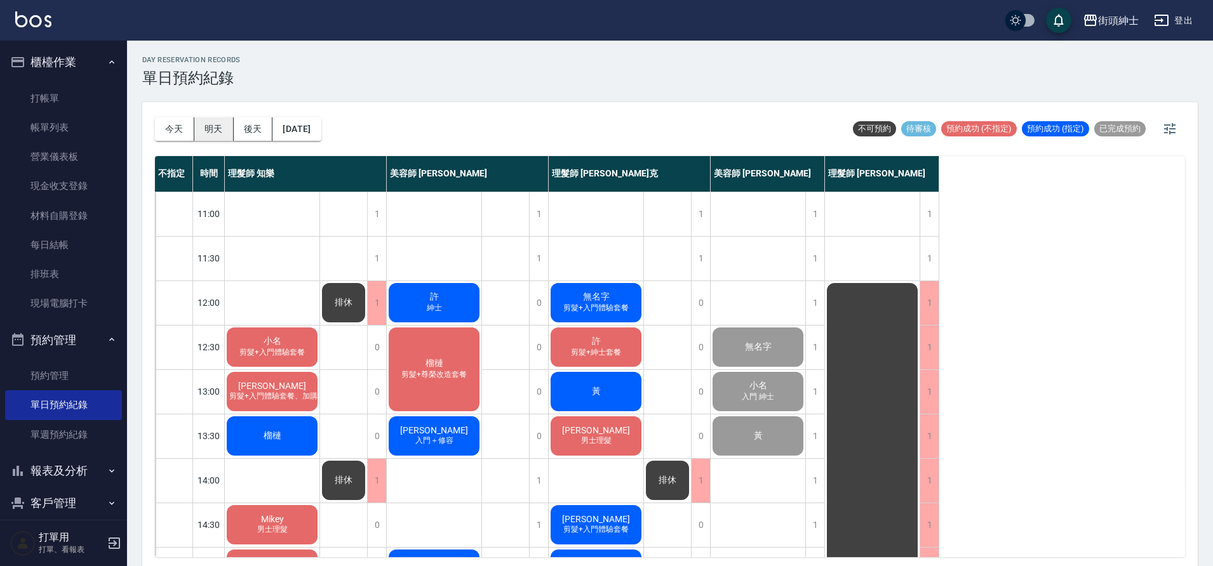
click at [211, 131] on button "明天" at bounding box center [213, 128] width 39 height 23
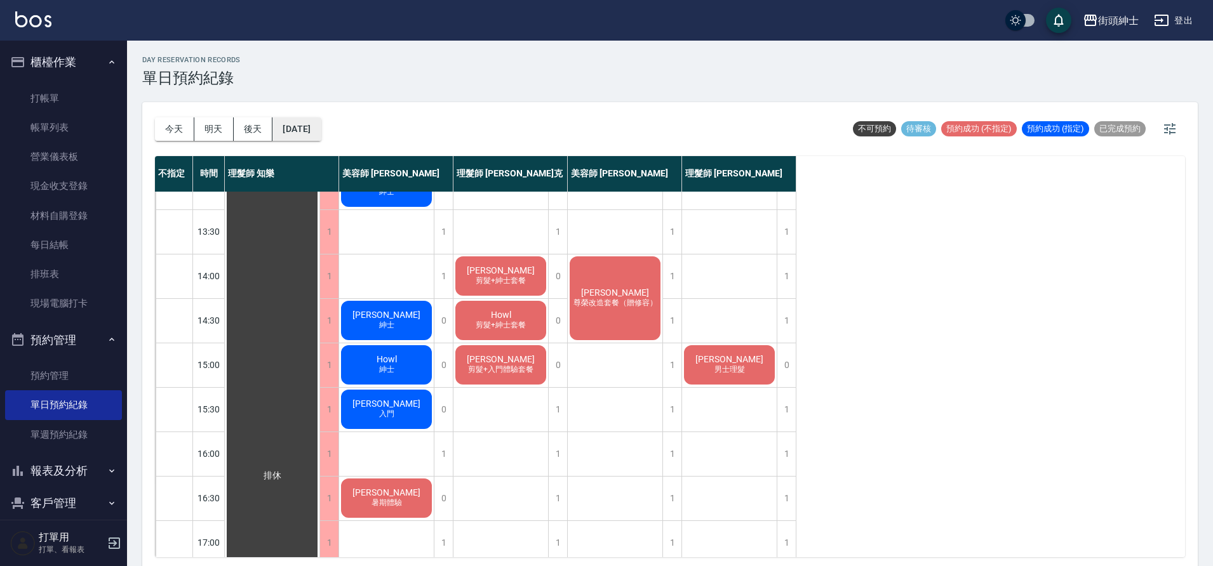
scroll to position [4, 0]
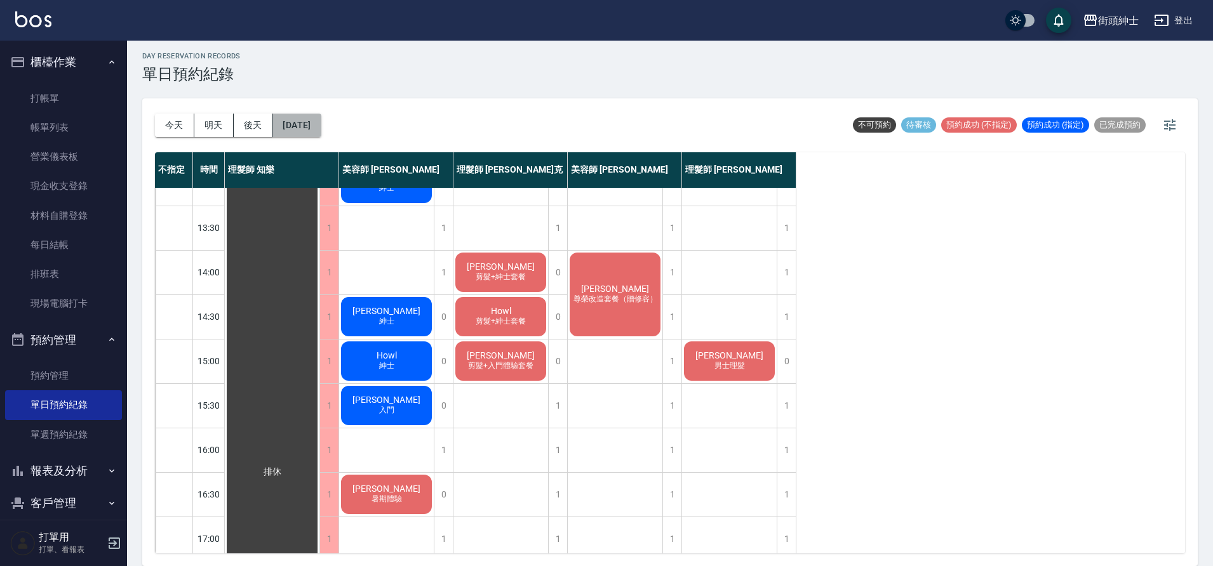
click at [319, 123] on button "[DATE]" at bounding box center [296, 125] width 48 height 23
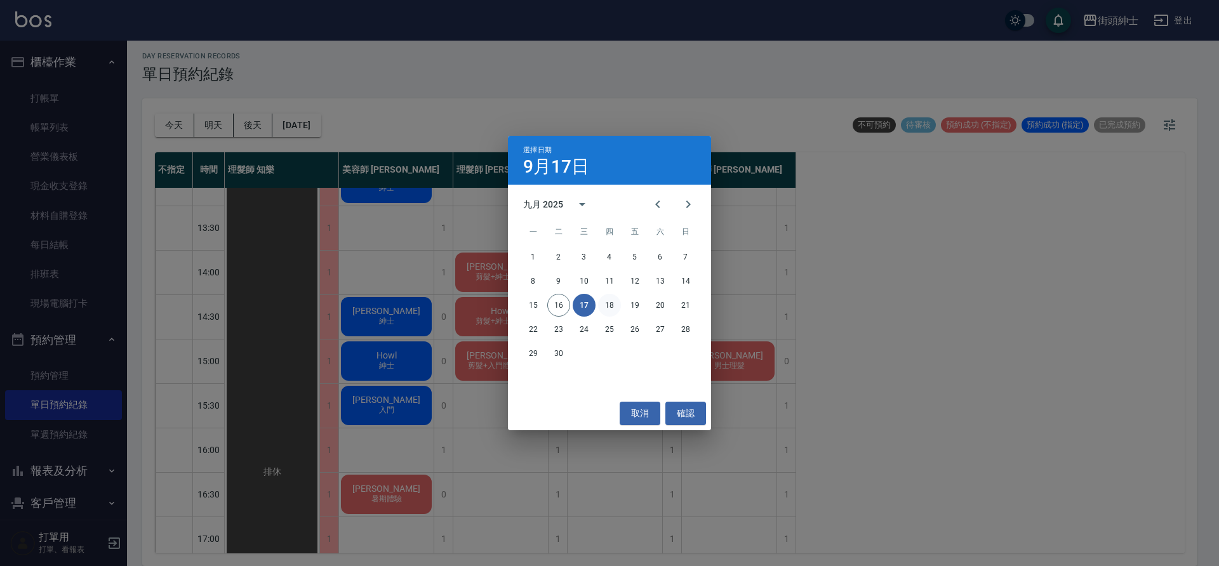
click at [605, 309] on button "18" at bounding box center [609, 305] width 23 height 23
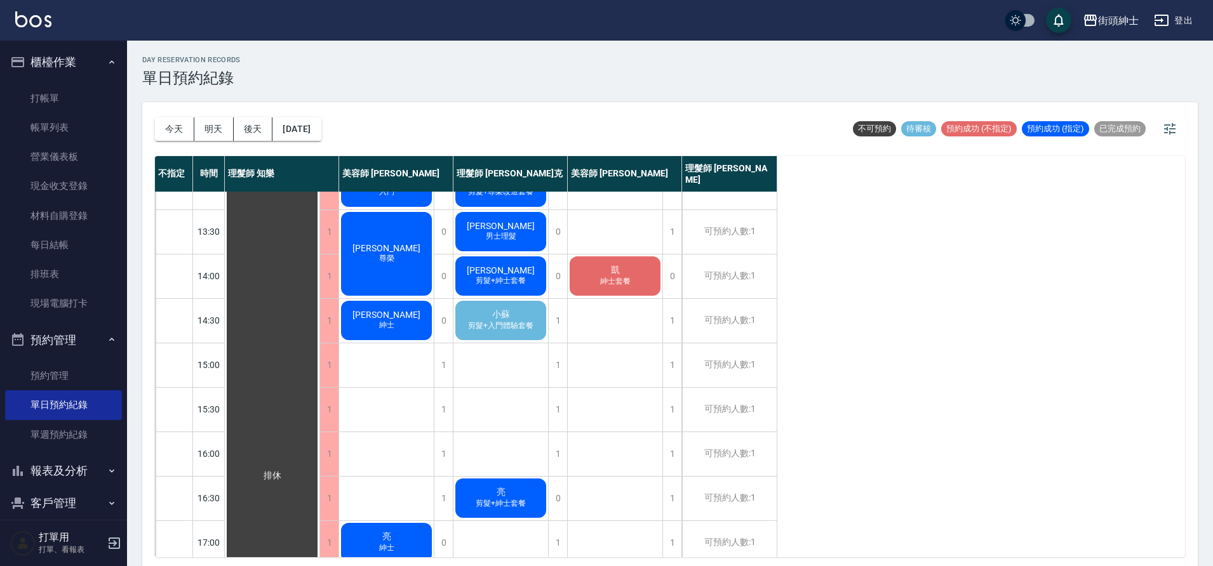
scroll to position [182, 0]
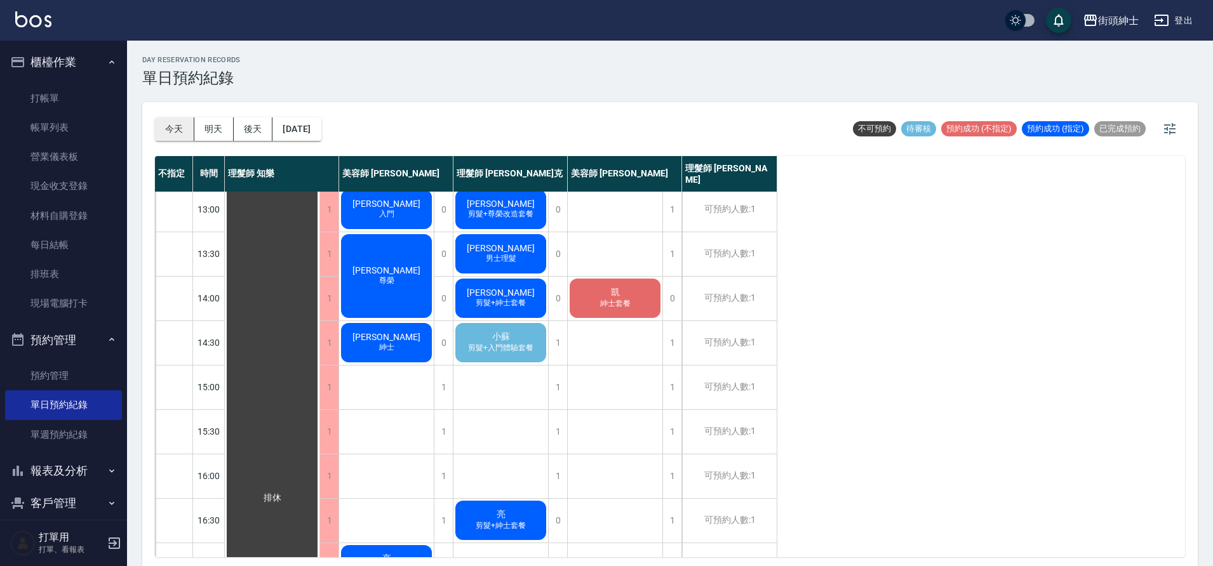
click at [184, 131] on button "今天" at bounding box center [174, 128] width 39 height 23
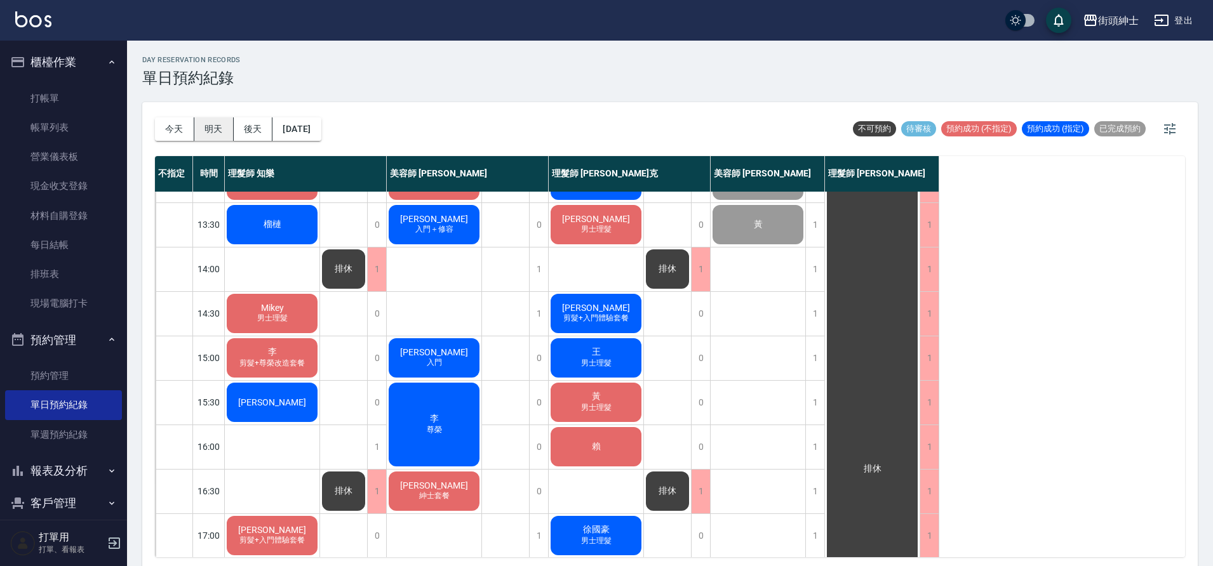
scroll to position [212, 0]
click at [228, 135] on button "明天" at bounding box center [213, 128] width 39 height 23
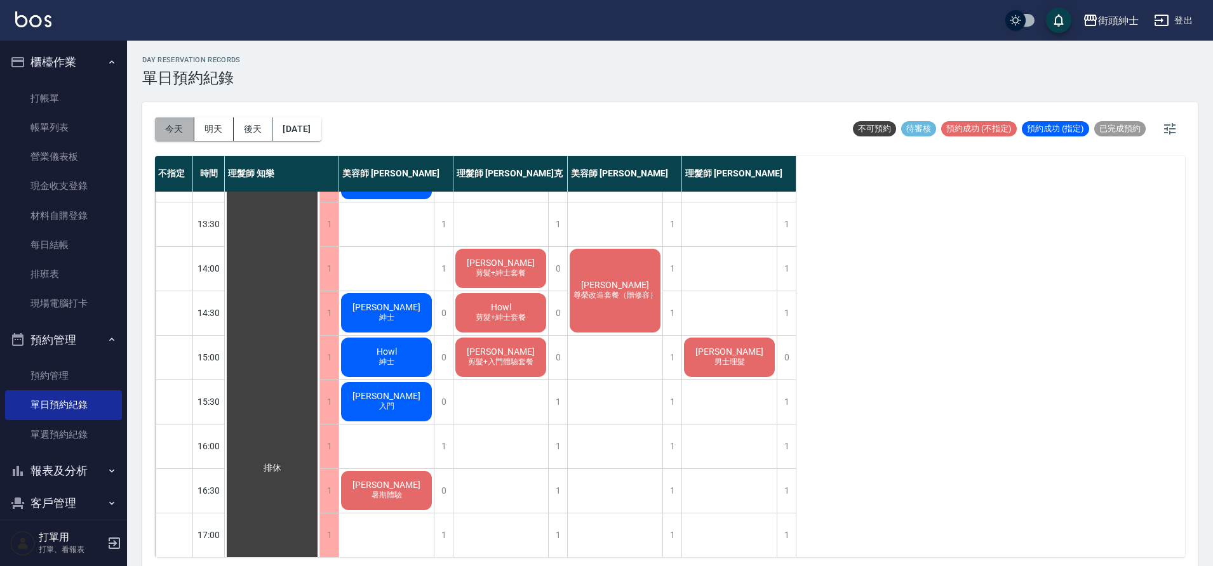
click at [178, 130] on button "今天" at bounding box center [174, 128] width 39 height 23
click at [180, 128] on div at bounding box center [606, 283] width 1213 height 566
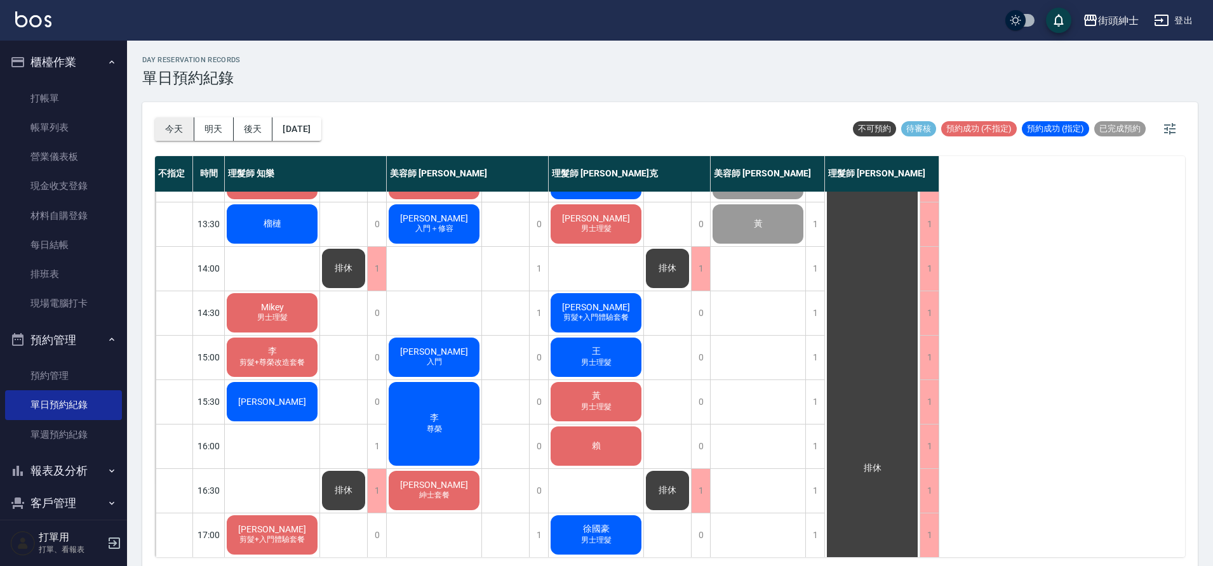
click at [160, 124] on button "今天" at bounding box center [174, 128] width 39 height 23
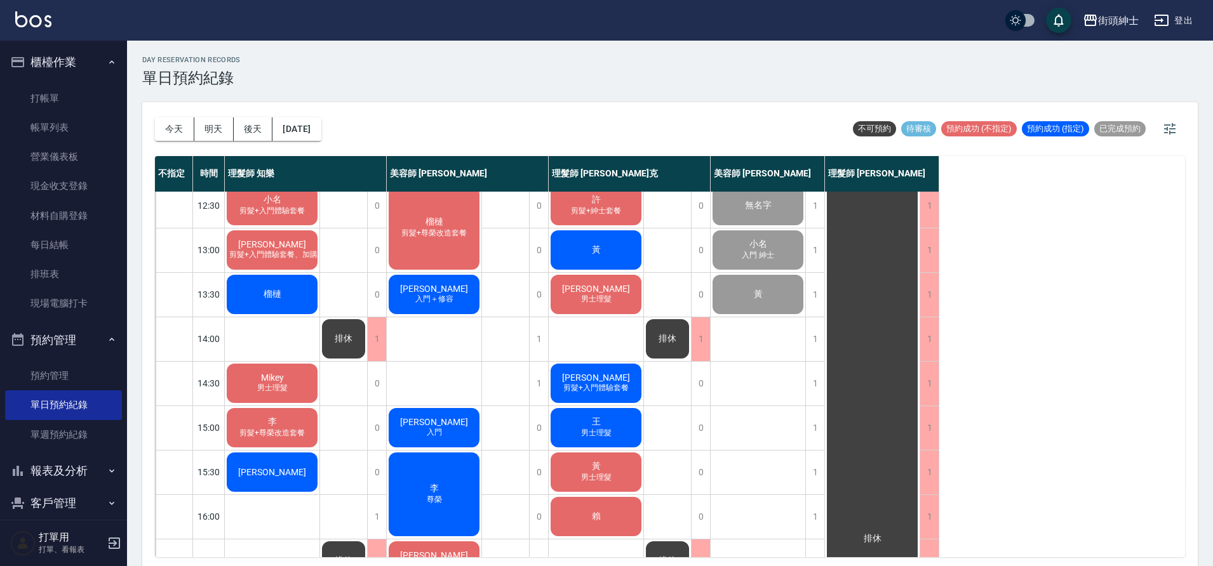
scroll to position [77, 0]
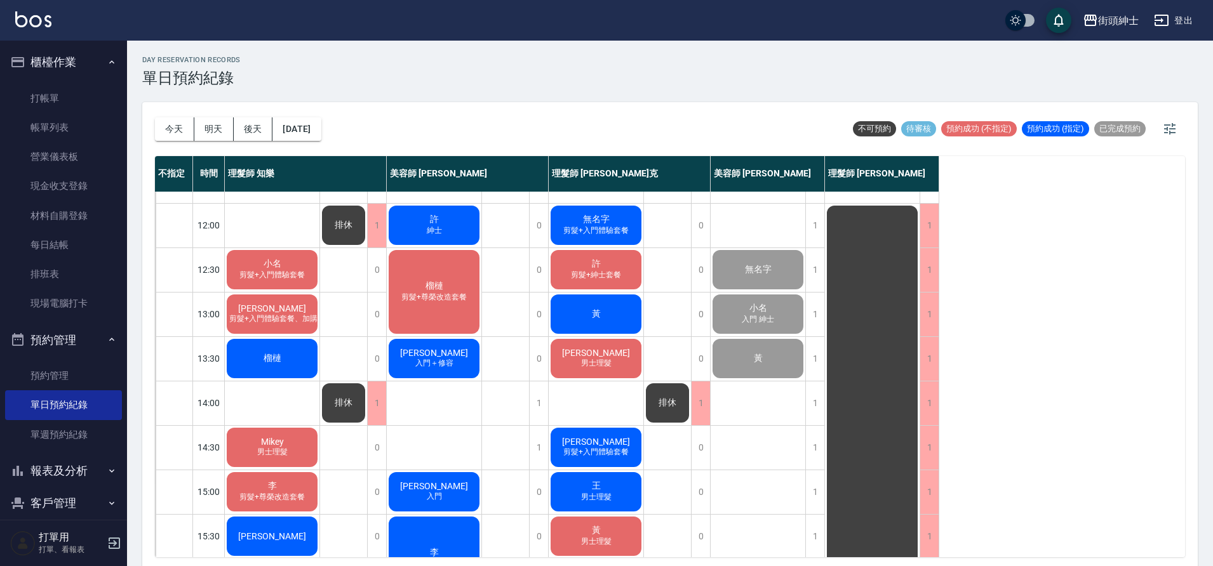
click at [217, 131] on button "明天" at bounding box center [213, 128] width 39 height 23
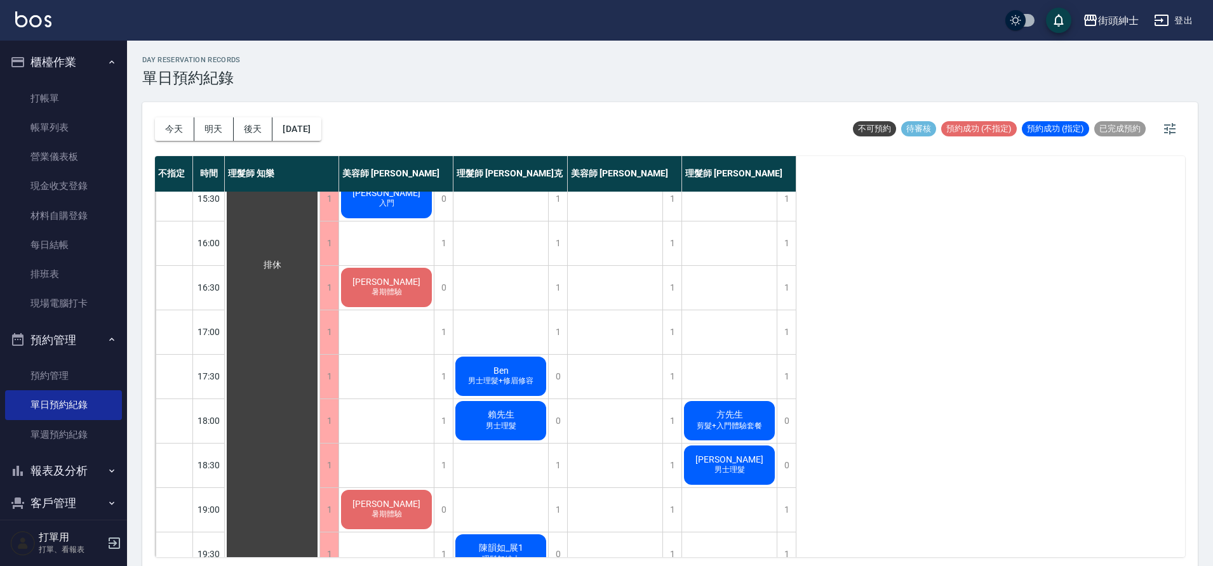
scroll to position [412, 0]
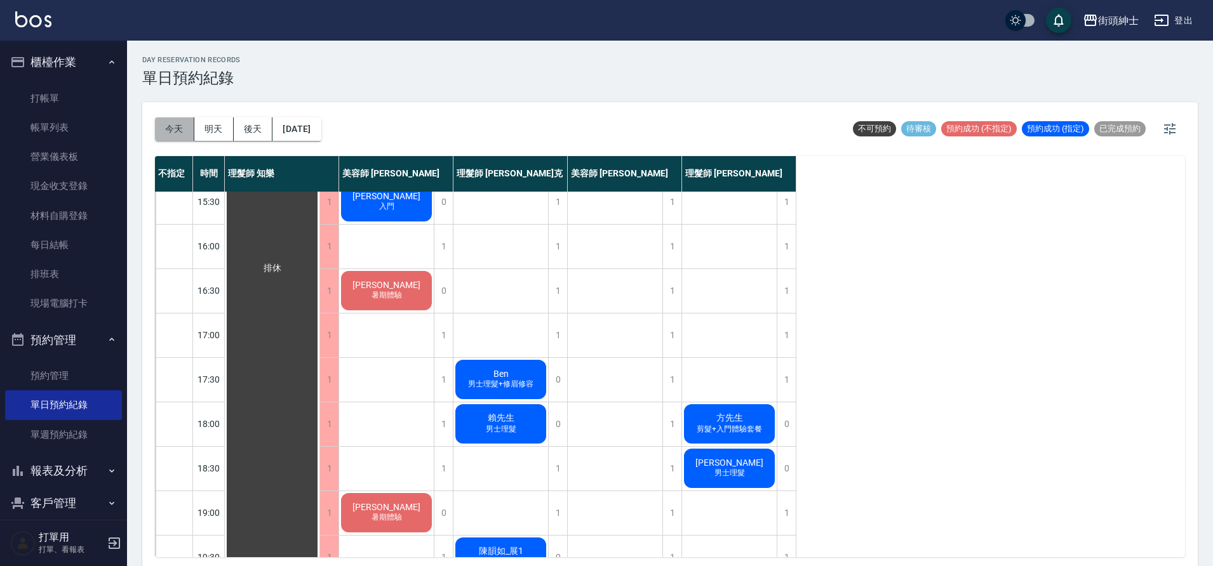
click at [157, 133] on button "今天" at bounding box center [174, 128] width 39 height 23
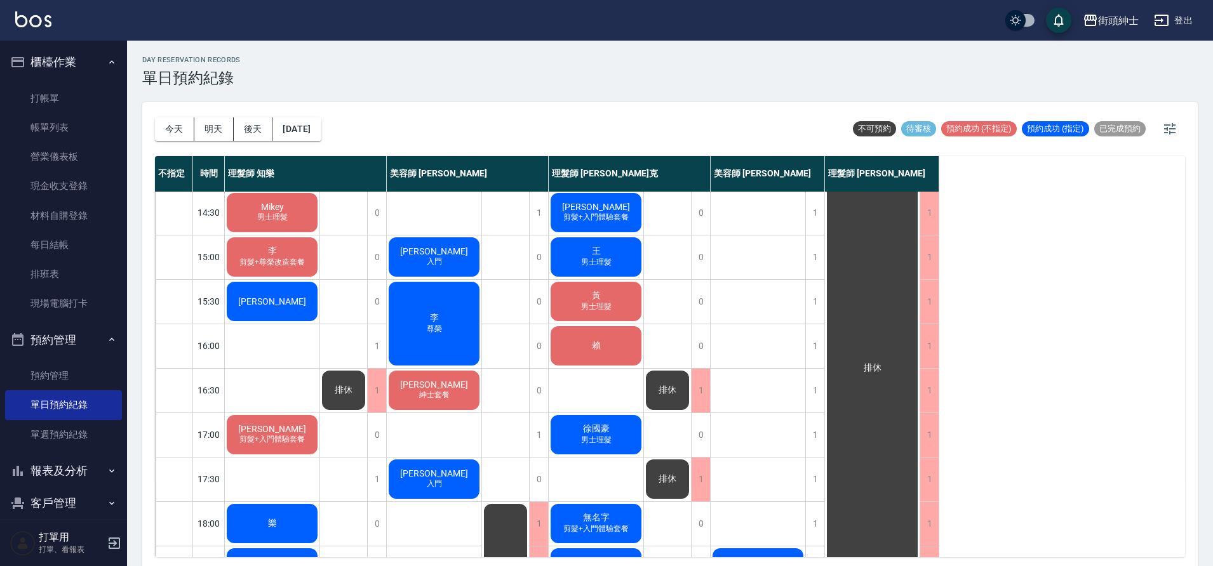
scroll to position [310, 0]
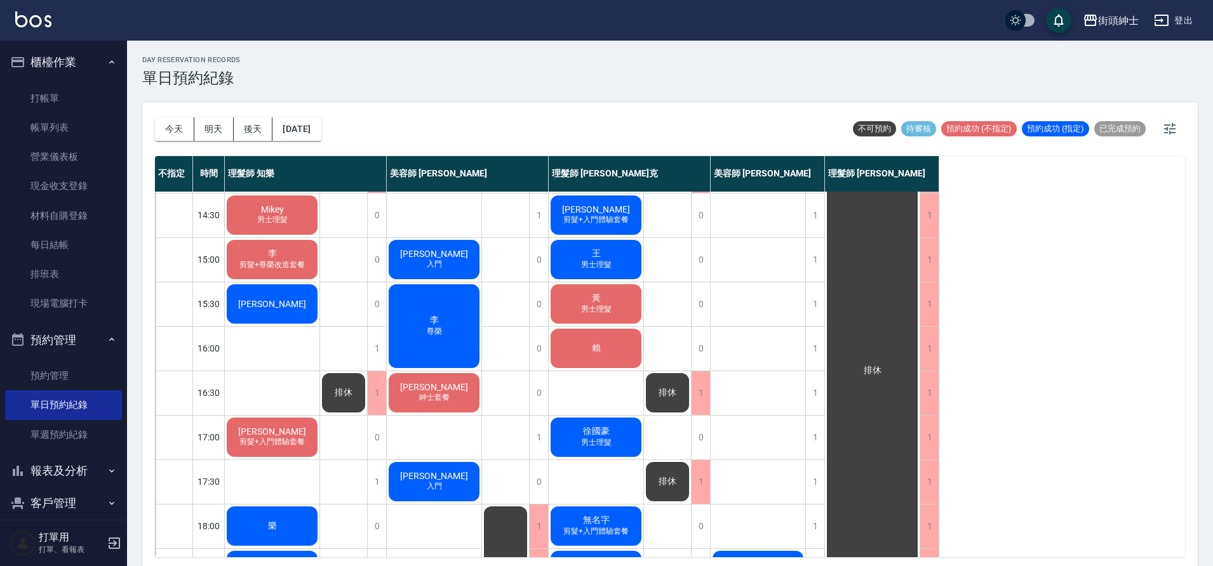
click at [620, 302] on div "黃 男士理髮" at bounding box center [596, 304] width 95 height 43
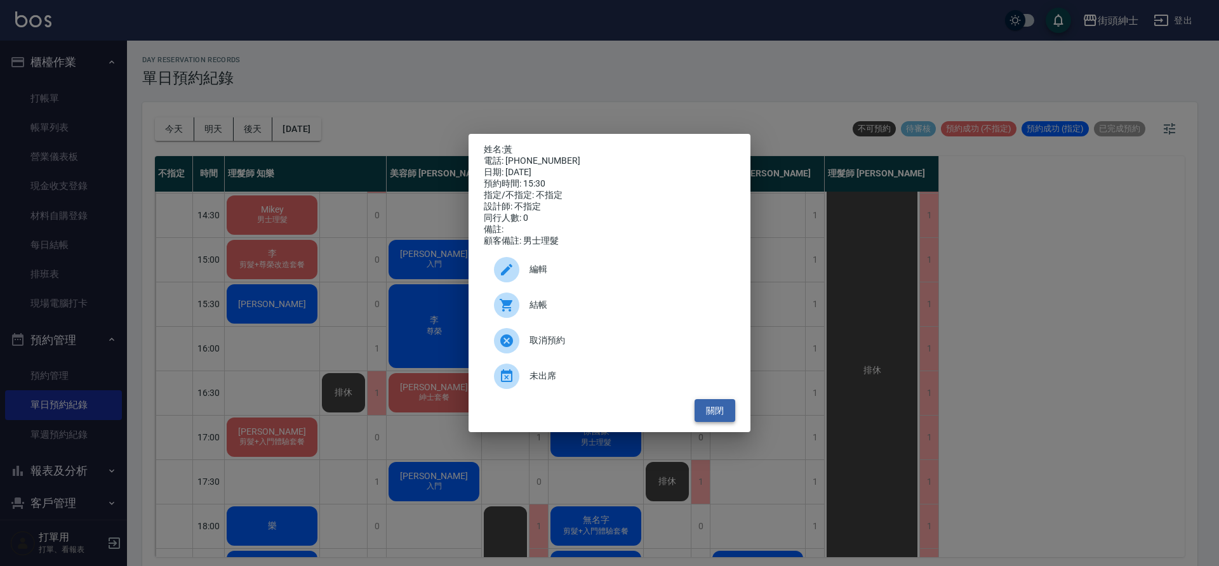
click at [711, 419] on button "關閉" at bounding box center [715, 410] width 41 height 23
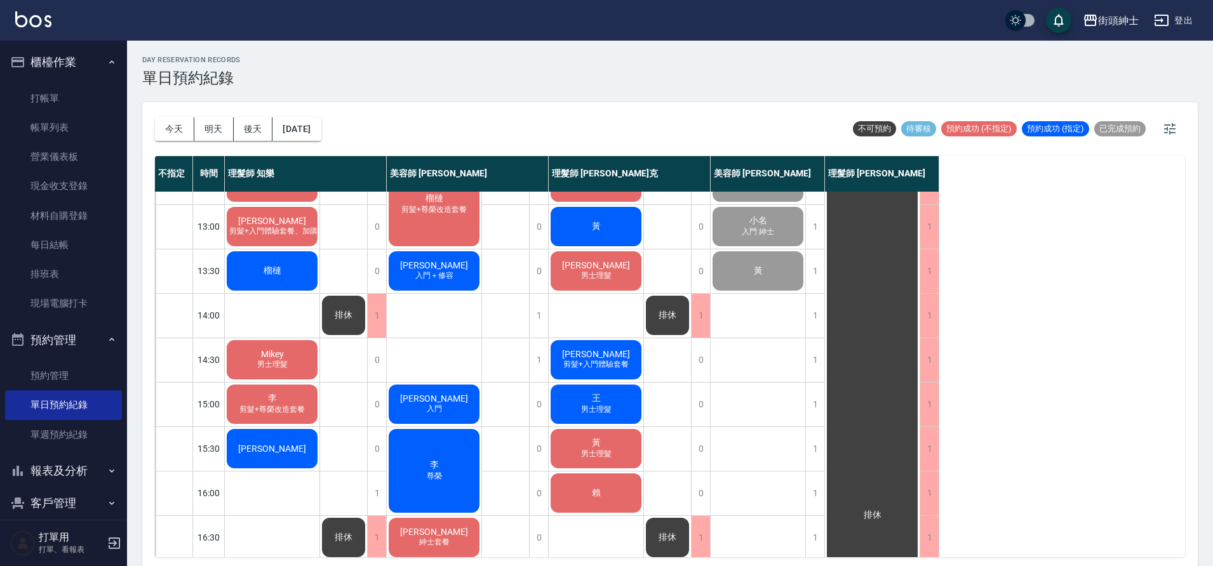
scroll to position [184, 0]
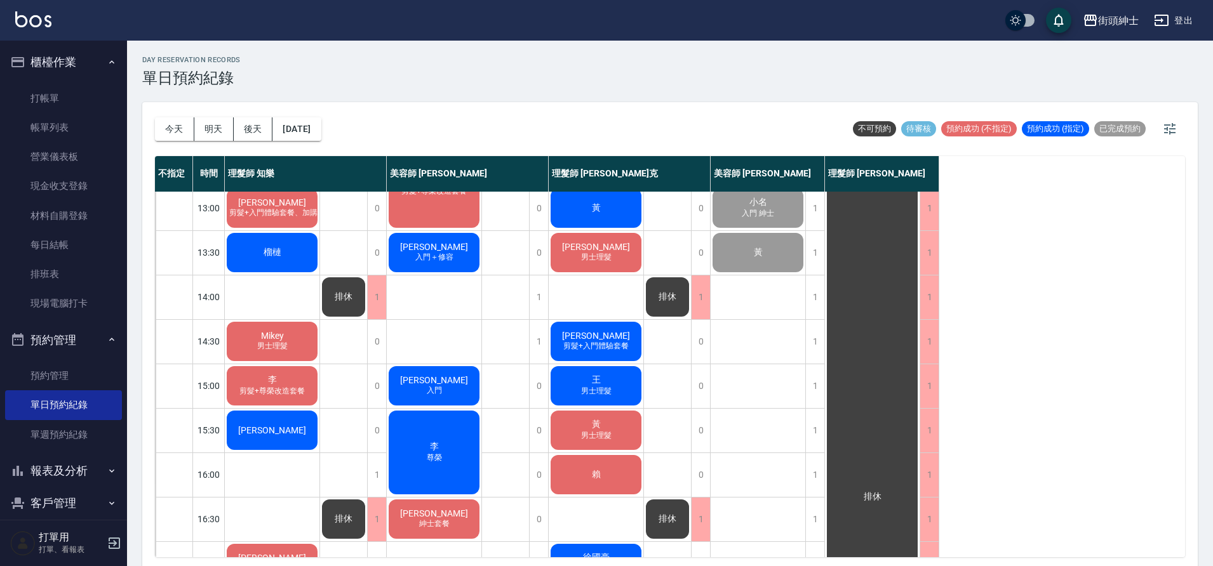
click at [582, 443] on div "黃 男士理髮" at bounding box center [596, 430] width 95 height 43
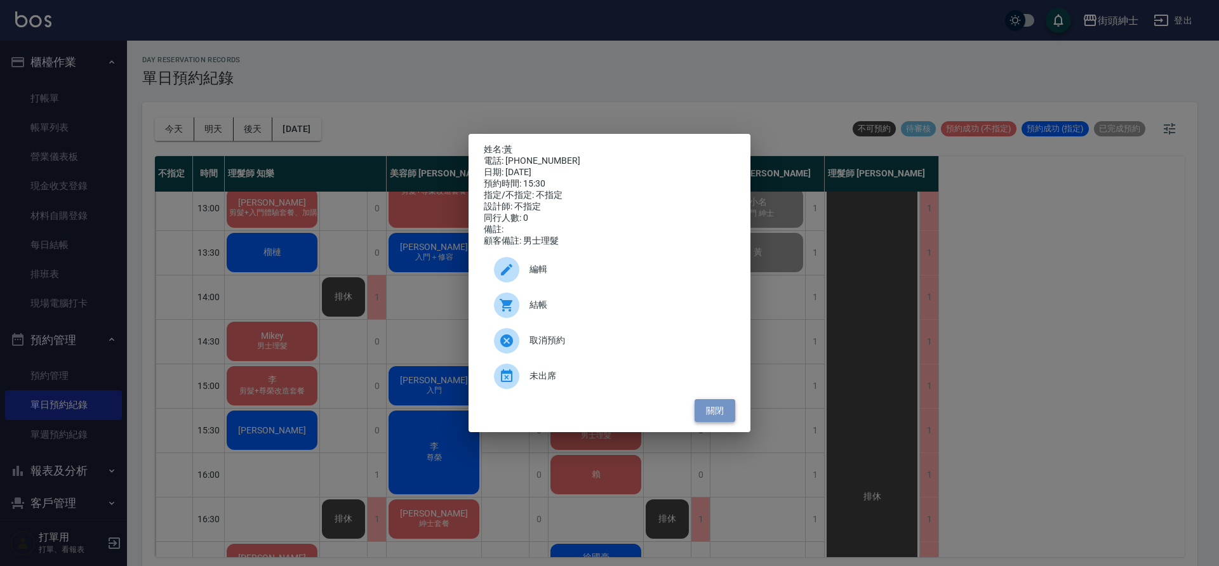
click at [719, 417] on button "關閉" at bounding box center [715, 410] width 41 height 23
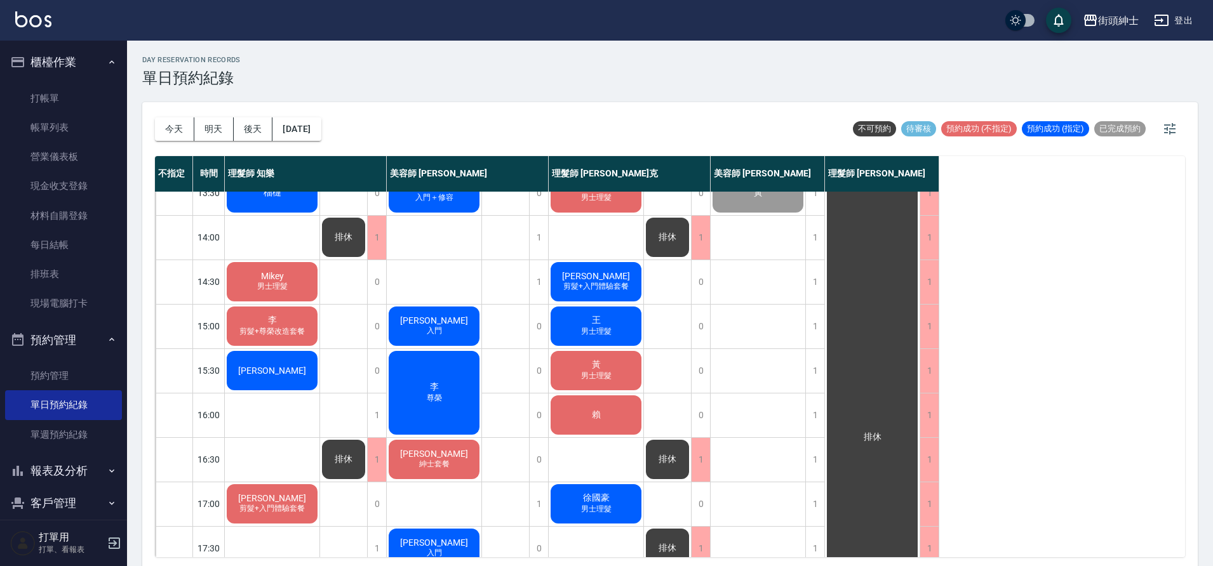
scroll to position [262, 0]
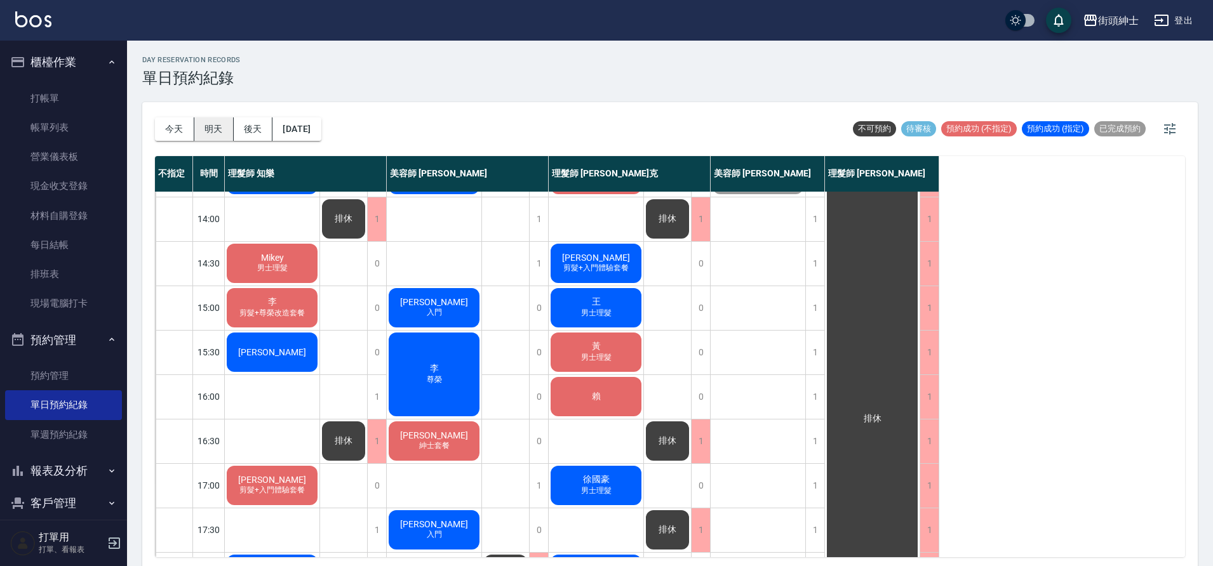
click at [220, 128] on button "明天" at bounding box center [213, 128] width 39 height 23
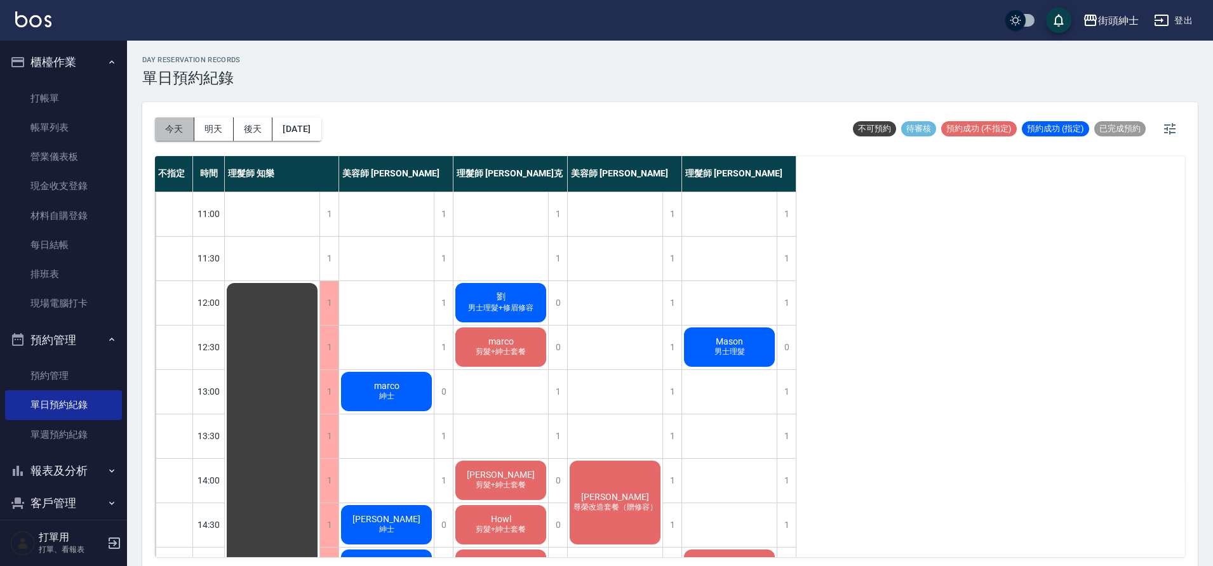
drag, startPoint x: 169, startPoint y: 128, endPoint x: 356, endPoint y: 243, distance: 219.8
click at [170, 128] on button "今天" at bounding box center [174, 128] width 39 height 23
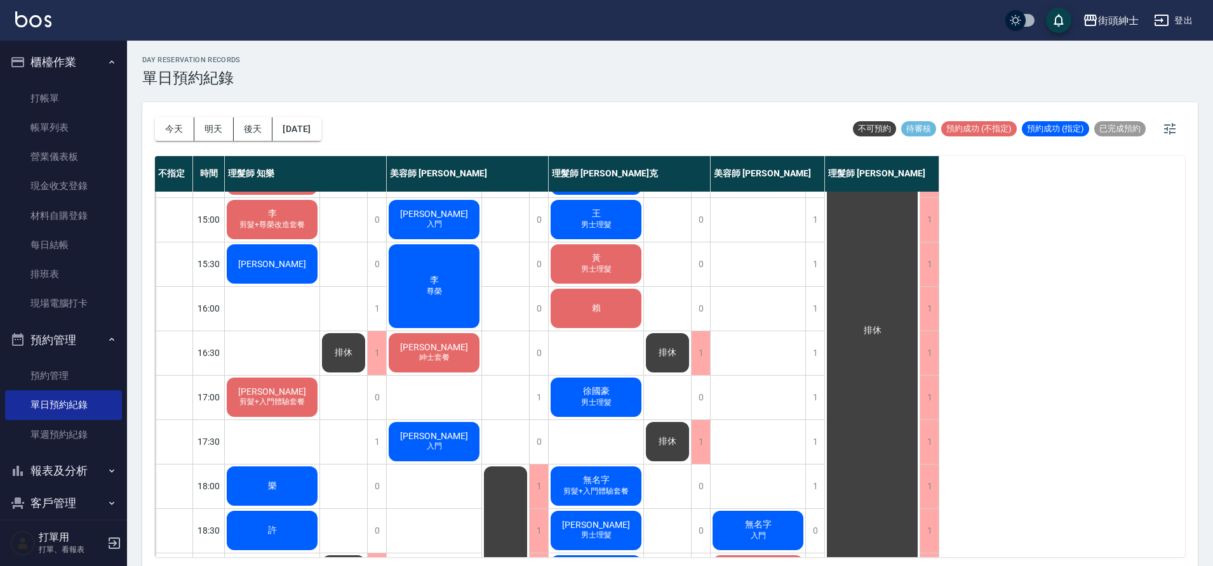
scroll to position [305, 0]
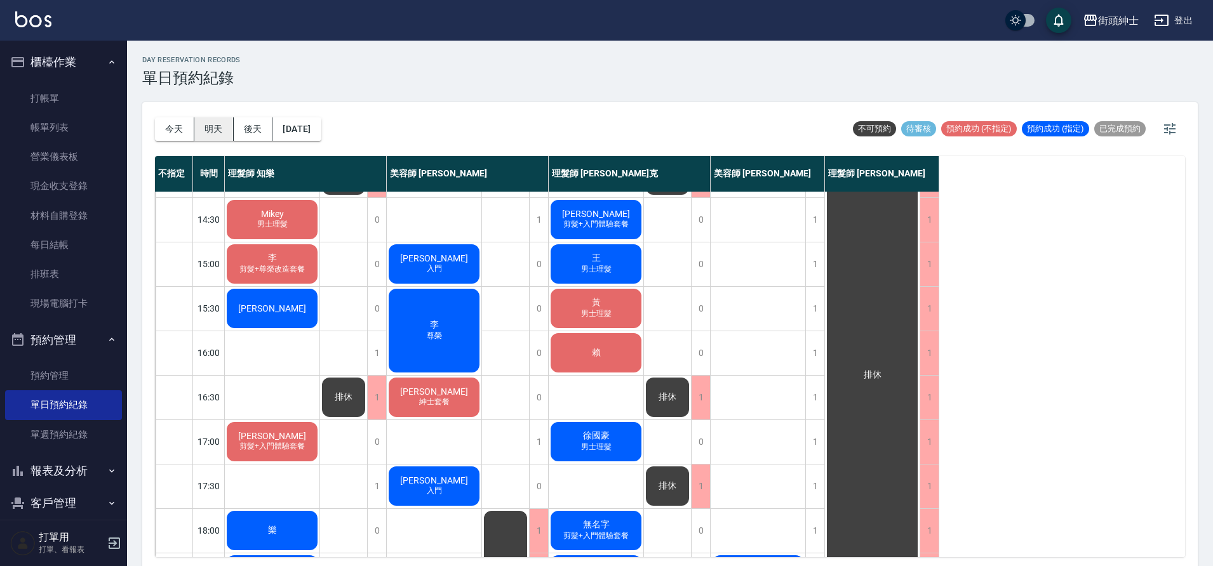
click at [224, 124] on button "明天" at bounding box center [213, 128] width 39 height 23
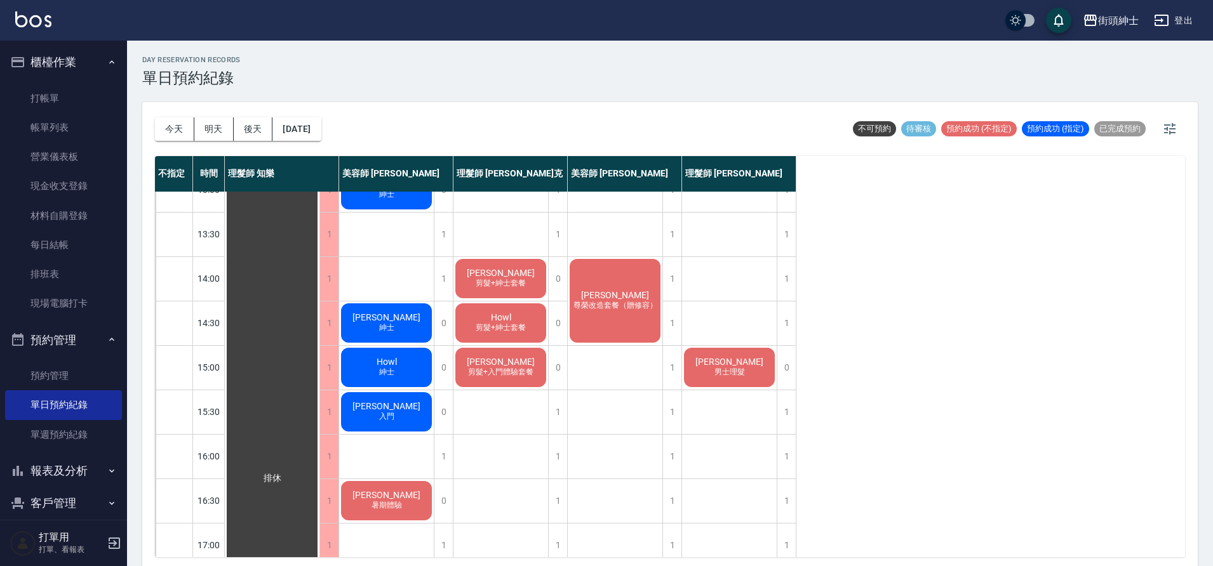
scroll to position [43, 0]
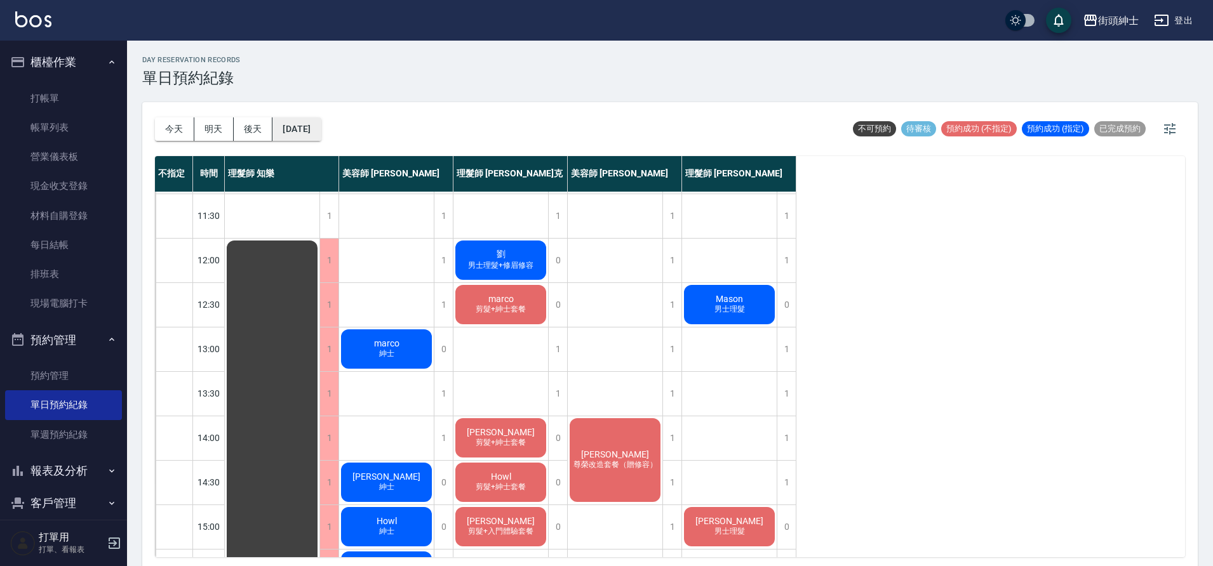
click at [280, 120] on button "[DATE]" at bounding box center [296, 128] width 48 height 23
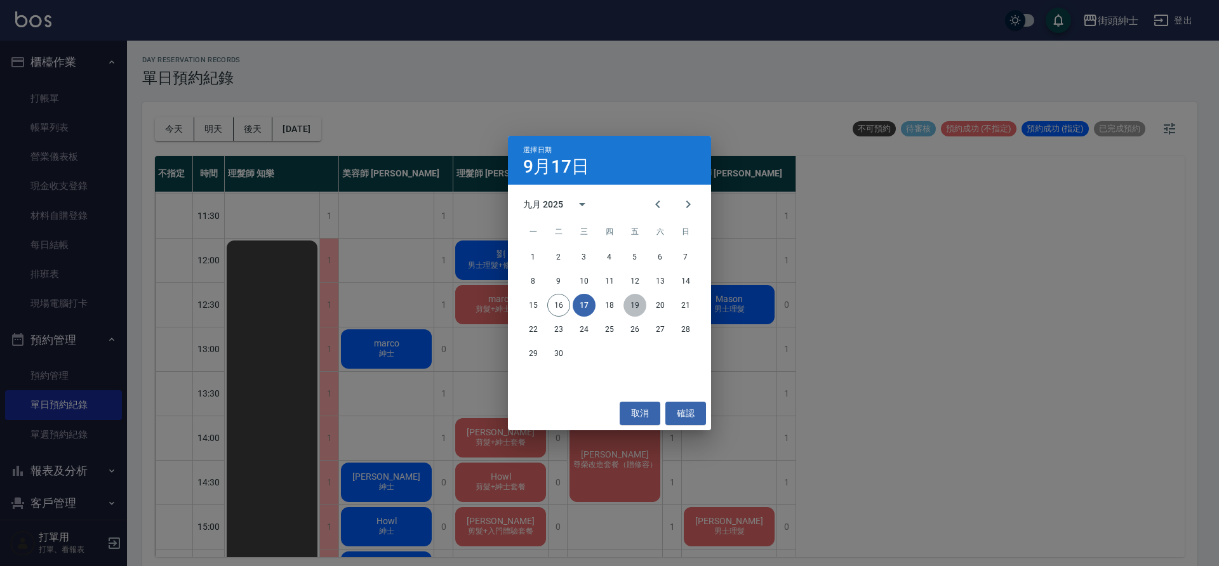
click at [638, 304] on button "19" at bounding box center [635, 305] width 23 height 23
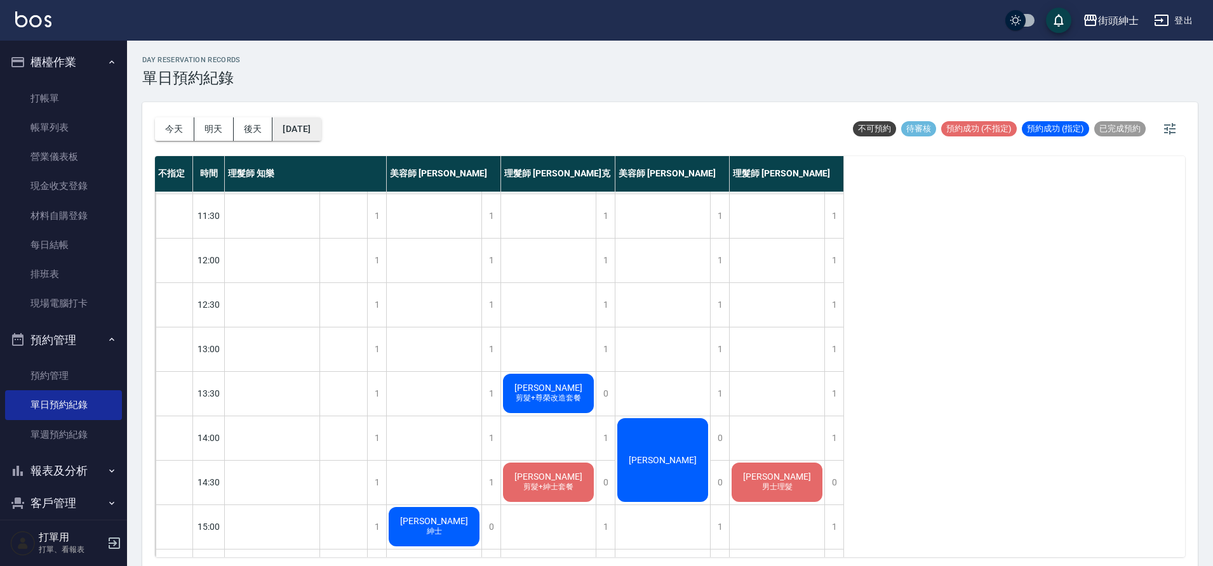
click at [312, 124] on button "[DATE]" at bounding box center [296, 128] width 48 height 23
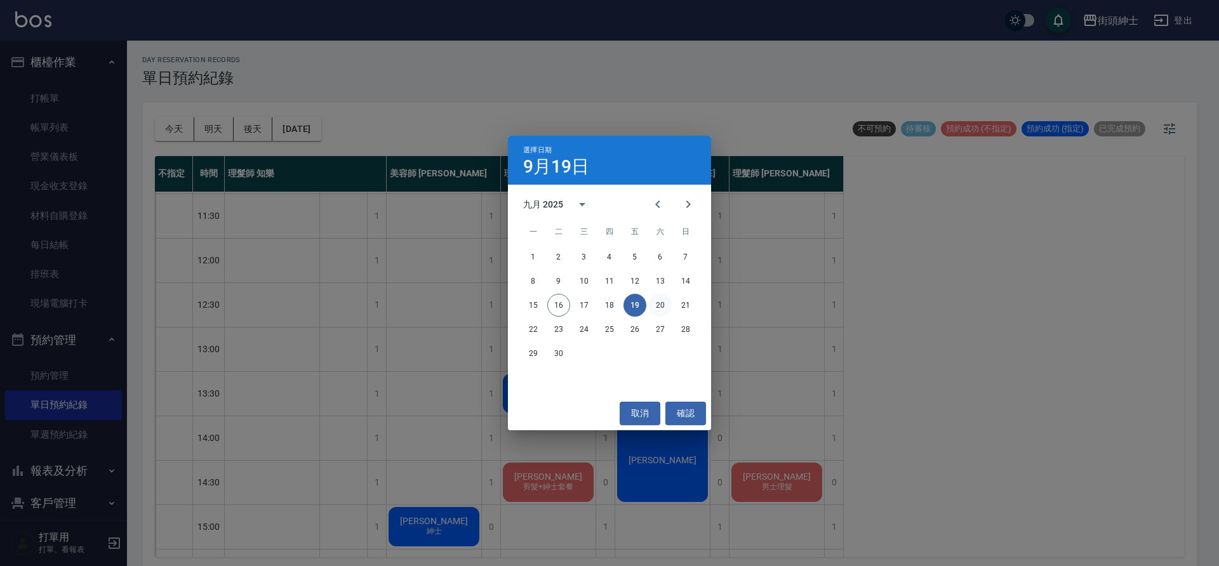
click at [651, 305] on button "20" at bounding box center [660, 305] width 23 height 23
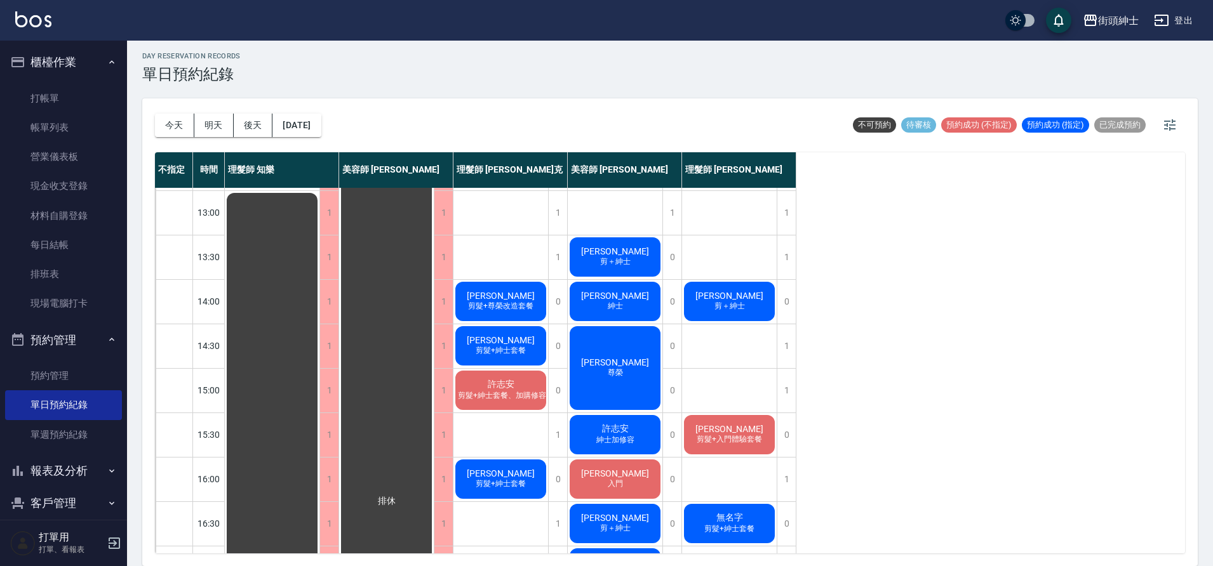
scroll to position [194, 0]
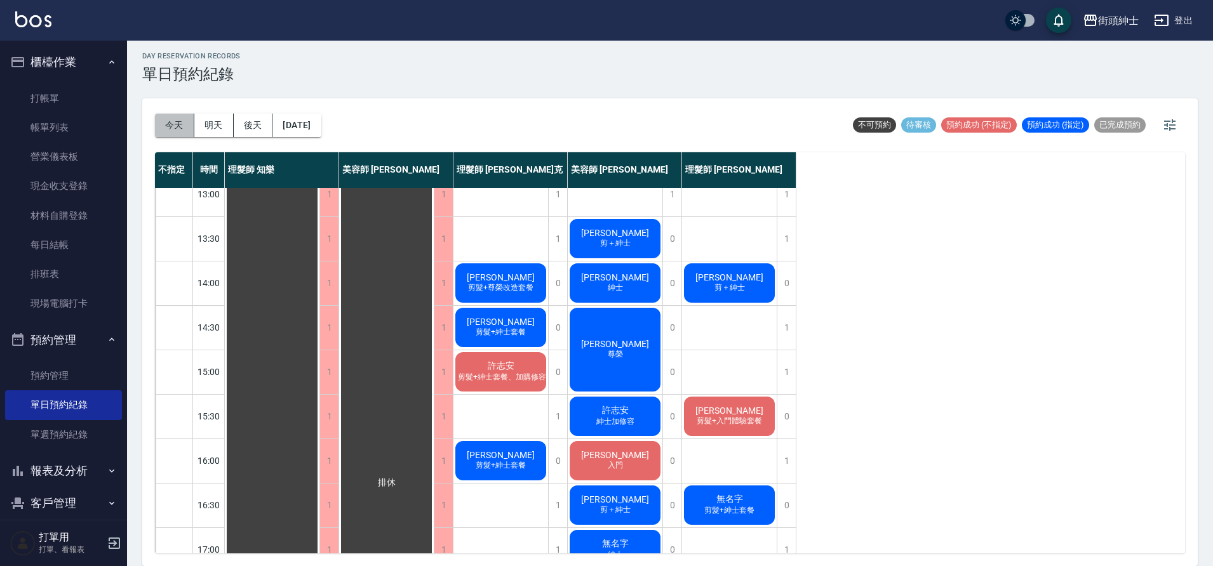
click at [162, 119] on button "今天" at bounding box center [174, 125] width 39 height 23
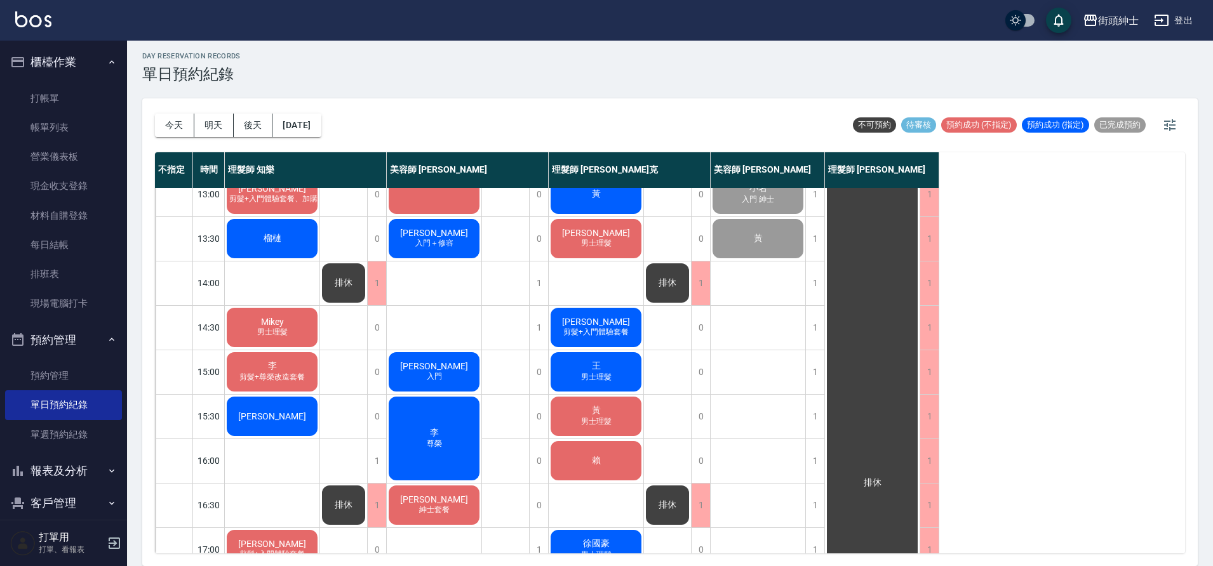
click at [162, 112] on div "[DATE] [DATE] [DATE] [DATE]" at bounding box center [238, 125] width 166 height 54
click at [182, 129] on button "今天" at bounding box center [174, 125] width 39 height 23
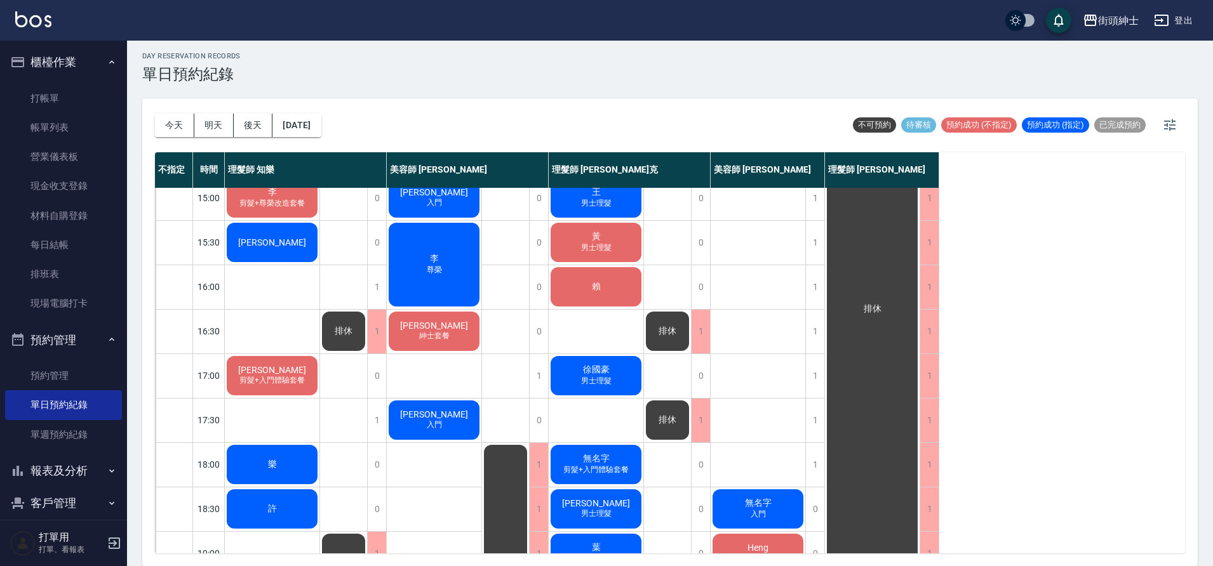
scroll to position [362, 0]
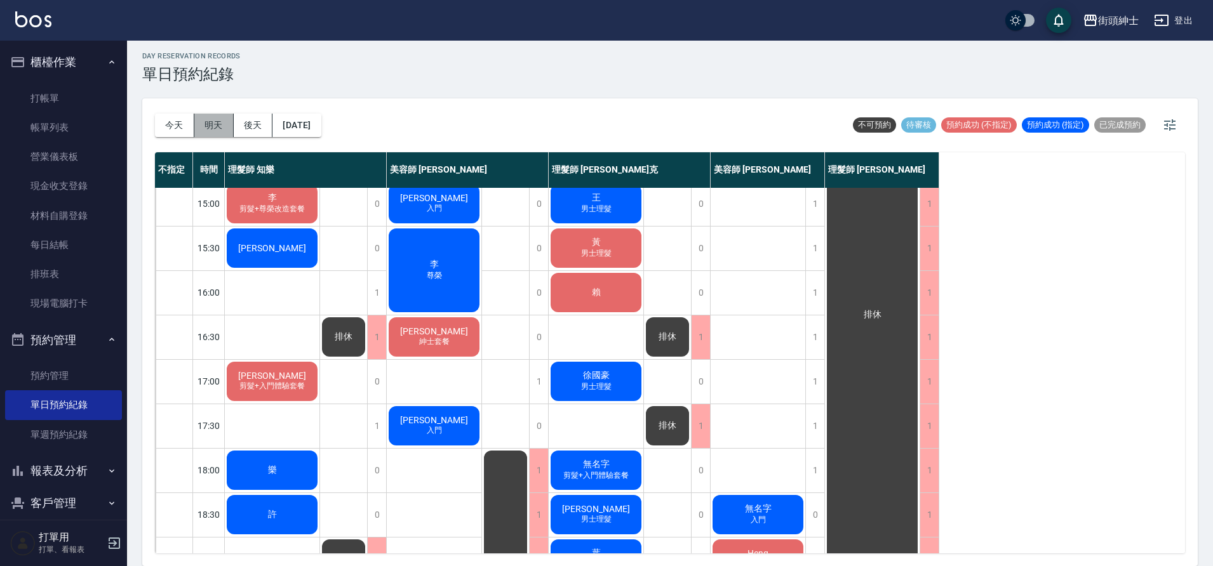
click at [196, 123] on button "明天" at bounding box center [213, 125] width 39 height 23
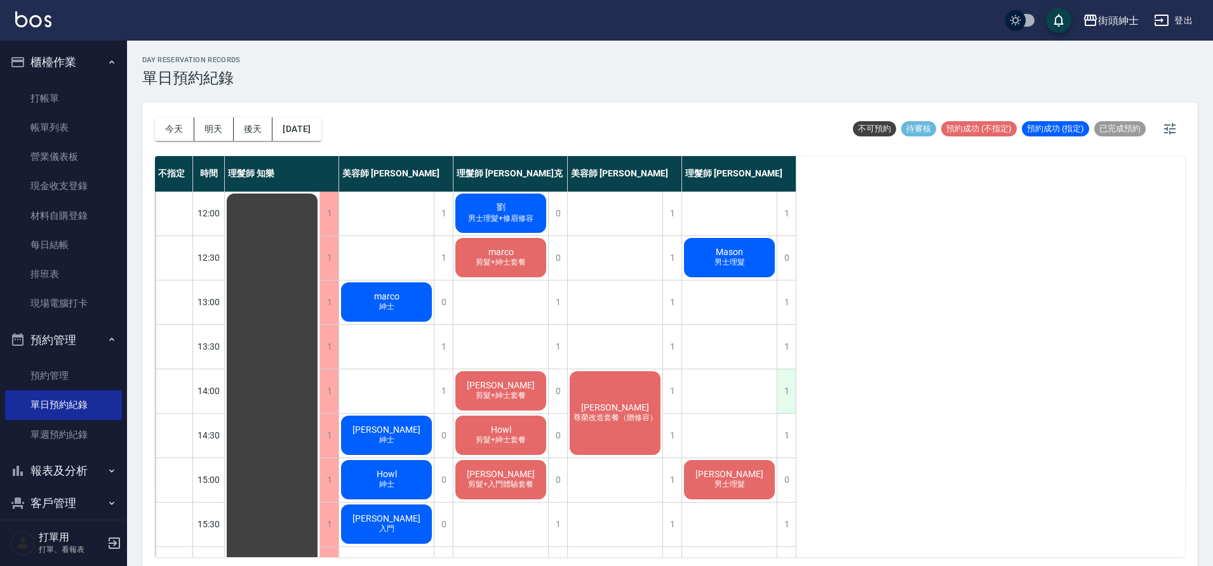
scroll to position [91, 0]
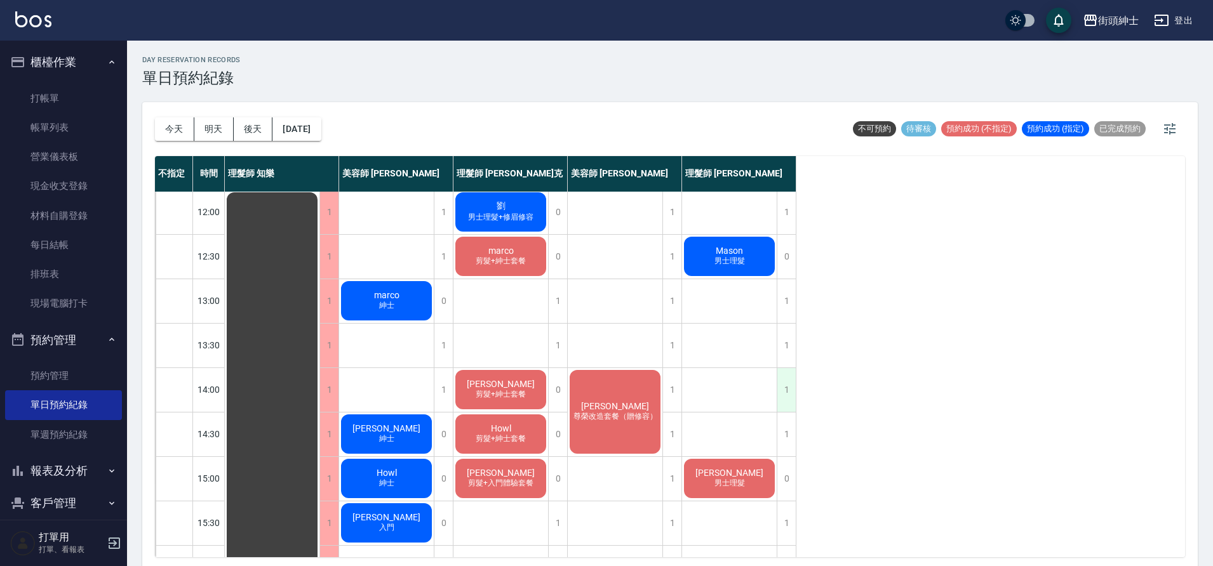
click at [789, 389] on div "1" at bounding box center [786, 390] width 19 height 44
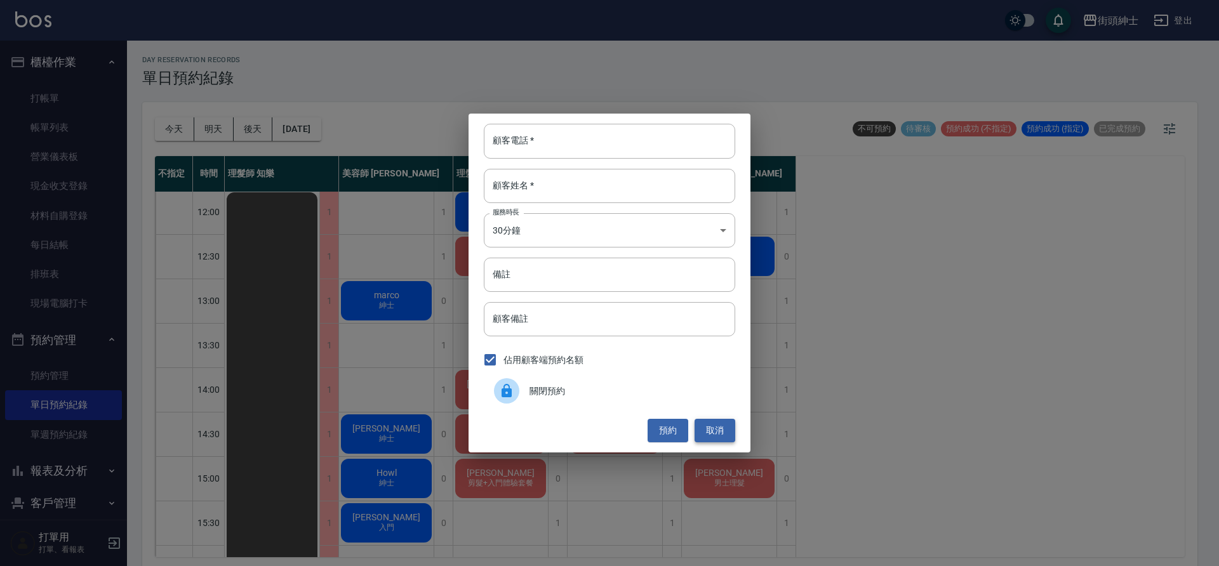
click at [714, 431] on button "取消" at bounding box center [715, 430] width 41 height 23
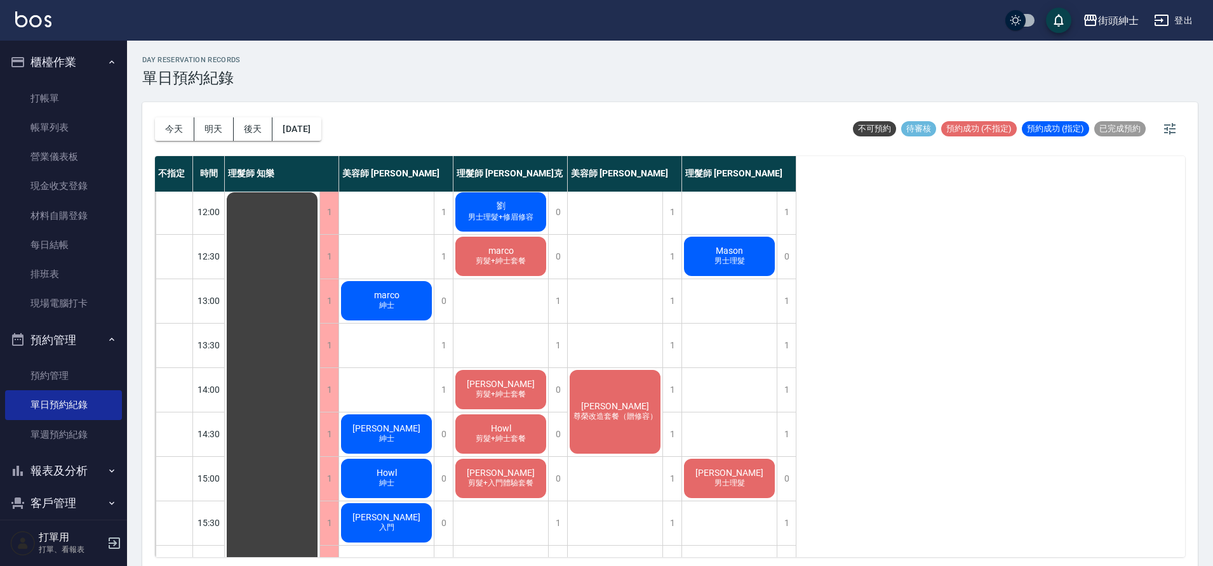
scroll to position [93, 0]
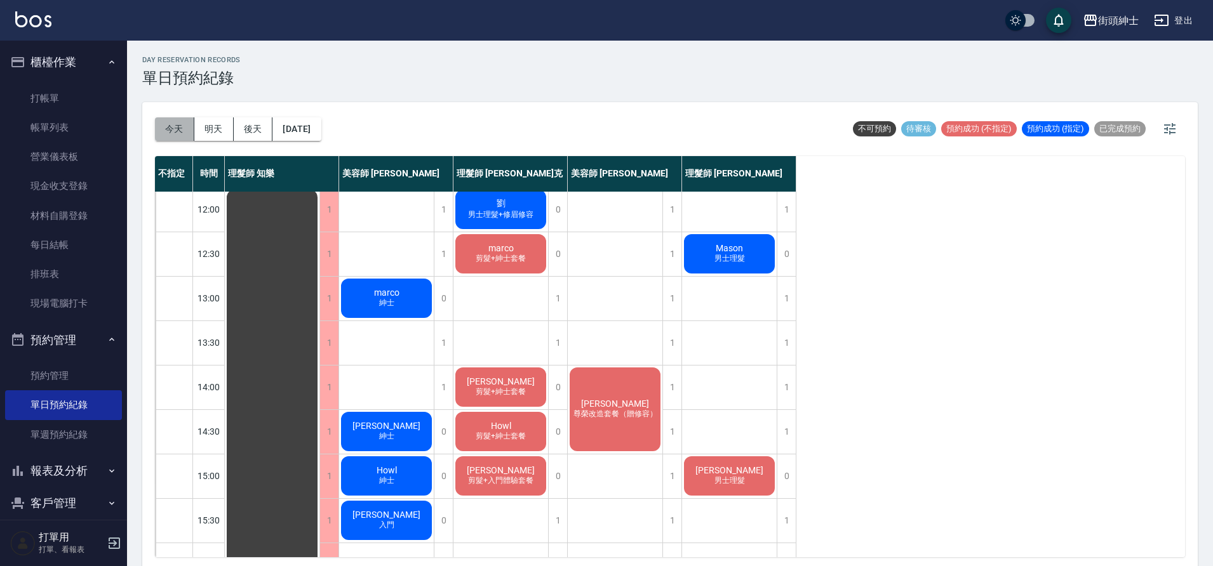
click at [161, 134] on button "今天" at bounding box center [174, 128] width 39 height 23
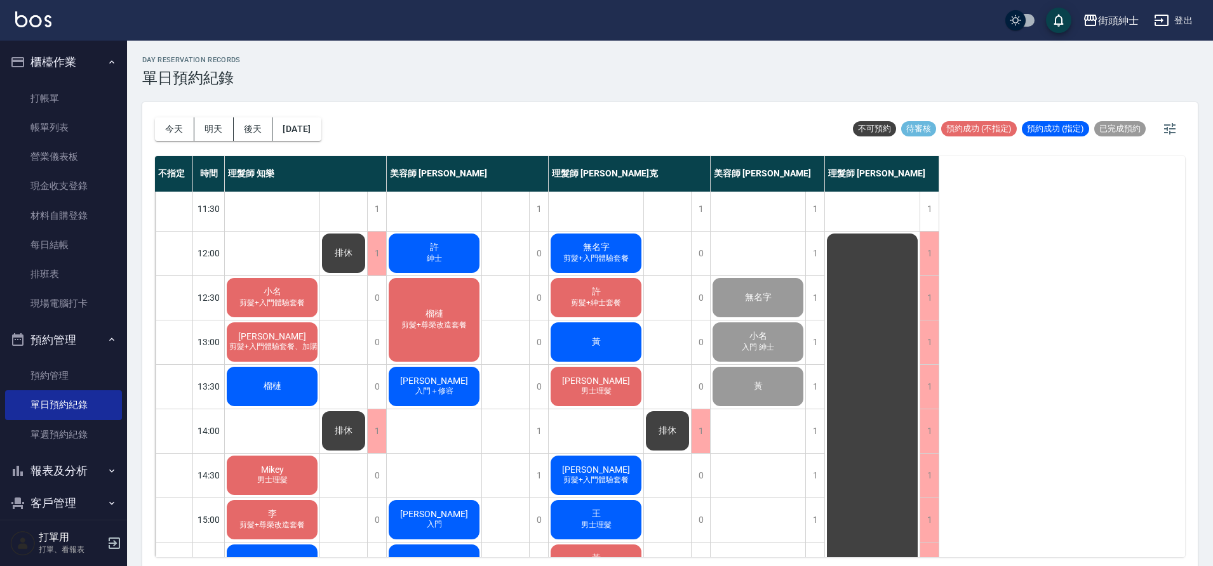
scroll to position [22, 0]
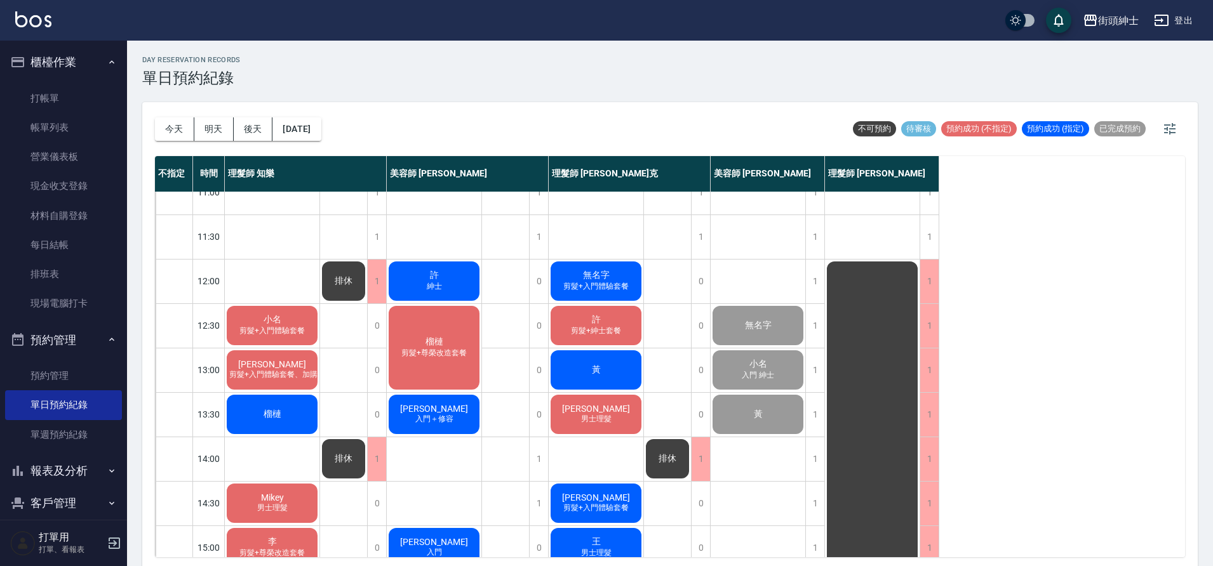
click at [304, 109] on div "[DATE] [DATE] [DATE] [DATE]" at bounding box center [238, 129] width 166 height 54
click at [320, 135] on button "[DATE]" at bounding box center [296, 128] width 48 height 23
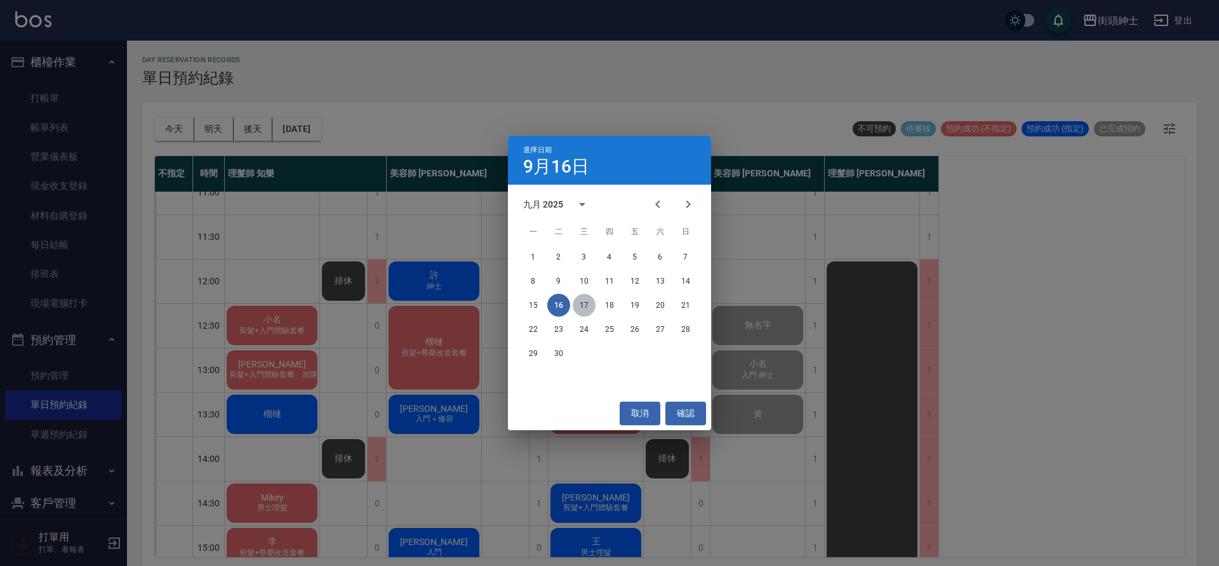
click at [583, 299] on button "17" at bounding box center [584, 305] width 23 height 23
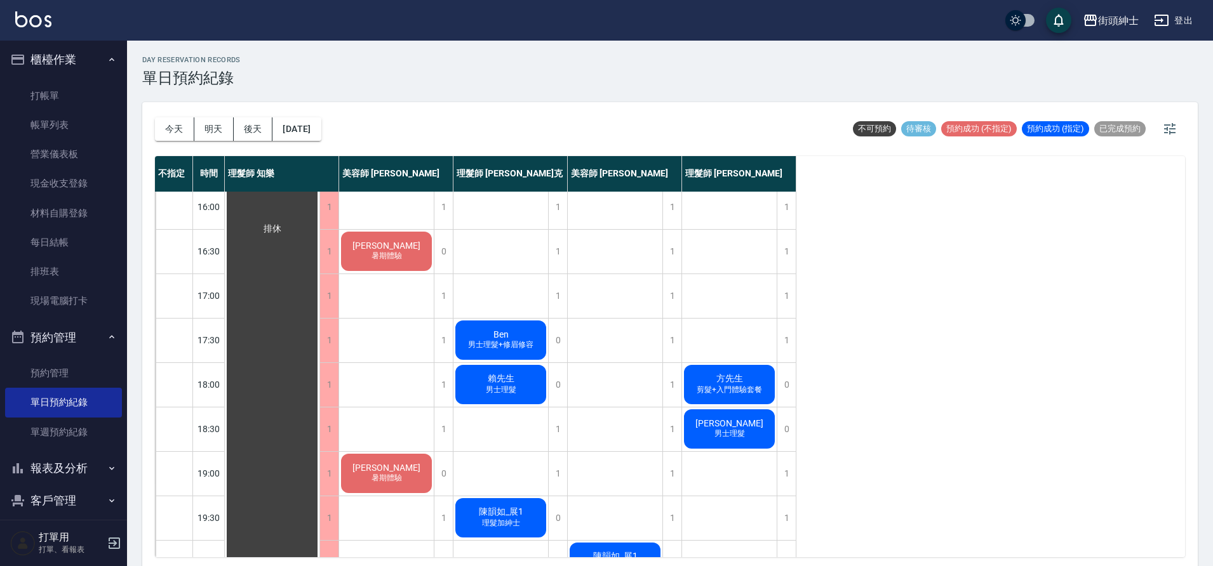
scroll to position [561, 0]
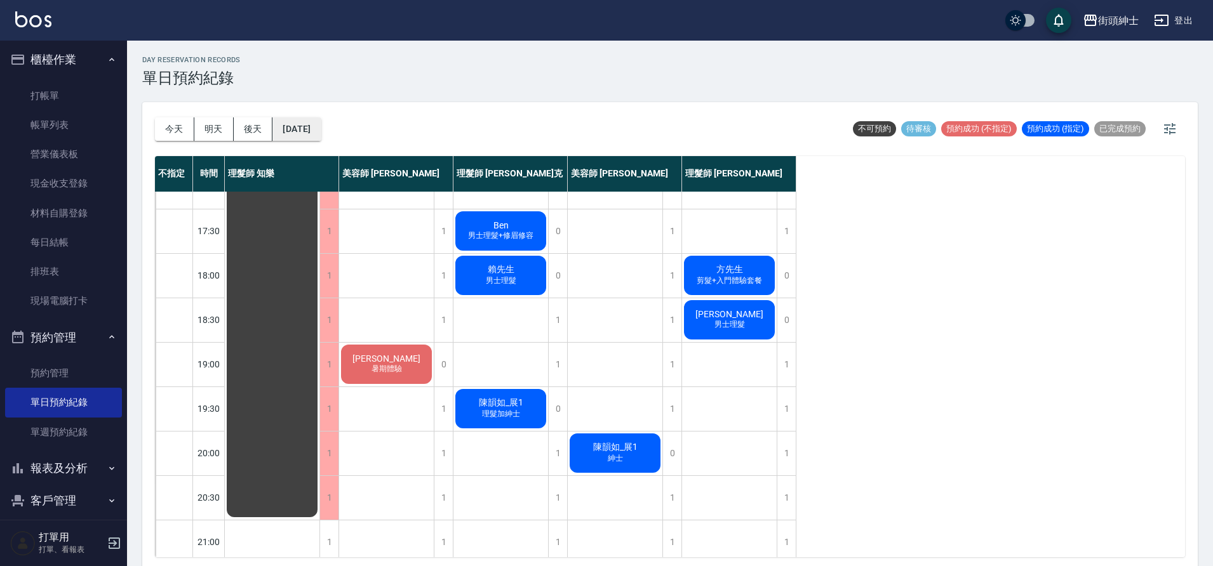
click at [321, 130] on button "[DATE]" at bounding box center [296, 128] width 48 height 23
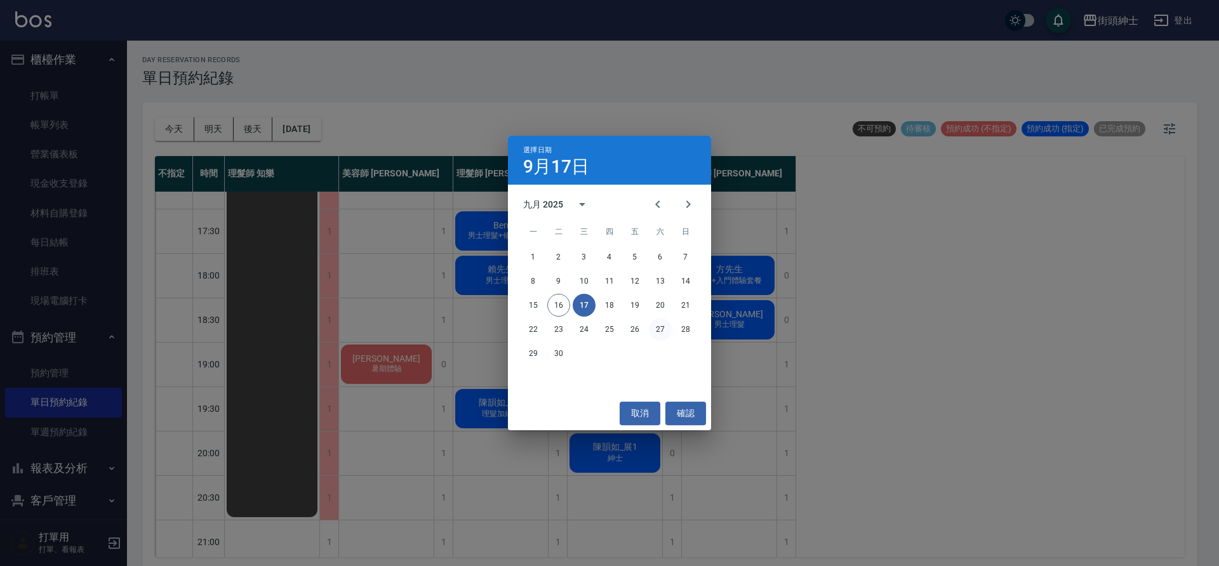
click at [664, 331] on button "27" at bounding box center [660, 329] width 23 height 23
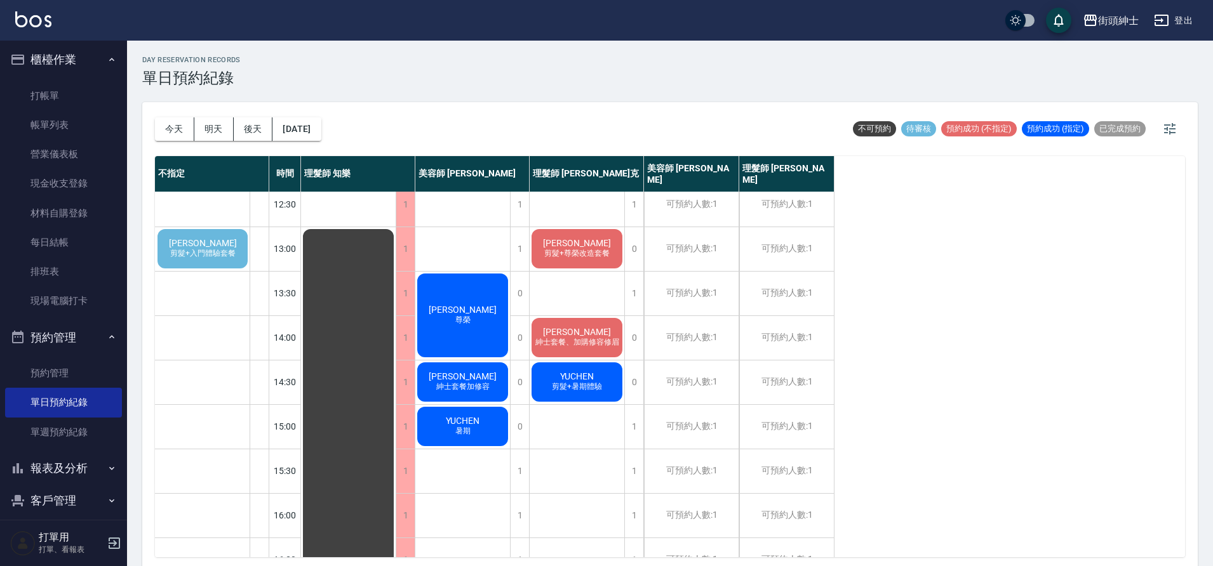
scroll to position [83, 0]
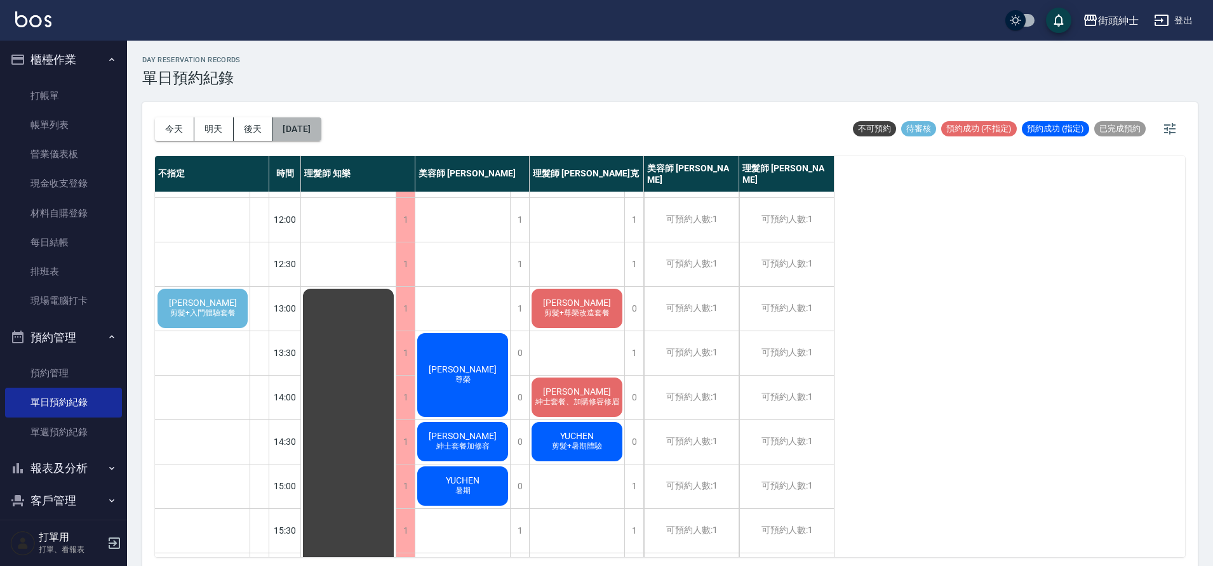
click at [321, 130] on button "[DATE]" at bounding box center [296, 128] width 48 height 23
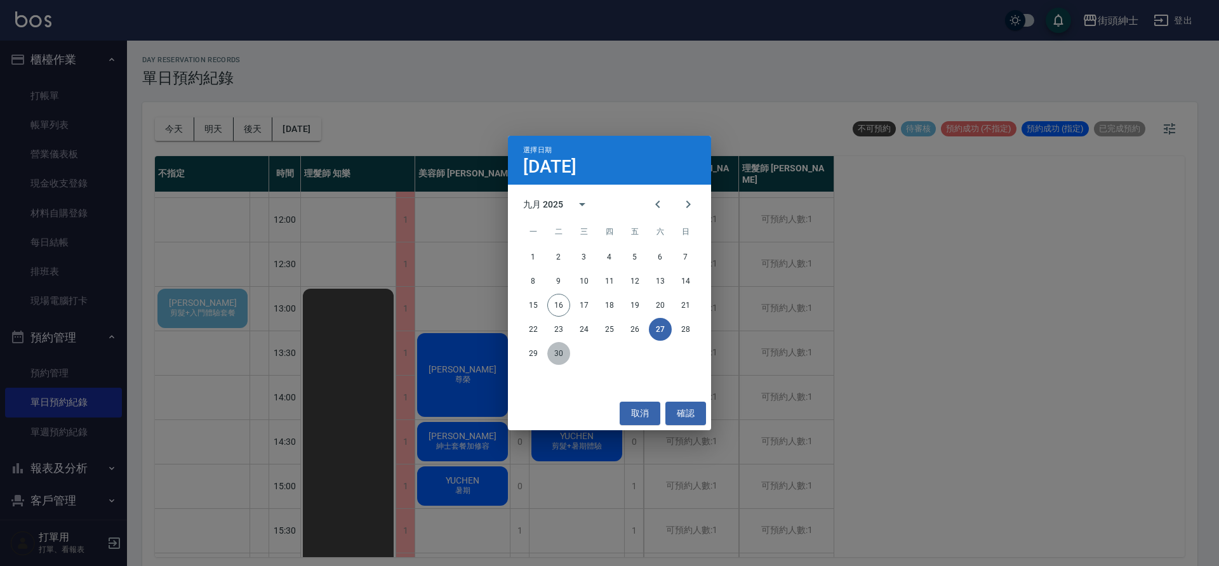
click at [556, 356] on button "30" at bounding box center [558, 353] width 23 height 23
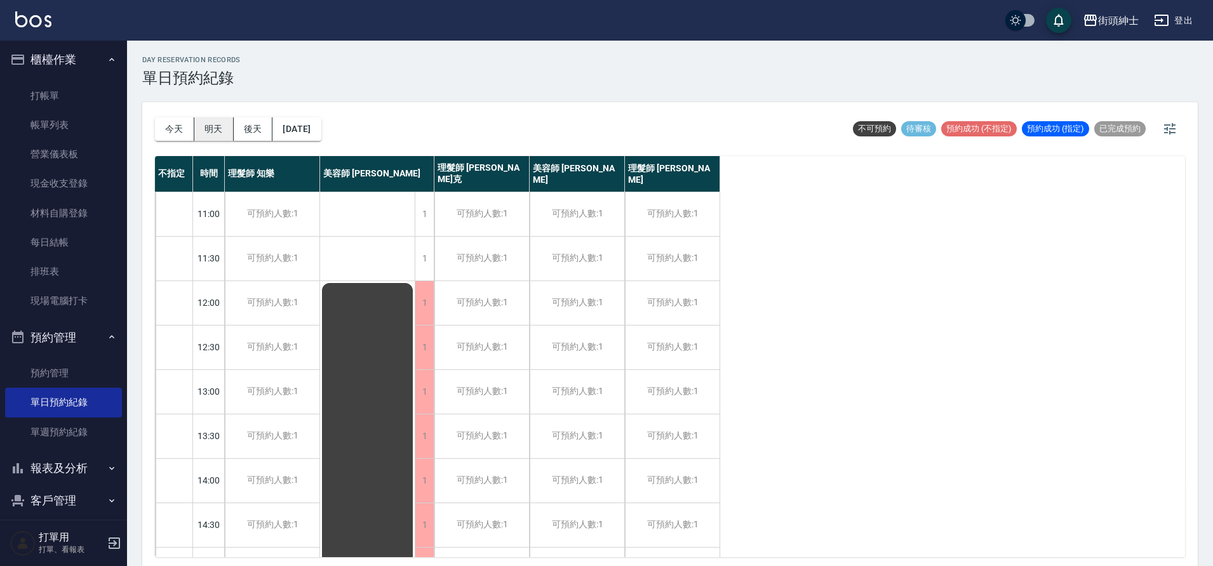
click at [194, 134] on button "明天" at bounding box center [213, 128] width 39 height 23
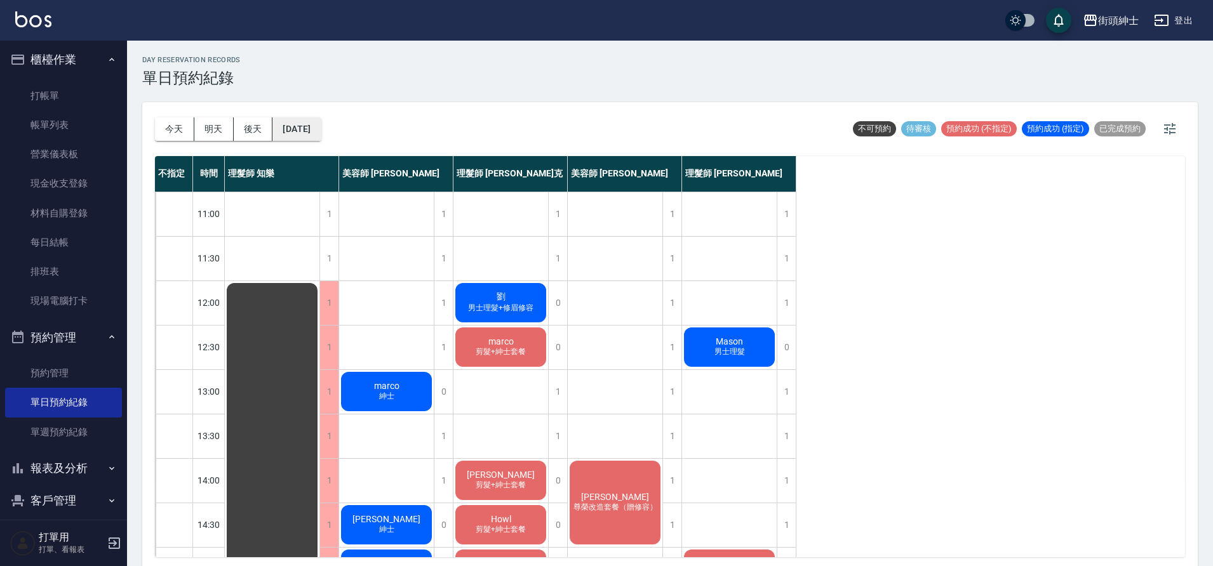
click at [321, 138] on button "[DATE]" at bounding box center [296, 128] width 48 height 23
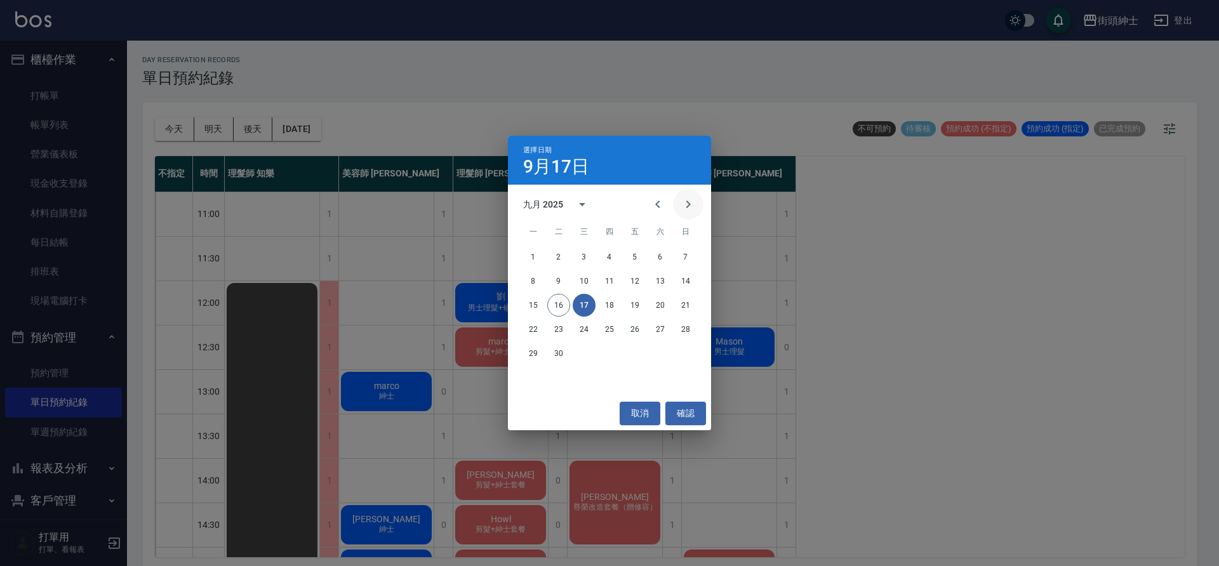
click at [683, 199] on icon "Next month" at bounding box center [688, 204] width 15 height 15
click at [584, 255] on button "1" at bounding box center [584, 257] width 23 height 23
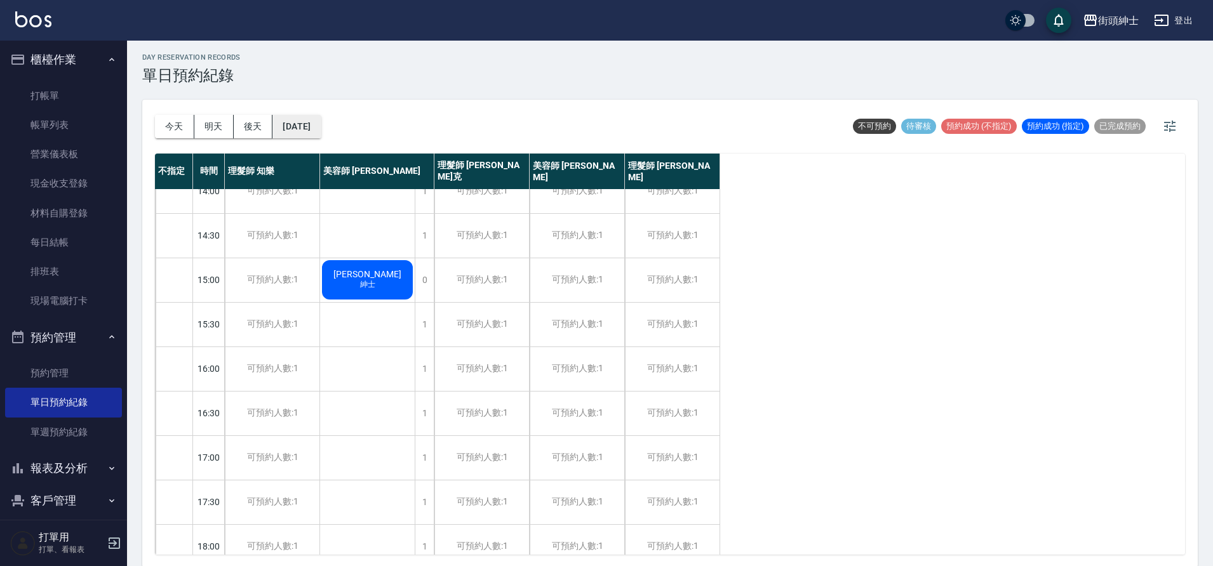
scroll to position [4, 0]
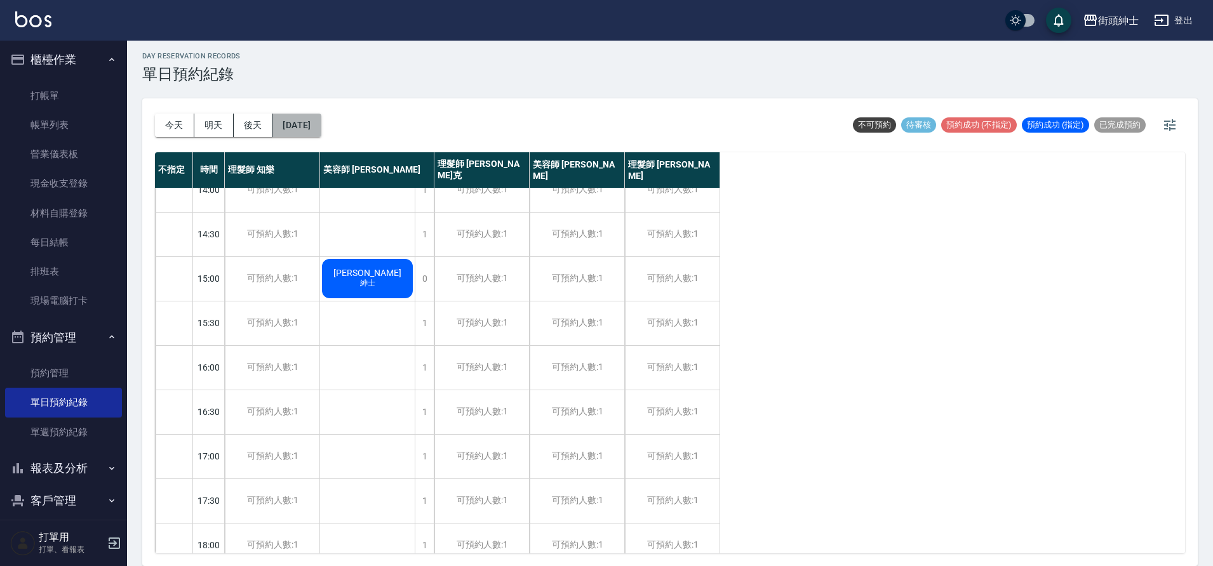
click at [309, 127] on button "[DATE]" at bounding box center [296, 125] width 48 height 23
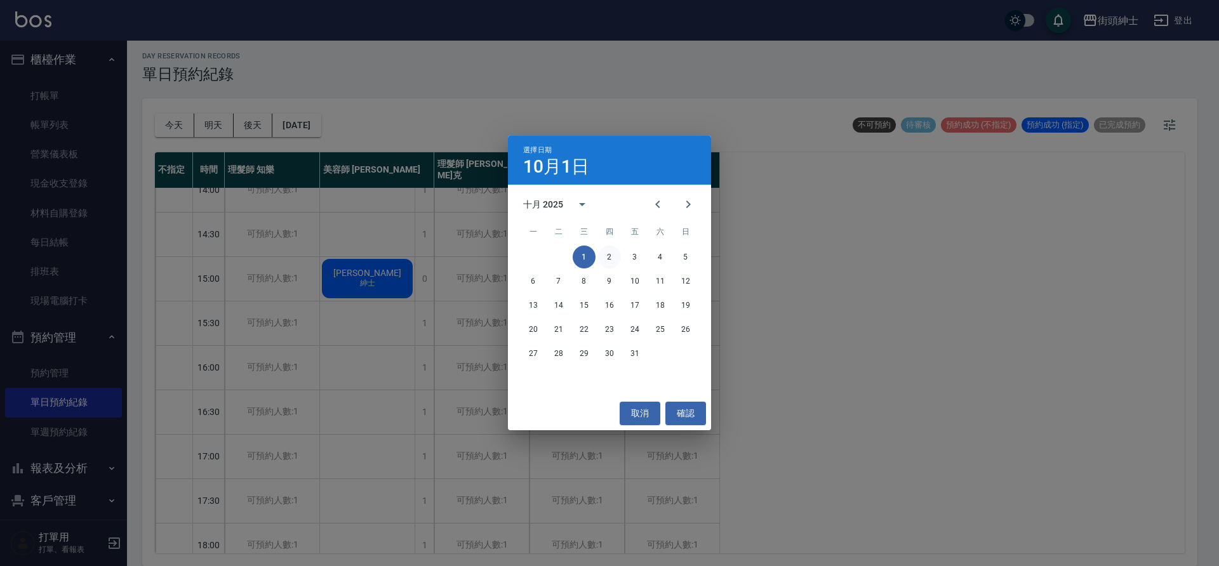
click at [607, 257] on button "2" at bounding box center [609, 257] width 23 height 23
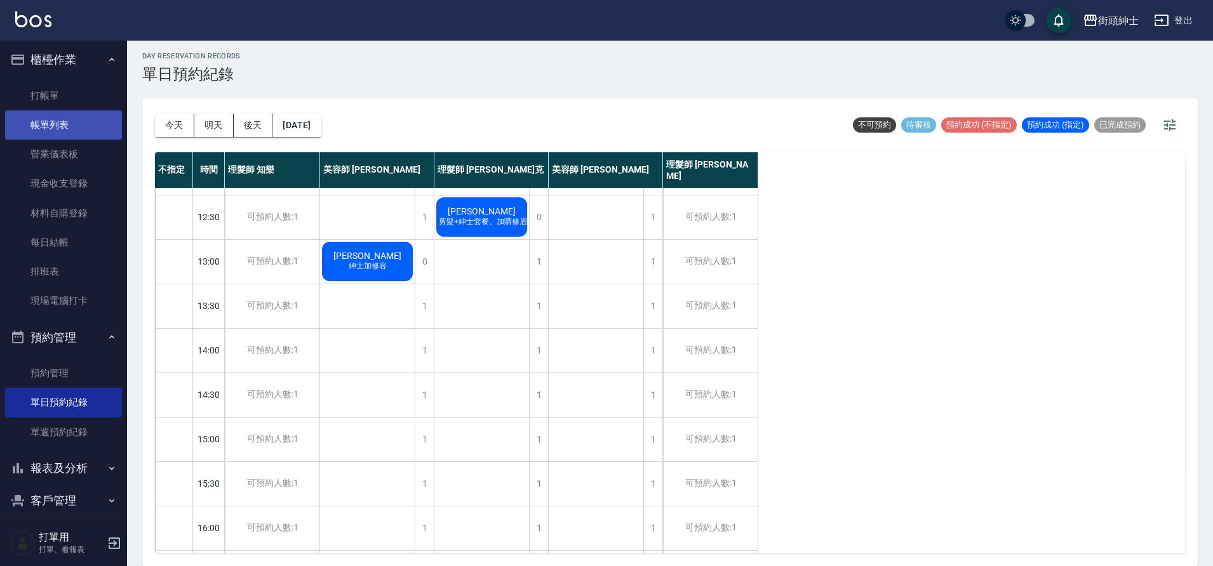
scroll to position [130, 0]
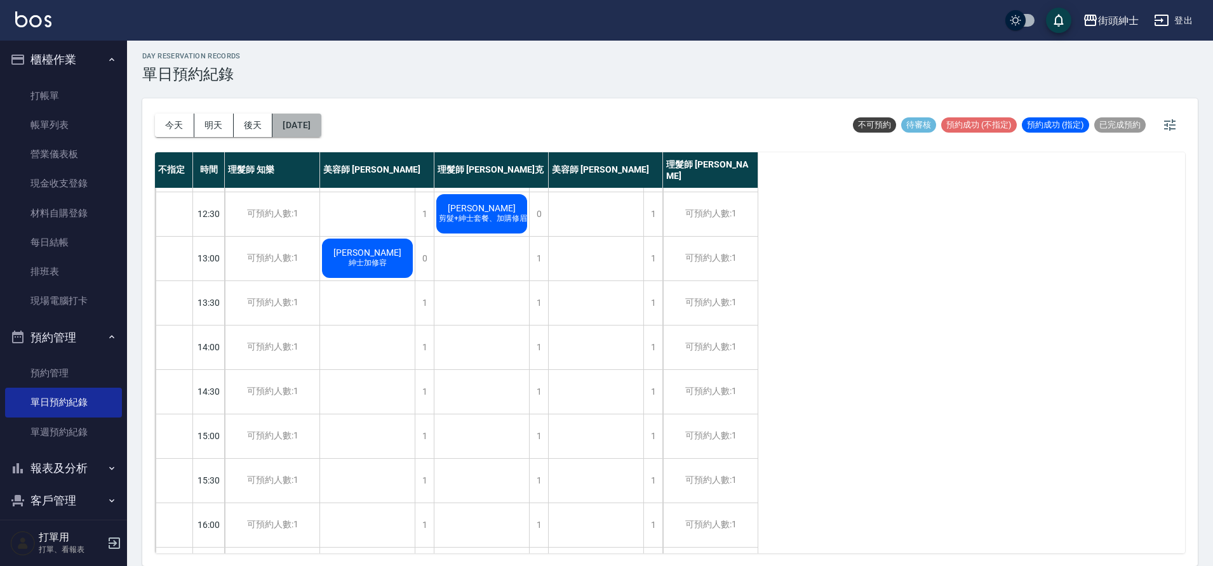
click at [305, 128] on button "[DATE]" at bounding box center [296, 125] width 48 height 23
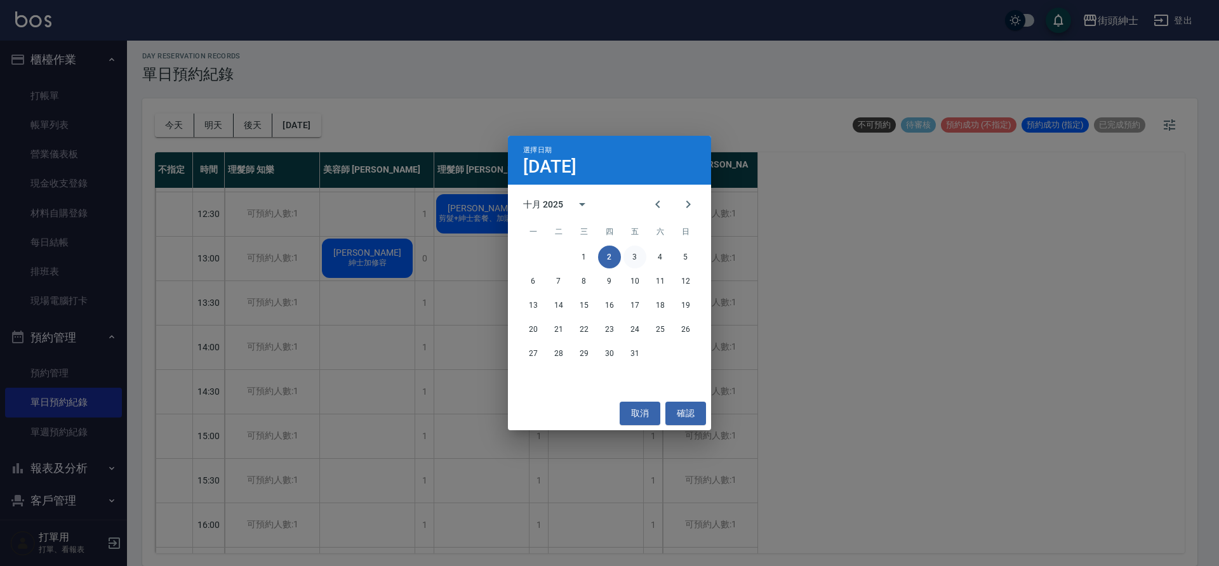
click at [639, 256] on button "3" at bounding box center [635, 257] width 23 height 23
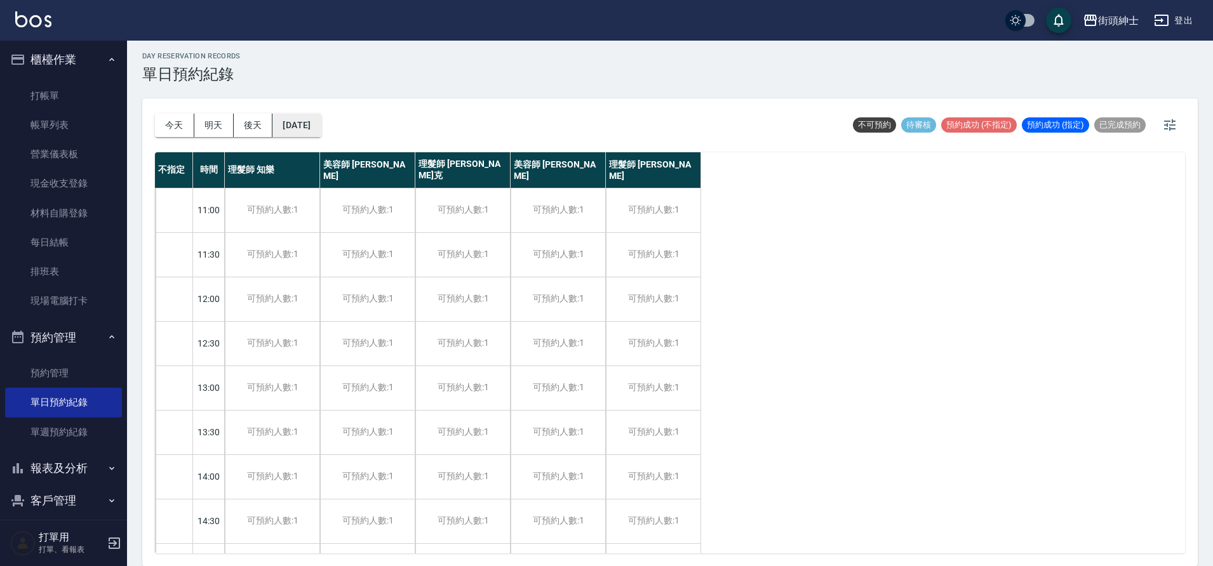
click at [321, 126] on button "[DATE]" at bounding box center [296, 125] width 48 height 23
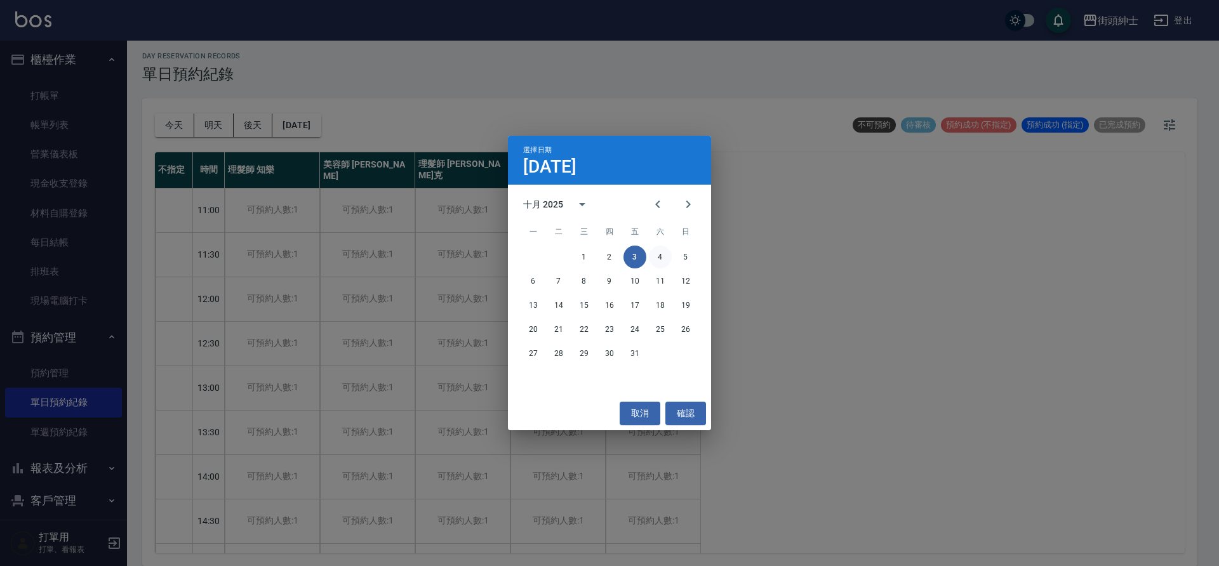
click at [662, 257] on button "4" at bounding box center [660, 257] width 23 height 23
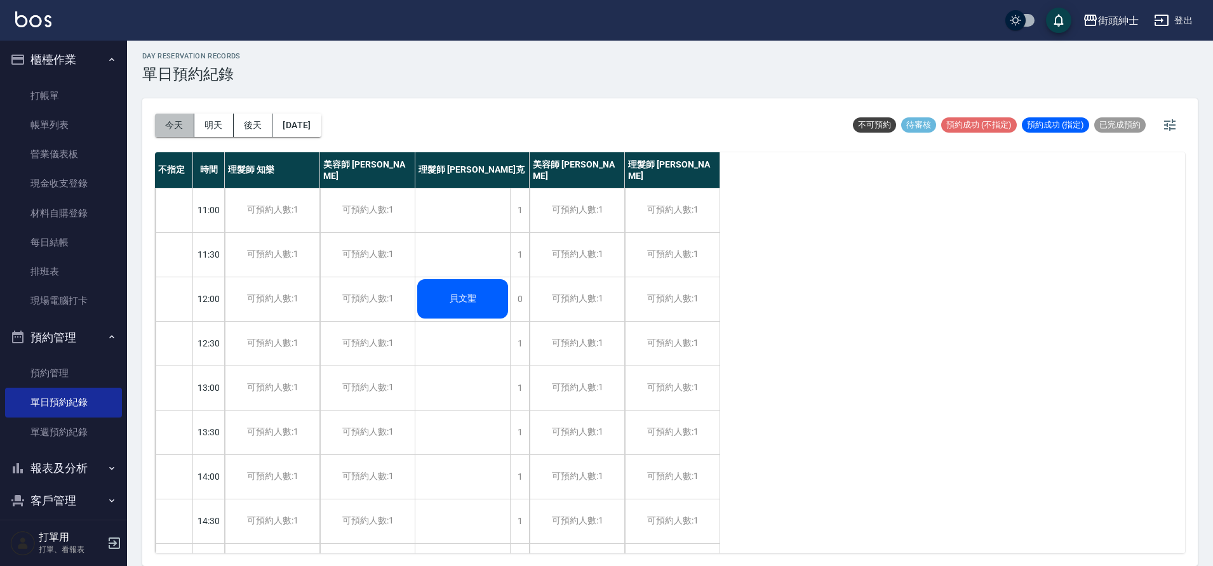
click at [192, 122] on button "今天" at bounding box center [174, 125] width 39 height 23
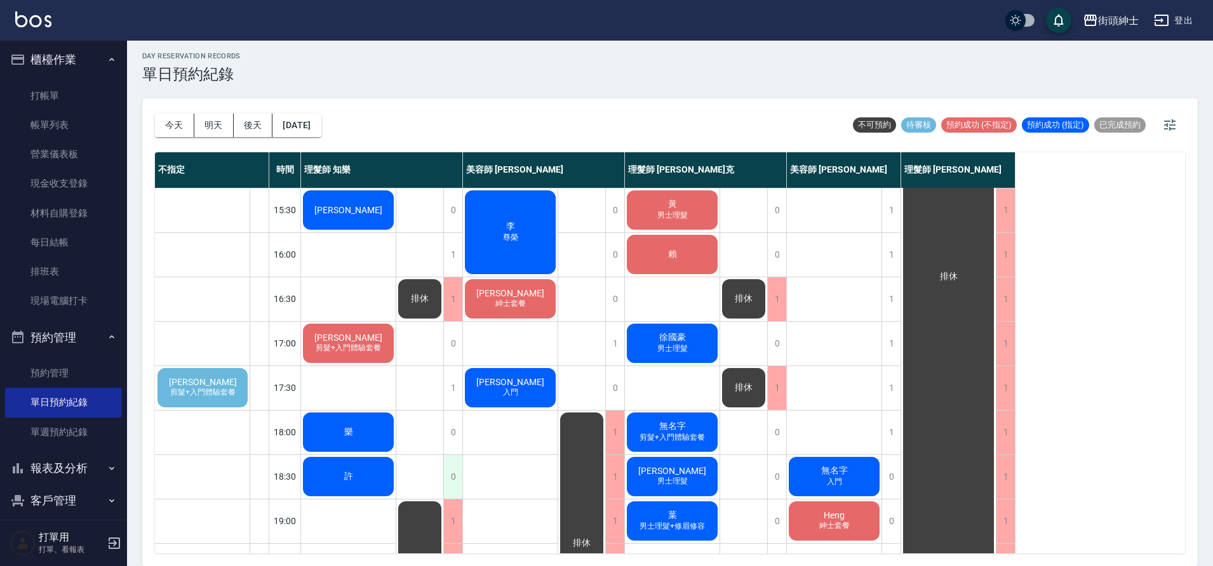
scroll to position [490, 0]
